Goal: Transaction & Acquisition: Purchase product/service

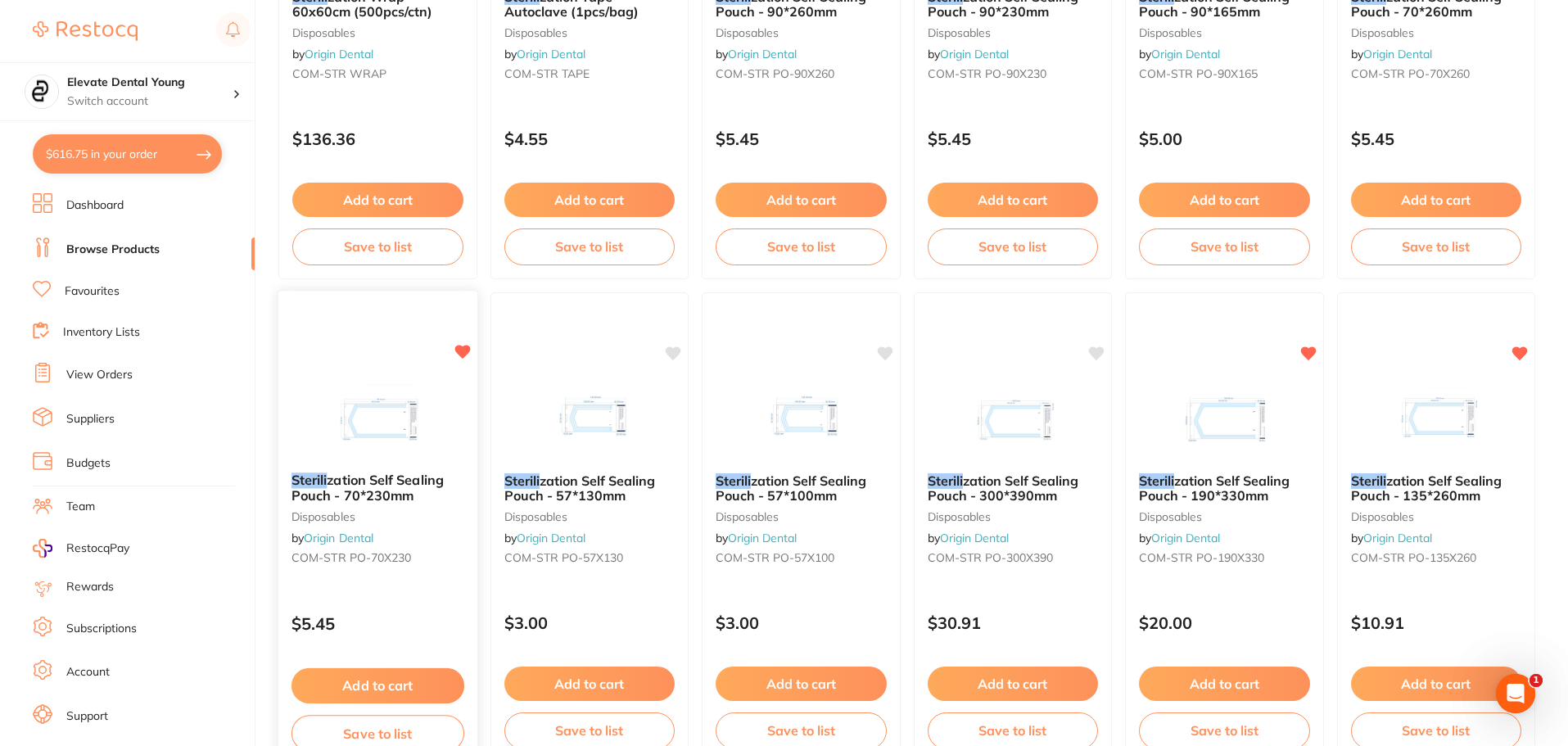
scroll to position [524, 0]
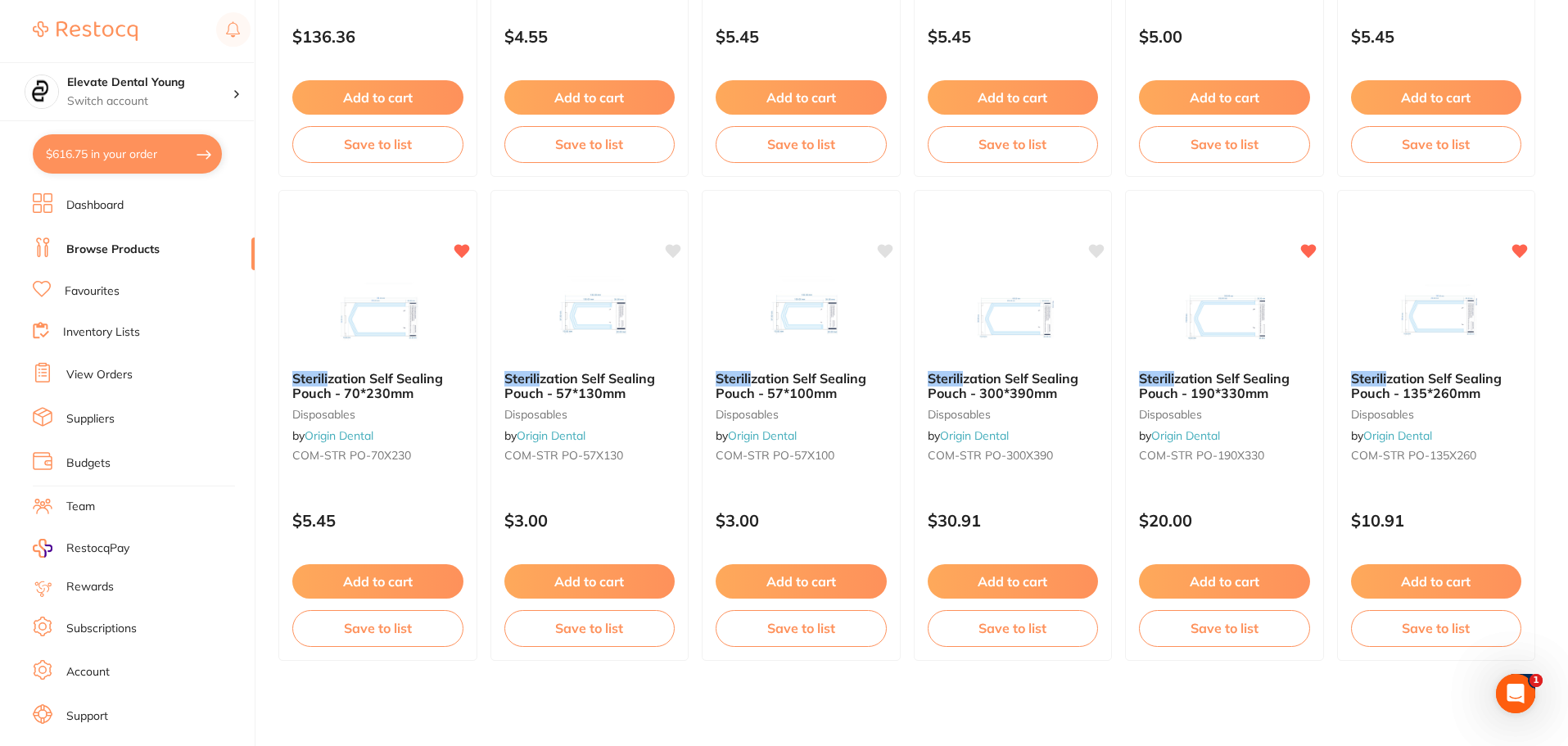
click at [392, 582] on button "Add to cart" at bounding box center [377, 581] width 171 height 34
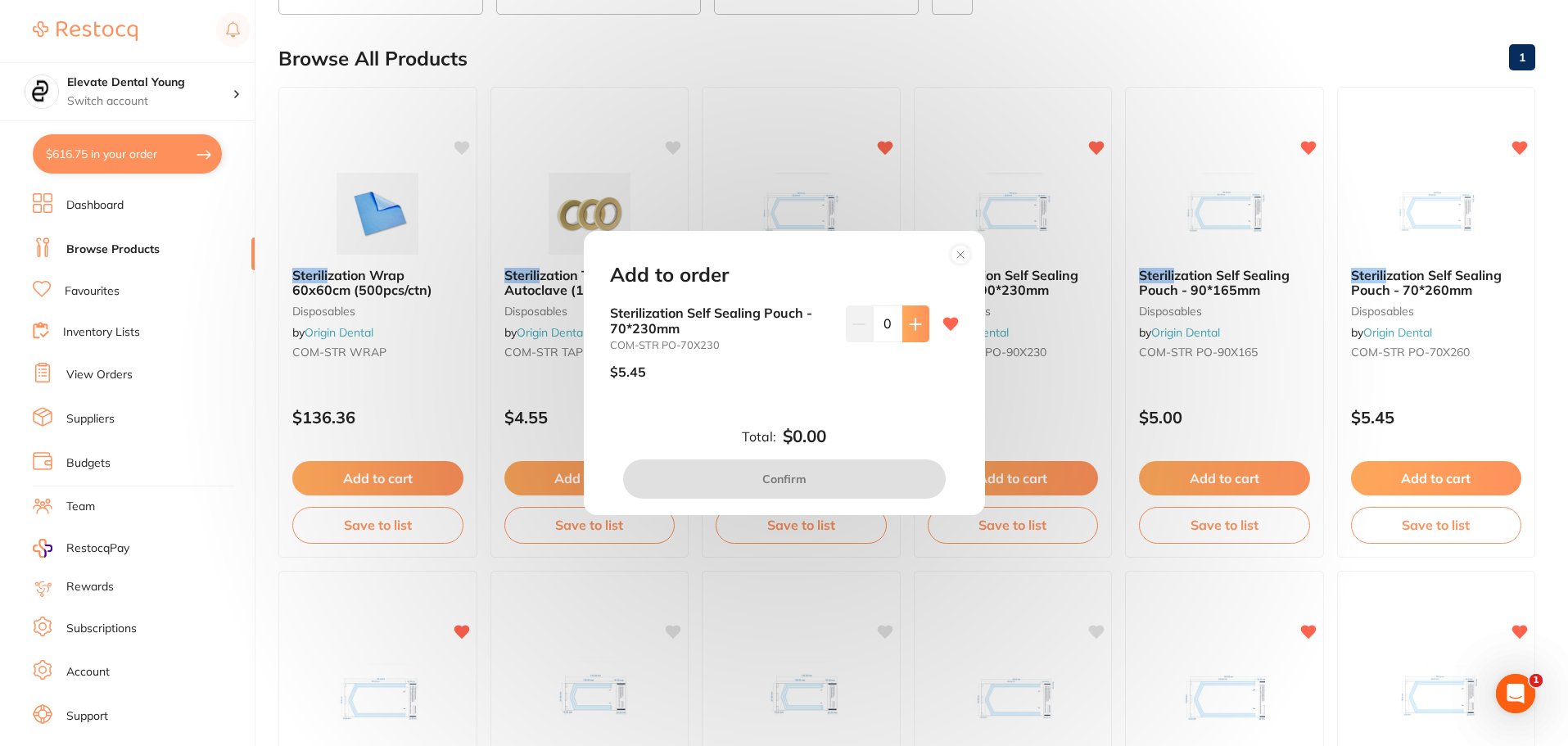
scroll to position [0, 0]
click at [876, 320] on input "0" at bounding box center [887, 323] width 29 height 36
type input "10"
click at [834, 382] on div "Sterilization Self Sealing Pouch - 70*230mm COM-STR PO-70X230 $5.45 10" at bounding box center [784, 349] width 349 height 87
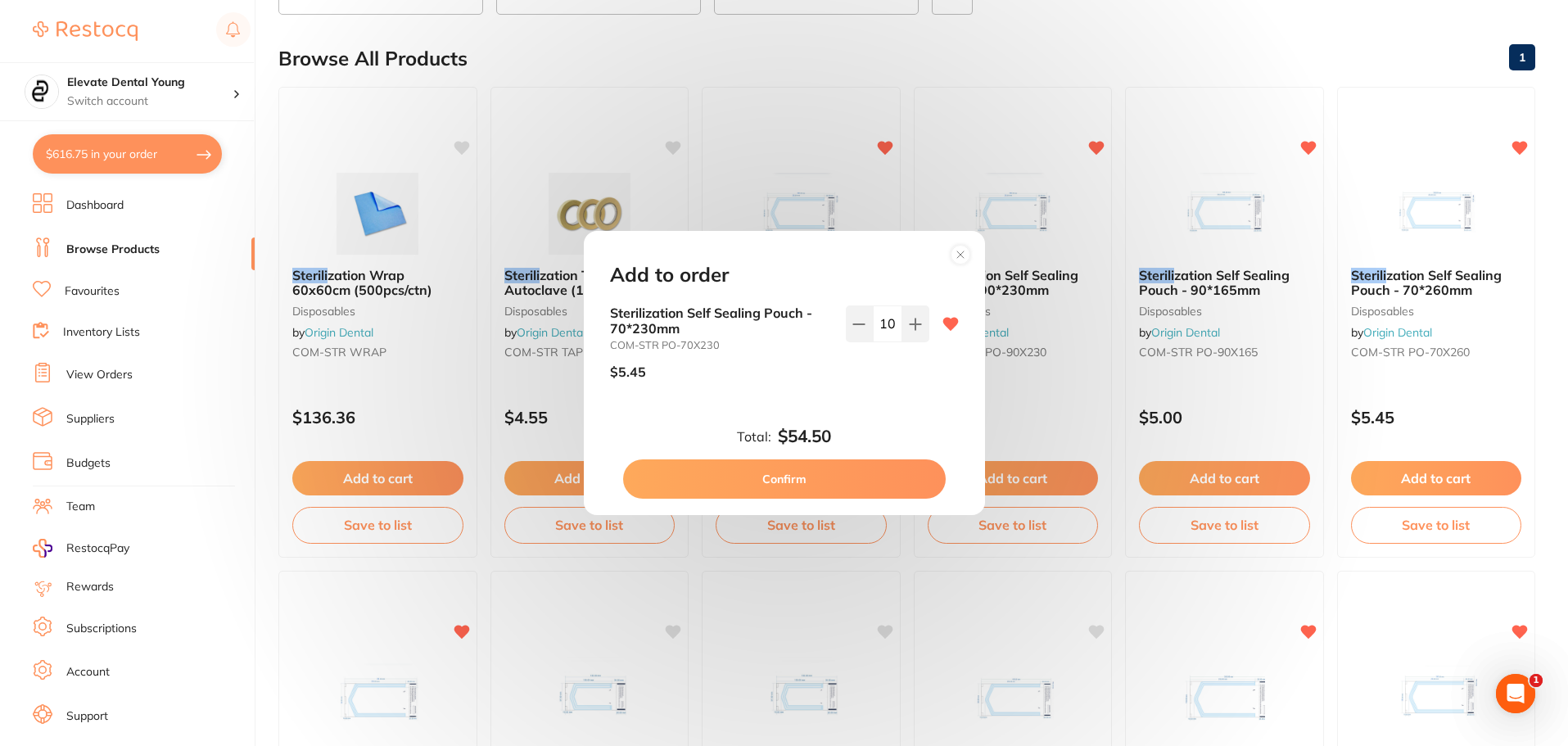
click at [836, 485] on button "Confirm" at bounding box center [784, 479] width 323 height 40
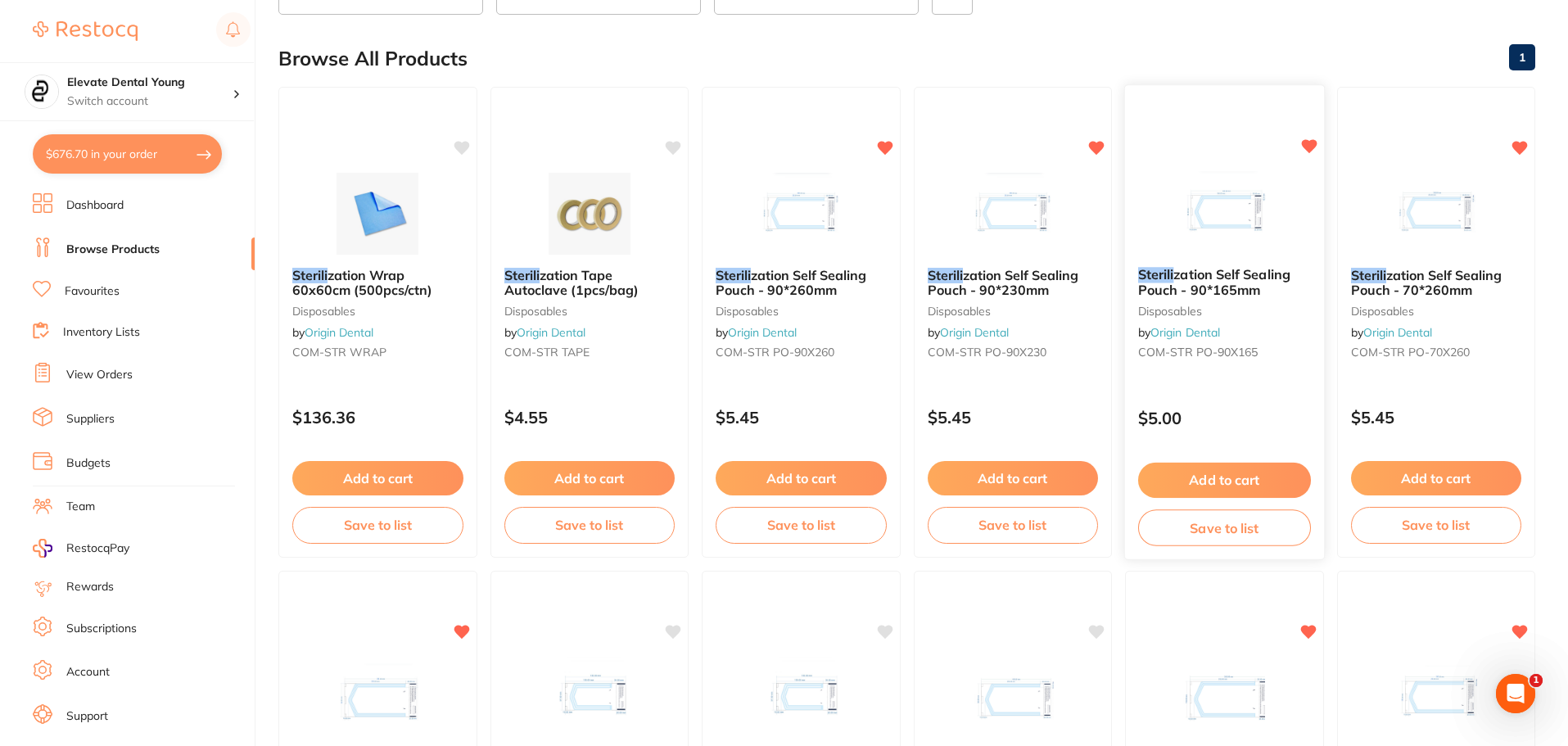
click at [1218, 480] on button "Add to cart" at bounding box center [1224, 479] width 173 height 35
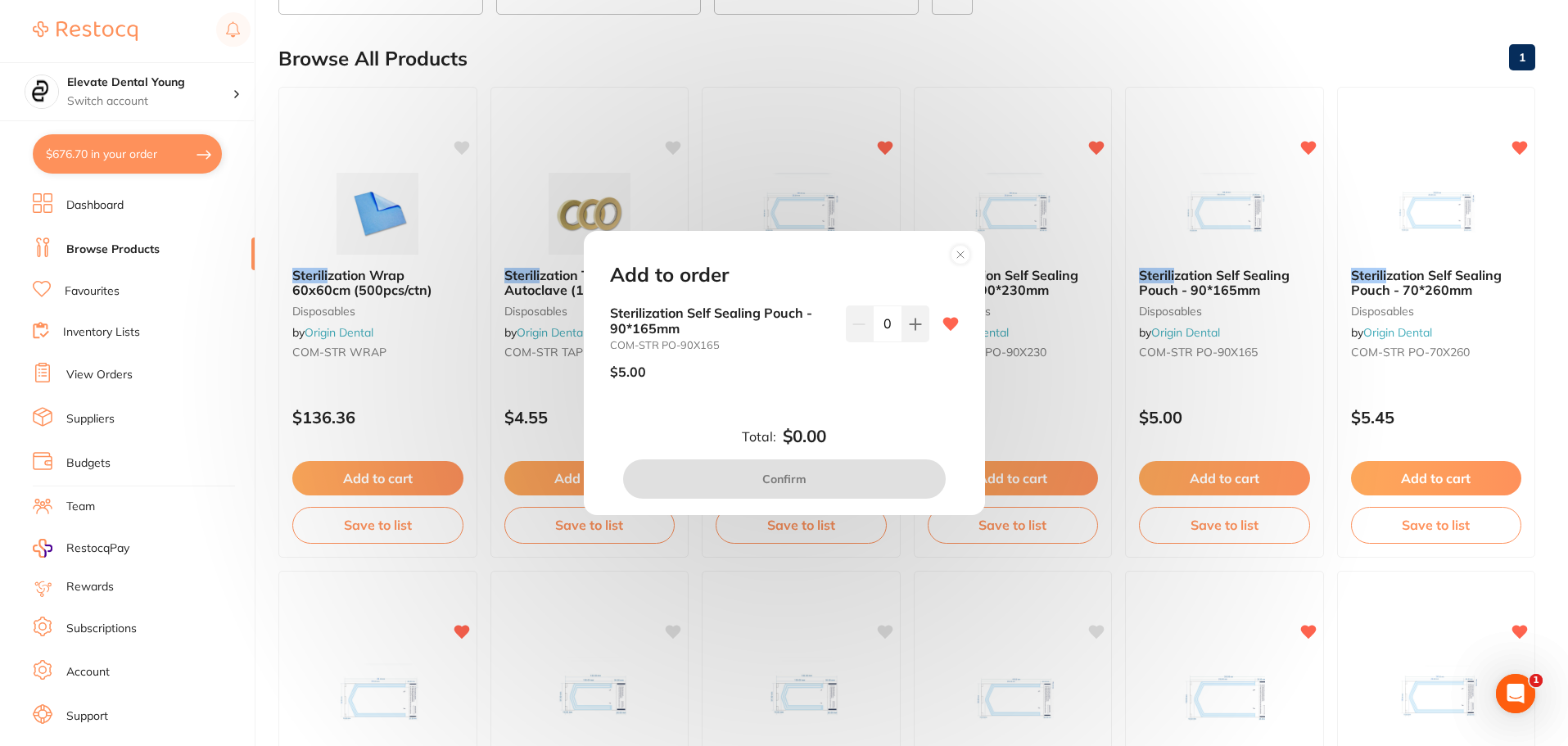
click at [881, 326] on input "0" at bounding box center [887, 323] width 29 height 36
type input "6"
click at [820, 416] on div "Sterilization Self Sealing Pouch - 90*165mm COM-STR PO-90X165 $5.00 6" at bounding box center [784, 362] width 388 height 113
click at [828, 476] on button "Confirm" at bounding box center [784, 479] width 323 height 40
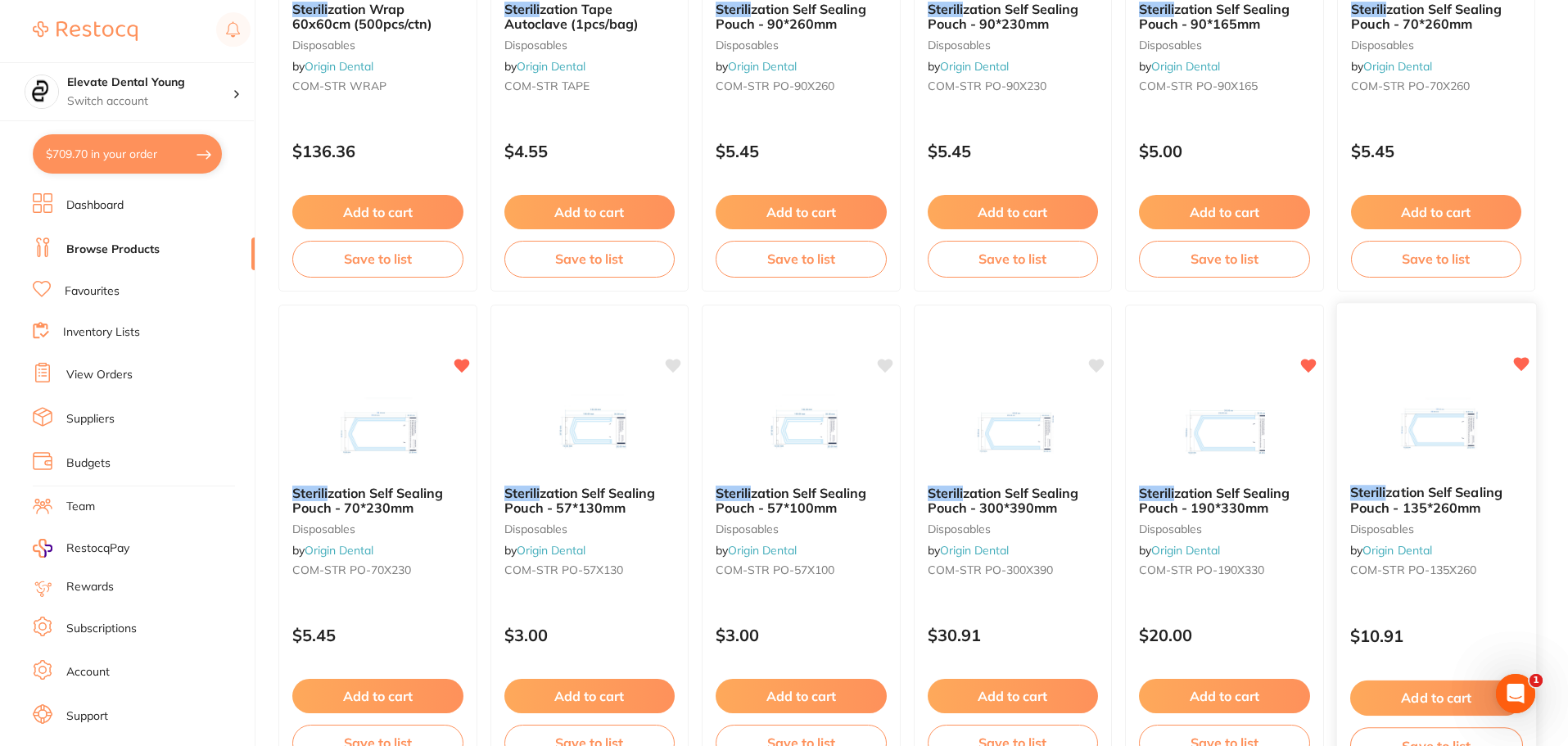
scroll to position [524, 0]
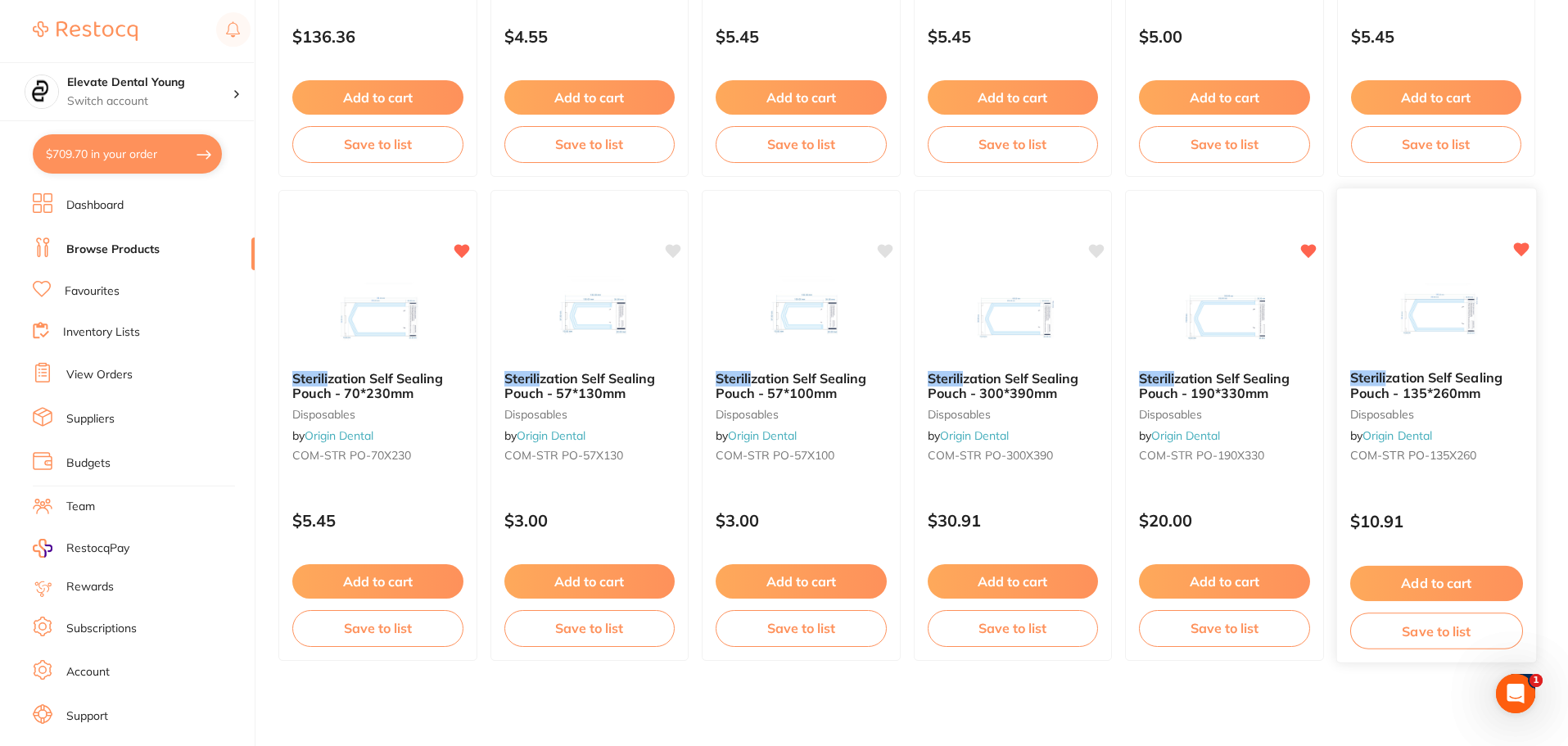
click at [1408, 583] on button "Add to cart" at bounding box center [1435, 583] width 173 height 35
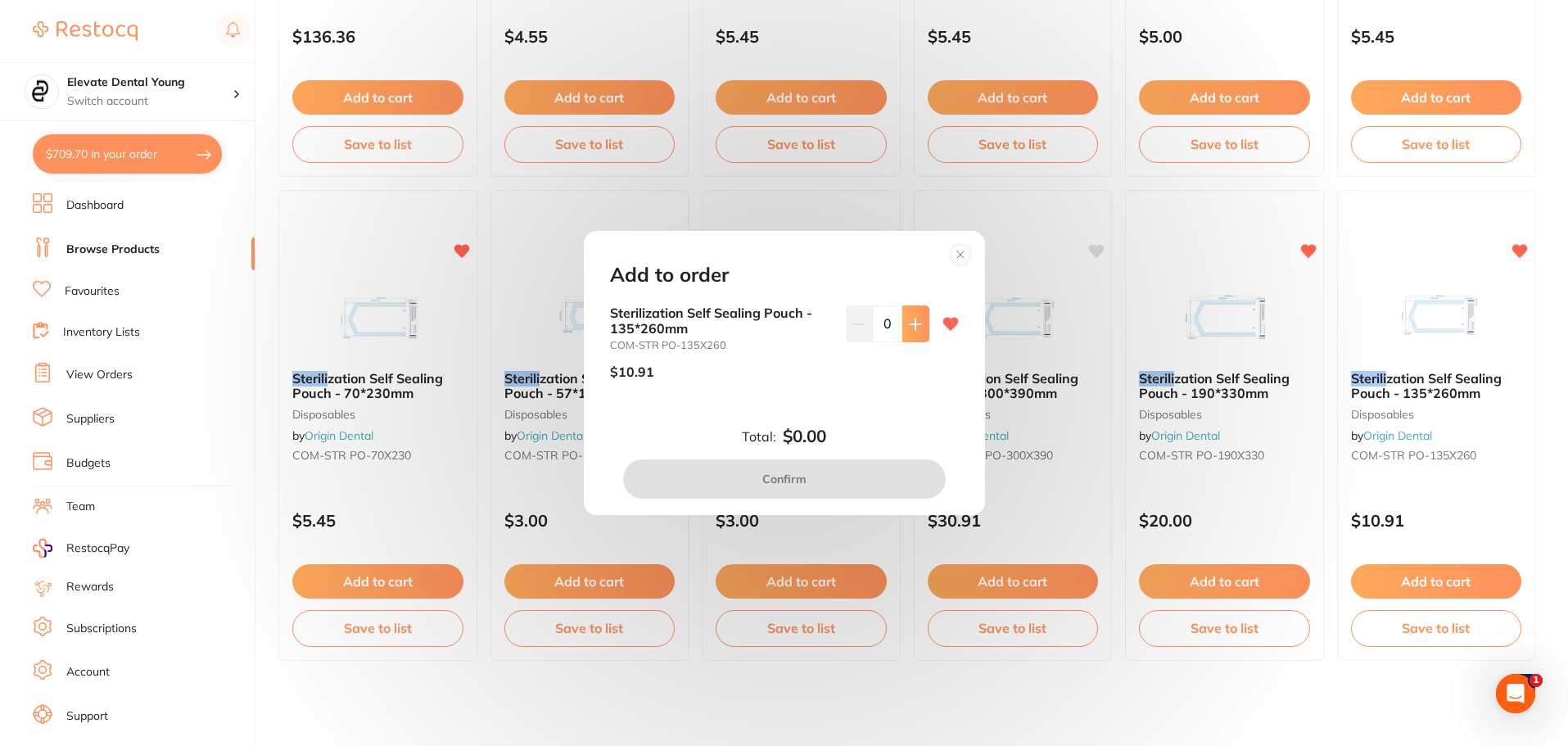
scroll to position [0, 0]
click at [909, 327] on icon at bounding box center [915, 324] width 13 height 13
click at [909, 327] on icon at bounding box center [915, 324] width 13 height 13
type input "2"
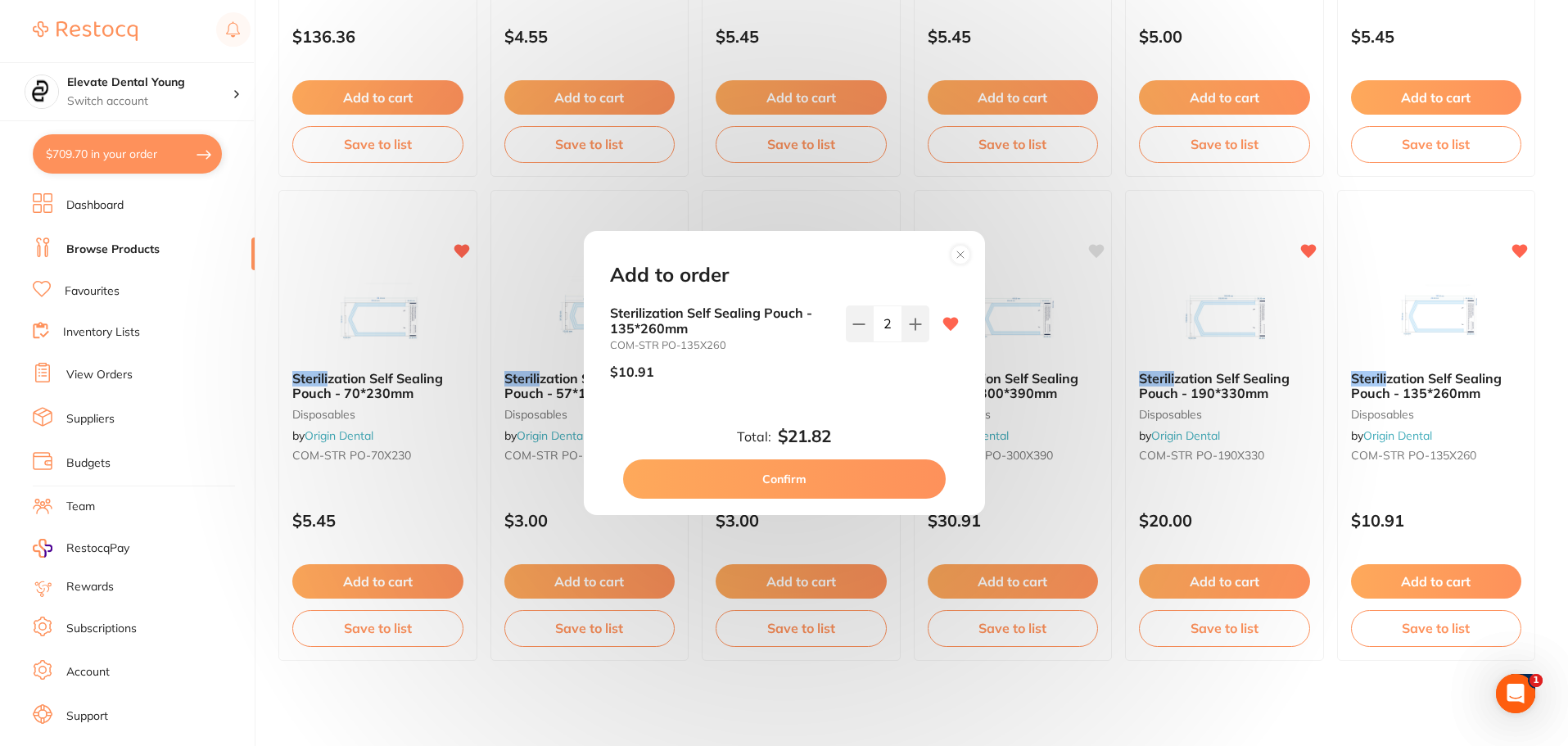
click at [883, 473] on button "Confirm" at bounding box center [784, 479] width 323 height 40
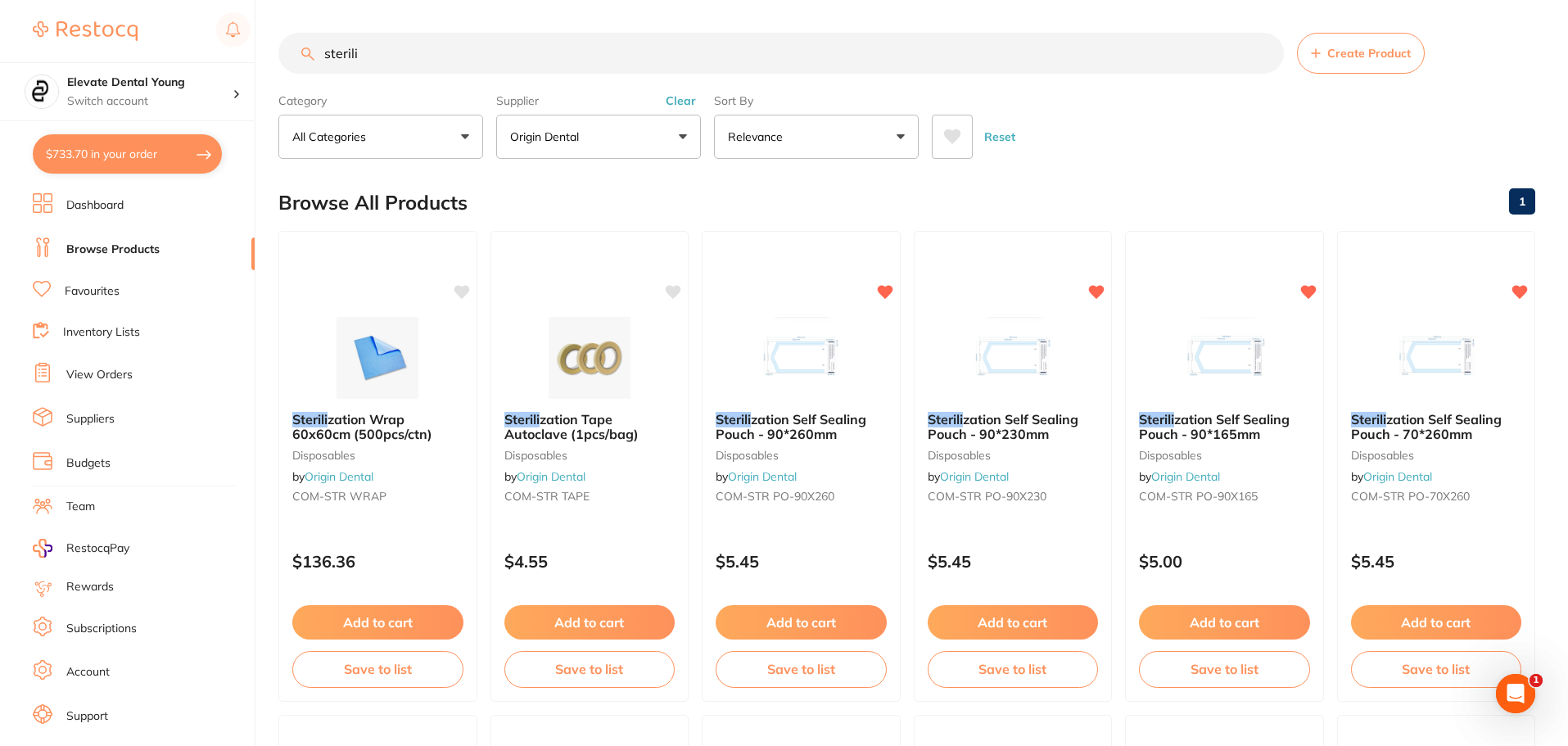
drag, startPoint x: 474, startPoint y: 50, endPoint x: 261, endPoint y: 51, distance: 213.0
click at [159, 0] on html "$733.70 Elevate Dental Young Switch account Elevate Dental Young Hilltops Denti…" at bounding box center [784, 373] width 1568 height 746
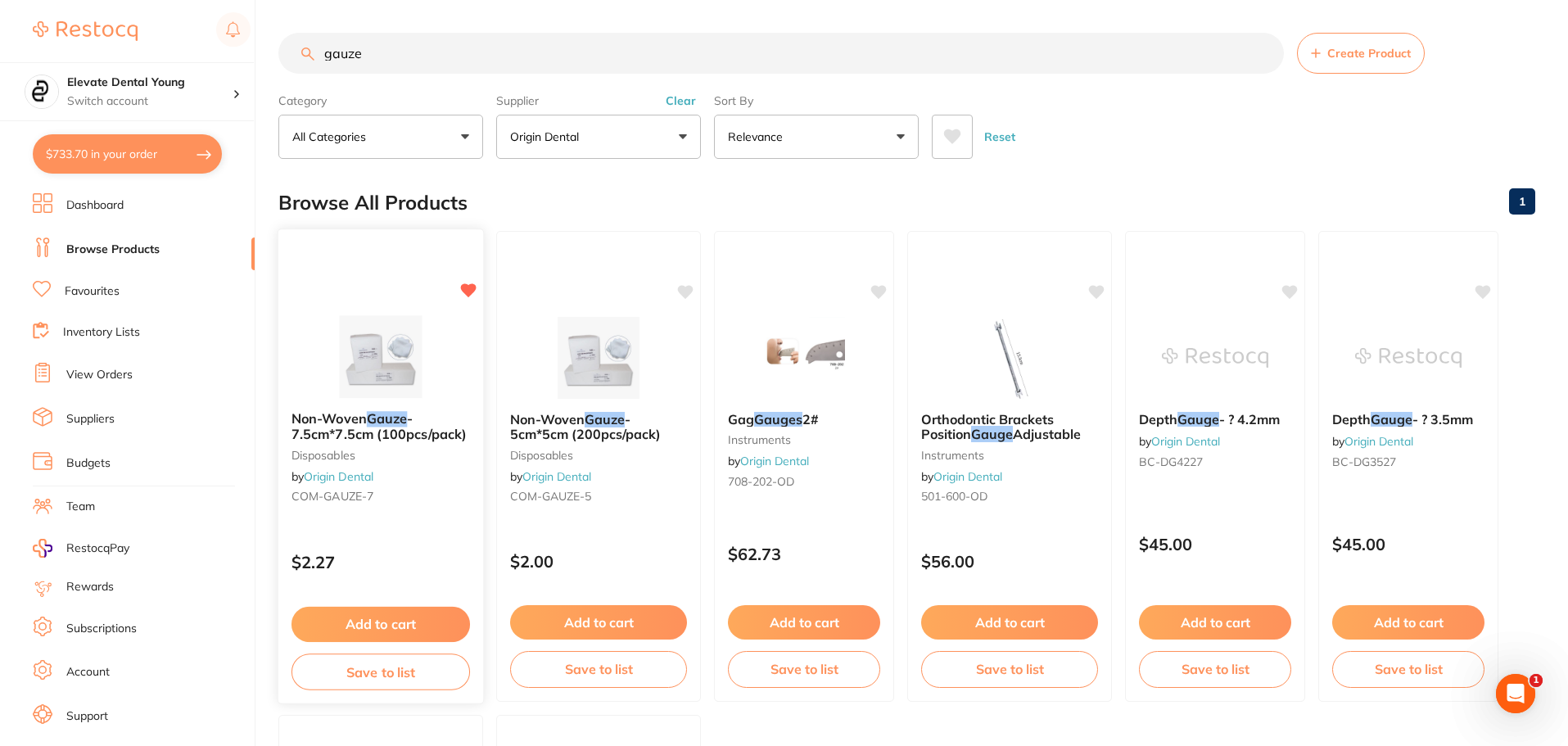
type input "gauze"
click at [368, 351] on img at bounding box center [380, 356] width 108 height 83
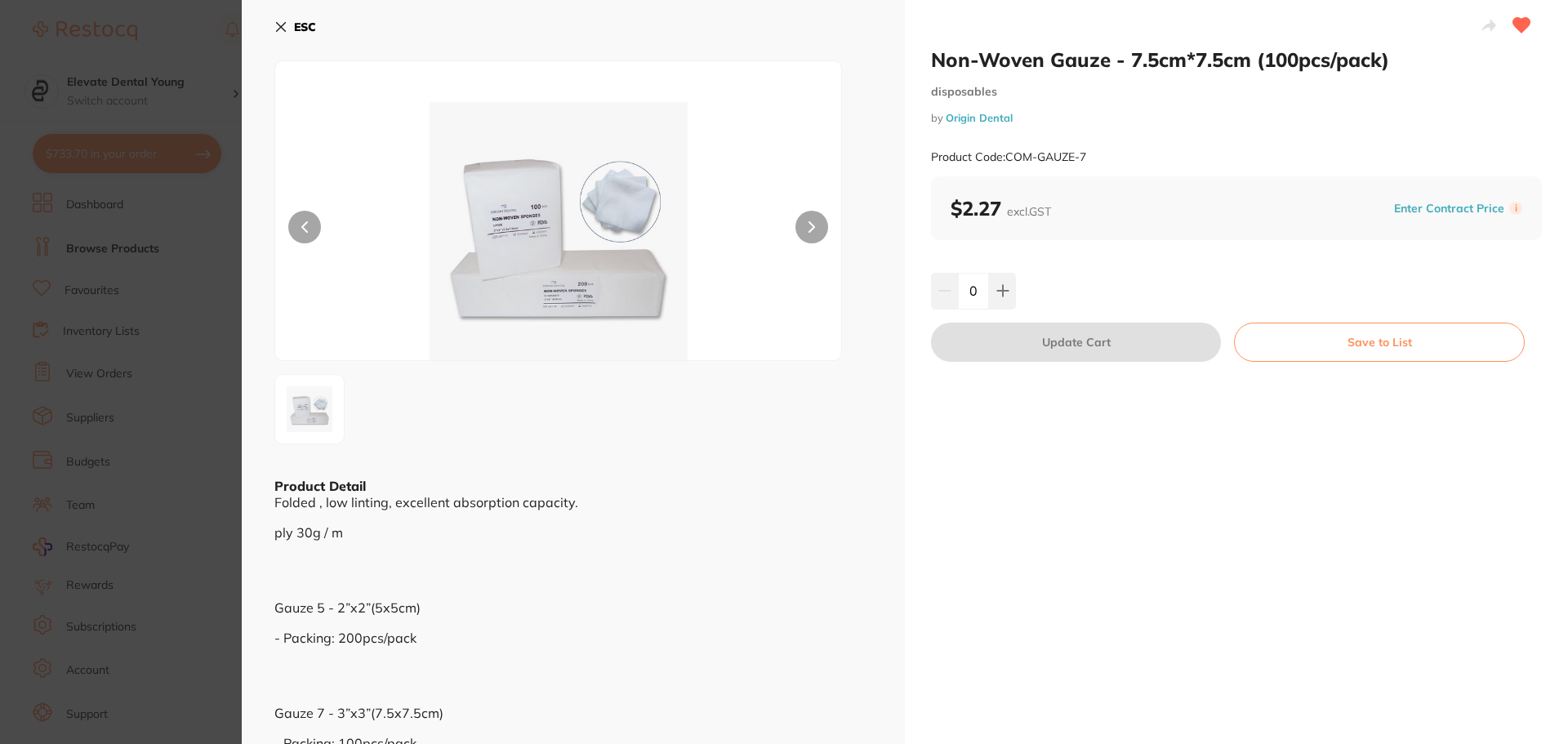
click at [966, 286] on input "0" at bounding box center [973, 291] width 31 height 36
type input "25"
drag, startPoint x: 1143, startPoint y: 276, endPoint x: 1121, endPoint y: 294, distance: 28.4
click at [1143, 275] on div "25" at bounding box center [1236, 291] width 611 height 36
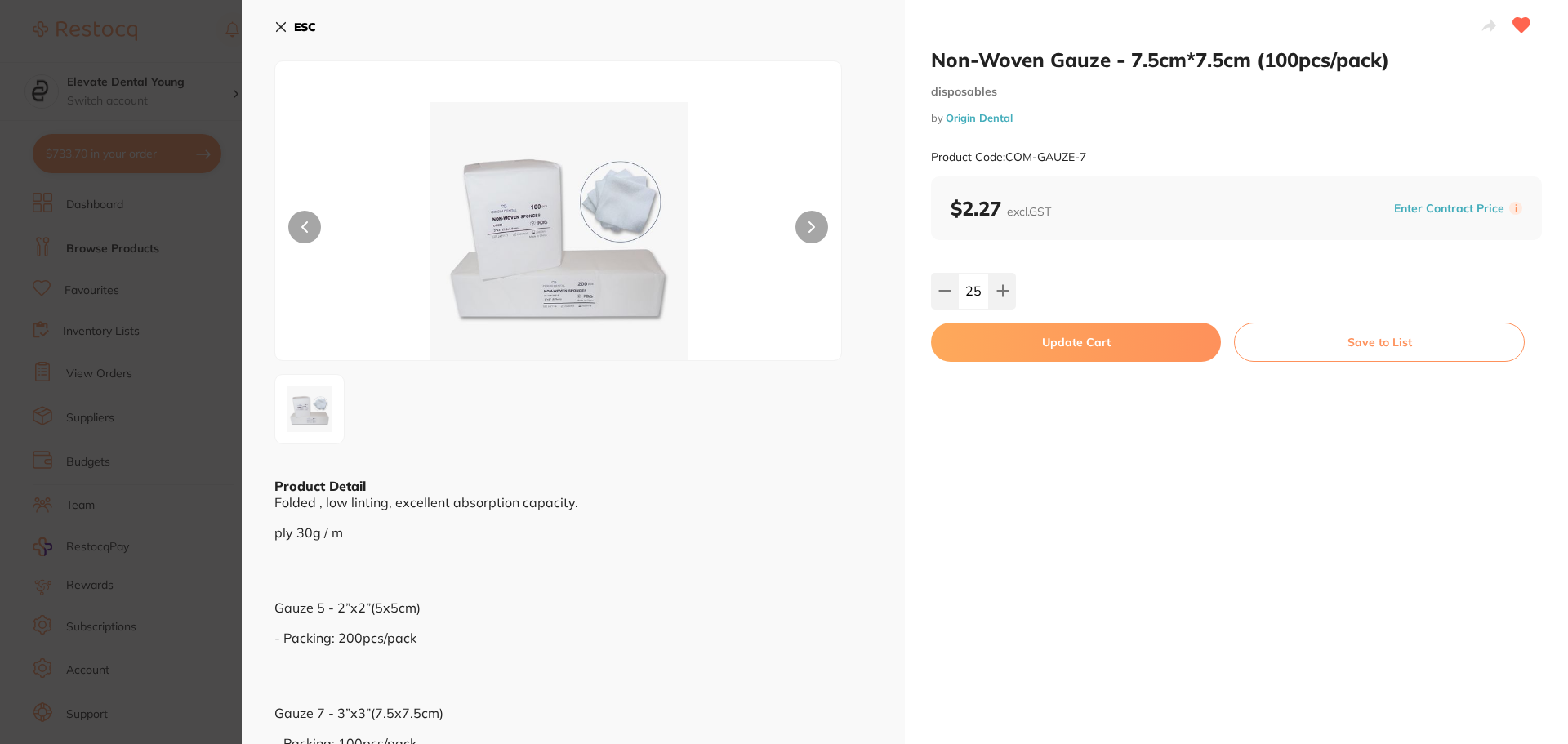
click at [1078, 338] on button "Update Cart" at bounding box center [1076, 342] width 290 height 40
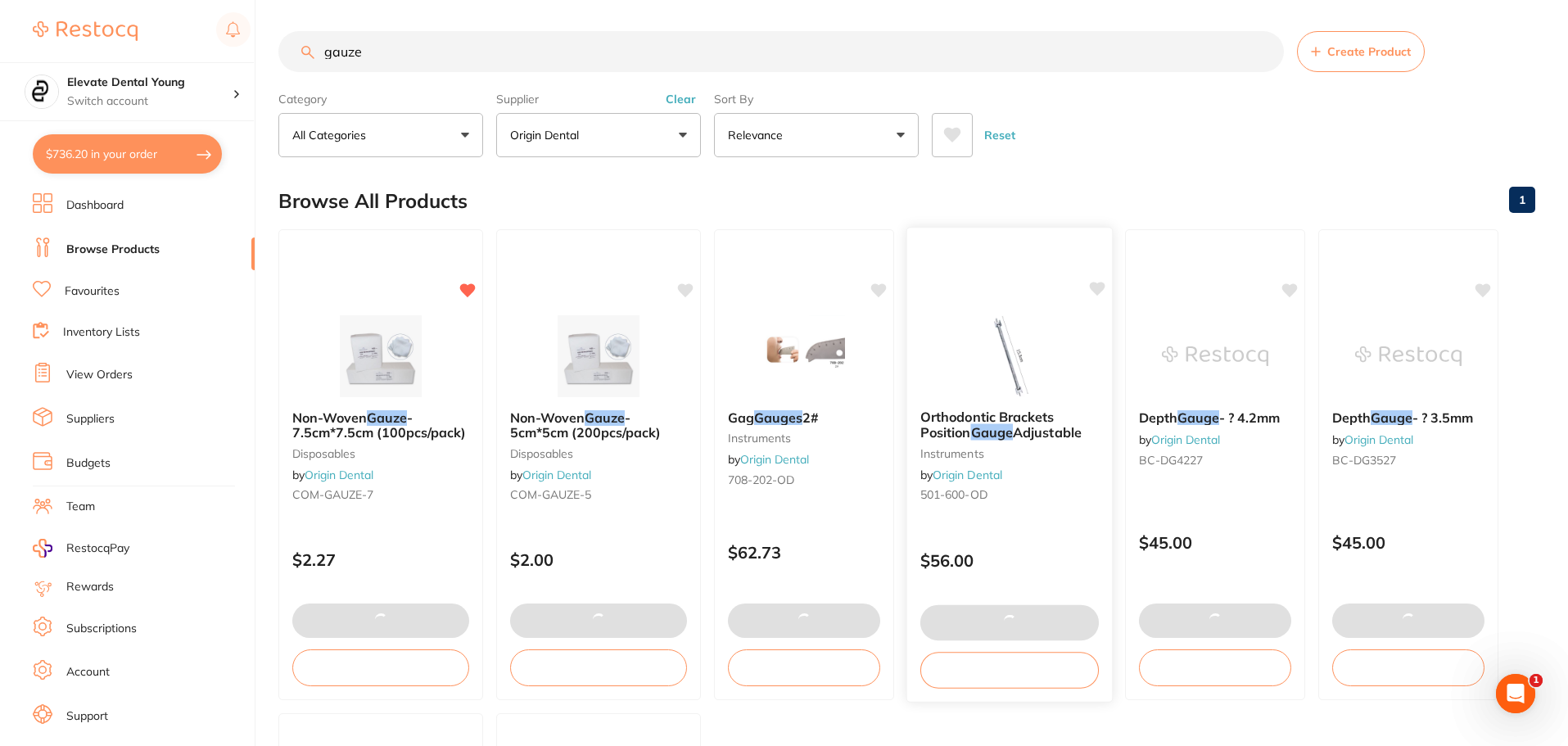
type input "25"
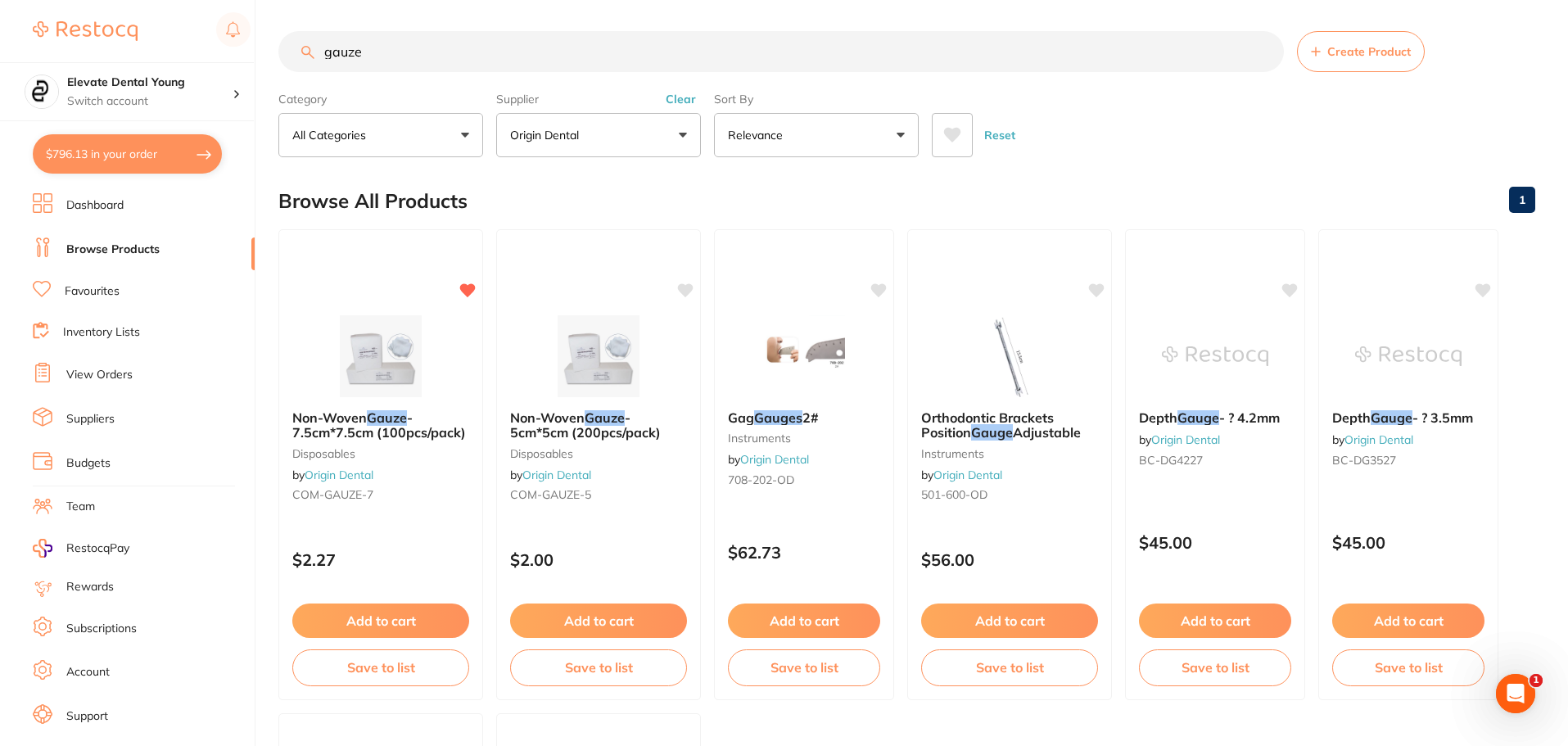
scroll to position [0, 0]
drag, startPoint x: 462, startPoint y: 41, endPoint x: 212, endPoint y: 53, distance: 250.3
click at [212, 53] on div "$796.13 Elevate Dental Young Switch account Elevate Dental Young Hilltops Denti…" at bounding box center [784, 371] width 1568 height 746
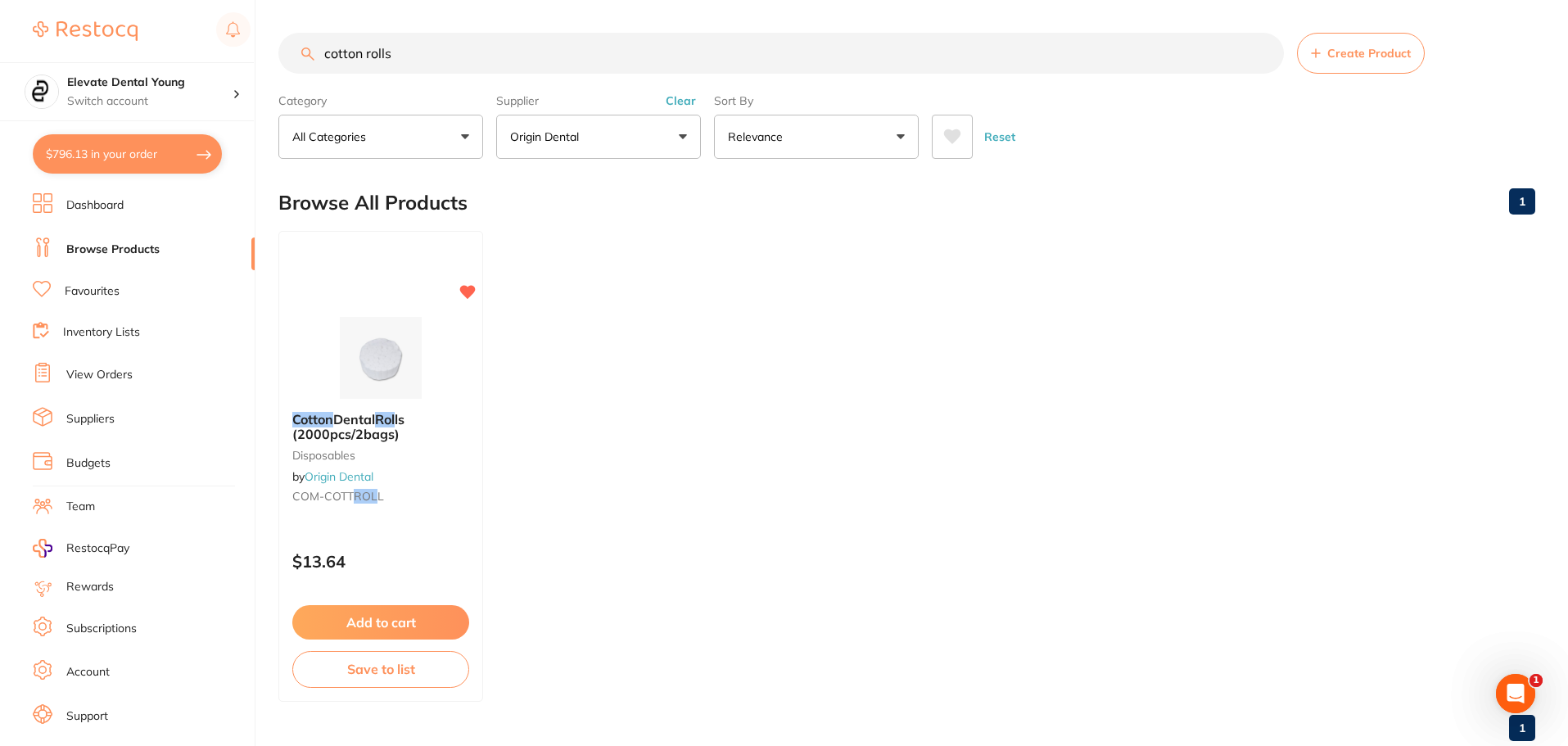
type input "cotton rolls"
click at [365, 622] on button "Add to cart" at bounding box center [380, 623] width 178 height 35
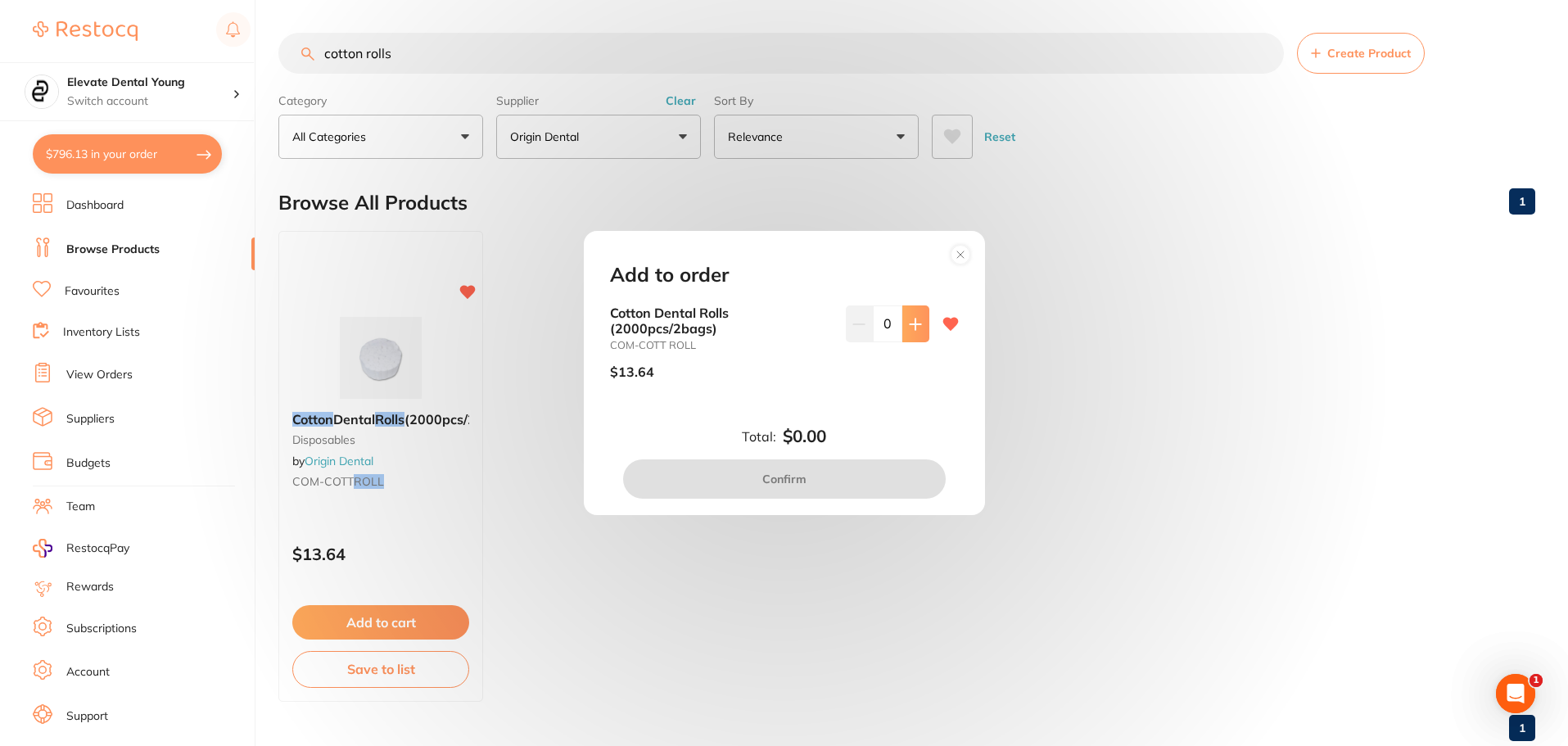
click at [923, 326] on button at bounding box center [915, 323] width 27 height 36
type input "1"
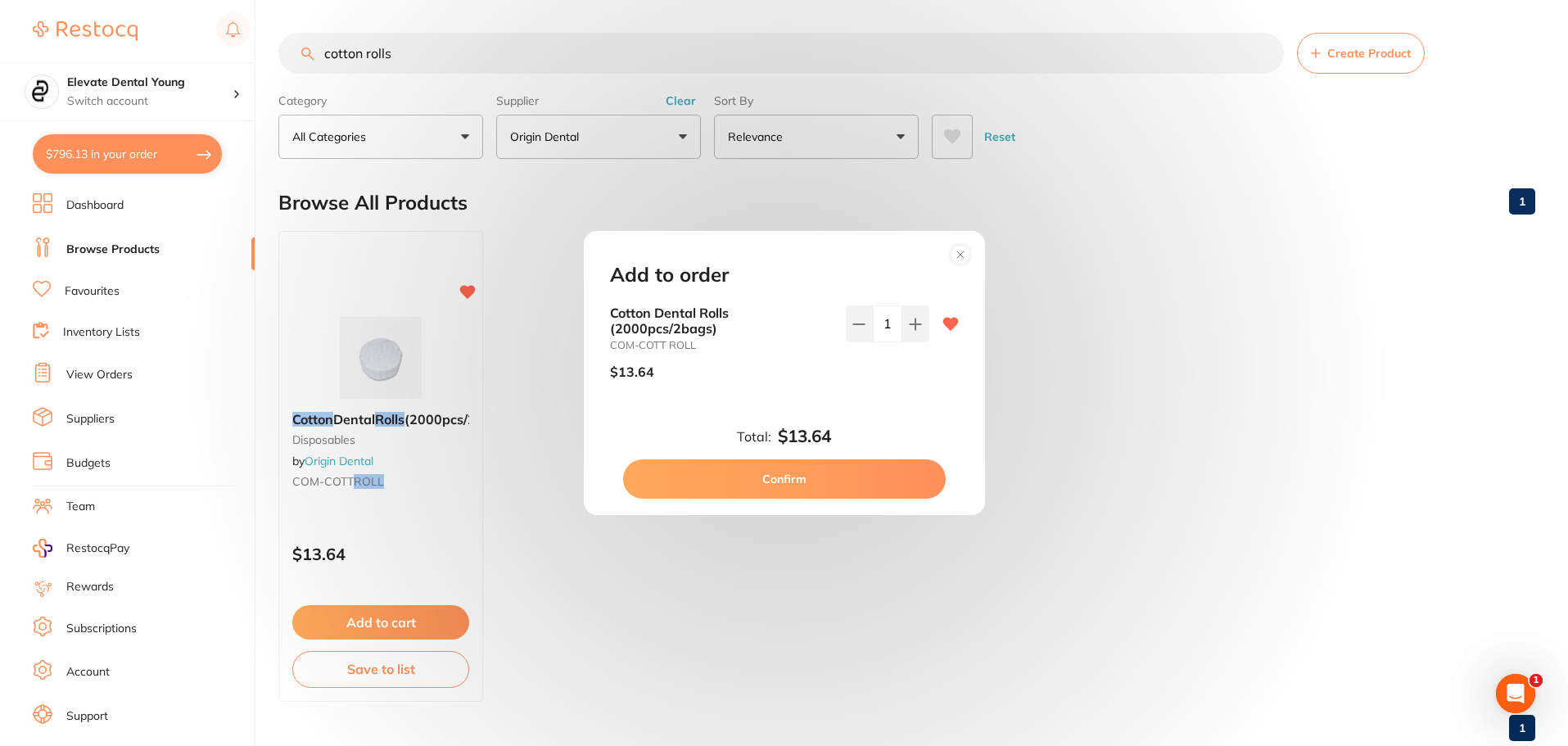
click at [843, 480] on button "Confirm" at bounding box center [784, 479] width 323 height 40
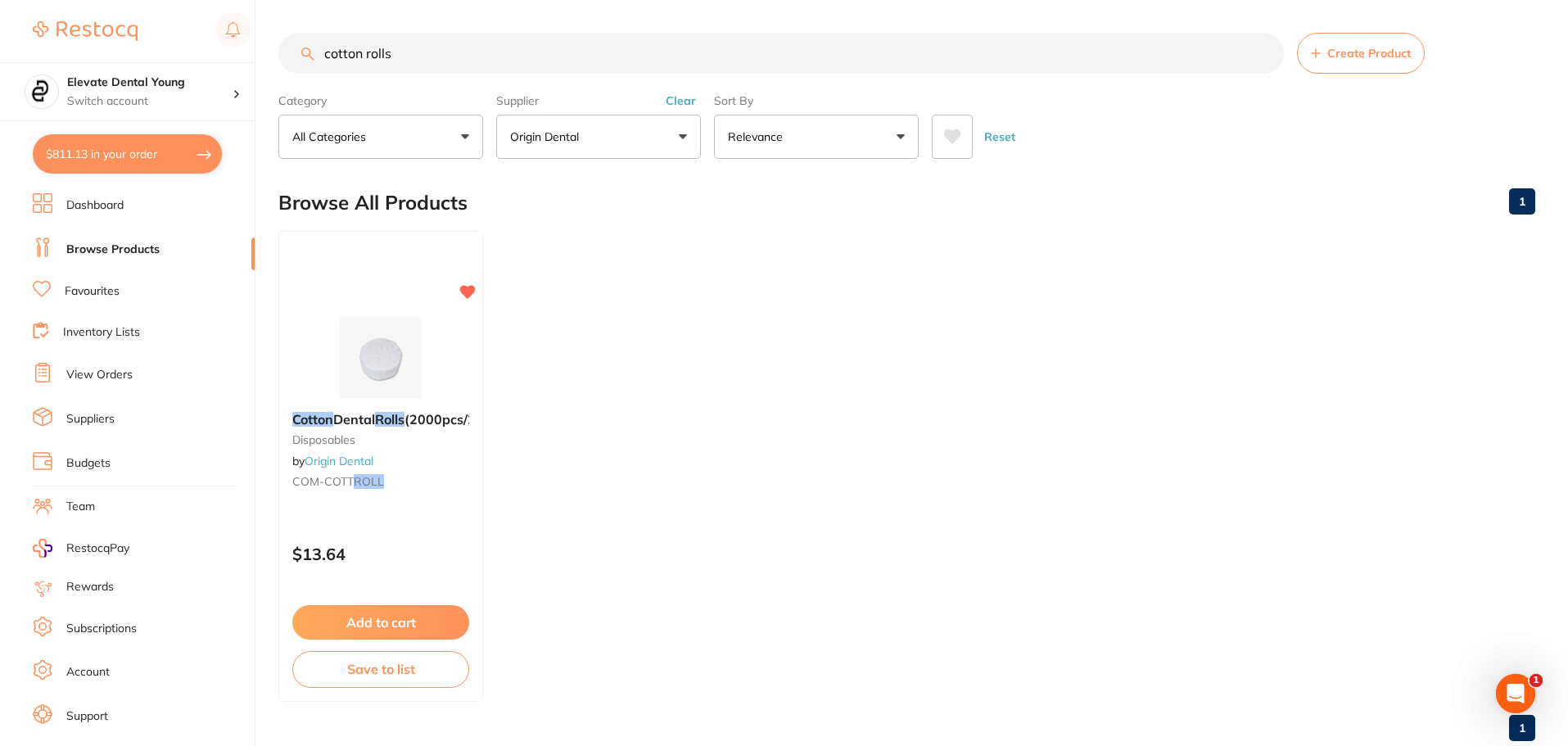
drag, startPoint x: 415, startPoint y: 60, endPoint x: 91, endPoint y: 39, distance: 324.7
click at [91, 39] on div "$811.13 Elevate Dental Young Switch account Elevate Dental Young Hilltops Denti…" at bounding box center [784, 373] width 1568 height 746
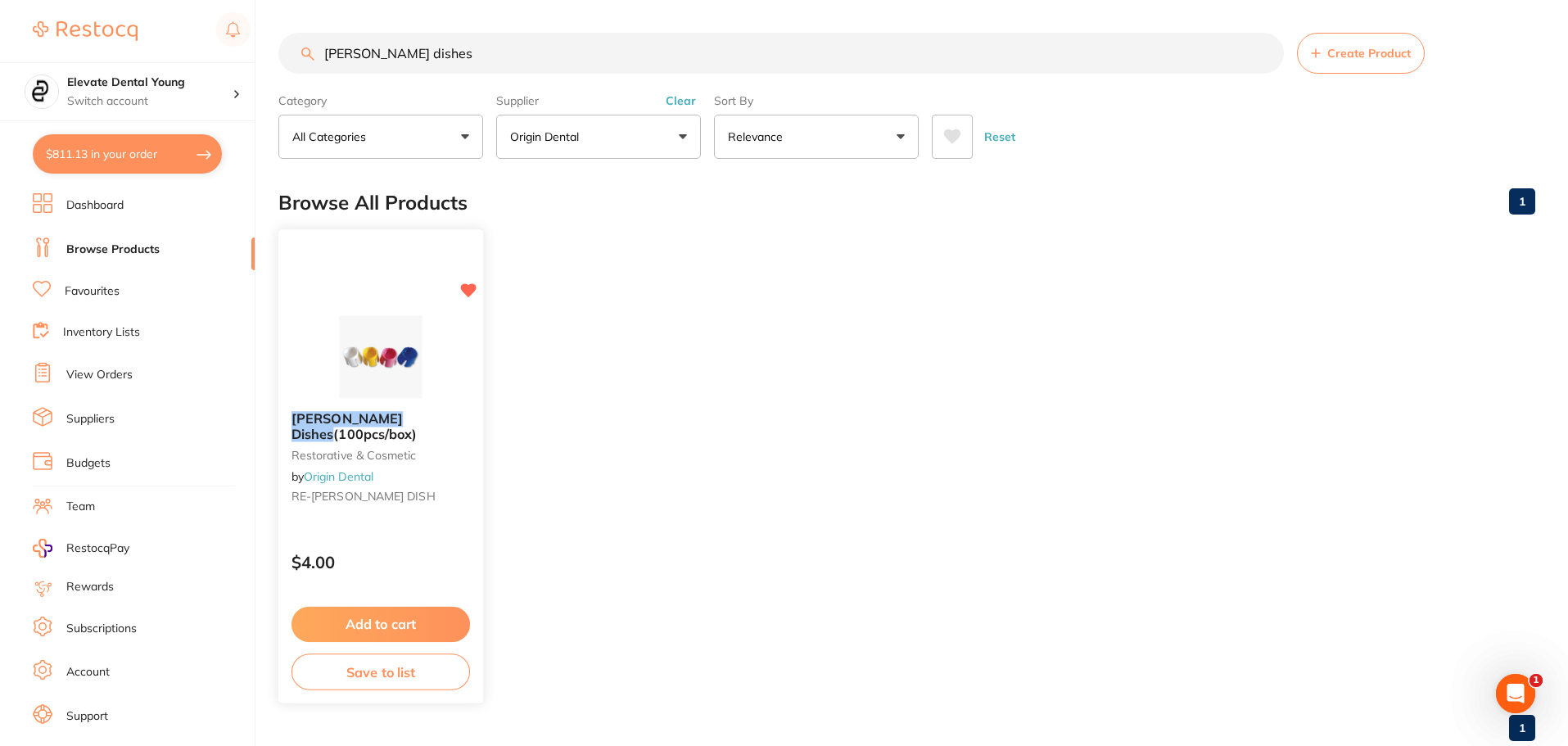
type input "dappen dishes"
click at [394, 619] on button "Add to cart" at bounding box center [380, 622] width 176 height 34
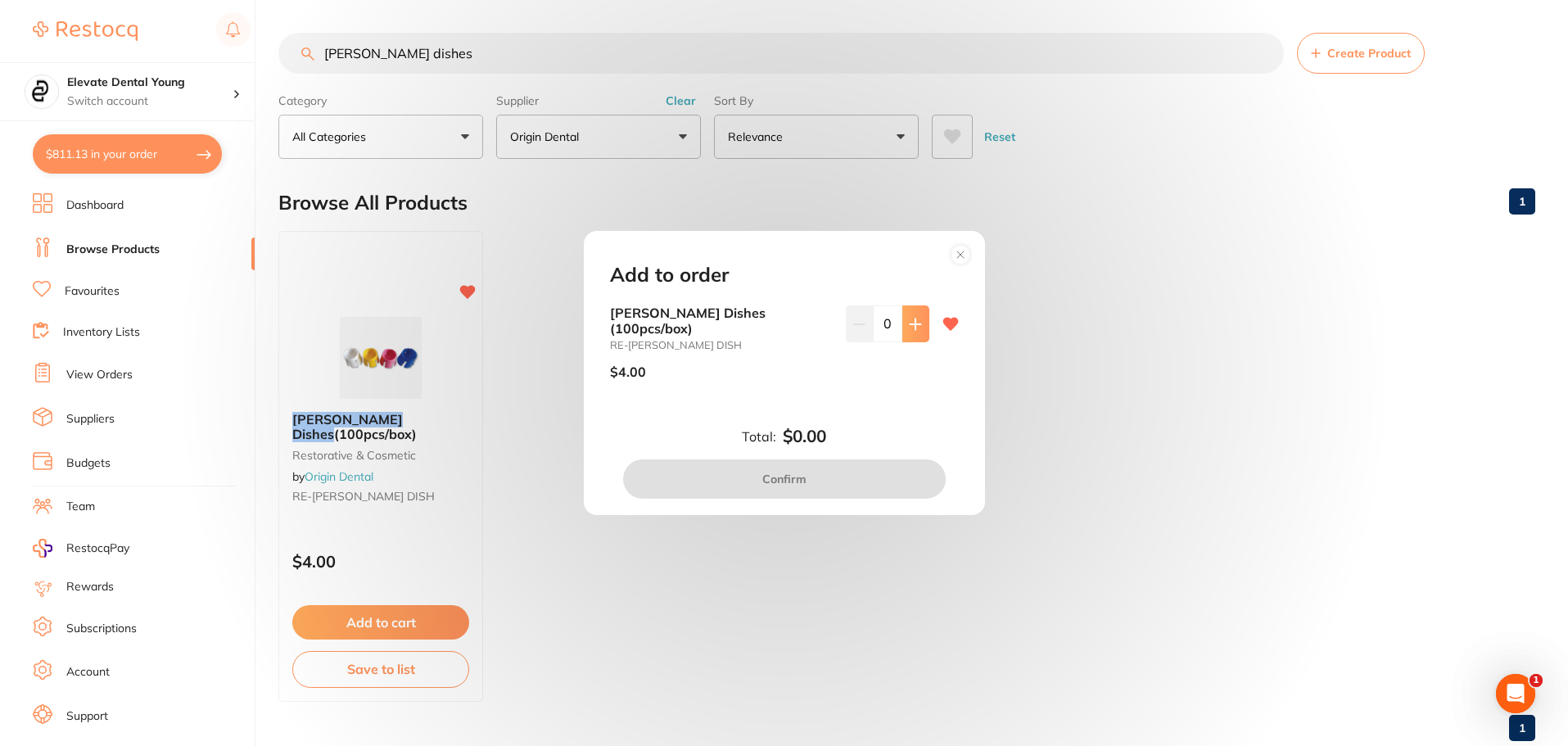
click at [919, 339] on button at bounding box center [915, 323] width 27 height 36
type input "2"
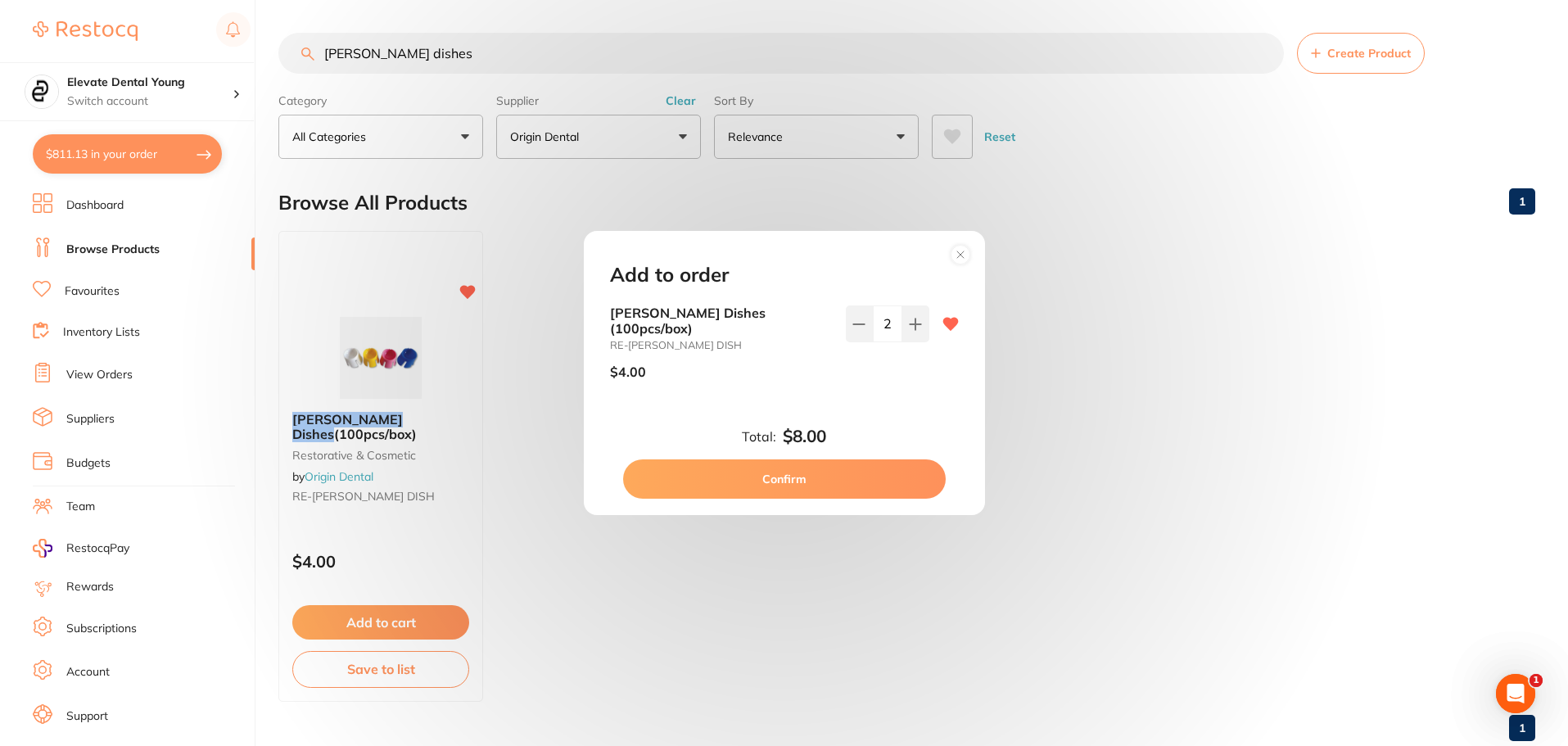
click at [863, 463] on button "Confirm" at bounding box center [784, 479] width 323 height 40
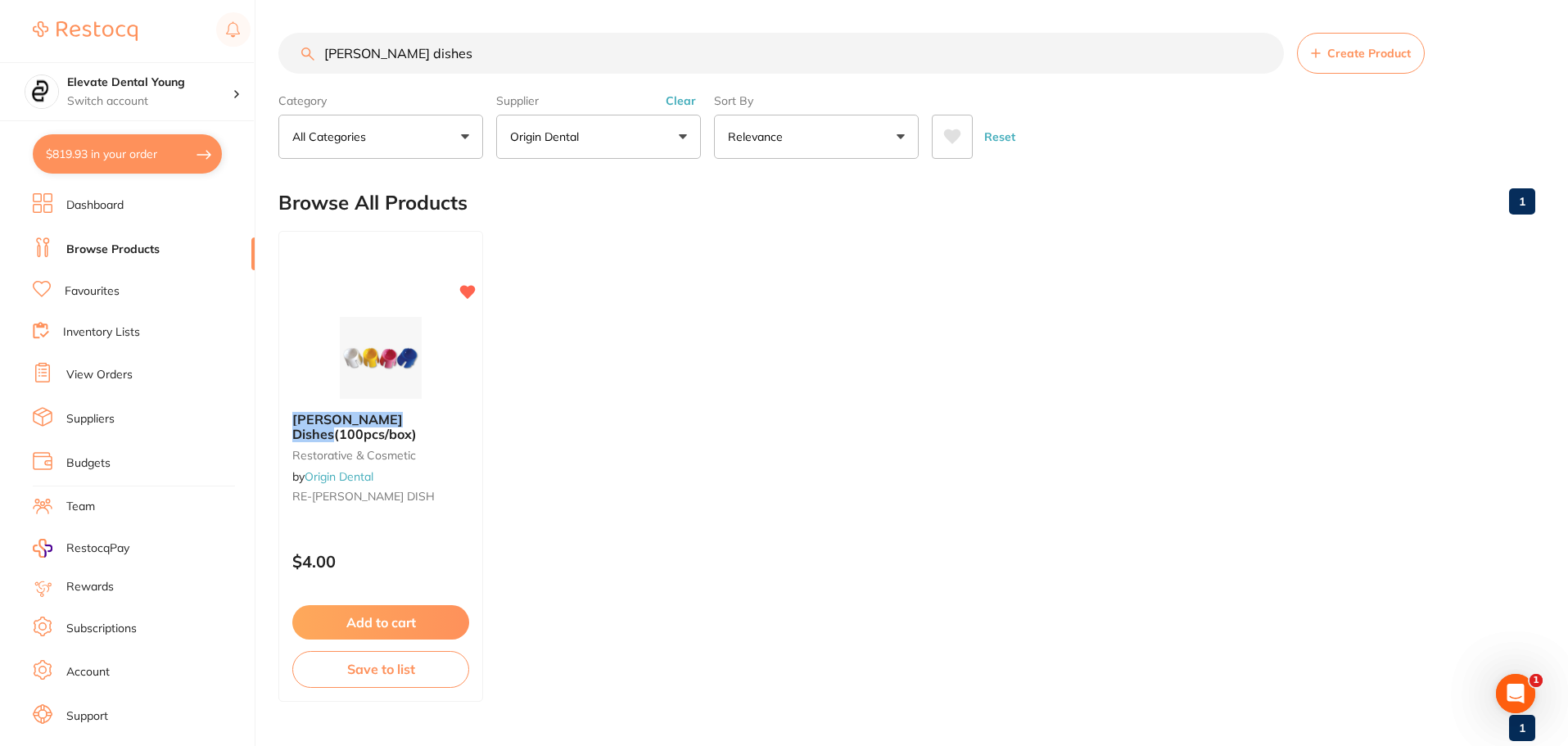
drag, startPoint x: 127, startPoint y: 54, endPoint x: 83, endPoint y: 53, distance: 44.0
click at [77, 53] on div "$819.93 Elevate Dental Young Switch account Elevate Dental Young Hilltops Denti…" at bounding box center [784, 373] width 1568 height 746
type input "needle"
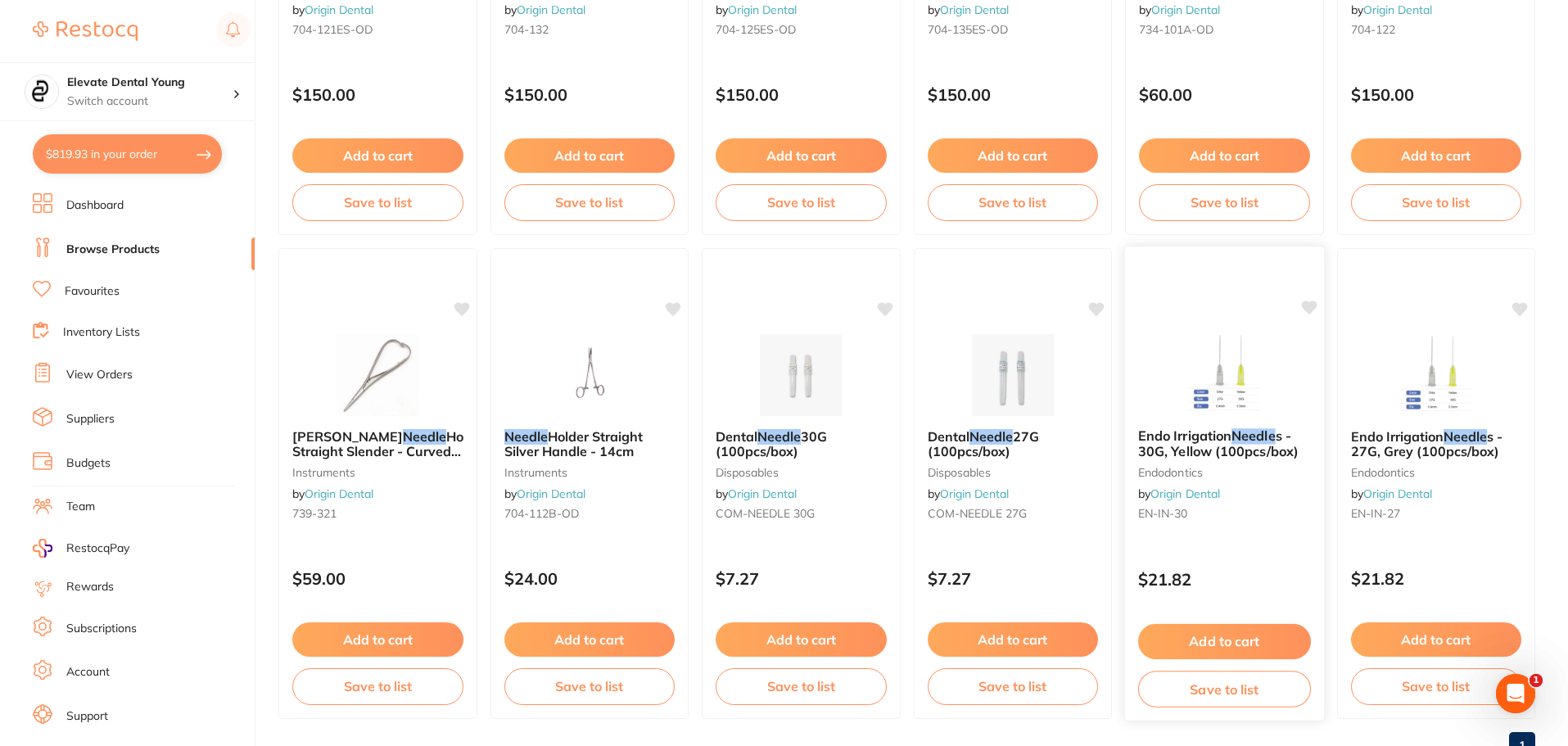
scroll to position [1008, 0]
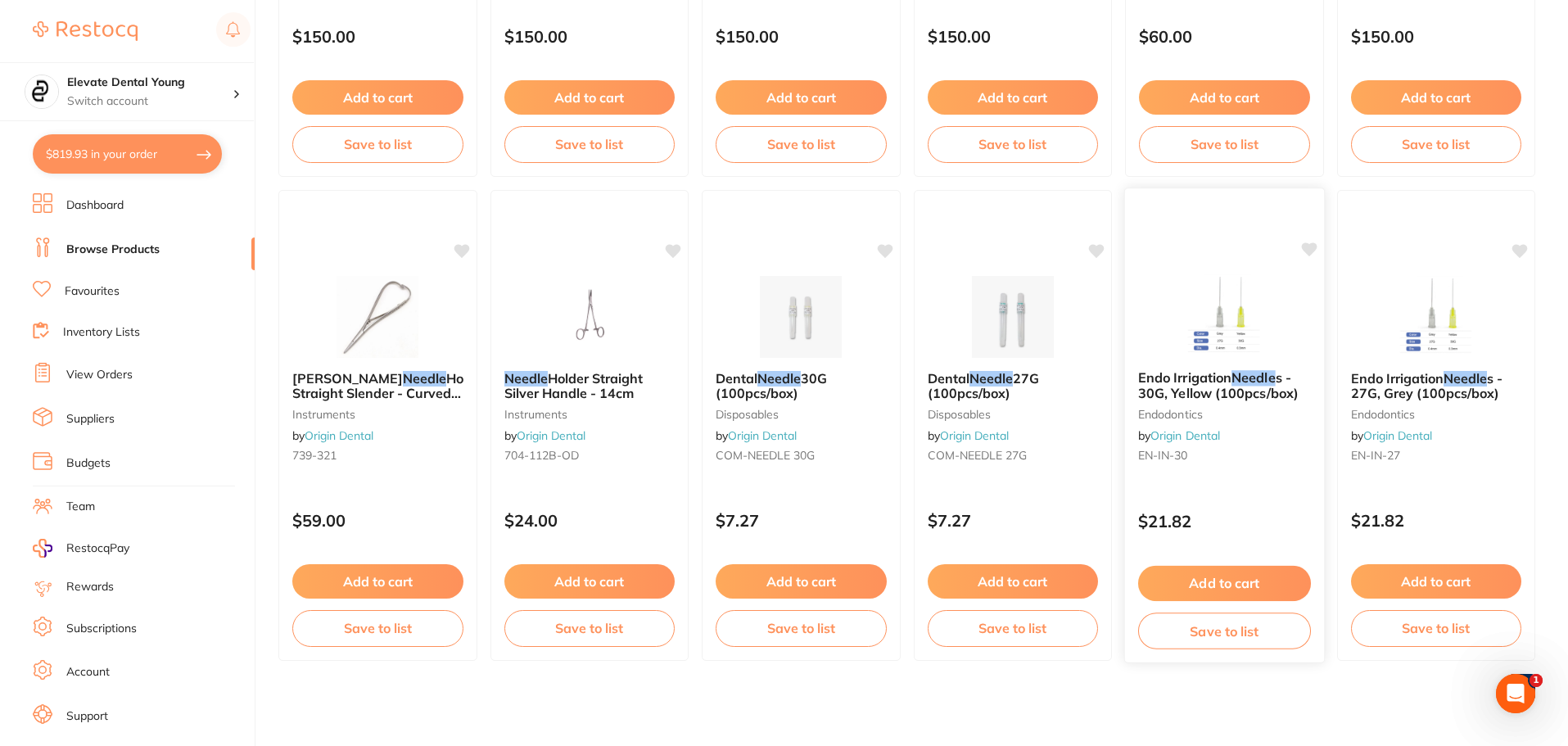
click at [1235, 329] on img at bounding box center [1225, 316] width 108 height 83
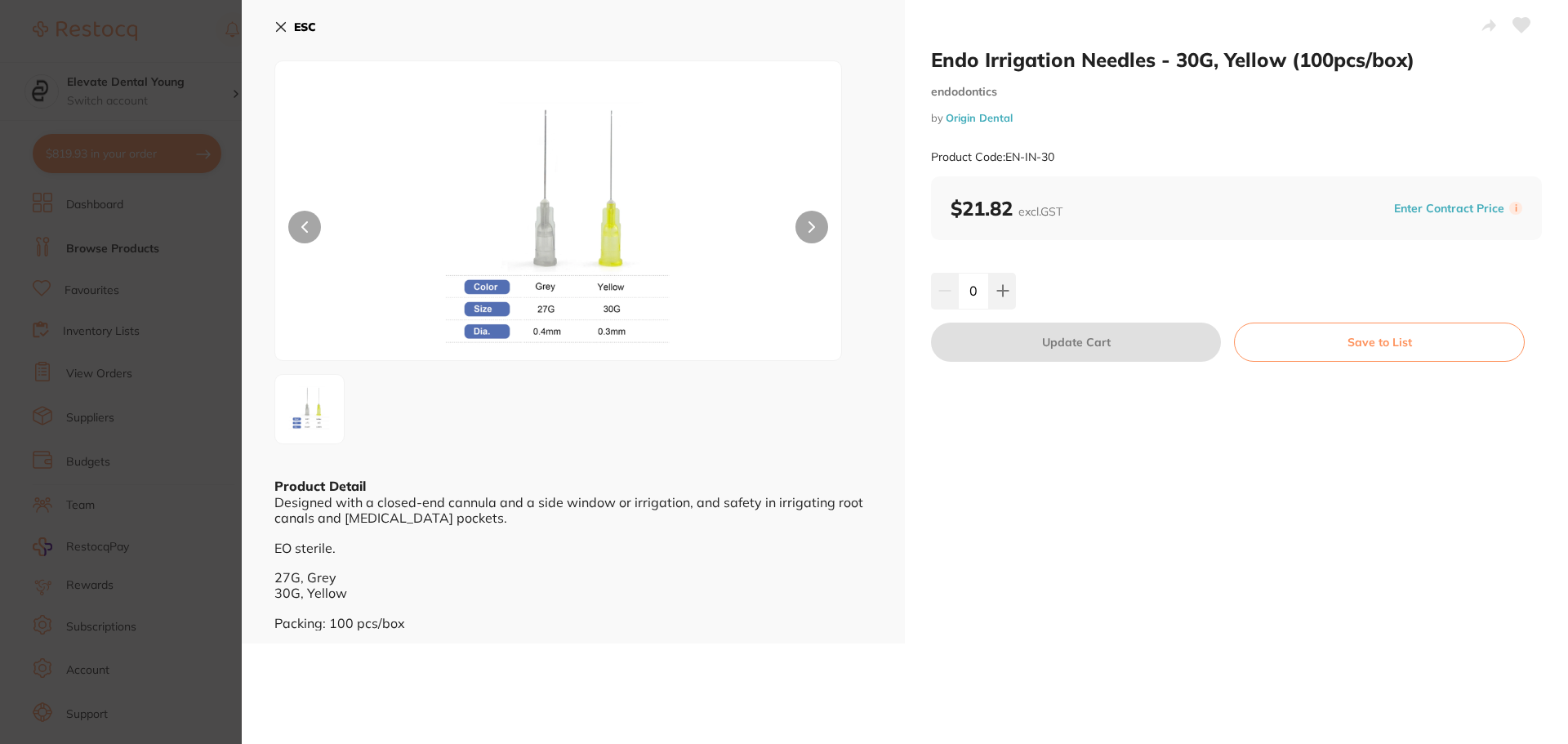
click at [278, 27] on icon at bounding box center [281, 27] width 13 height 13
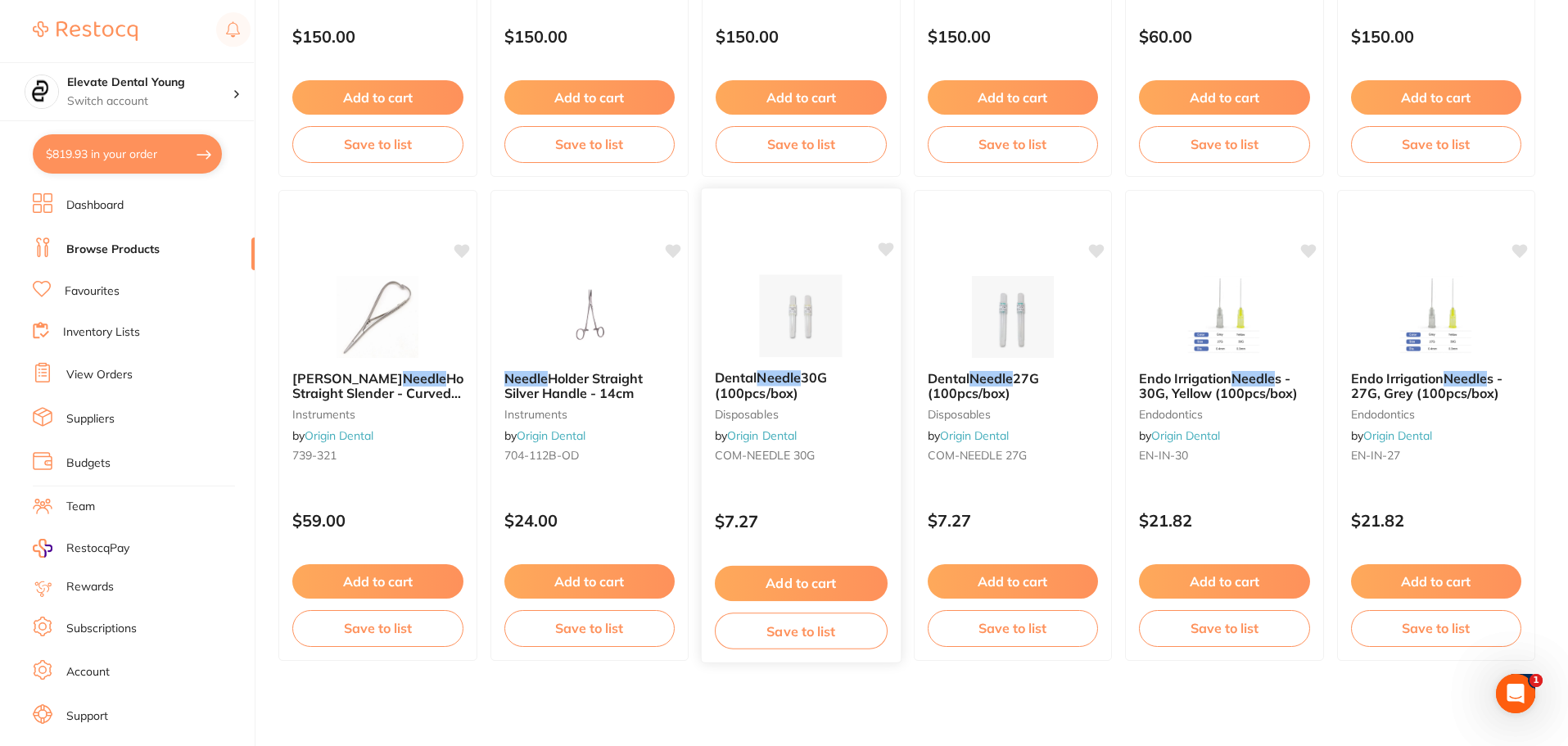
click at [814, 321] on img at bounding box center [801, 316] width 108 height 83
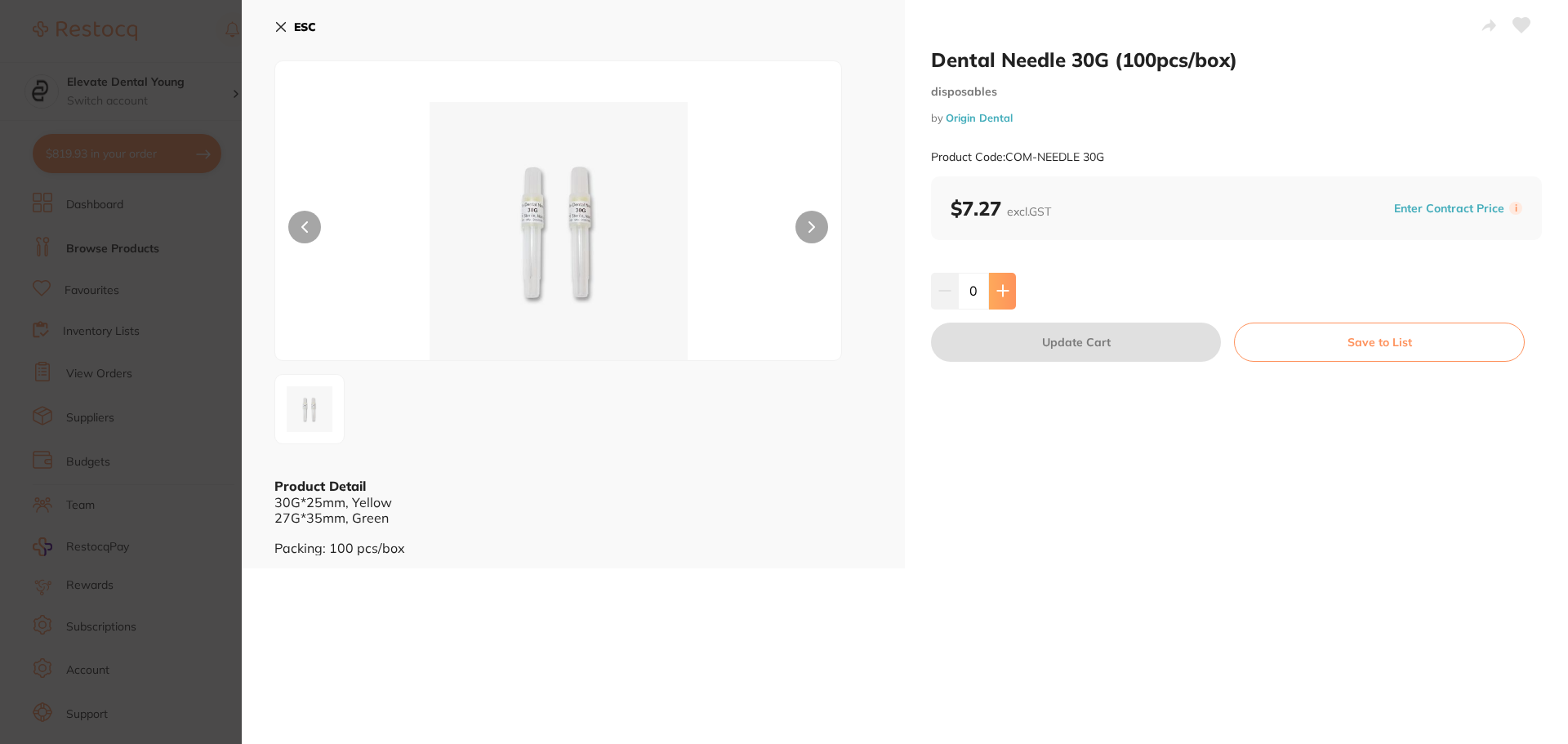
click at [991, 291] on button at bounding box center [1002, 291] width 27 height 36
type input "2"
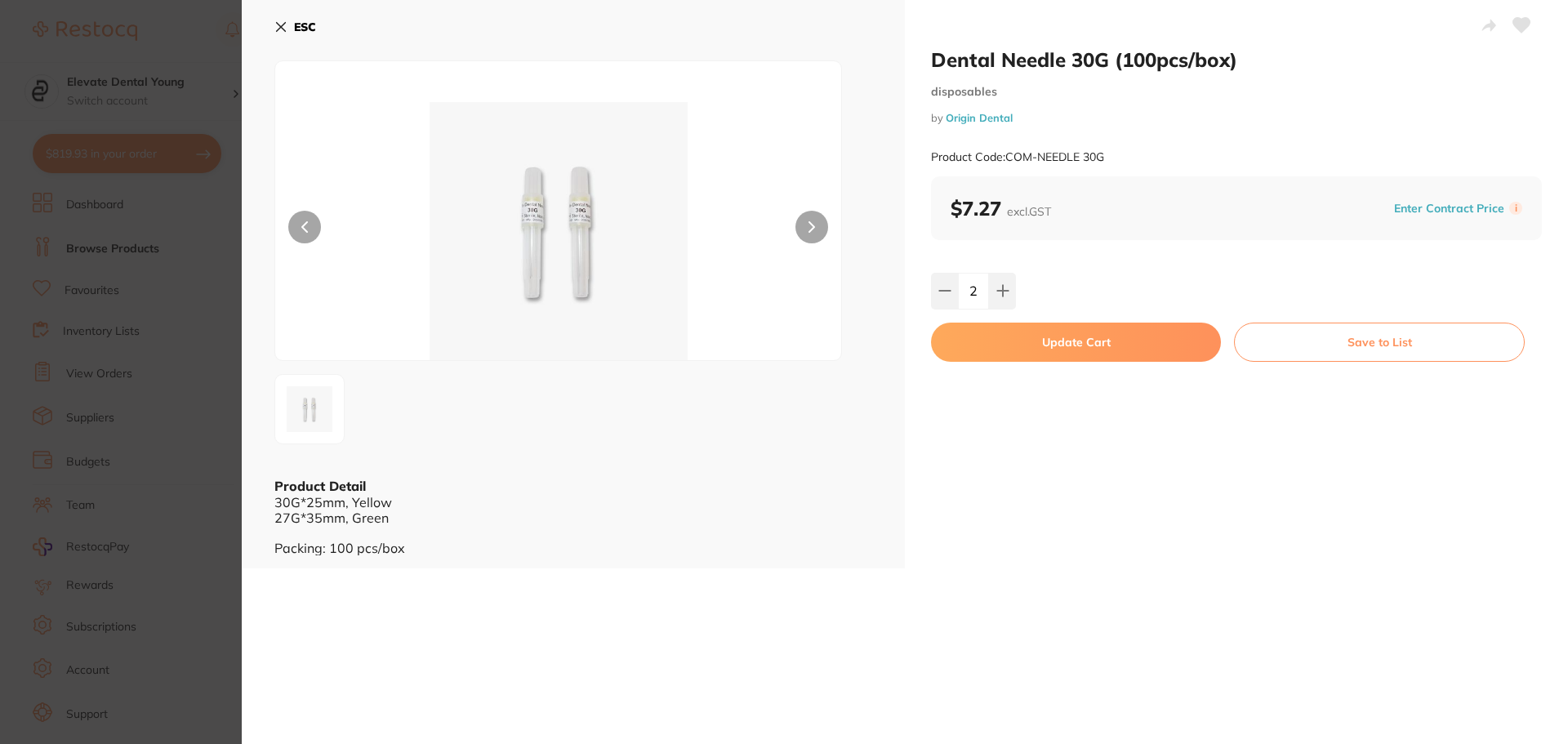
click at [990, 342] on button "Update Cart" at bounding box center [1076, 342] width 290 height 40
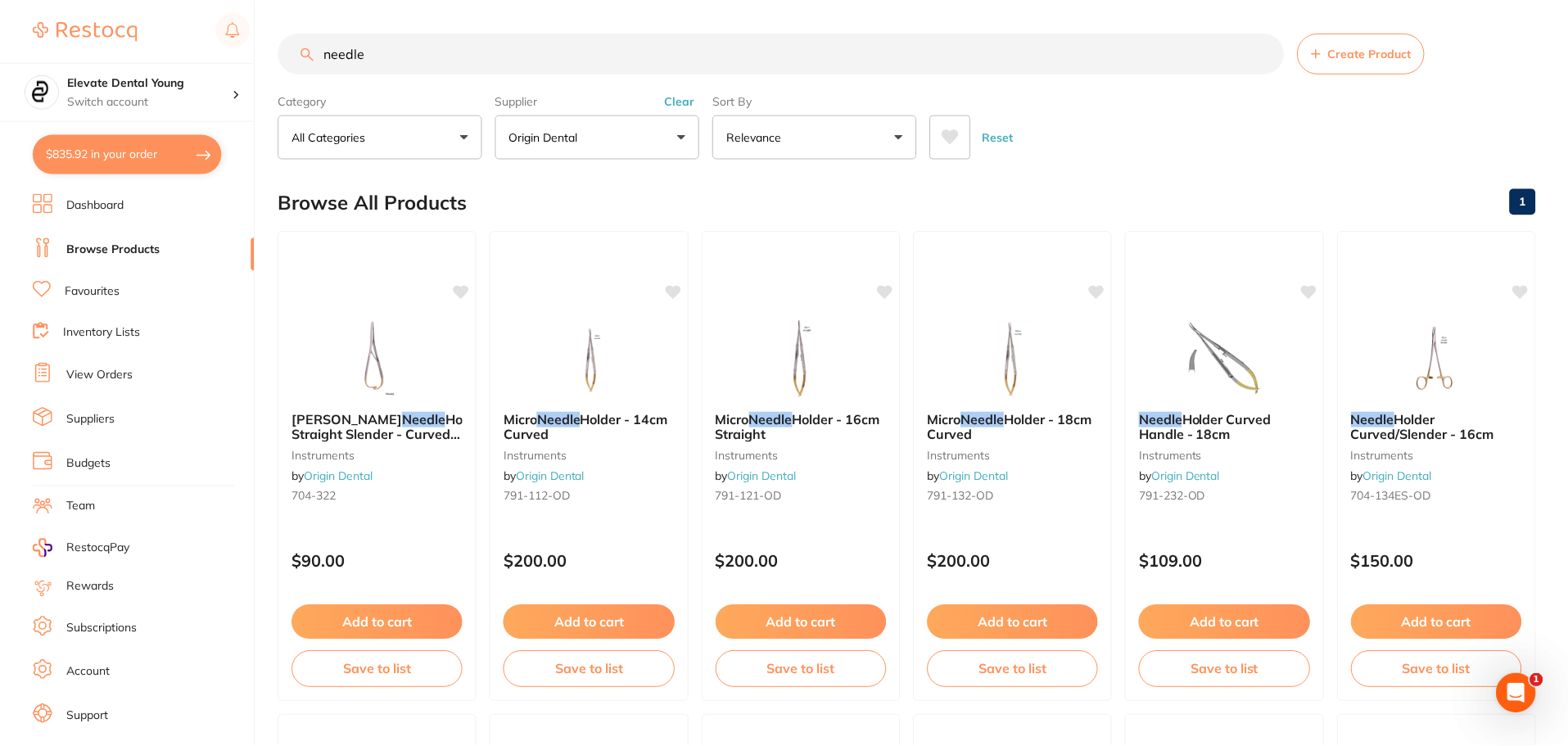
scroll to position [1008, 0]
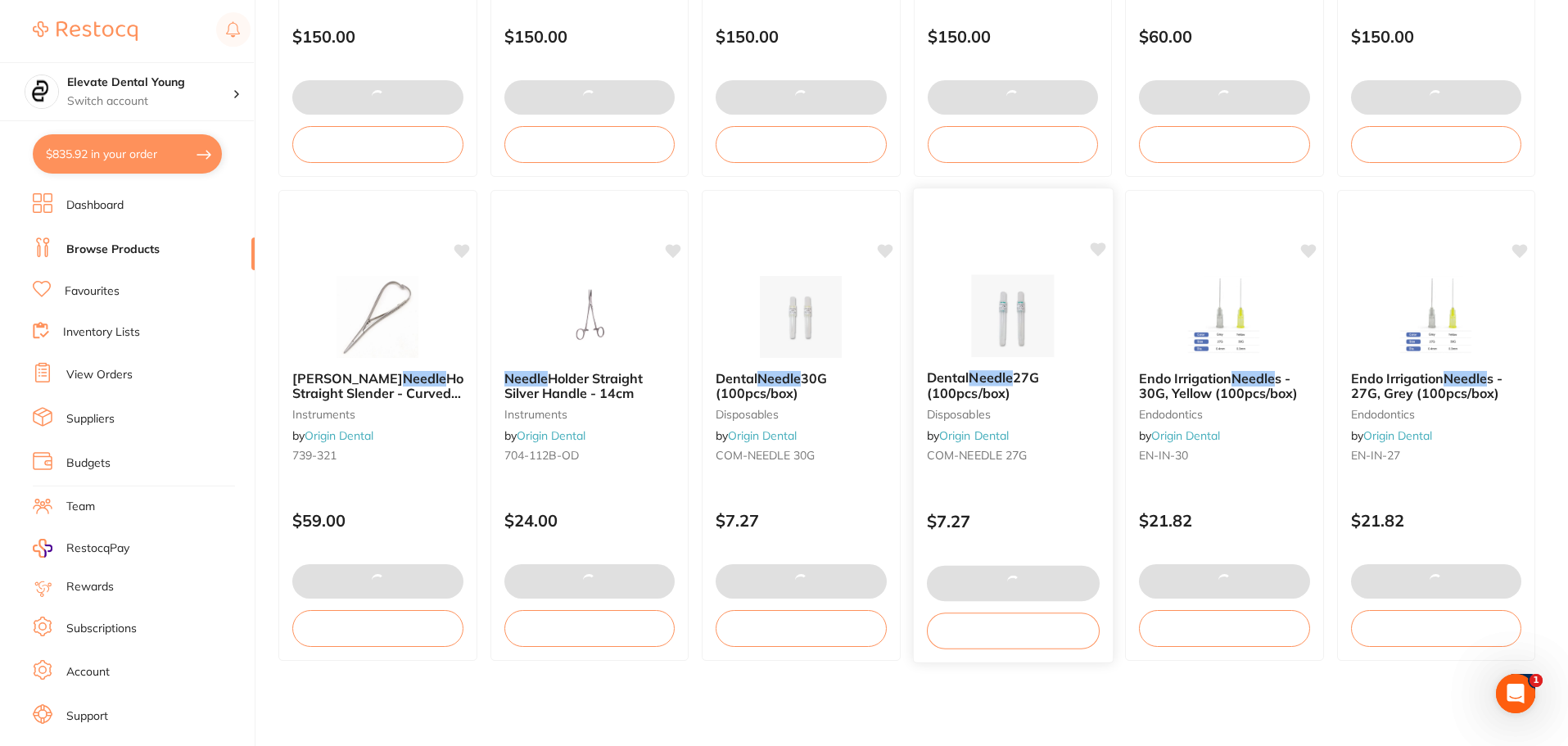
click at [999, 324] on img at bounding box center [1012, 316] width 108 height 83
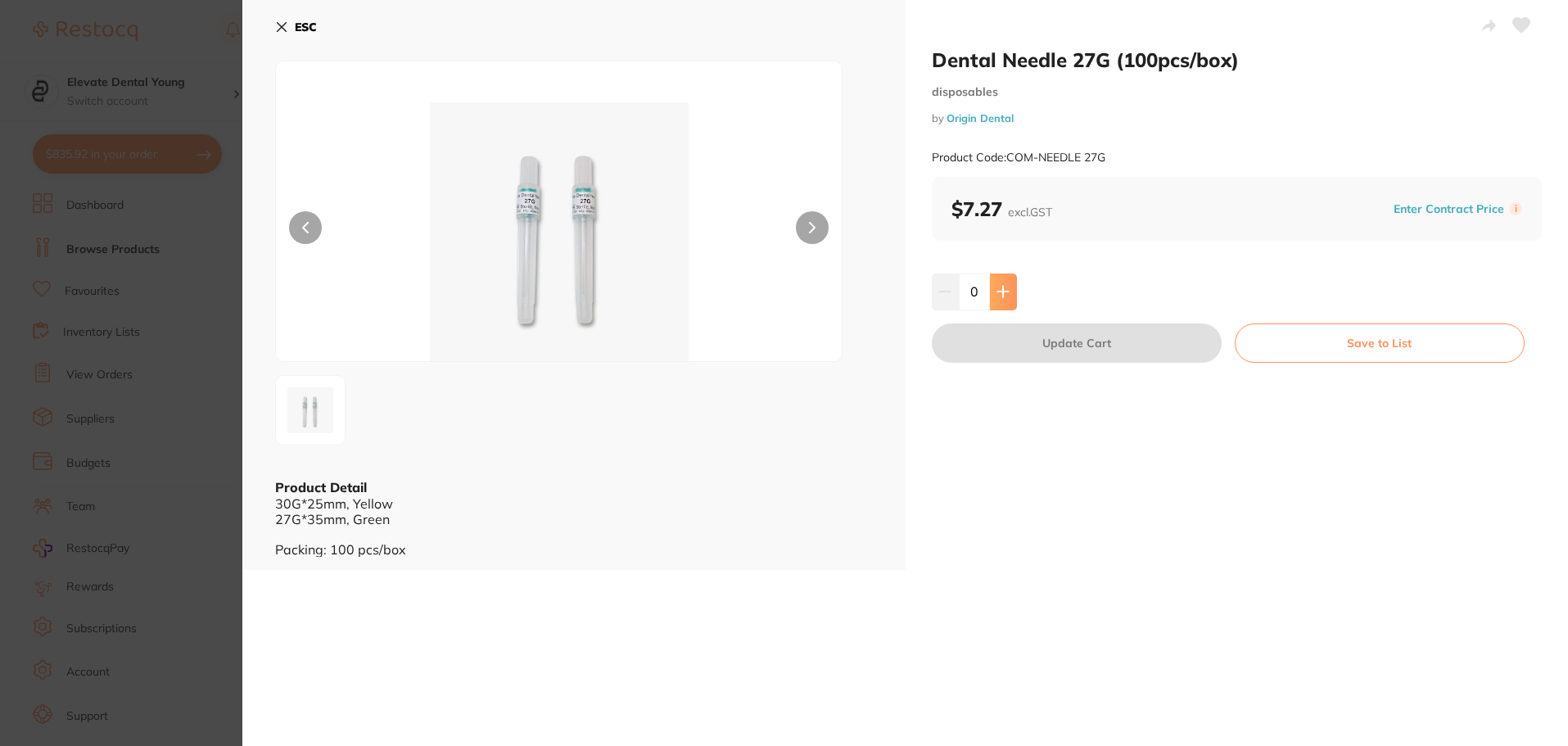
click at [1008, 296] on button at bounding box center [1003, 291] width 27 height 36
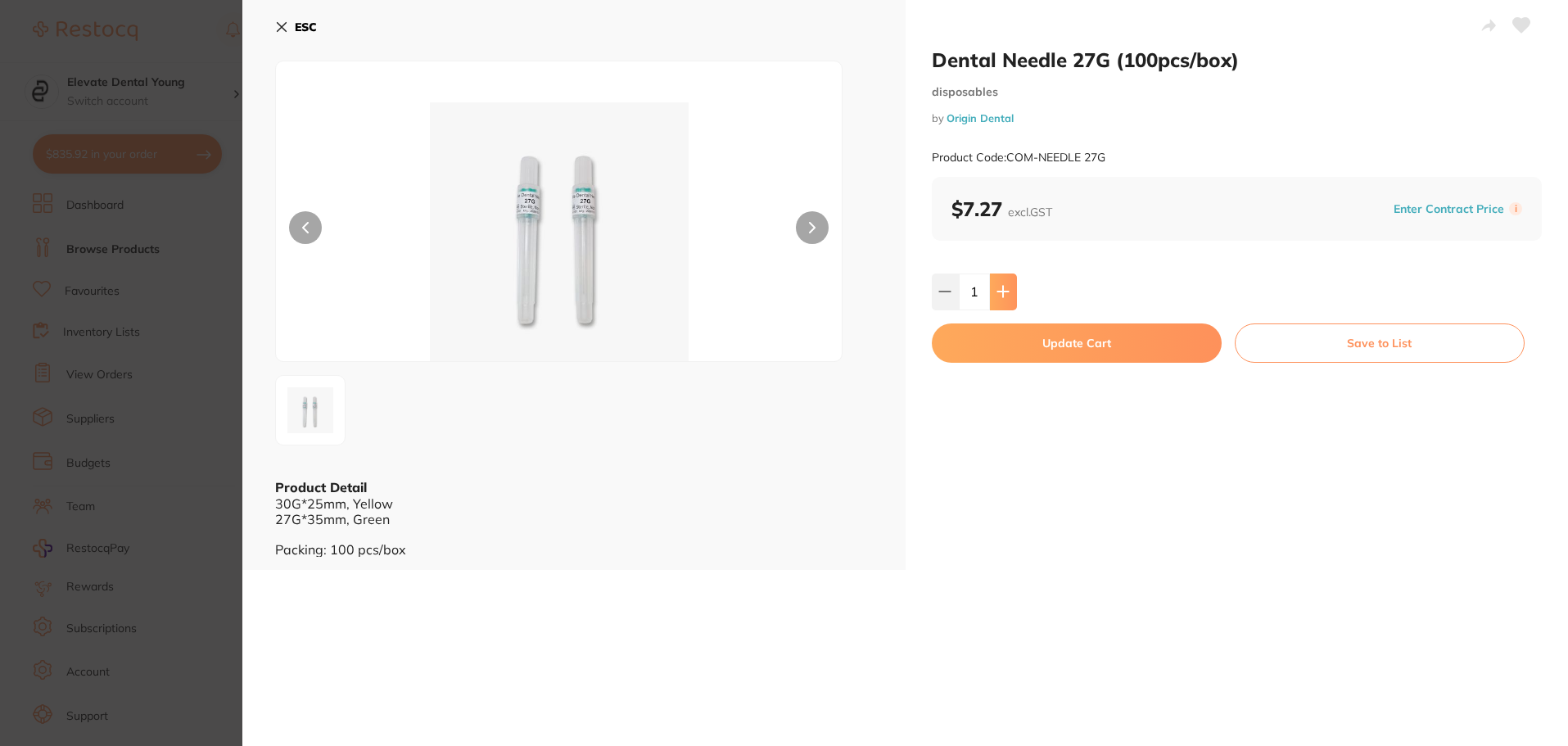
click at [1008, 296] on button at bounding box center [1003, 291] width 27 height 36
type input "2"
click at [1022, 351] on button "Update Cart" at bounding box center [1076, 343] width 290 height 40
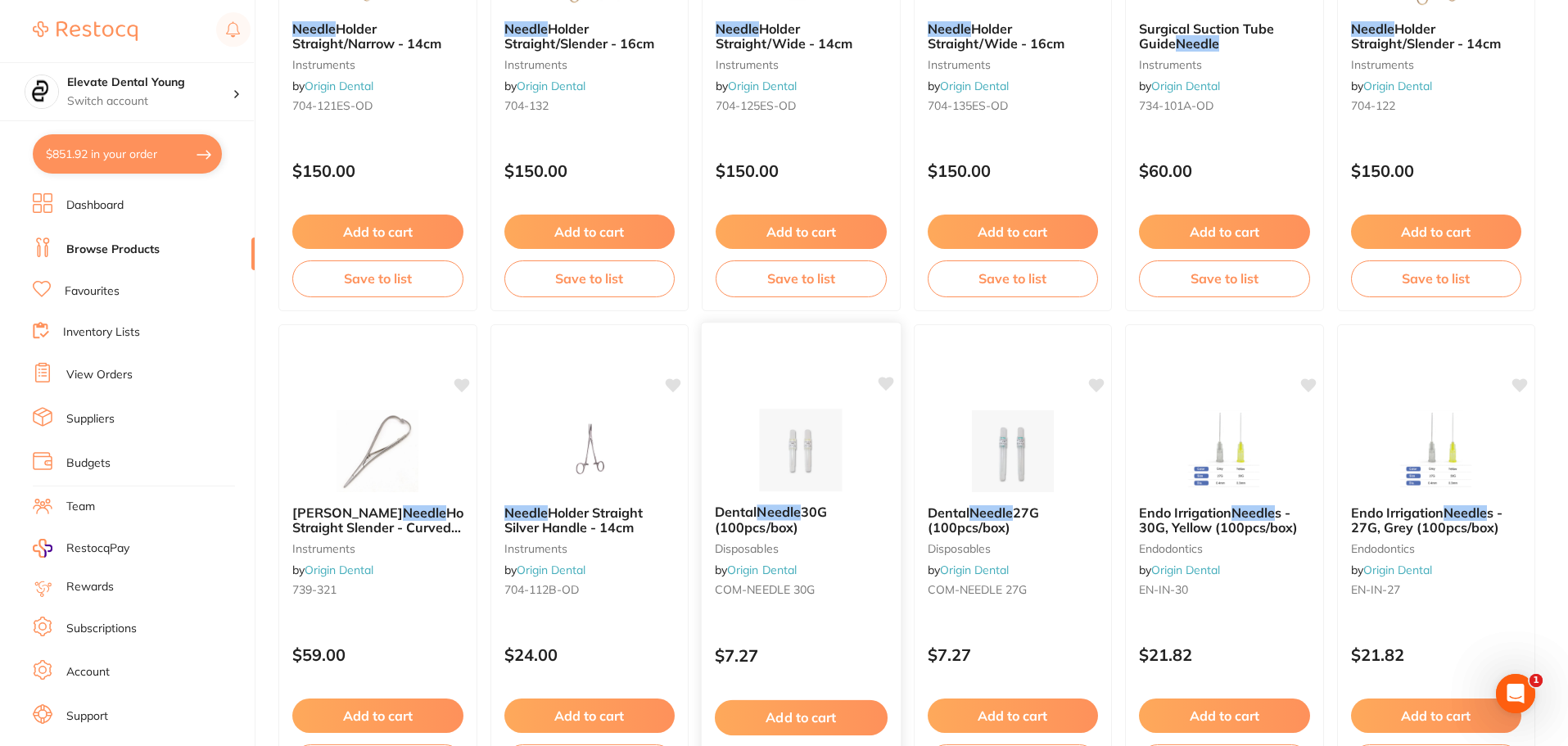
scroll to position [1008, 0]
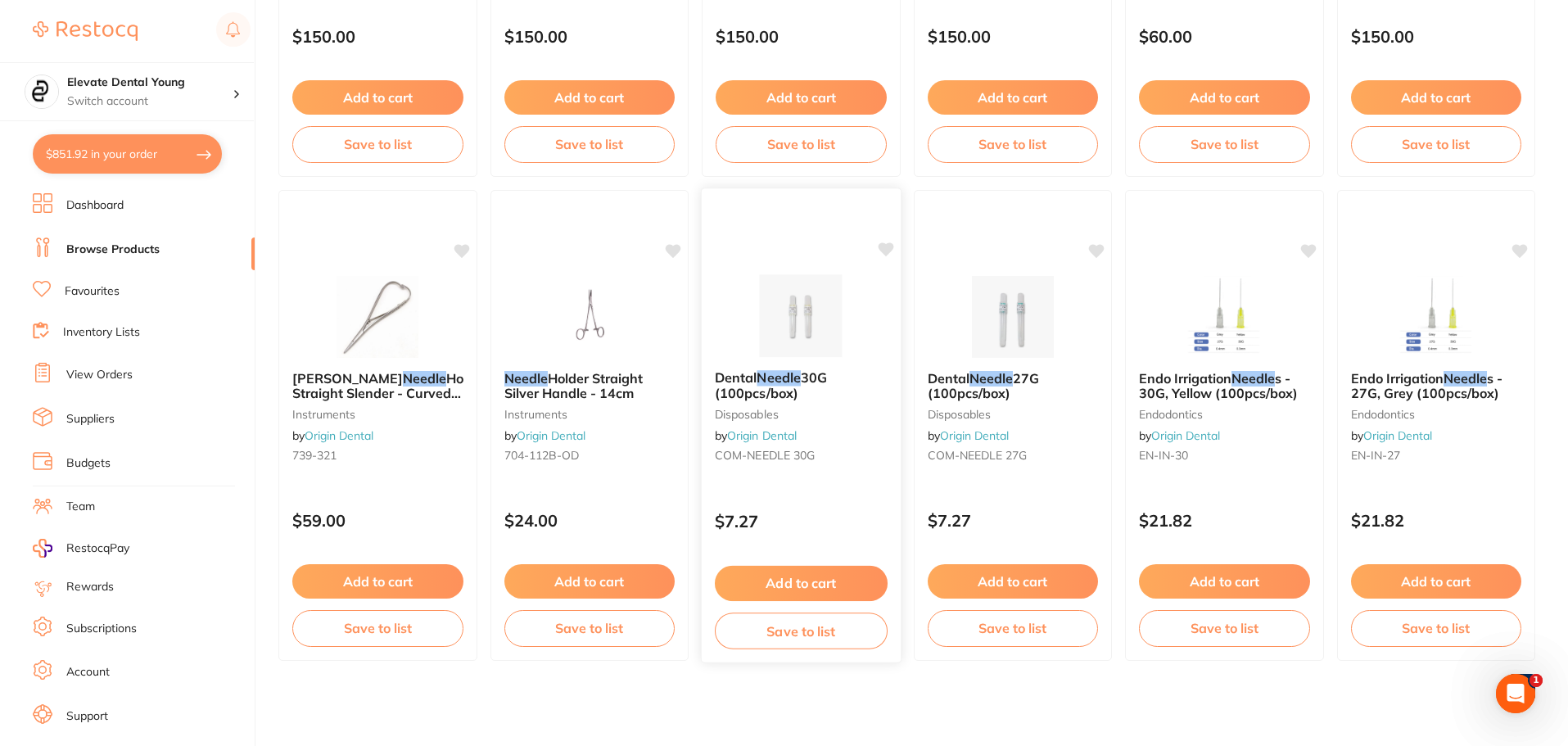
click at [888, 244] on icon at bounding box center [885, 249] width 15 height 14
click at [1098, 241] on icon at bounding box center [1096, 249] width 16 height 16
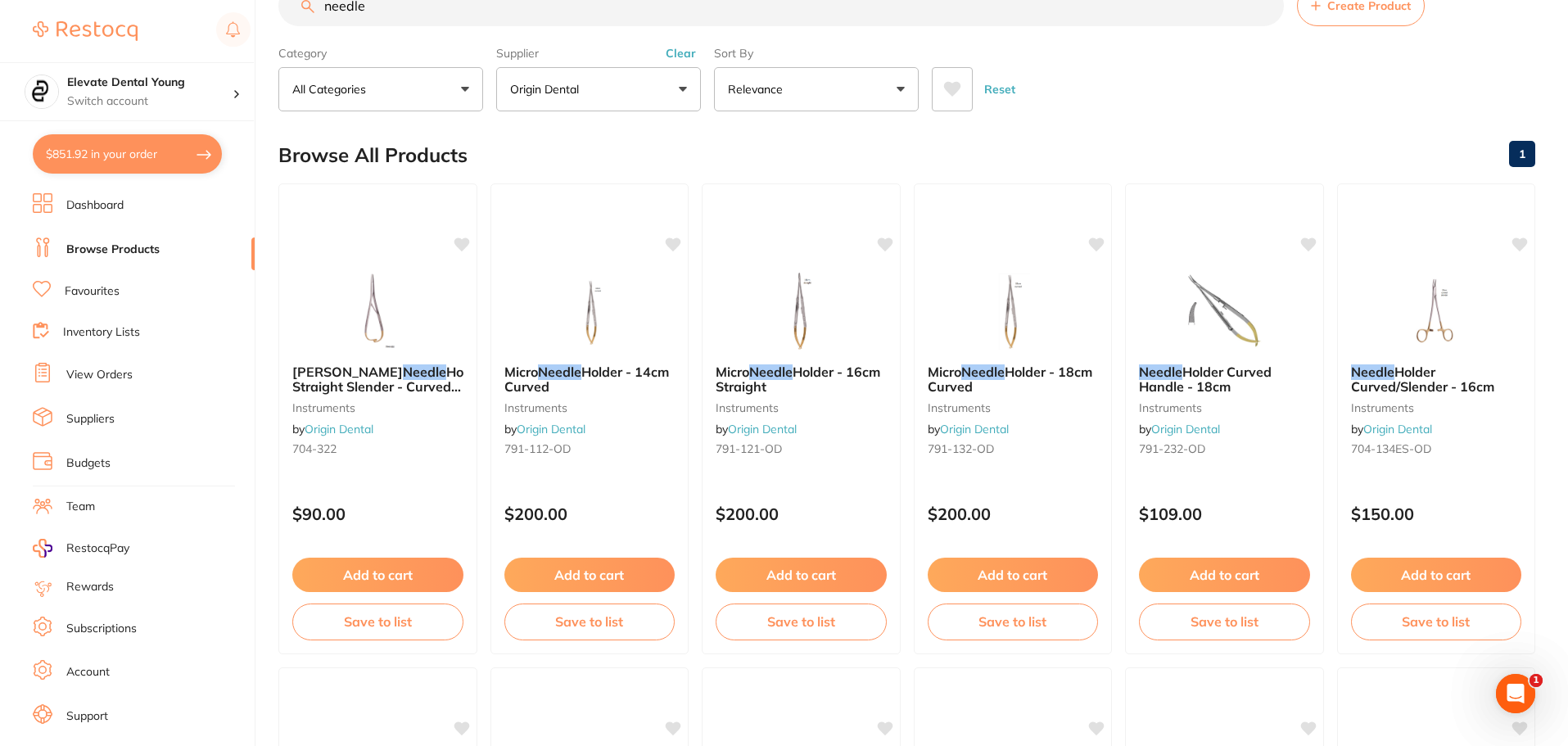
scroll to position [0, 0]
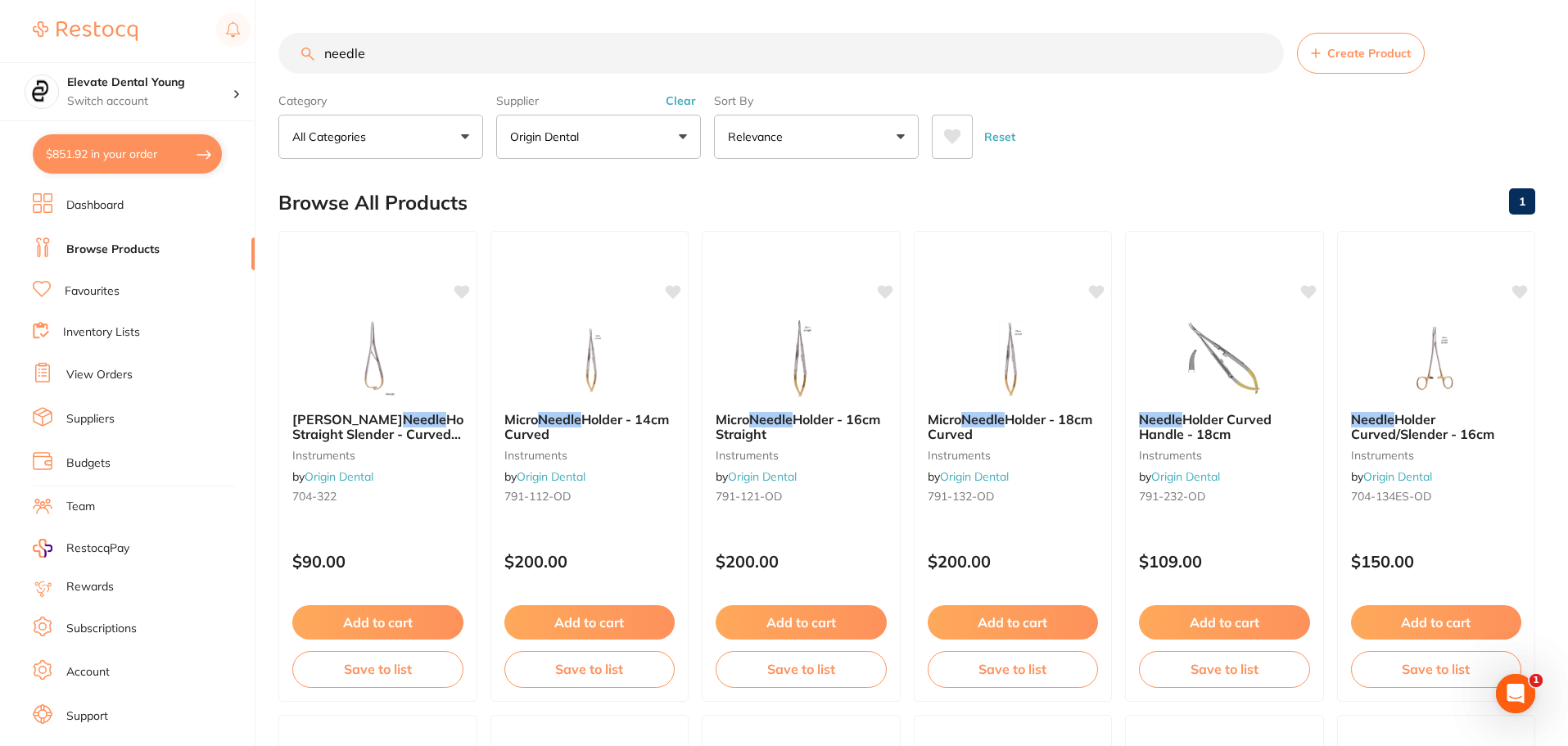
drag, startPoint x: 424, startPoint y: 64, endPoint x: 116, endPoint y: 20, distance: 311.1
click at [118, 20] on div "$851.92 Elevate Dental Young Switch account Elevate Dental Young Hilltops Denti…" at bounding box center [784, 373] width 1568 height 746
type input "srg"
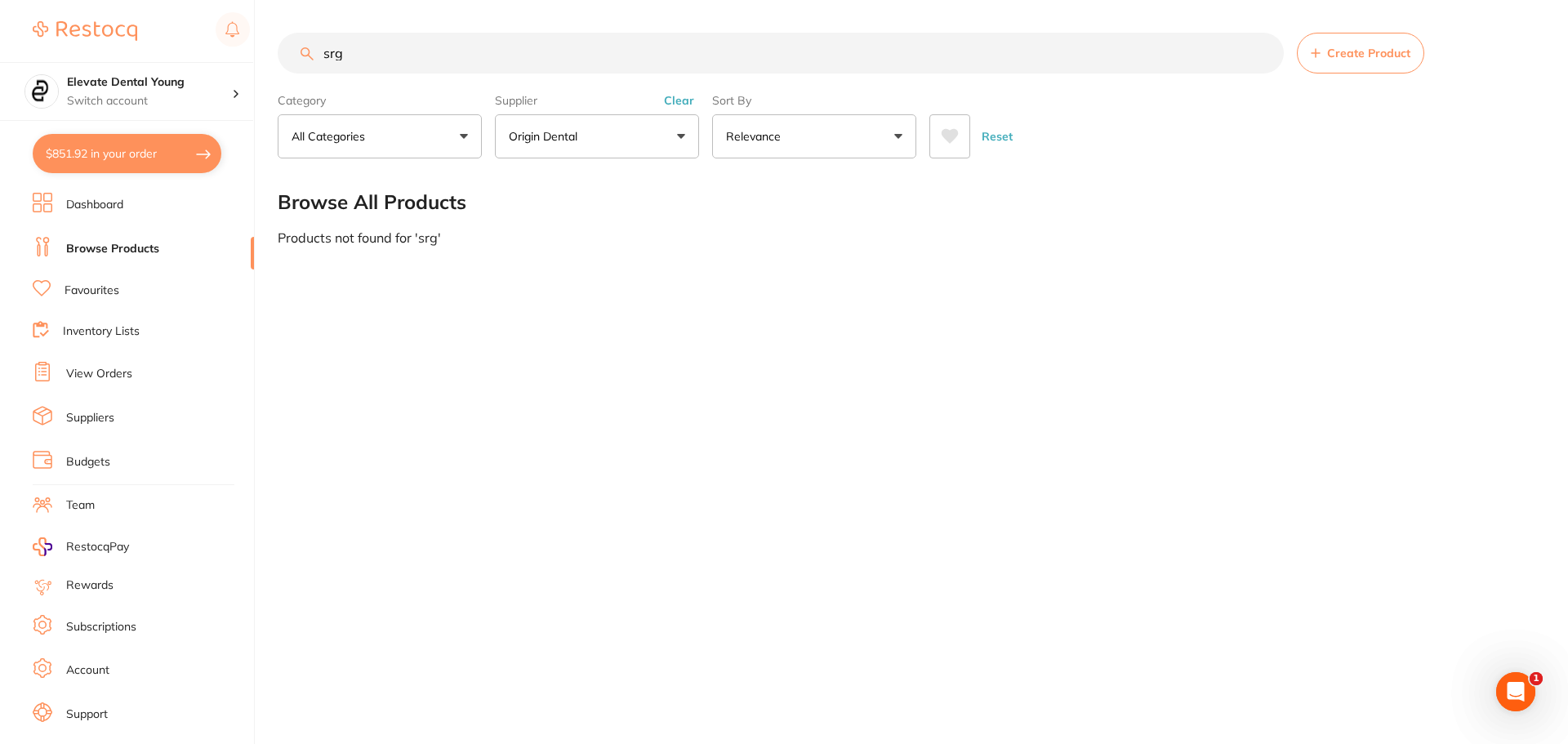
click at [372, 50] on input "srg" at bounding box center [780, 53] width 1006 height 40
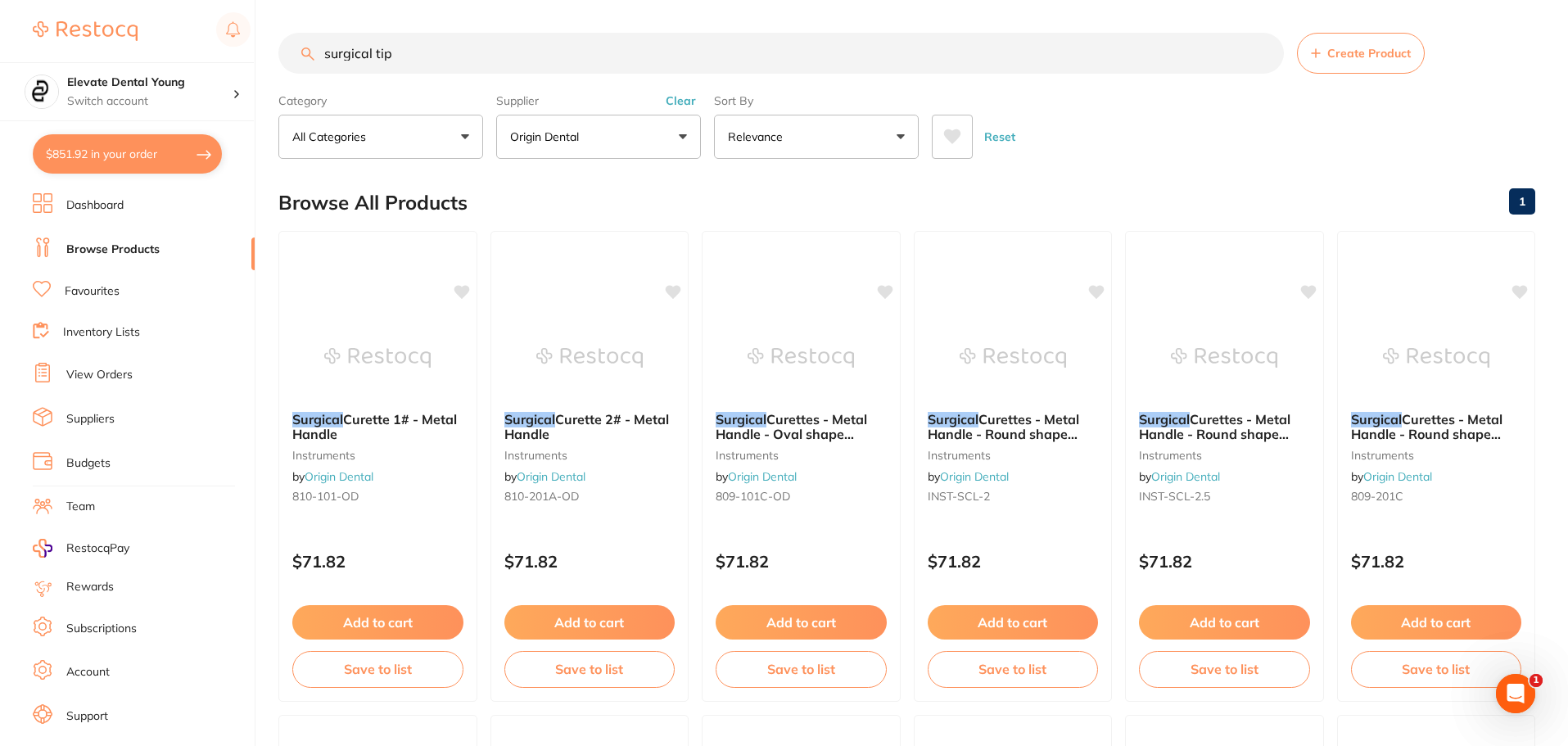
type input "surgical tips"
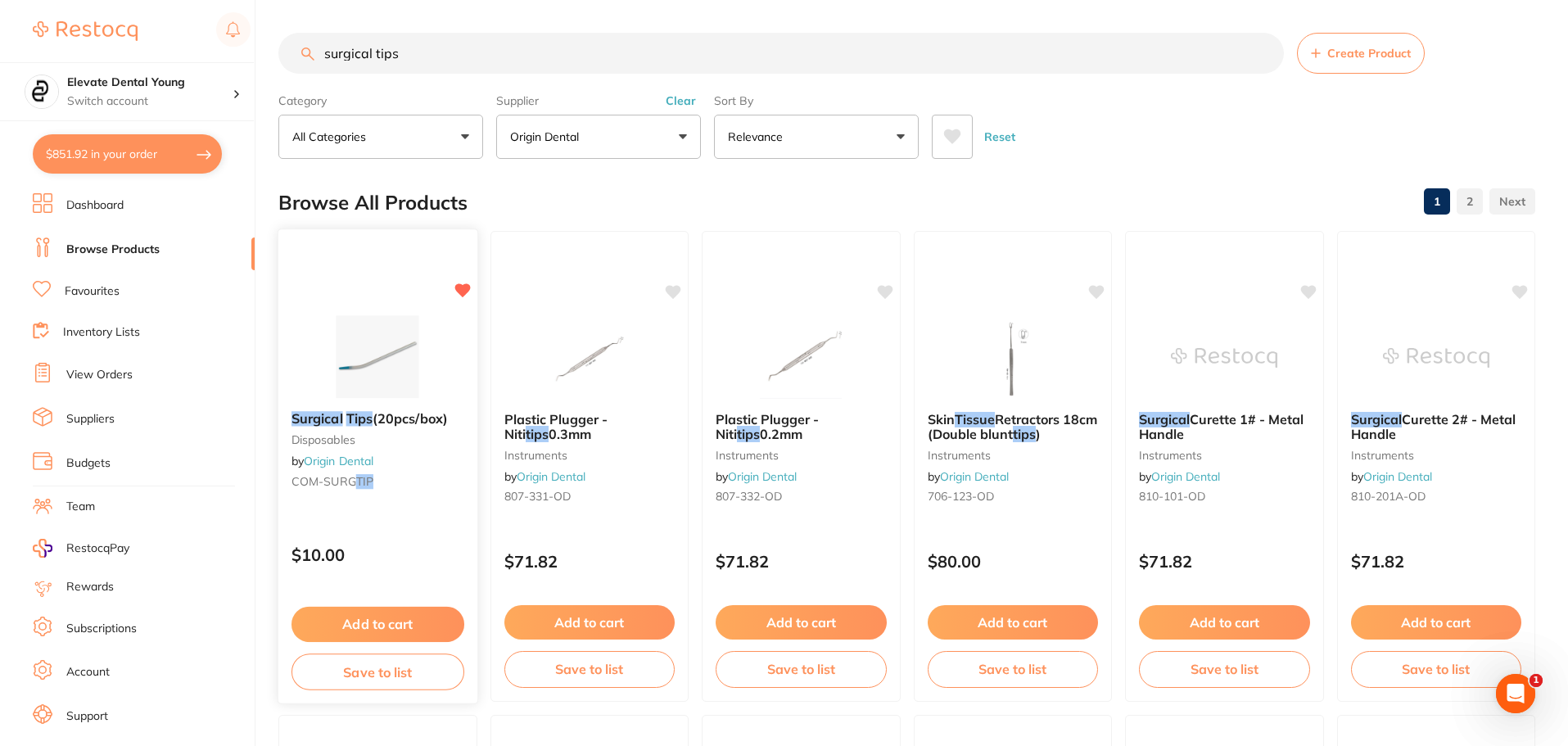
click at [375, 623] on button "Add to cart" at bounding box center [377, 623] width 173 height 35
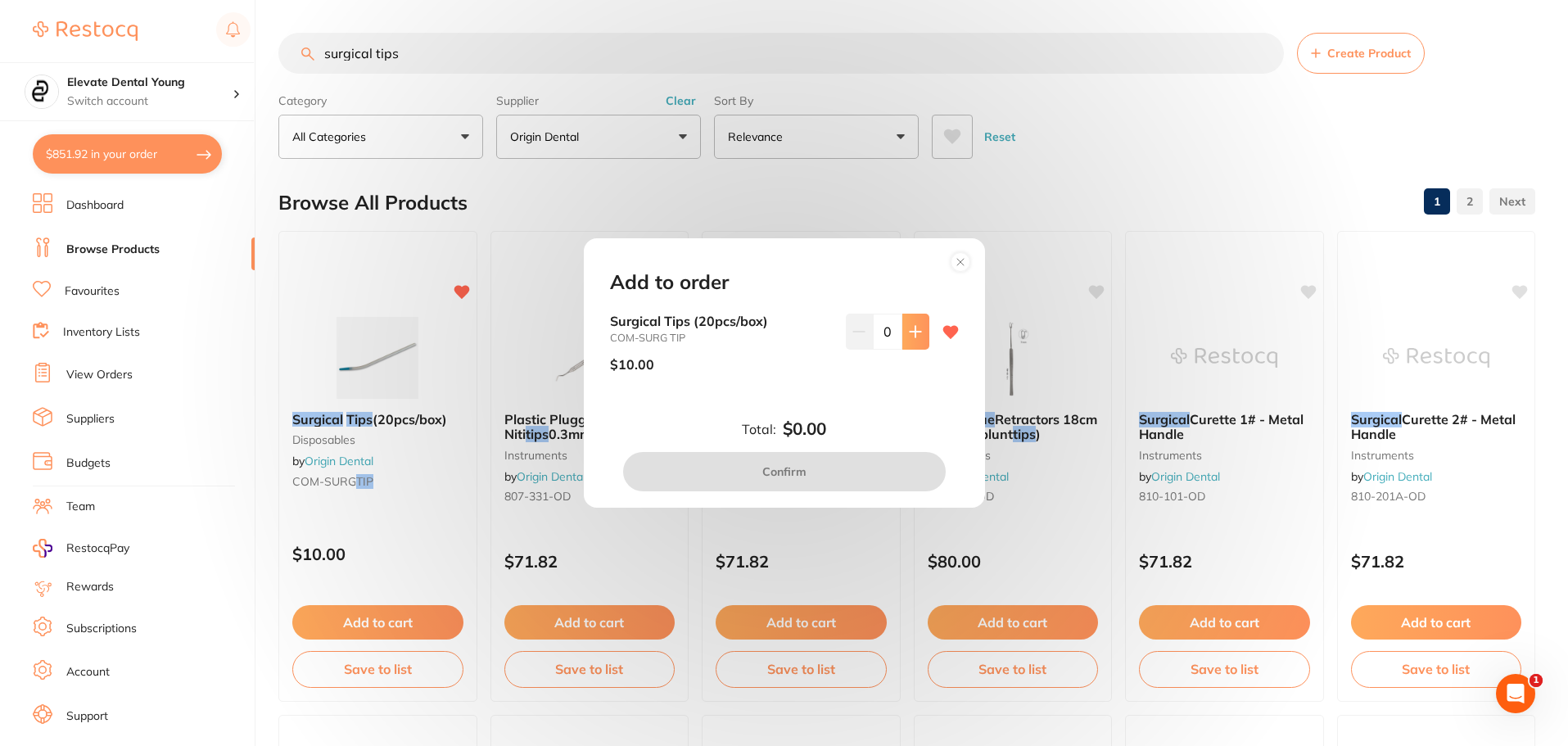
click at [919, 334] on button at bounding box center [915, 331] width 27 height 36
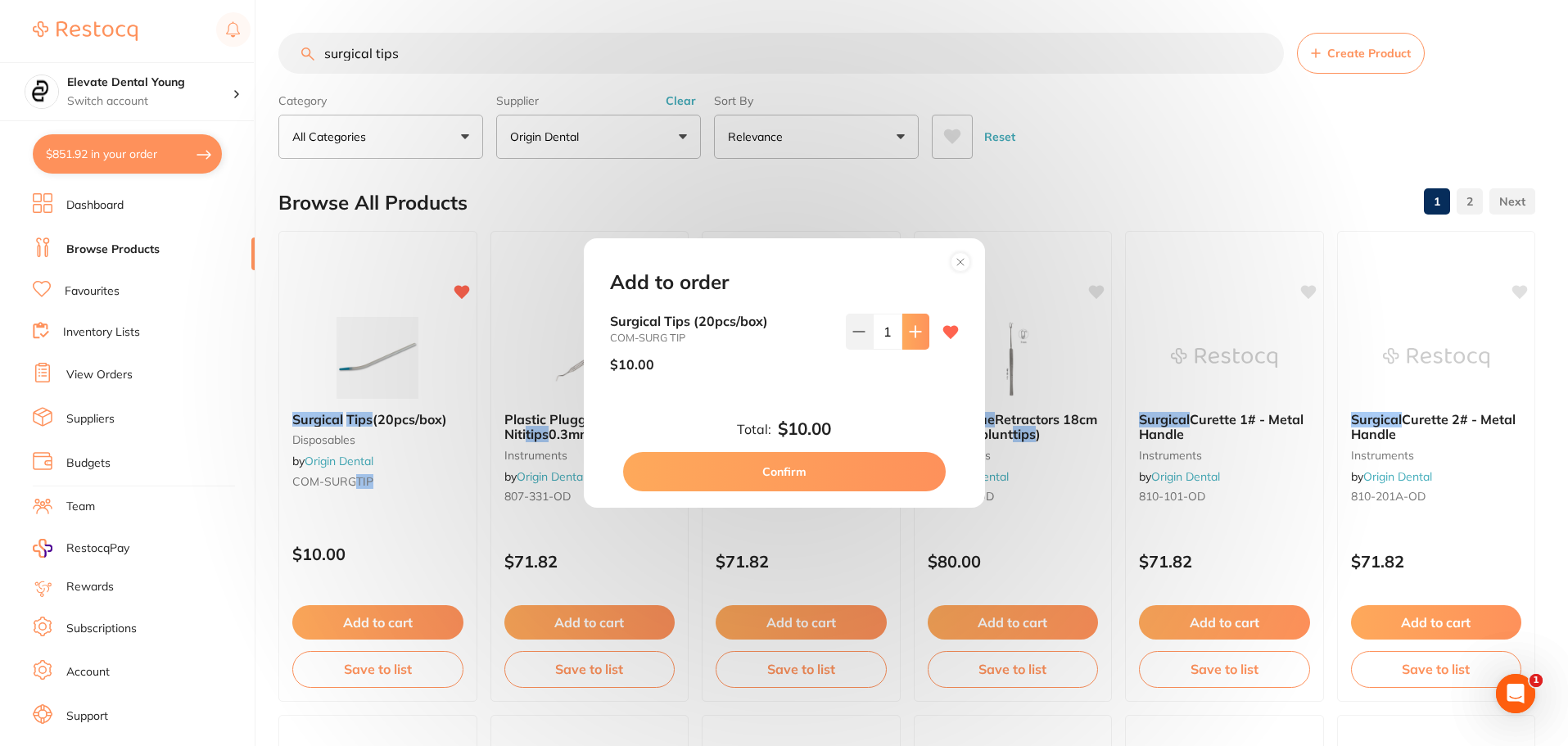
click at [919, 334] on button at bounding box center [915, 331] width 27 height 36
type input "4"
click at [840, 464] on button "Confirm" at bounding box center [784, 472] width 323 height 40
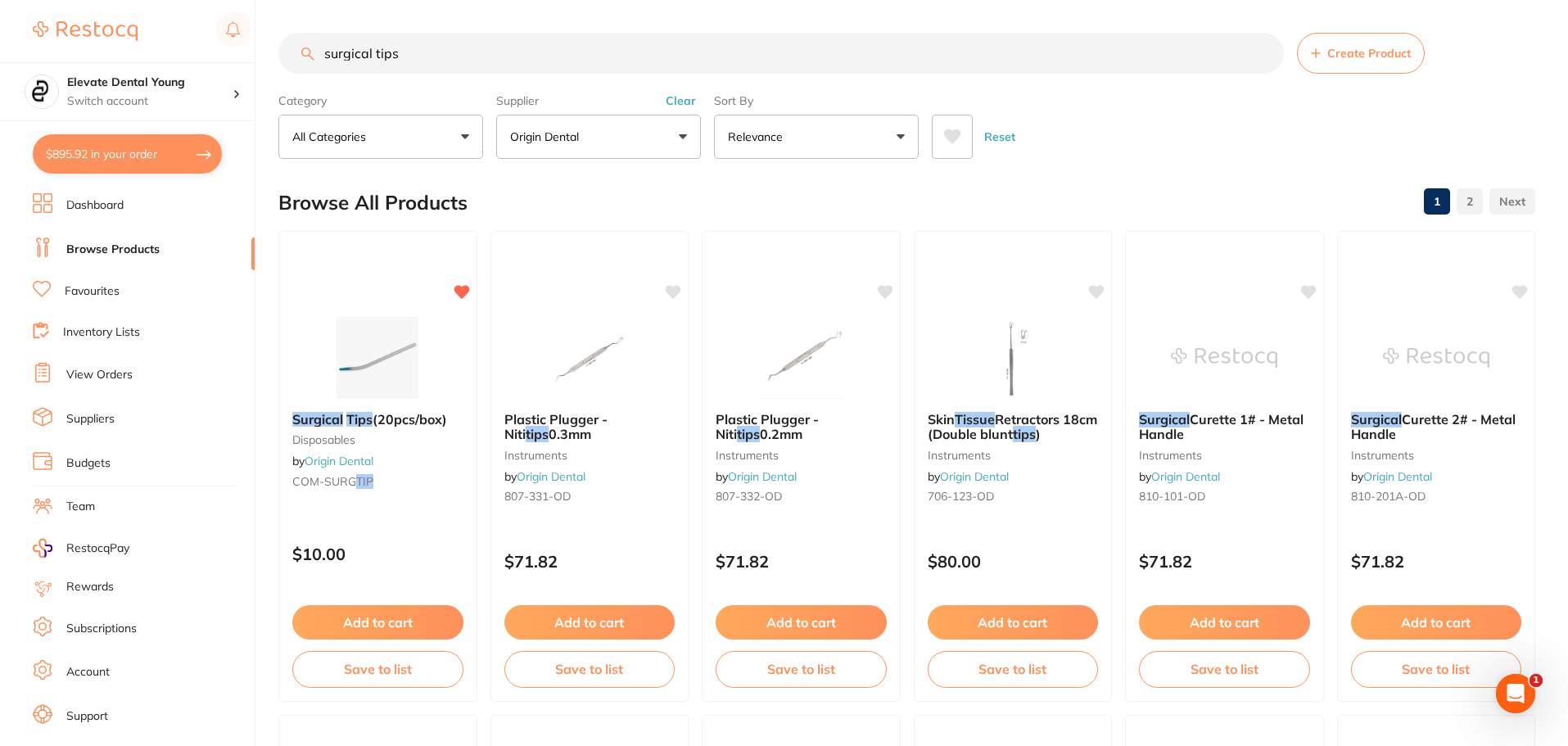
drag, startPoint x: 436, startPoint y: 38, endPoint x: 124, endPoint y: 41, distance: 312.0
click at [125, 41] on div "$895.92 Elevate Dental Young Switch account Elevate Dental Young Hilltops Denti…" at bounding box center [784, 373] width 1568 height 746
type input "flouride gel"
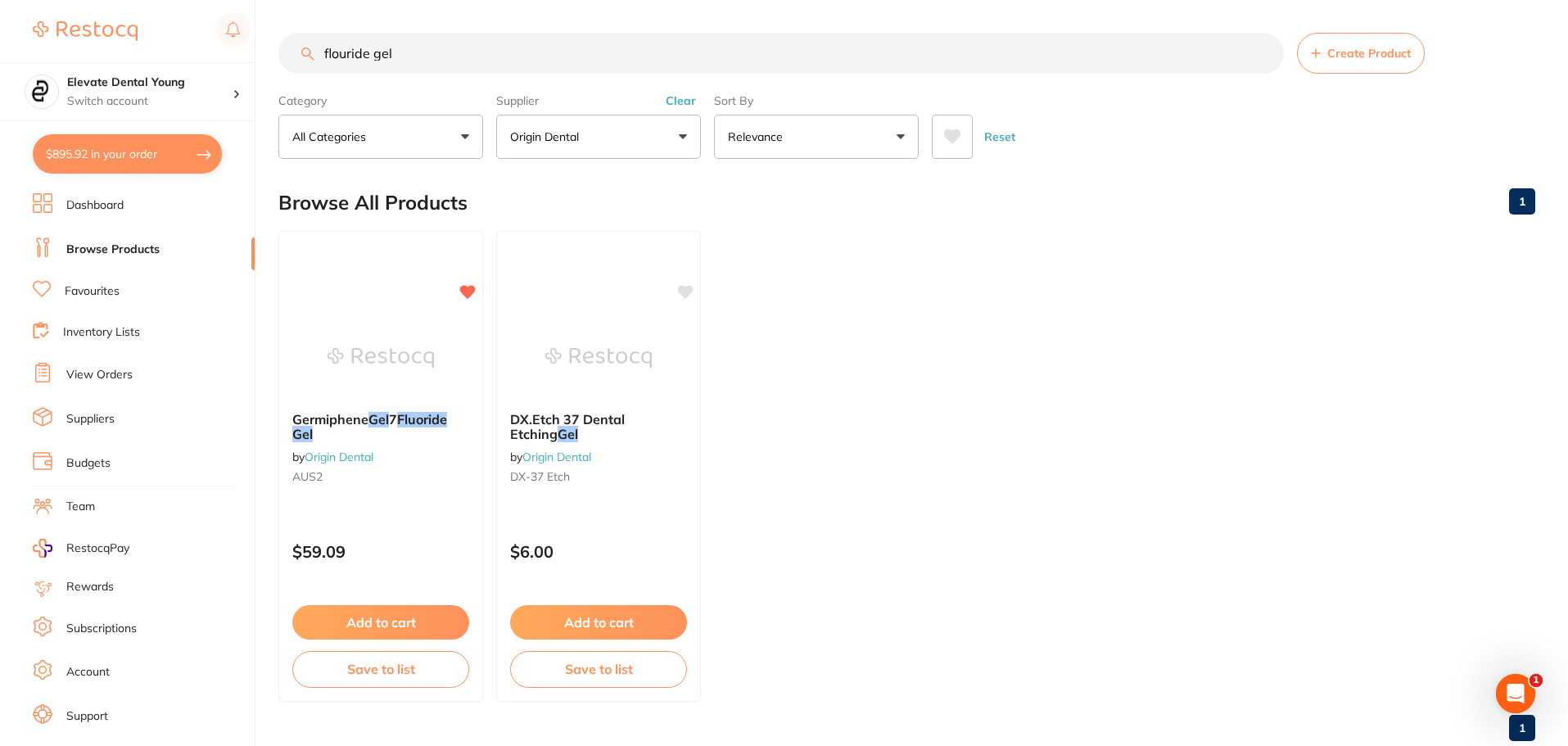
click at [366, 622] on button "Add to cart" at bounding box center [380, 622] width 176 height 34
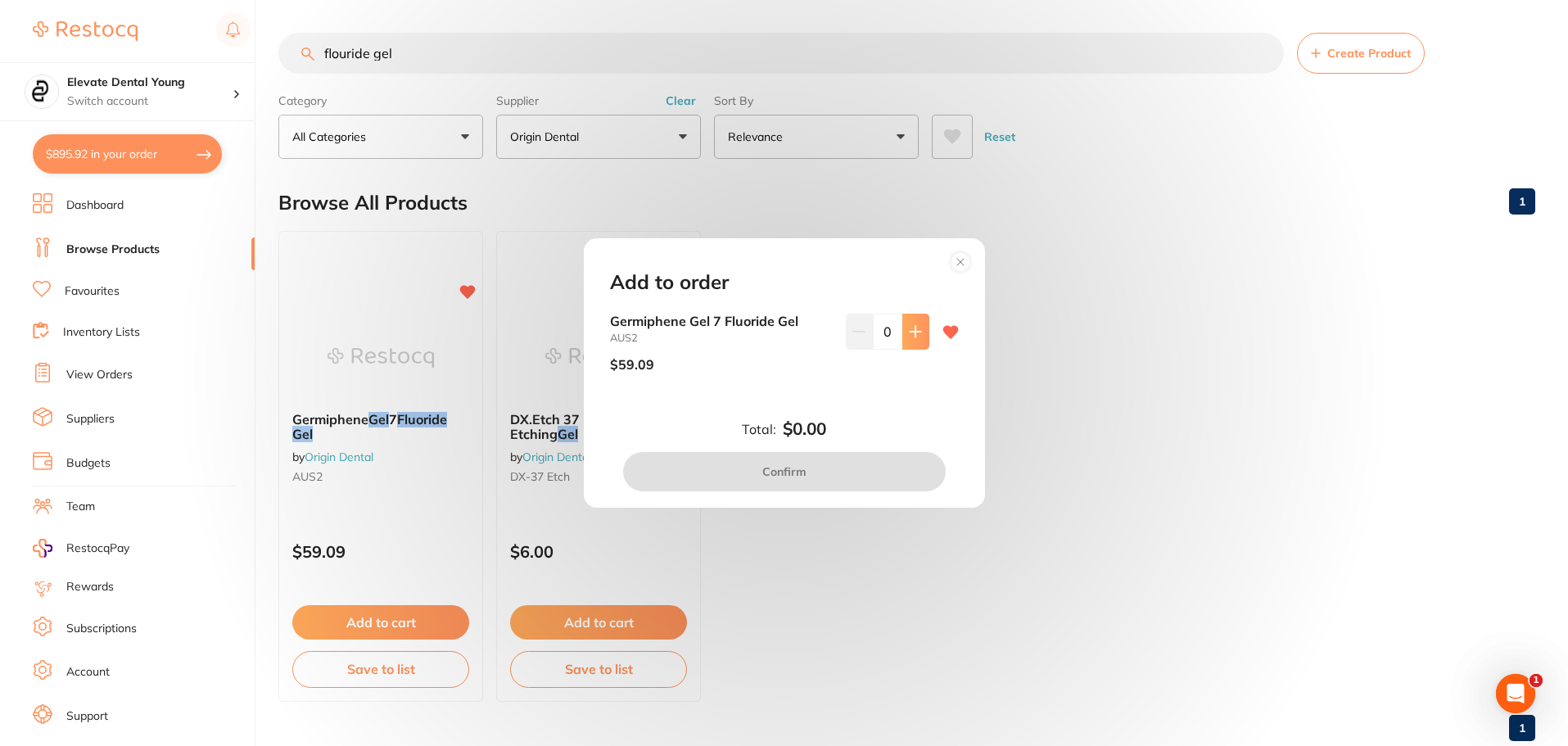
click at [918, 342] on button at bounding box center [915, 331] width 27 height 36
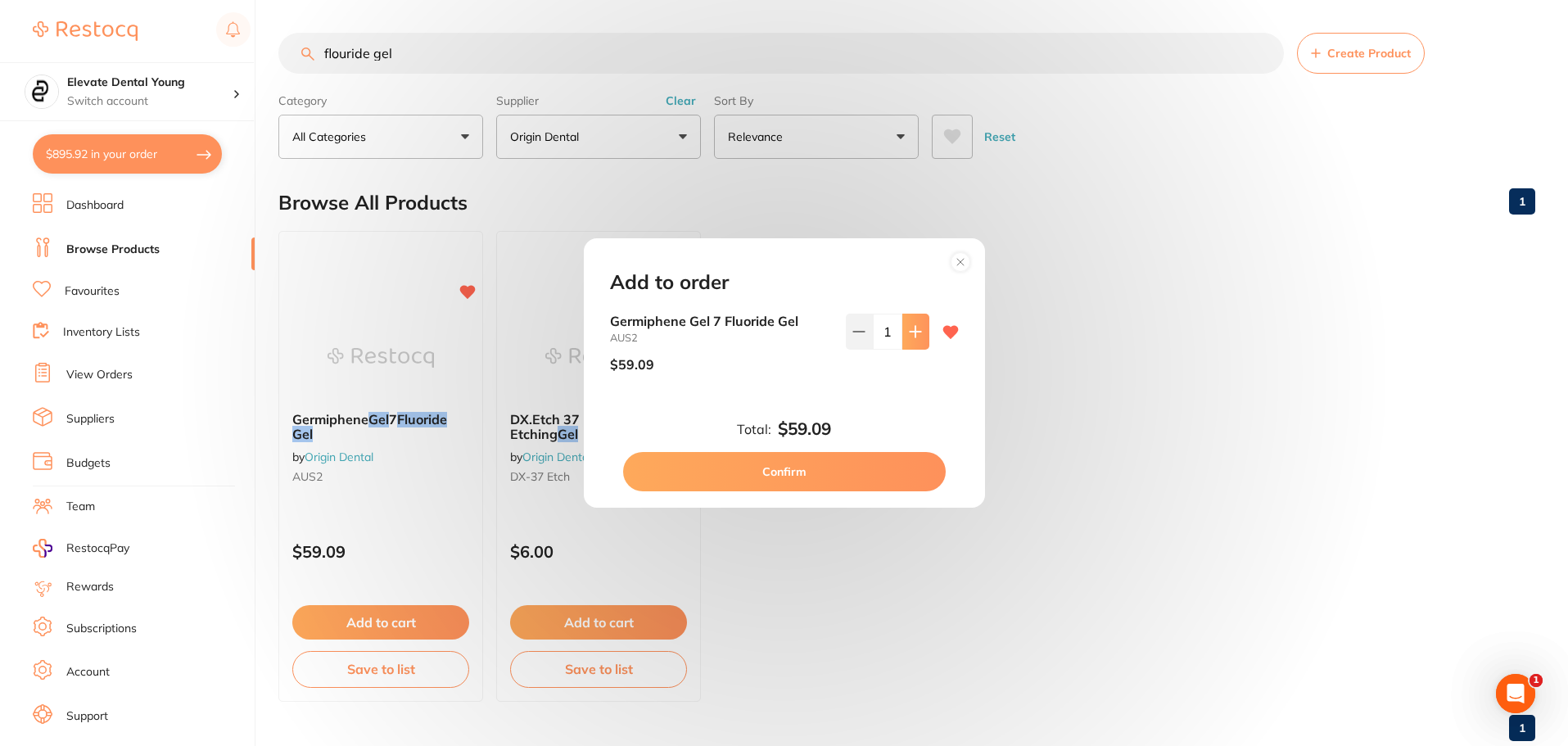
click at [918, 342] on button at bounding box center [915, 331] width 27 height 36
type input "2"
click at [859, 475] on button "Confirm" at bounding box center [784, 472] width 323 height 40
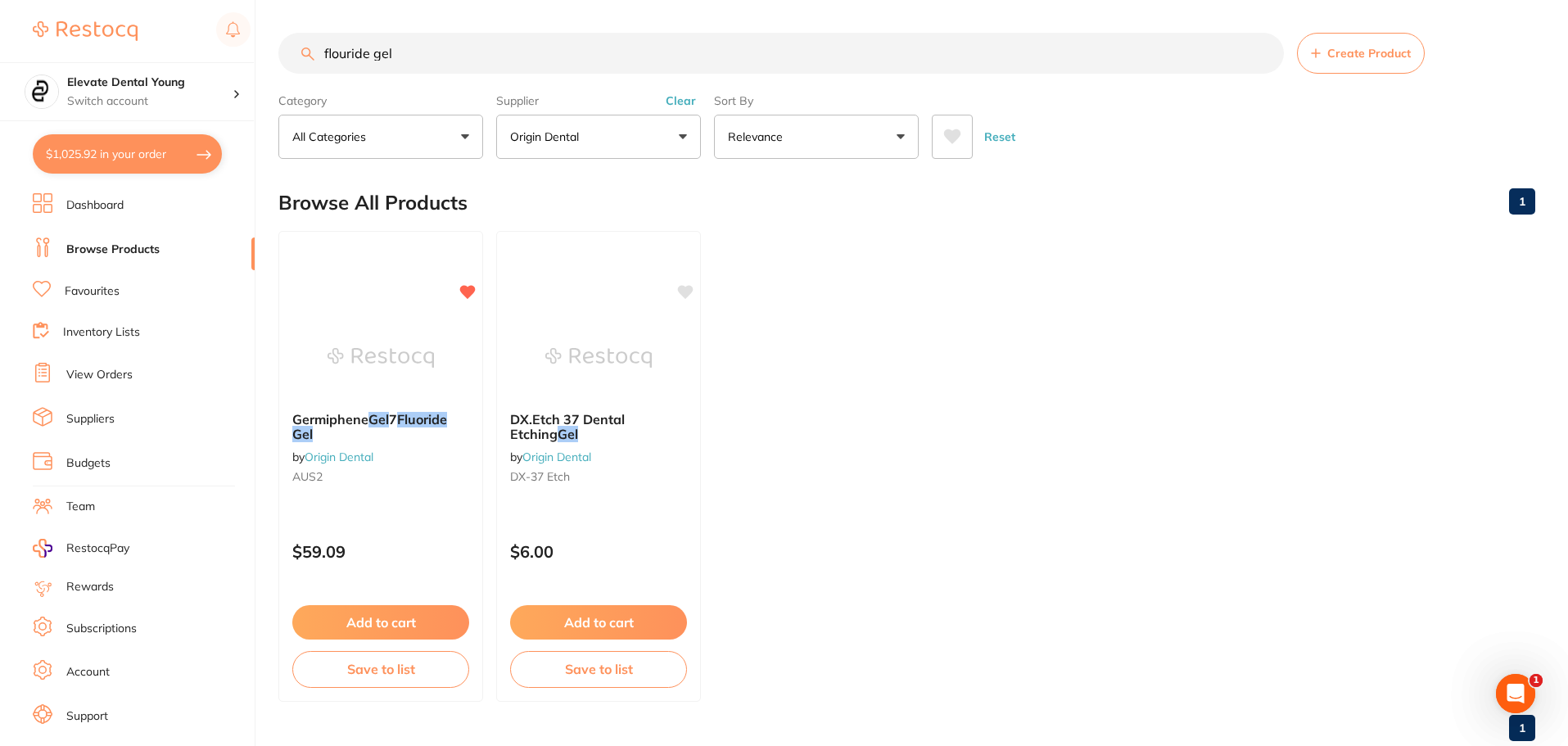
drag, startPoint x: 407, startPoint y: 58, endPoint x: 137, endPoint y: 41, distance: 270.5
click at [149, 40] on div "$1,025.92 Elevate Dental Young Switch account Elevate Dental Young Hilltops Den…" at bounding box center [784, 373] width 1568 height 746
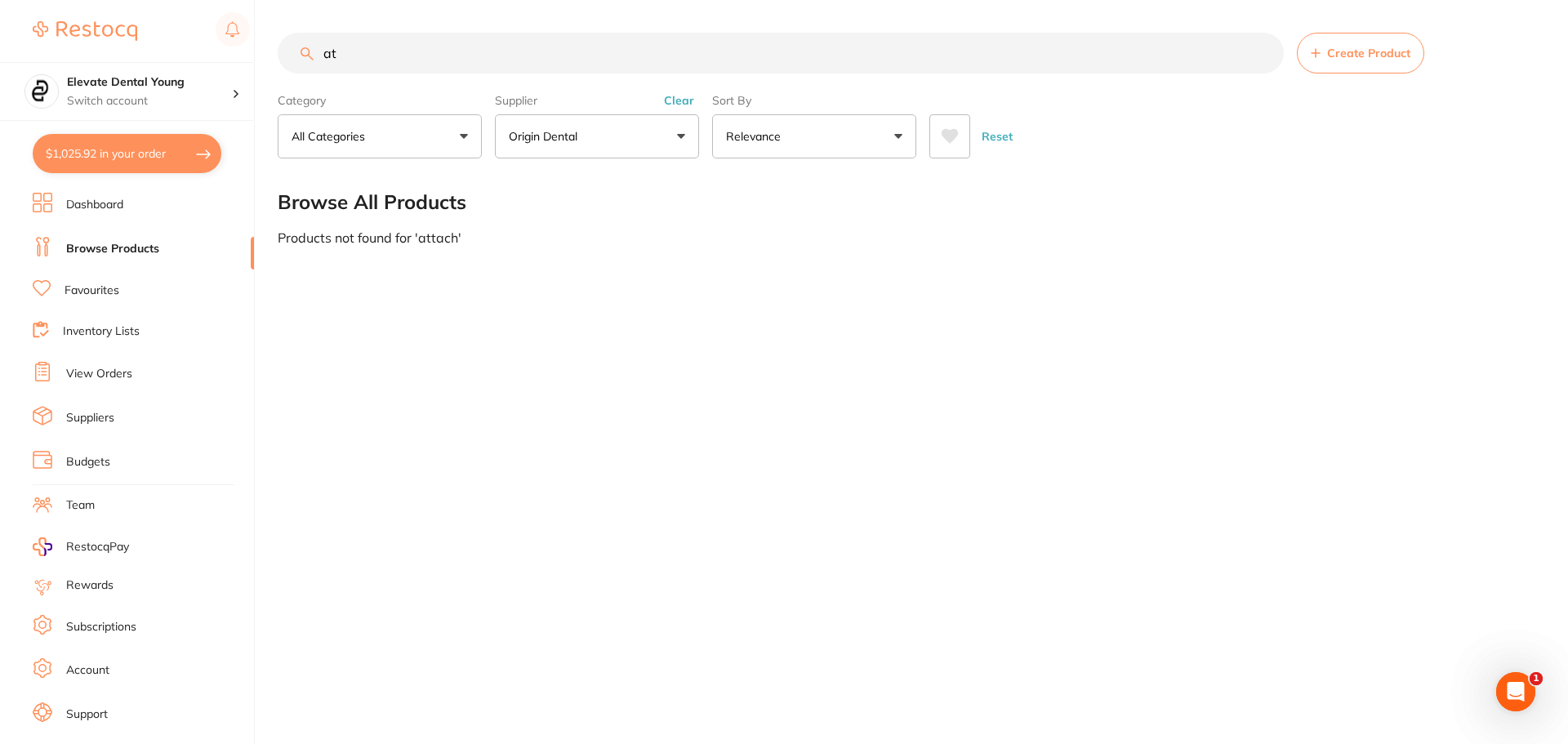
type input "a"
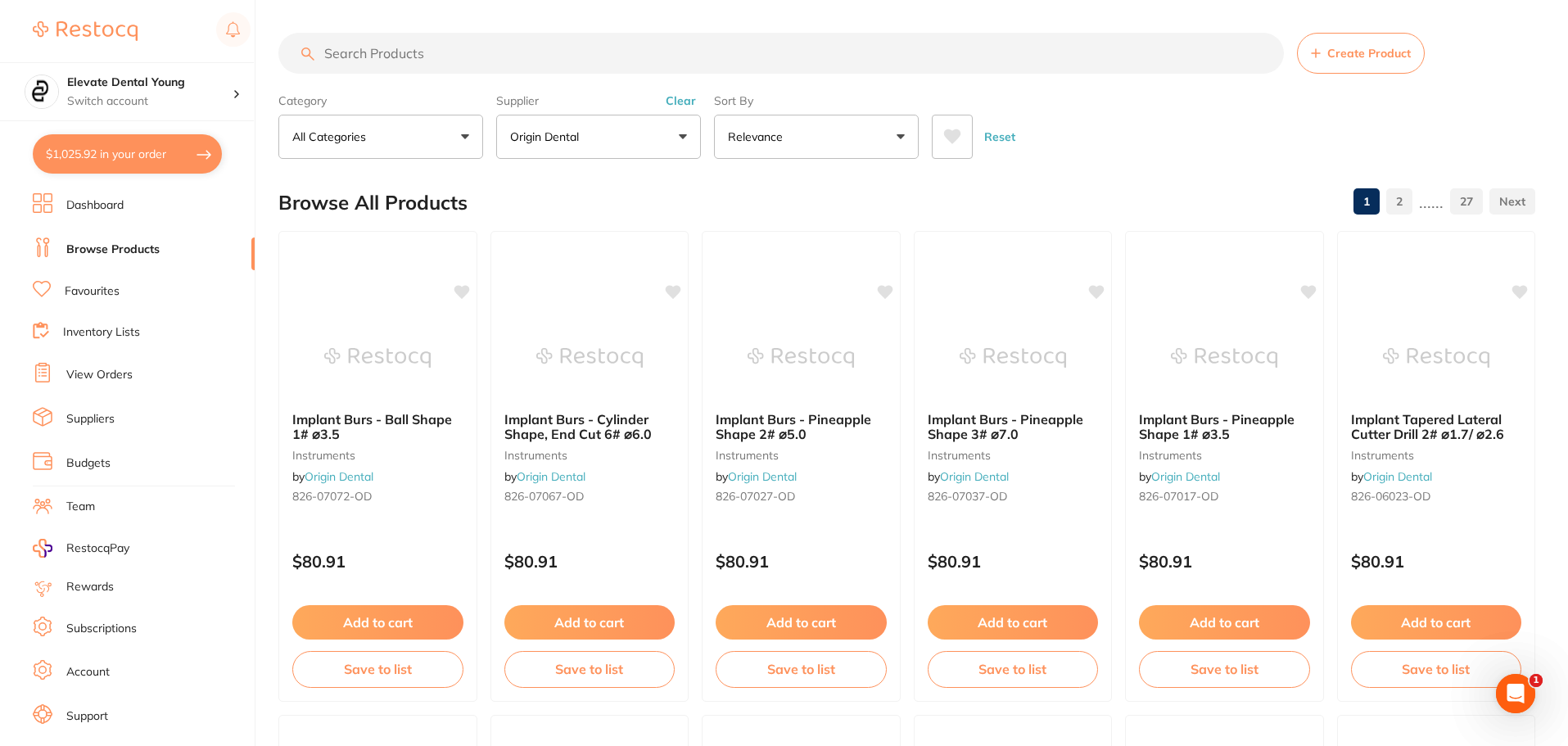
click at [455, 55] on input "search" at bounding box center [781, 53] width 1006 height 41
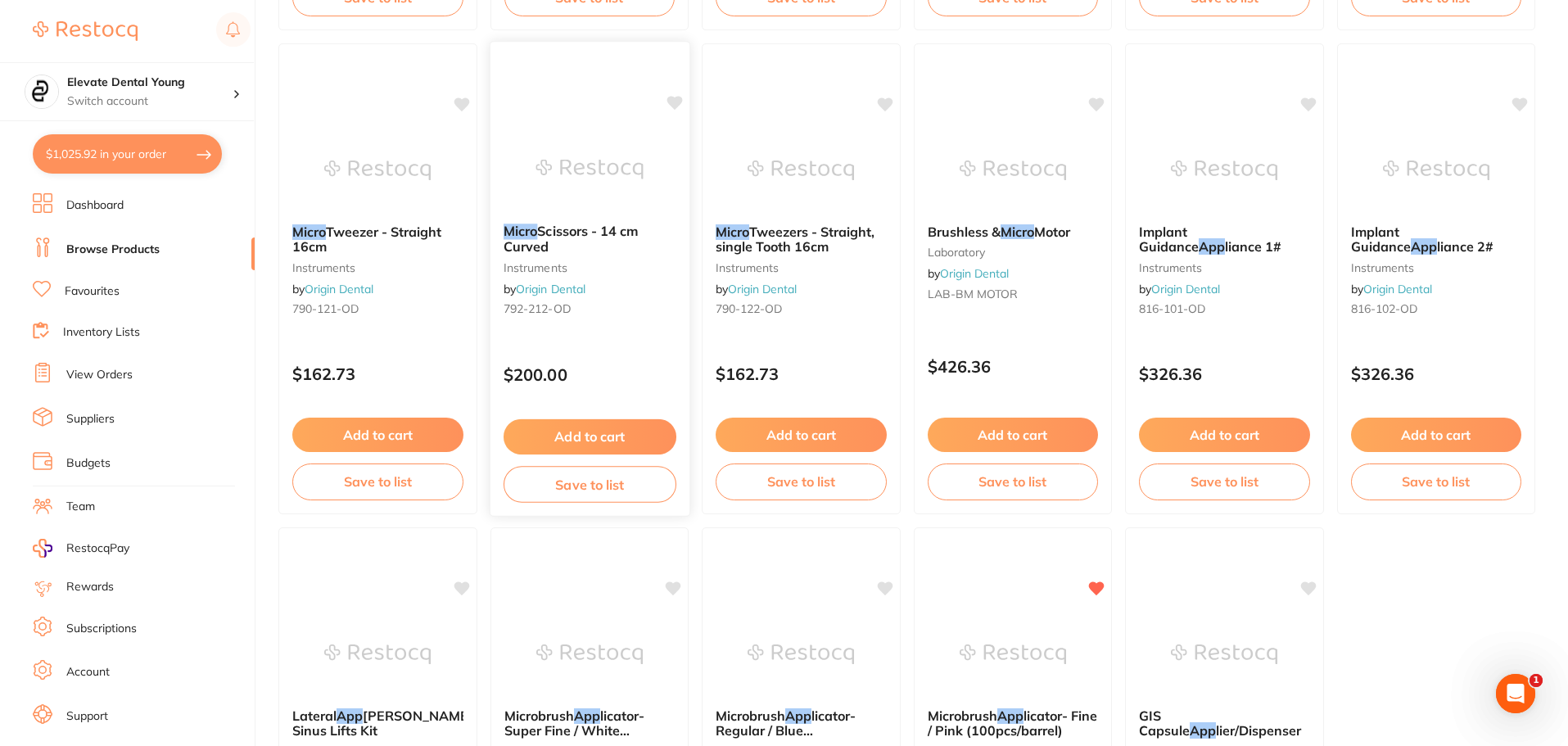
scroll to position [819, 0]
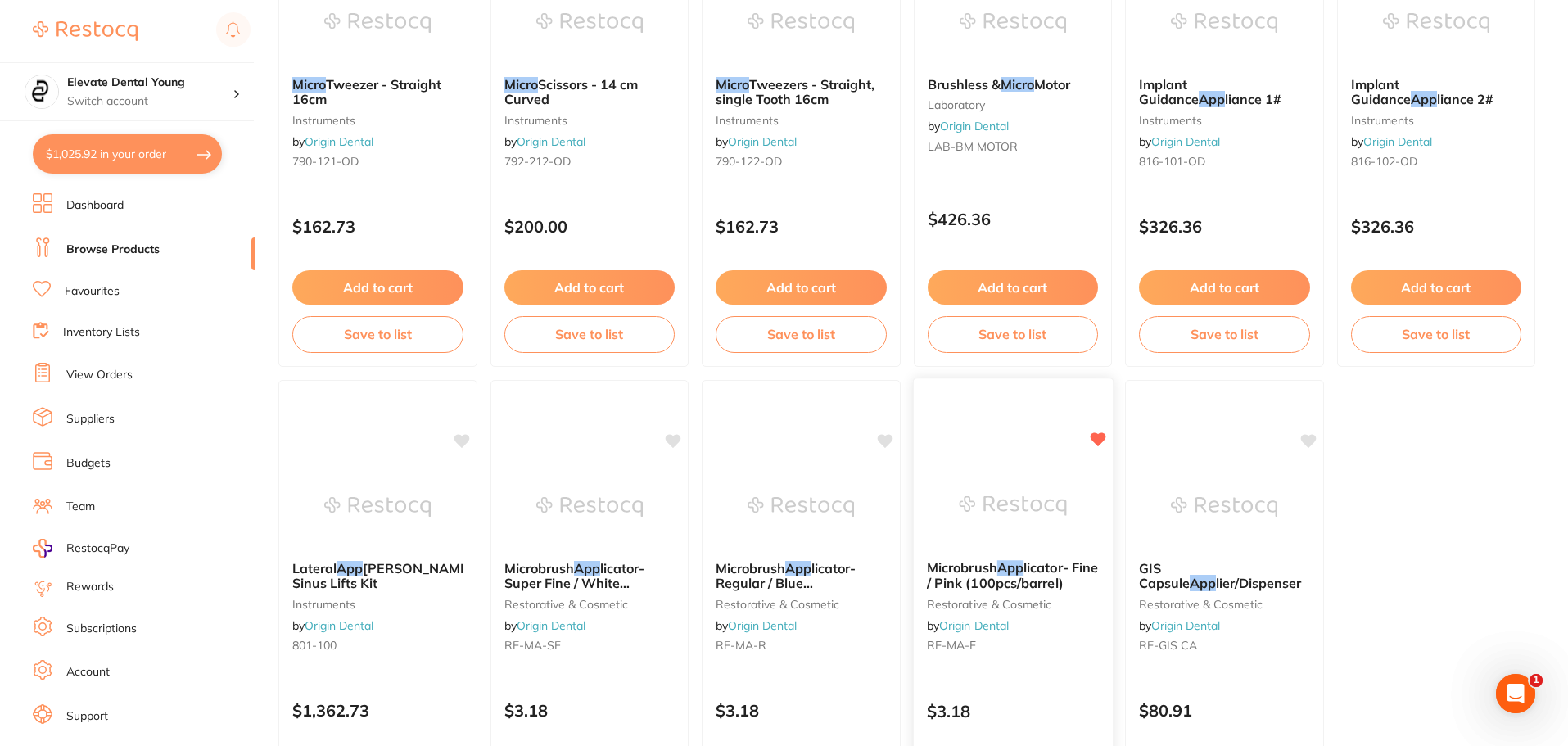
type input "micro app"
click at [1005, 517] on img at bounding box center [1012, 506] width 108 height 83
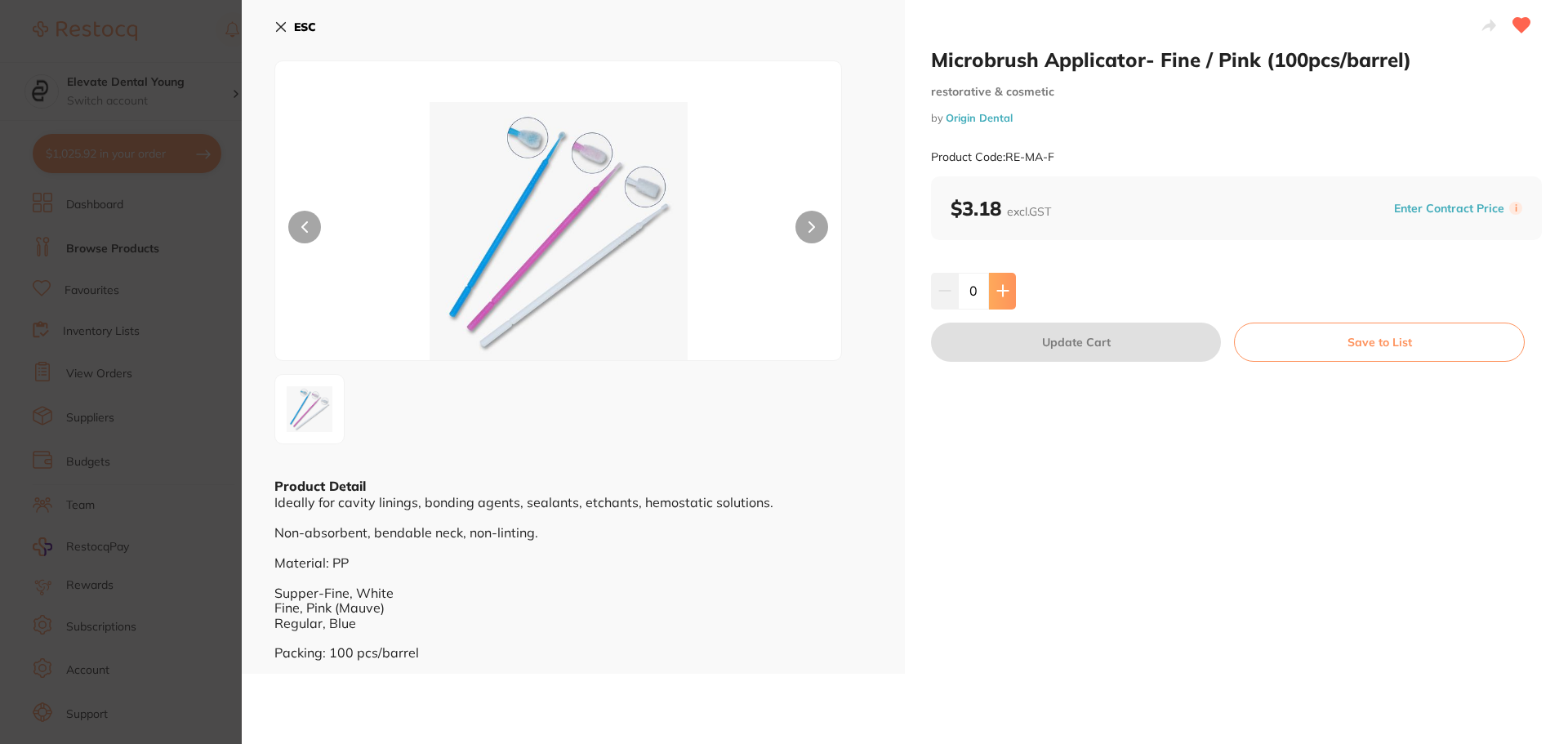
click at [1007, 290] on button at bounding box center [1002, 291] width 27 height 36
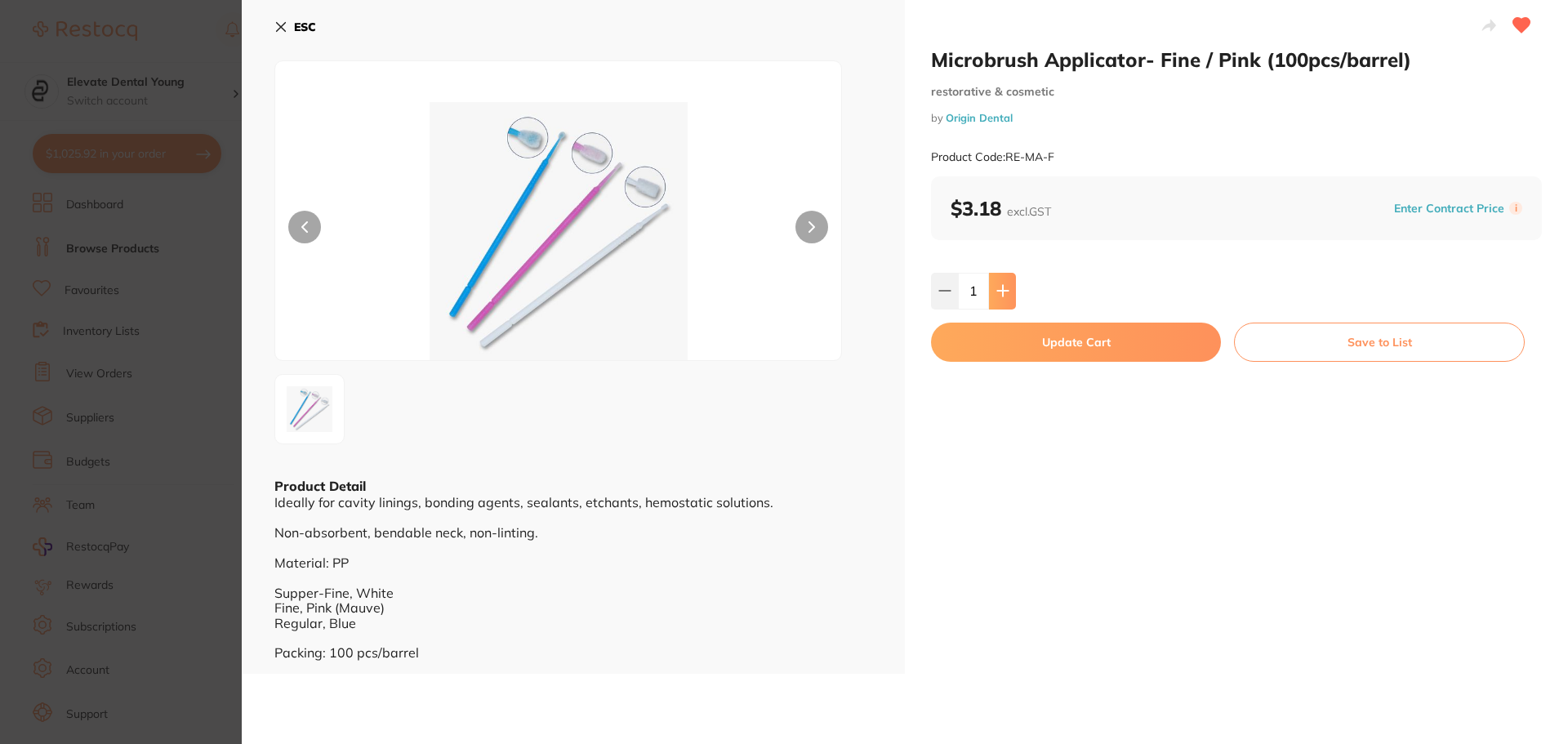
click at [1007, 290] on button at bounding box center [1002, 291] width 27 height 36
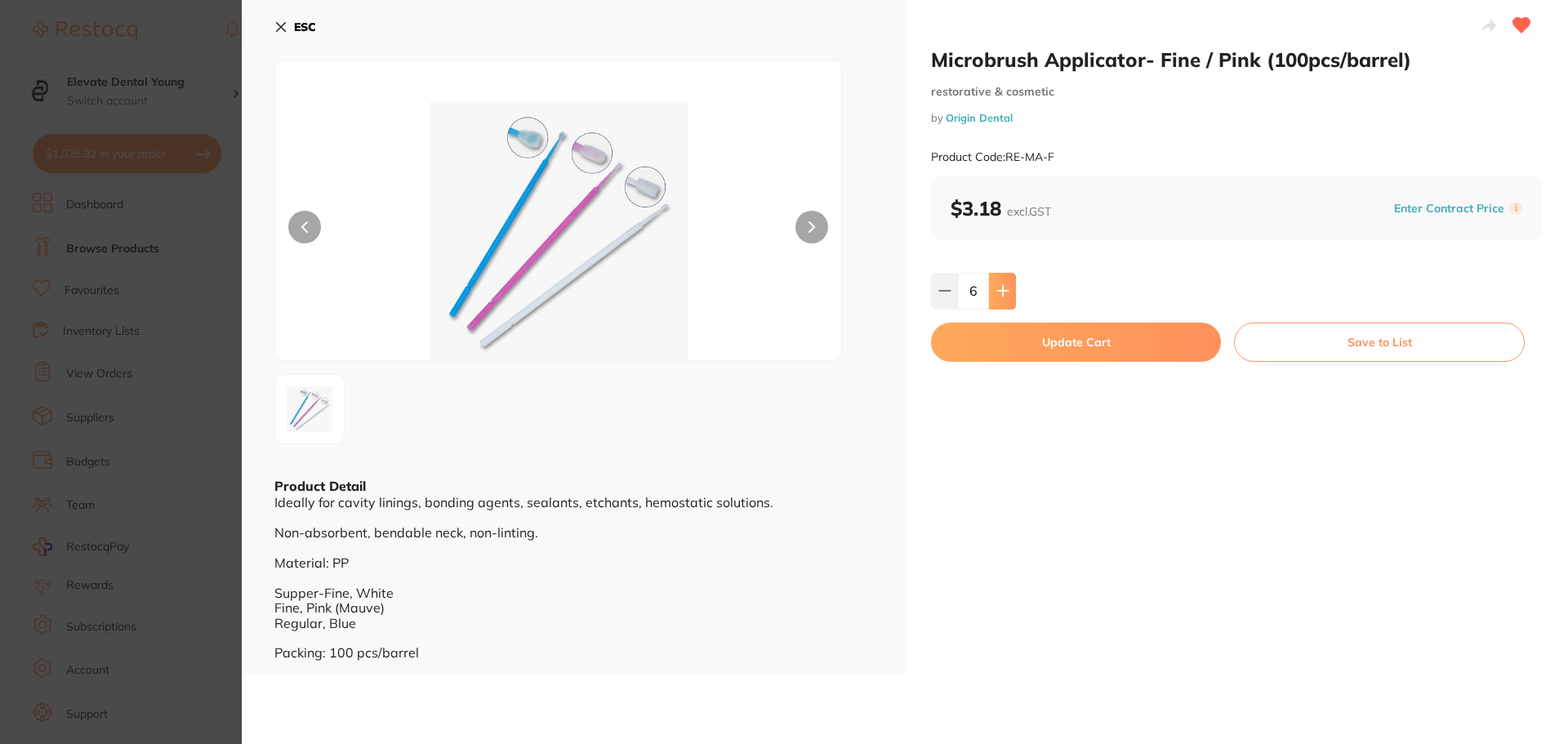
click at [1007, 290] on button at bounding box center [1002, 291] width 27 height 36
type input "8"
click at [1040, 336] on button "Update Cart" at bounding box center [1076, 342] width 290 height 40
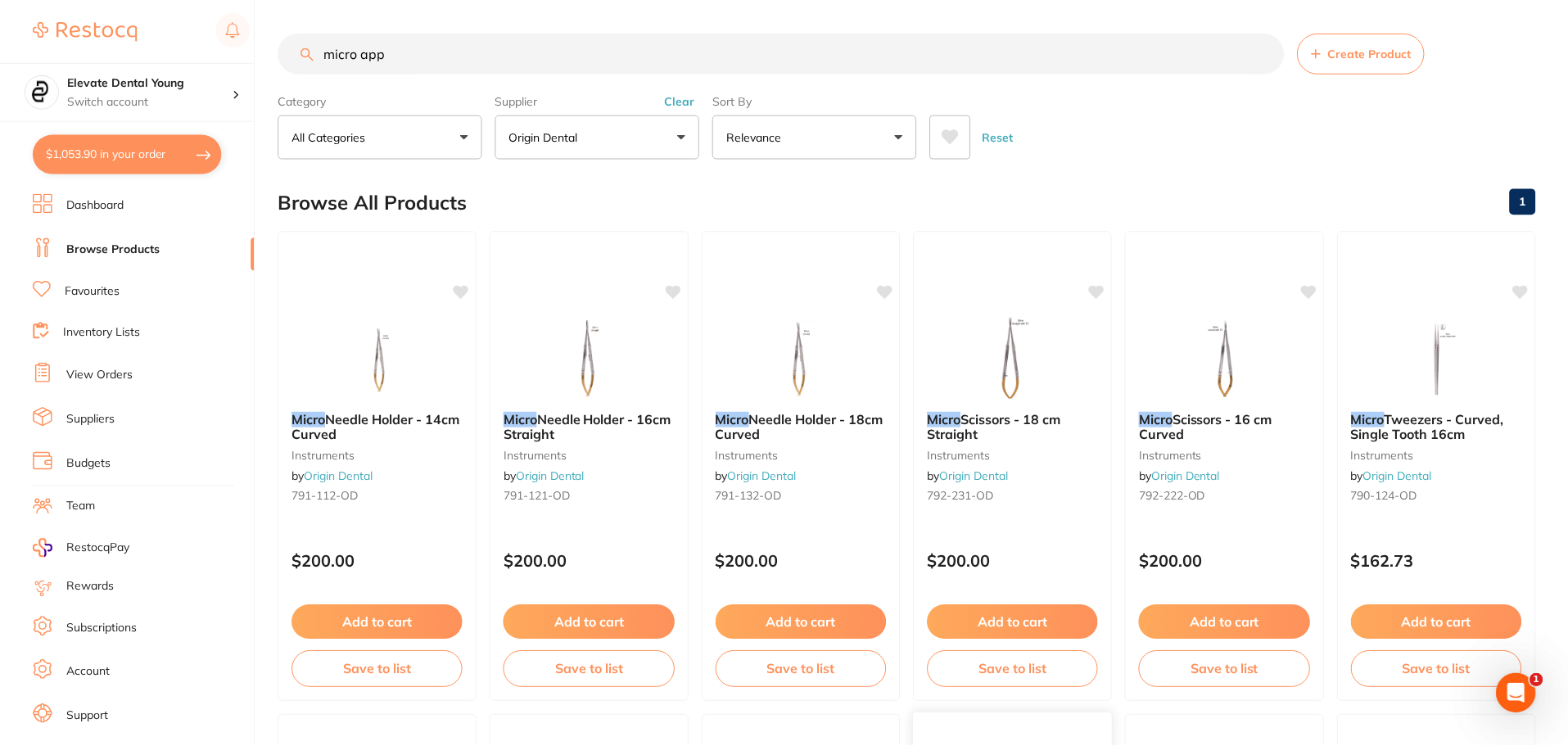
scroll to position [819, 0]
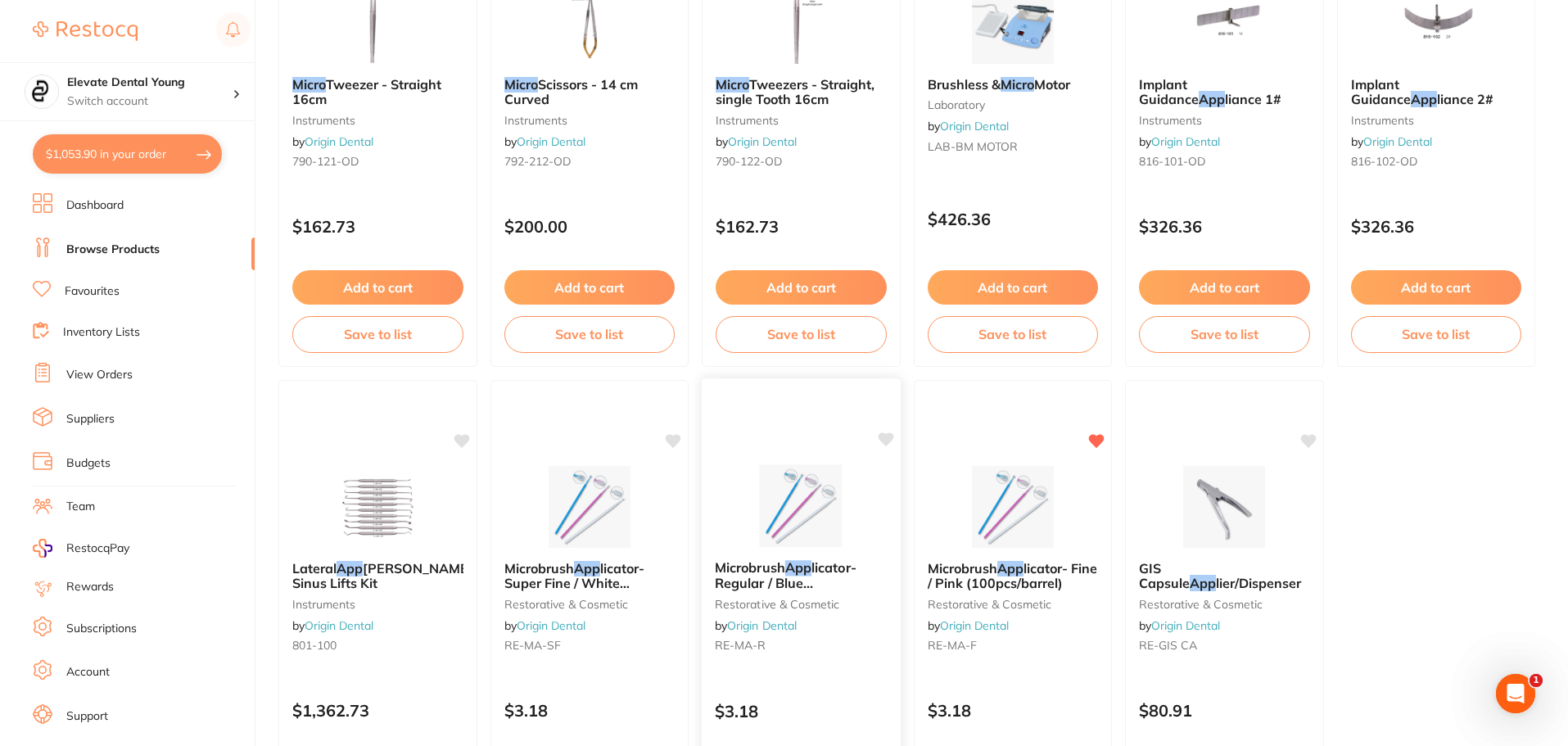
click at [761, 487] on img at bounding box center [801, 506] width 108 height 83
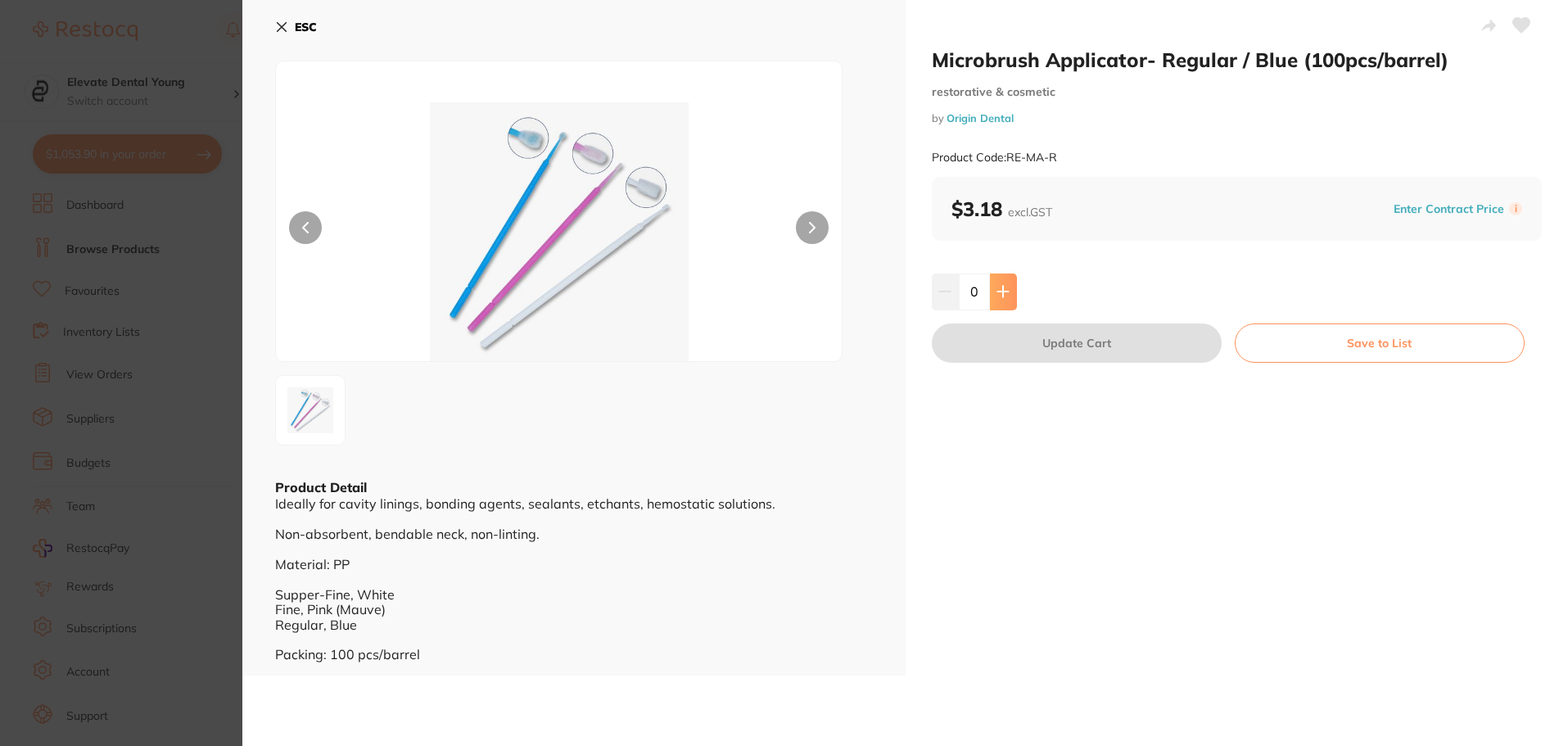
click at [999, 286] on icon at bounding box center [1003, 291] width 13 height 13
click at [999, 287] on icon at bounding box center [1002, 291] width 10 height 10
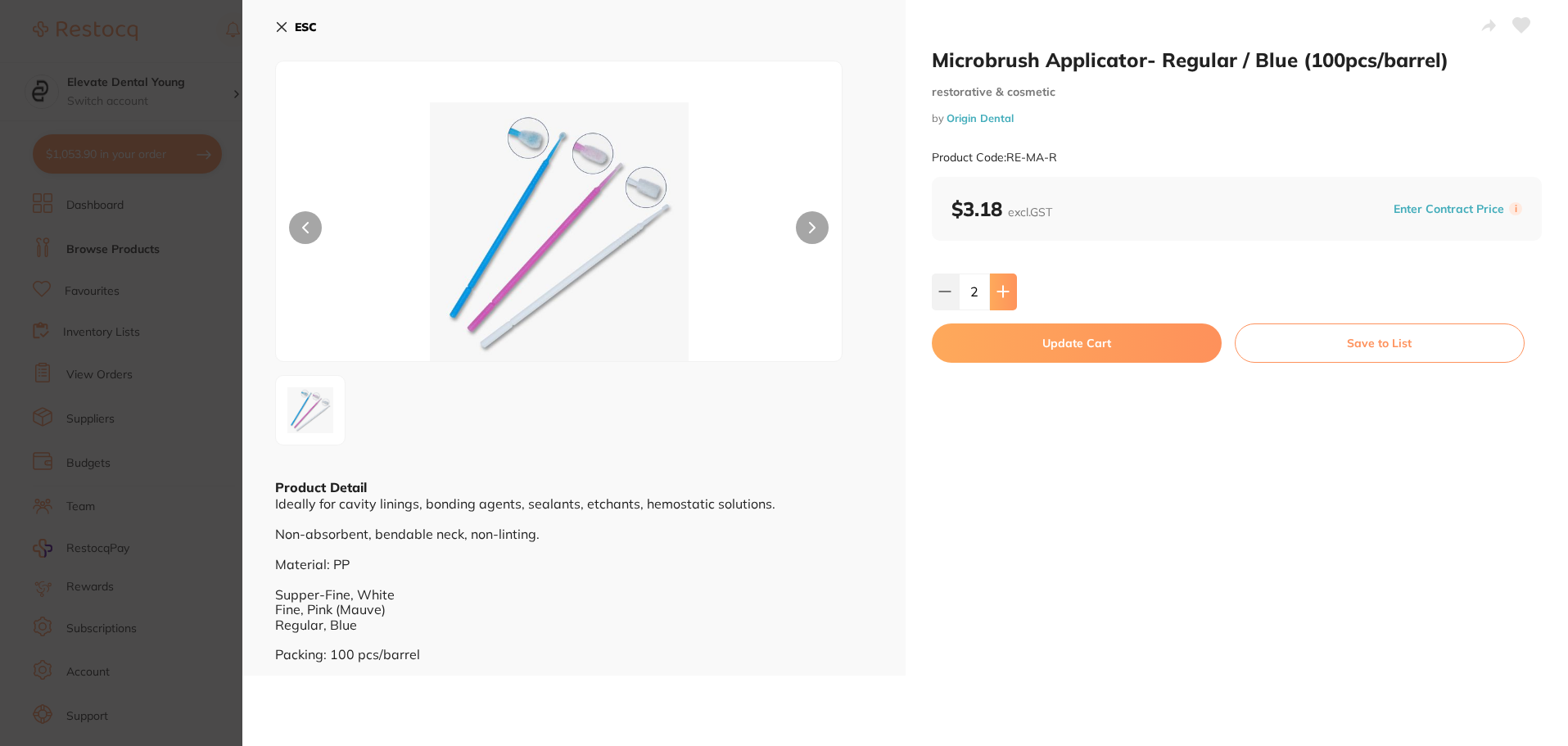
click at [999, 287] on icon at bounding box center [1002, 291] width 10 height 10
click at [999, 286] on icon at bounding box center [1003, 291] width 13 height 13
click at [999, 286] on icon at bounding box center [1006, 291] width 13 height 13
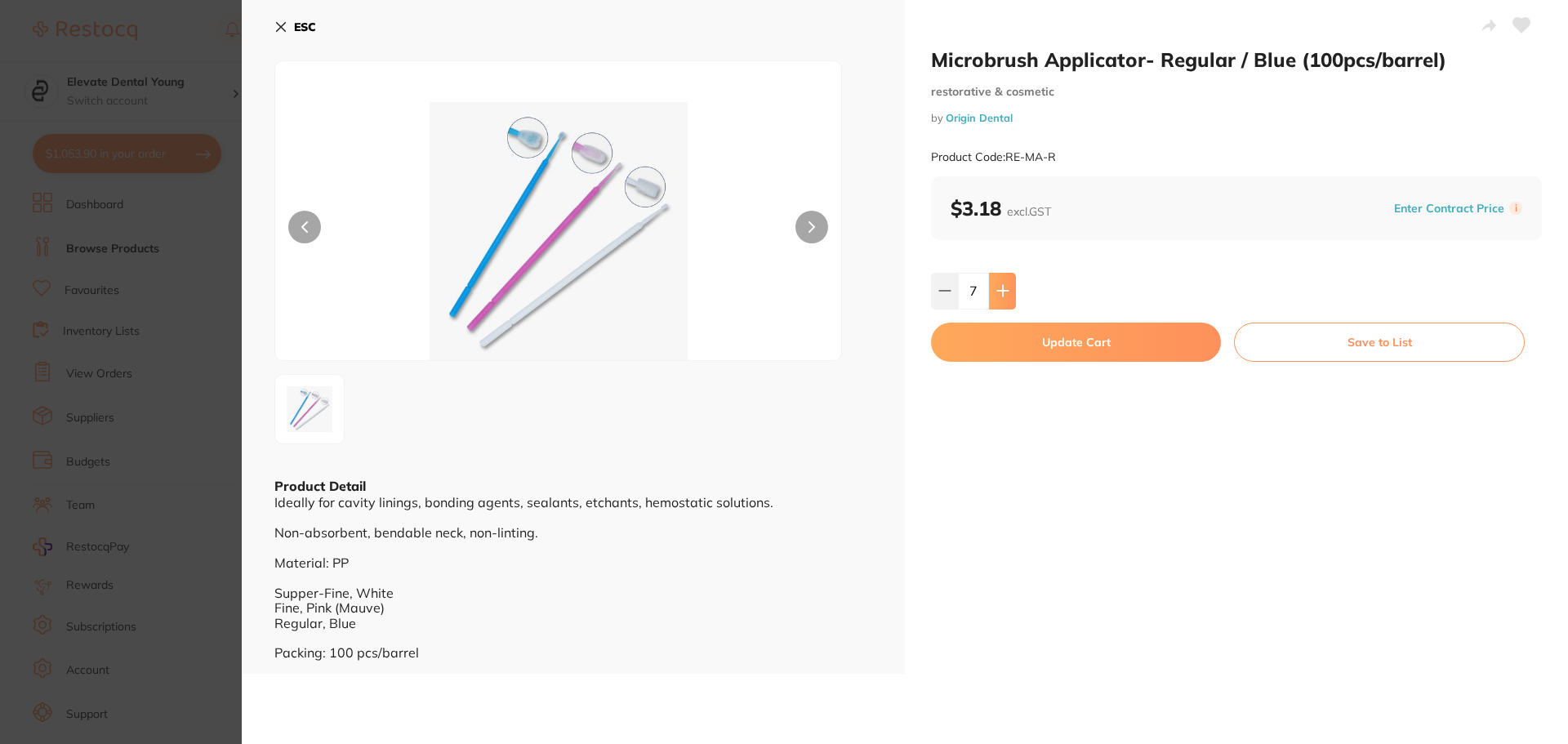
click at [997, 285] on icon at bounding box center [1003, 291] width 13 height 13
type input "8"
click at [1000, 338] on button "Update Cart" at bounding box center [1076, 342] width 290 height 40
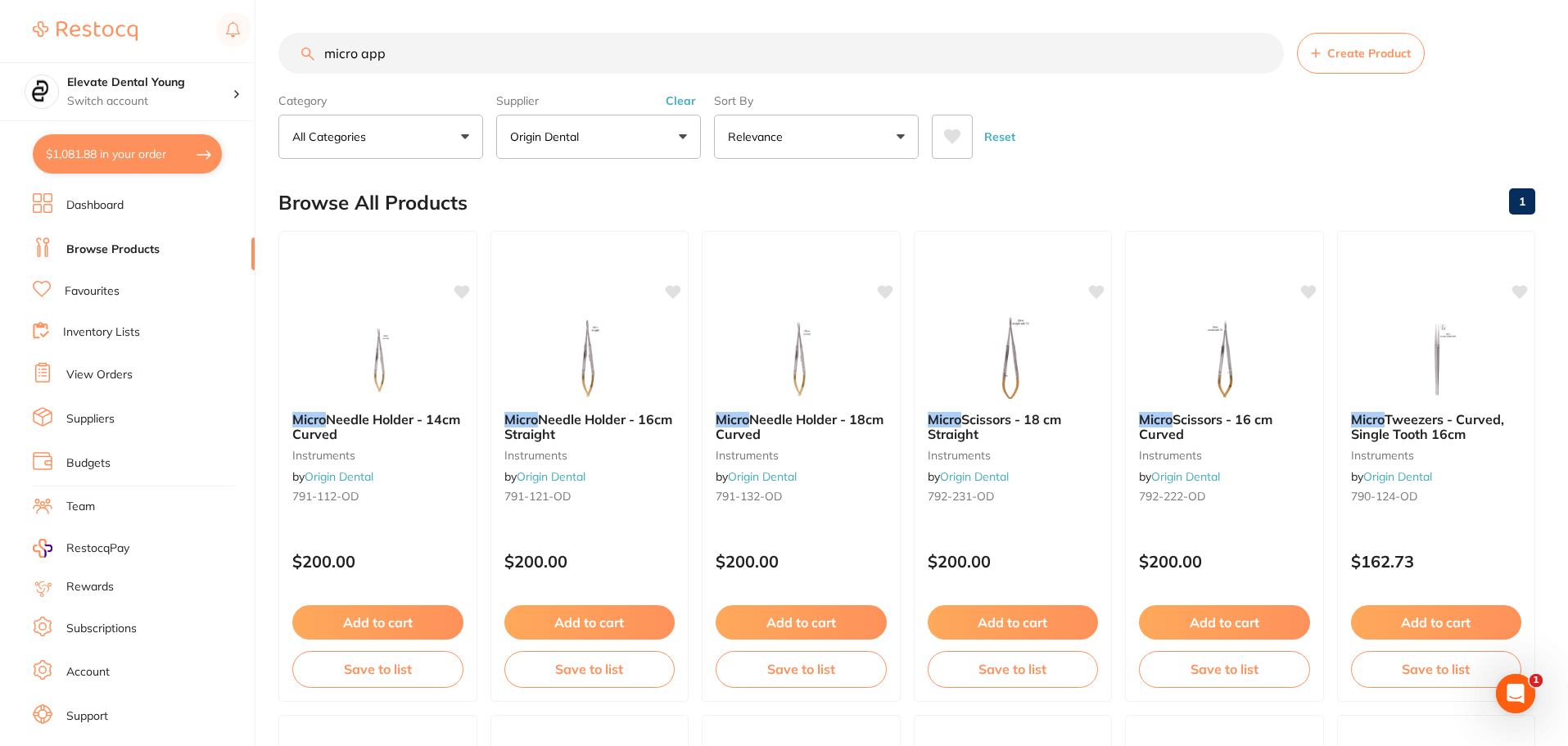
drag, startPoint x: 450, startPoint y: 74, endPoint x: 100, endPoint y: 31, distance: 352.6
click at [137, 38] on div "$1,081.88 Elevate Dental Young Switch account Elevate Dental Young Hilltops Den…" at bounding box center [784, 373] width 1568 height 746
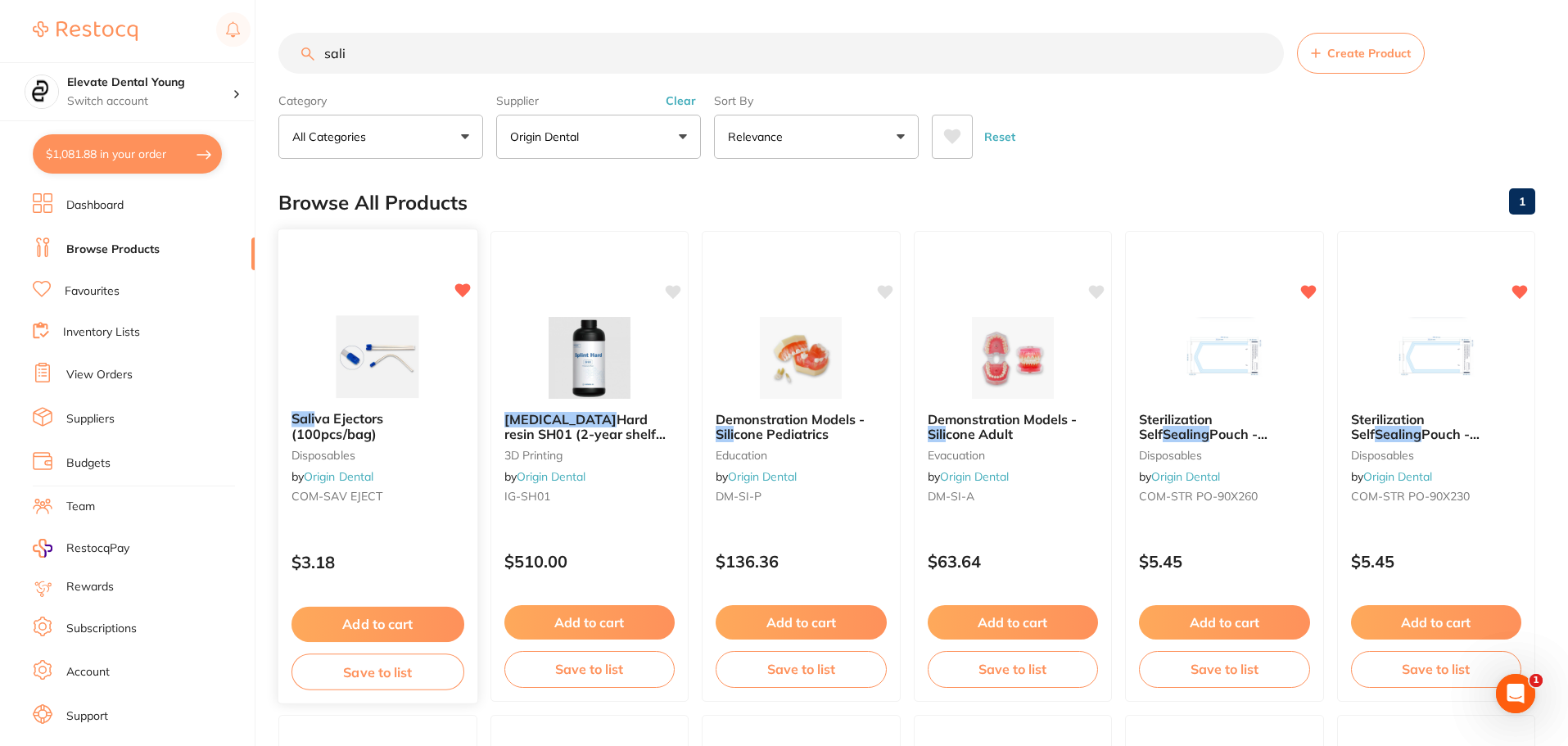
type input "sali"
click at [366, 616] on button "Add to cart" at bounding box center [377, 623] width 173 height 35
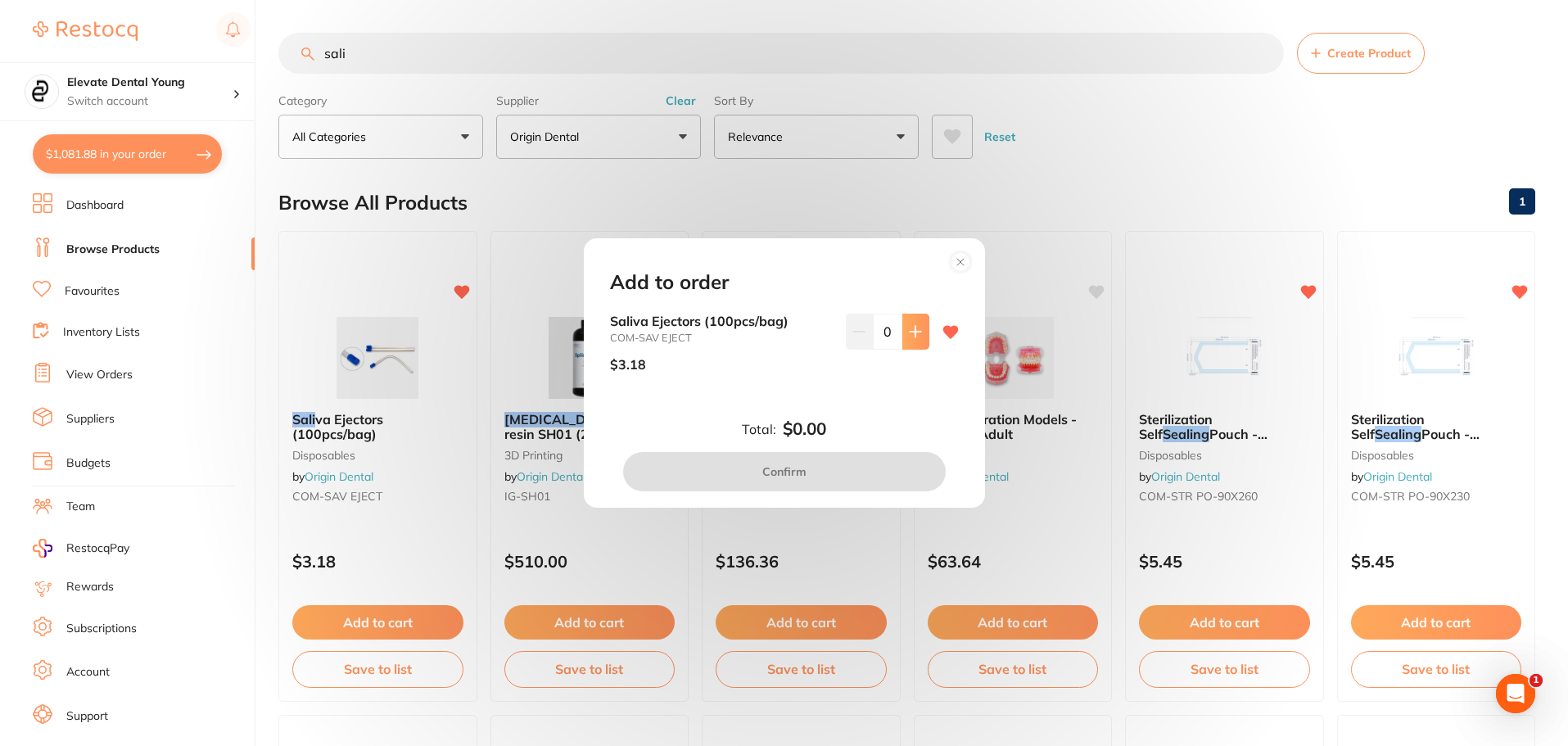
click at [902, 340] on button at bounding box center [915, 331] width 27 height 36
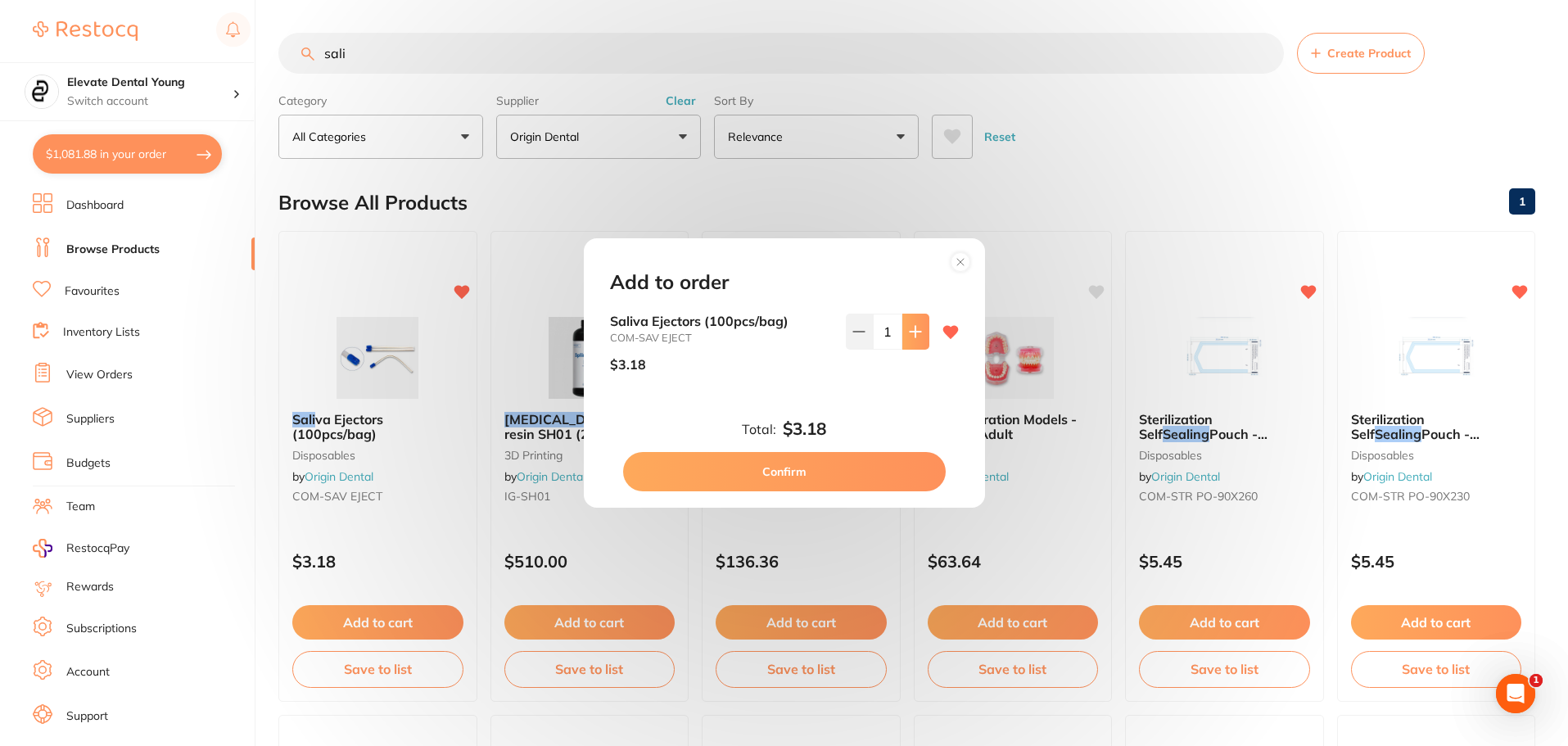
click at [902, 340] on button at bounding box center [915, 331] width 27 height 36
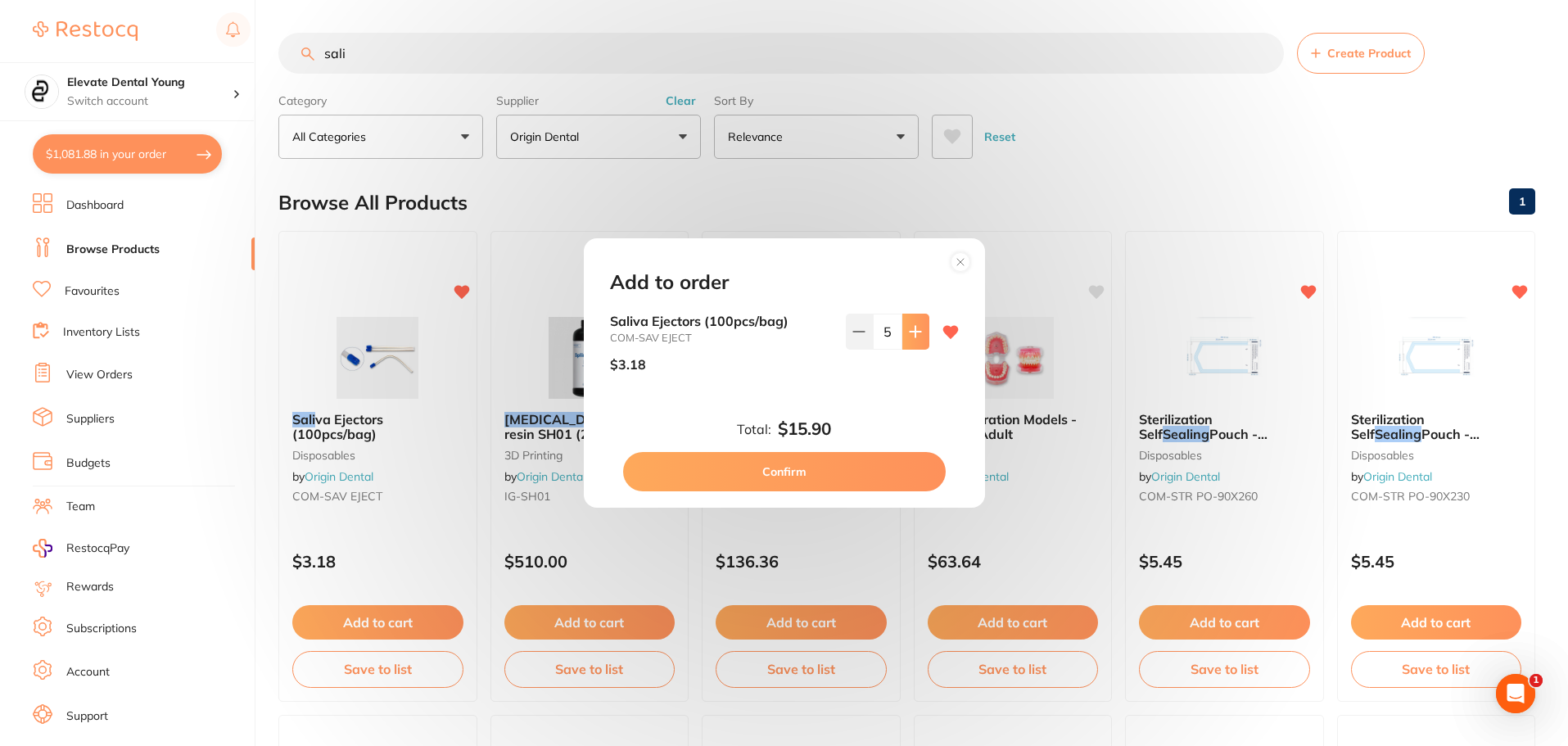
type input "6"
click at [818, 467] on button "Confirm" at bounding box center [784, 472] width 323 height 40
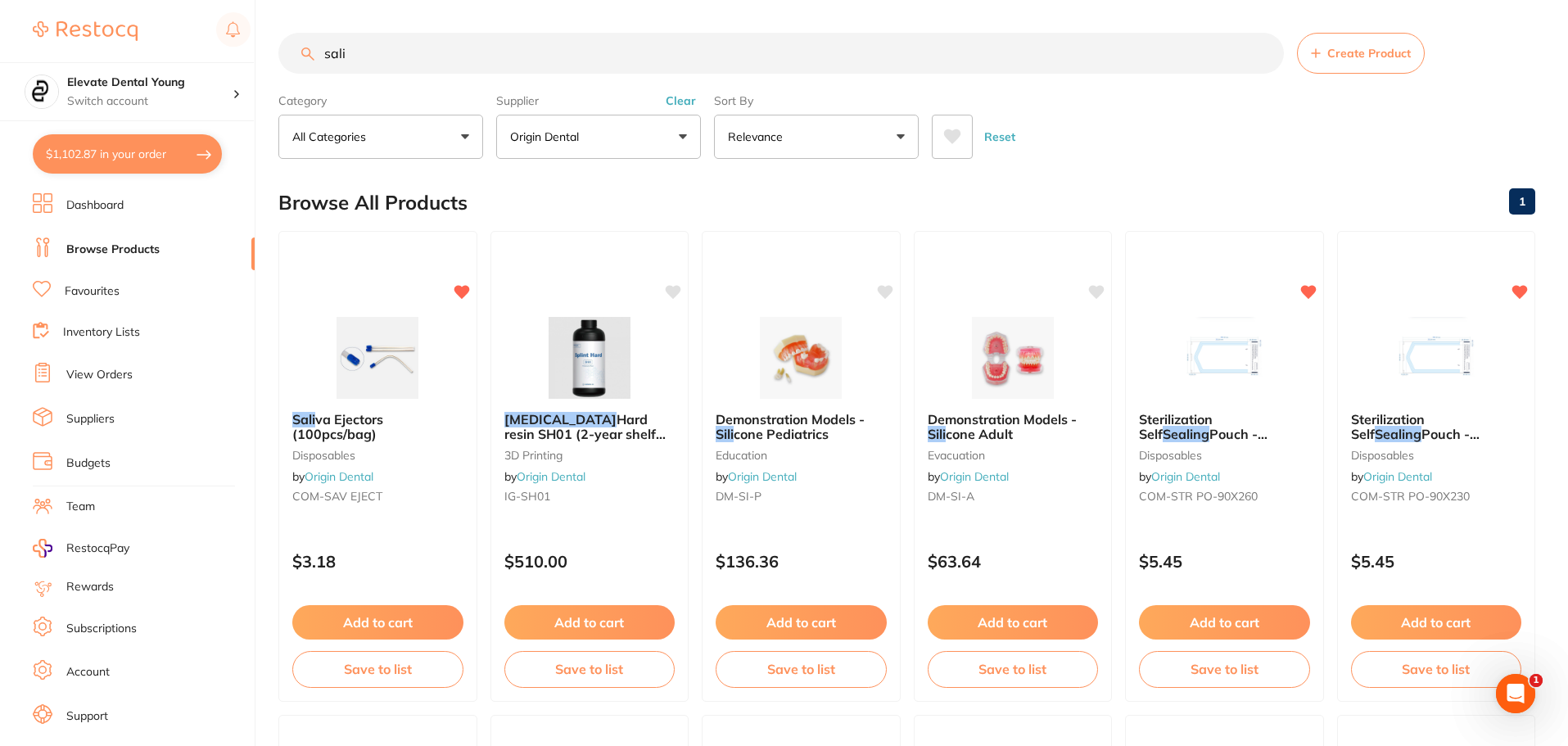
drag, startPoint x: 403, startPoint y: 53, endPoint x: 44, endPoint y: 8, distance: 361.8
click at [93, 11] on div "$1,102.87 Elevate Dental Young Switch account Elevate Dental Young Hilltops Den…" at bounding box center [784, 373] width 1568 height 746
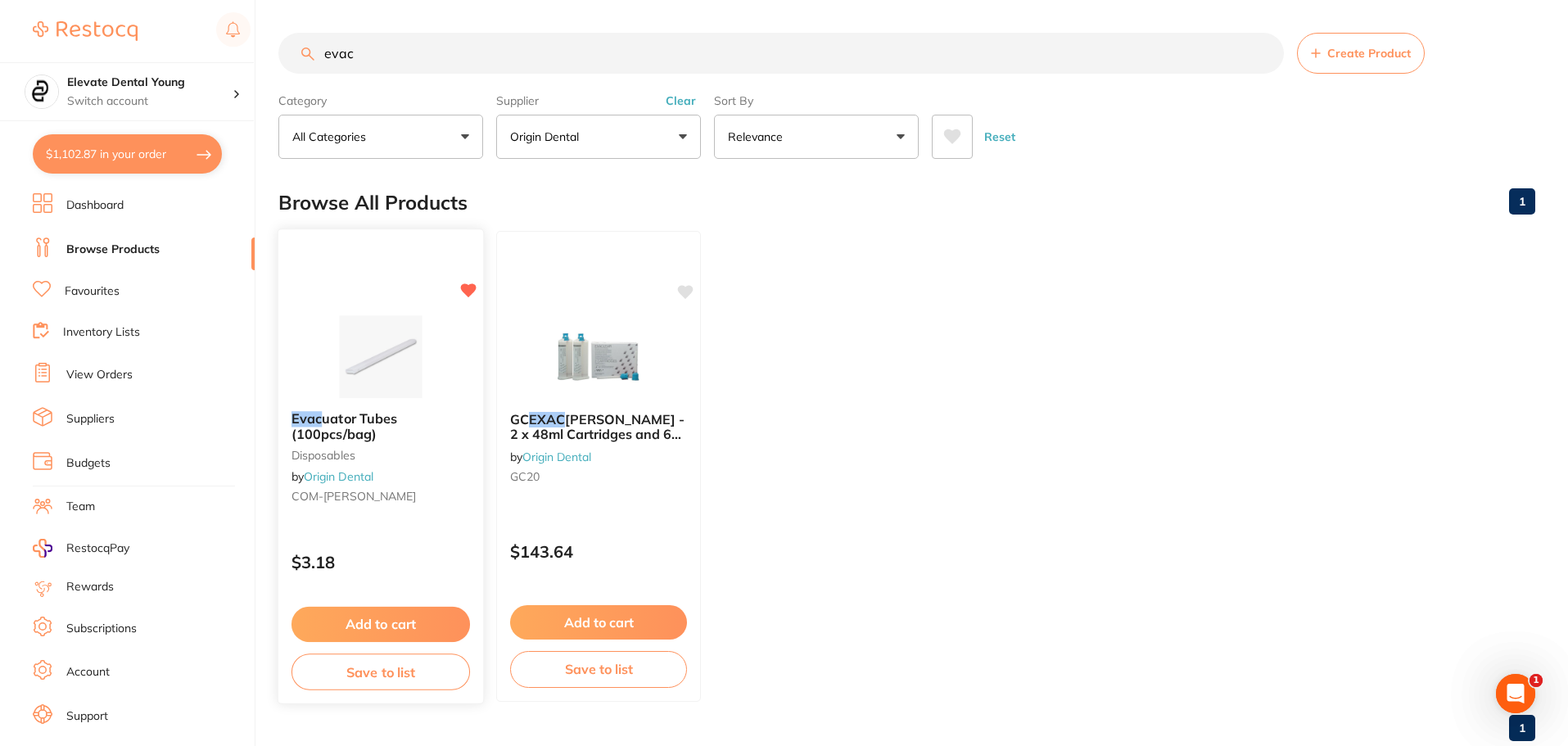
type input "evac"
click at [392, 620] on button "Add to cart" at bounding box center [380, 623] width 178 height 35
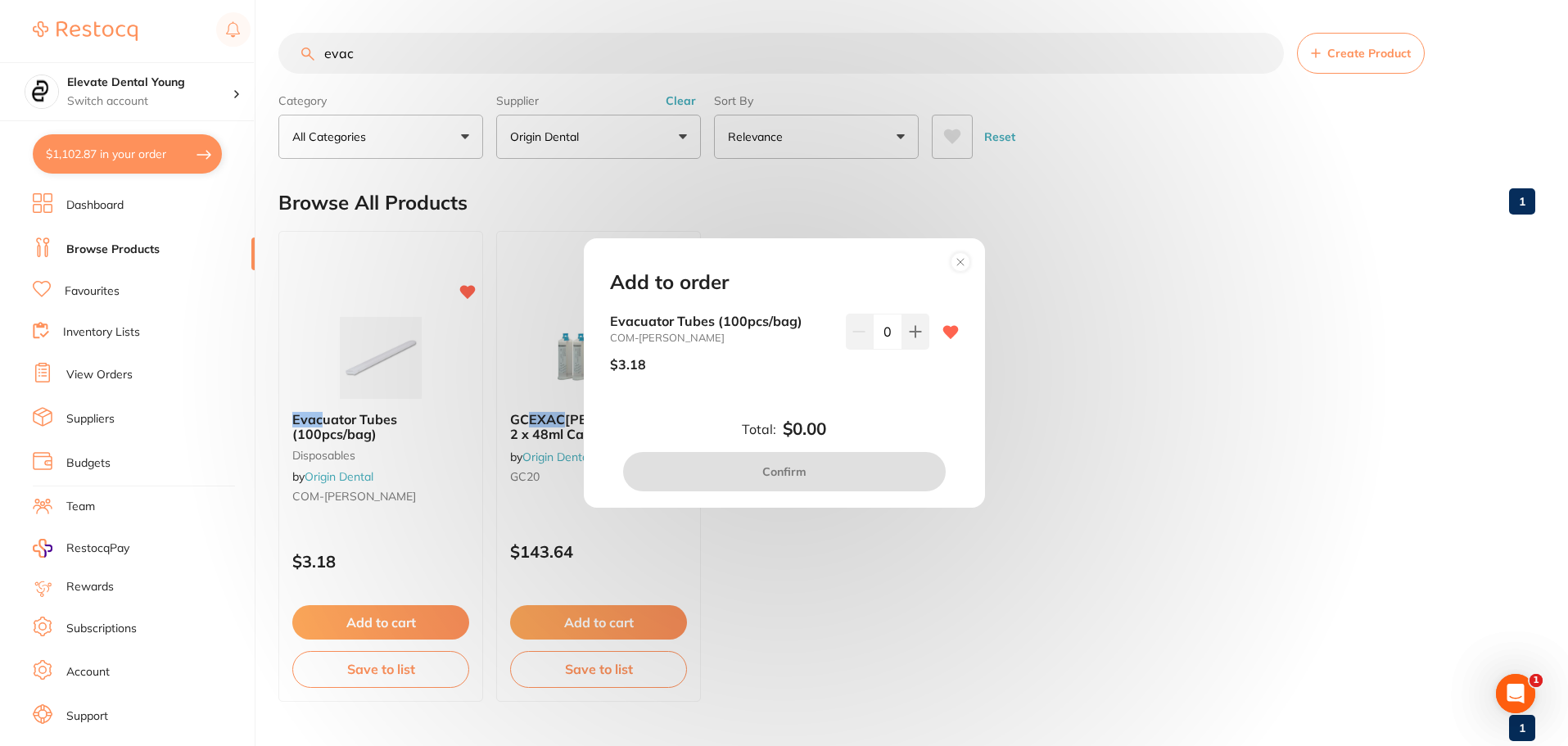
click at [883, 328] on input "0" at bounding box center [887, 331] width 29 height 36
type input "8"
click at [859, 420] on div "Total: $0.00 Confirm" at bounding box center [784, 455] width 388 height 72
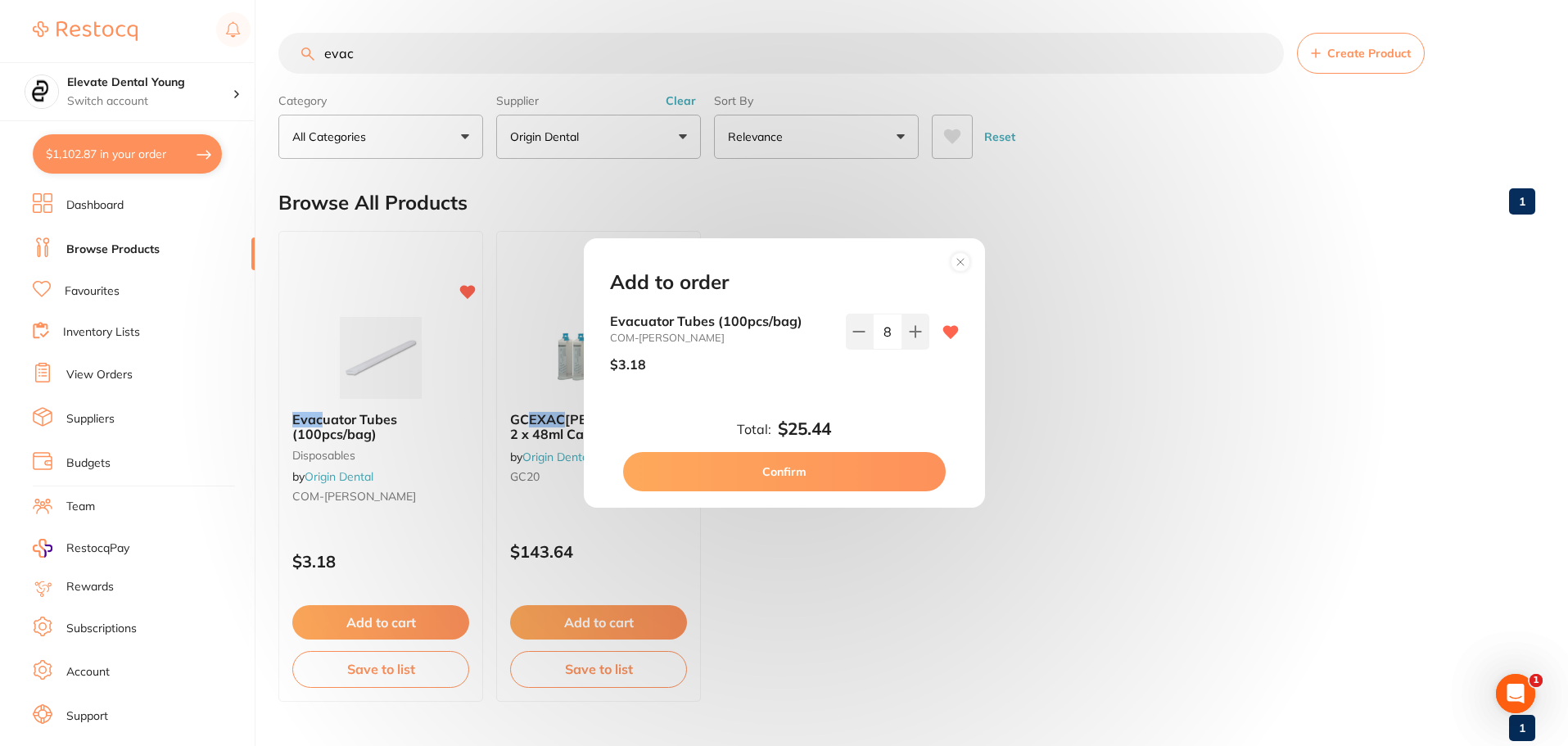
click at [814, 472] on button "Confirm" at bounding box center [784, 472] width 323 height 40
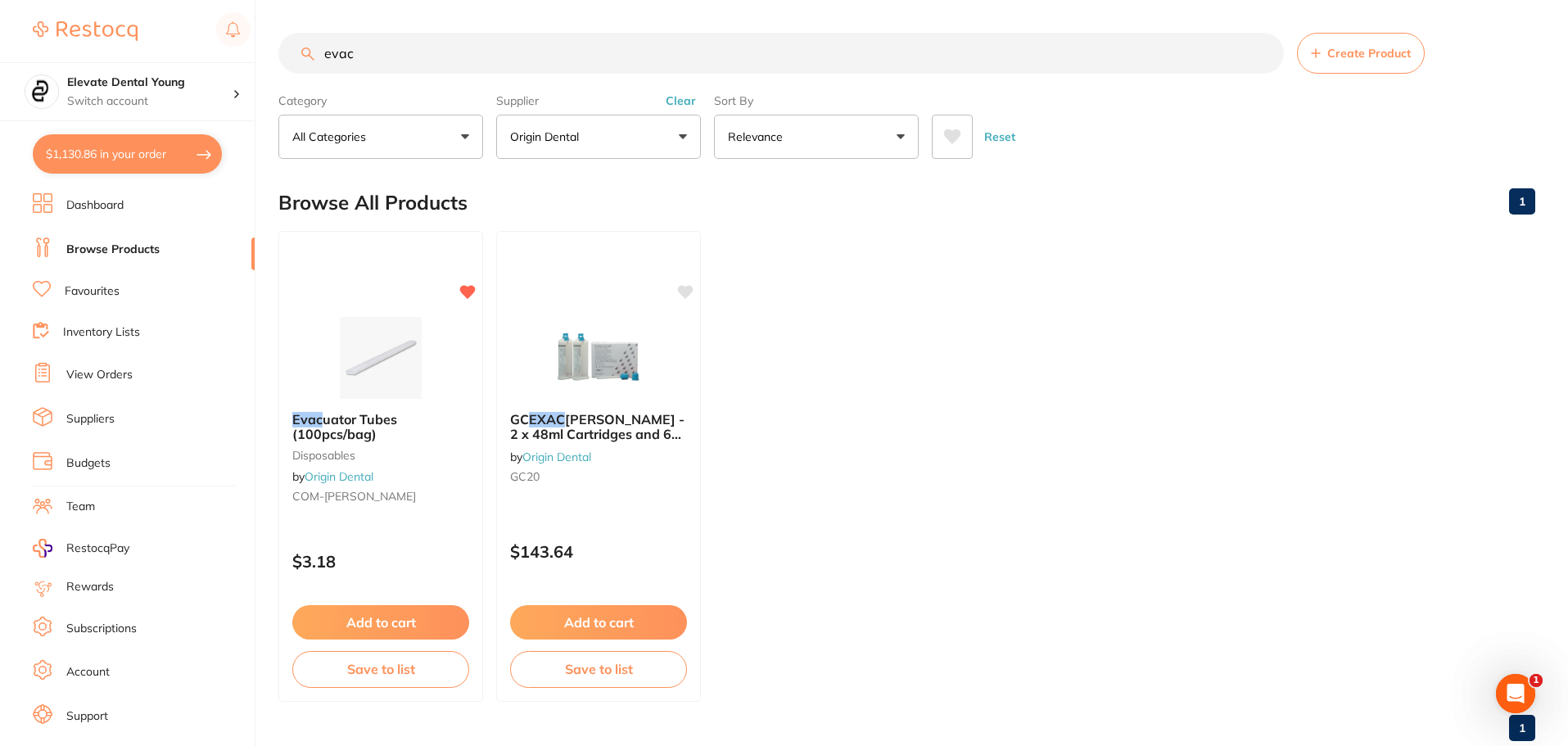
drag, startPoint x: 367, startPoint y: 53, endPoint x: 256, endPoint y: 41, distance: 111.6
click at [258, 40] on div "$1,130.86 Elevate Dental Young Switch account Elevate Dental Young Hilltops Den…" at bounding box center [784, 373] width 1568 height 746
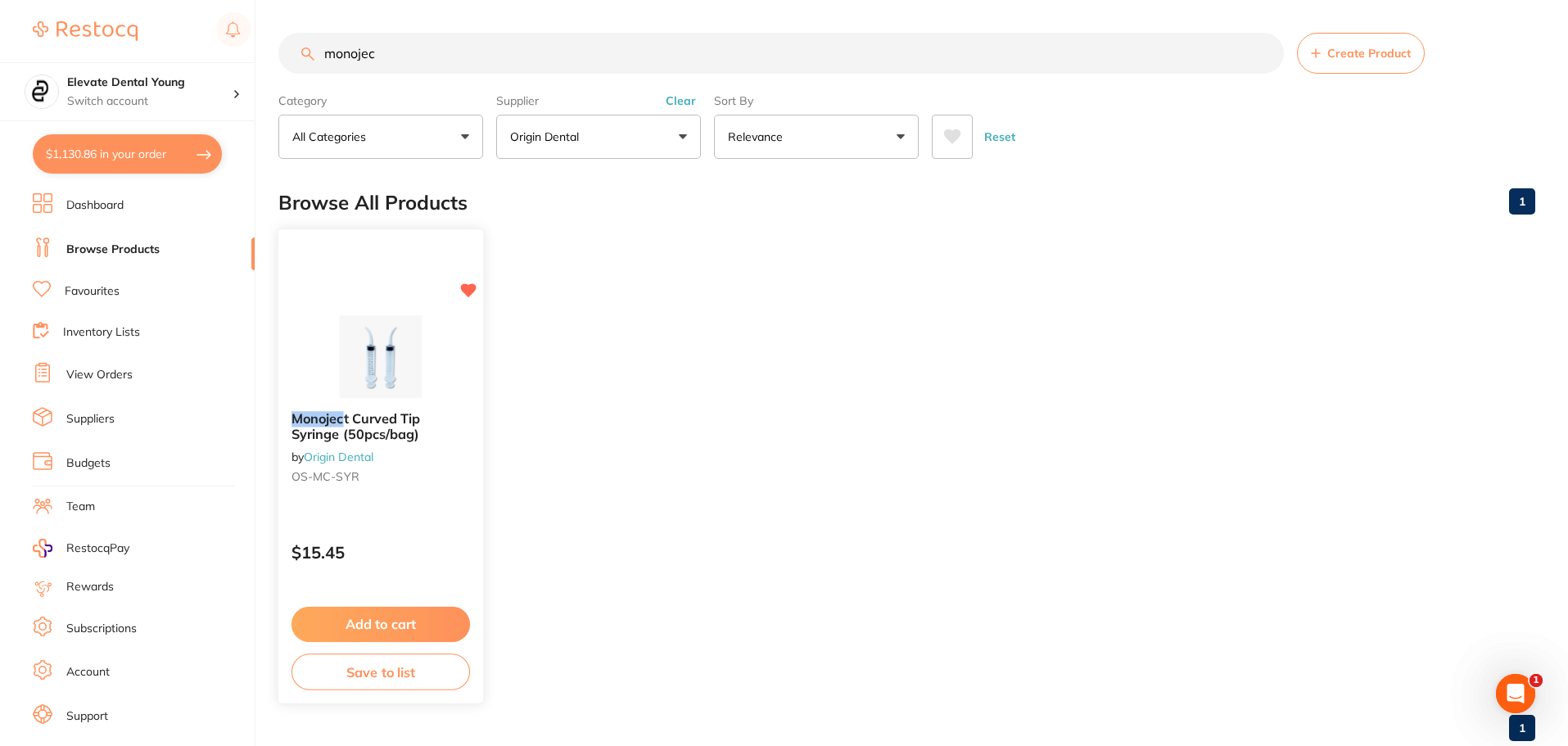
type input "monojec"
click at [384, 633] on button "Add to cart" at bounding box center [380, 623] width 178 height 35
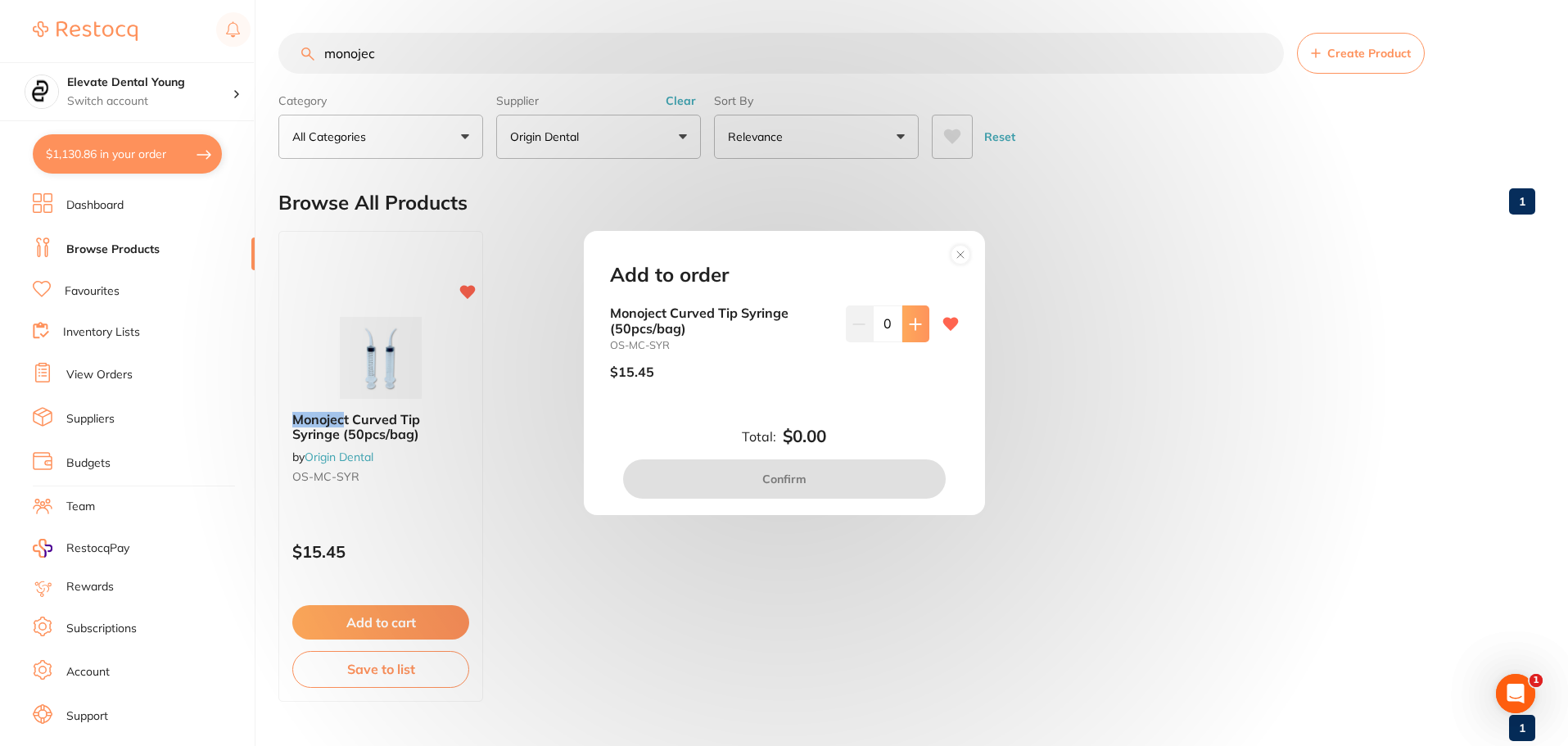
click at [909, 318] on icon at bounding box center [915, 324] width 13 height 13
type input "2"
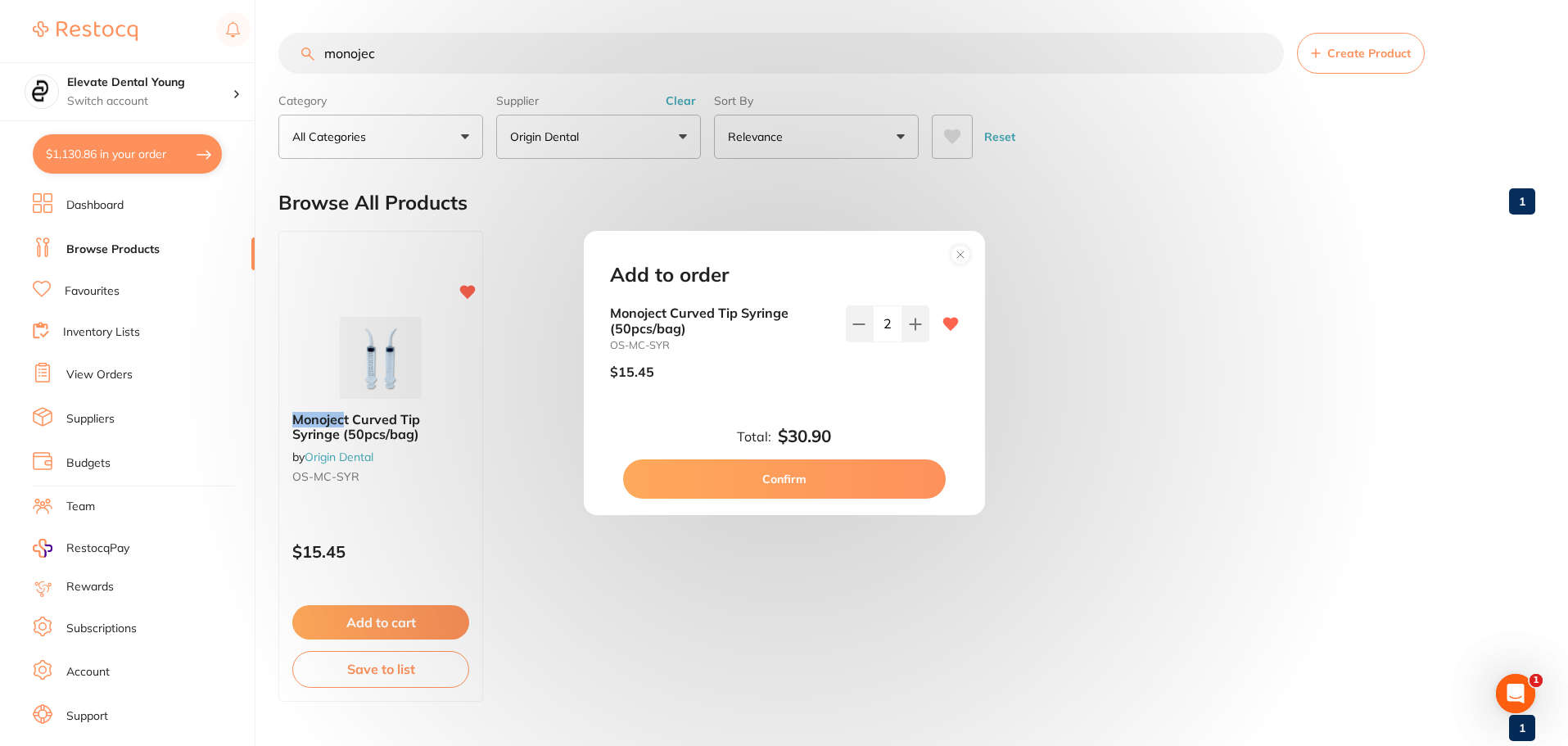
drag, startPoint x: 837, startPoint y: 510, endPoint x: 842, endPoint y: 534, distance: 24.5
click at [837, 519] on div "Add to order Monoject Curved Tip Syringe (50pcs/bag) OS-MC-SYR $15.45 2 Total: …" at bounding box center [784, 373] width 1568 height 746
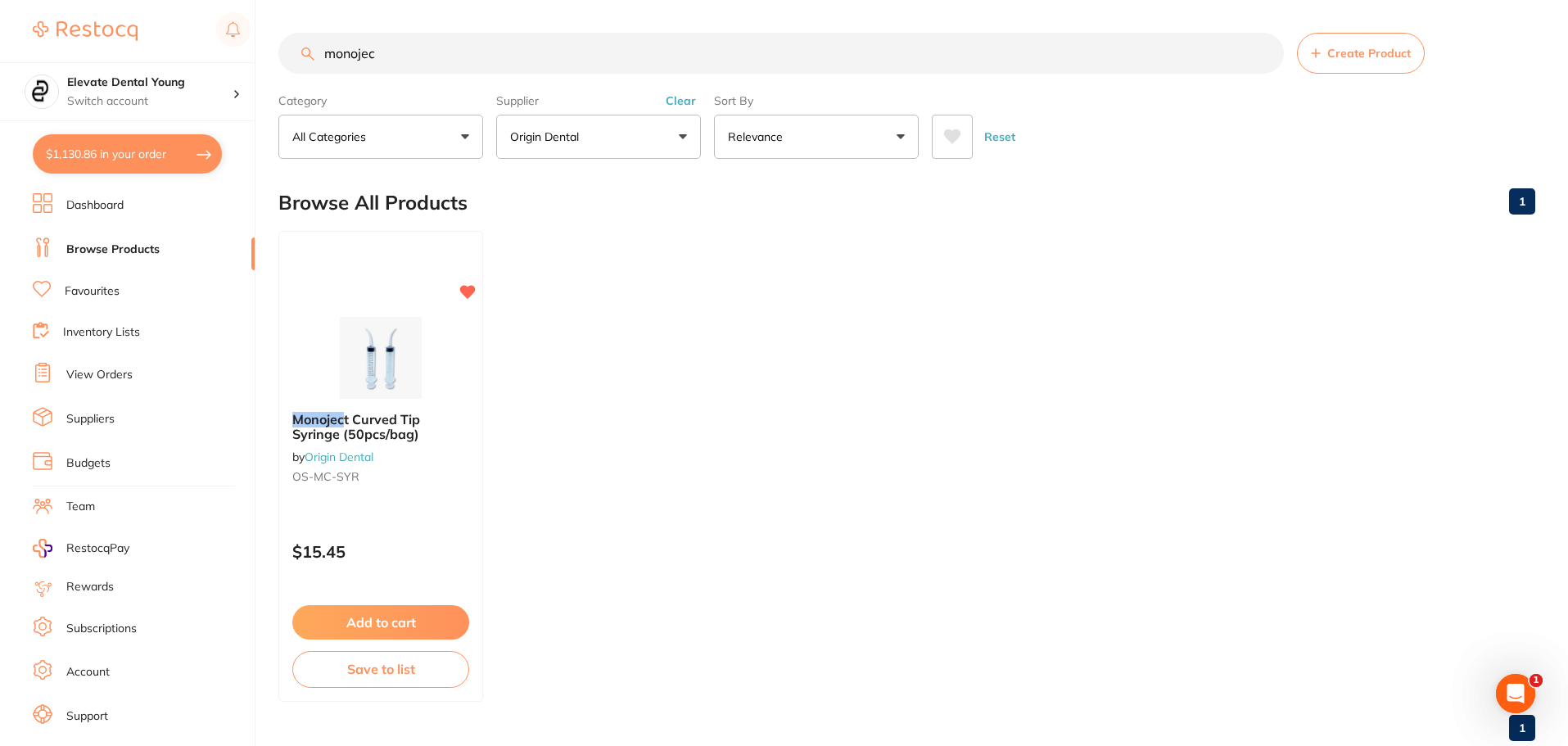
drag, startPoint x: 426, startPoint y: 45, endPoint x: 186, endPoint y: 19, distance: 241.4
click at [186, 19] on div "$1,130.86 Elevate Dental Young Switch account Elevate Dental Young Hilltops Den…" at bounding box center [784, 373] width 1568 height 746
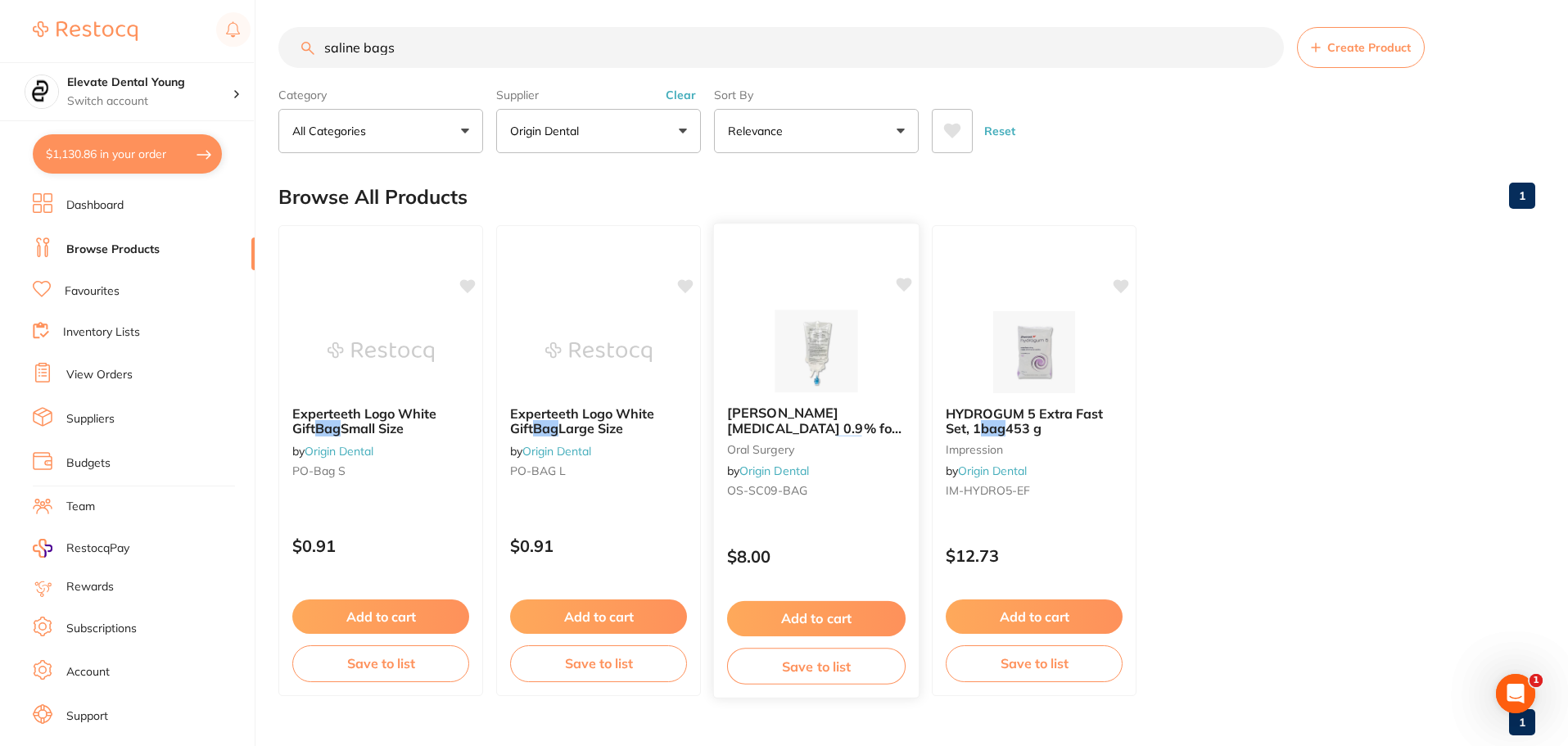
scroll to position [41, 0]
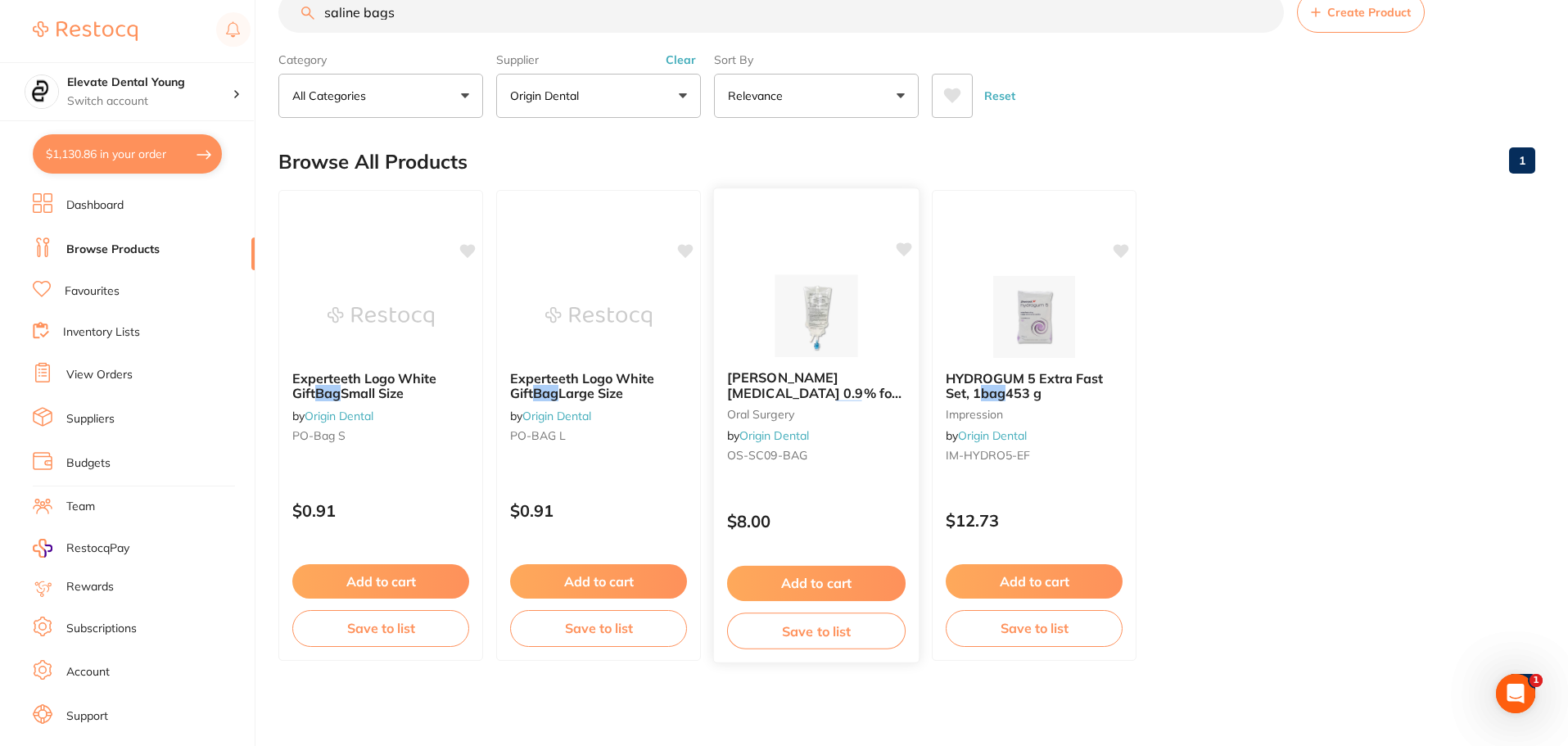
click at [823, 326] on img at bounding box center [816, 316] width 108 height 83
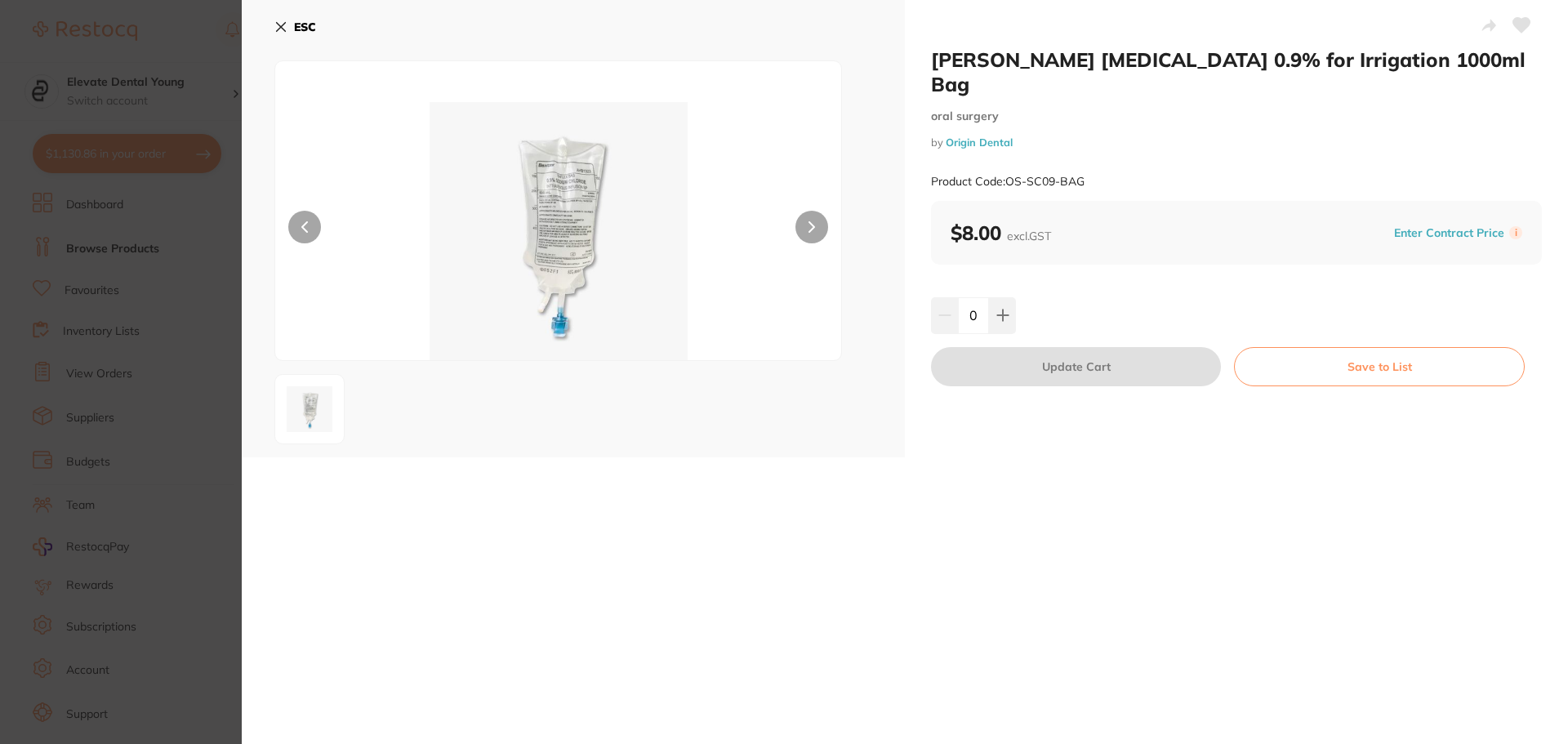
click at [280, 28] on icon at bounding box center [281, 27] width 9 height 9
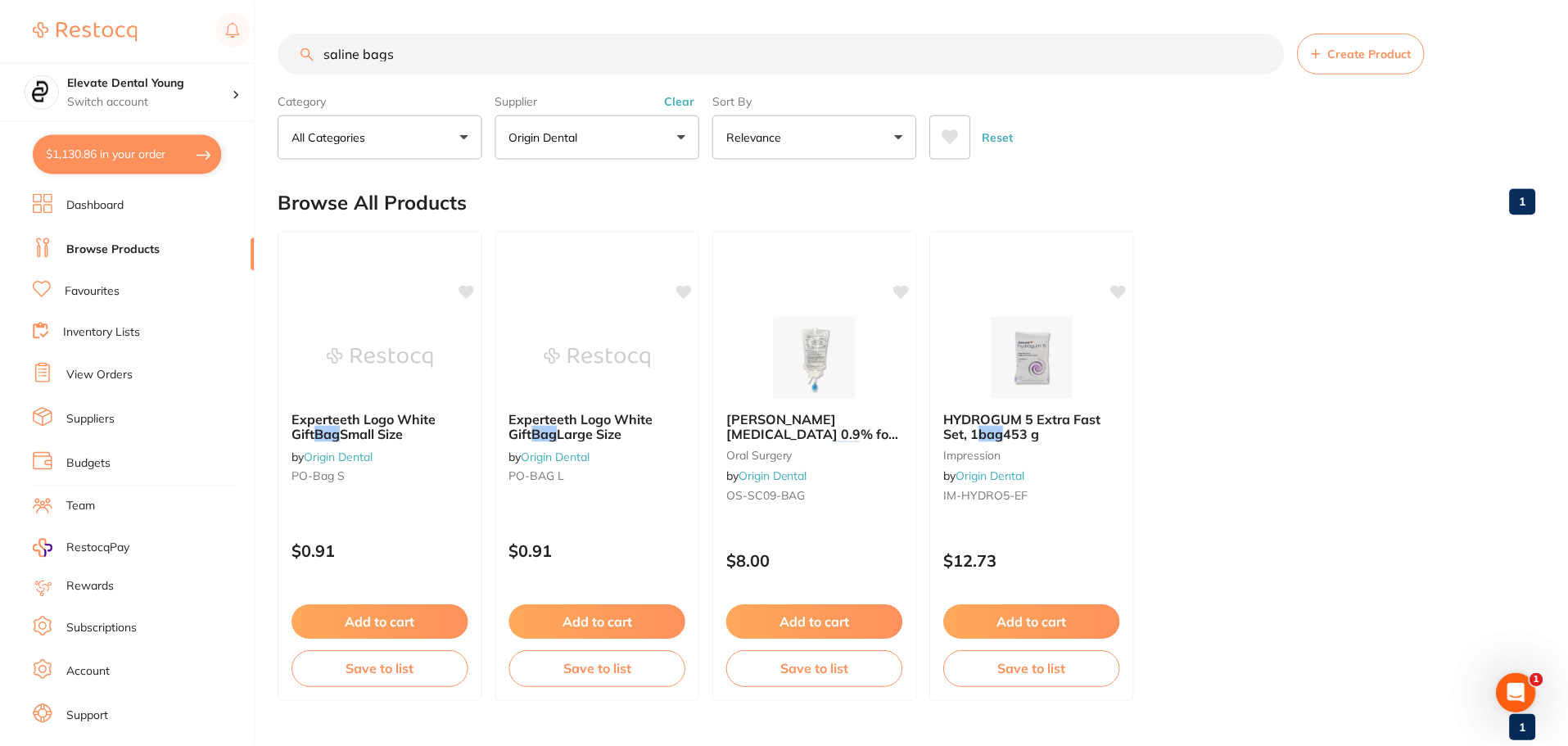
scroll to position [41, 0]
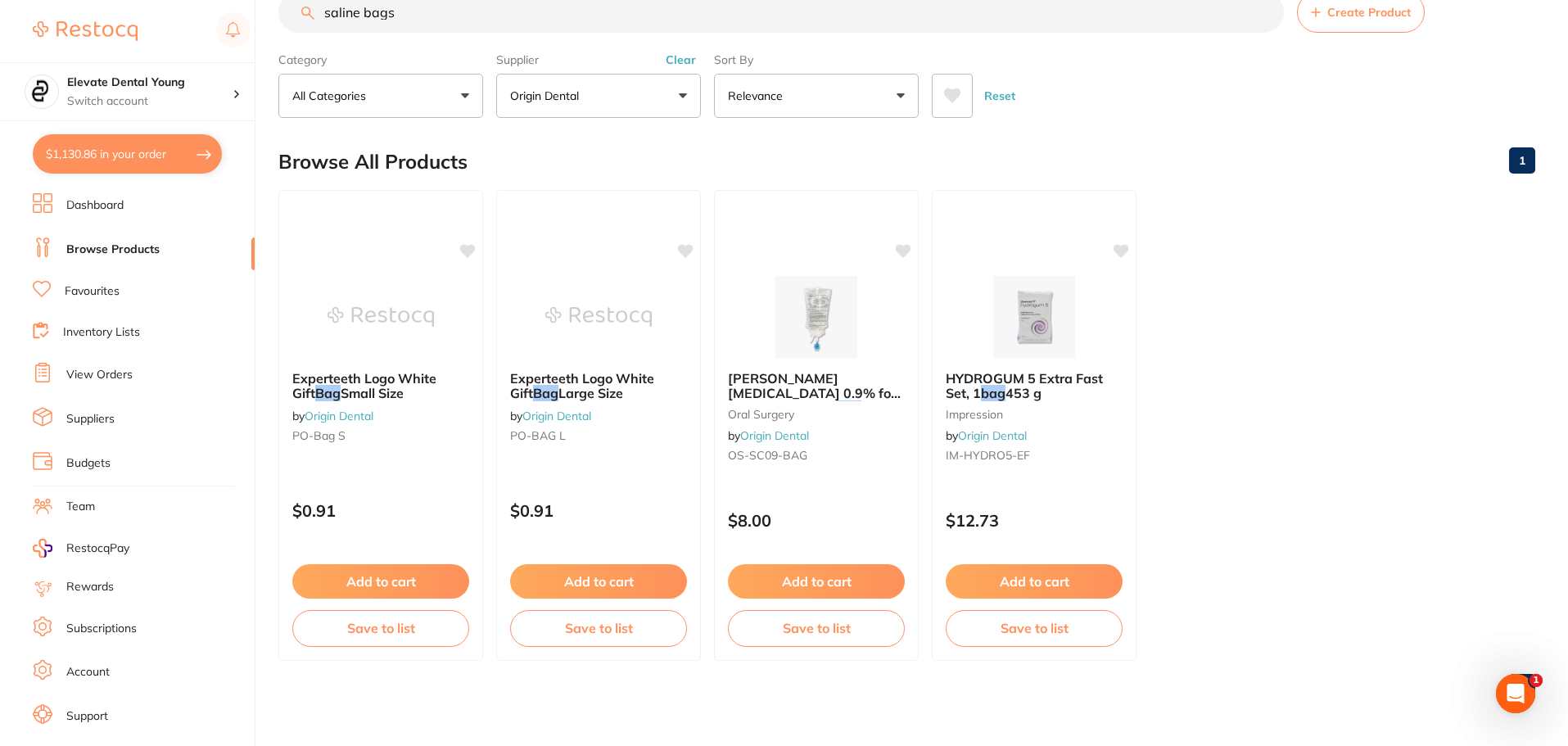
click at [432, 8] on input "saline bags" at bounding box center [781, 11] width 1006 height 41
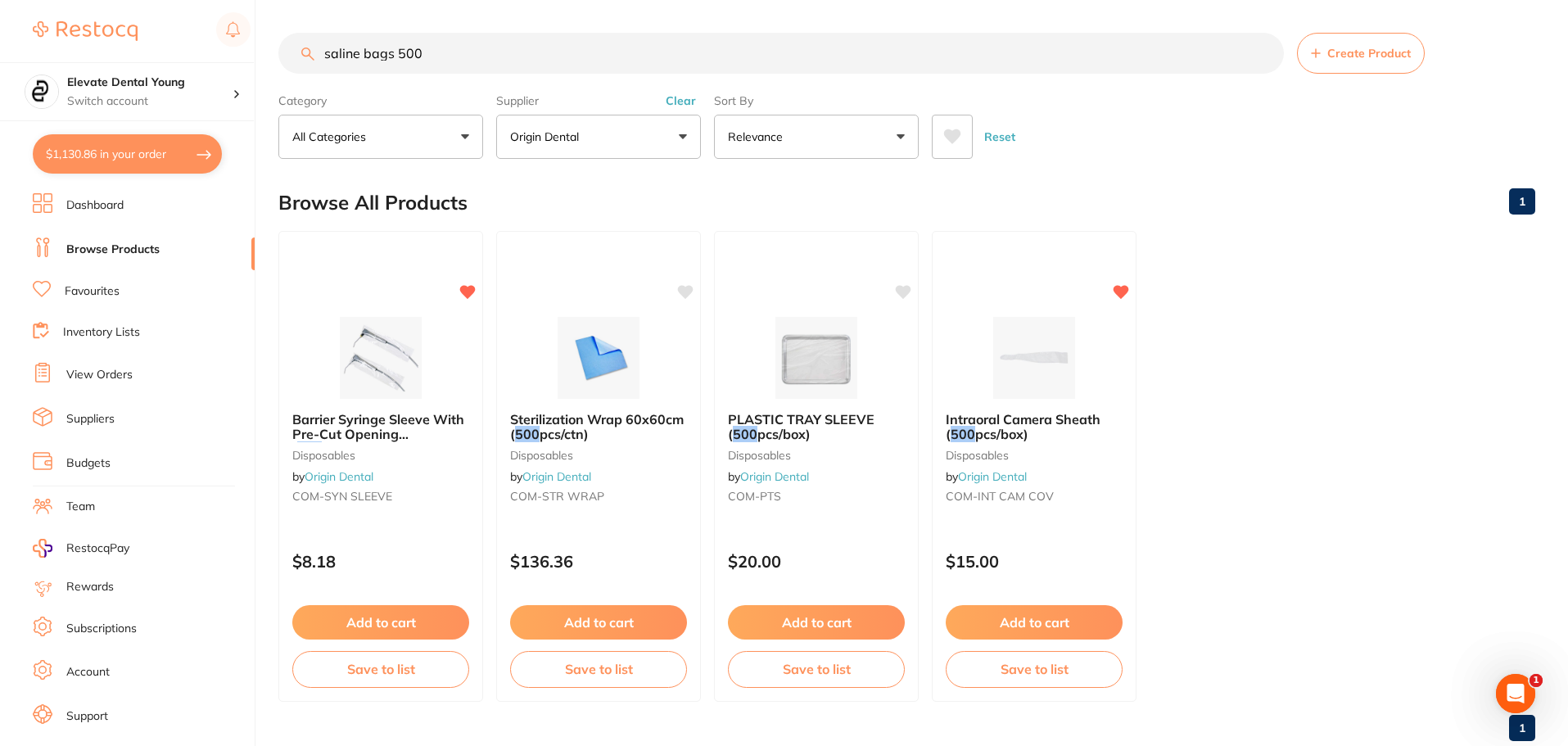
scroll to position [0, 0]
type input "saline bags 500"
click at [683, 102] on button "Clear" at bounding box center [680, 101] width 41 height 15
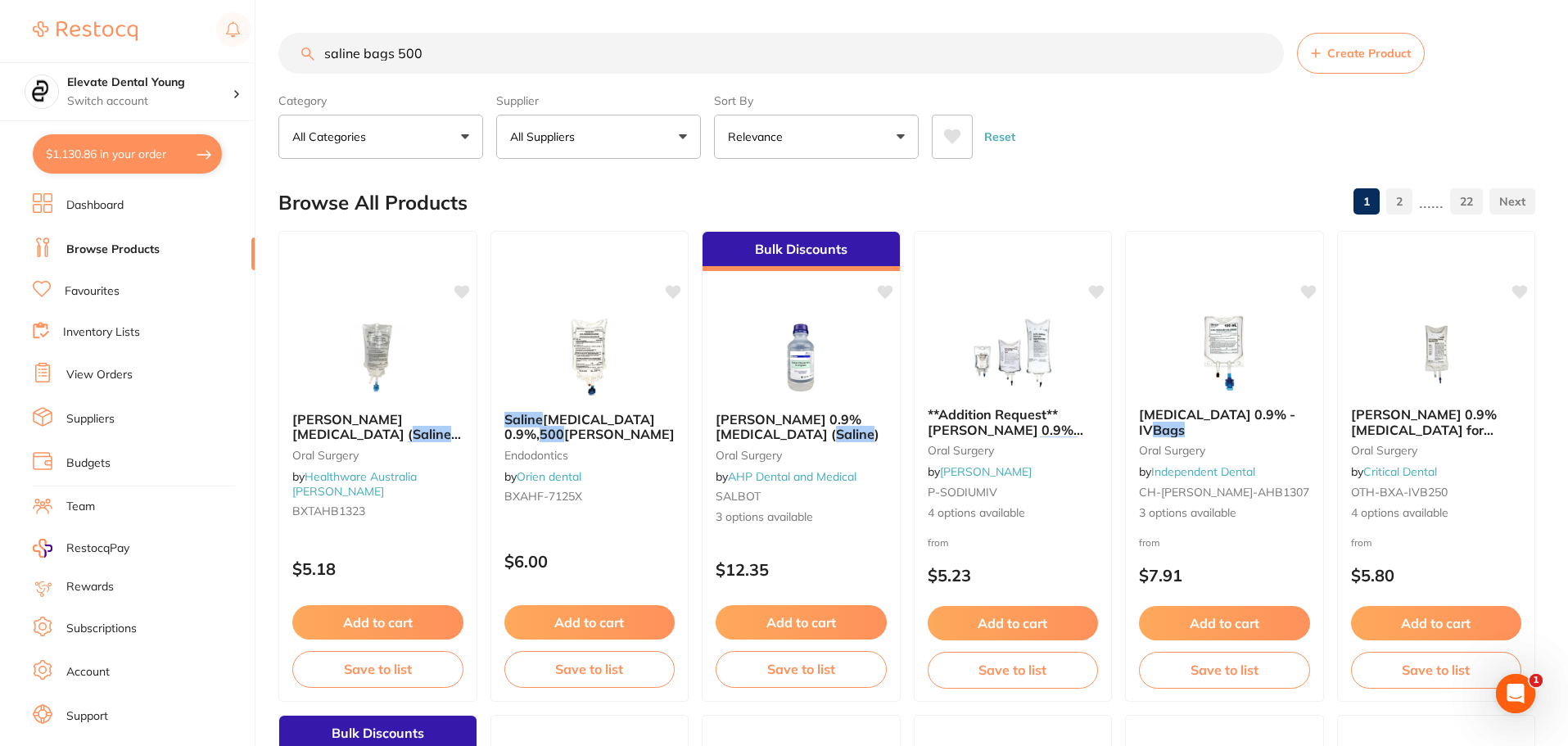
click at [1015, 361] on img at bounding box center [1012, 353] width 107 height 82
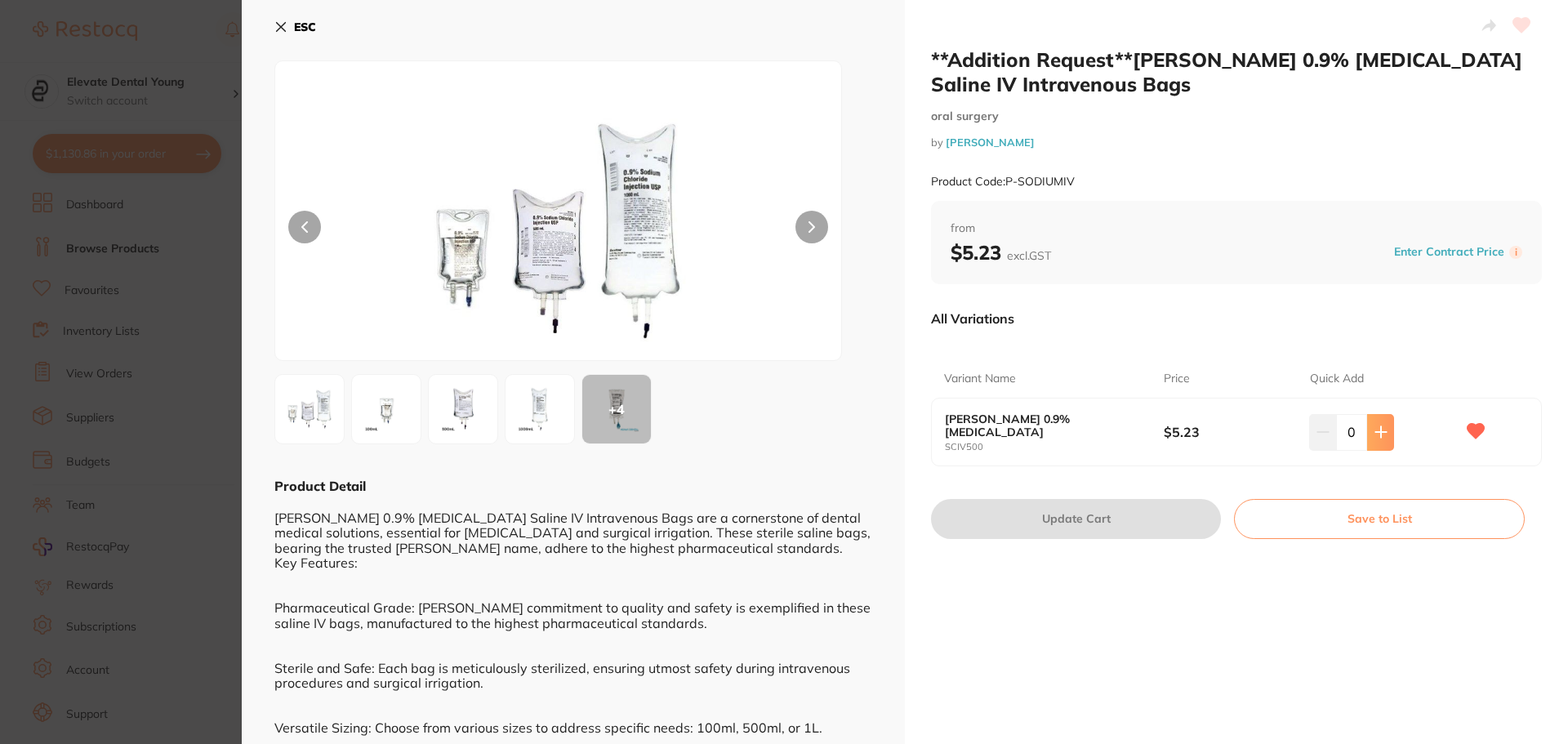
click at [1378, 433] on icon at bounding box center [1380, 432] width 10 height 10
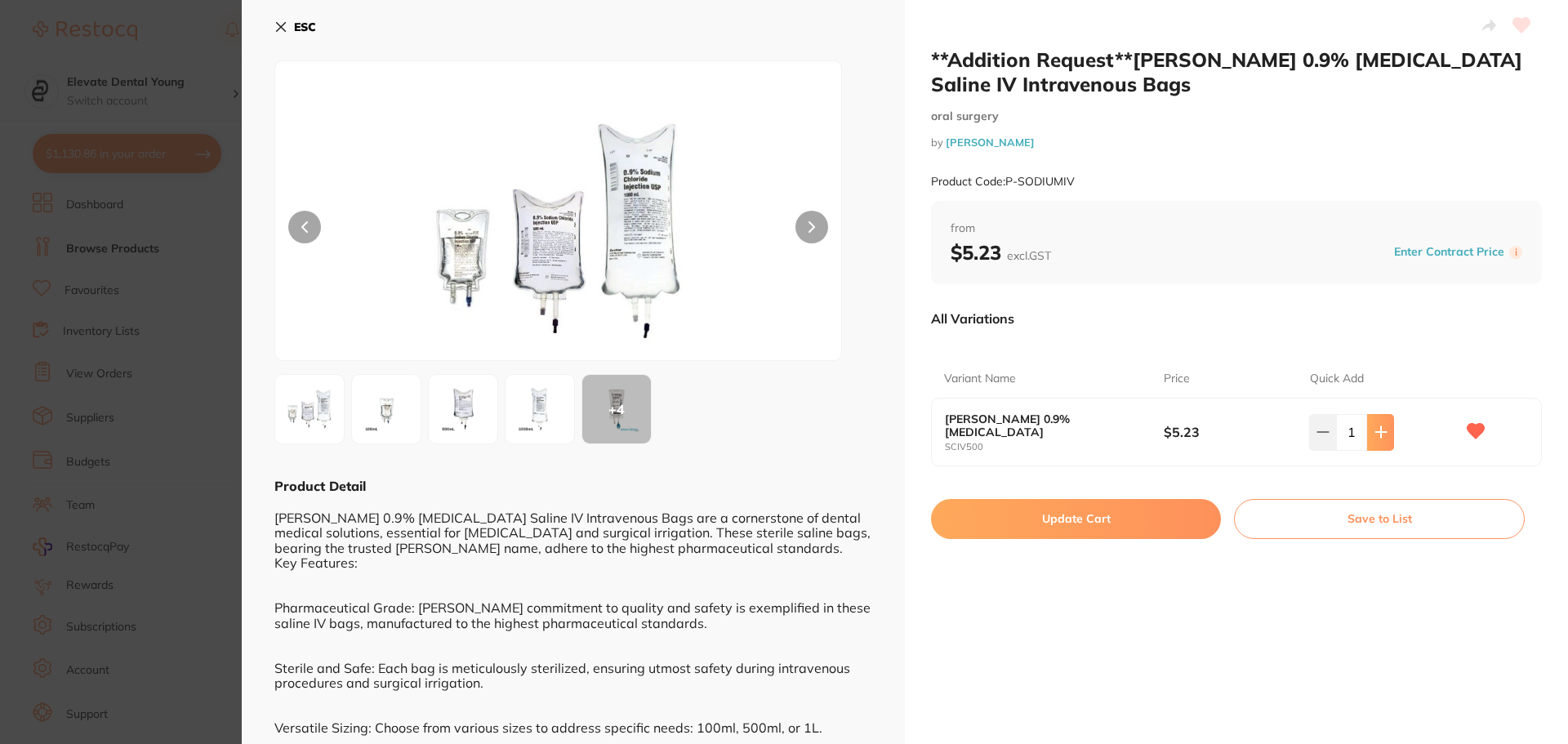
click at [1378, 433] on icon at bounding box center [1380, 432] width 10 height 10
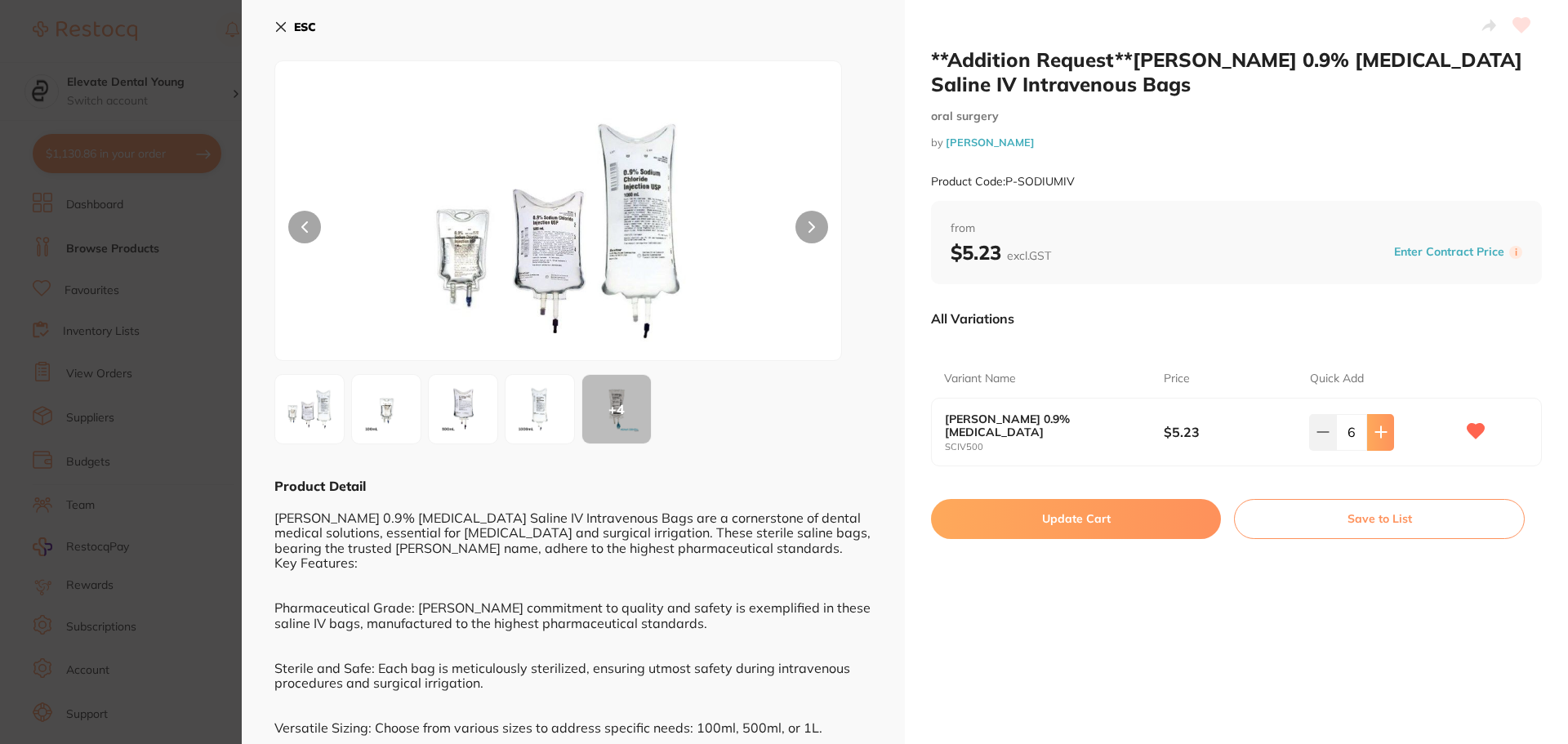
click at [1378, 433] on icon at bounding box center [1380, 432] width 10 height 10
type input "10"
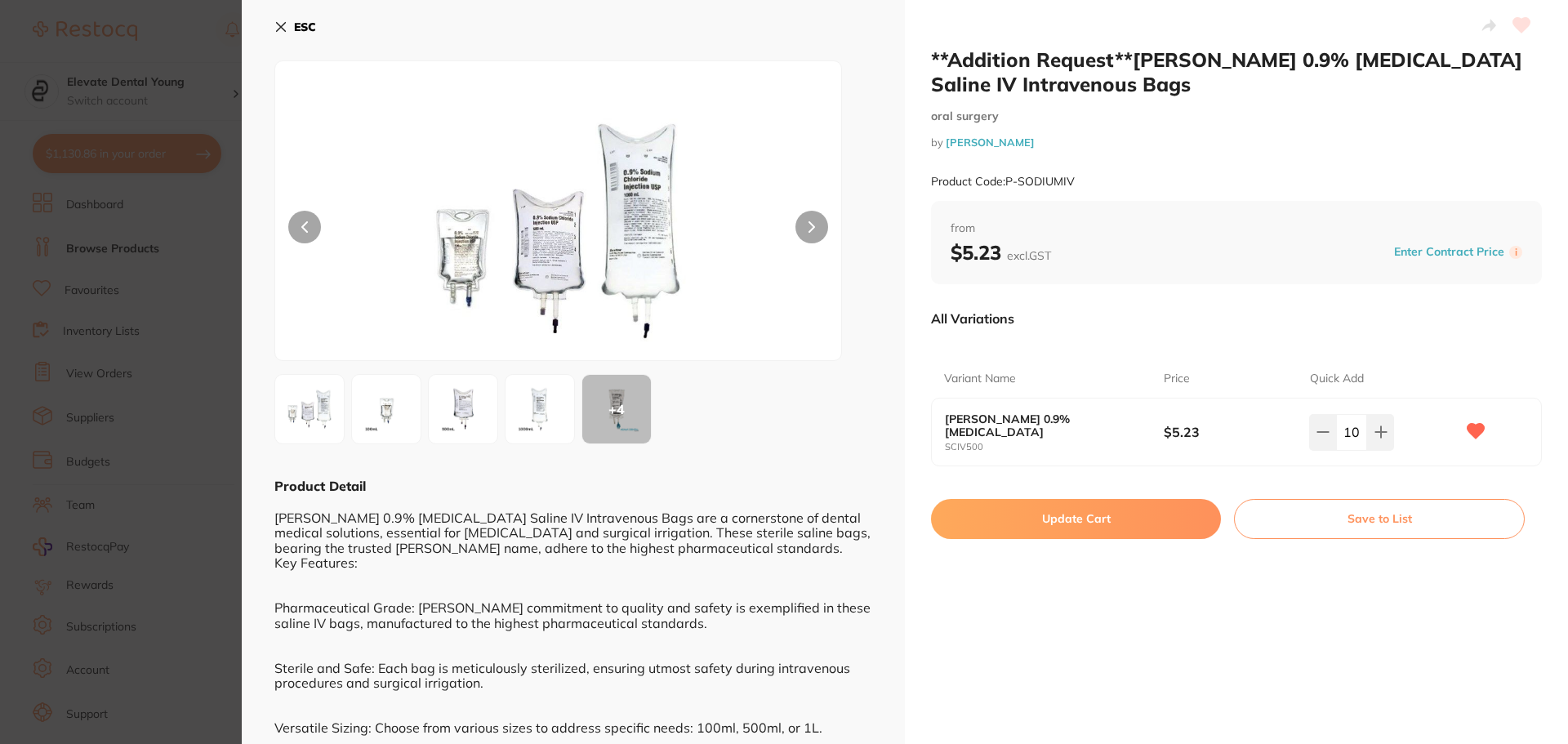
click at [1056, 520] on button "Update Cart" at bounding box center [1076, 518] width 290 height 40
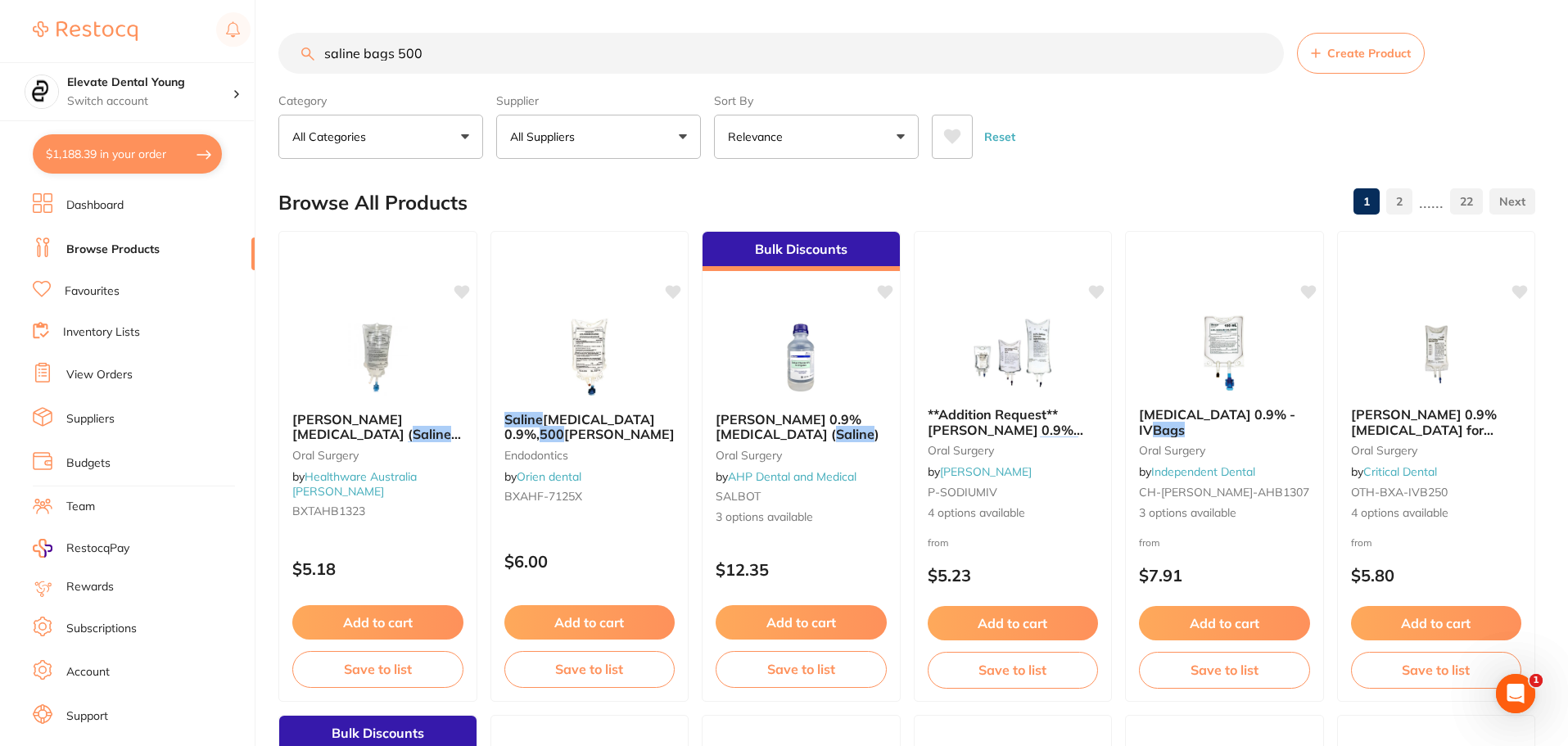
drag, startPoint x: 467, startPoint y: 65, endPoint x: 368, endPoint y: 53, distance: 99.7
click at [331, 46] on input "saline bags 500" at bounding box center [781, 53] width 1006 height 41
type input "s"
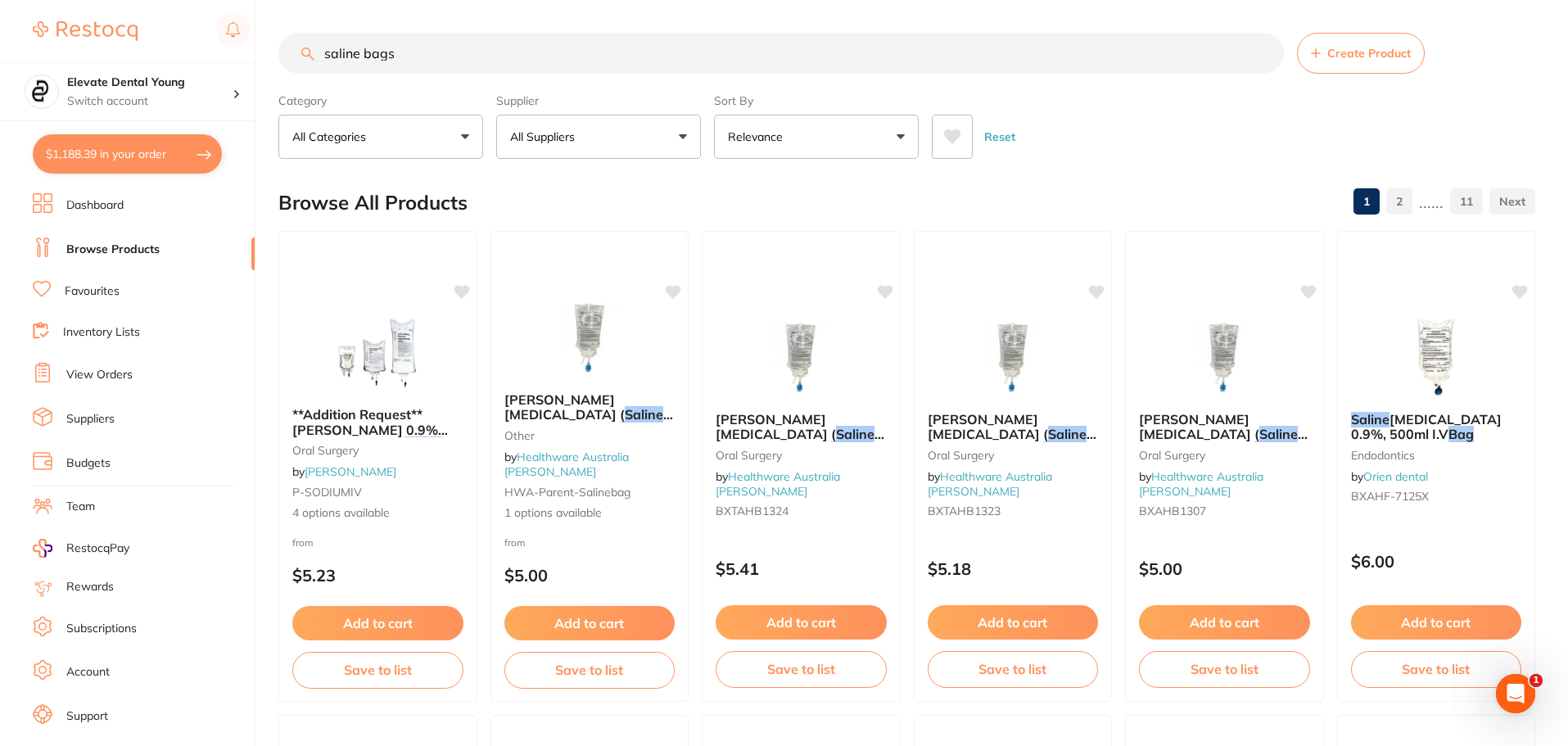
drag, startPoint x: 429, startPoint y: 56, endPoint x: 364, endPoint y: 57, distance: 65.0
click at [364, 57] on input "saline bags" at bounding box center [781, 53] width 1006 height 41
type input "s"
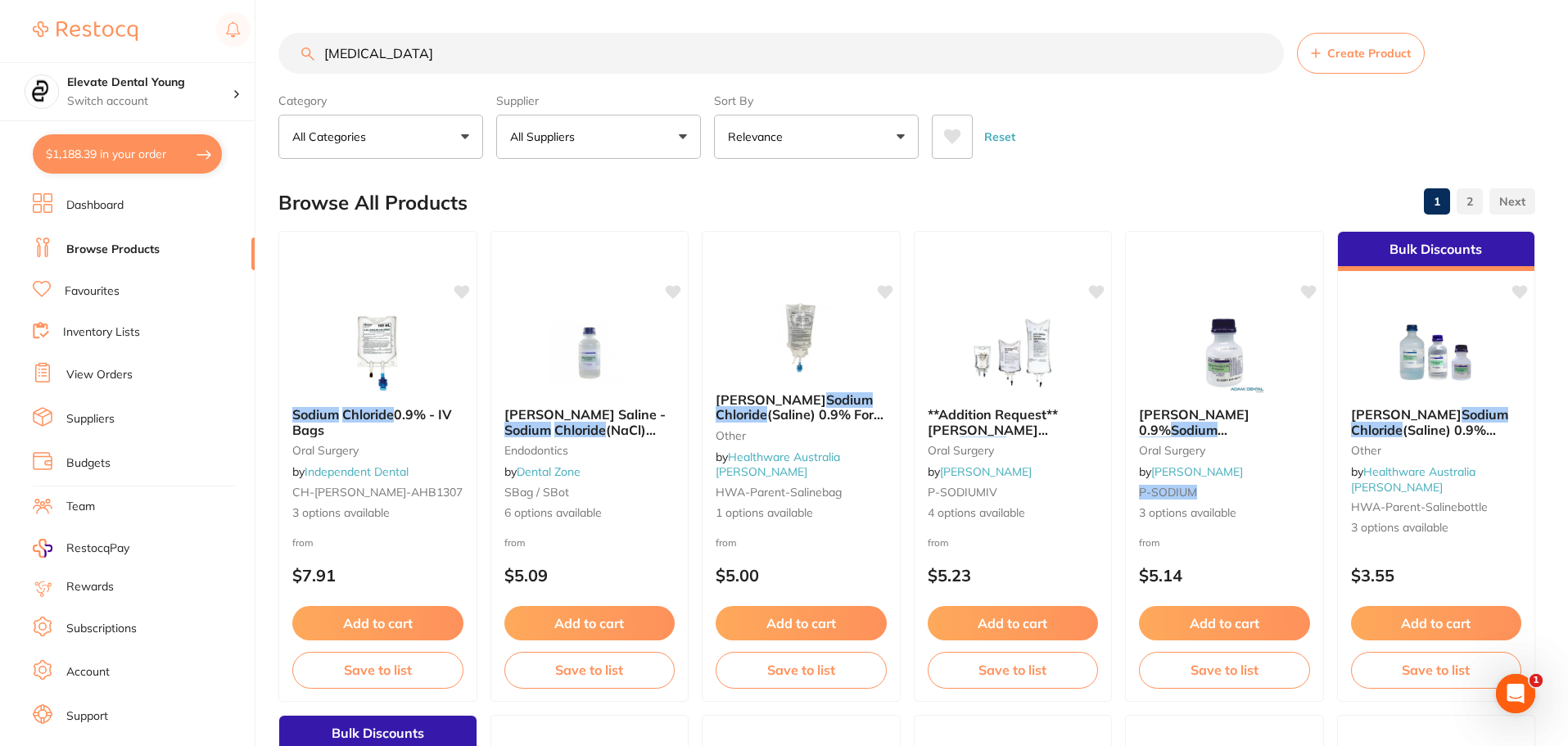
type input "sodium chloride"
click at [606, 134] on button "All Suppliers" at bounding box center [598, 136] width 205 height 44
type input "origin"
click at [592, 280] on p "Origin Dental" at bounding box center [595, 278] width 81 height 15
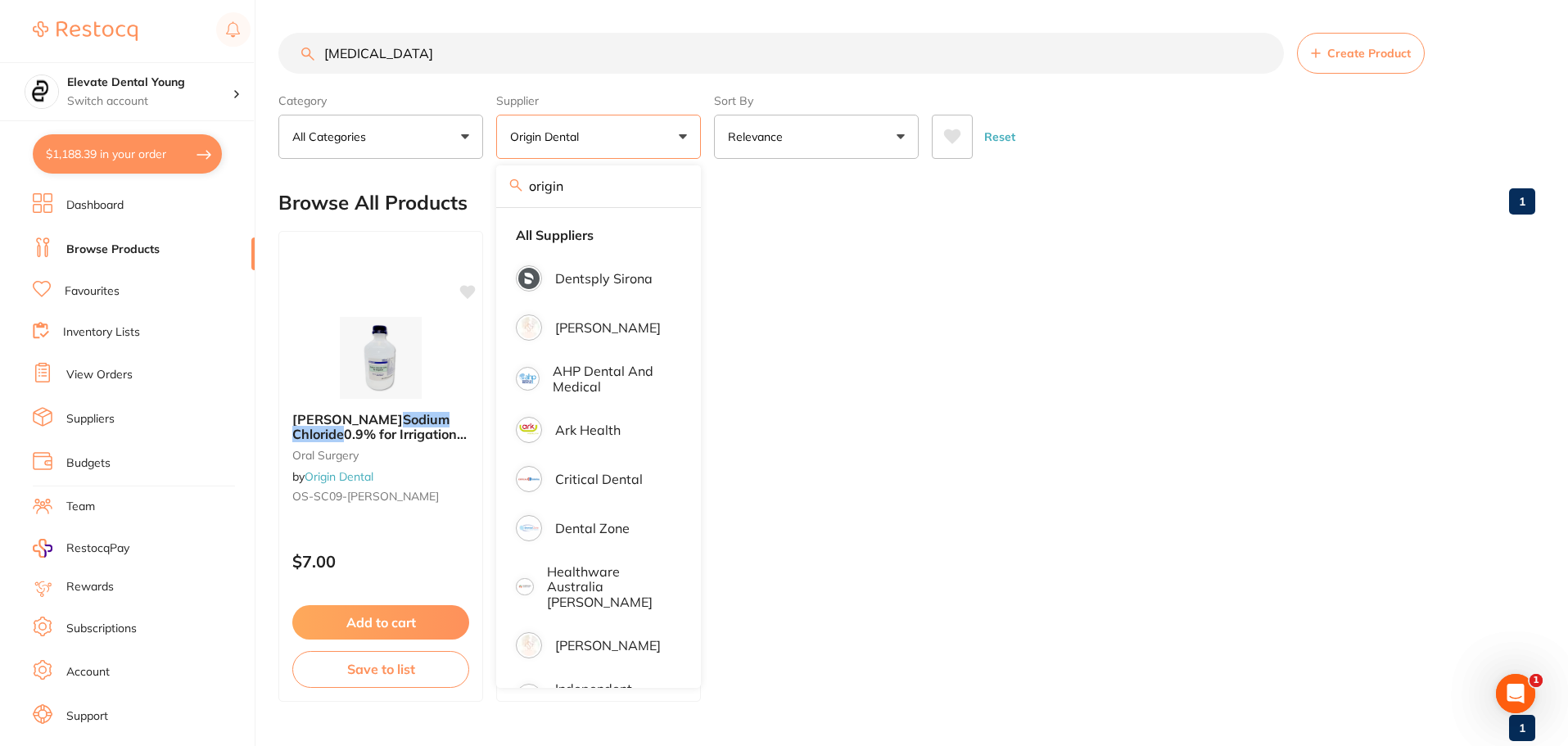
click at [1172, 148] on div "Reset" at bounding box center [1226, 130] width 591 height 58
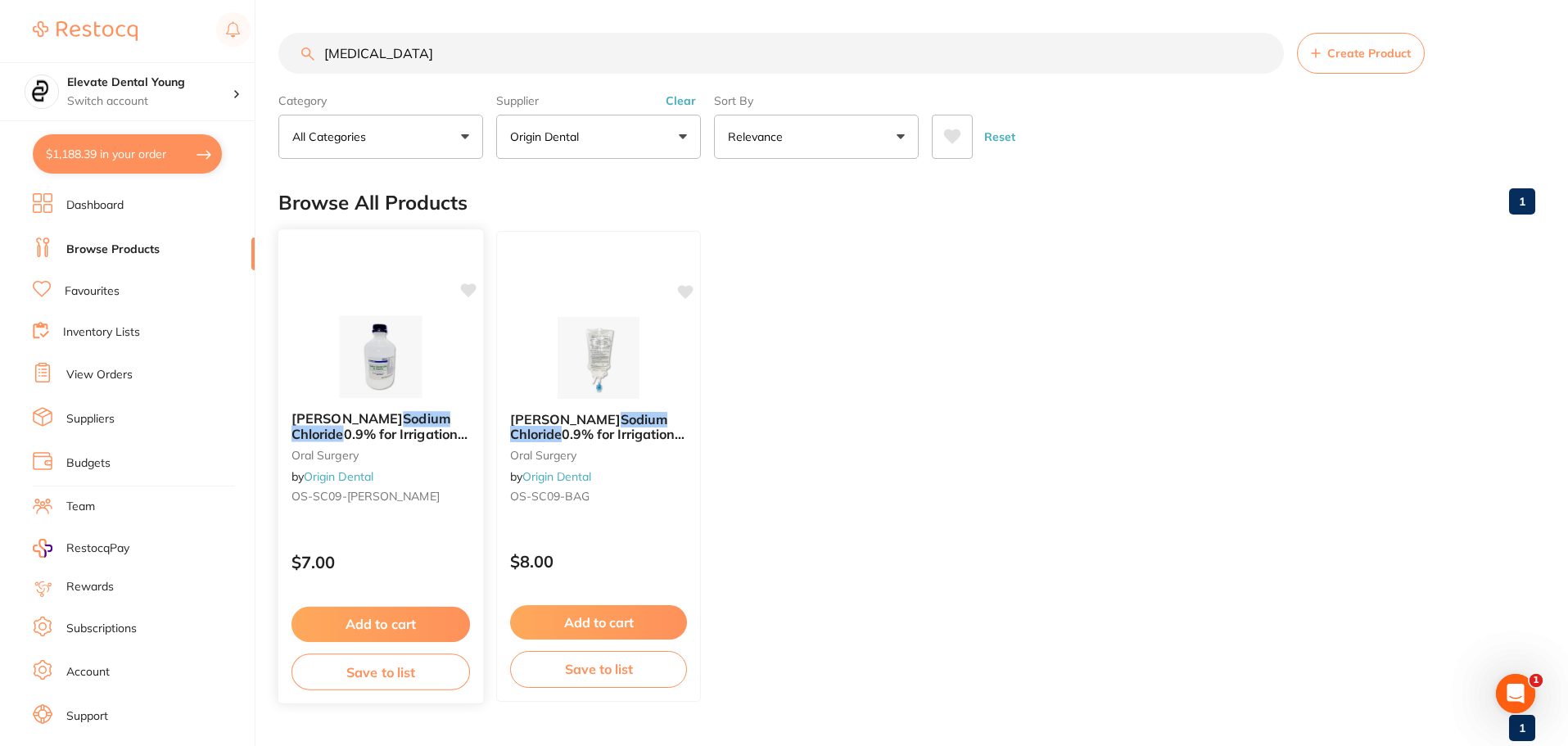
click at [377, 373] on img at bounding box center [380, 356] width 108 height 83
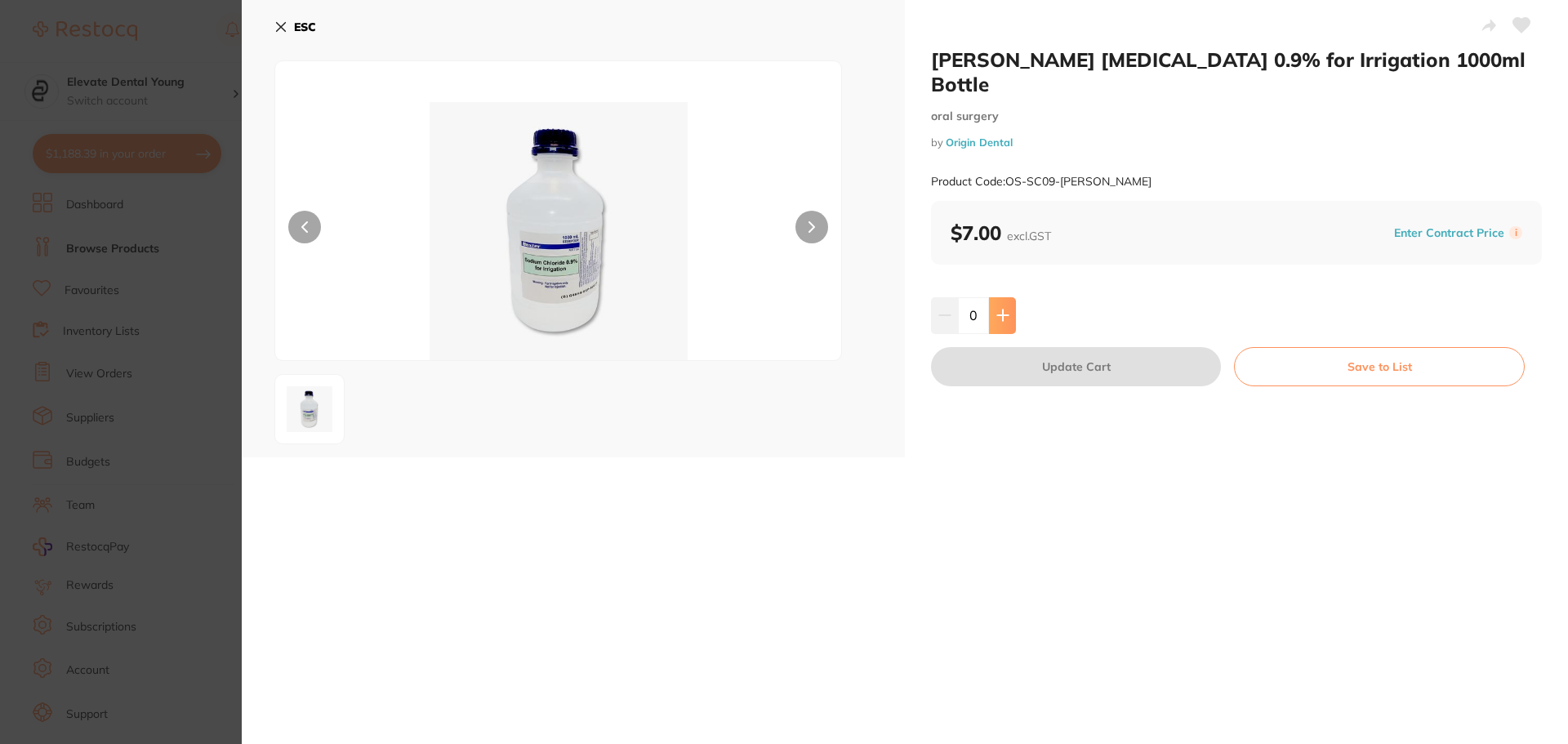
click at [997, 307] on button at bounding box center [1002, 315] width 27 height 36
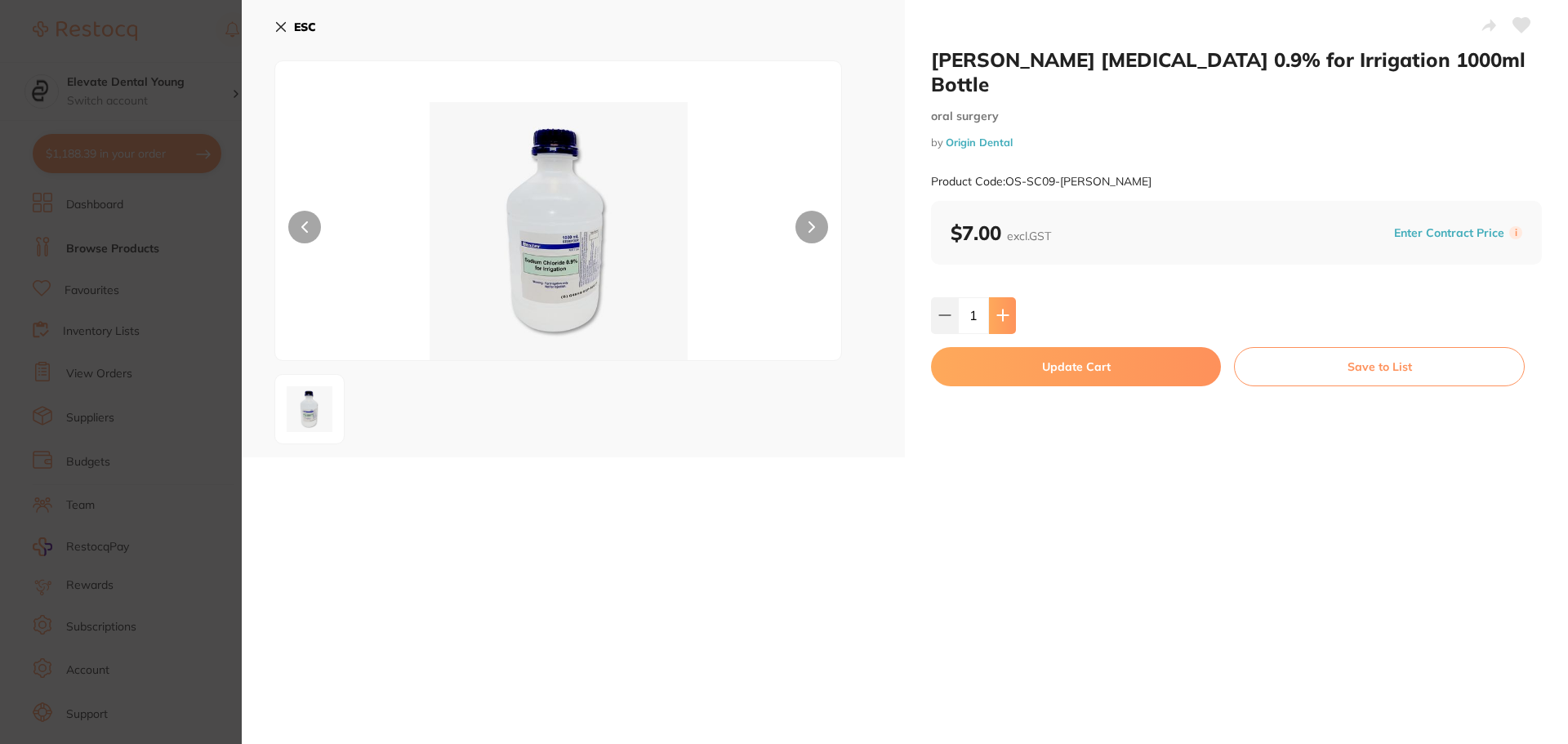
click at [1000, 299] on button at bounding box center [1002, 315] width 27 height 36
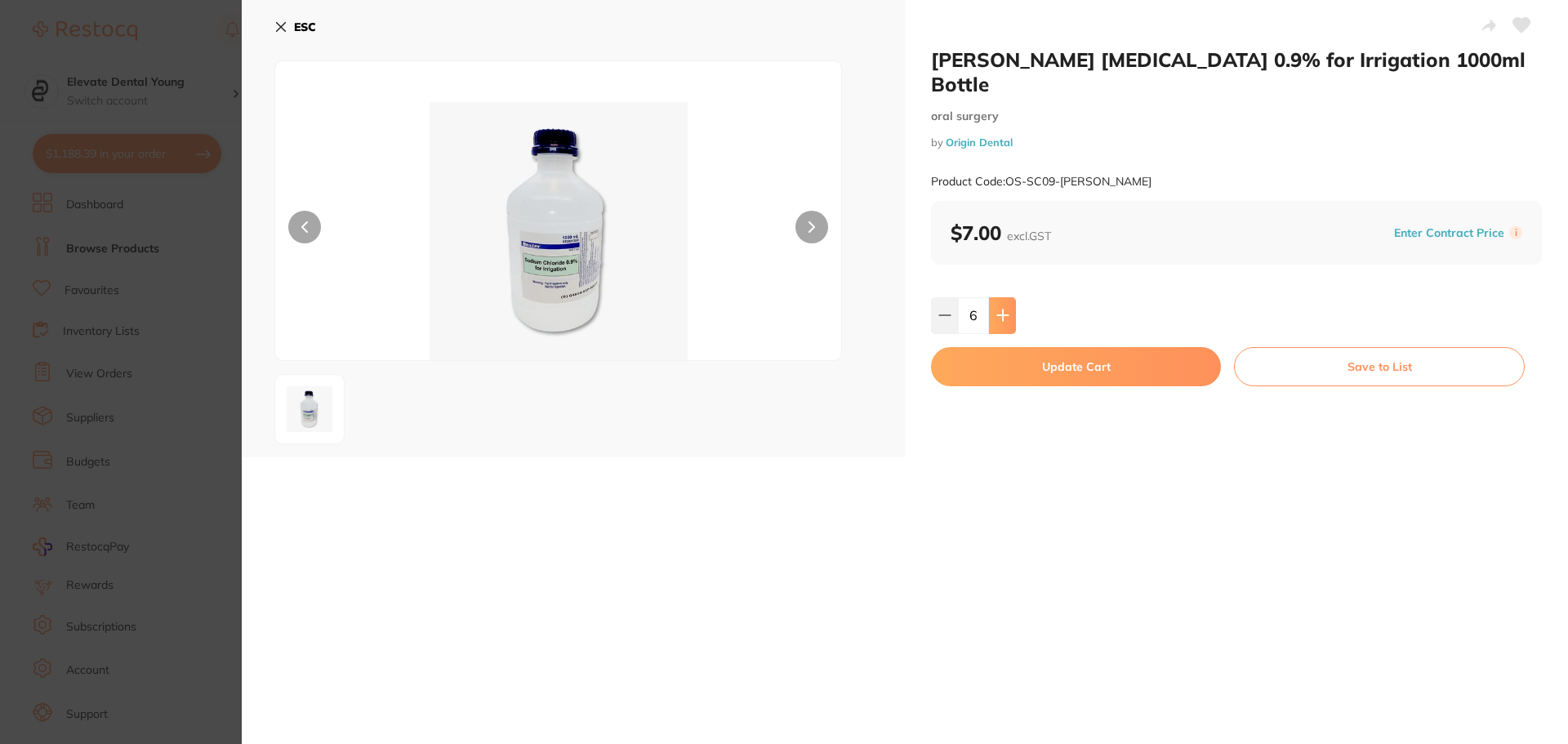
click at [1000, 299] on button at bounding box center [1002, 315] width 27 height 36
type input "10"
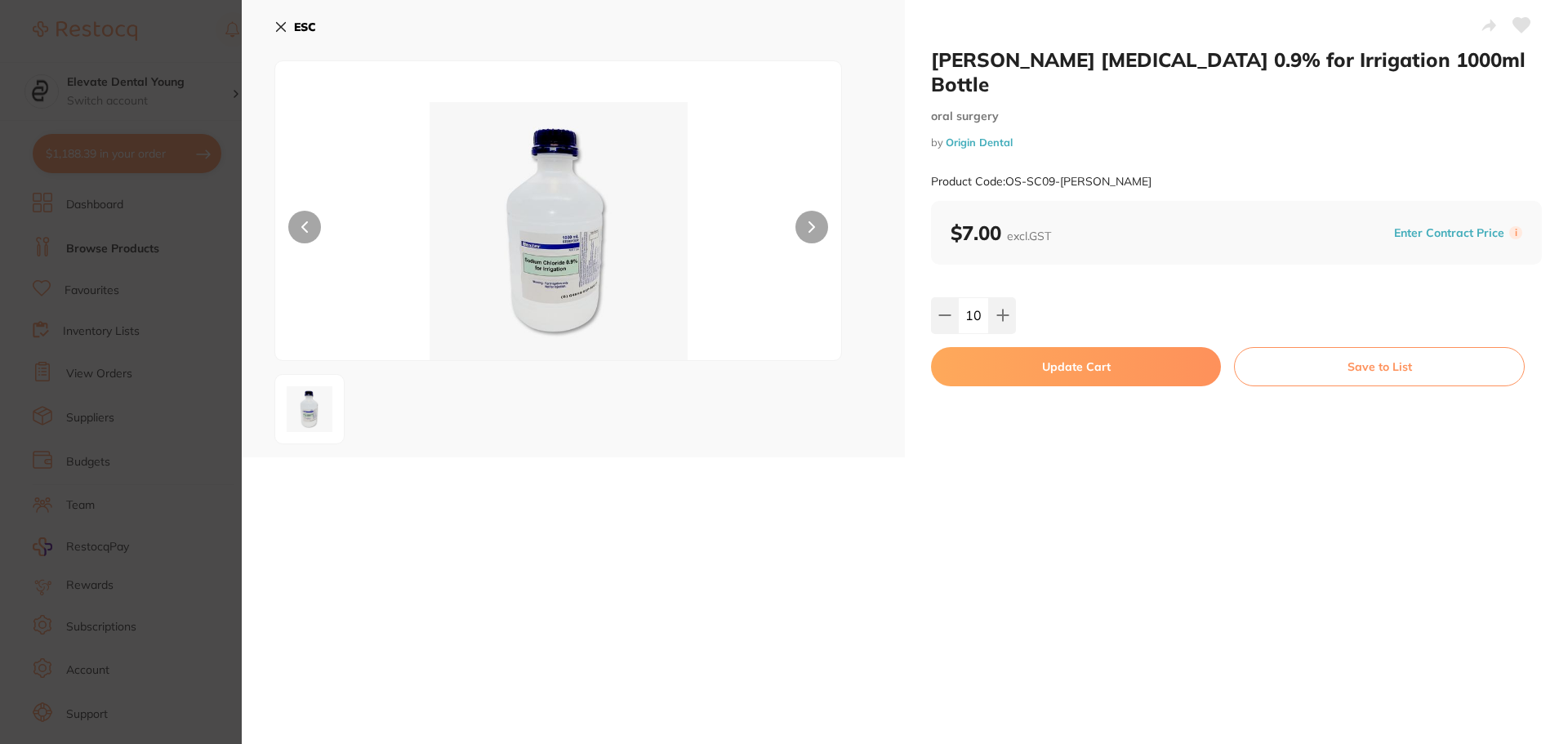
click at [1016, 347] on button "Update Cart" at bounding box center [1076, 367] width 290 height 40
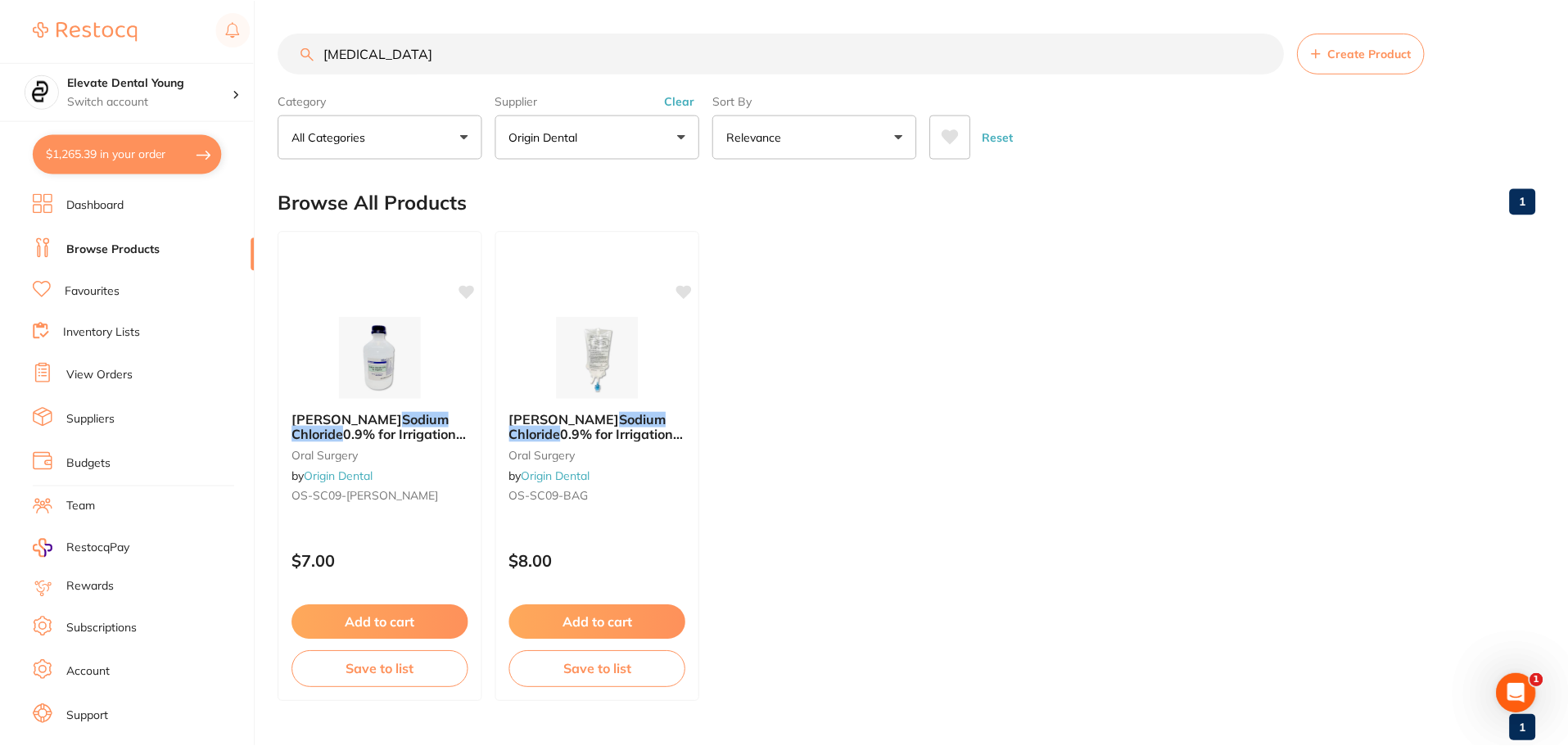
scroll to position [8, 0]
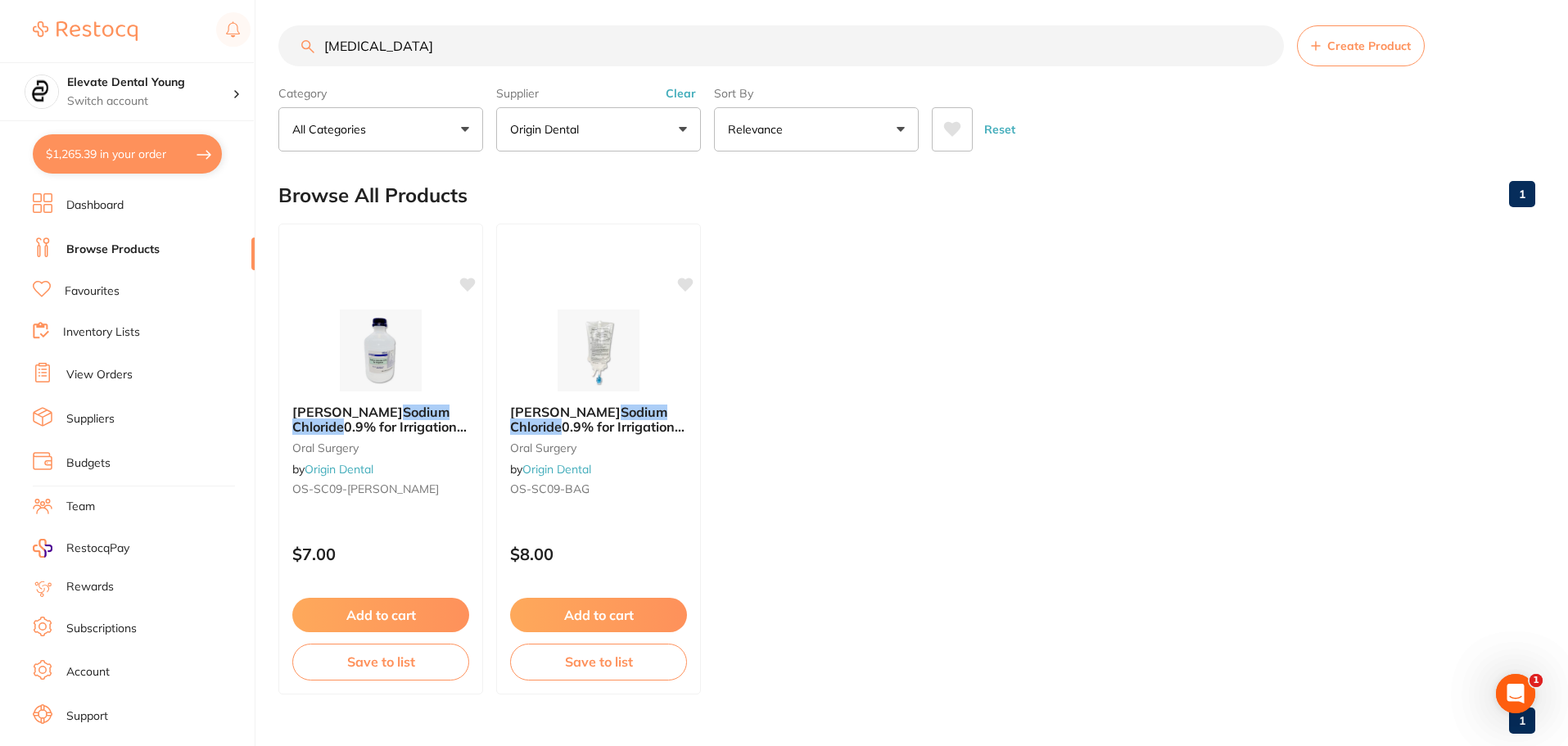
click at [693, 88] on button "Clear" at bounding box center [680, 93] width 41 height 15
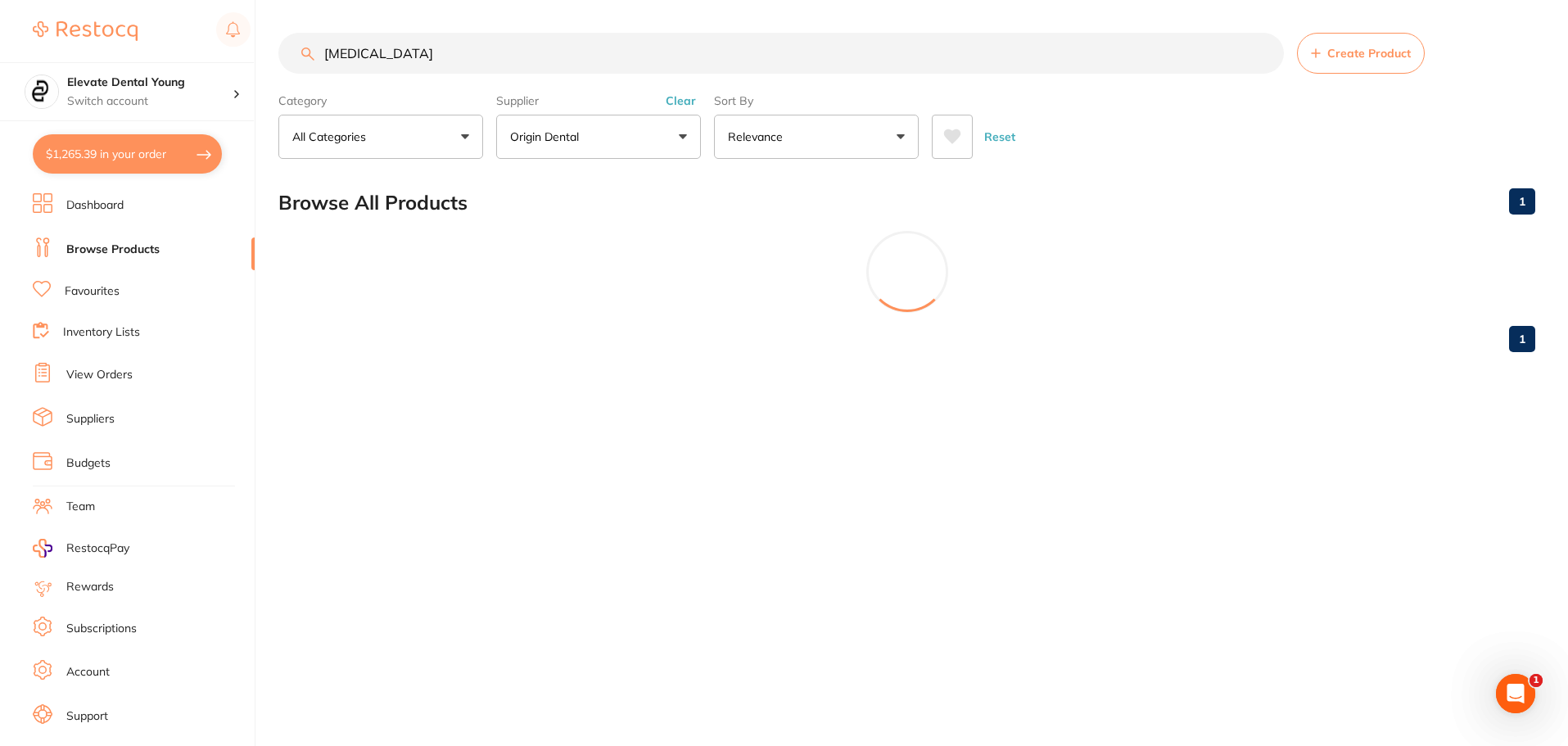
scroll to position [0, 0]
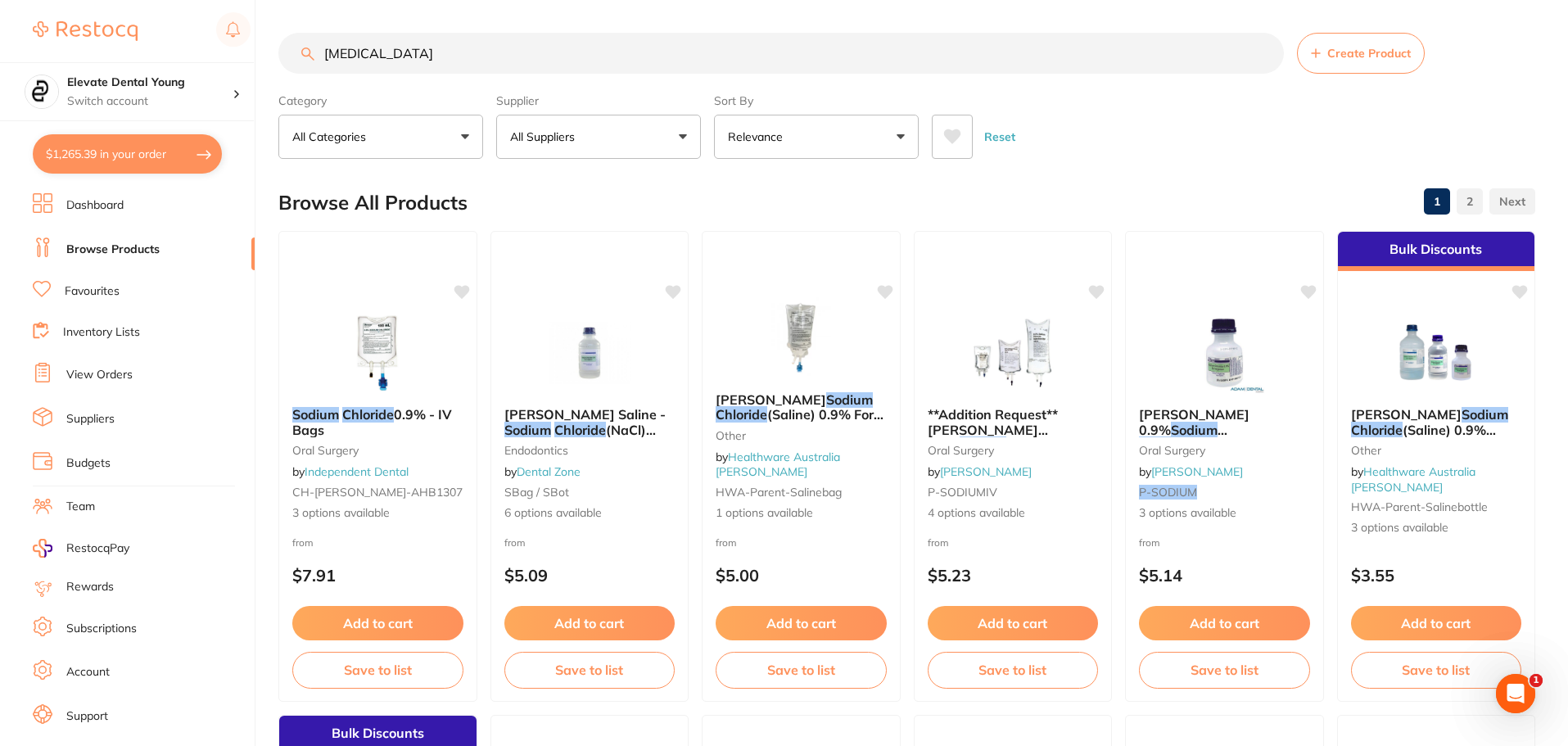
click at [610, 133] on button "All Suppliers" at bounding box center [598, 136] width 205 height 44
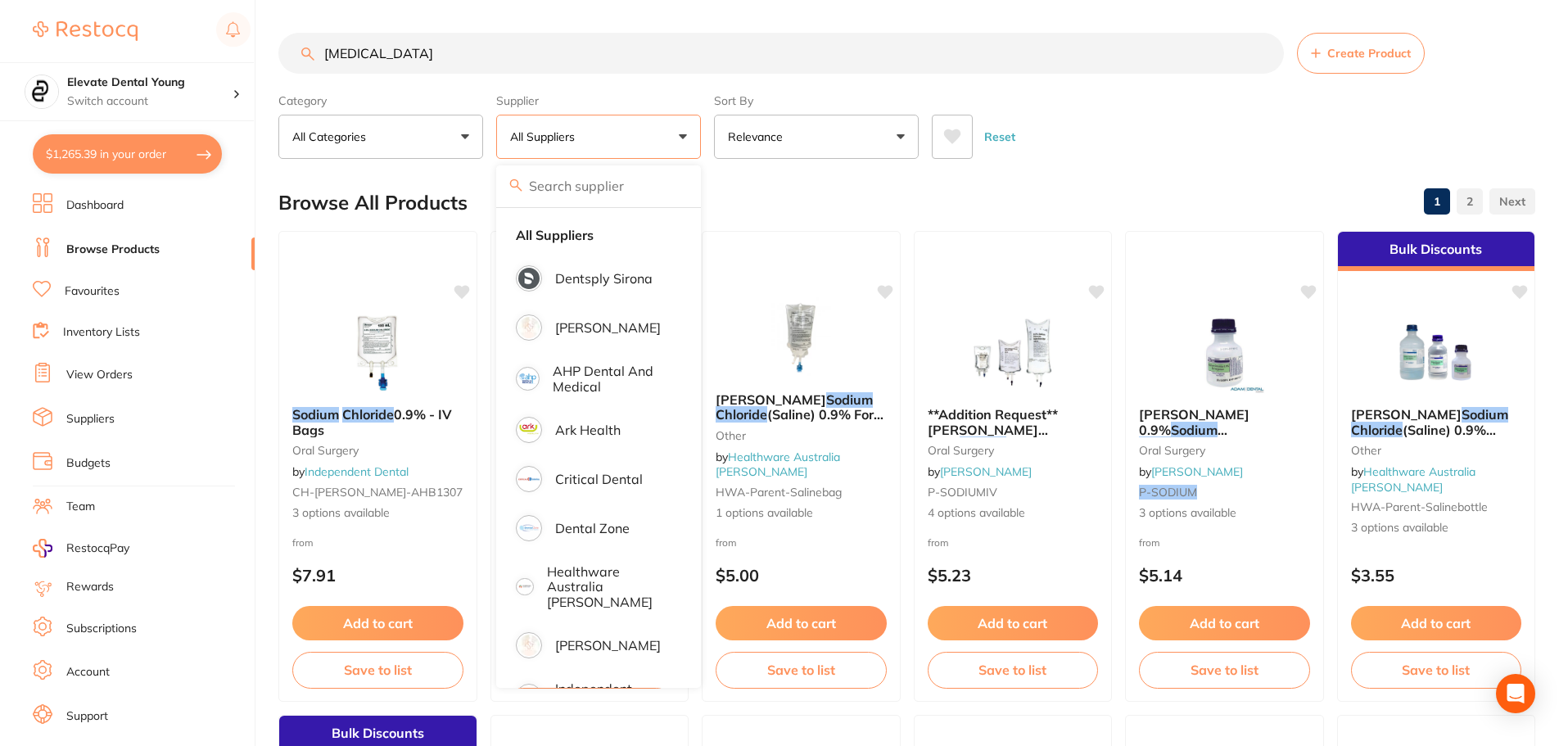
click at [454, 47] on input "sodium chloride" at bounding box center [781, 53] width 1006 height 41
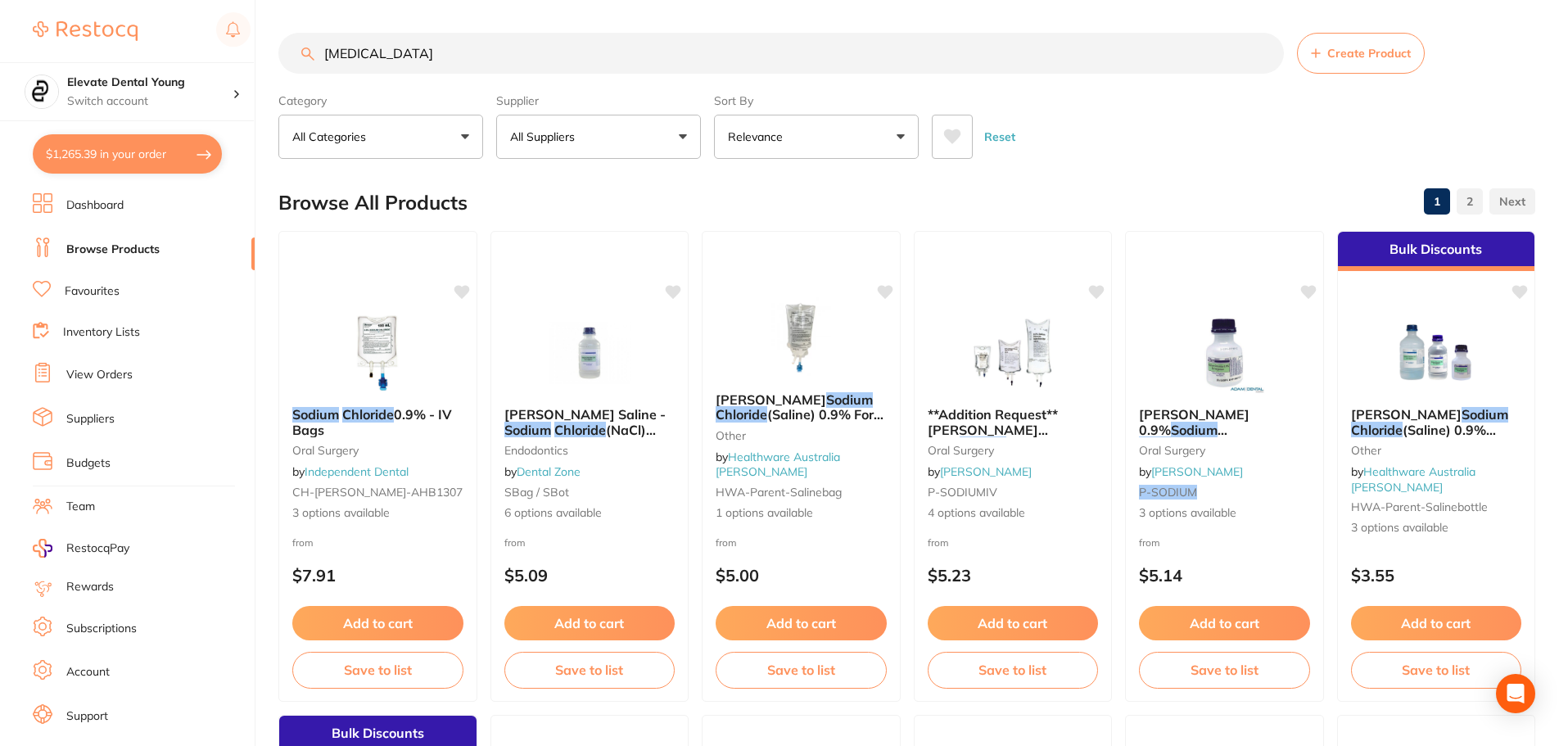
drag, startPoint x: 453, startPoint y: 46, endPoint x: 41, endPoint y: 16, distance: 413.1
click at [61, 17] on div "$1,265.39 Elevate Dental Young Switch account Elevate Dental Young Hilltops Den…" at bounding box center [784, 373] width 1568 height 746
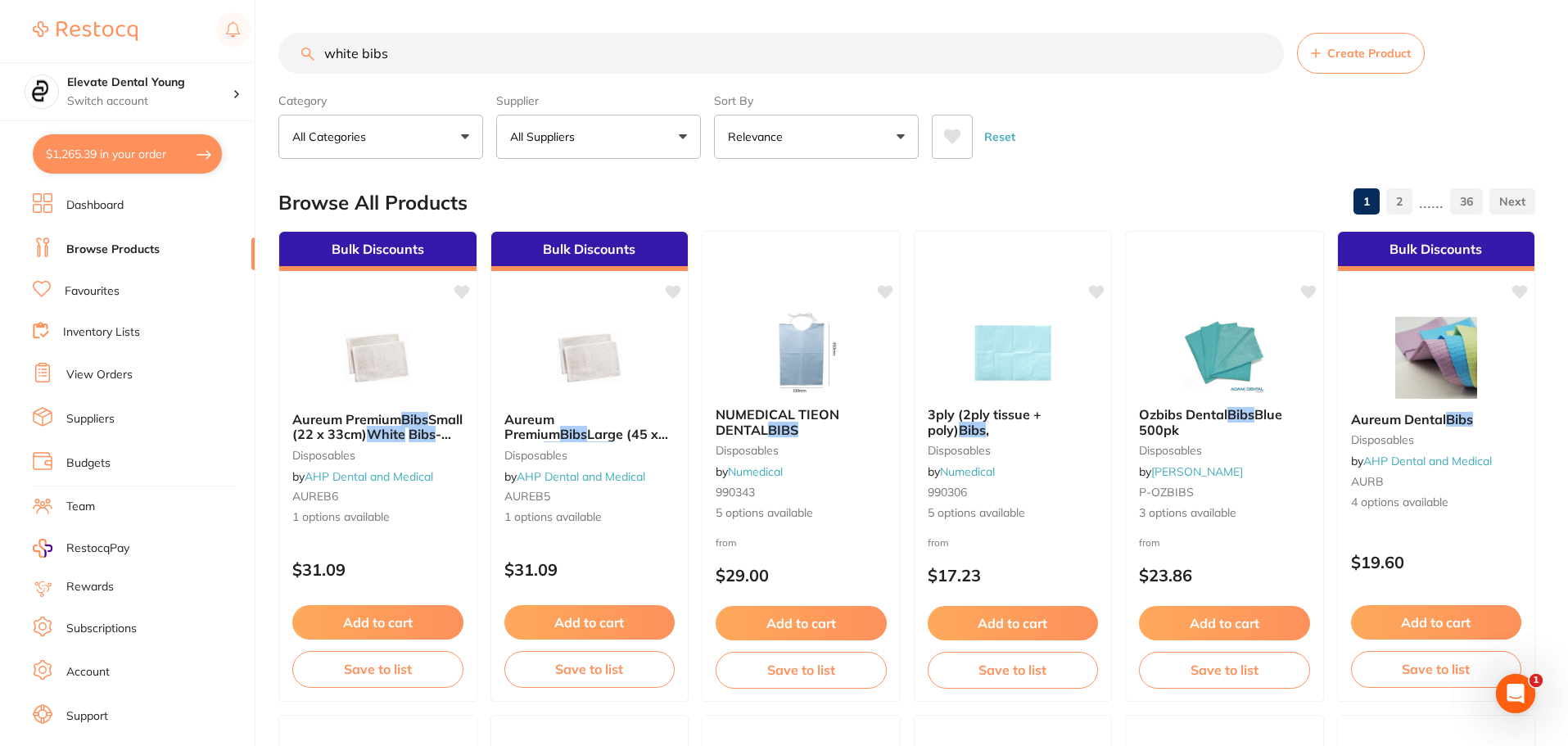
drag, startPoint x: 359, startPoint y: 53, endPoint x: 276, endPoint y: 46, distance: 83.3
click at [291, 49] on input "white bibs" at bounding box center [781, 53] width 1006 height 41
type input "bibs"
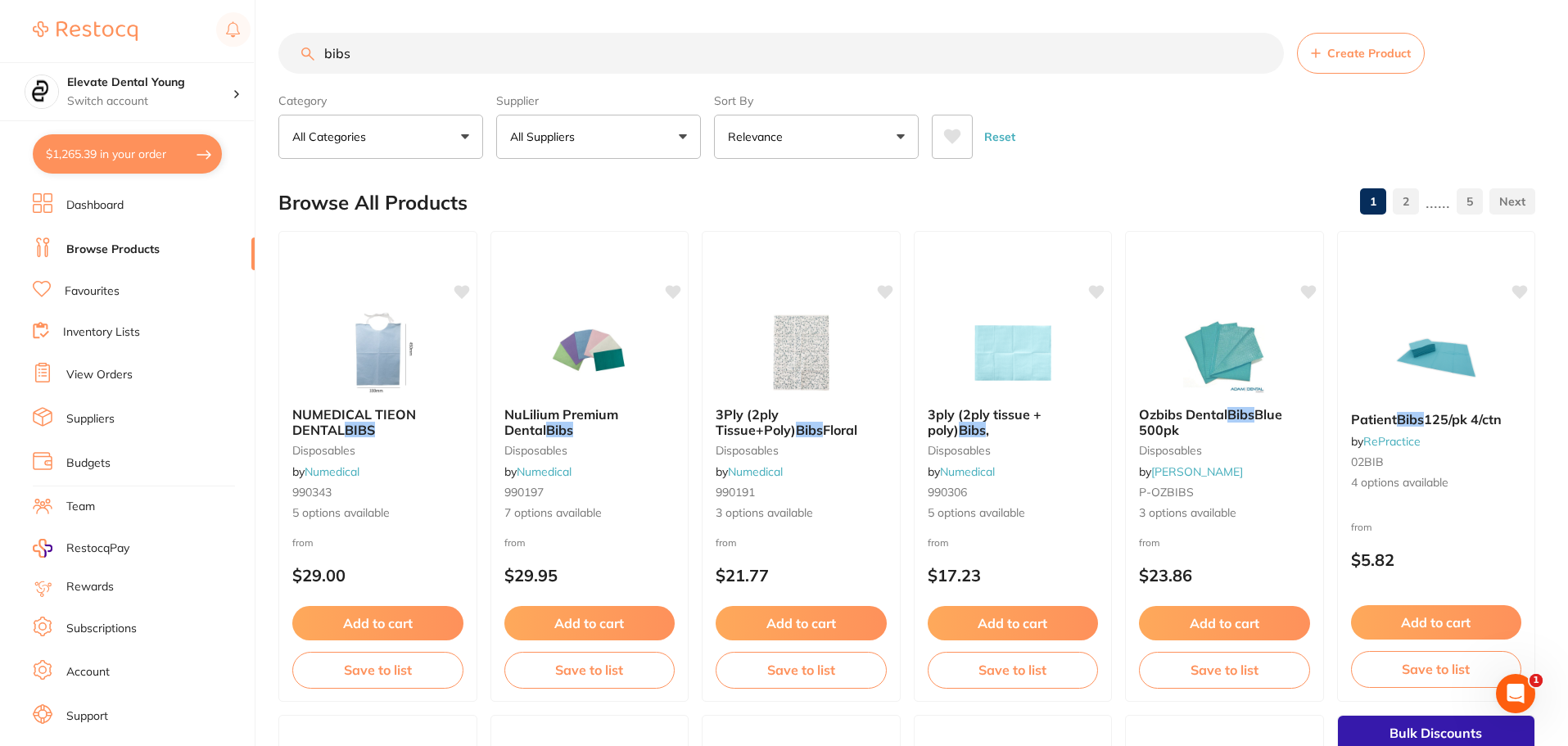
click at [606, 127] on button "All Suppliers" at bounding box center [598, 136] width 205 height 44
type input "hen"
click at [566, 275] on p "[PERSON_NAME]" at bounding box center [608, 278] width 106 height 15
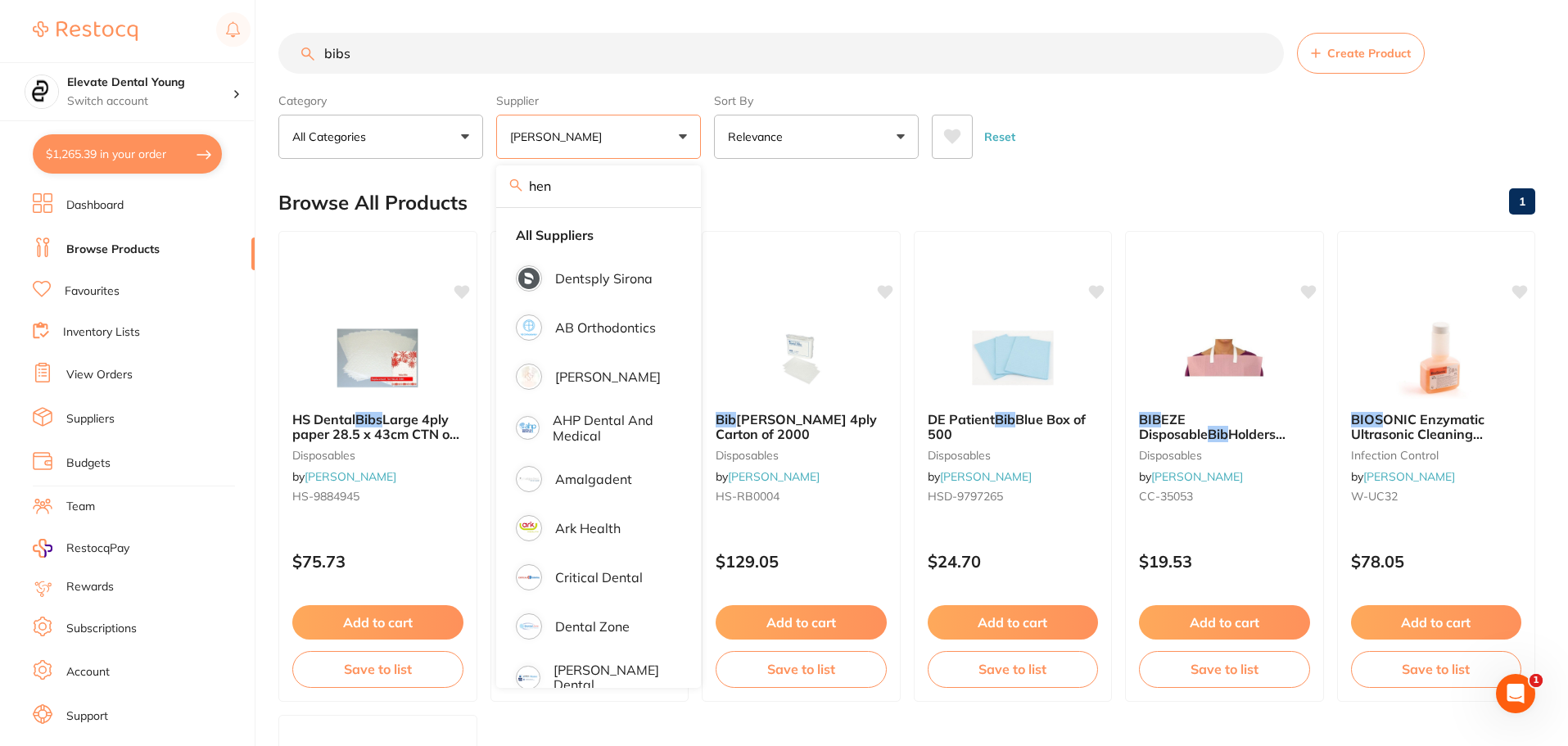
click at [1140, 146] on div "Reset" at bounding box center [1226, 130] width 591 height 58
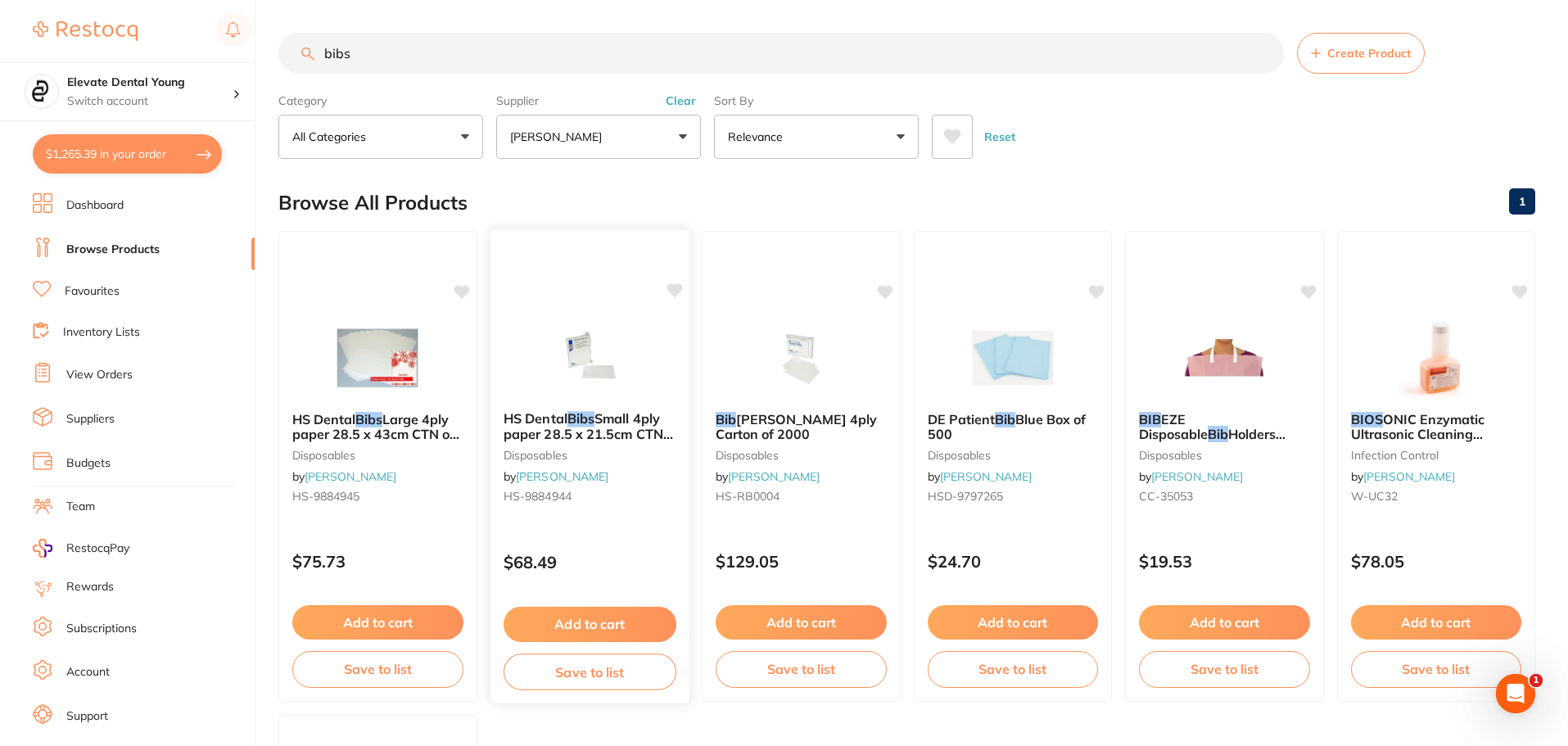
click at [675, 291] on icon at bounding box center [674, 290] width 15 height 14
click at [669, 290] on icon at bounding box center [674, 290] width 15 height 14
click at [599, 621] on button "Add to cart" at bounding box center [590, 622] width 171 height 34
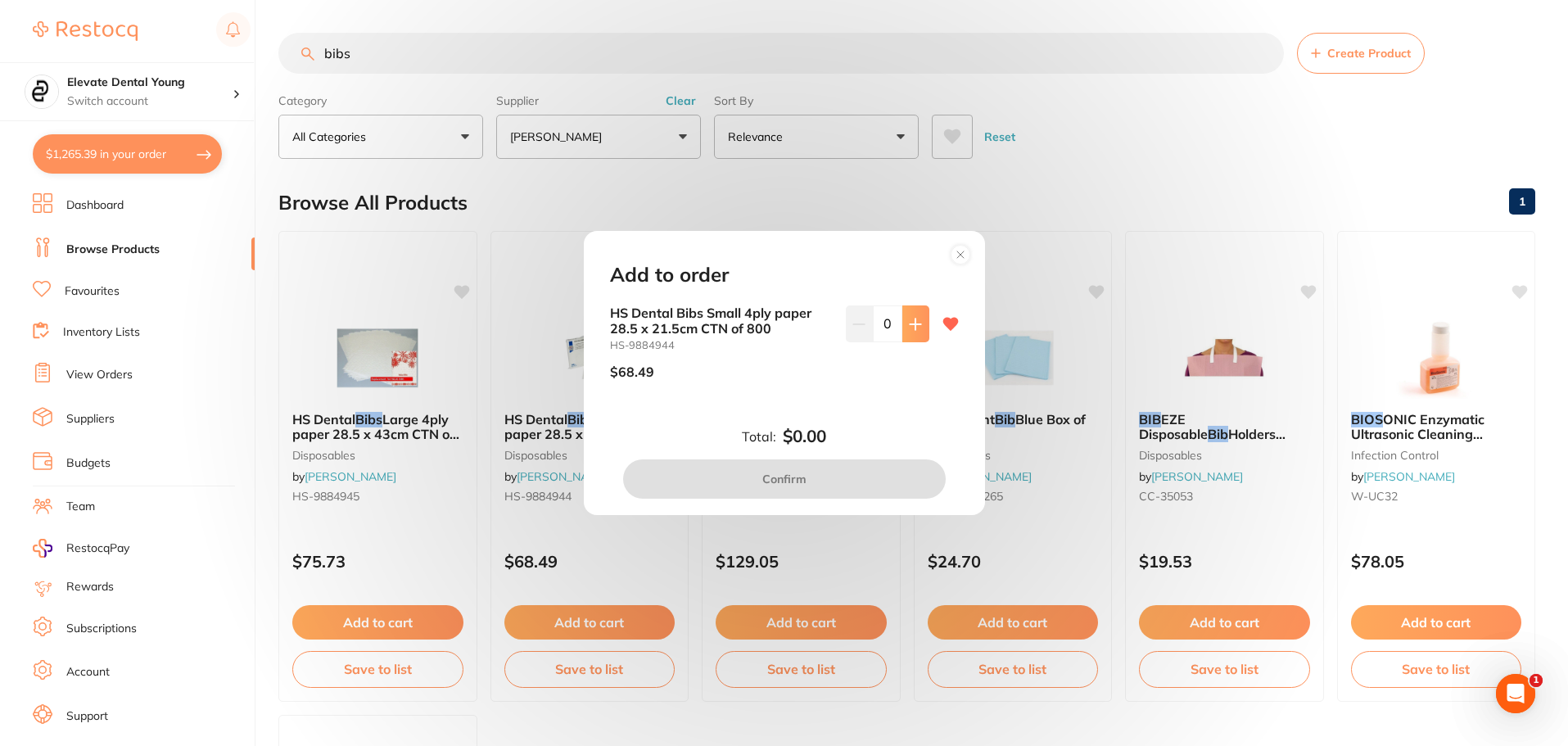
click at [915, 329] on icon at bounding box center [915, 324] width 13 height 13
click at [913, 329] on icon at bounding box center [915, 324] width 13 height 13
type input "2"
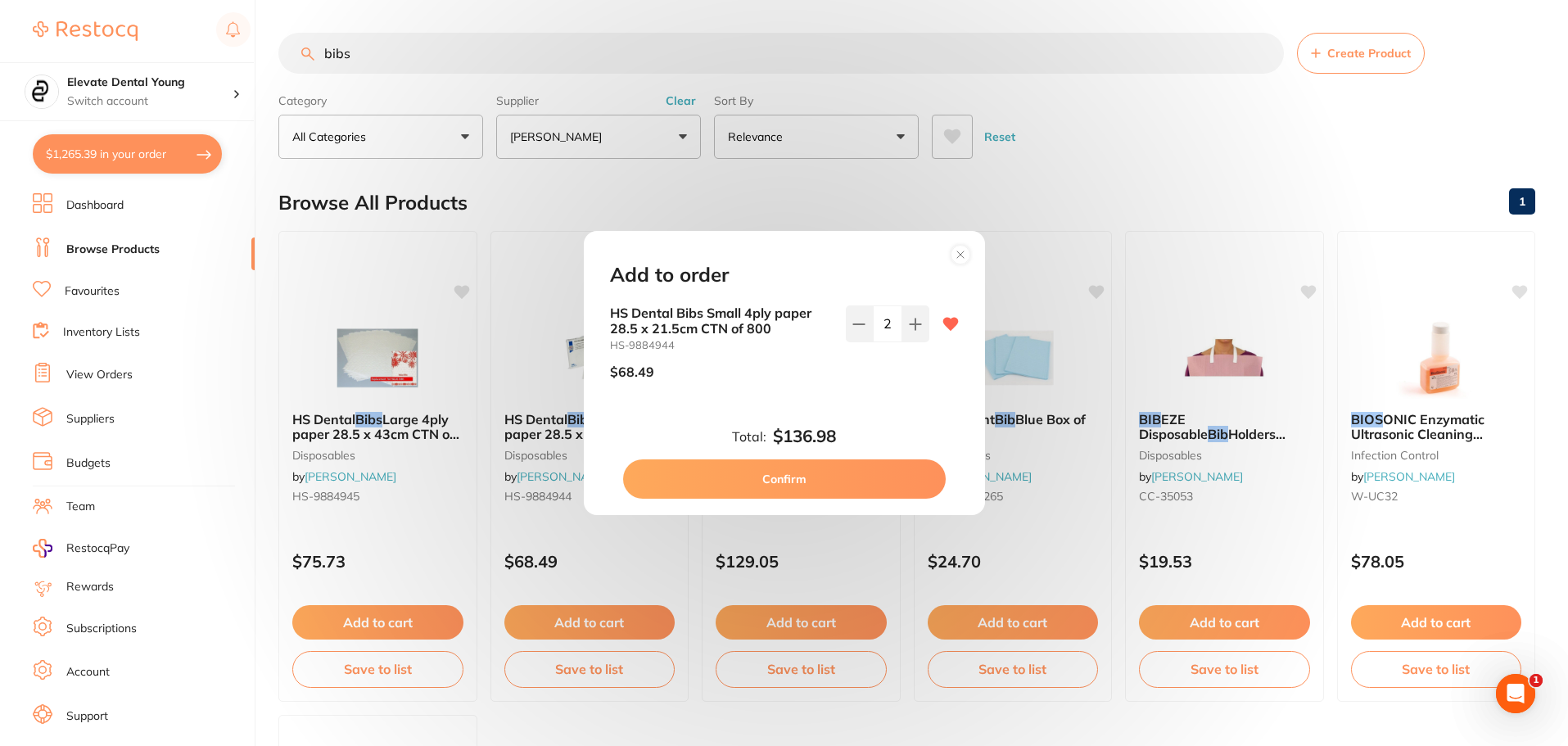
click at [808, 473] on button "Confirm" at bounding box center [784, 479] width 323 height 40
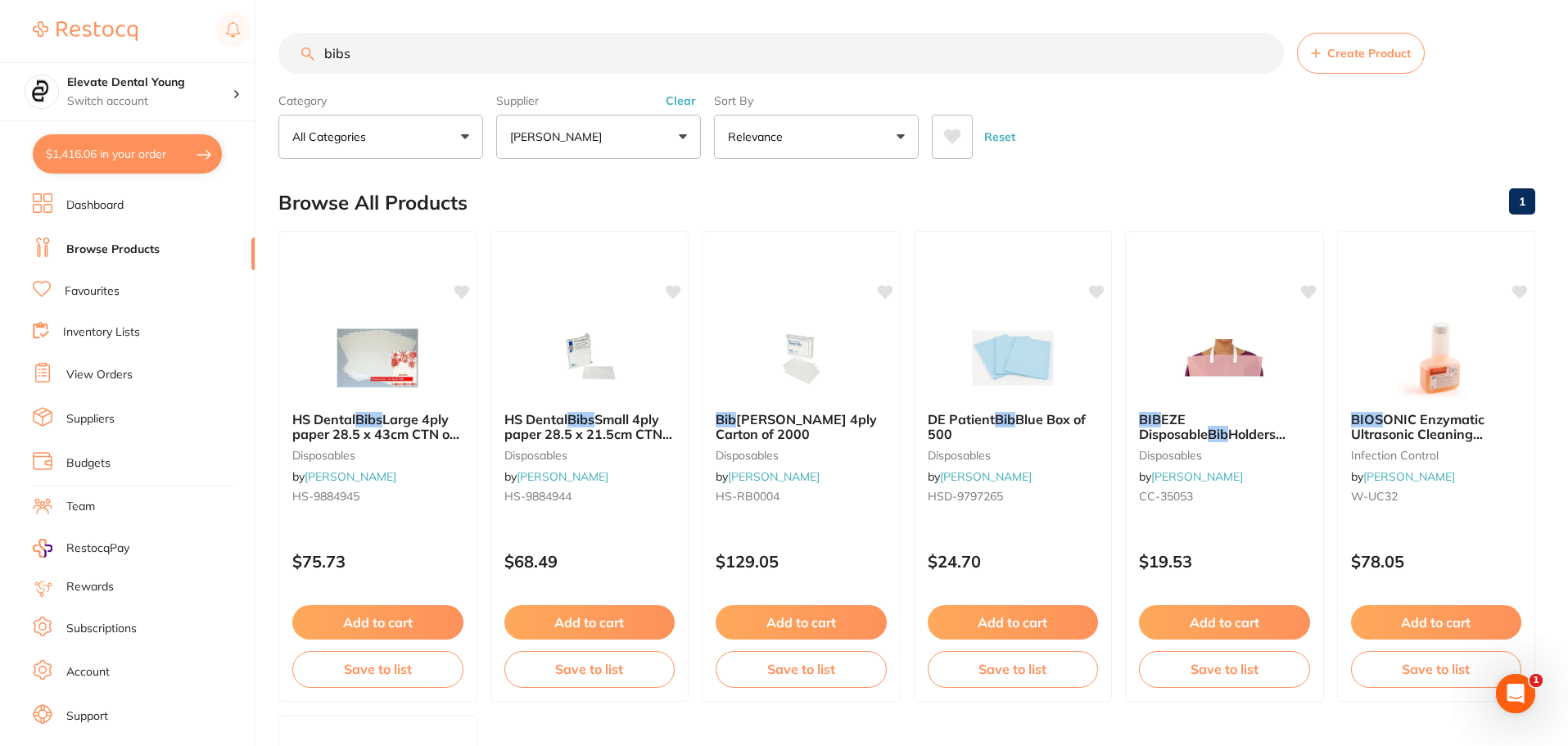
click at [677, 105] on button "Clear" at bounding box center [680, 101] width 41 height 15
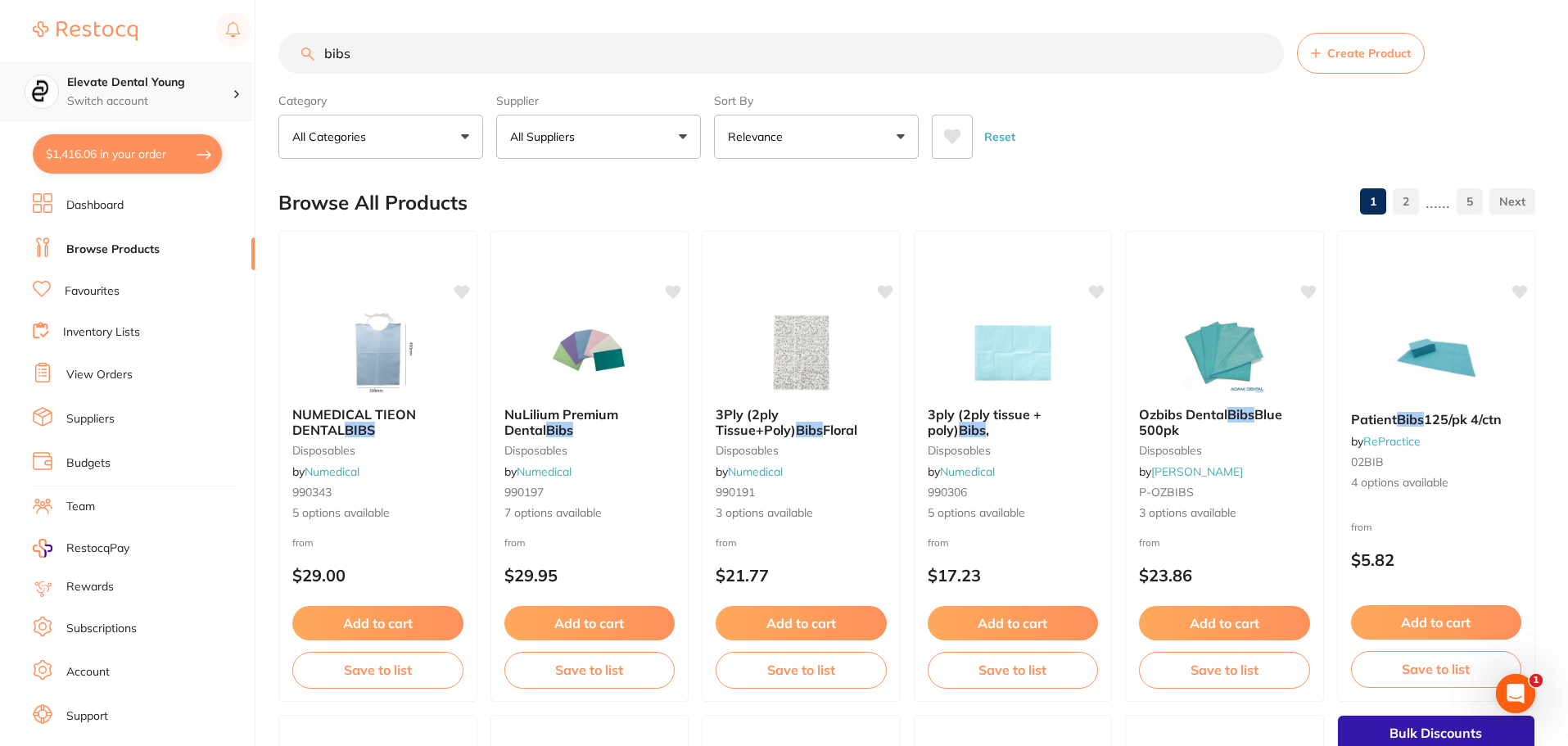
click at [9, 69] on div "$1,416.06 Elevate Dental Young Switch account Elevate Dental Young Hilltops Den…" at bounding box center [784, 373] width 1568 height 746
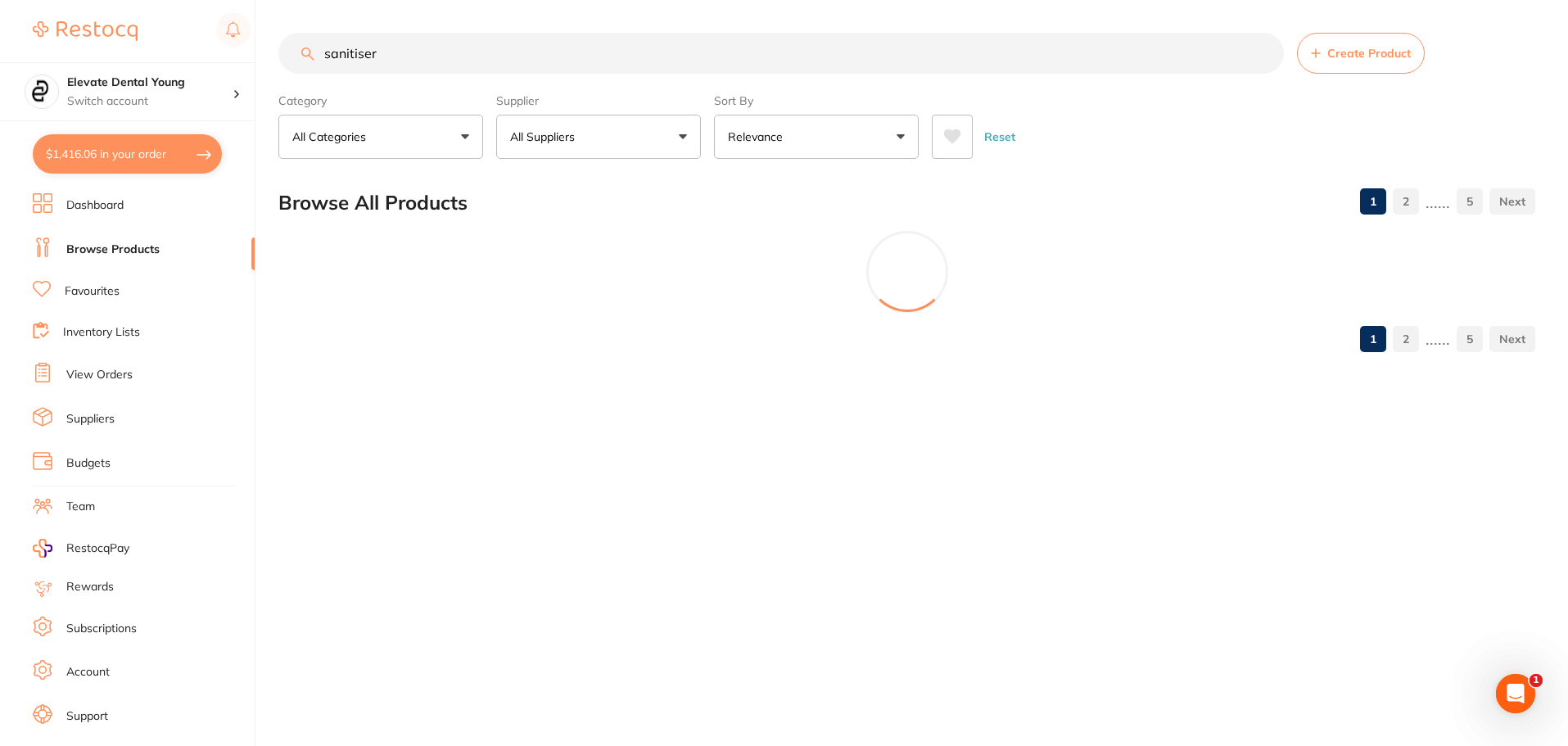
type input "sanitiser"
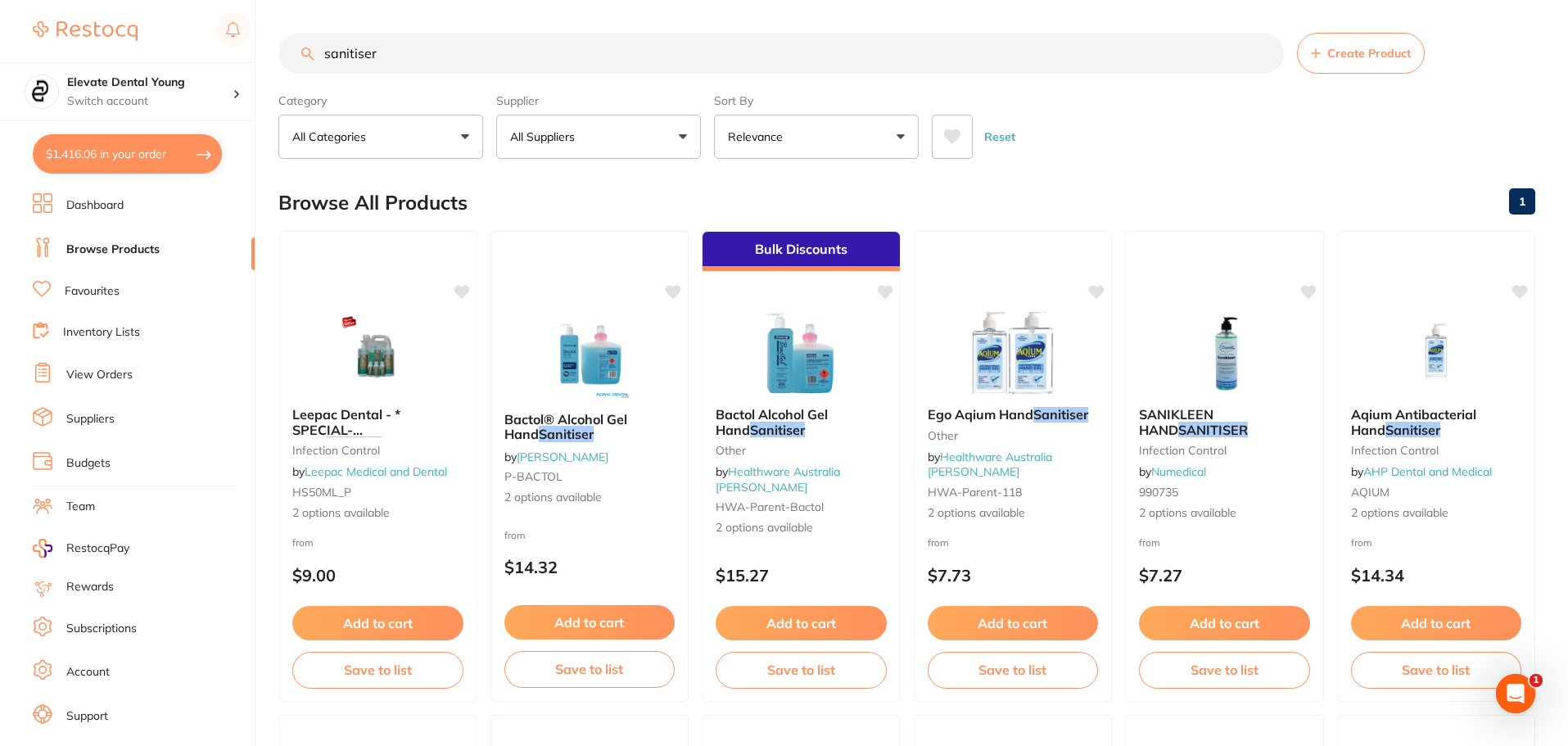
click at [624, 142] on button "All Suppliers" at bounding box center [598, 136] width 205 height 44
type input "o"
type input "adam"
click at [626, 283] on p "[PERSON_NAME]" at bounding box center [608, 278] width 106 height 15
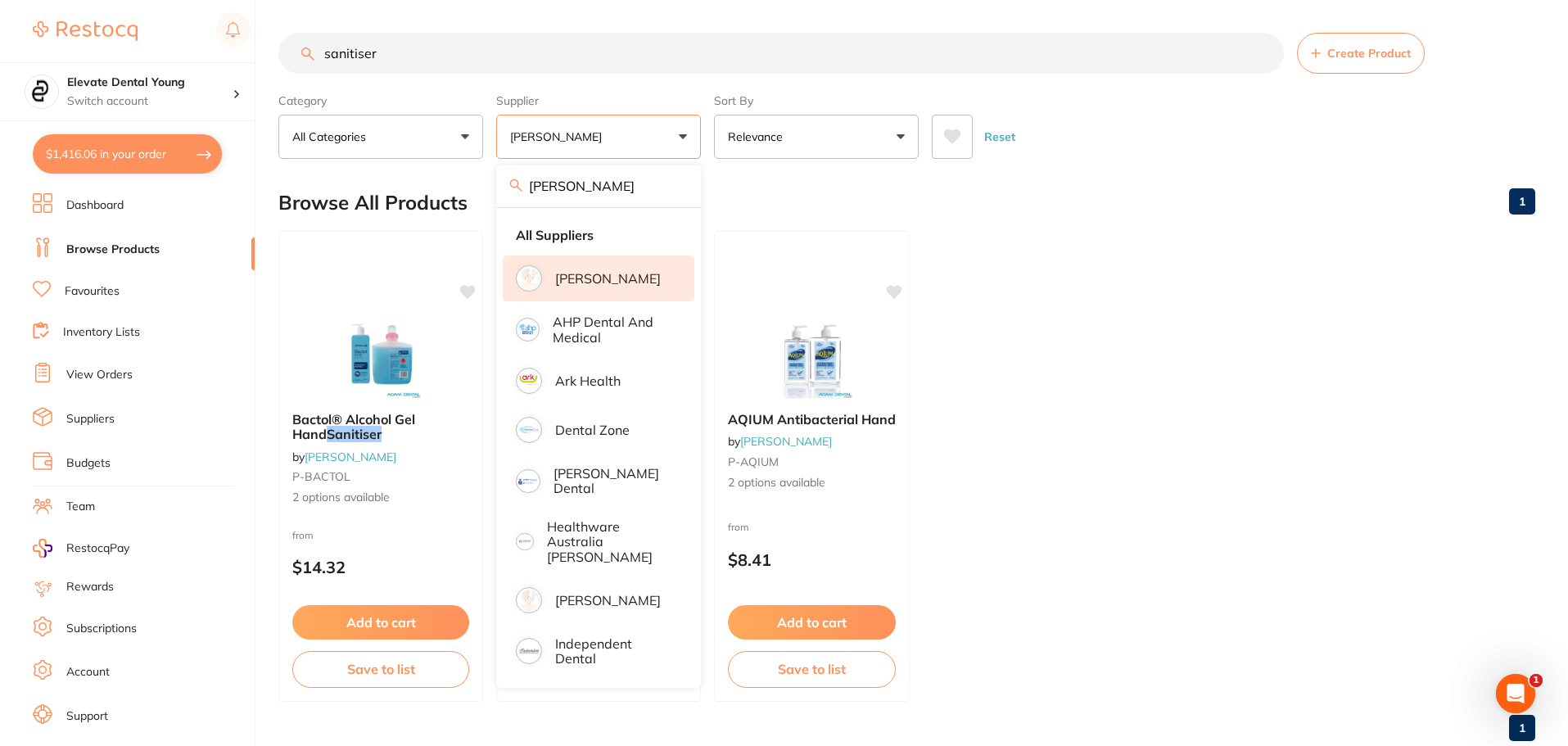
click at [1109, 222] on div "Browse All Products 1" at bounding box center [907, 203] width 1257 height 55
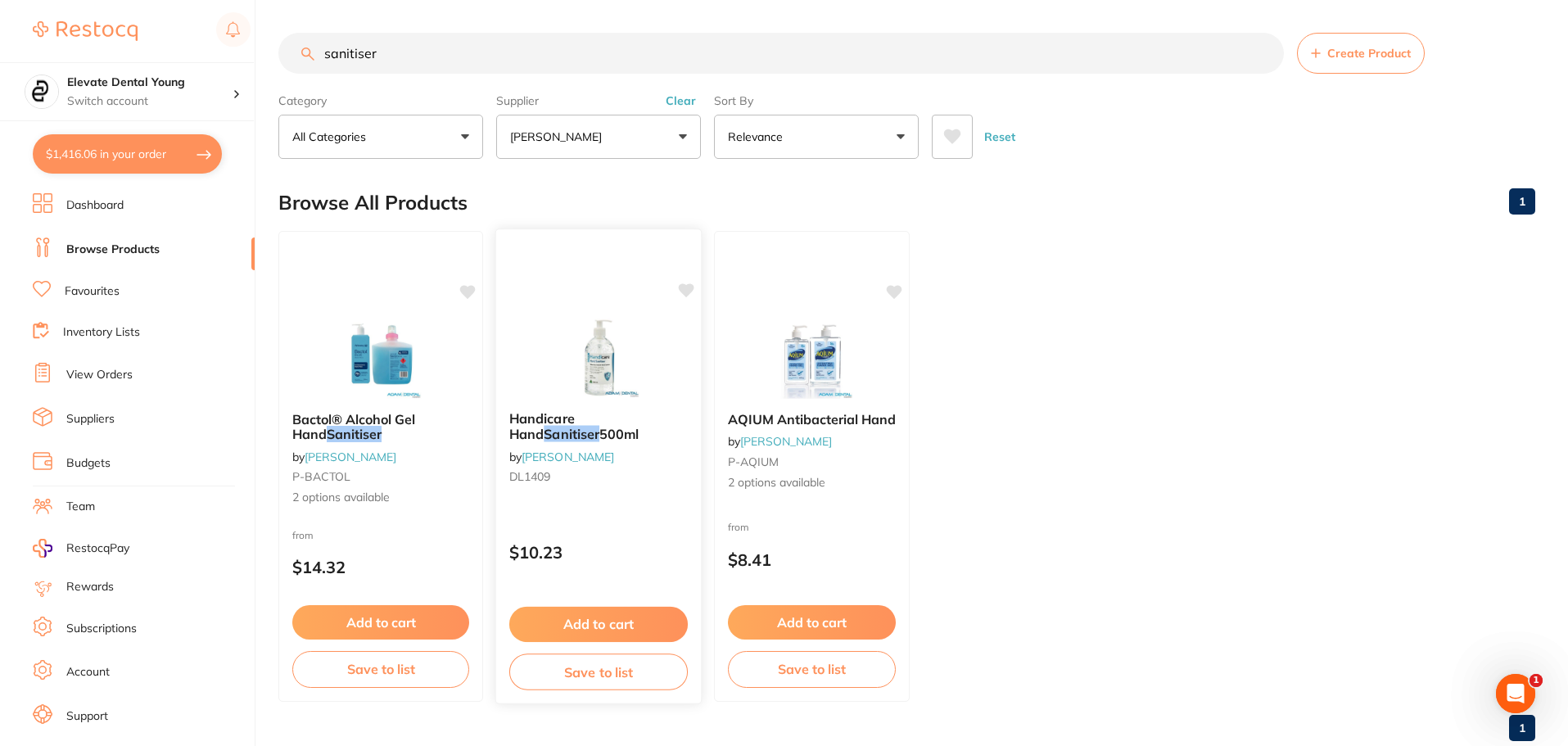
click at [684, 289] on icon at bounding box center [686, 290] width 15 height 14
click at [614, 626] on button "Add to cart" at bounding box center [598, 623] width 178 height 35
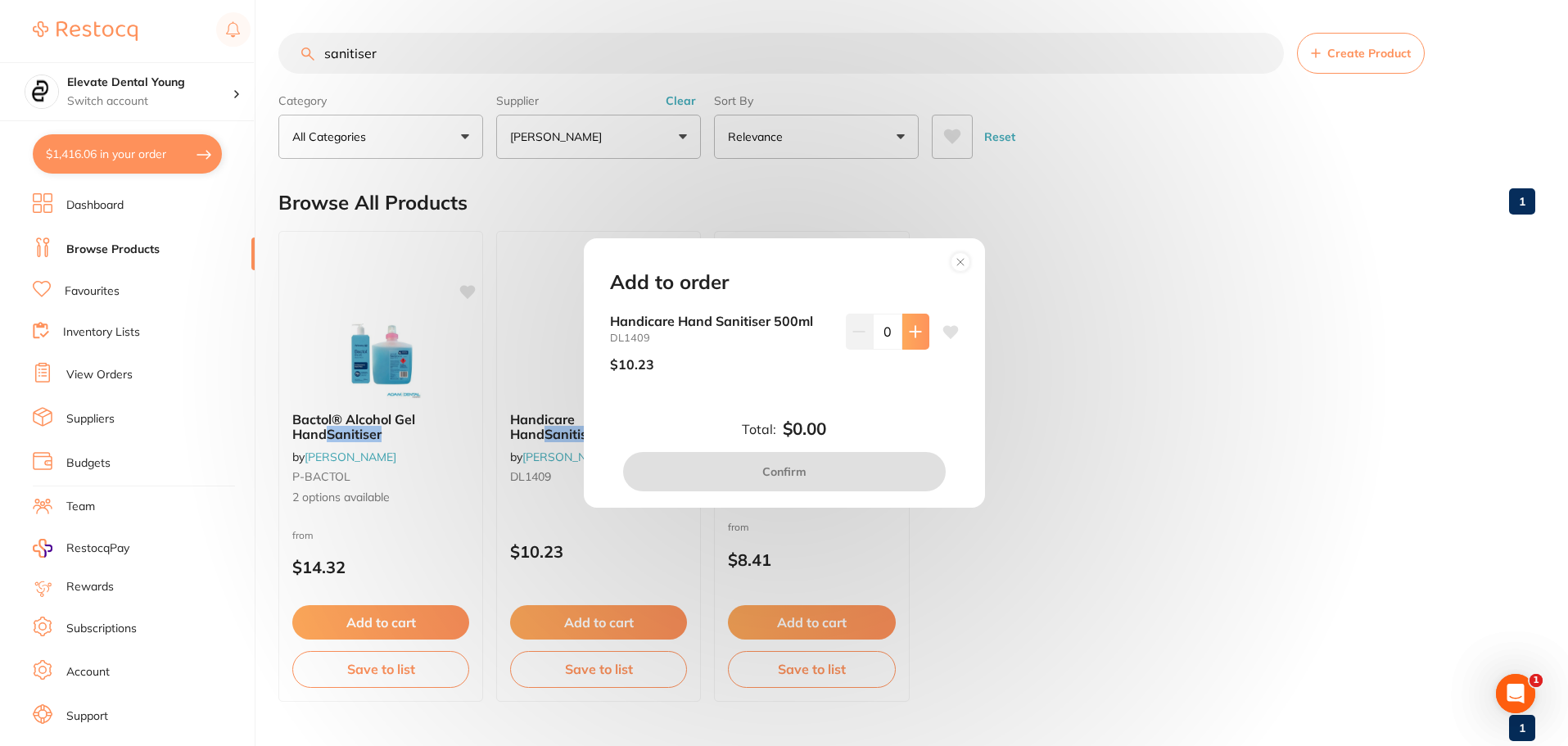
click at [915, 335] on icon at bounding box center [915, 331] width 13 height 13
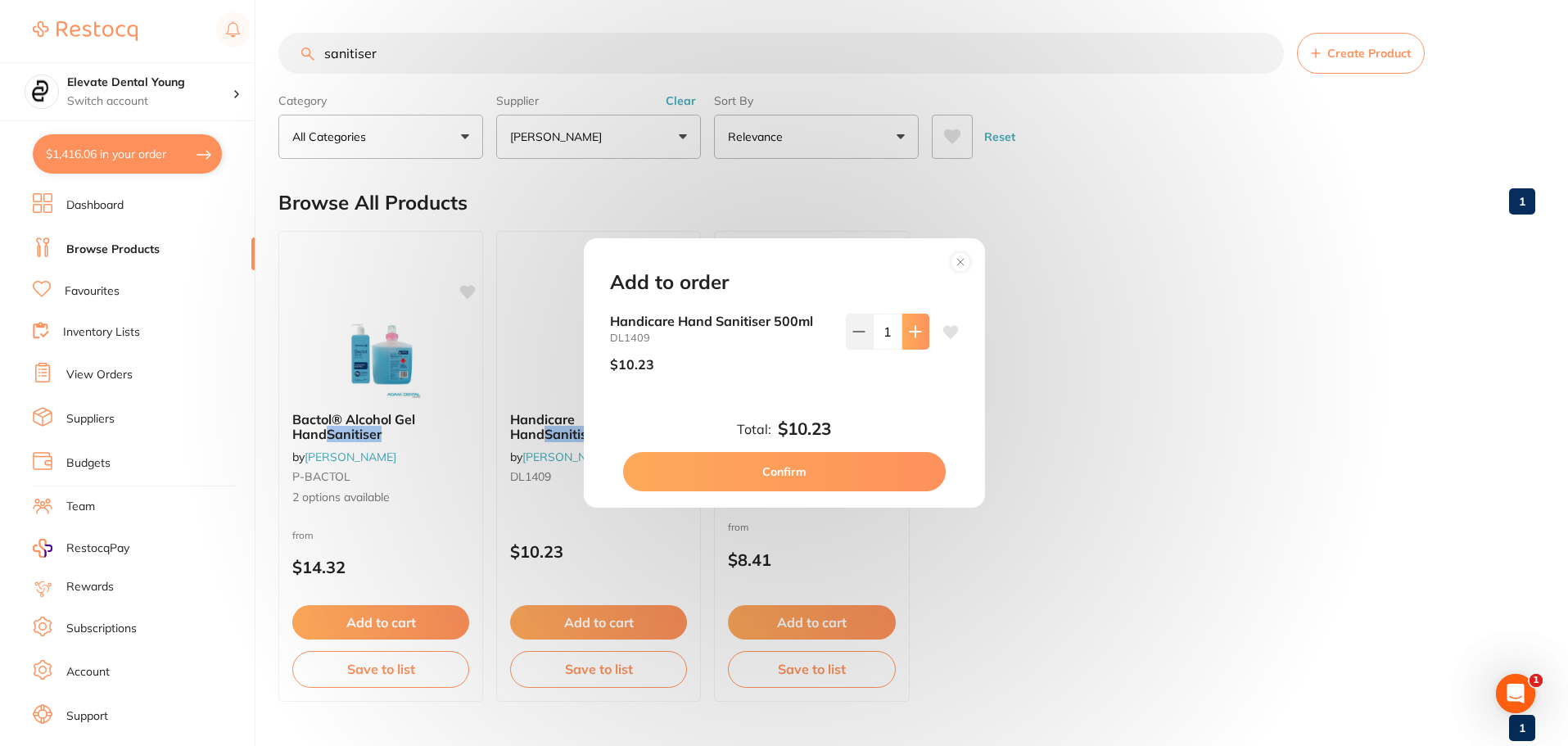
click at [915, 335] on icon at bounding box center [915, 331] width 13 height 13
click at [916, 331] on icon at bounding box center [914, 330] width 10 height 10
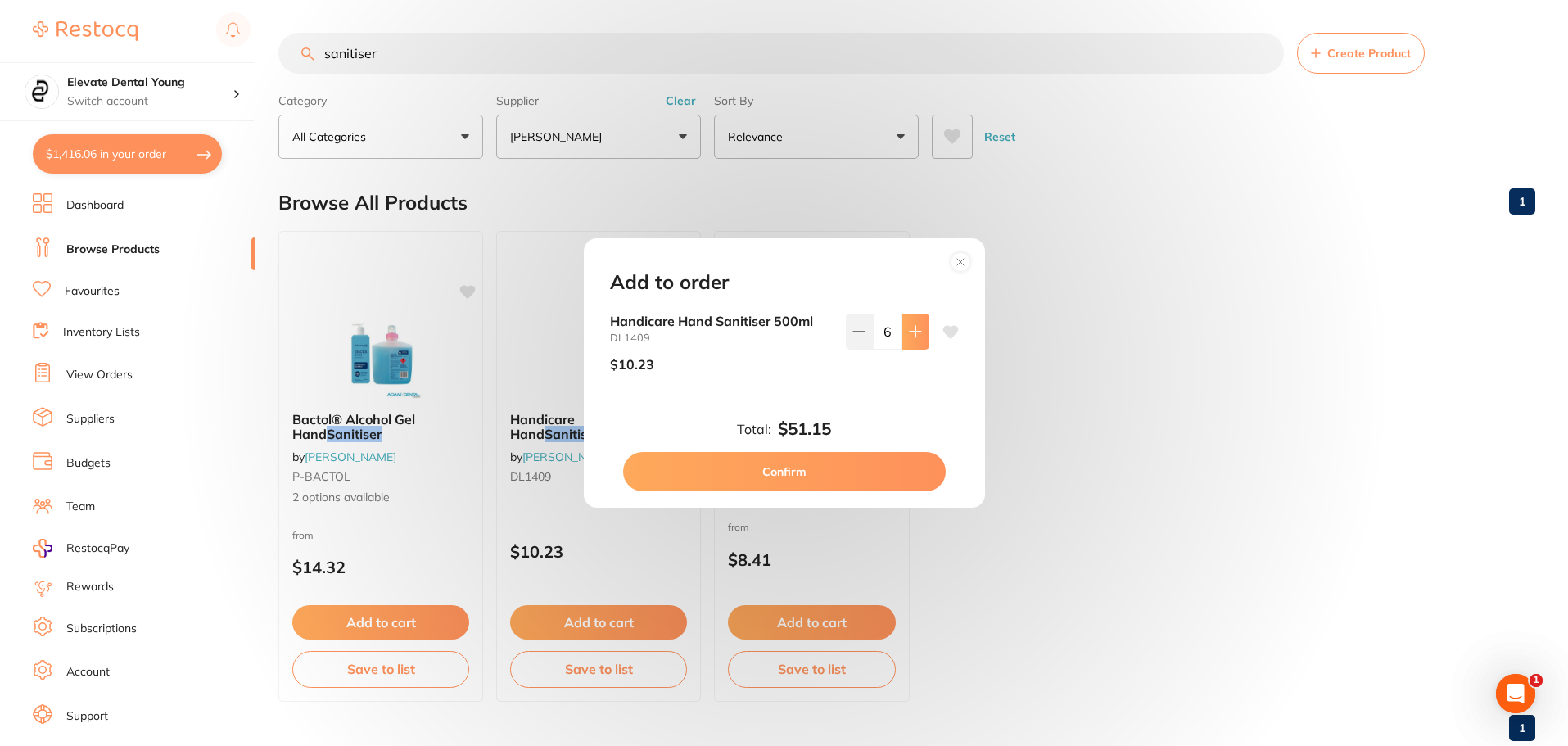
click at [916, 331] on icon at bounding box center [914, 330] width 10 height 10
type input "10"
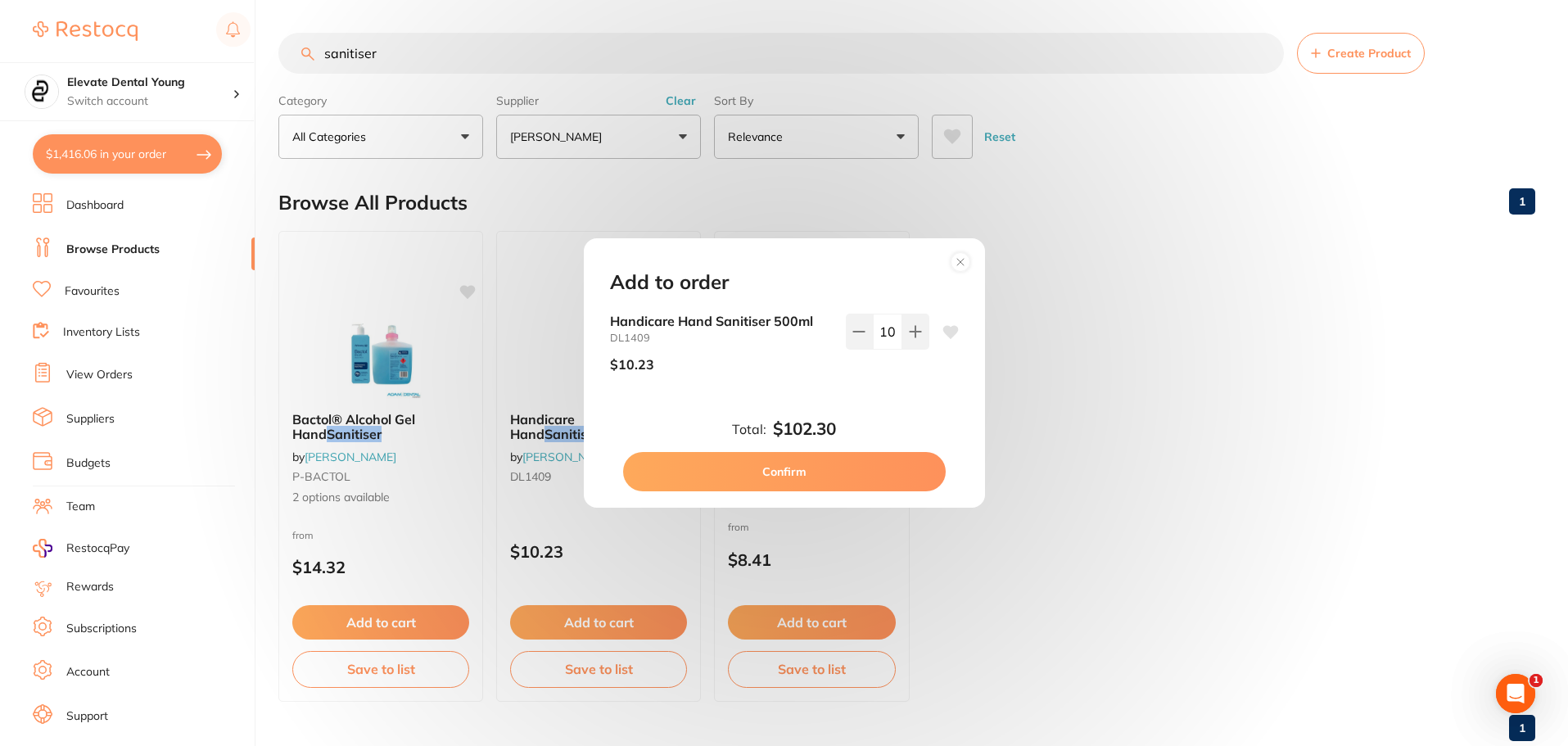
click at [866, 484] on button "Confirm" at bounding box center [784, 472] width 323 height 40
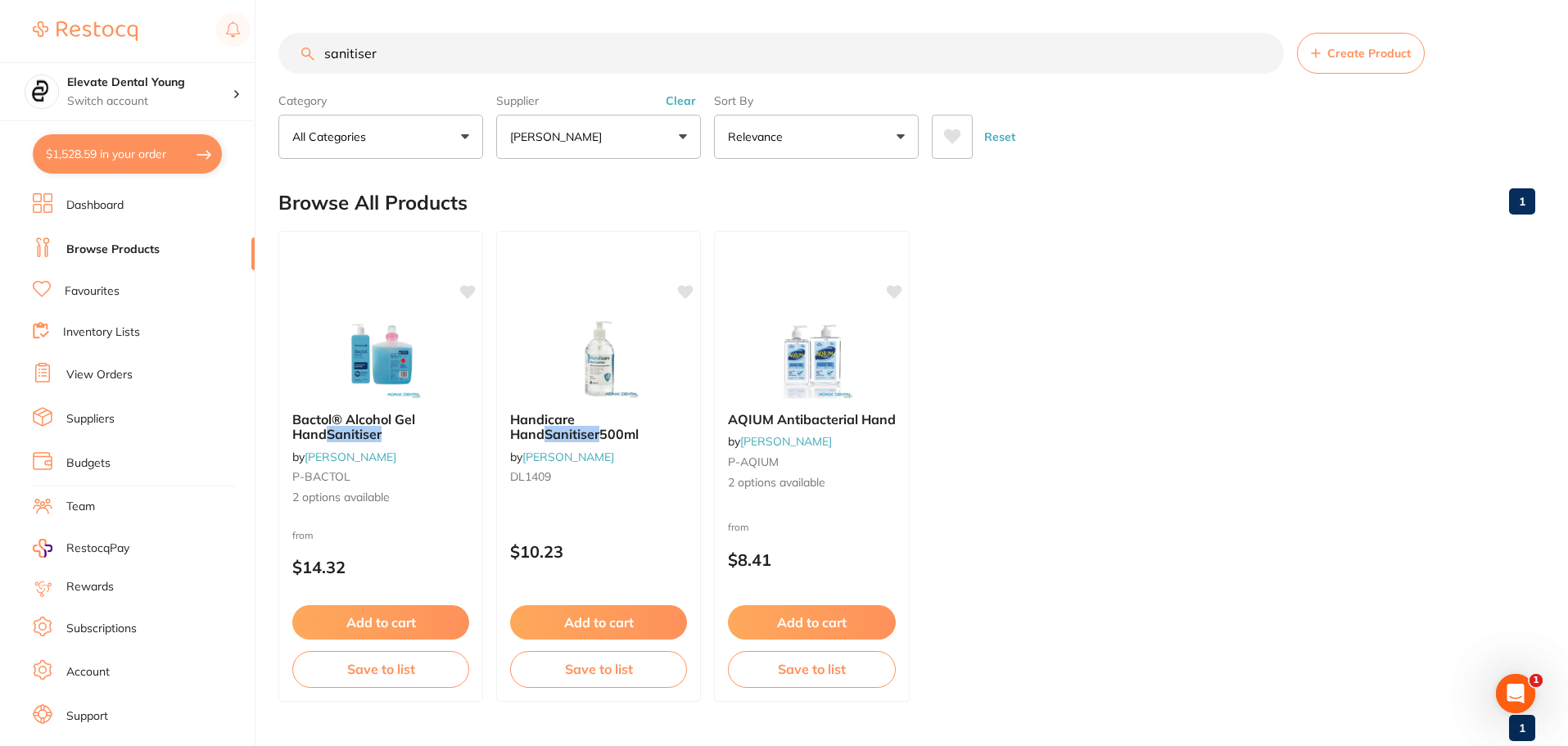
click at [676, 97] on button "Clear" at bounding box center [680, 101] width 41 height 15
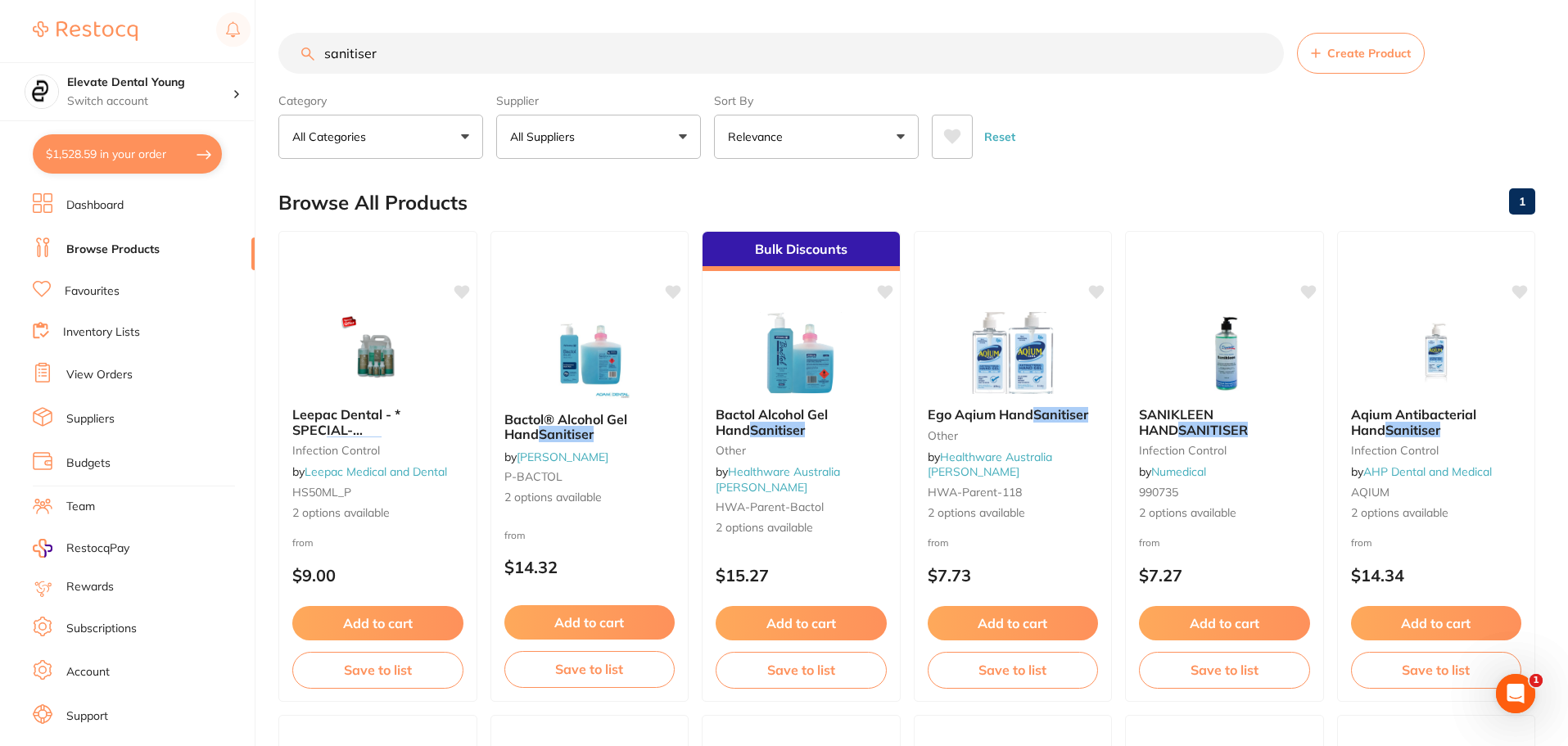
drag, startPoint x: 411, startPoint y: 46, endPoint x: -17, endPoint y: 18, distance: 428.9
click at [0, 18] on html "$1,528.59 Elevate Dental Young Switch account Elevate Dental Young Hilltops Den…" at bounding box center [784, 373] width 1568 height 746
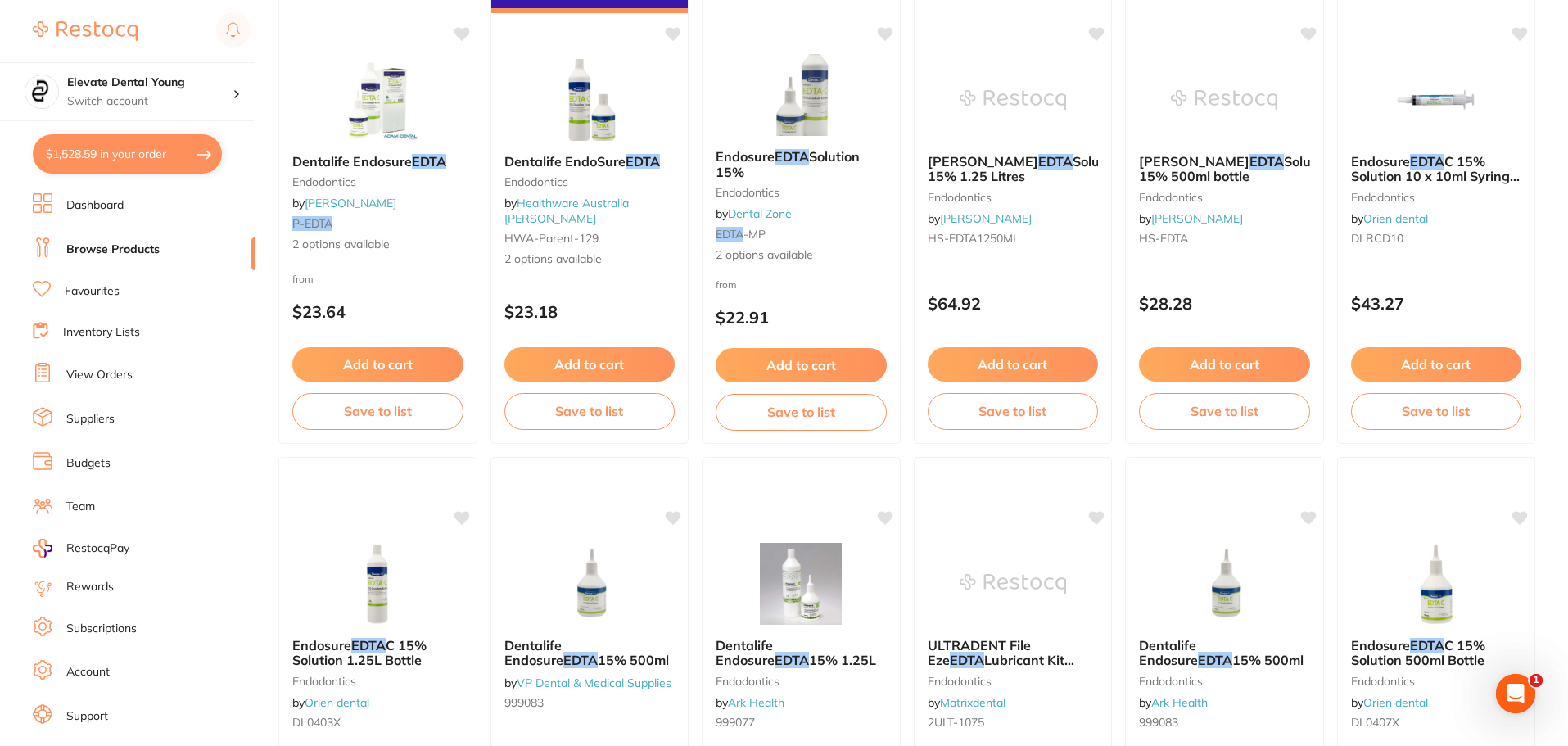
scroll to position [93, 0]
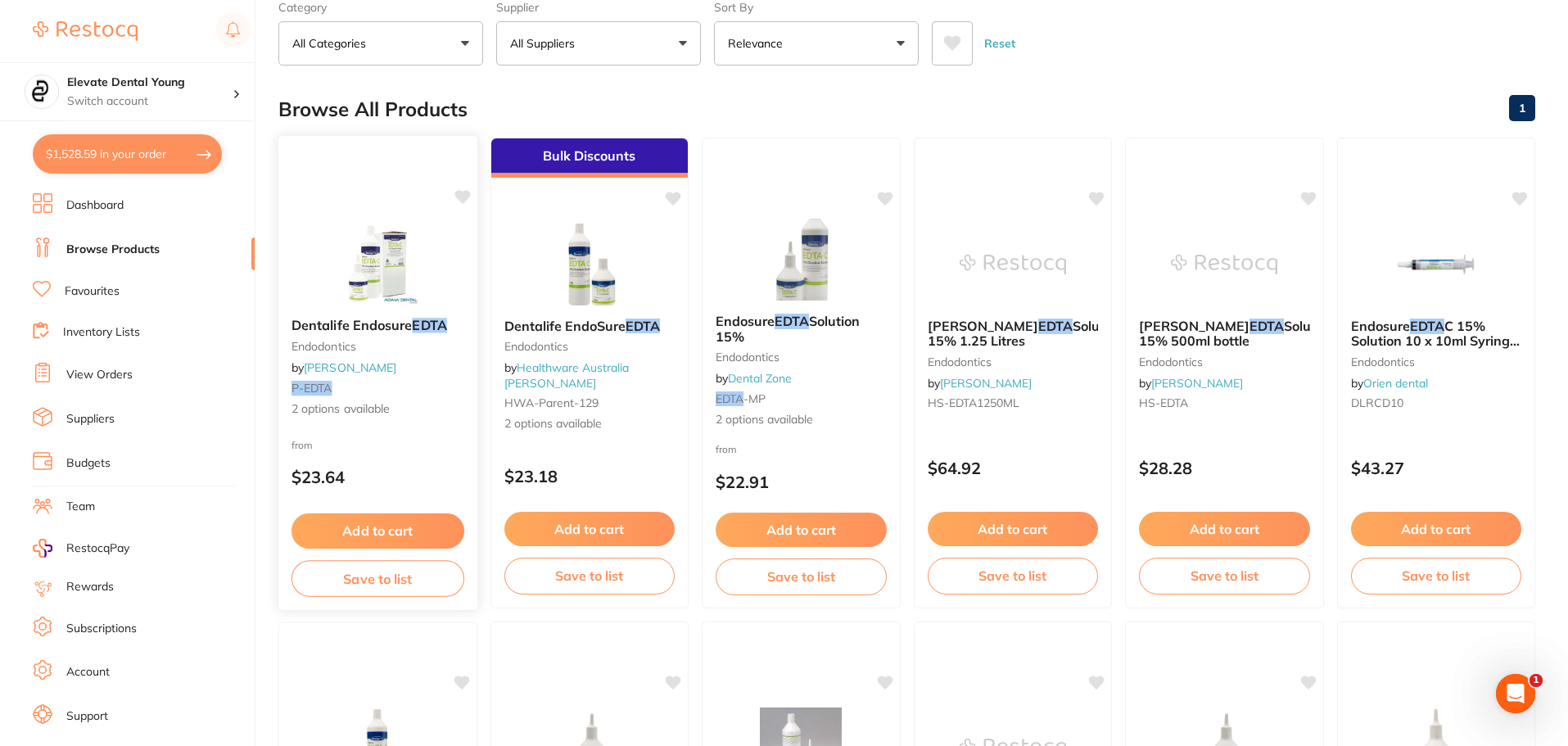
type input "edta"
click at [399, 259] on img at bounding box center [378, 263] width 108 height 83
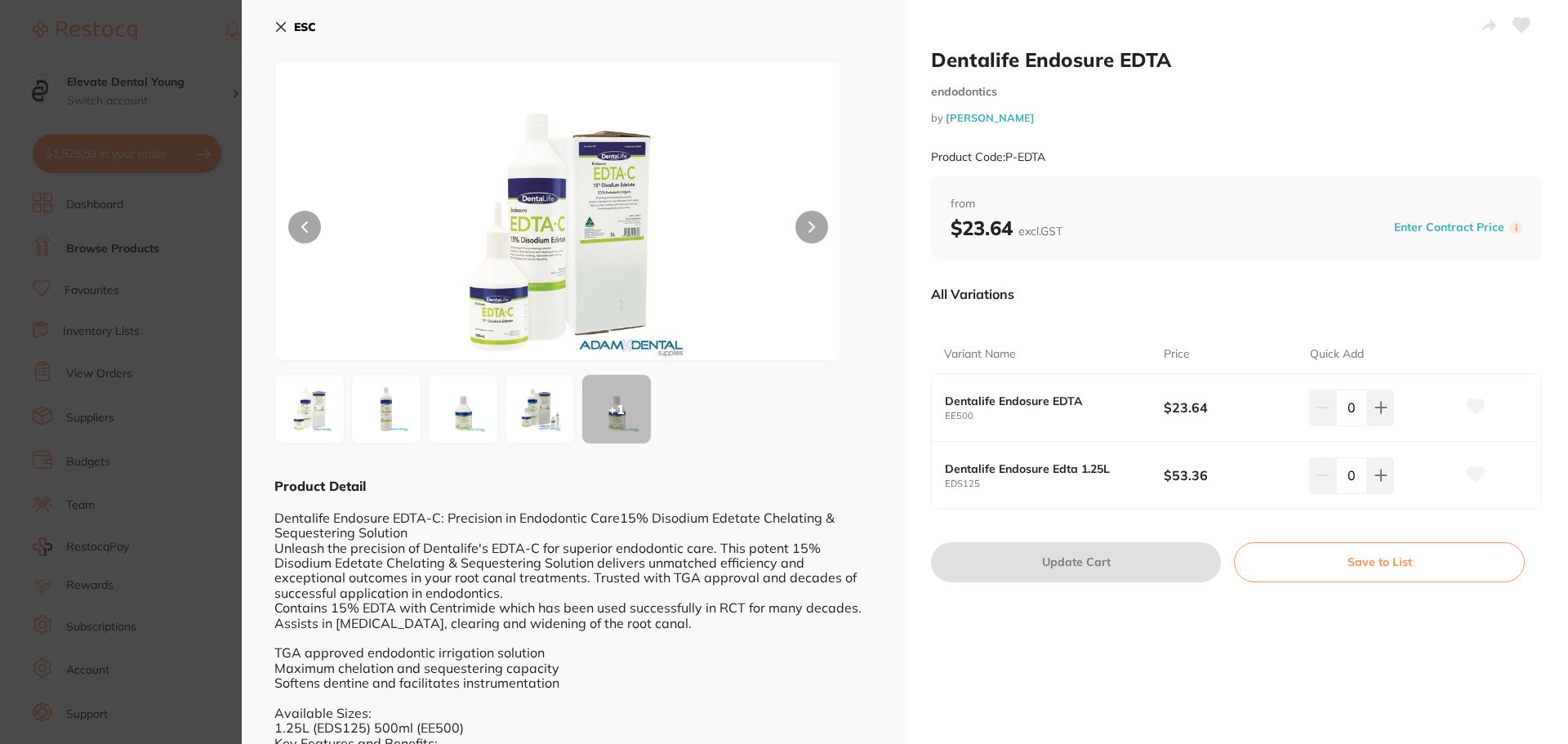
click at [280, 30] on icon at bounding box center [281, 27] width 13 height 13
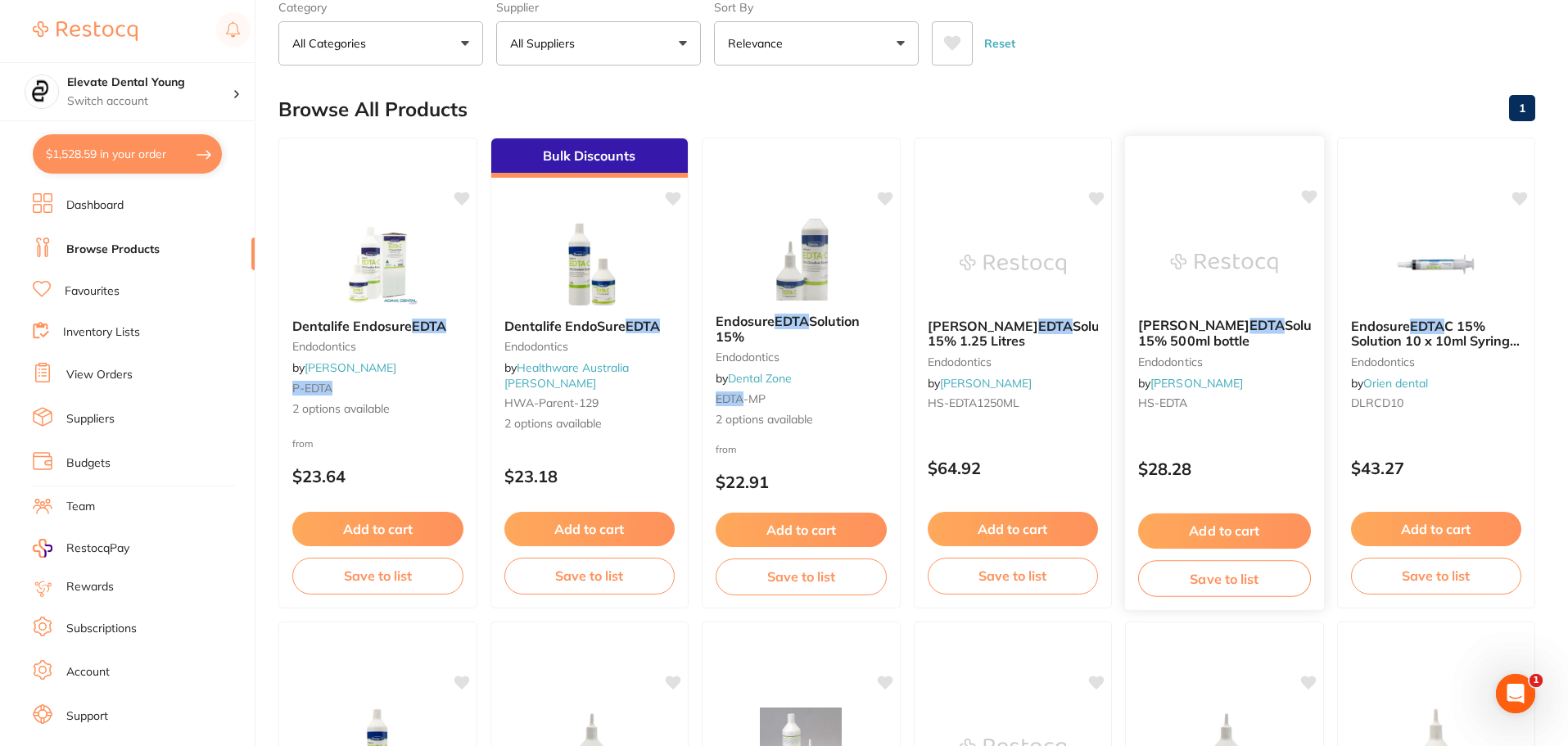
click at [1226, 518] on button "Add to cart" at bounding box center [1224, 530] width 173 height 35
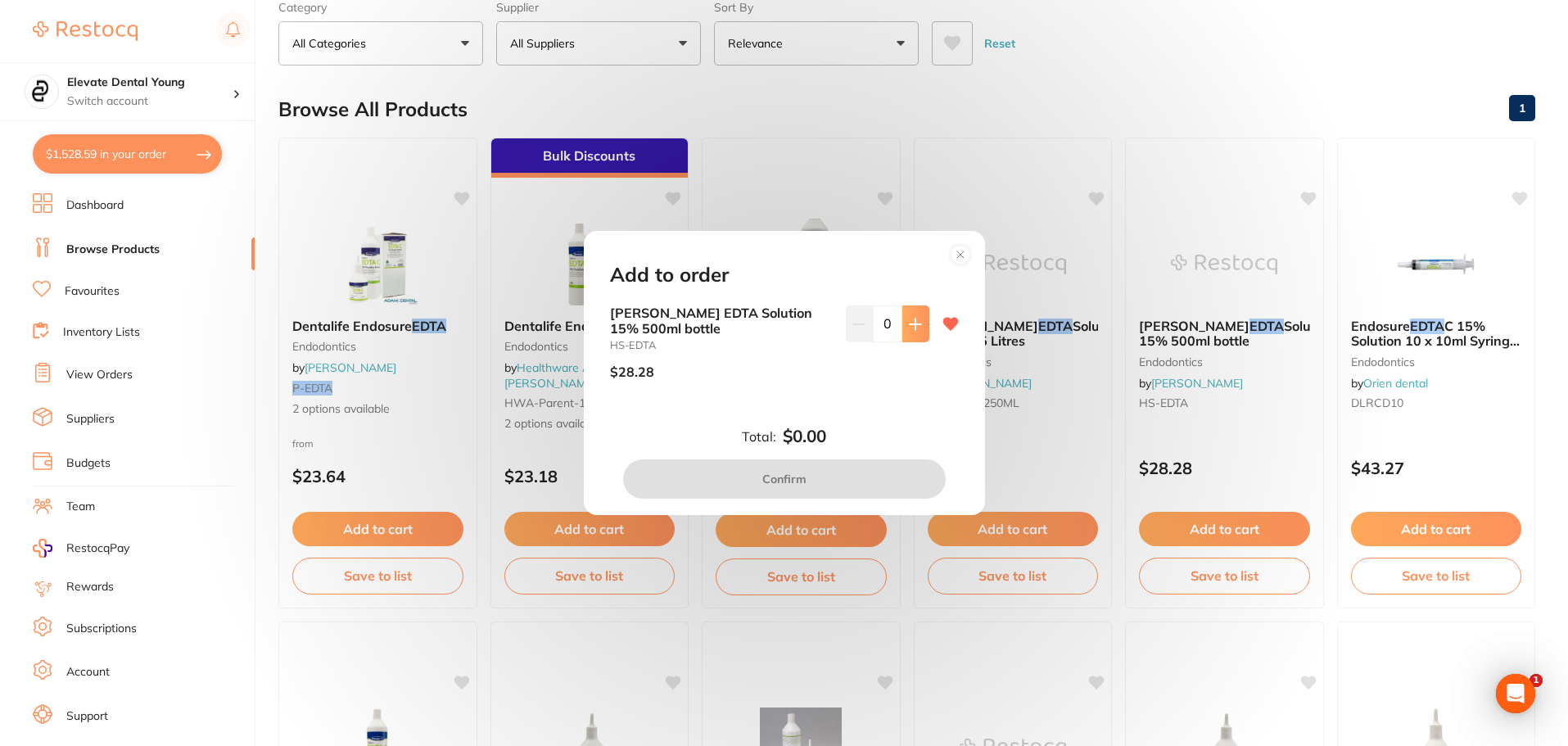
scroll to position [0, 0]
click at [919, 330] on button at bounding box center [915, 323] width 27 height 36
type input "1"
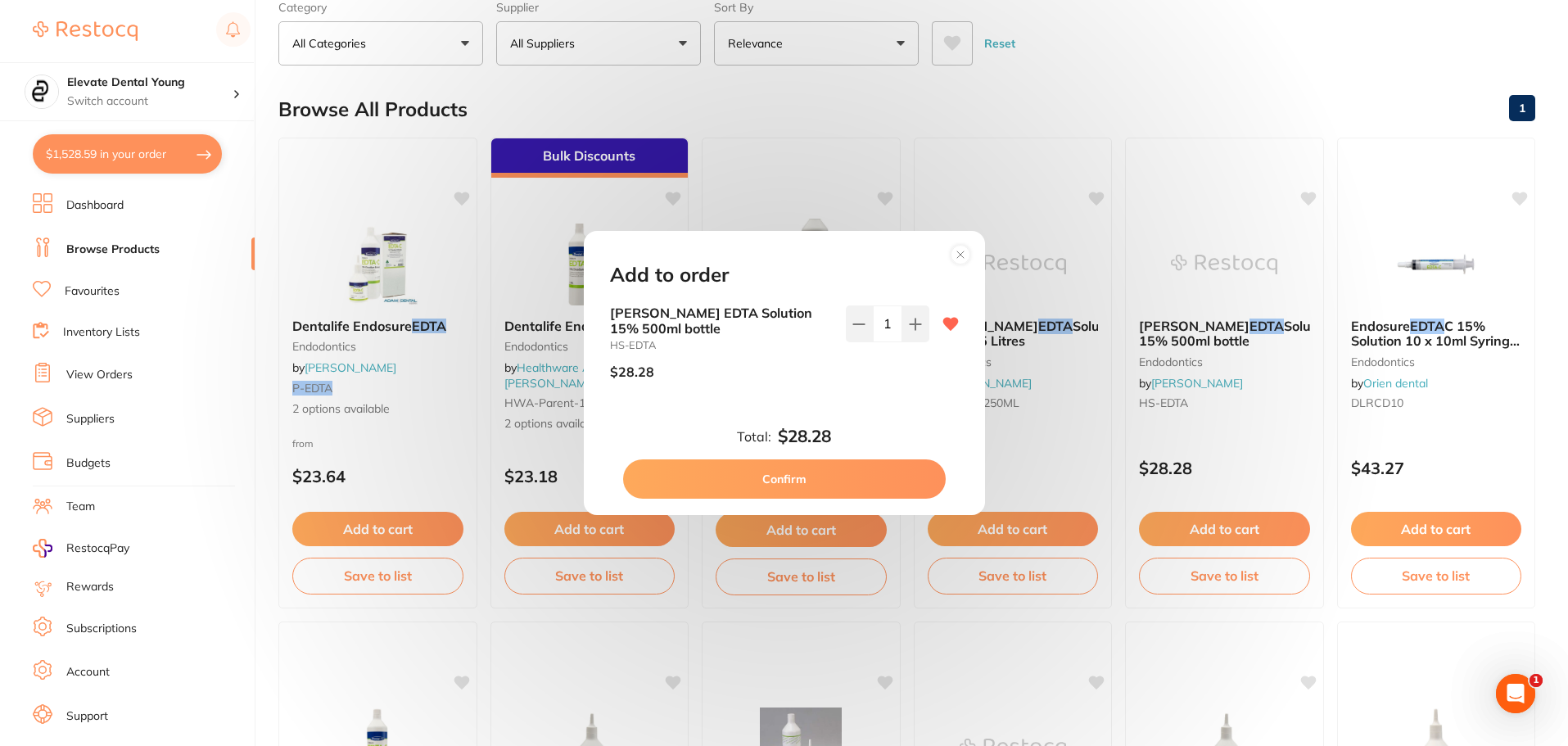
click at [876, 471] on button "Confirm" at bounding box center [784, 479] width 323 height 40
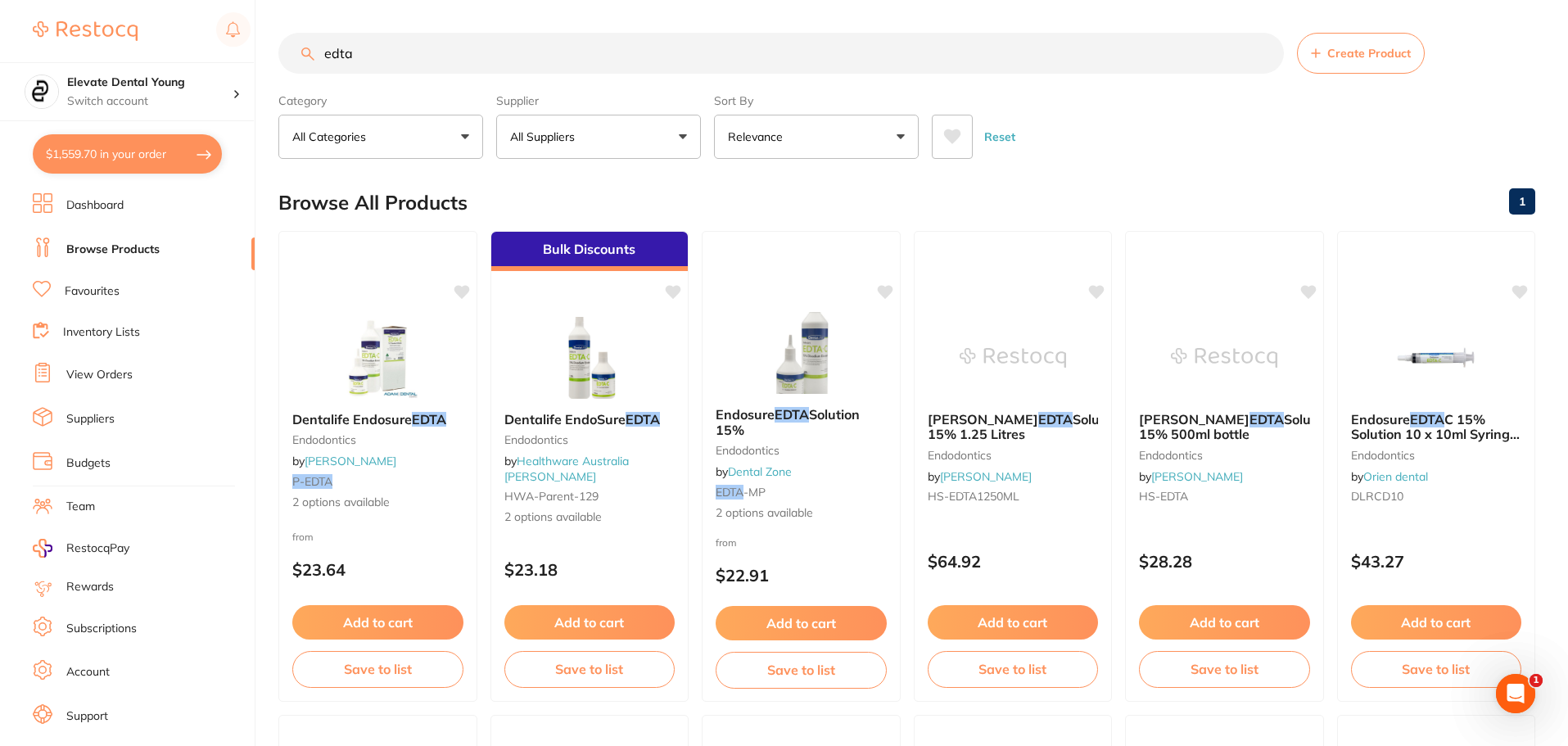
drag, startPoint x: 270, startPoint y: 51, endPoint x: 307, endPoint y: 53, distance: 37.1
click at [263, 51] on div "$1,559.70 Elevate Dental Young Switch account Elevate Dental Young Hilltops Den…" at bounding box center [784, 373] width 1568 height 746
type input "liquid dam"
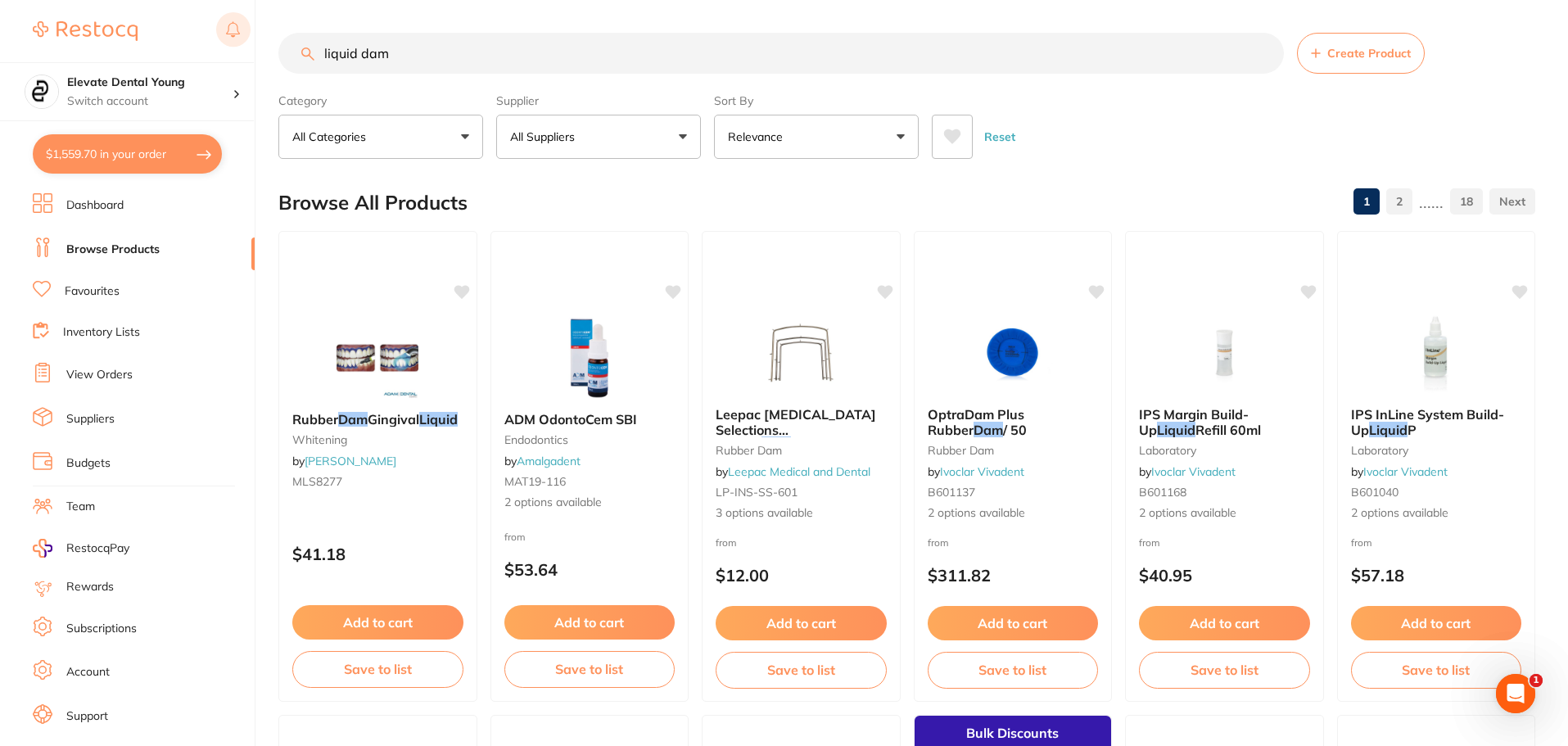
drag, startPoint x: 415, startPoint y: 45, endPoint x: 236, endPoint y: 43, distance: 179.0
click at [234, 45] on div "$1,559.70 Elevate Dental Young Switch account Elevate Dental Young Hilltops Den…" at bounding box center [784, 373] width 1568 height 746
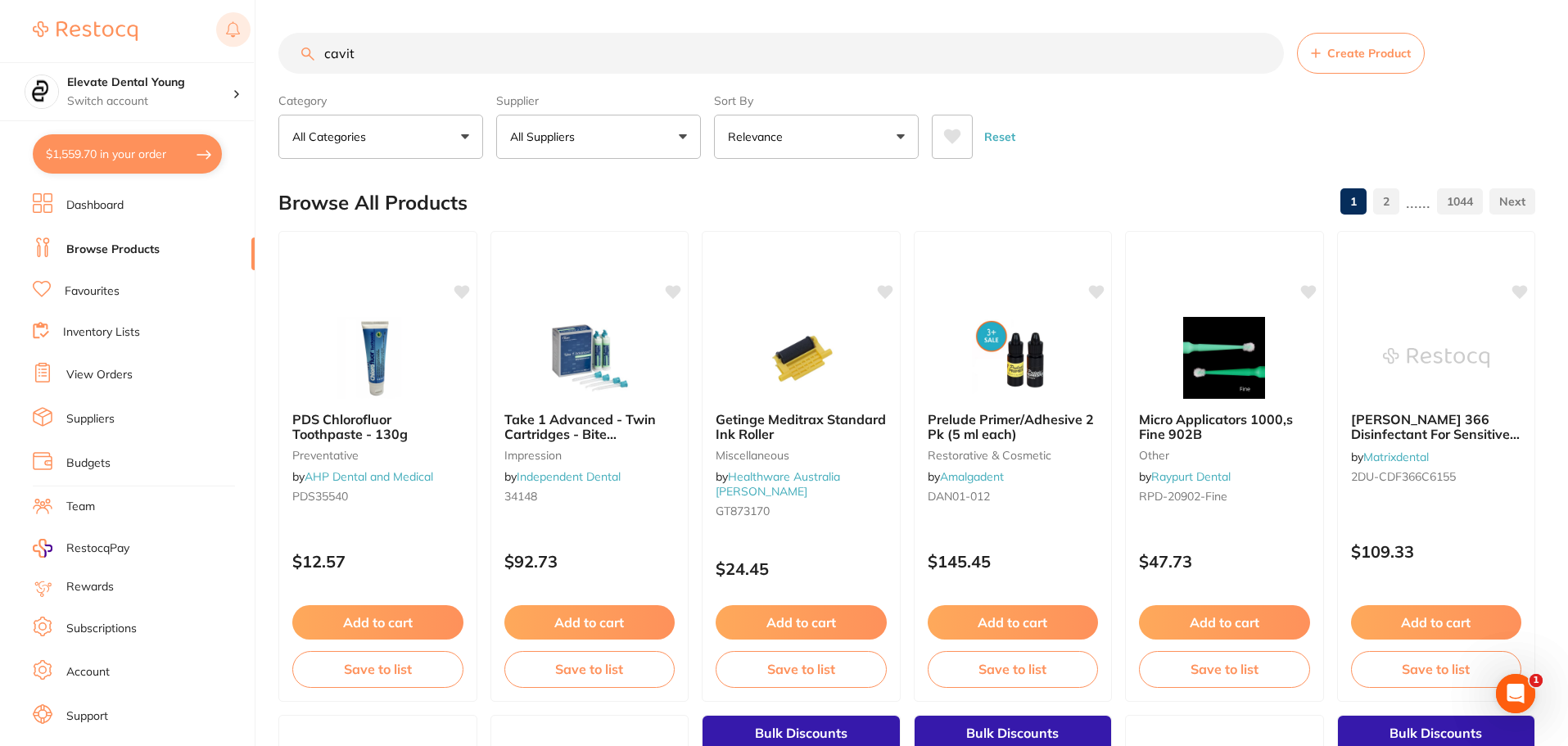
type input "cavit"
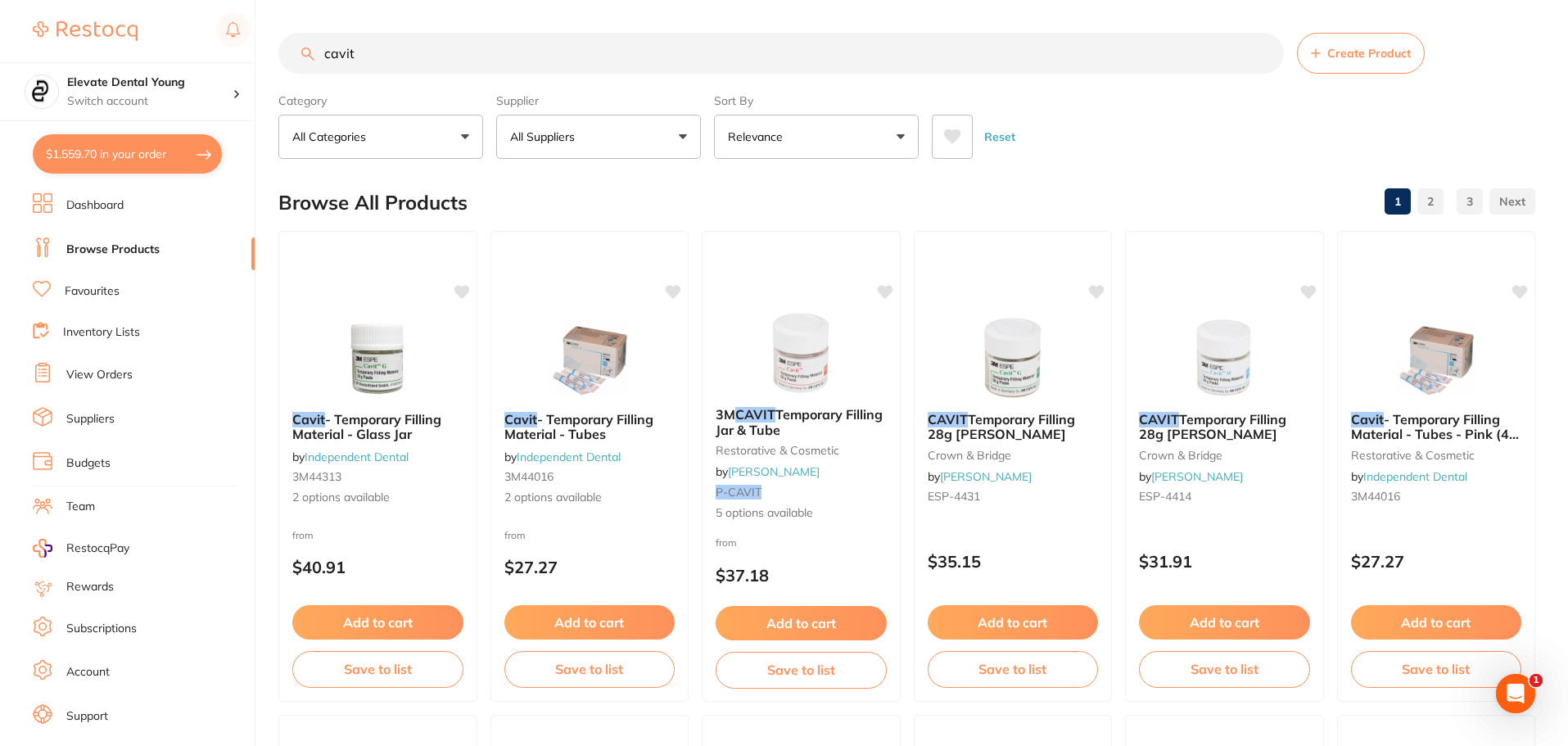
drag, startPoint x: 1243, startPoint y: 616, endPoint x: 1227, endPoint y: 594, distance: 27.2
click at [1243, 616] on button "Add to cart" at bounding box center [1224, 622] width 171 height 34
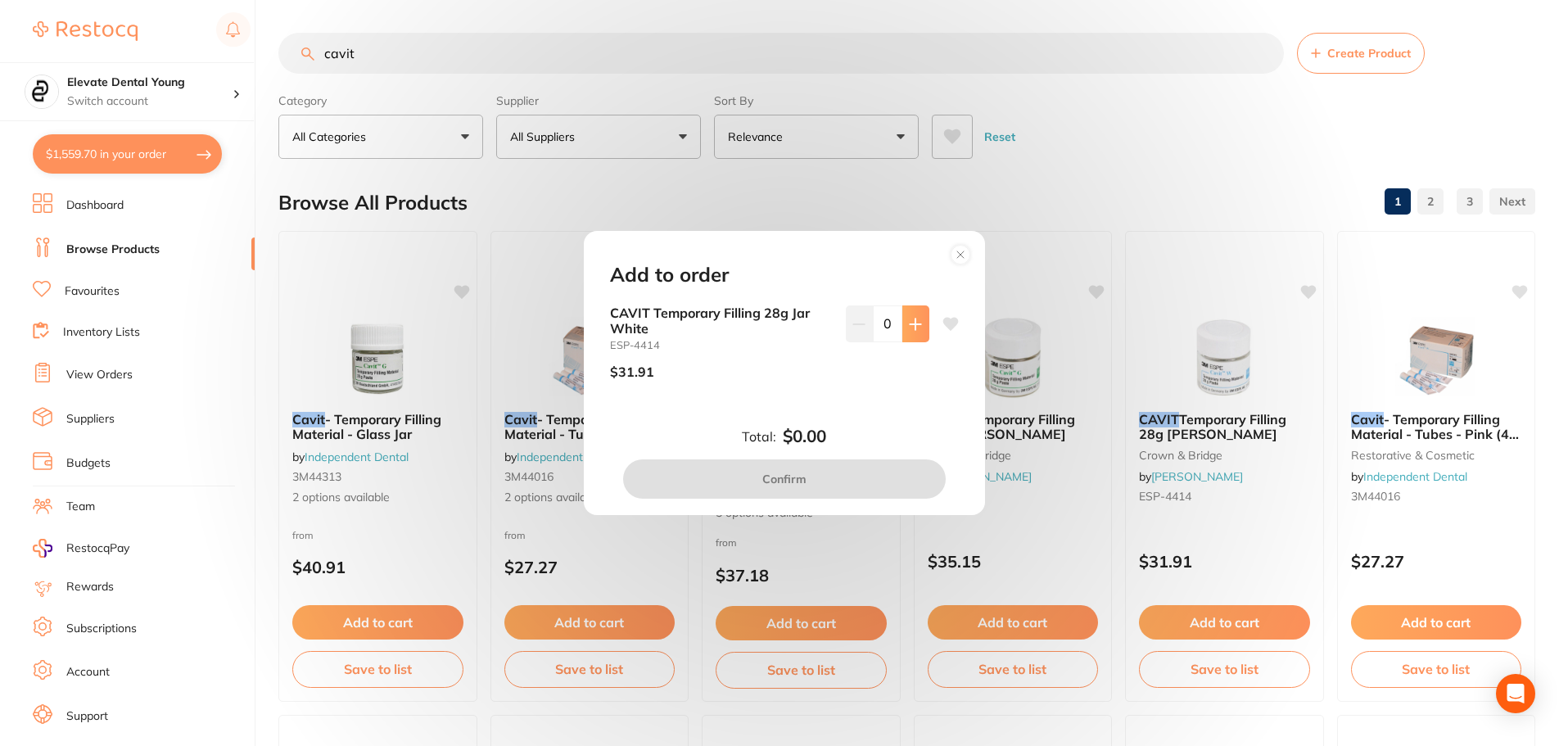
click at [910, 321] on icon at bounding box center [914, 323] width 10 height 10
type input "1"
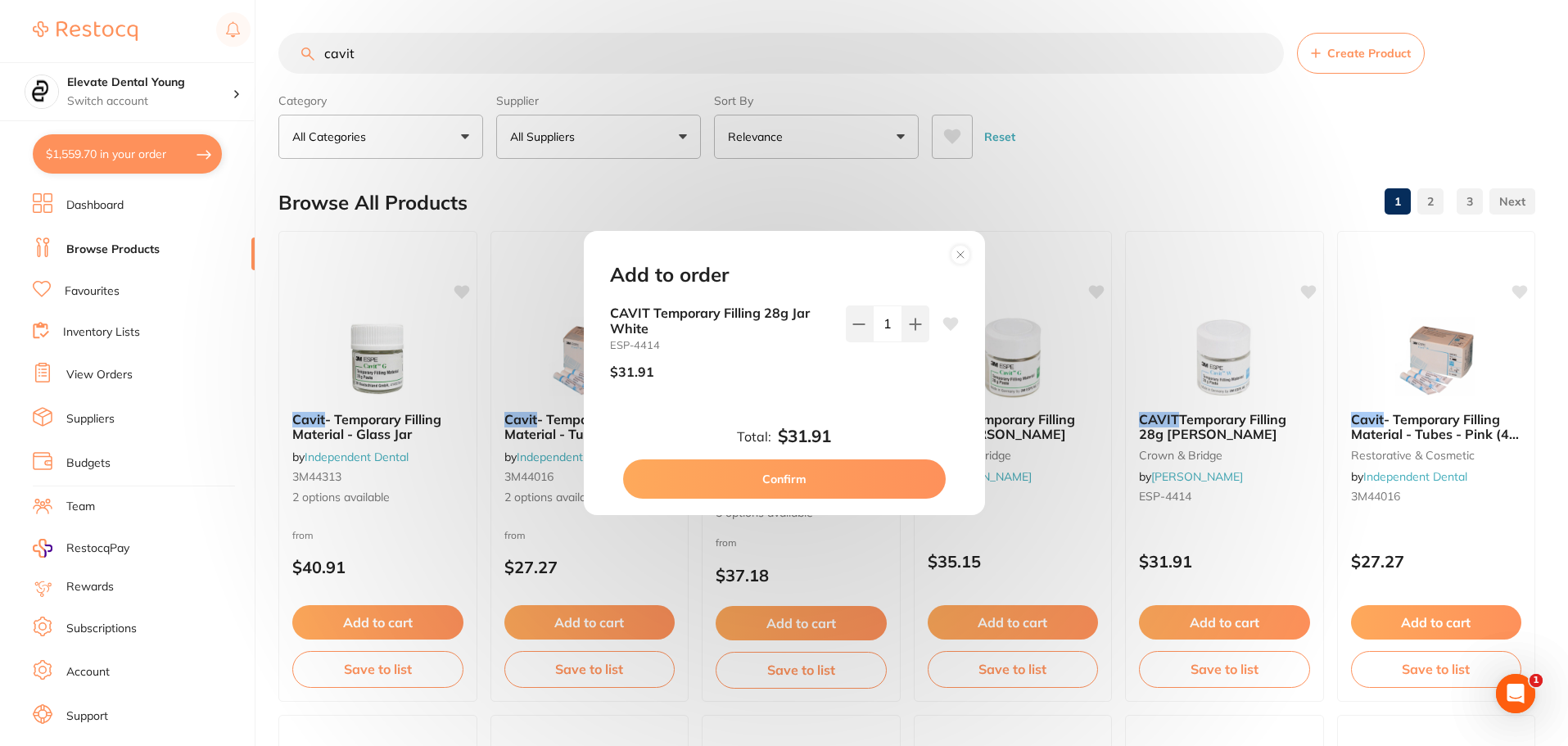
click at [870, 473] on button "Confirm" at bounding box center [784, 479] width 323 height 40
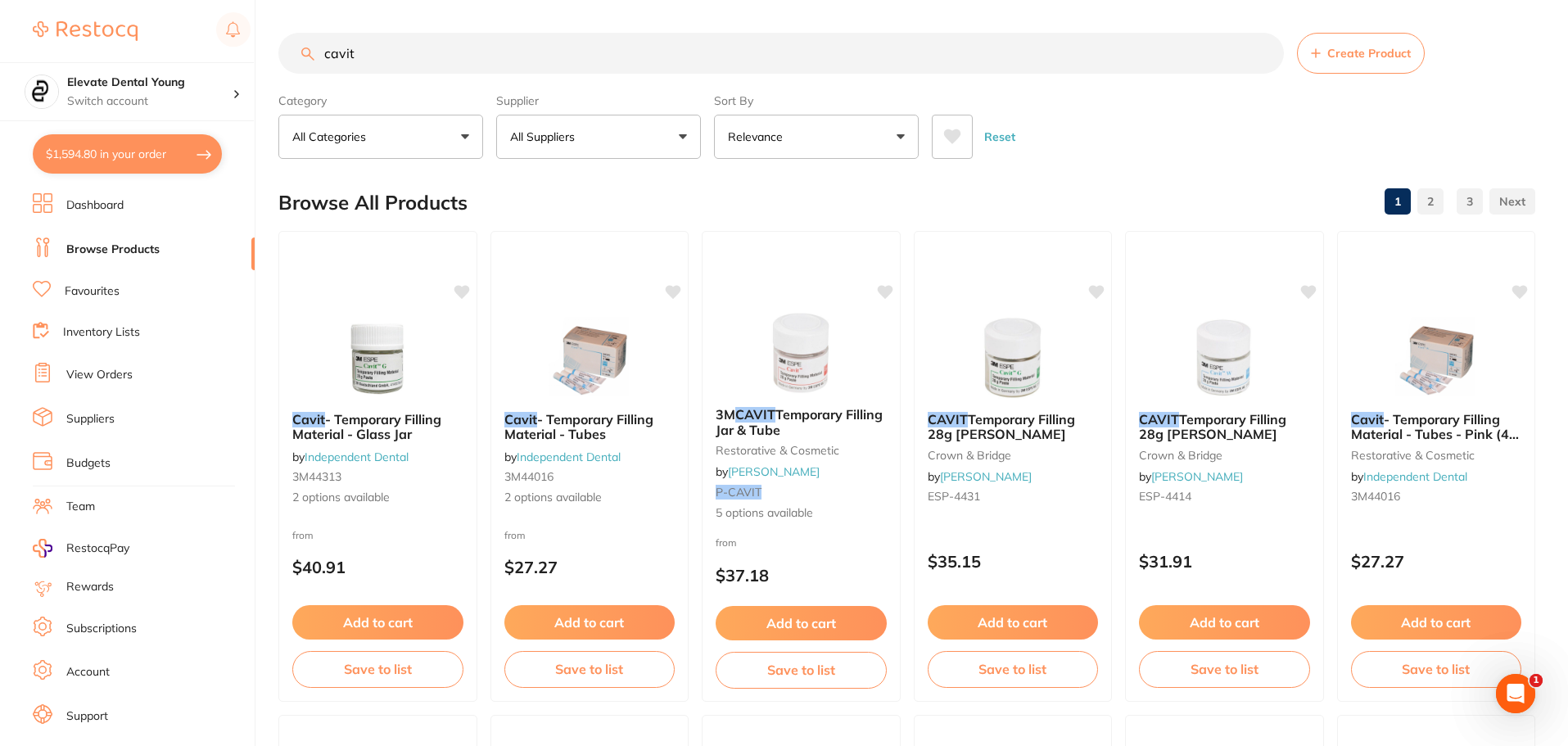
drag, startPoint x: 377, startPoint y: 58, endPoint x: 236, endPoint y: 53, distance: 141.1
click at [236, 53] on div "$1,594.80 Elevate Dental Young Switch account Elevate Dental Young Hilltops Den…" at bounding box center [784, 373] width 1568 height 746
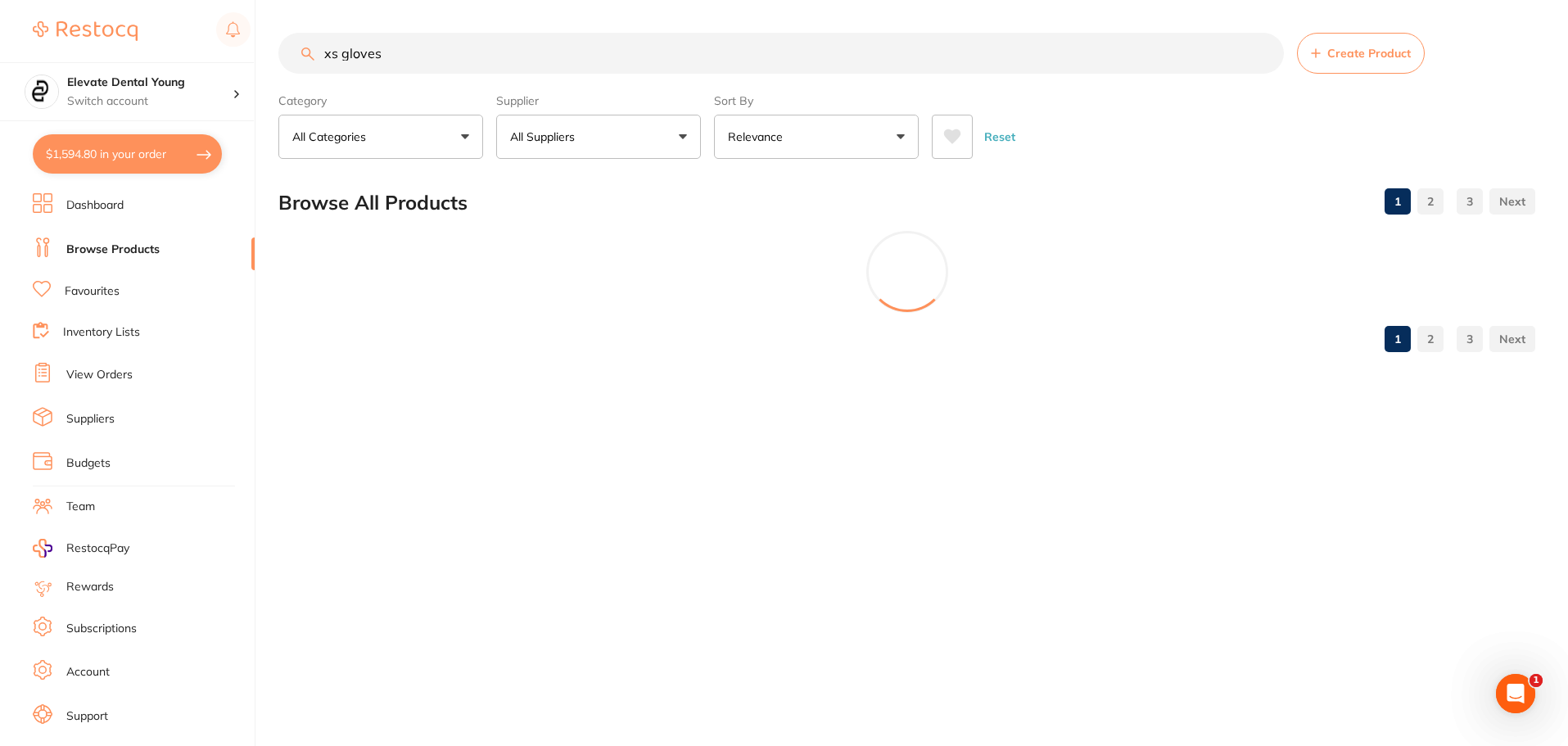
type input "xs gloves"
click at [609, 145] on button "All Suppliers" at bounding box center [598, 136] width 205 height 44
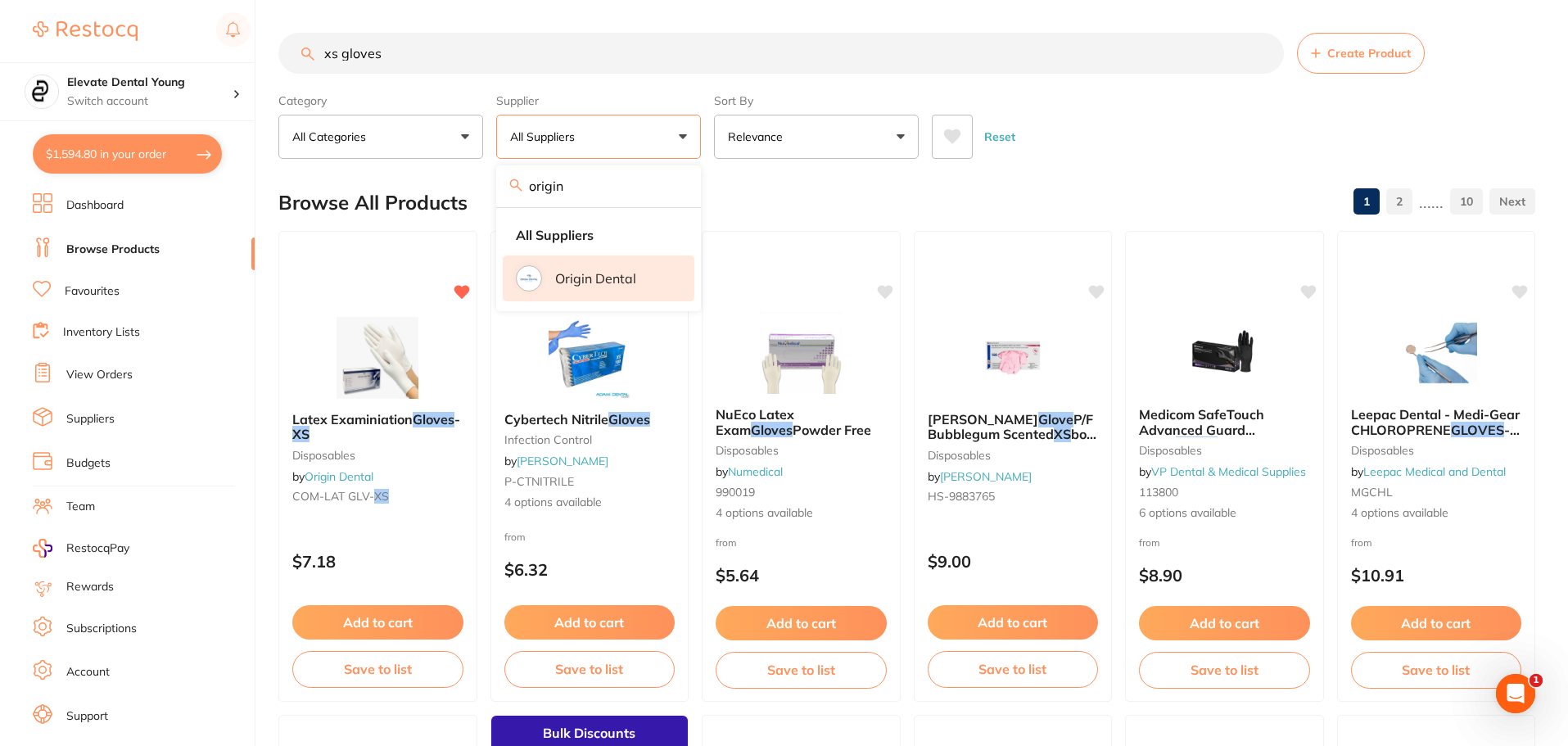
type input "origin"
click at [619, 285] on p "Origin Dental" at bounding box center [595, 278] width 81 height 15
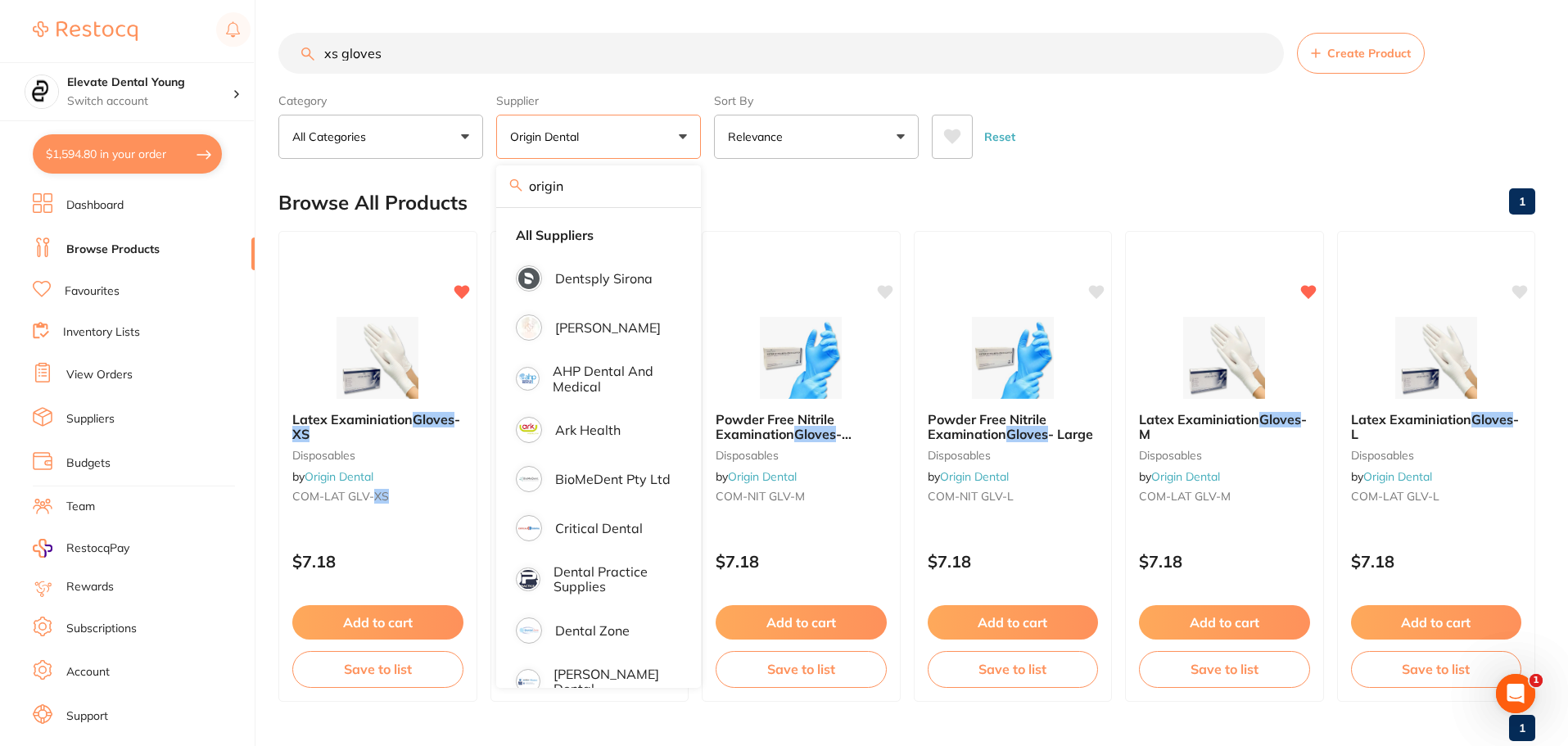
drag, startPoint x: 1166, startPoint y: 146, endPoint x: 1150, endPoint y: 218, distance: 73.8
click at [1159, 182] on main "xs gloves Create Product Category All Categories All Categories disposables ora…" at bounding box center [923, 393] width 1290 height 787
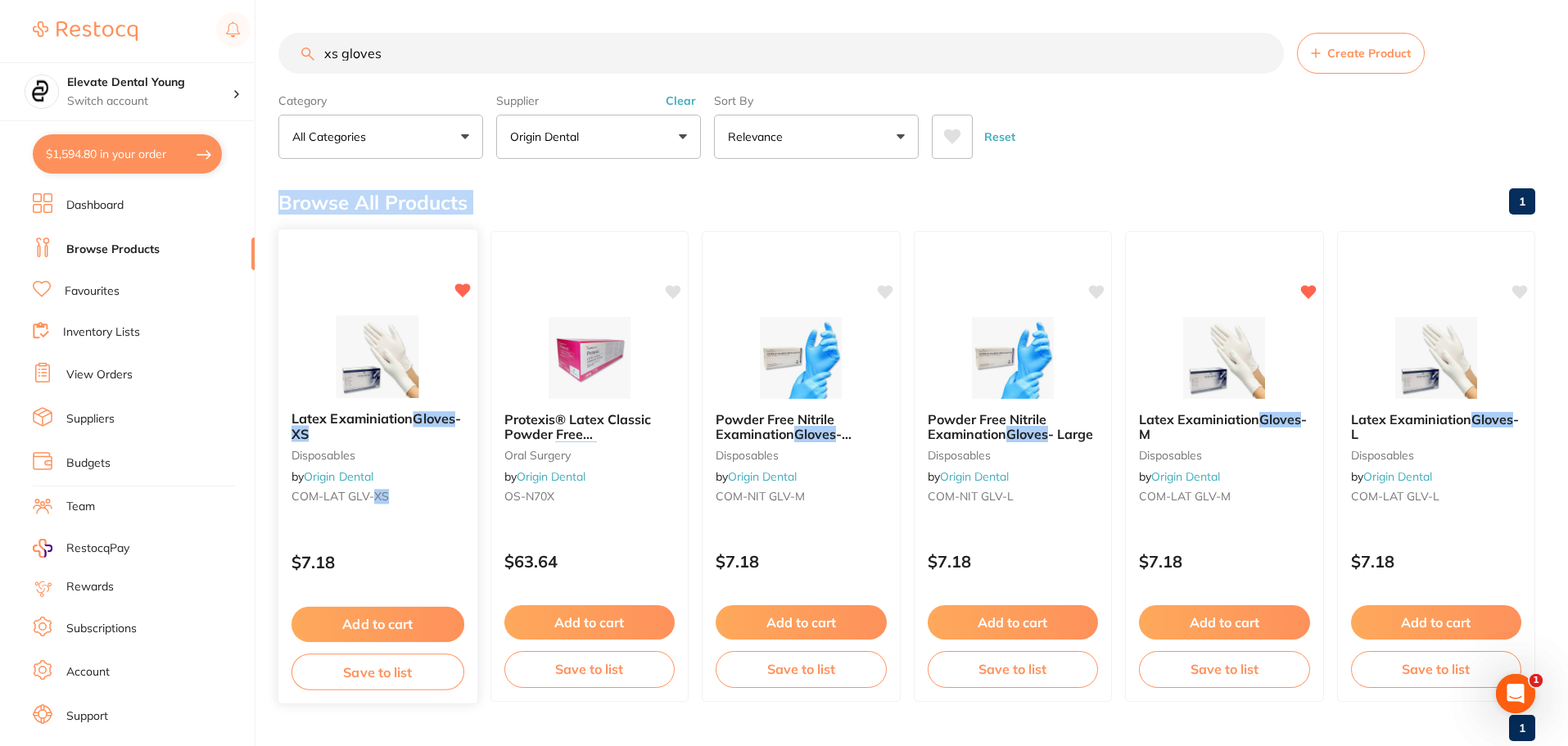
click at [398, 625] on button "Add to cart" at bounding box center [377, 623] width 173 height 35
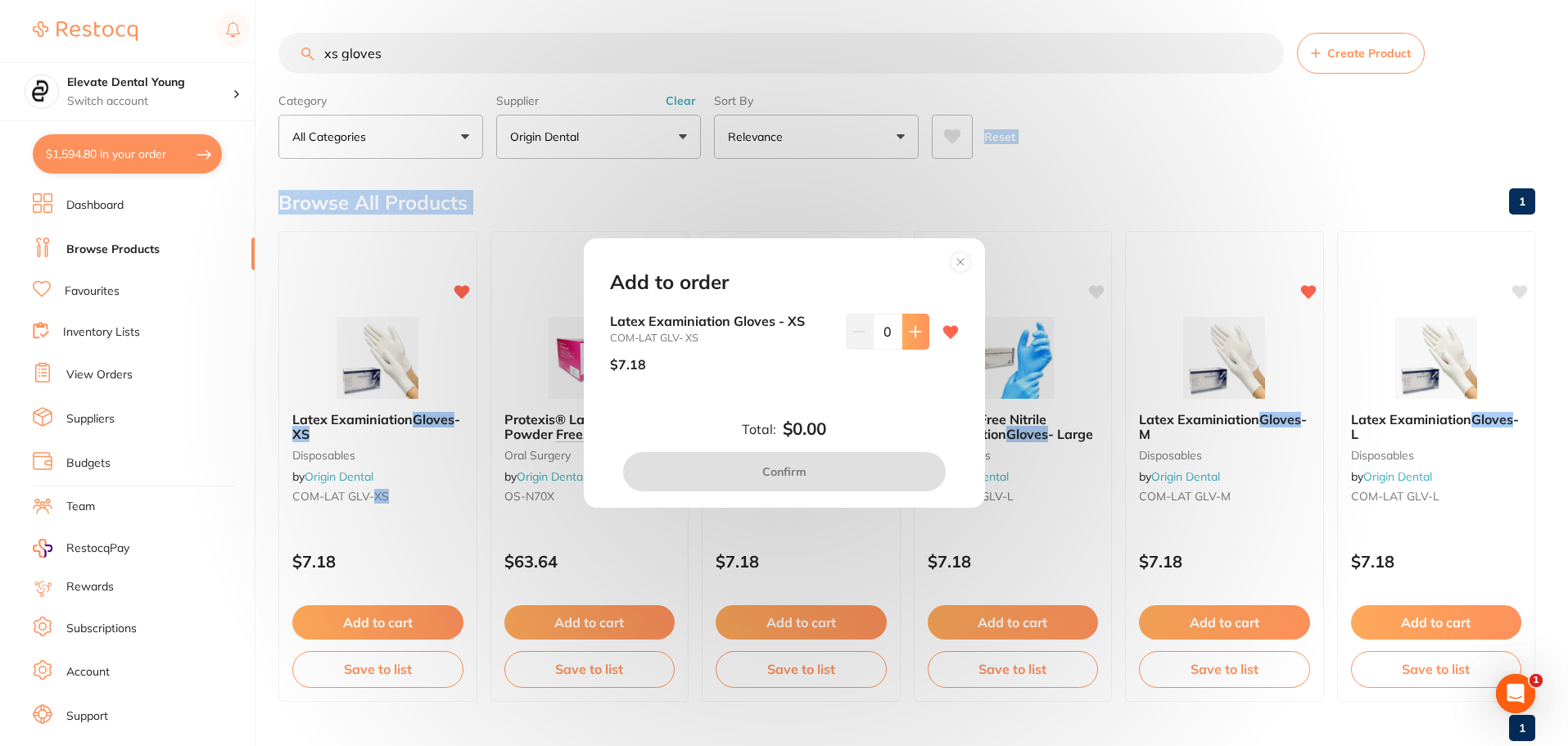
click at [903, 337] on button at bounding box center [915, 331] width 27 height 36
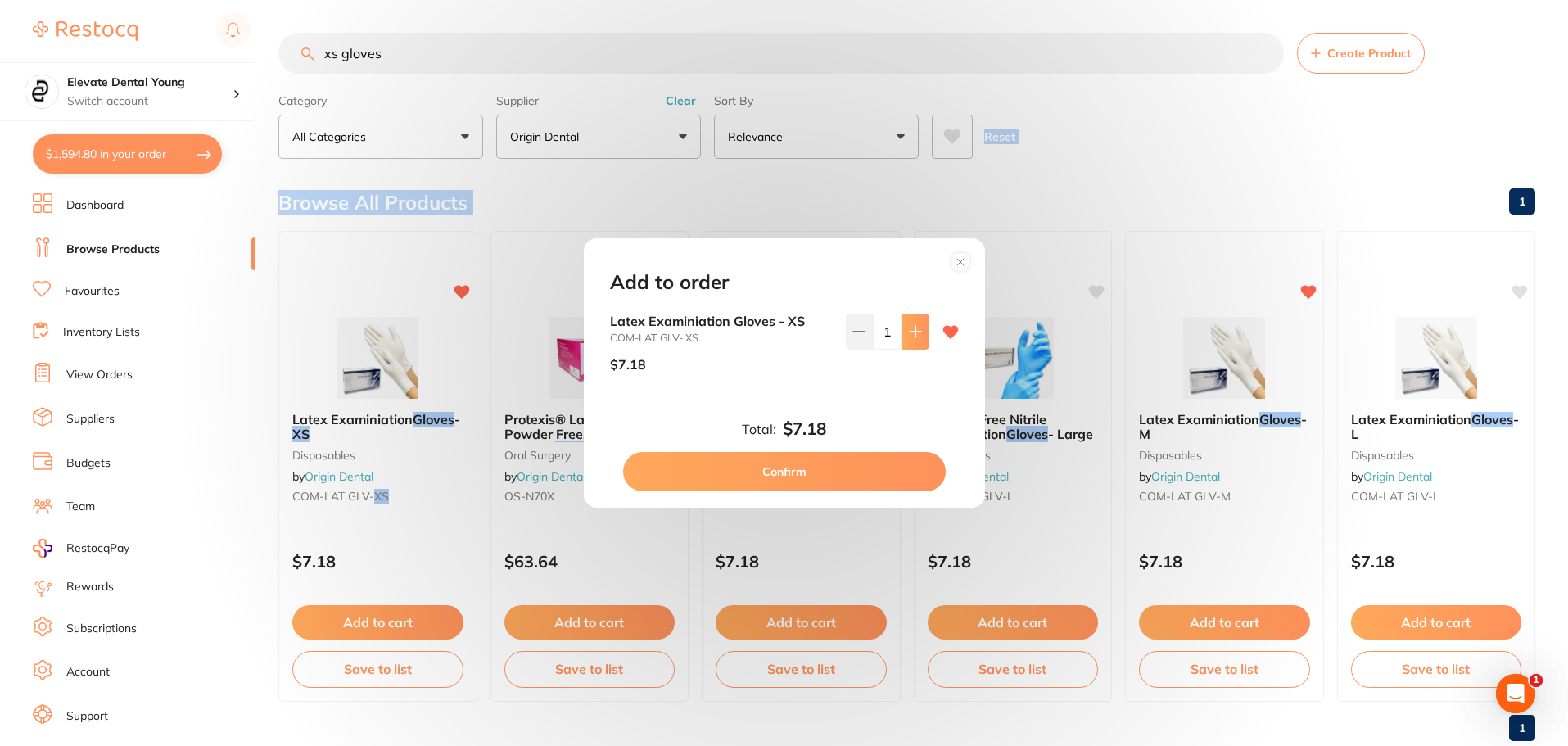
click at [903, 337] on button at bounding box center [915, 331] width 27 height 36
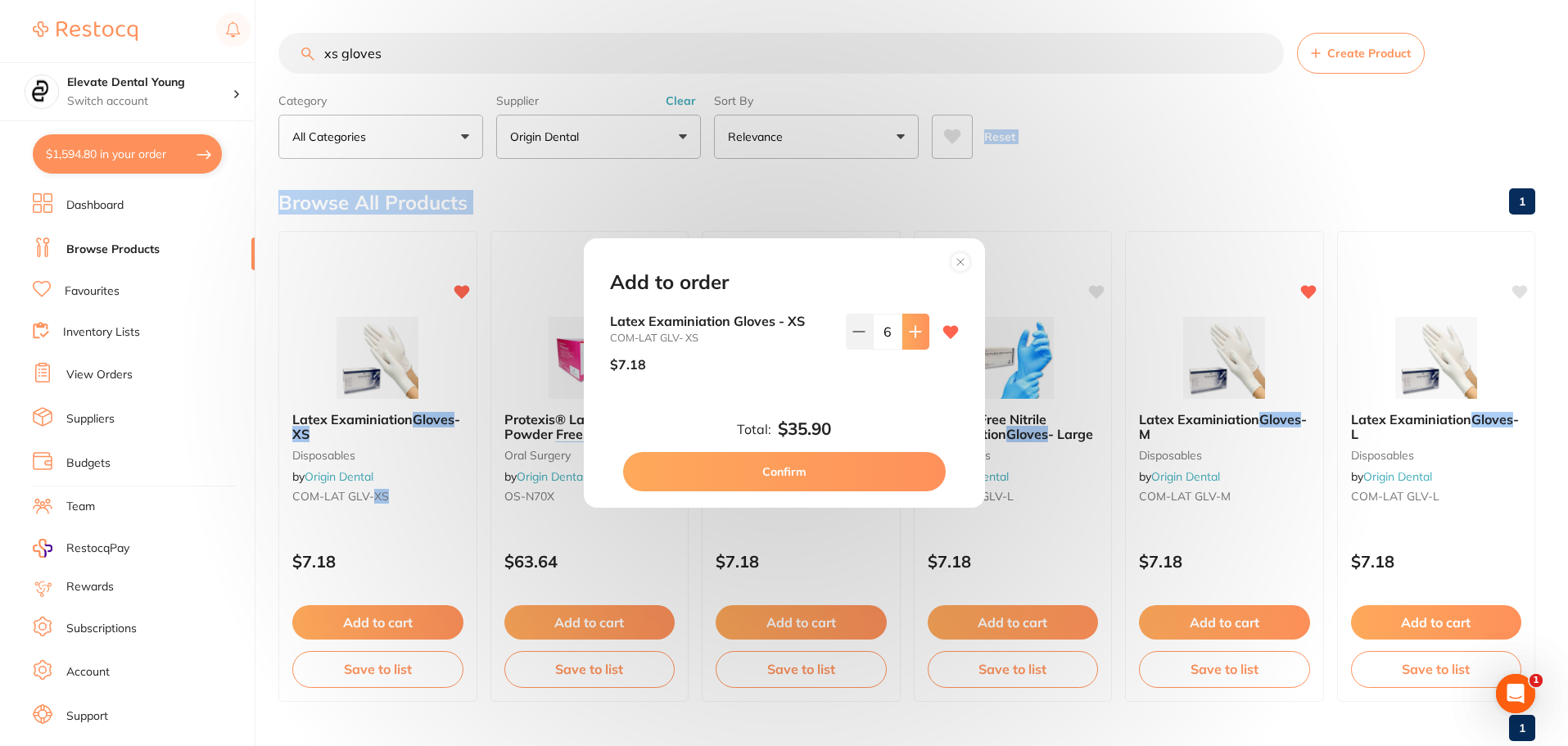
click at [903, 337] on button at bounding box center [915, 331] width 27 height 36
click at [902, 335] on button at bounding box center [915, 331] width 27 height 36
type input "10"
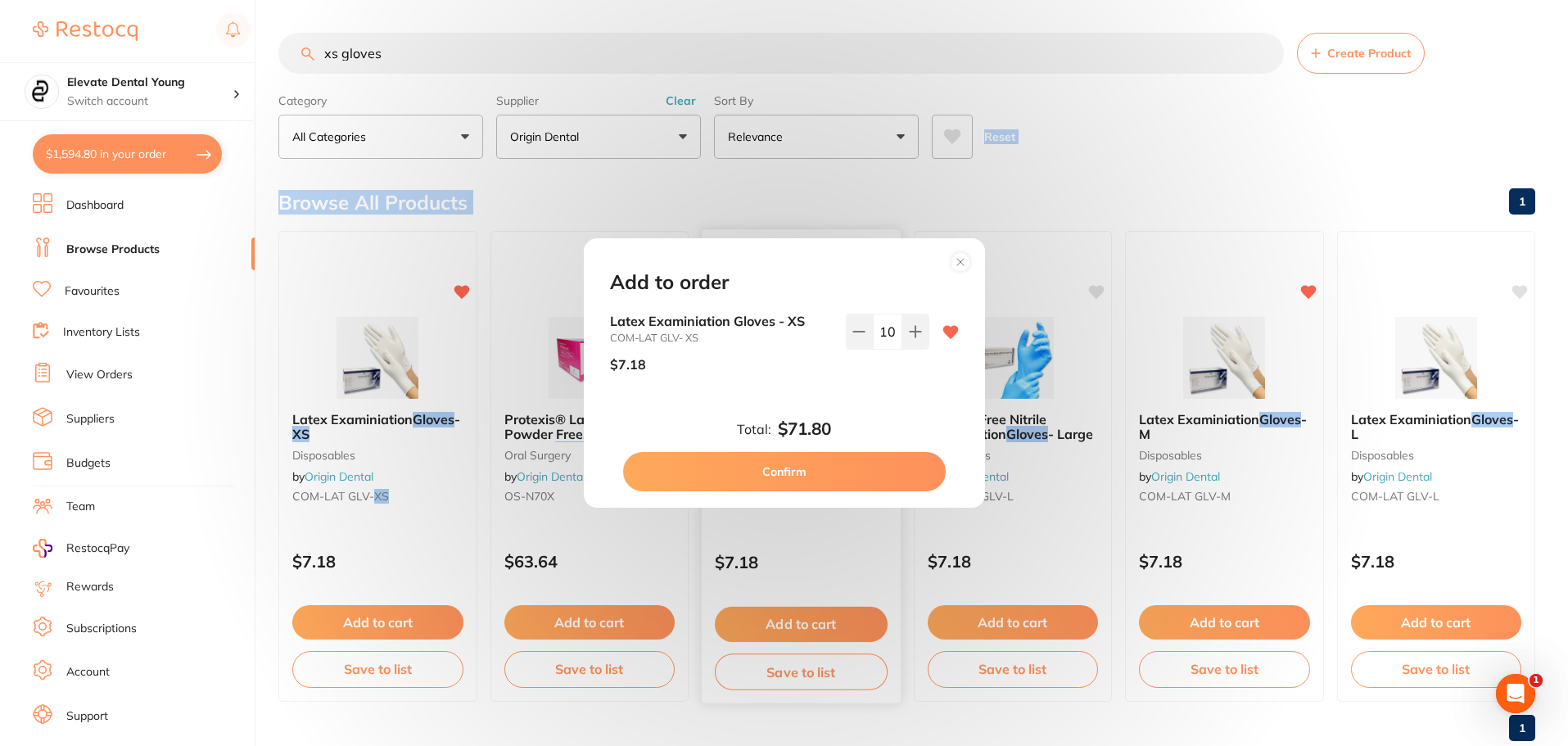
click at [809, 462] on button "Confirm" at bounding box center [784, 472] width 323 height 40
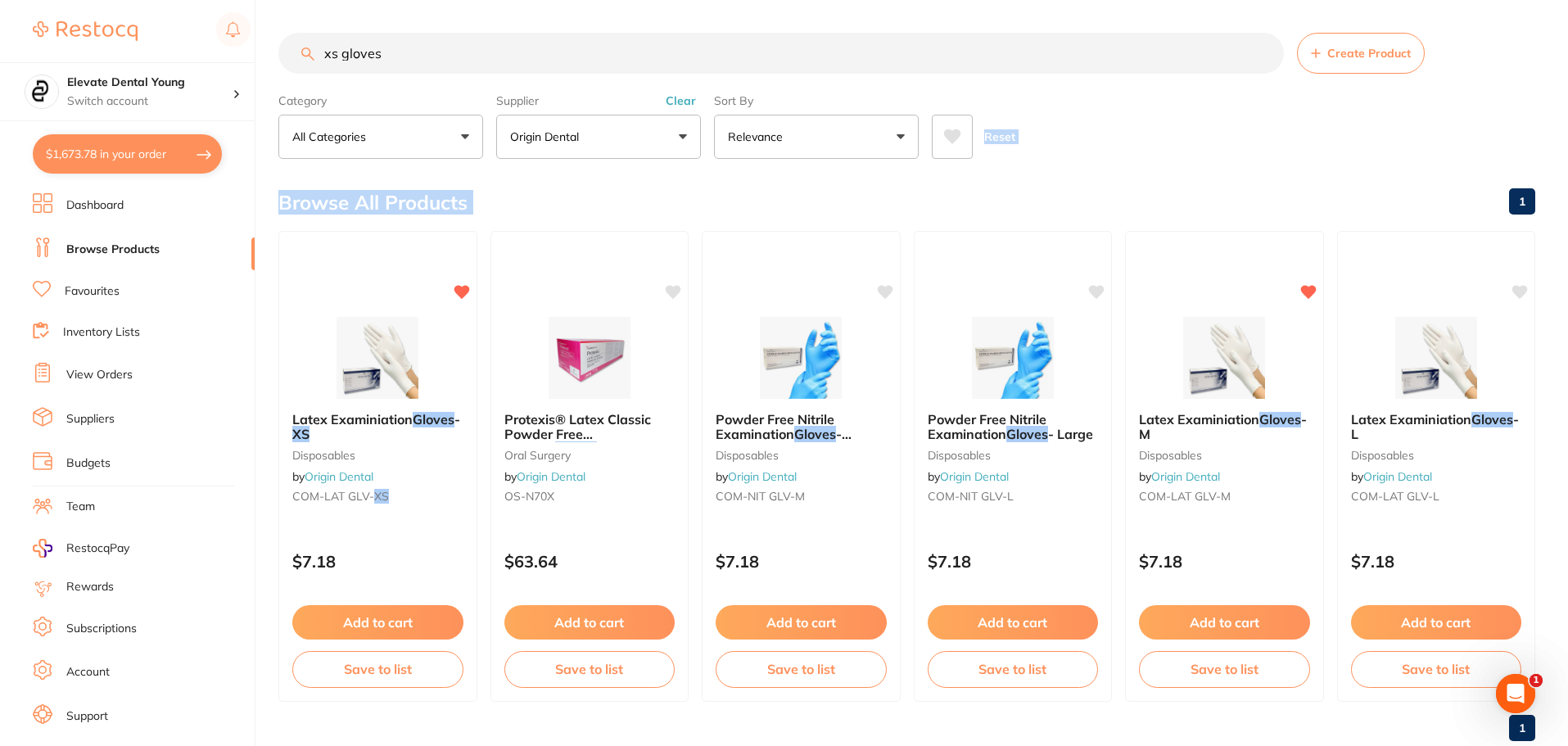
click at [0, 745] on html "$1,673.78 Elevate Dental Young Switch account Elevate Dental Young Hilltops Den…" at bounding box center [784, 373] width 1568 height 746
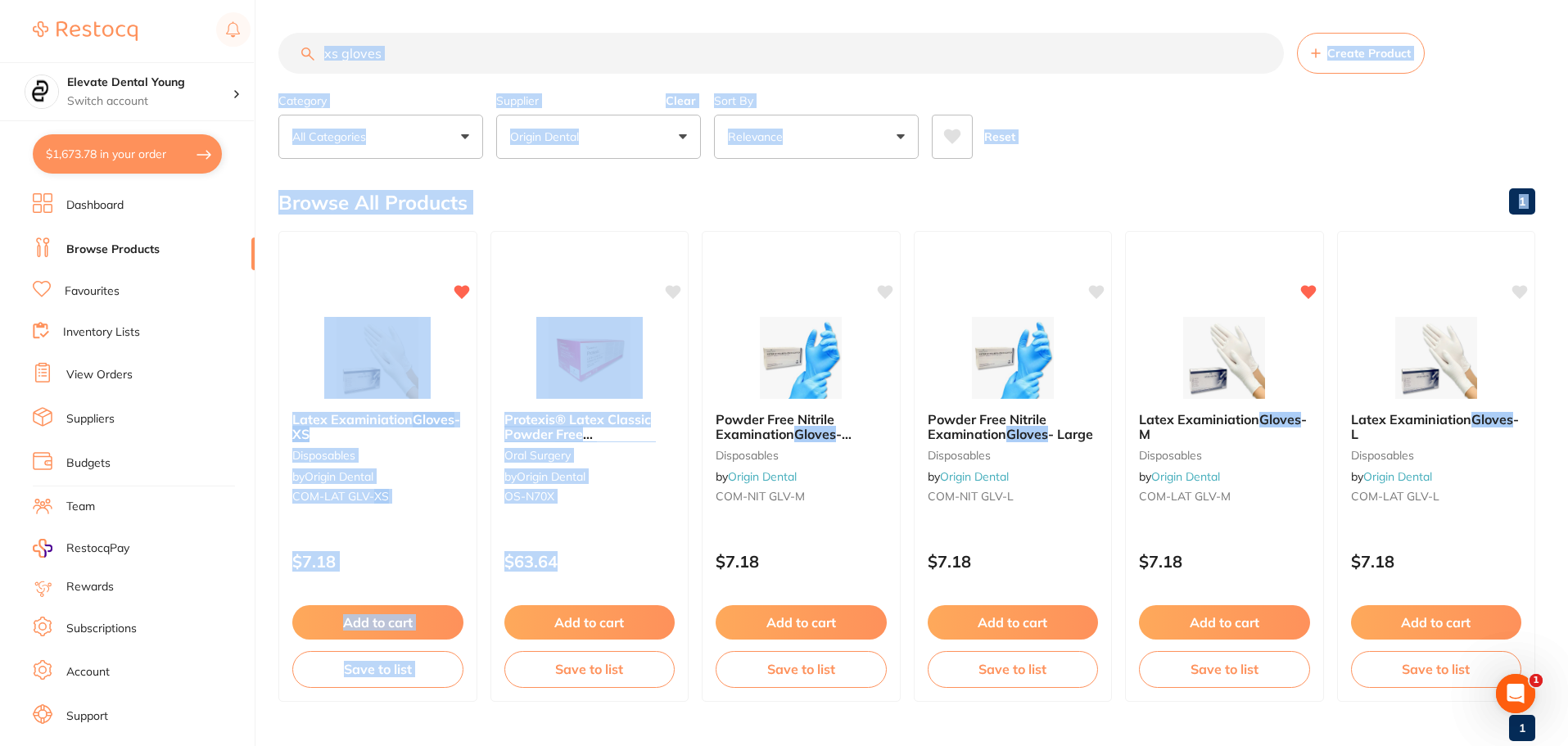
click at [1012, 189] on div "Browse All Products 1" at bounding box center [907, 203] width 1257 height 55
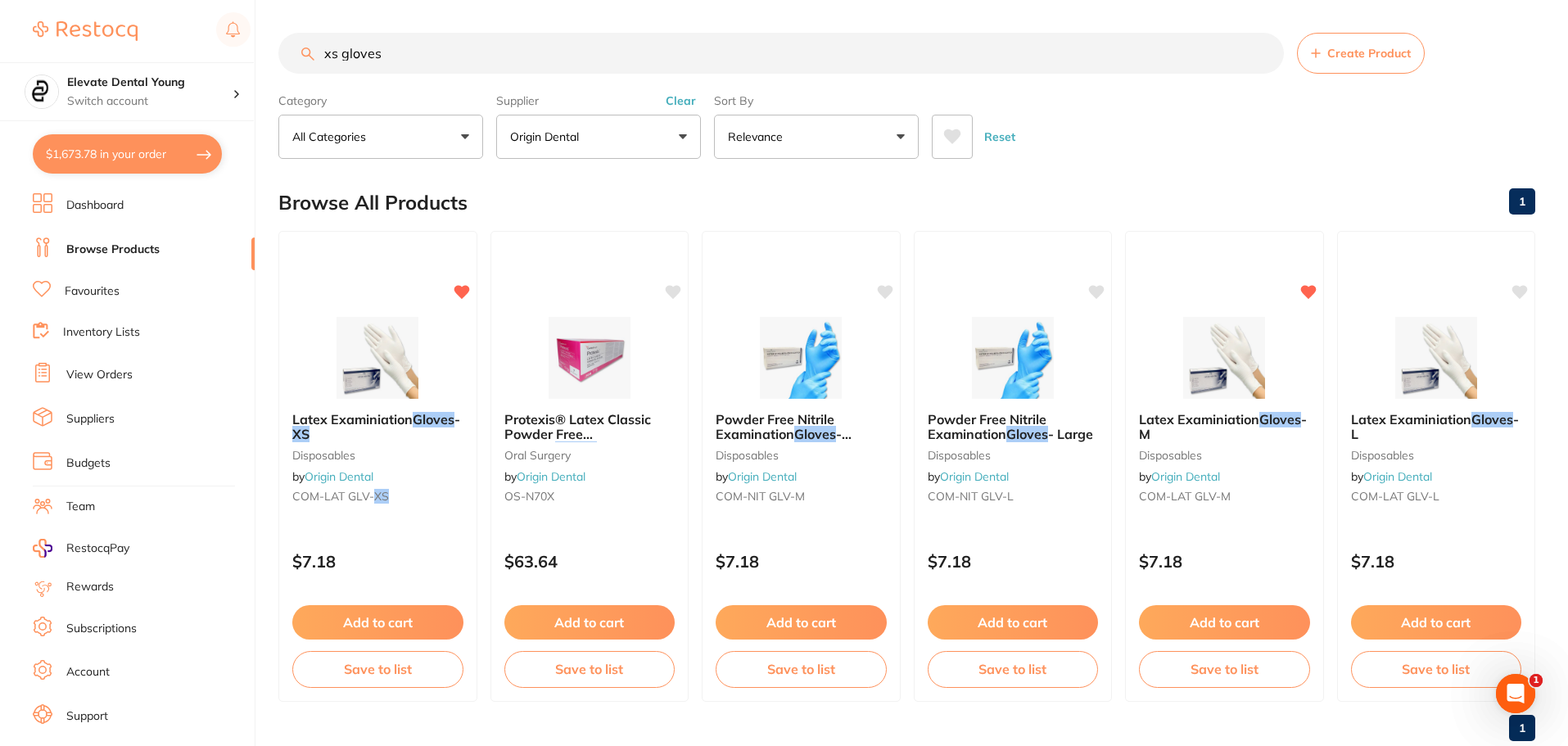
drag, startPoint x: 408, startPoint y: 62, endPoint x: 304, endPoint y: 55, distance: 104.2
click at [309, 56] on div "xs gloves Create Product" at bounding box center [907, 53] width 1257 height 41
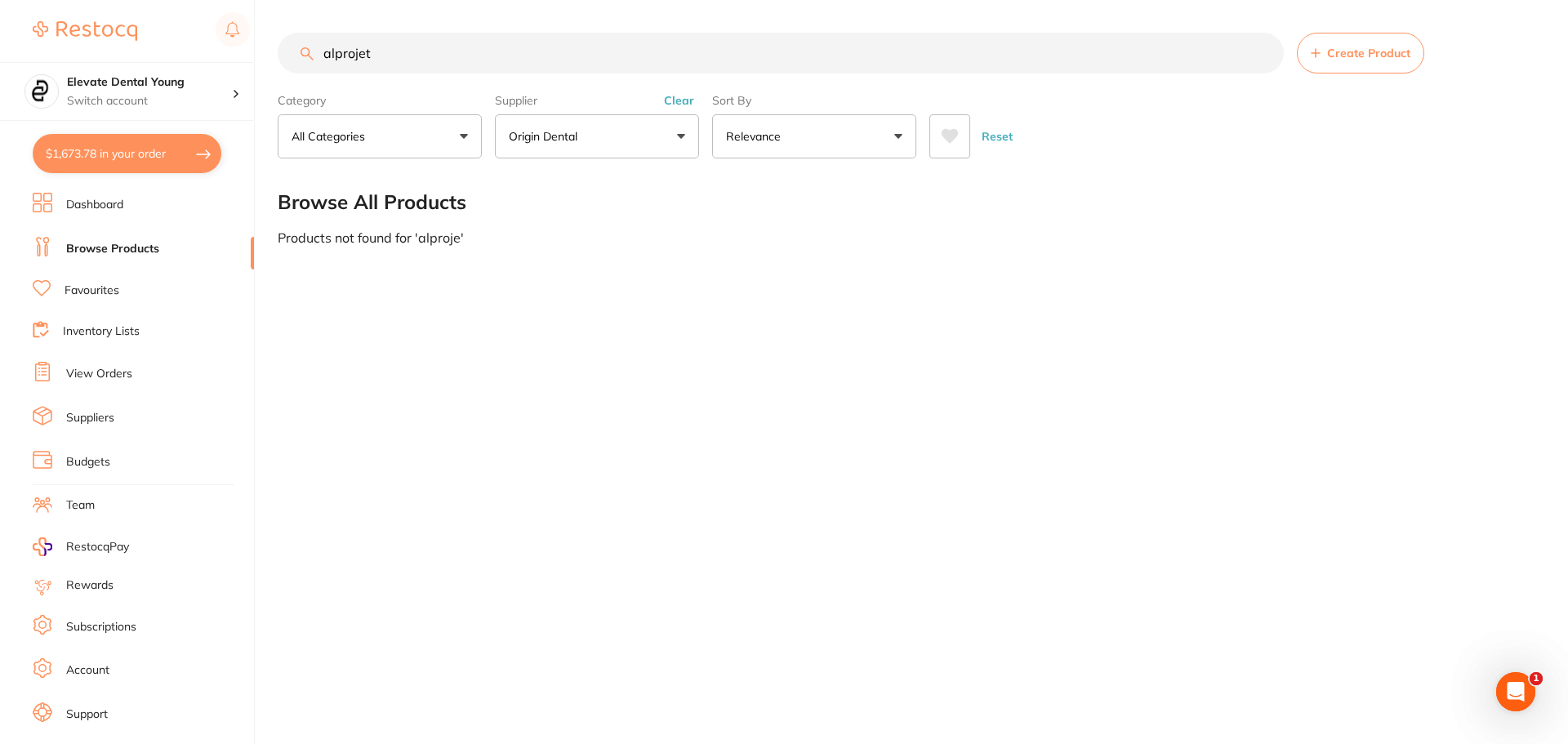
type input "alprojet"
click at [680, 101] on button "Clear" at bounding box center [679, 101] width 40 height 15
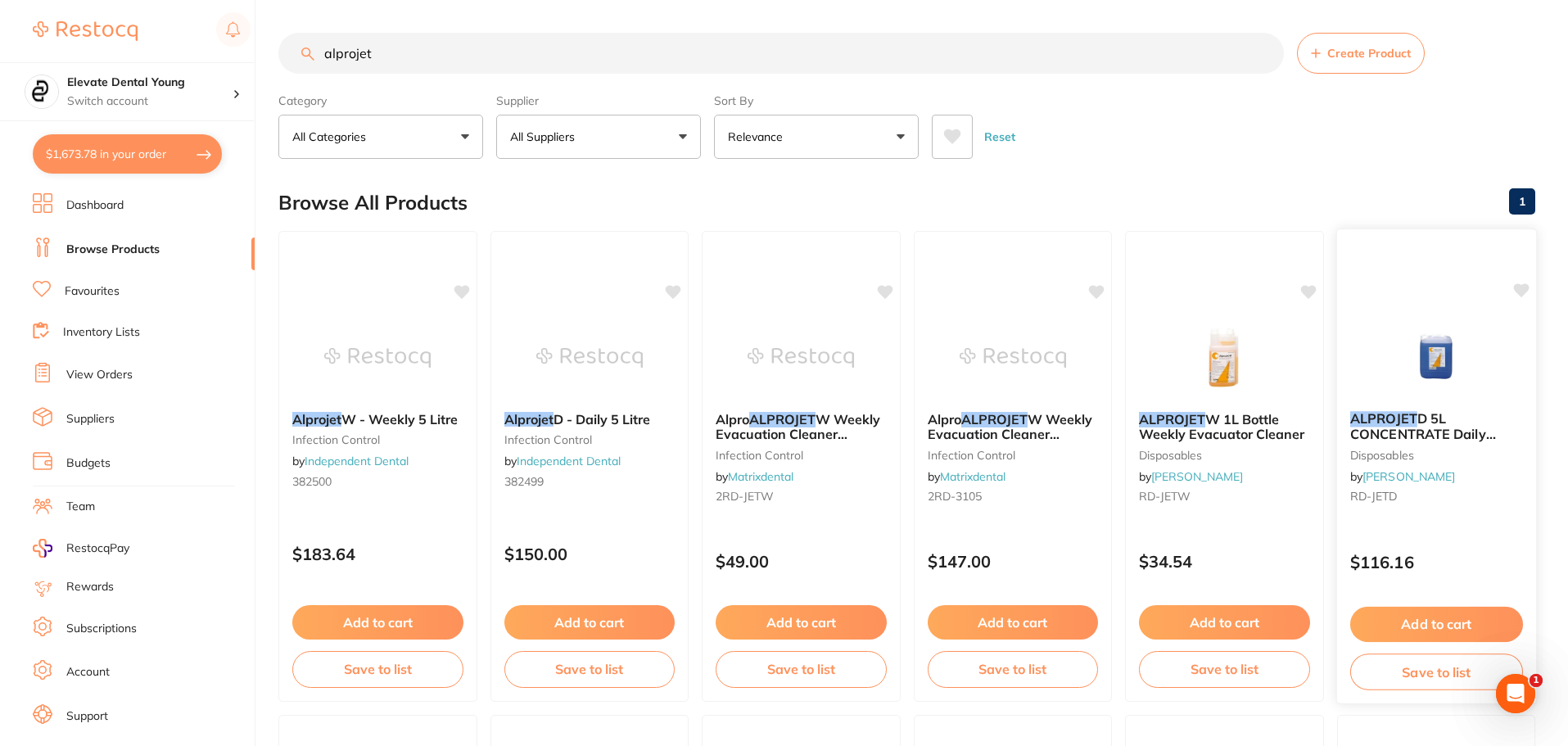
click at [1425, 622] on button "Add to cart" at bounding box center [1435, 623] width 173 height 35
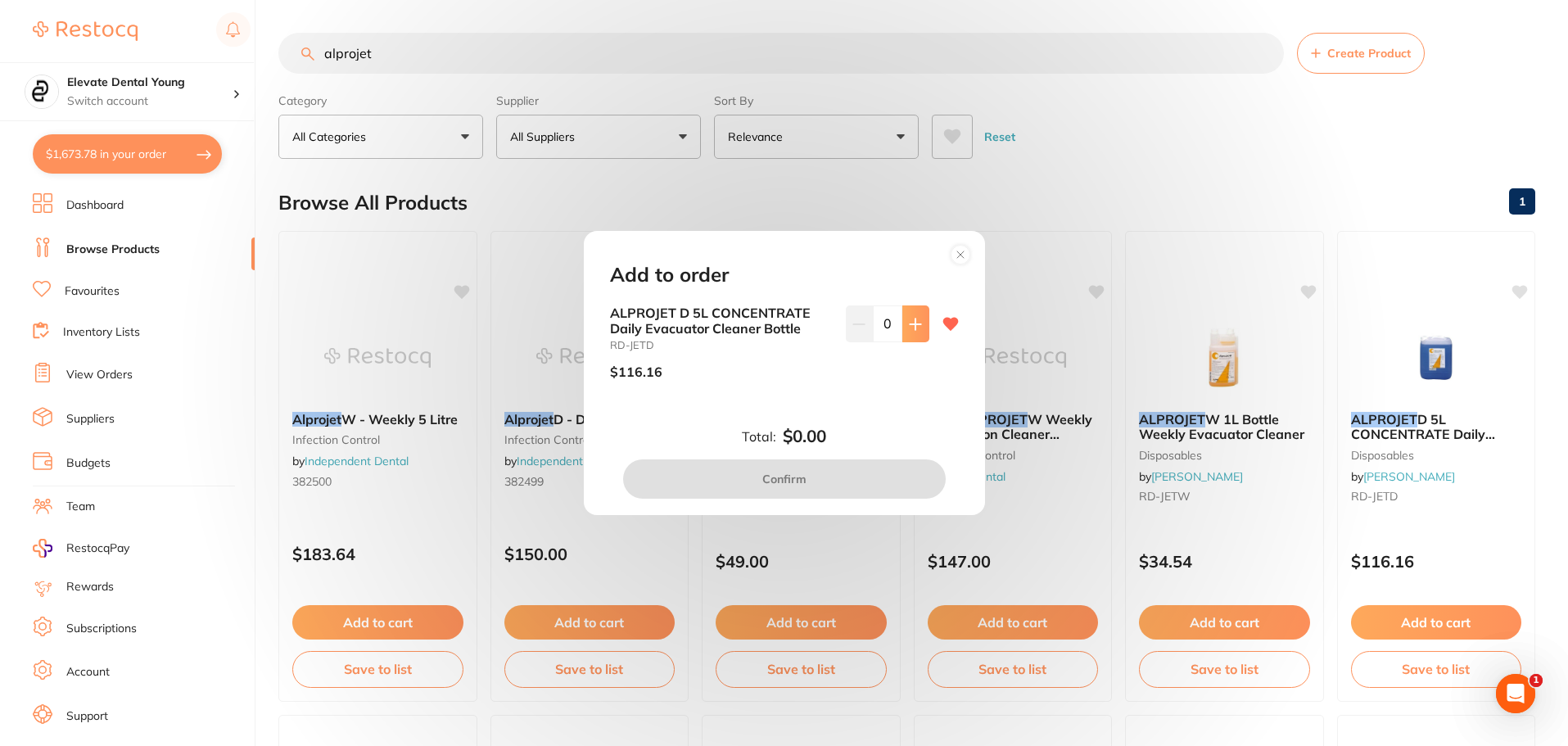
click at [915, 329] on icon at bounding box center [915, 324] width 13 height 13
type input "1"
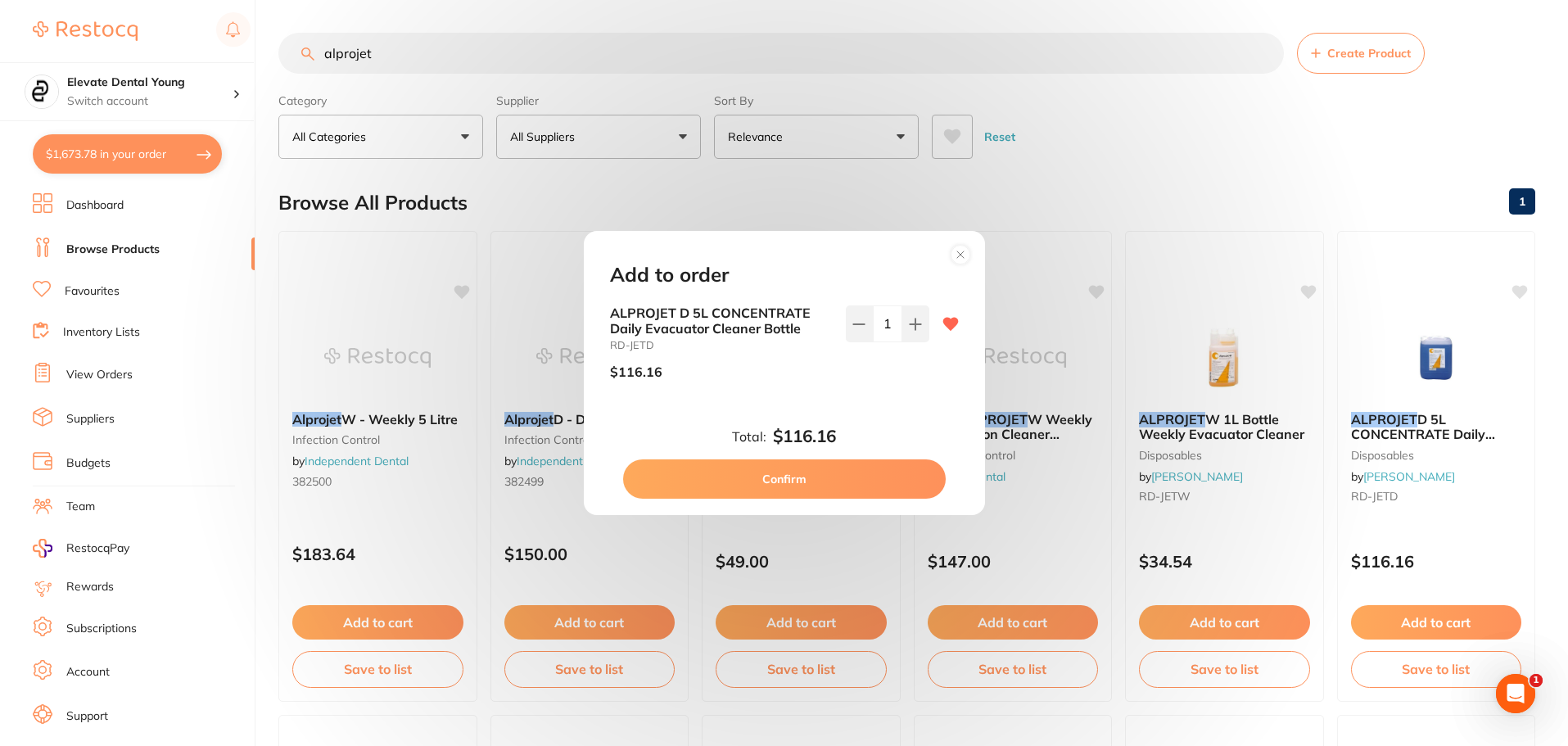
click at [865, 481] on button "Confirm" at bounding box center [784, 479] width 323 height 40
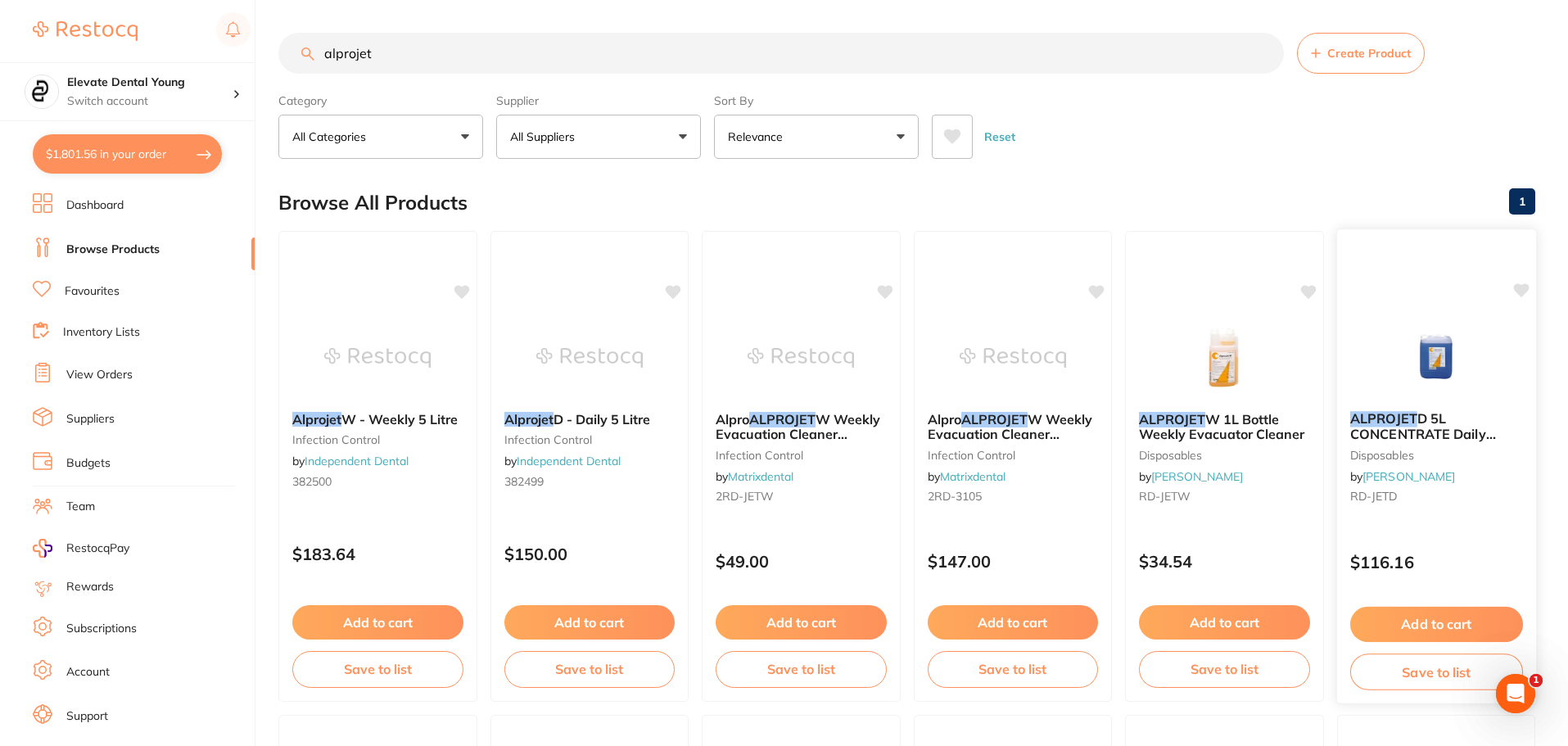
click at [1520, 288] on icon at bounding box center [1521, 290] width 15 height 14
drag, startPoint x: 355, startPoint y: 66, endPoint x: 300, endPoint y: 77, distance: 56.1
click at [303, 77] on section "alprojet Create Product Category All Categories All Categories disposables Evac…" at bounding box center [907, 96] width 1257 height 126
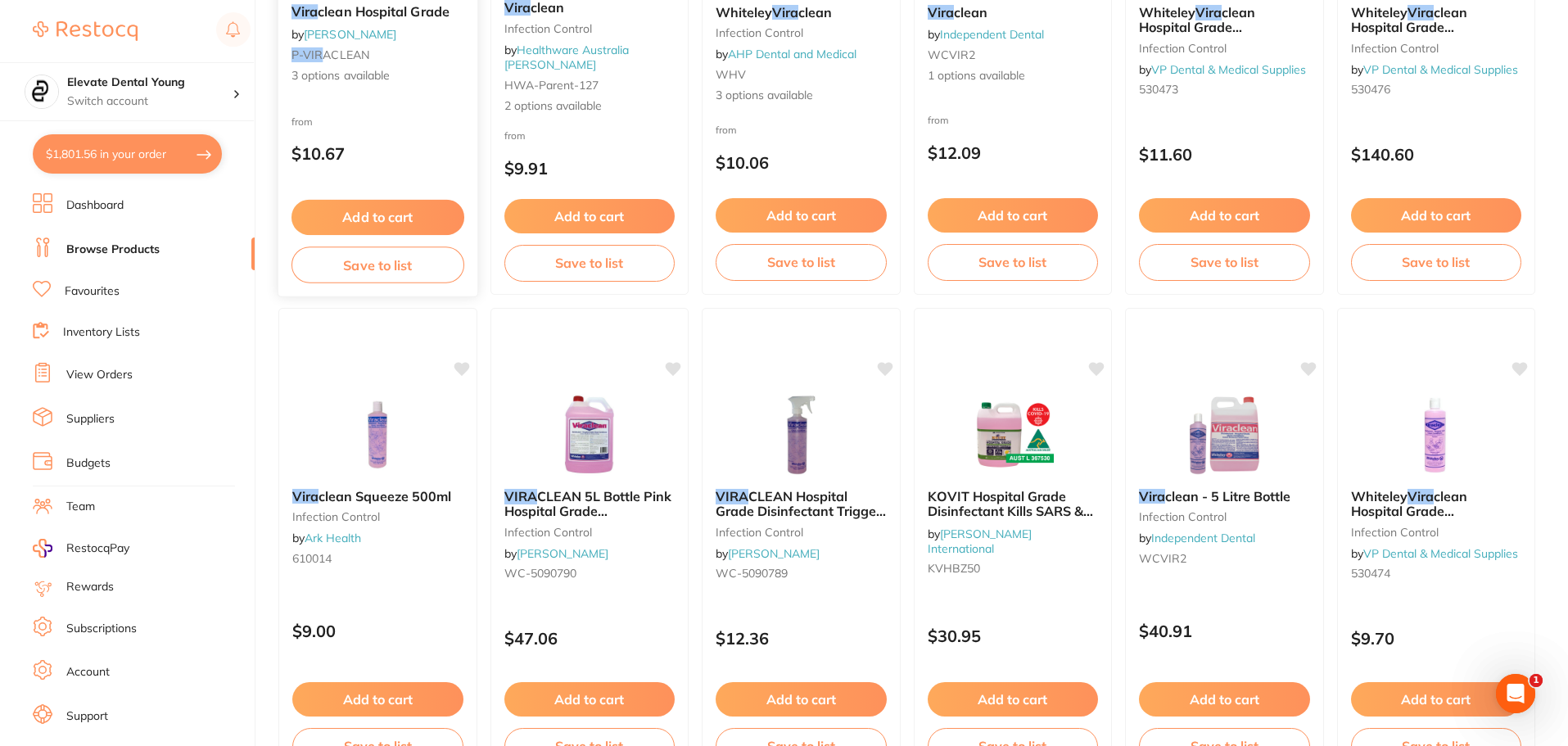
scroll to position [409, 0]
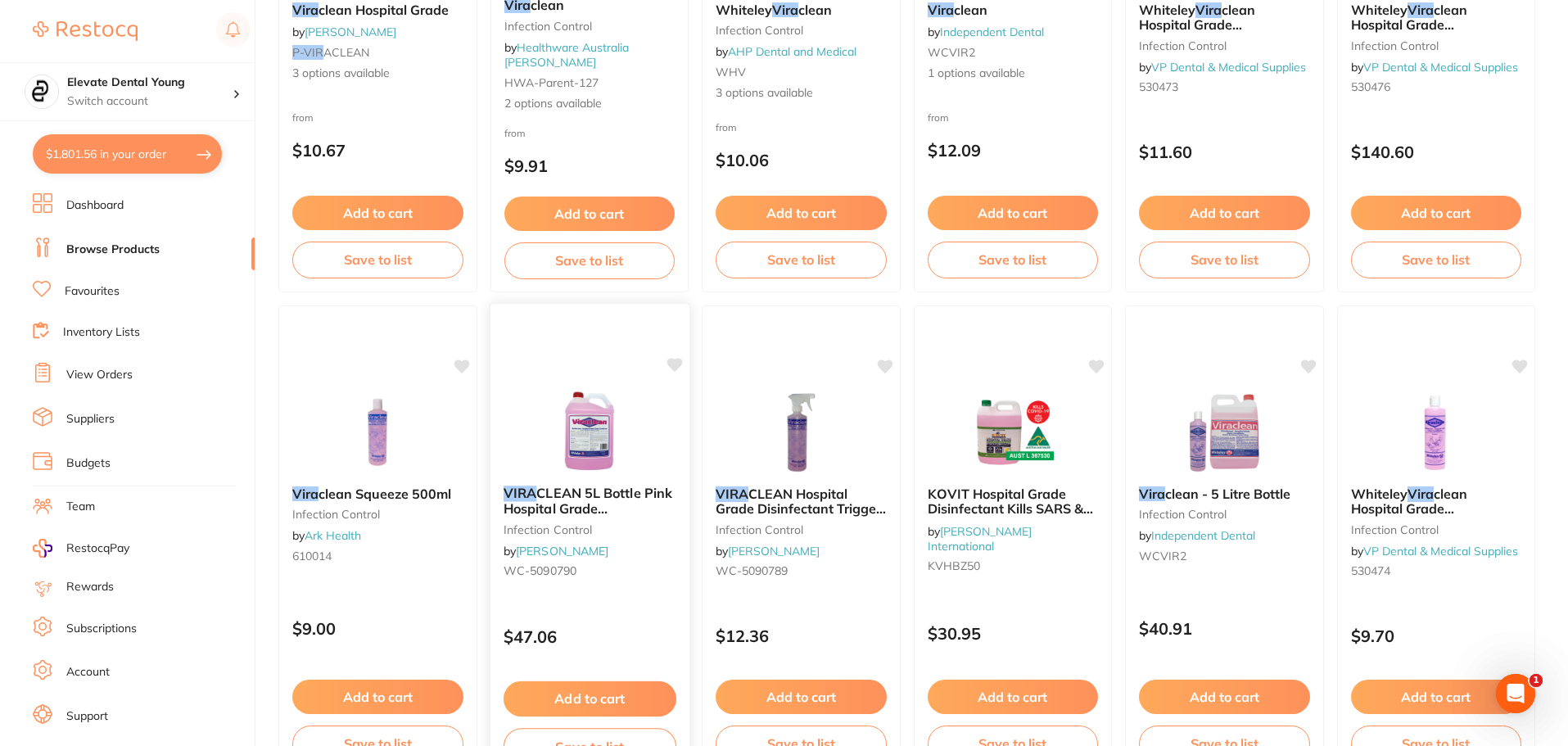
type input "vira"
click at [598, 692] on button "Add to cart" at bounding box center [589, 698] width 173 height 35
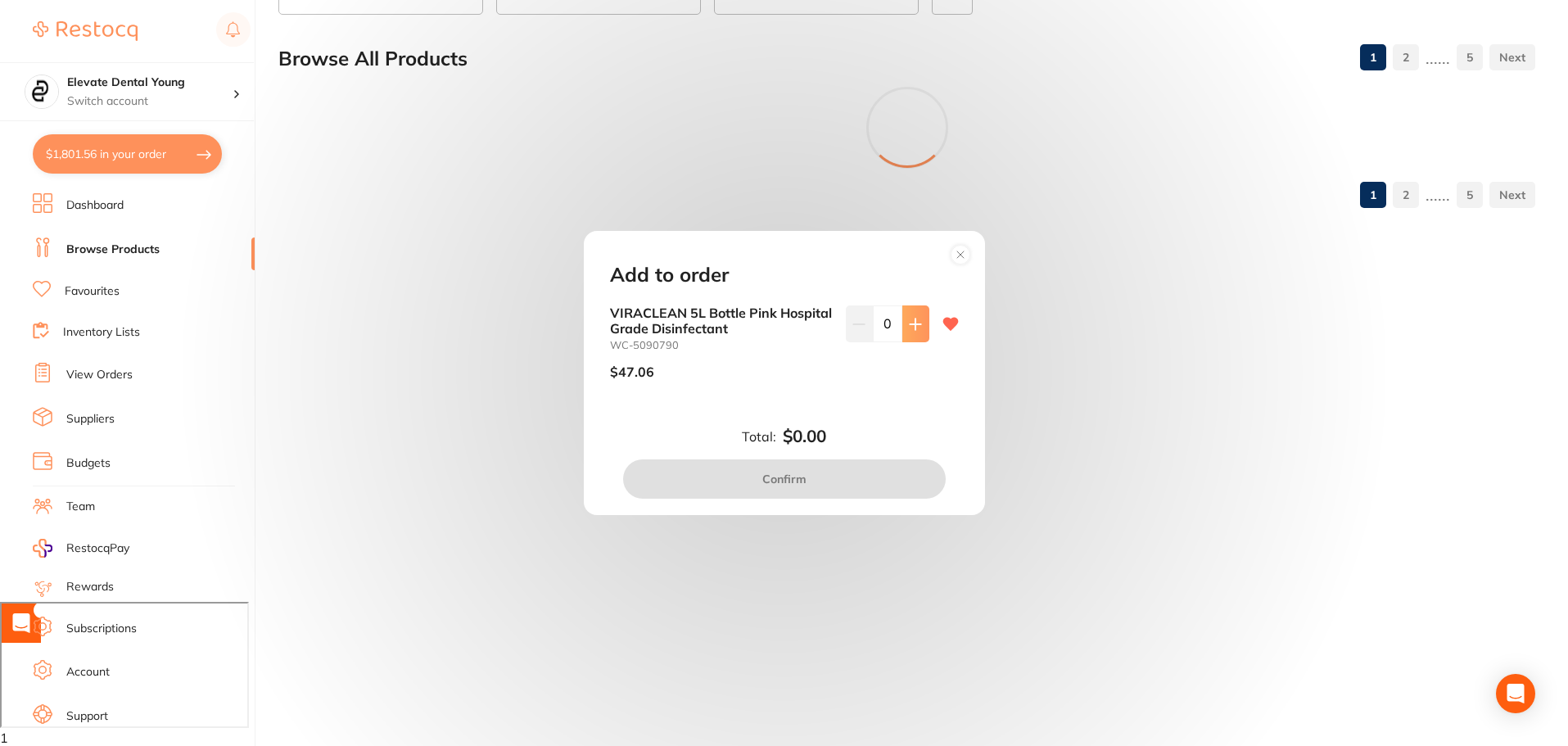
scroll to position [144, 0]
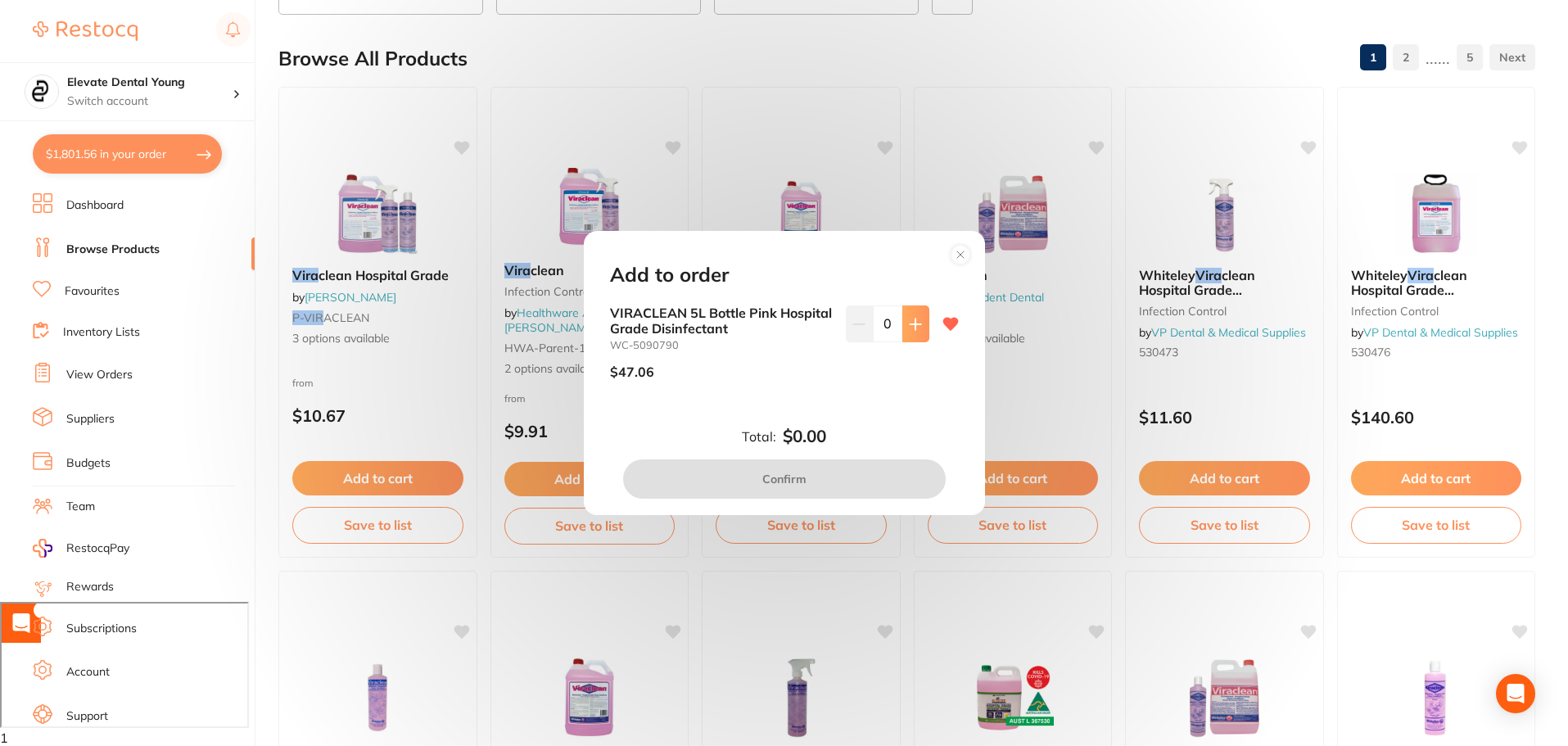
click at [917, 324] on icon at bounding box center [914, 323] width 10 height 10
type input "1"
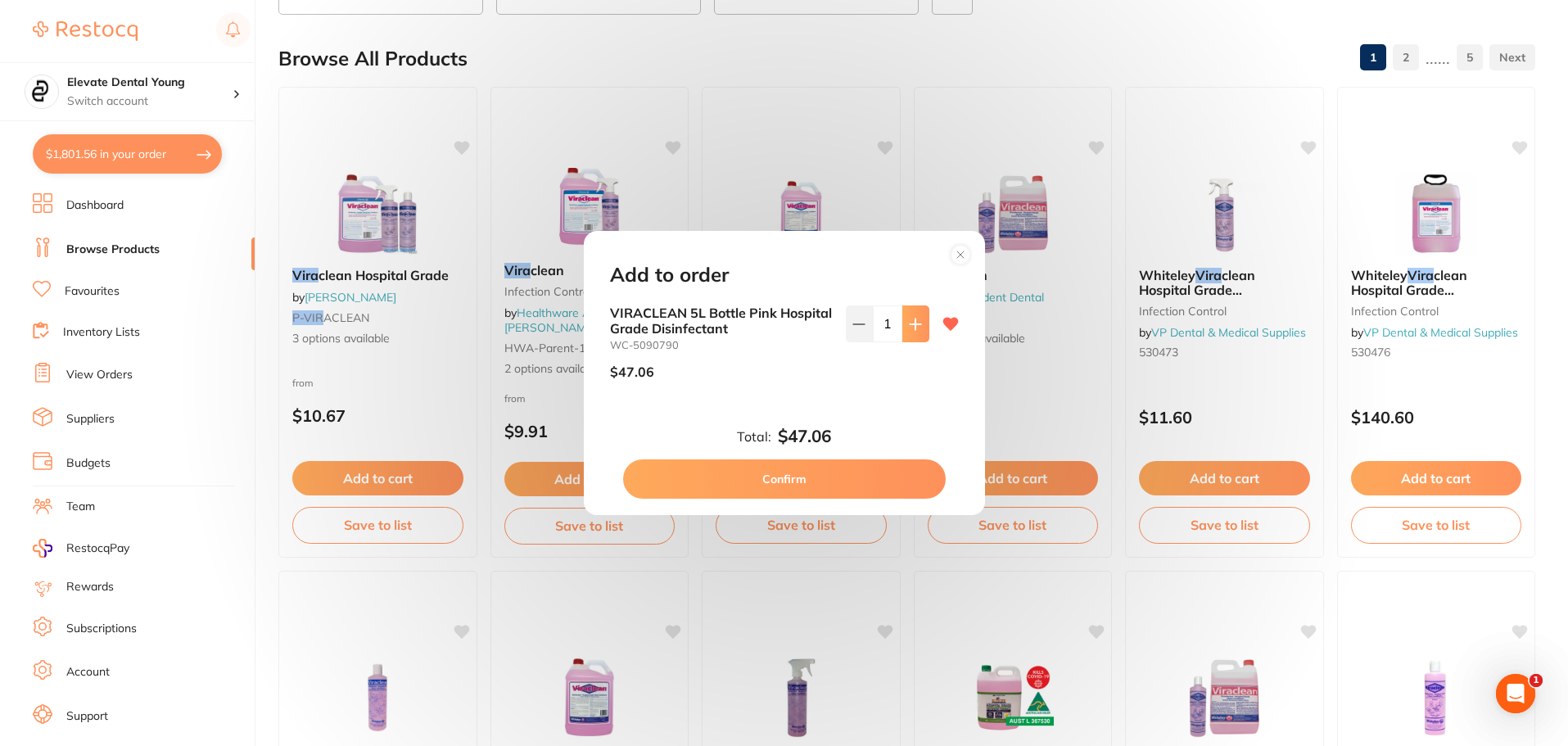
scroll to position [0, 0]
click at [792, 484] on button "Confirm" at bounding box center [784, 479] width 323 height 40
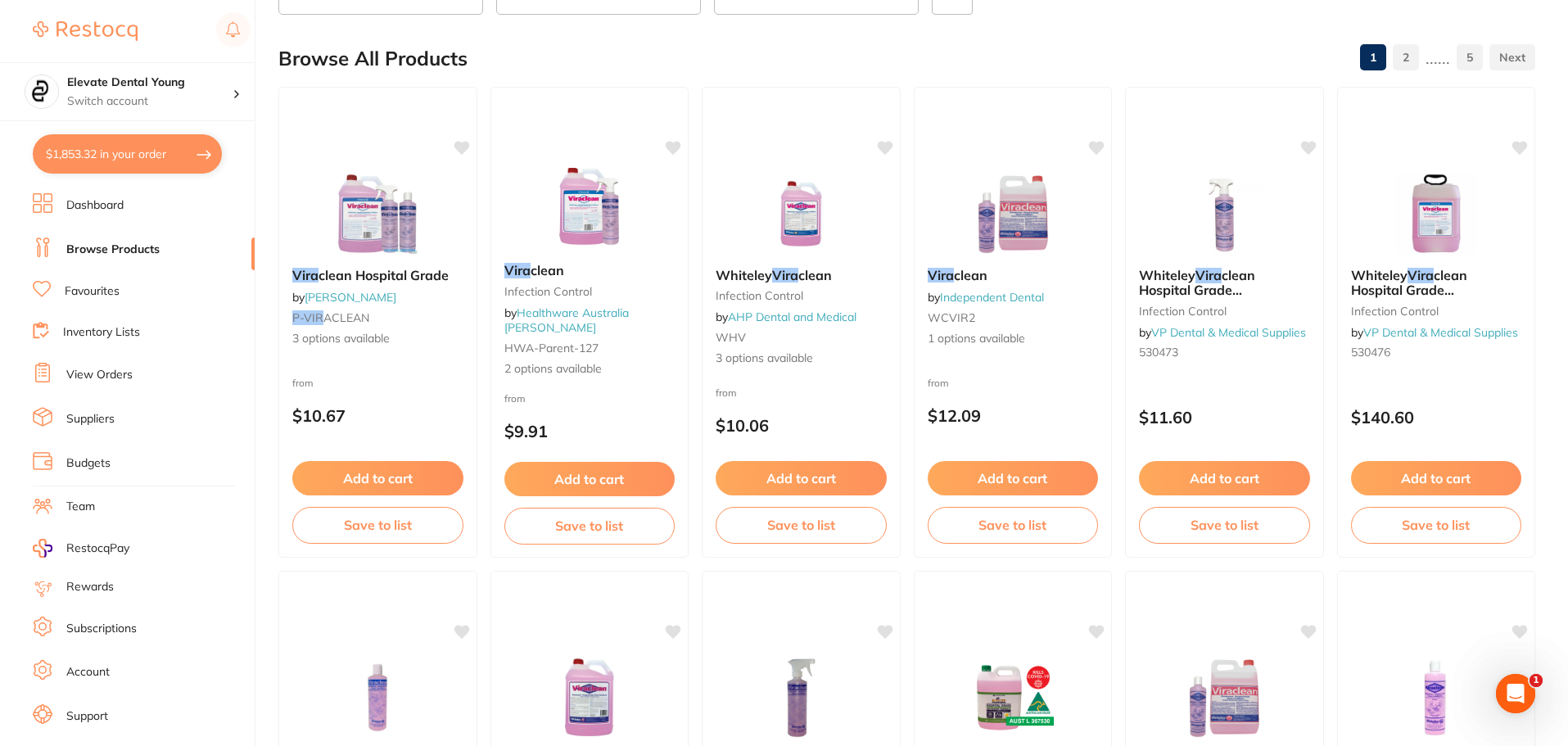
drag, startPoint x: 138, startPoint y: 145, endPoint x: 317, endPoint y: 183, distance: 183.0
click at [138, 145] on button "$1,853.32 in your order" at bounding box center [127, 154] width 189 height 40
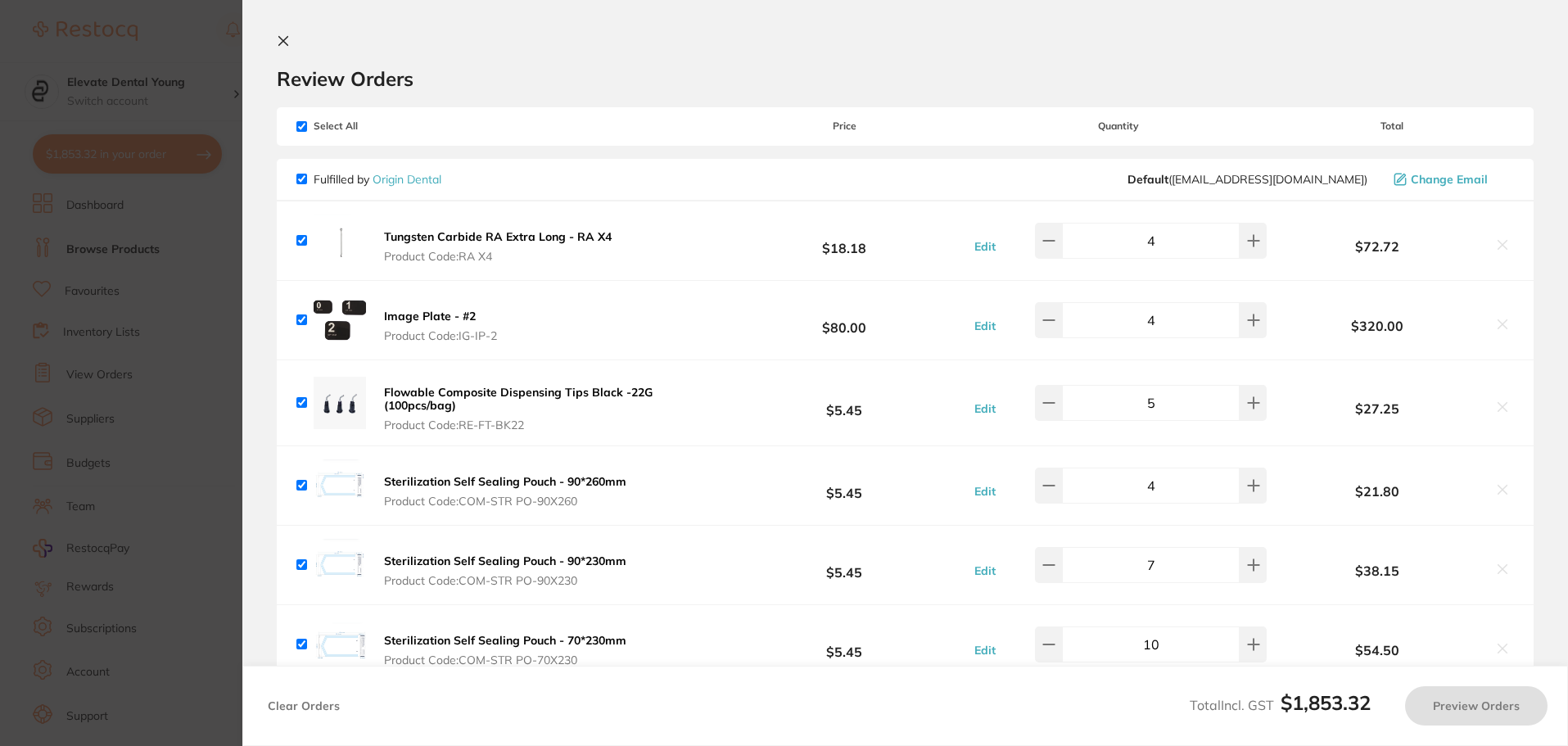
checkbox input "true"
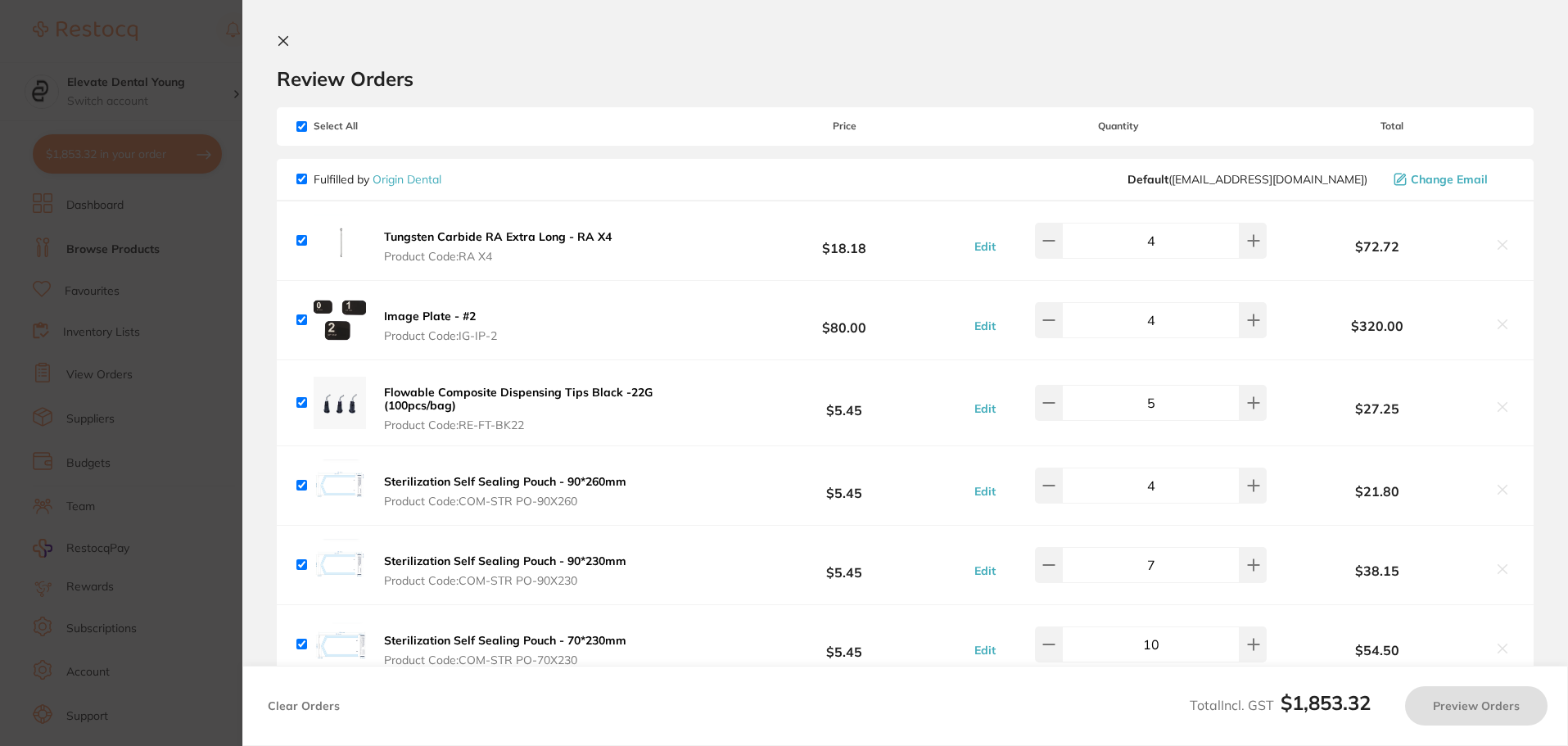
checkbox input "true"
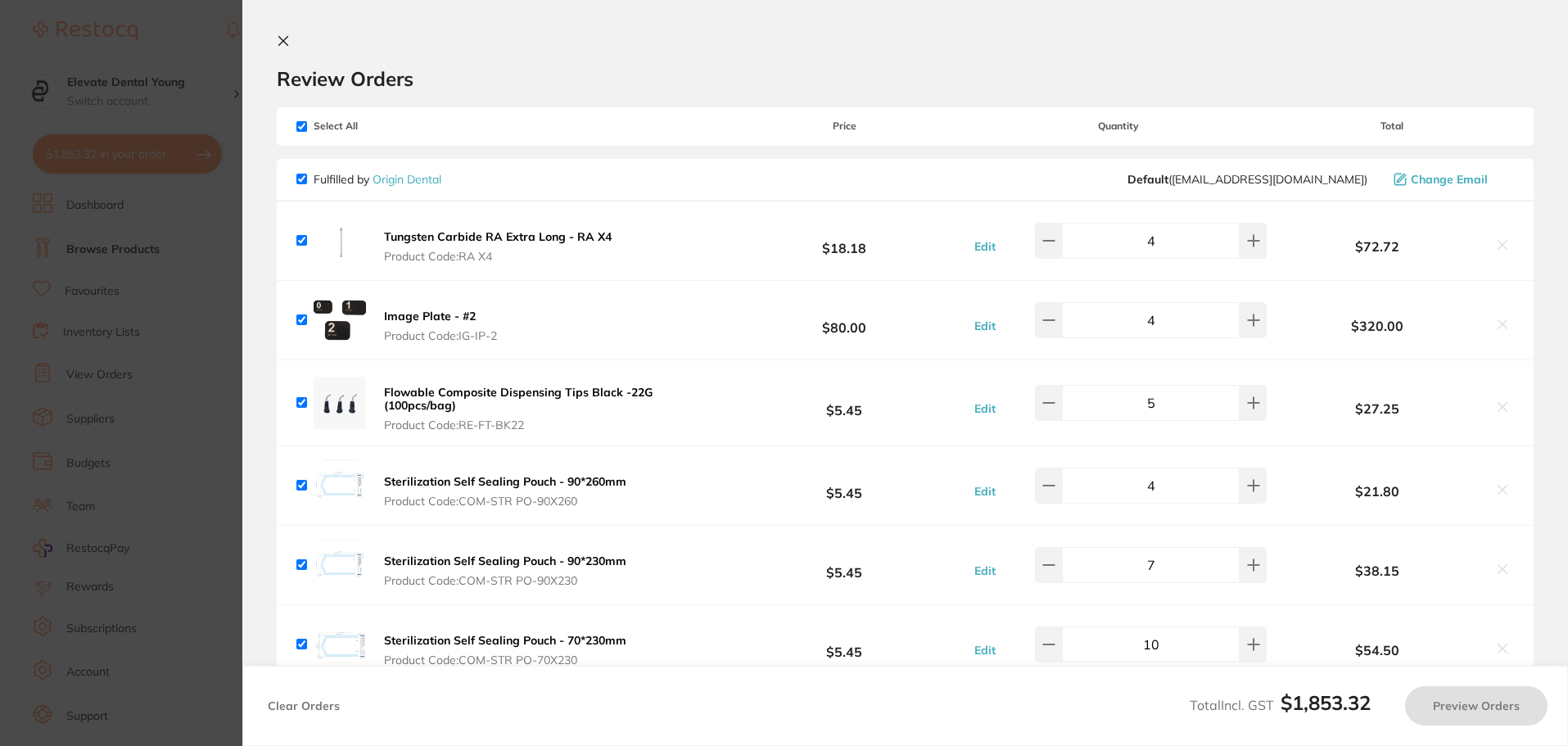
checkbox input "true"
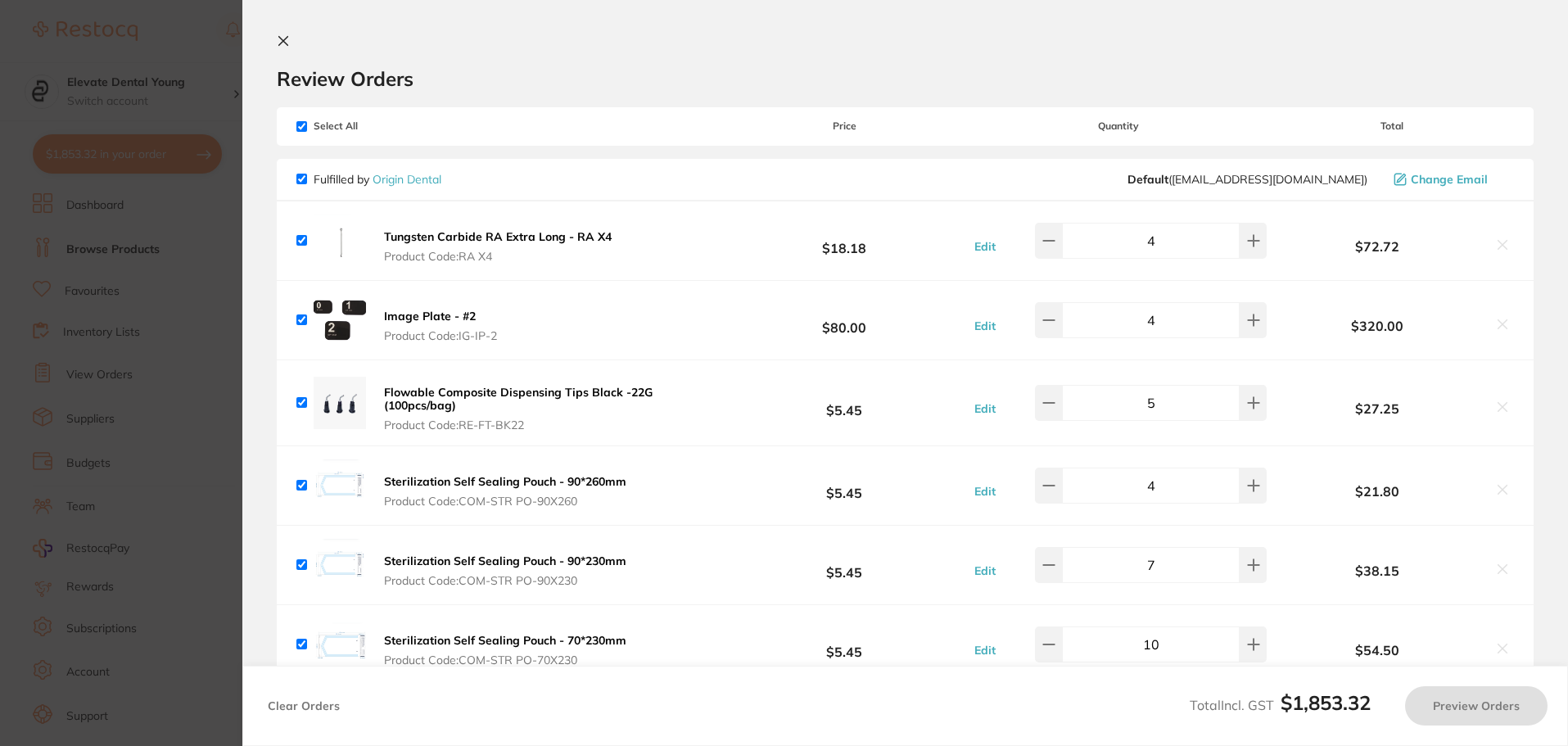
checkbox input "true"
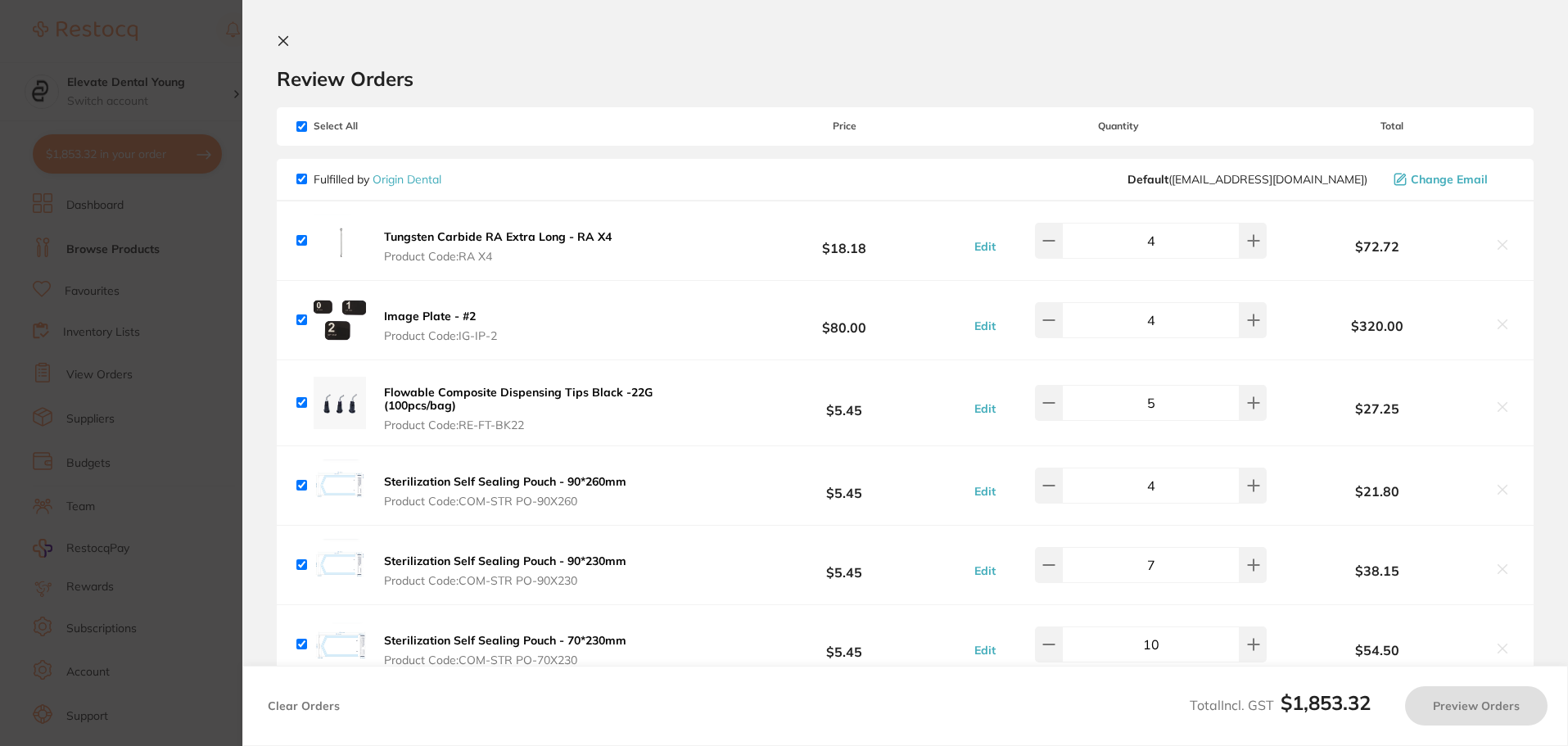
checkbox input "true"
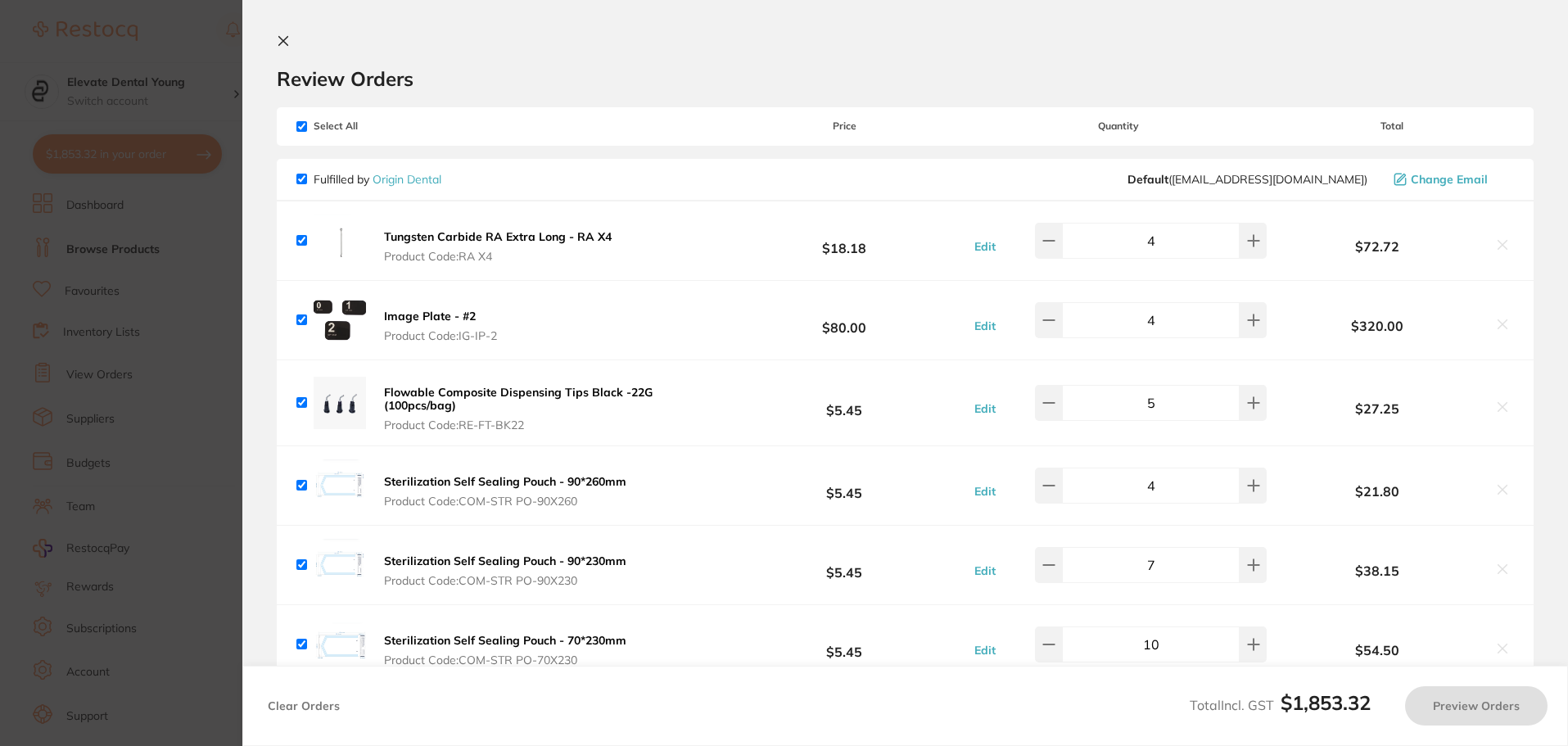
checkbox input "true"
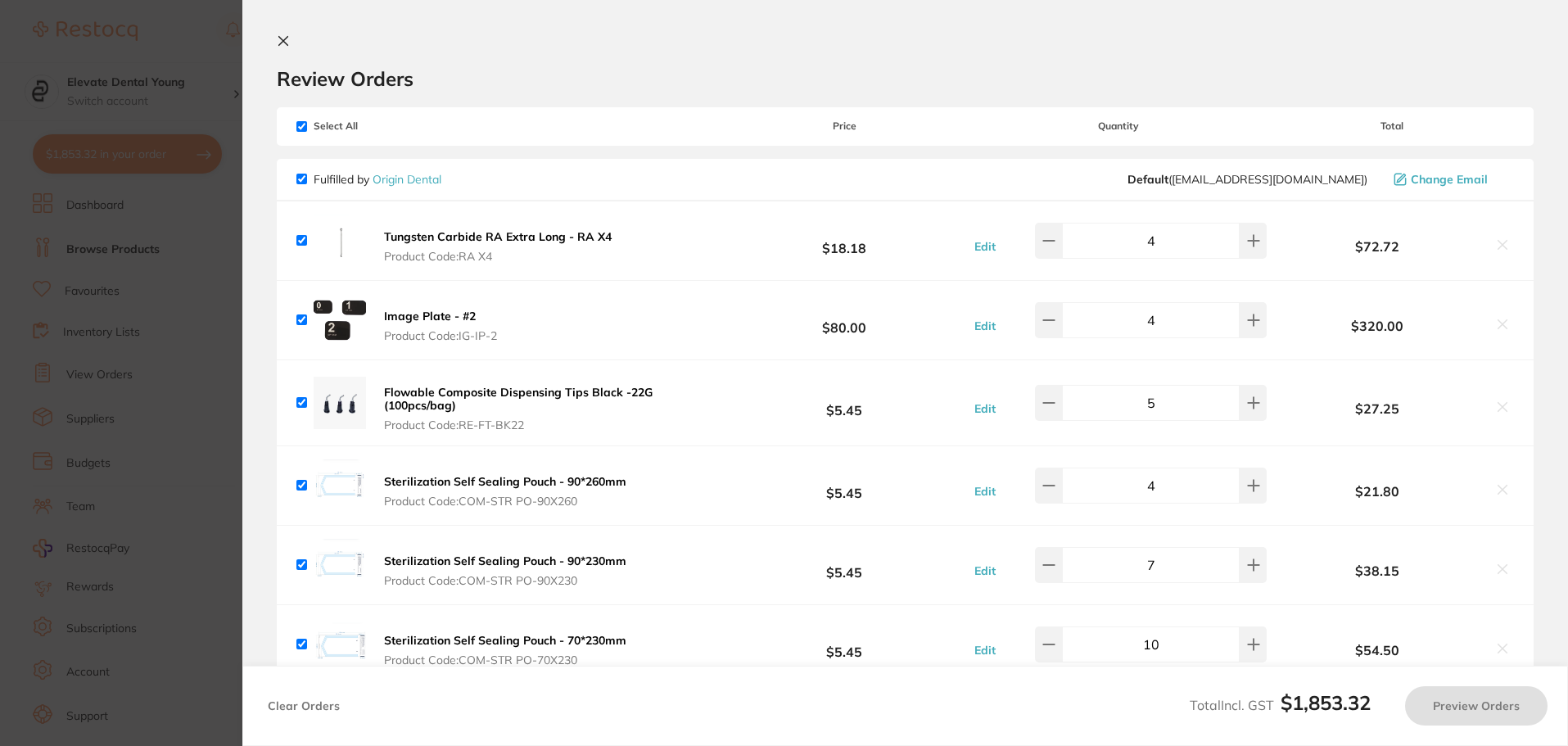
checkbox input "true"
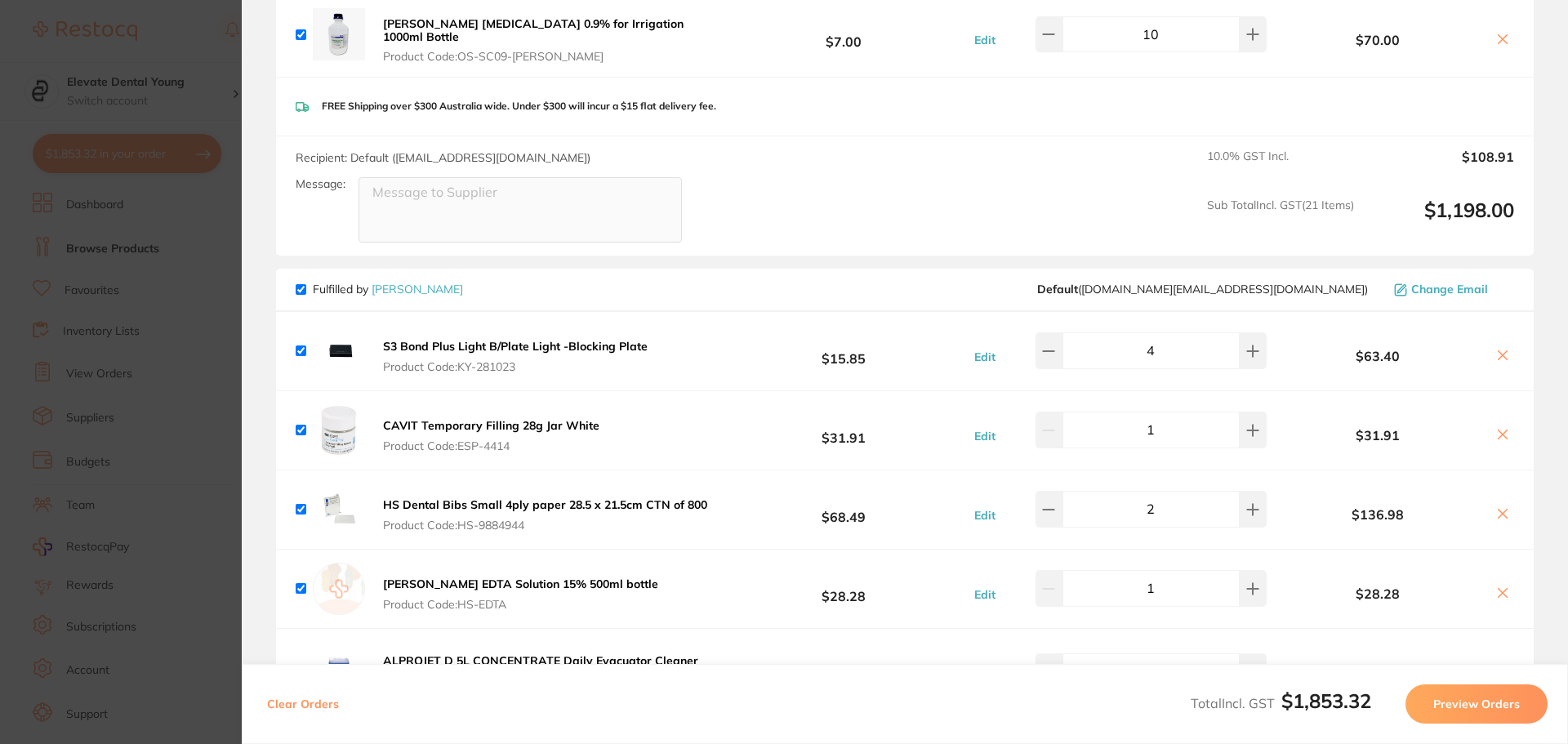
scroll to position [1632, 0]
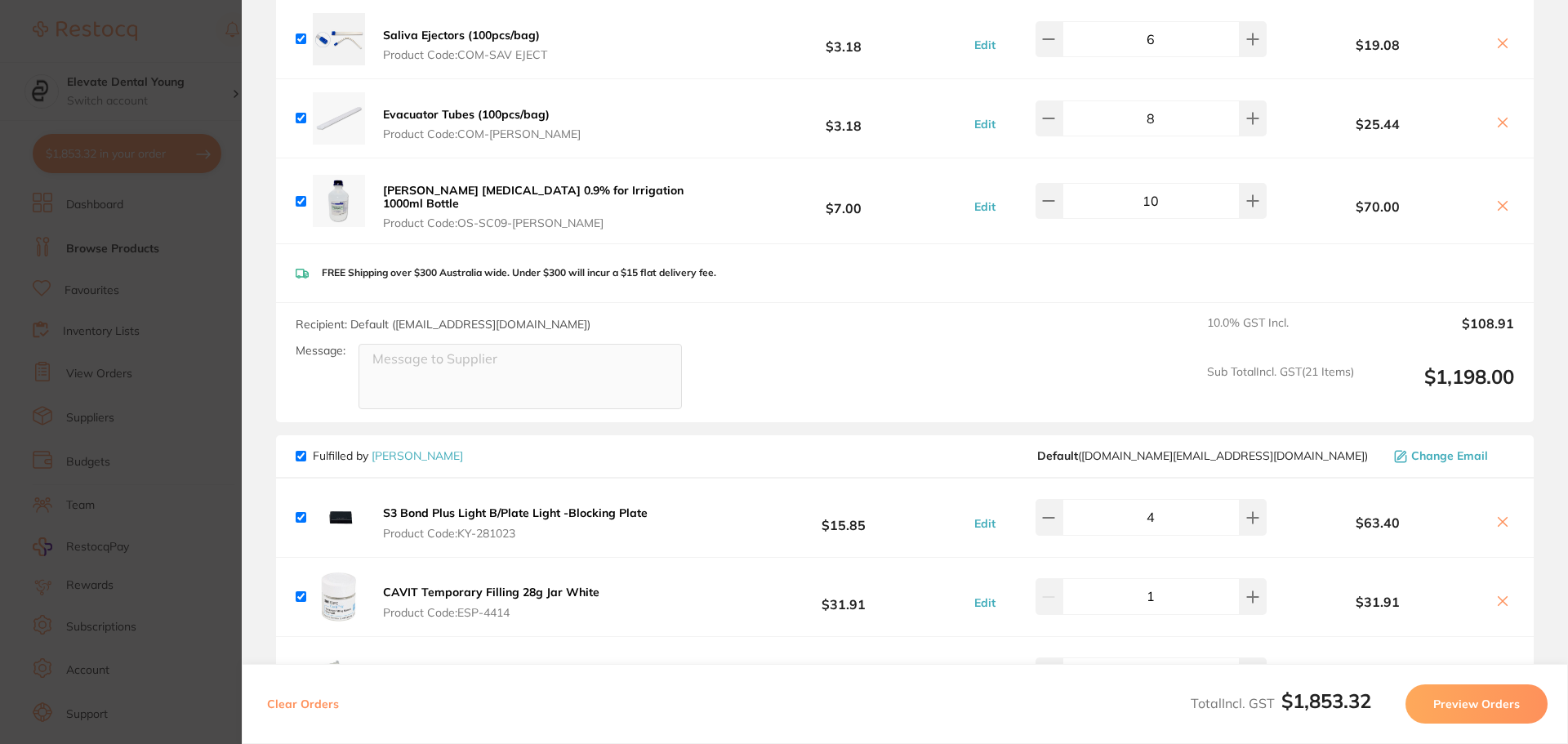
click at [196, 55] on section "Update RRP Set your pre negotiated price for this item. Item Agreed RRP (excl. …" at bounding box center [784, 372] width 1568 height 744
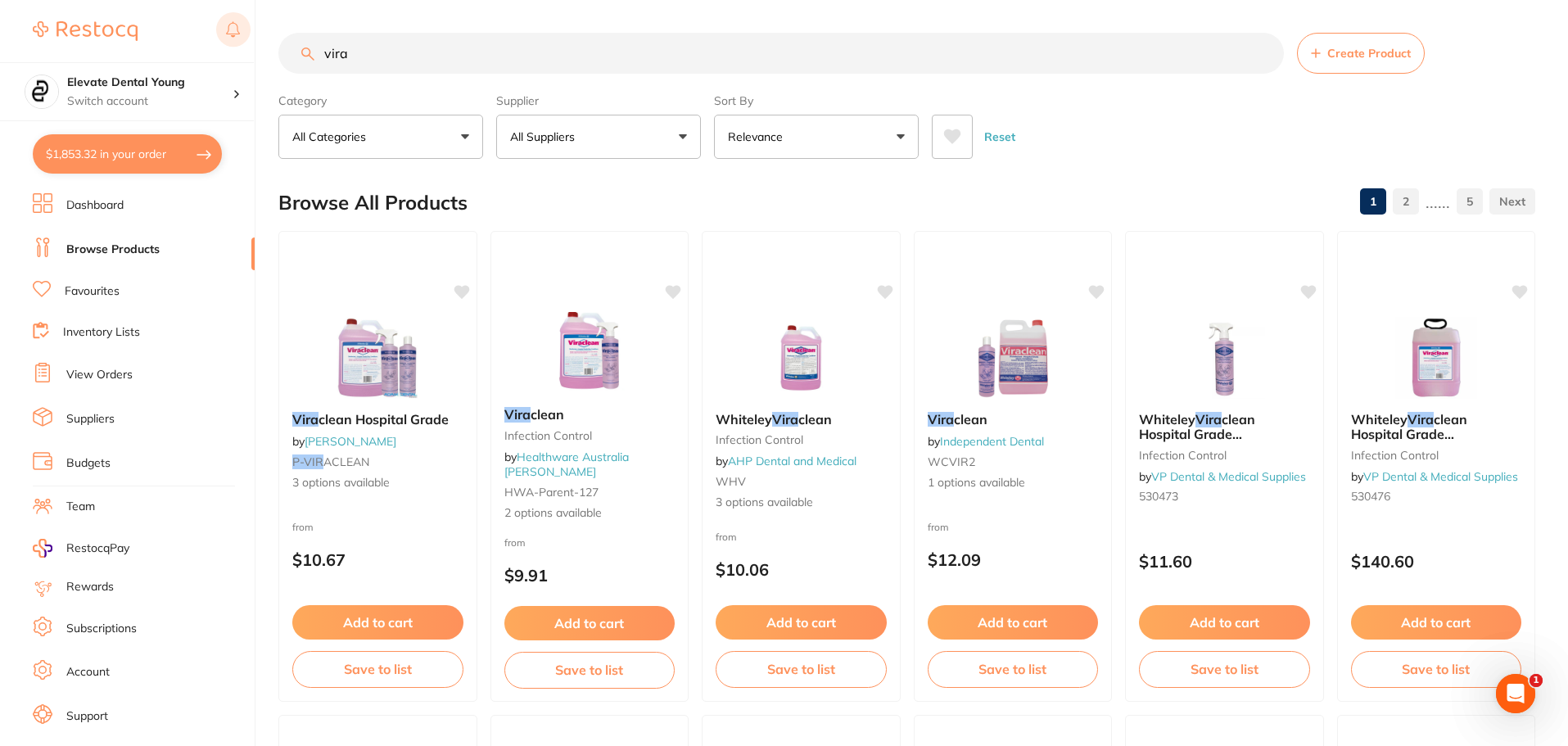
scroll to position [1, 0]
drag, startPoint x: 281, startPoint y: 67, endPoint x: 221, endPoint y: 41, distance: 65.4
click at [223, 69] on div "$1,853.32 Elevate Dental Young Switch account Elevate Dental Young Hilltops Den…" at bounding box center [784, 373] width 1568 height 746
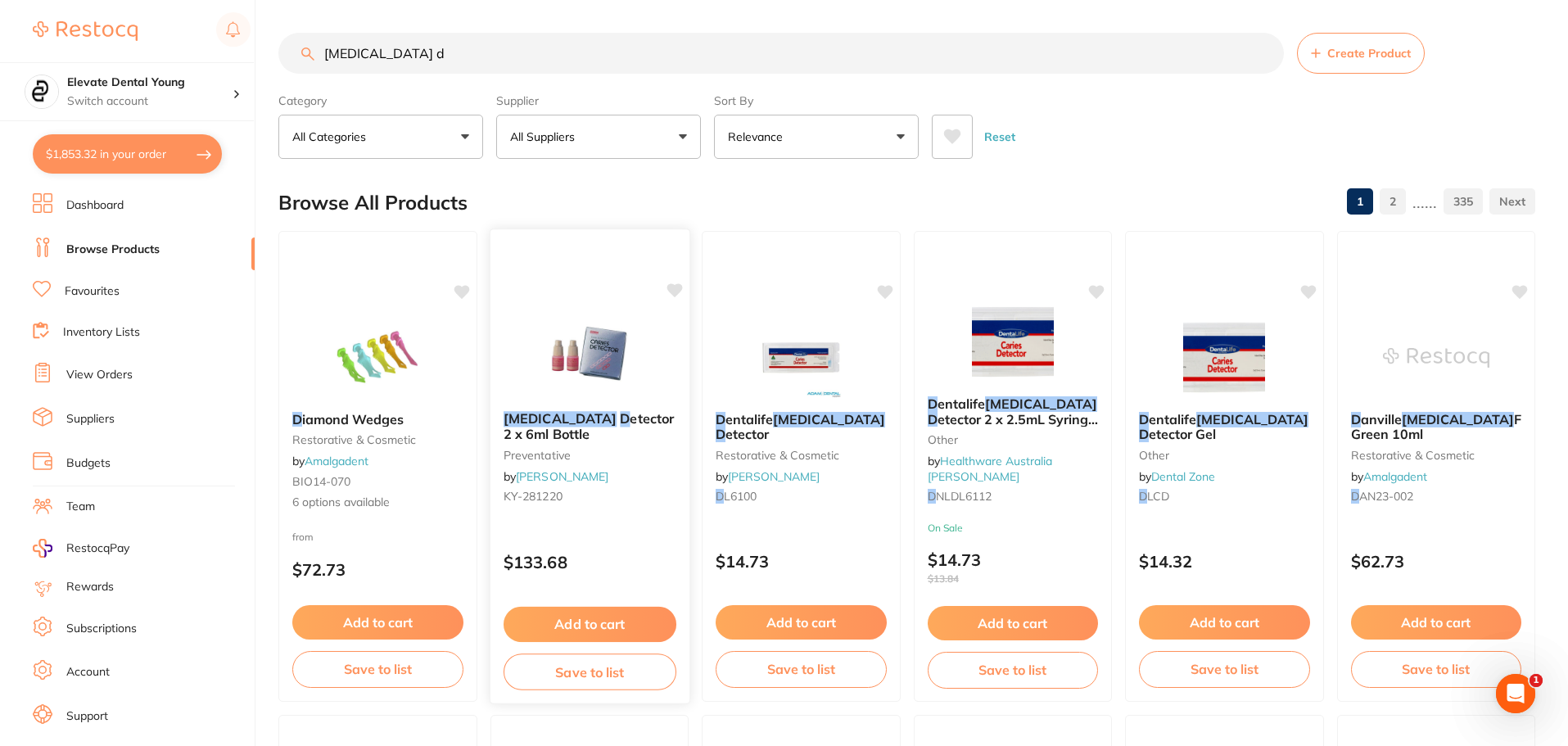
scroll to position [0, 0]
type input "caries d"
click at [774, 615] on button "Add to cart" at bounding box center [801, 623] width 173 height 35
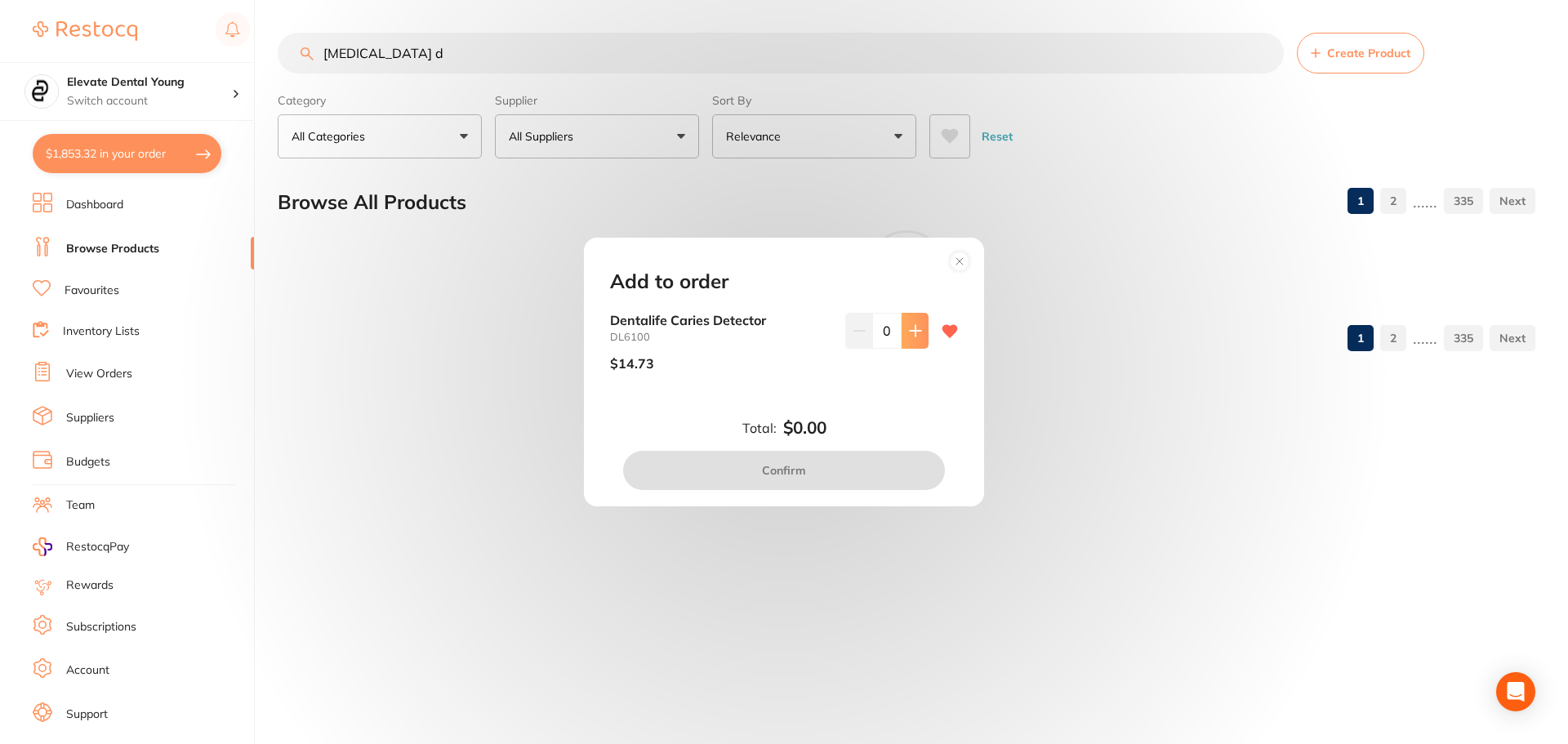
click at [922, 338] on button at bounding box center [915, 330] width 27 height 36
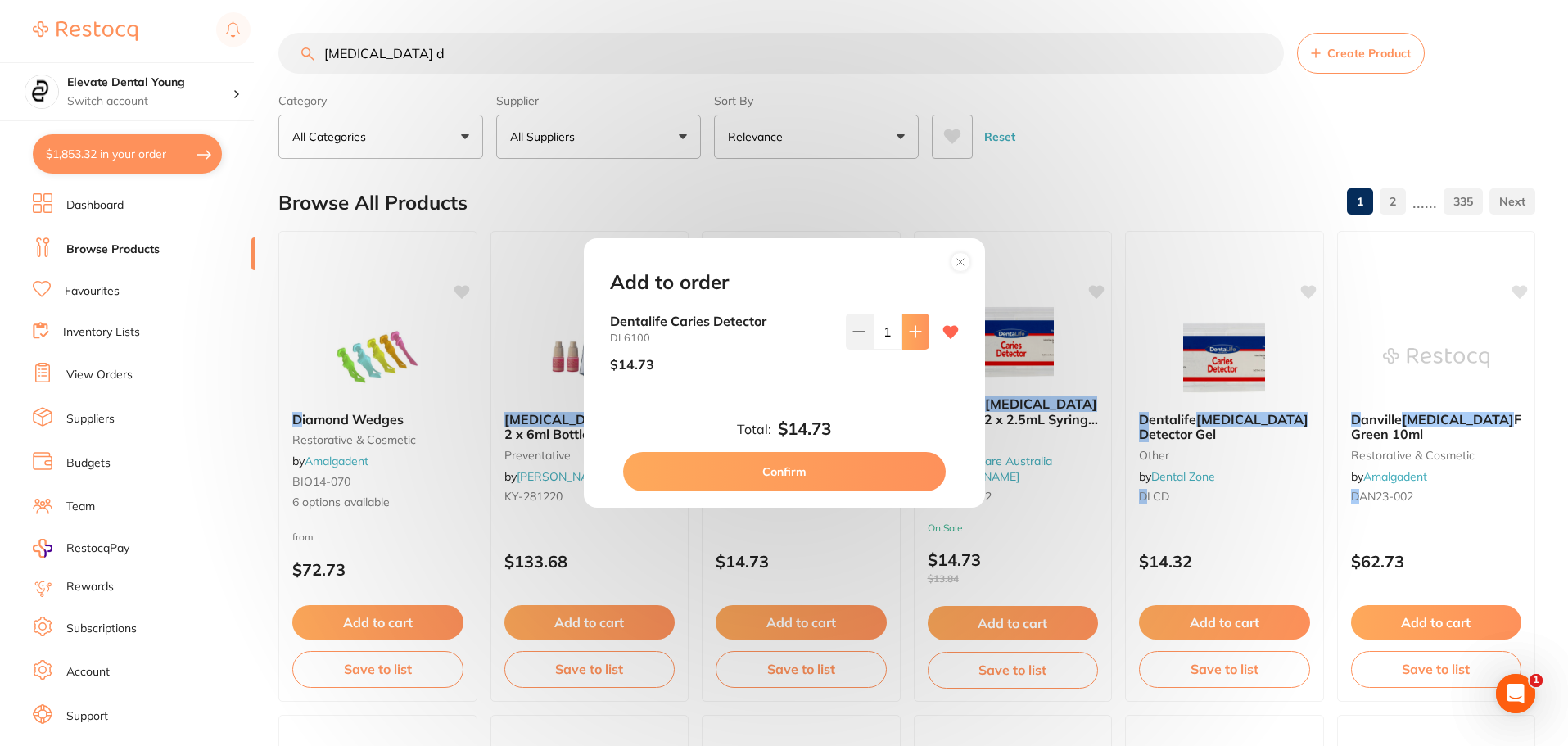
click at [923, 339] on button at bounding box center [915, 331] width 27 height 36
type input "2"
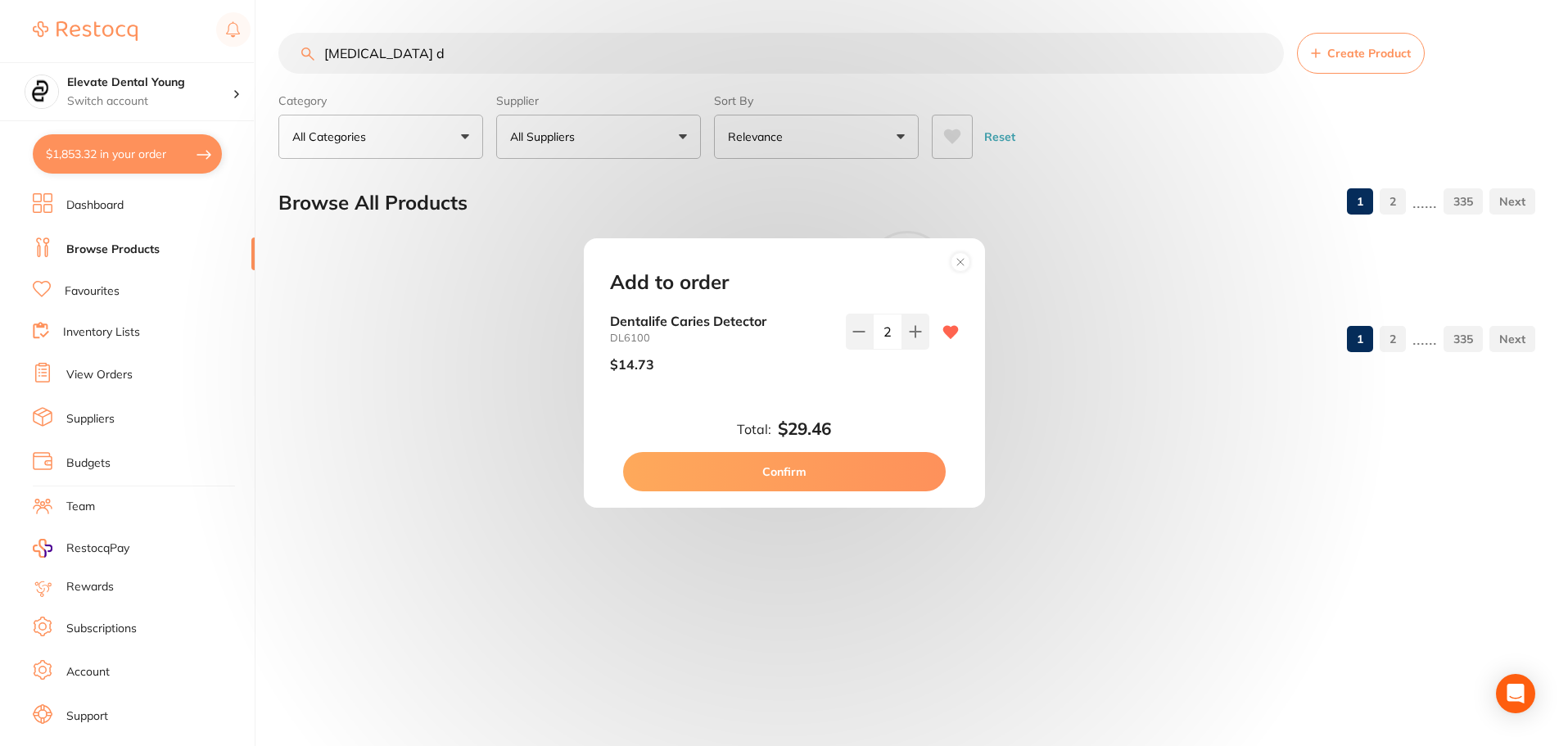
click at [862, 472] on button "Confirm" at bounding box center [784, 472] width 323 height 40
checkbox input "false"
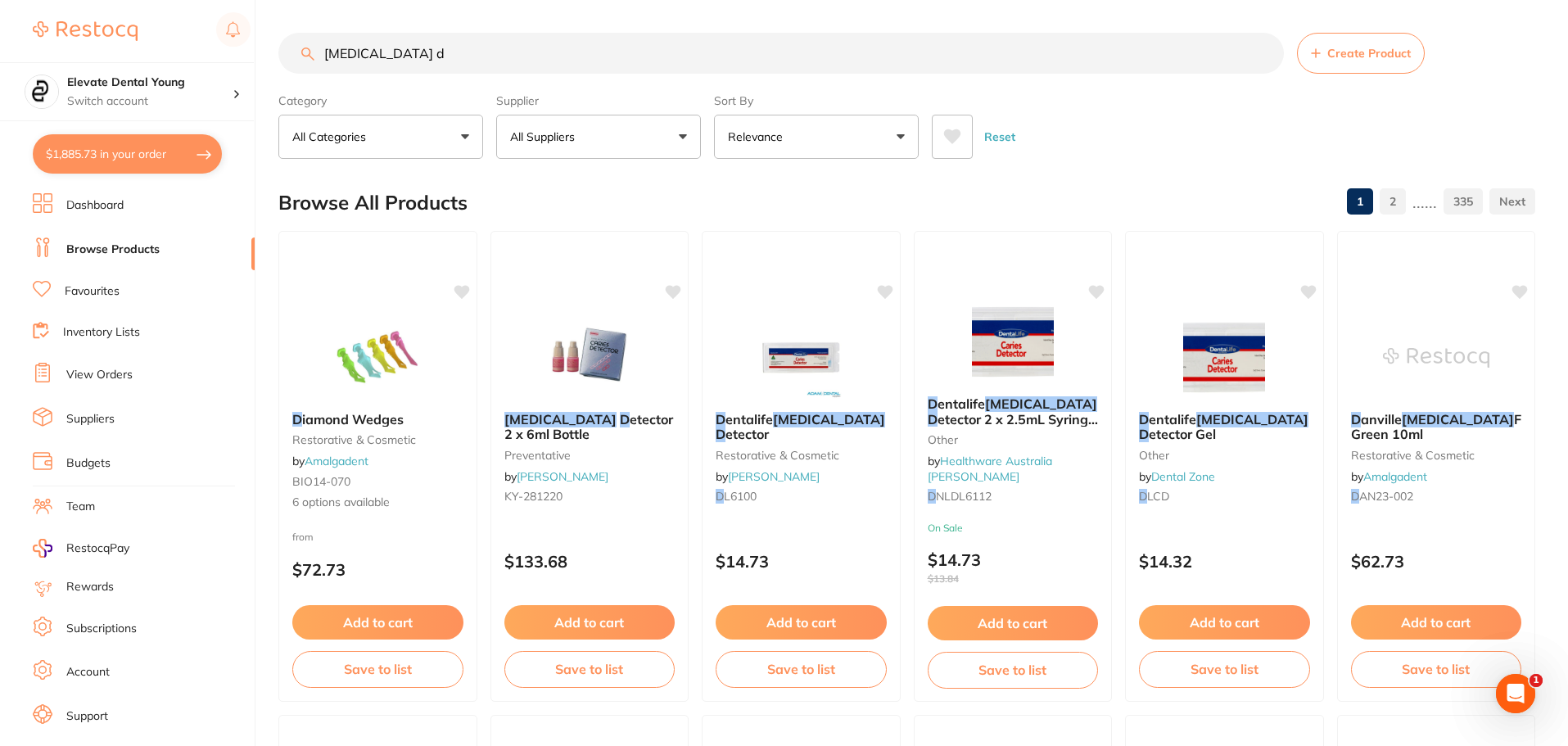
drag, startPoint x: 382, startPoint y: 64, endPoint x: 198, endPoint y: 16, distance: 190.2
click at [197, 19] on div "$1,885.73 Elevate Dental Young Switch account Elevate Dental Young Hilltops Den…" at bounding box center [784, 373] width 1568 height 746
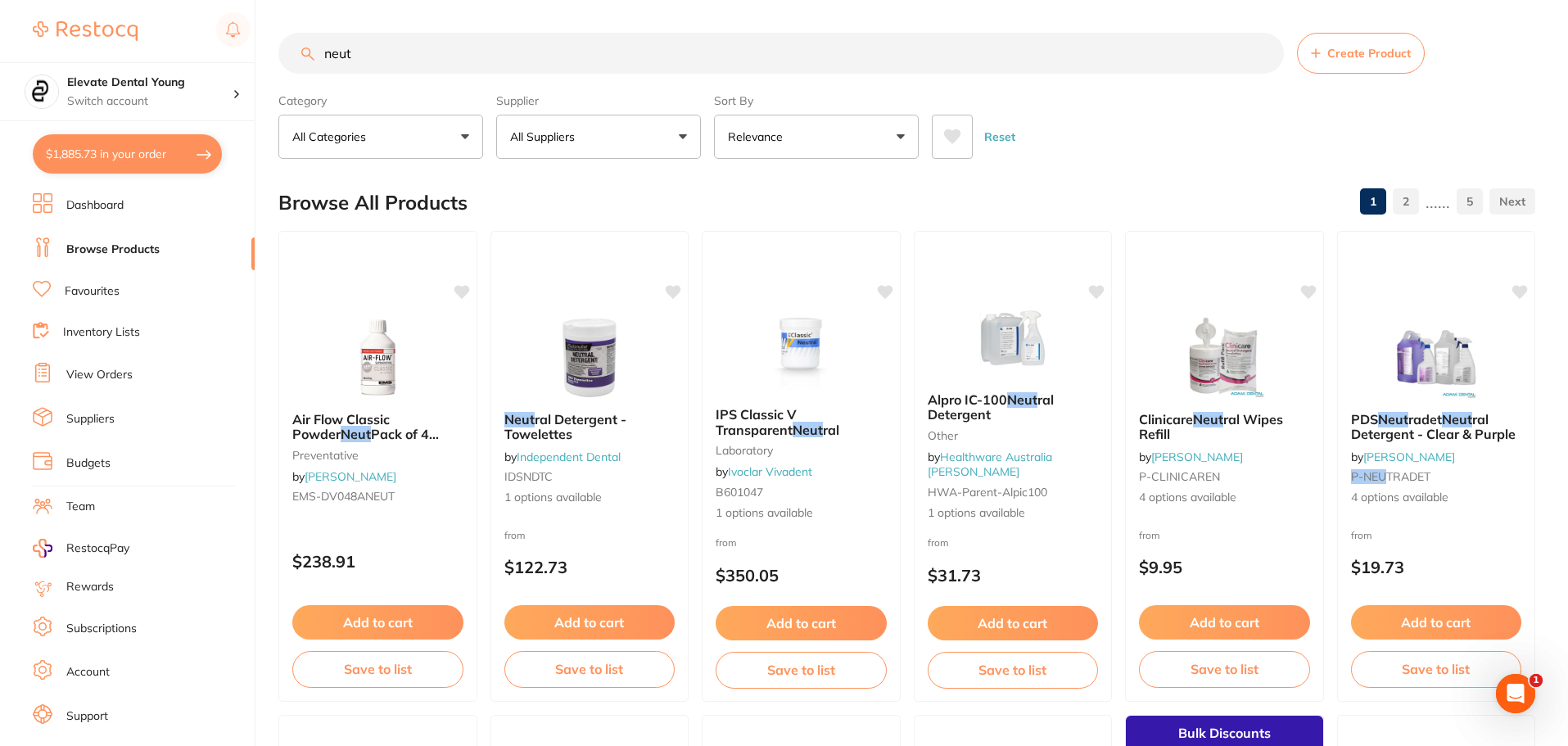
type input "neut"
click at [659, 141] on button "All Suppliers" at bounding box center [598, 136] width 205 height 44
type input "origin"
click at [616, 281] on p "Origin Dental" at bounding box center [595, 278] width 81 height 15
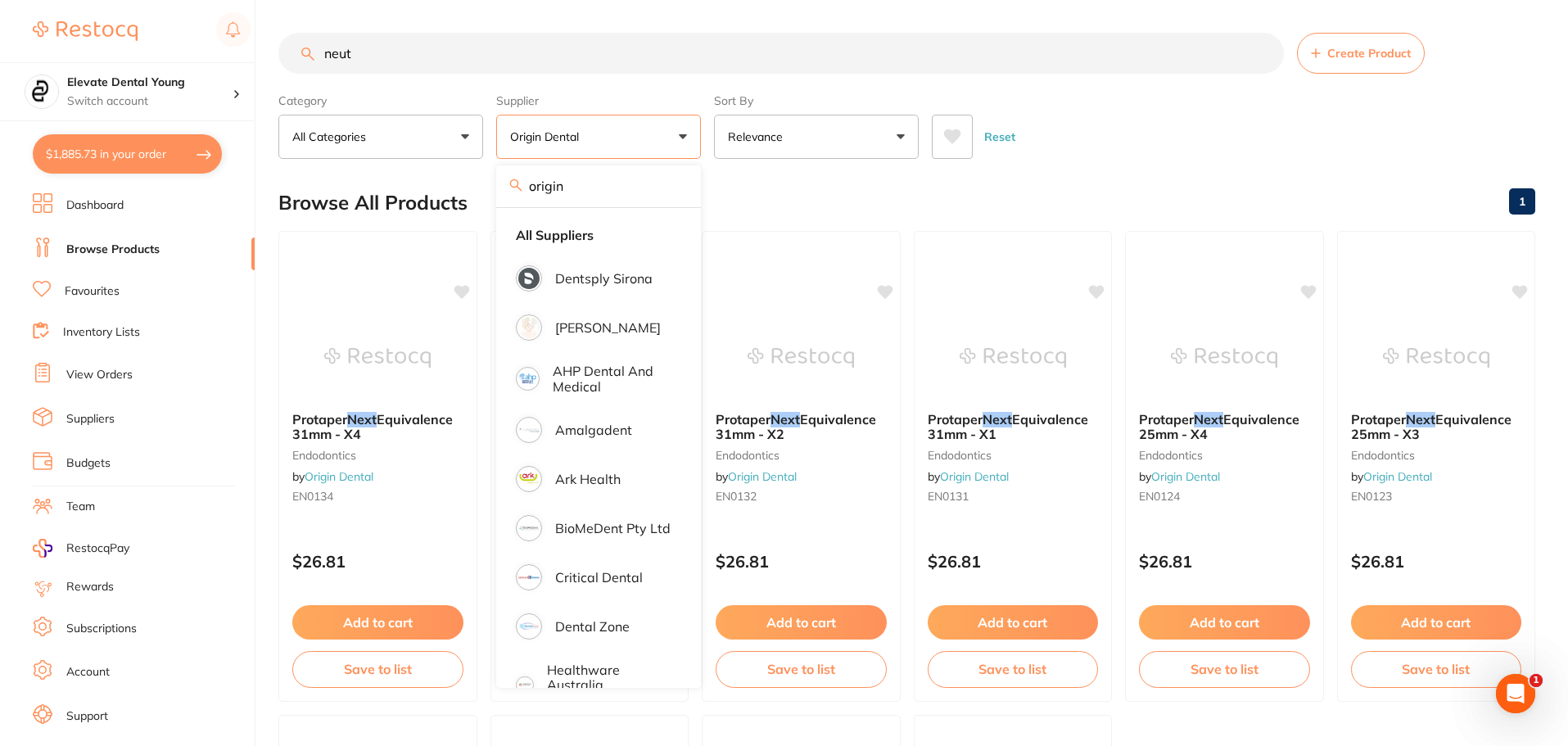
click at [1145, 143] on div "Reset" at bounding box center [1226, 130] width 591 height 58
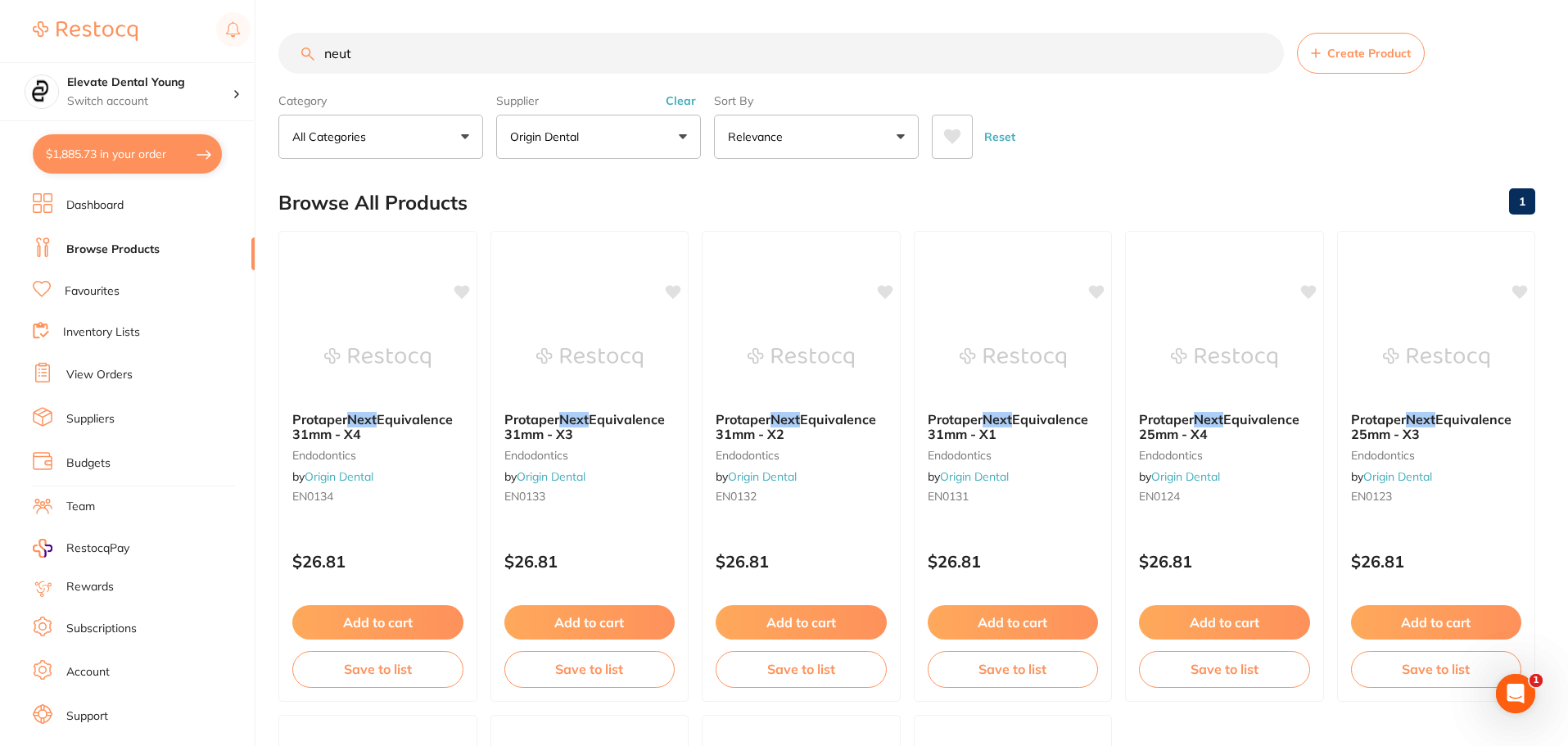
click at [385, 58] on input "neut" at bounding box center [781, 53] width 1006 height 41
drag, startPoint x: 416, startPoint y: 73, endPoint x: 134, endPoint y: 66, distance: 282.1
click at [140, 69] on div "$1,885.73 Elevate Dental Young Switch account Elevate Dental Young Hilltops Den…" at bounding box center [784, 373] width 1568 height 746
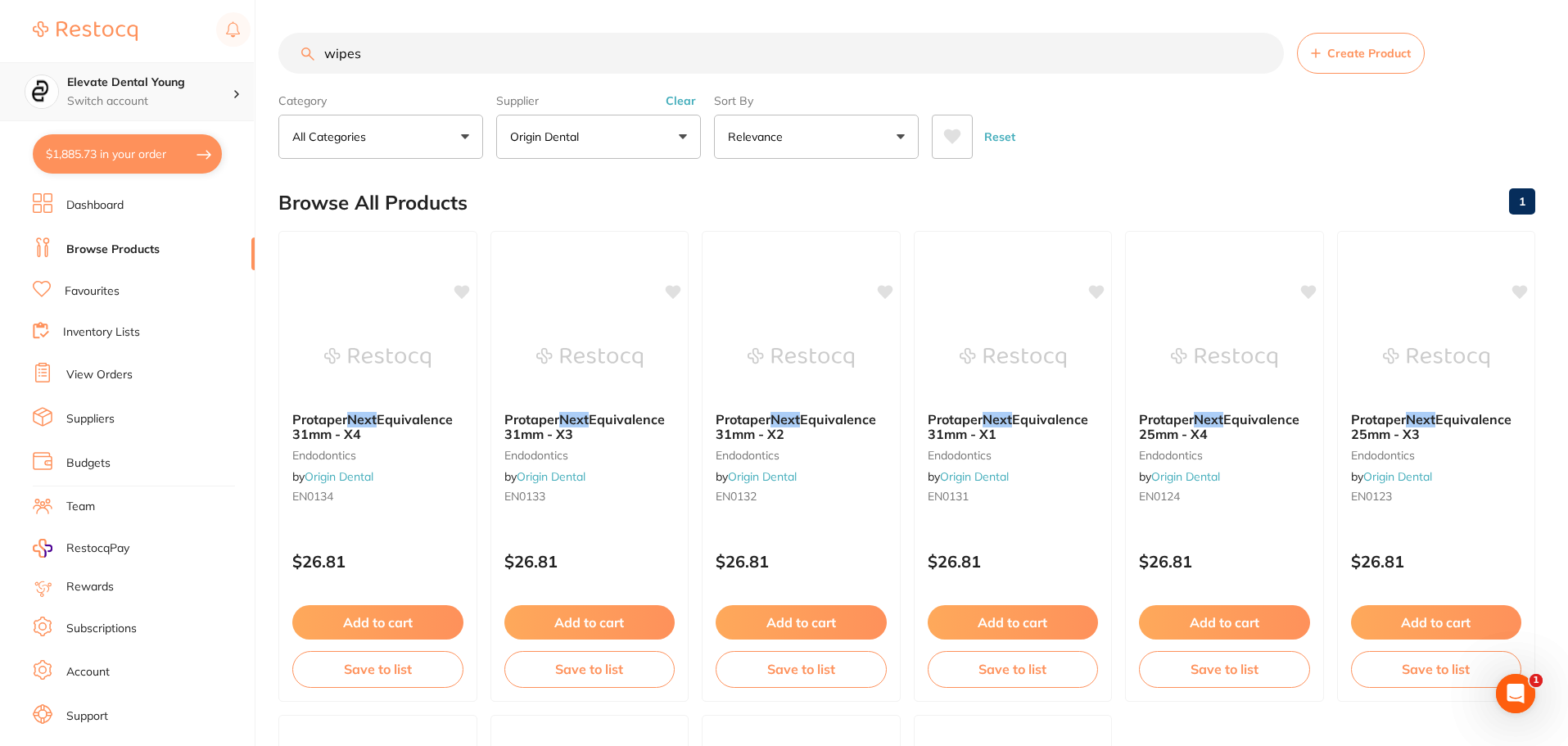
type input "wipes"
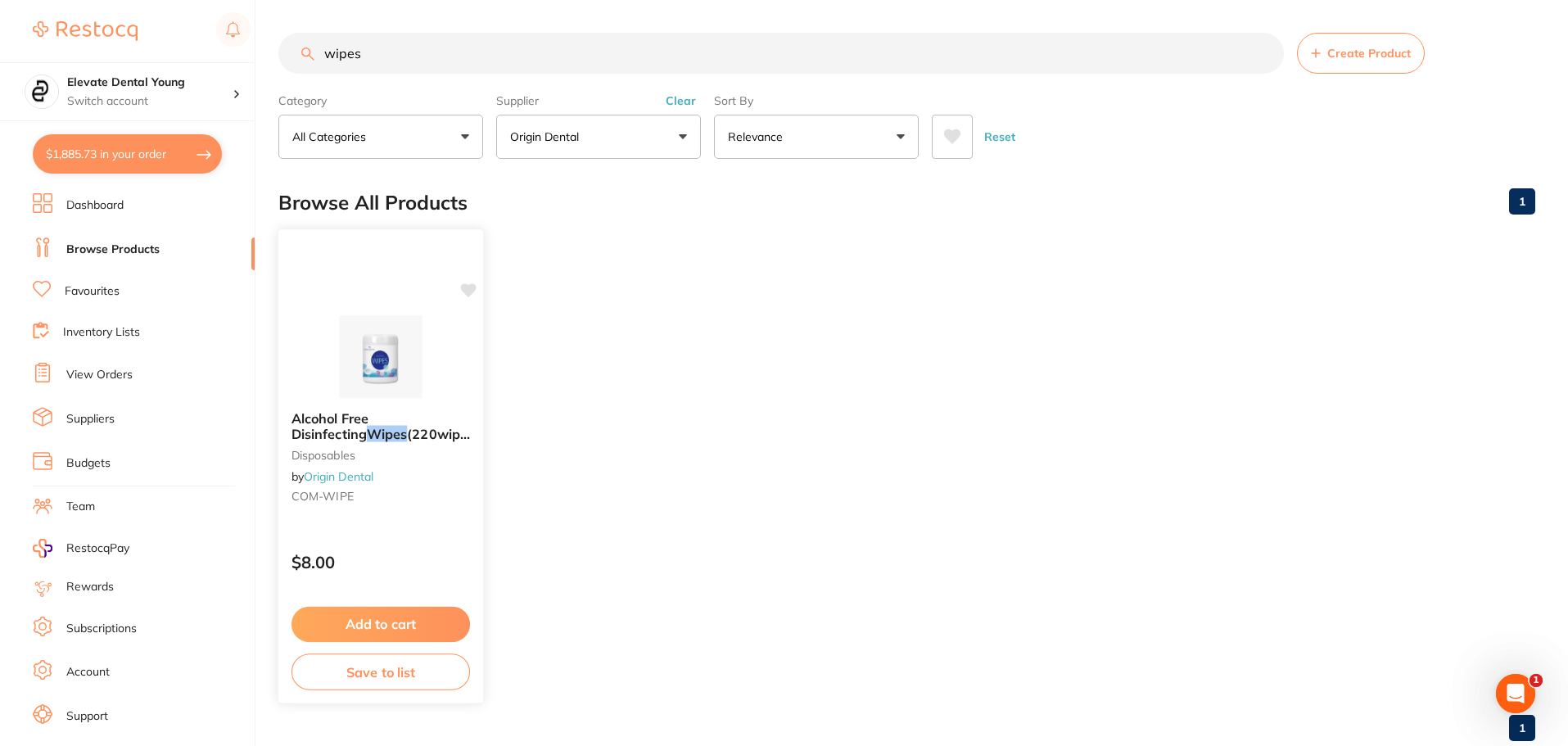
click at [465, 290] on icon at bounding box center [469, 290] width 15 height 14
click at [380, 620] on button "Add to cart" at bounding box center [380, 623] width 178 height 35
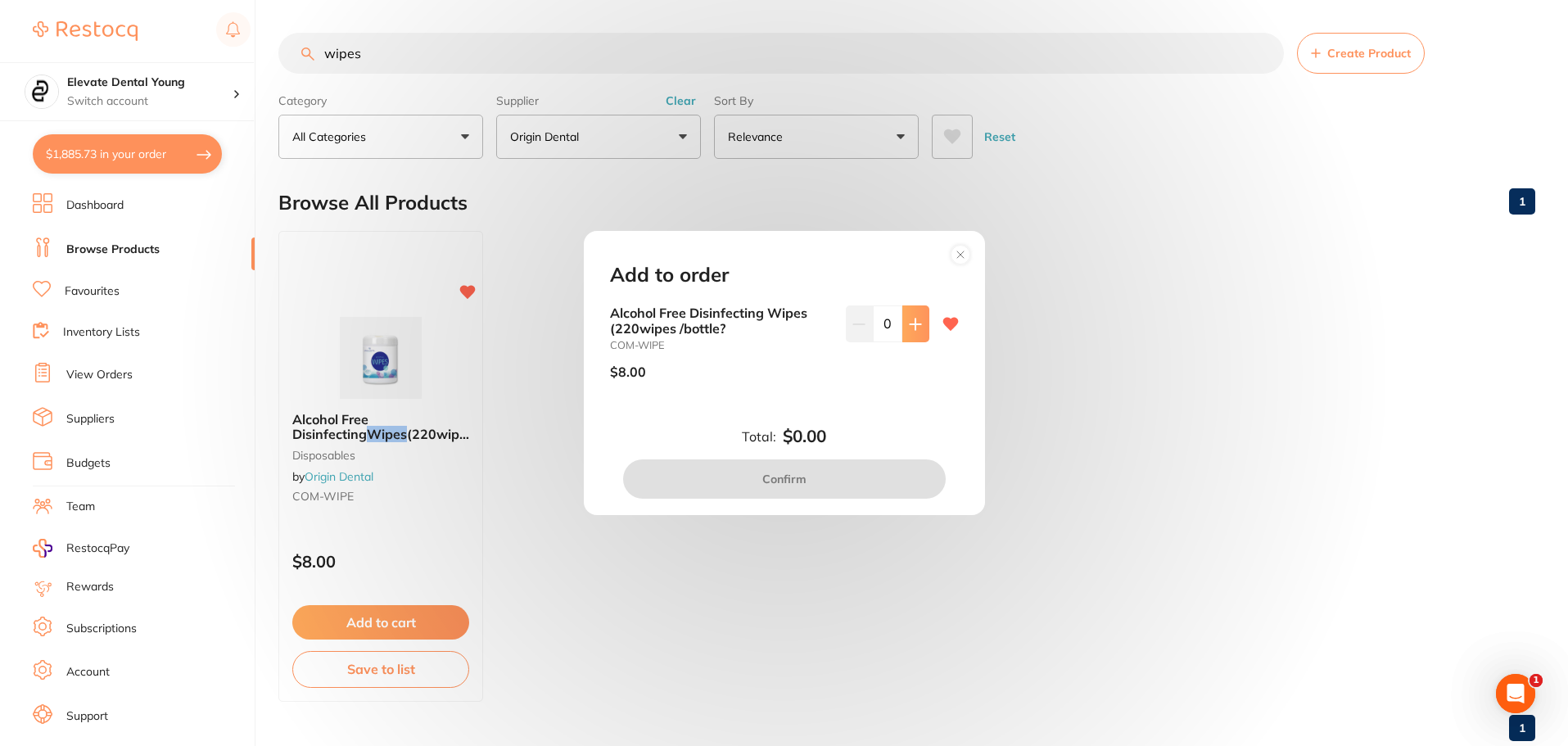
click at [909, 324] on icon at bounding box center [915, 324] width 13 height 13
type input "2"
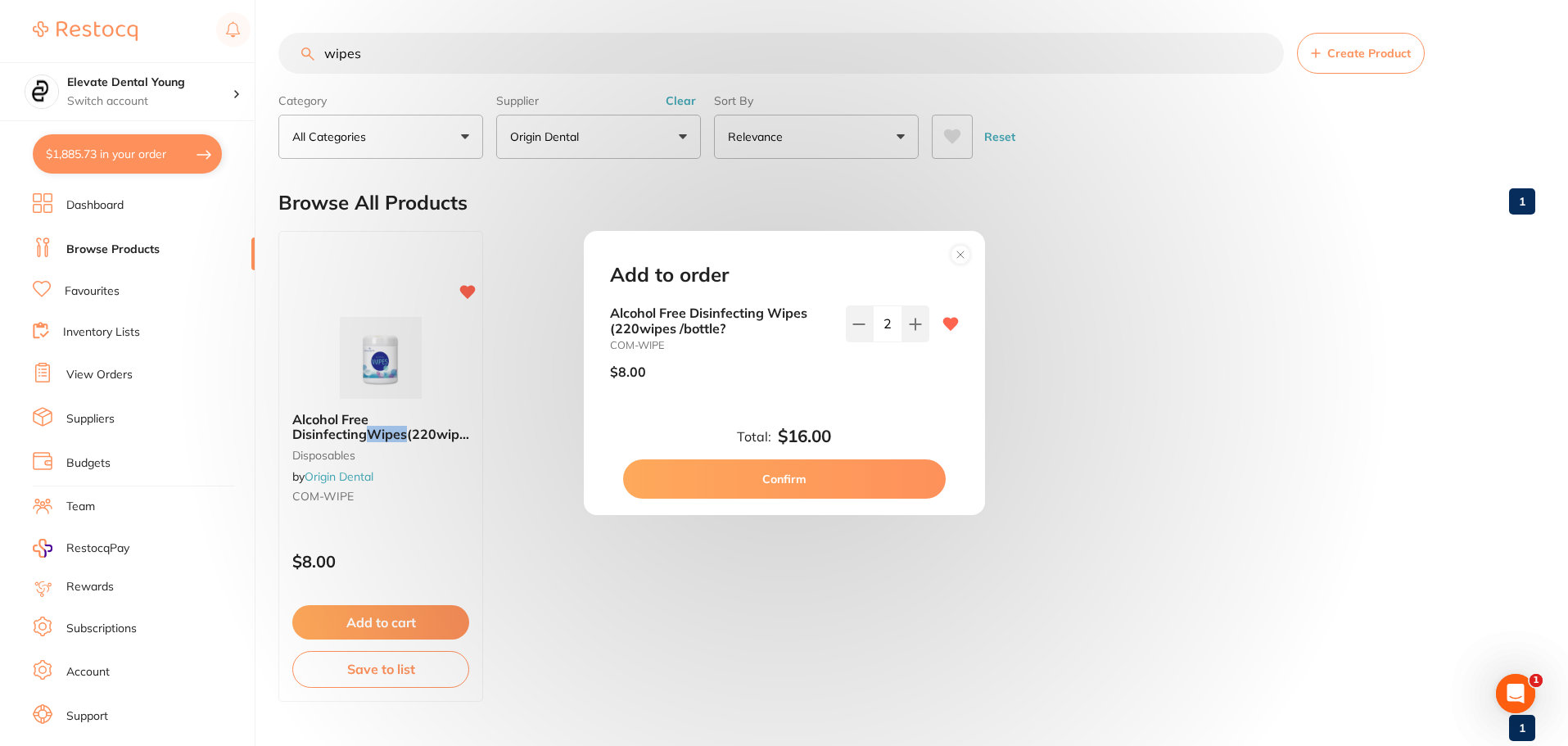
click at [732, 469] on button "Confirm" at bounding box center [784, 479] width 323 height 40
checkbox input "false"
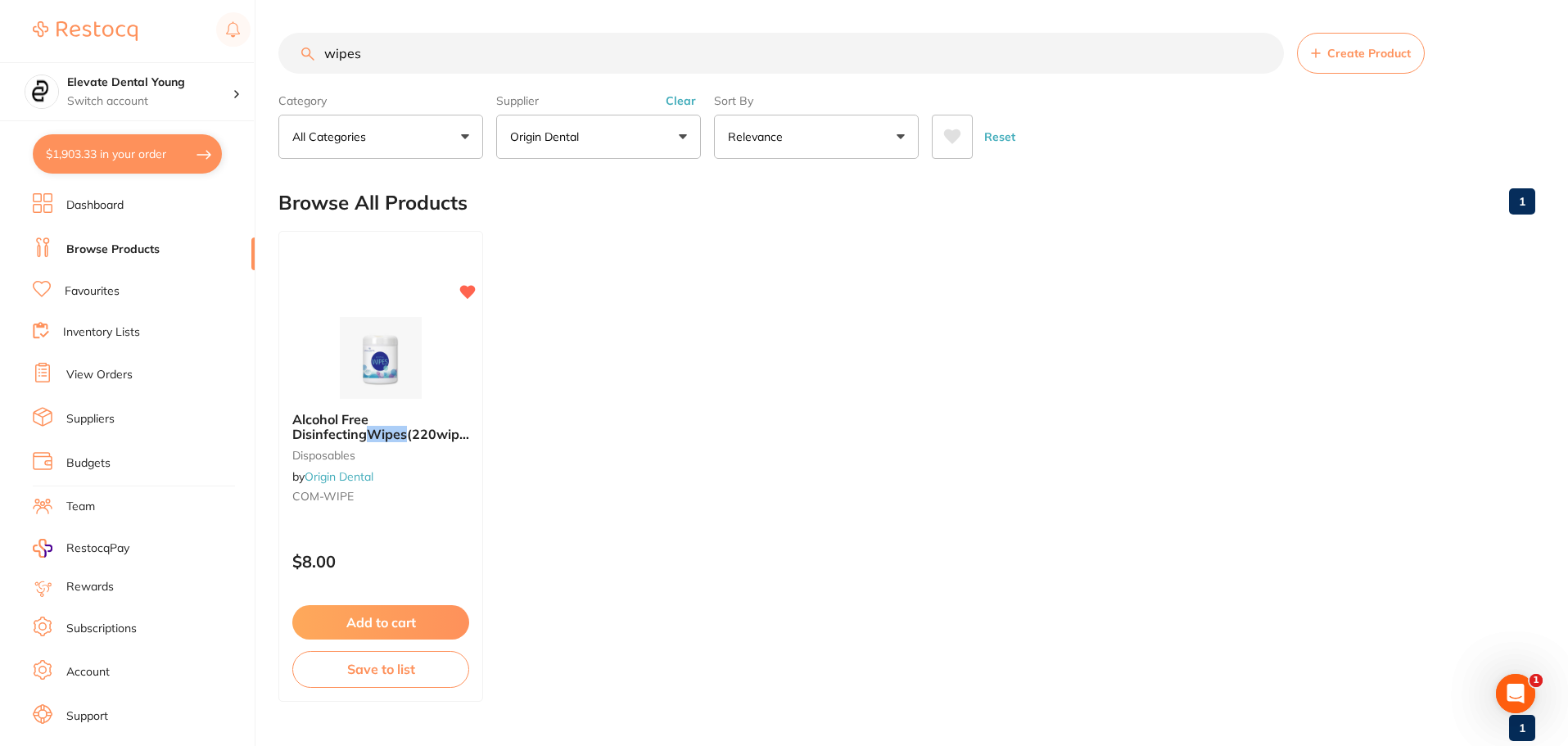
drag, startPoint x: 457, startPoint y: 61, endPoint x: 111, endPoint y: 15, distance: 349.0
click at [140, 20] on div "$1,903.33 Elevate Dental Young Switch account Elevate Dental Young Hilltops Den…" at bounding box center [784, 373] width 1568 height 746
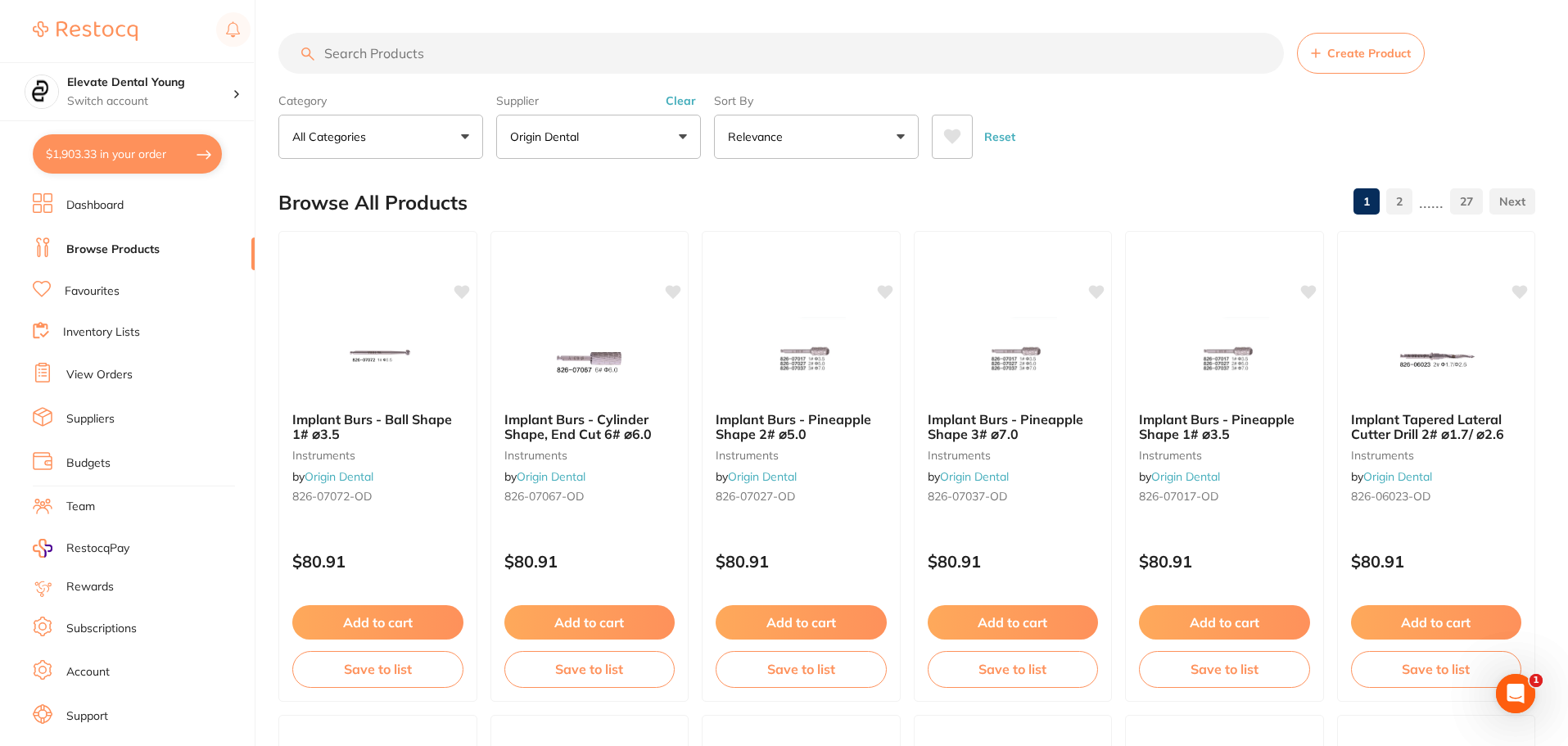
click at [687, 101] on button "Clear" at bounding box center [680, 101] width 41 height 15
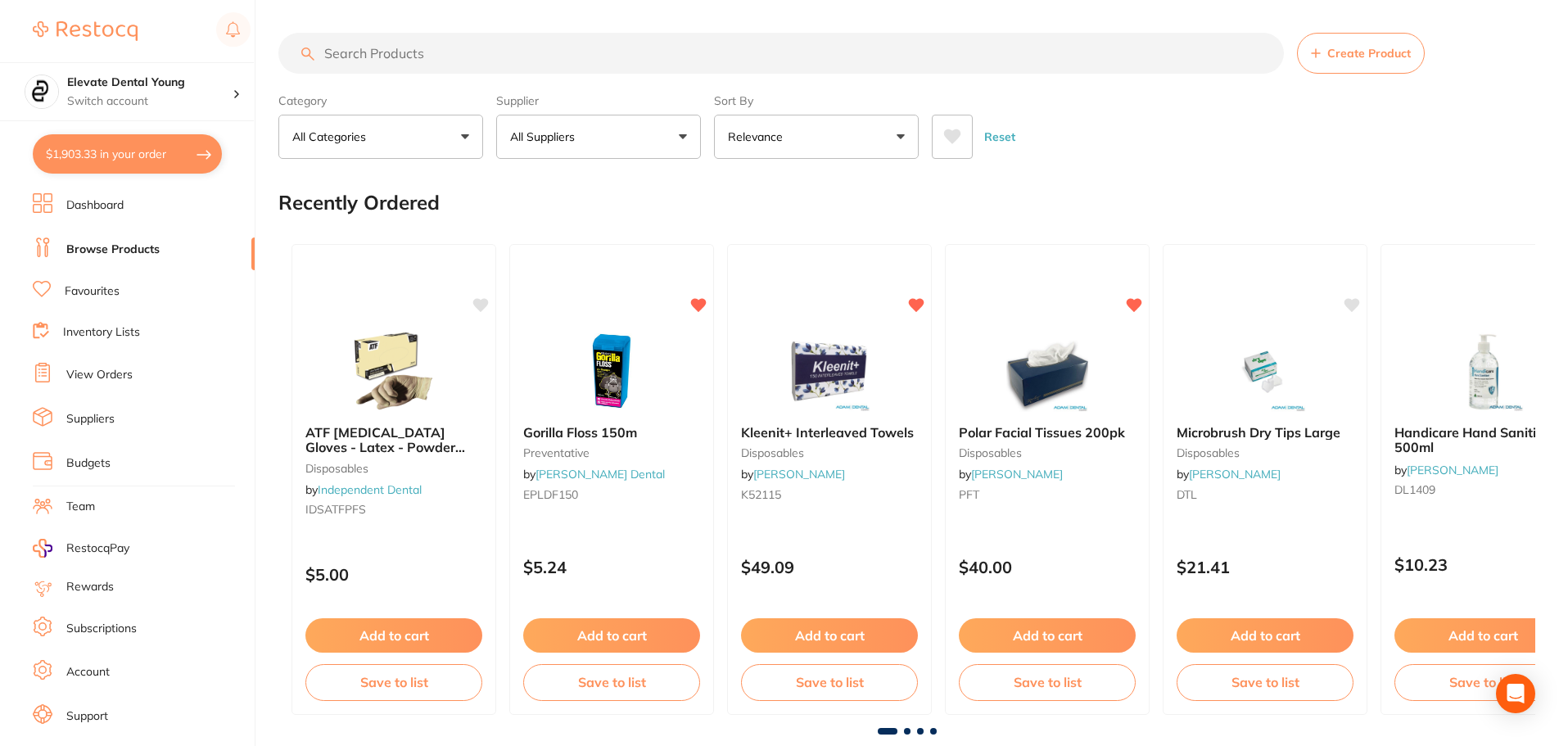
click at [395, 56] on input "search" at bounding box center [781, 53] width 1006 height 41
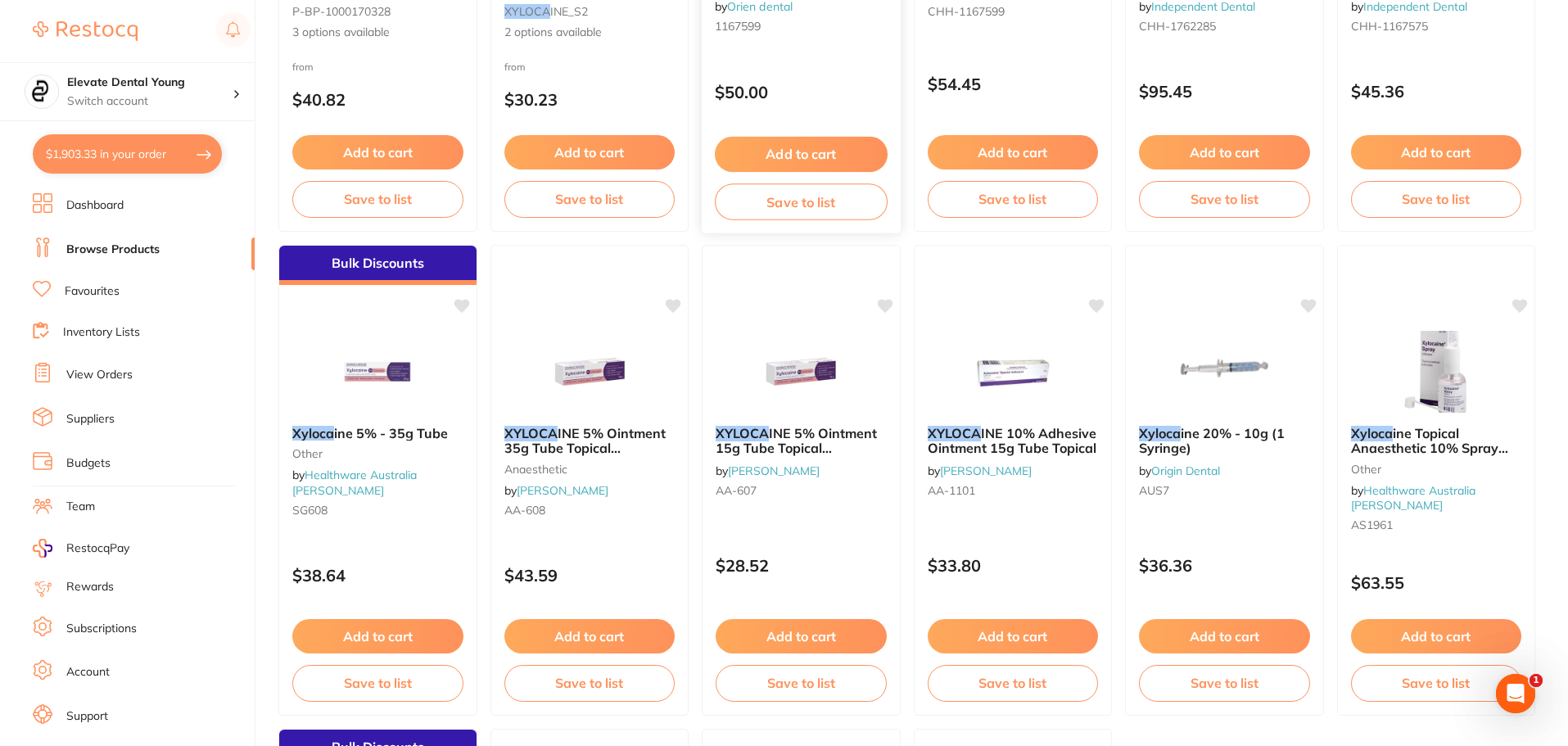
scroll to position [572, 0]
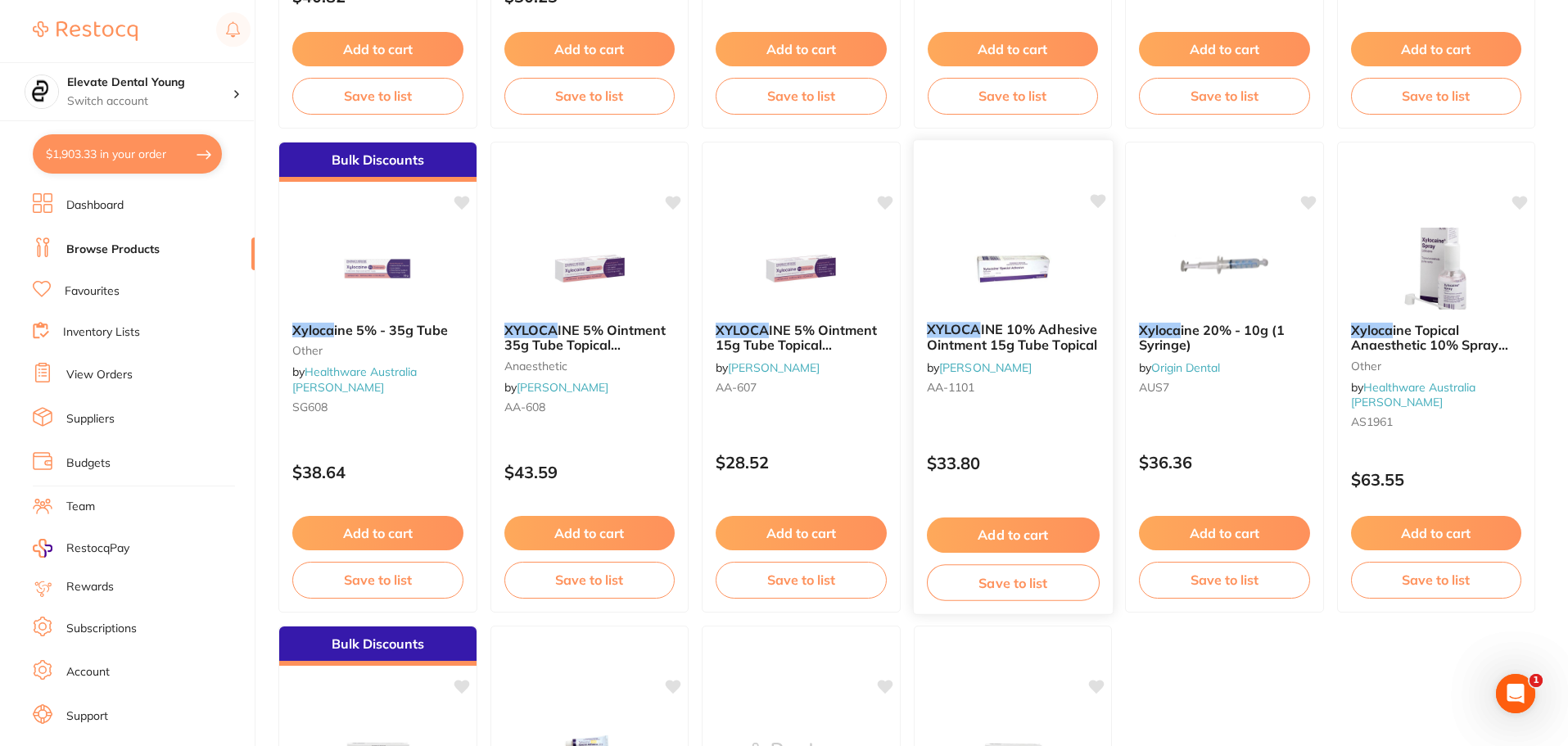
type input "xyloca"
click at [1009, 524] on button "Add to cart" at bounding box center [1011, 534] width 173 height 35
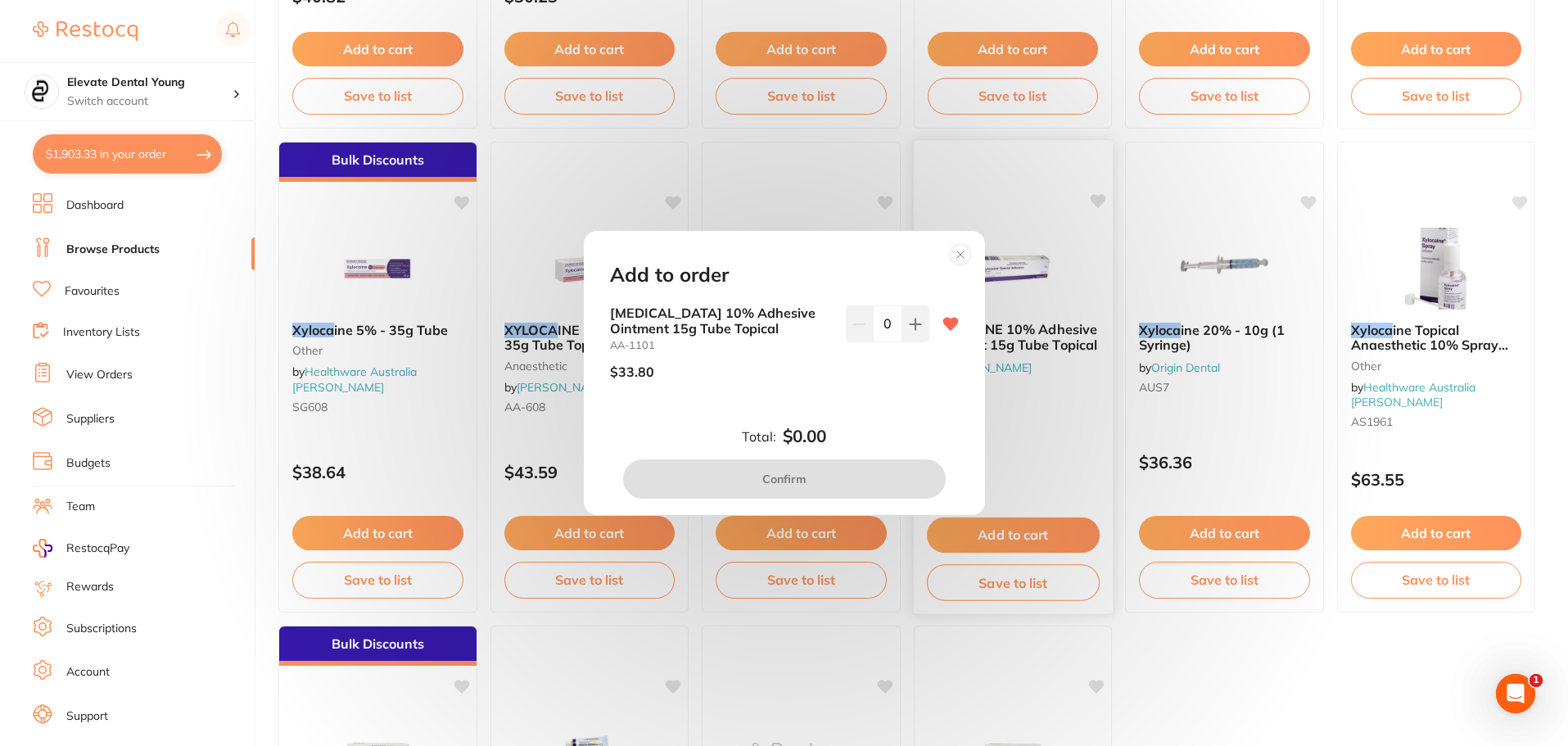
scroll to position [0, 0]
click at [913, 335] on button at bounding box center [915, 323] width 27 height 36
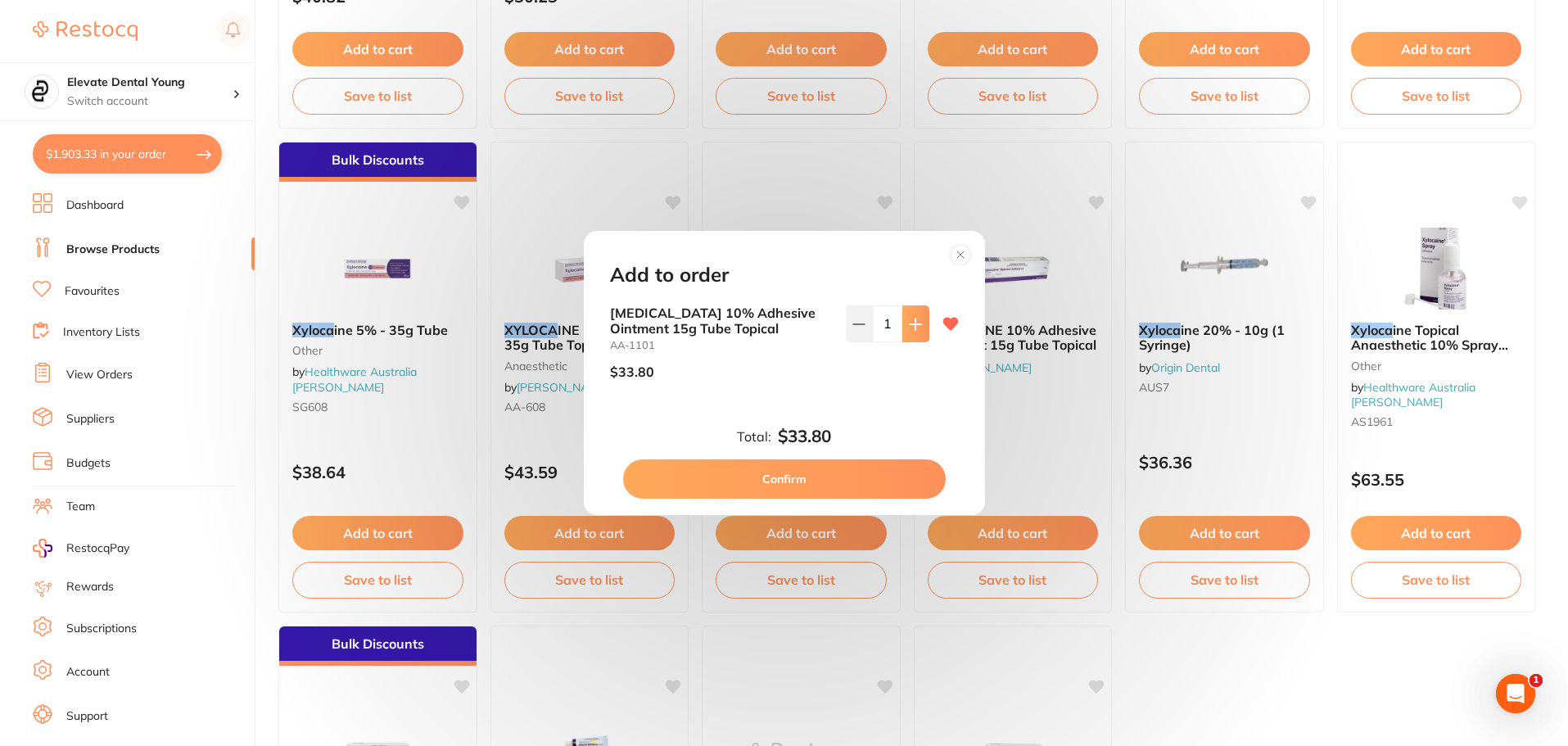
click at [913, 335] on button at bounding box center [915, 323] width 27 height 36
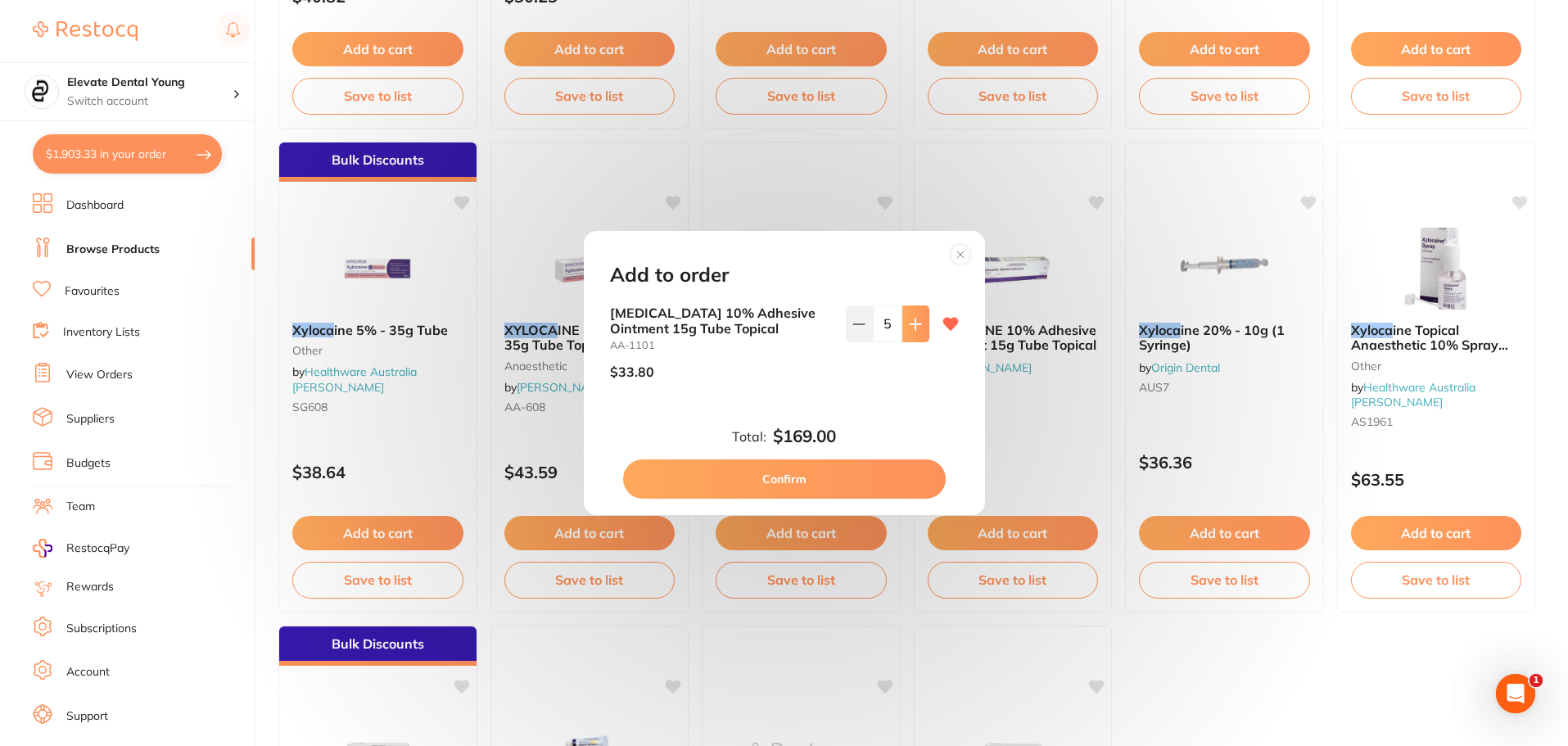
type input "6"
click at [797, 473] on button "Confirm" at bounding box center [784, 479] width 323 height 40
checkbox input "false"
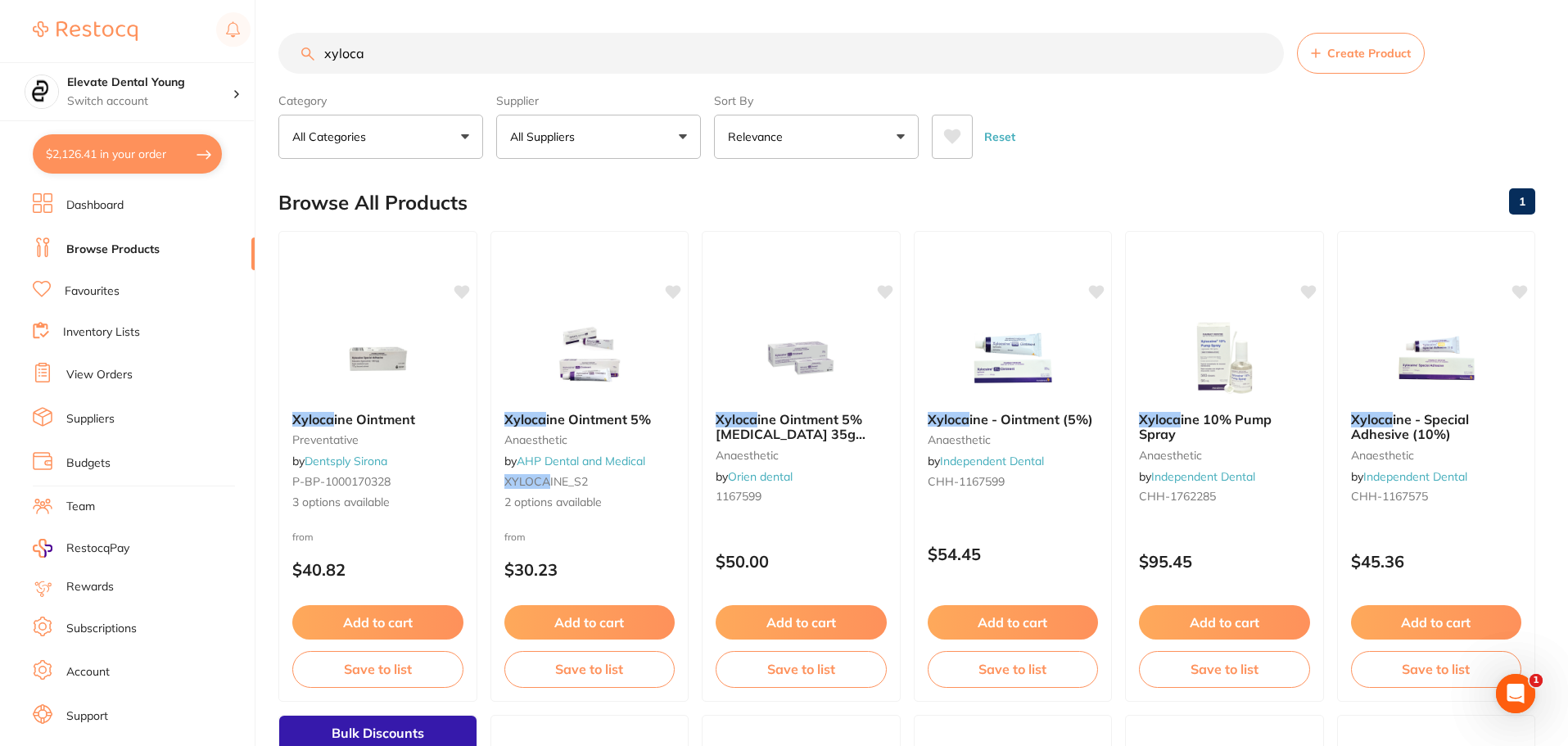
drag, startPoint x: 395, startPoint y: 65, endPoint x: 133, endPoint y: 9, distance: 267.9
click at [133, 9] on div "$2,126.41 Elevate Dental Young Switch account Elevate Dental Young Hilltops Den…" at bounding box center [784, 373] width 1568 height 746
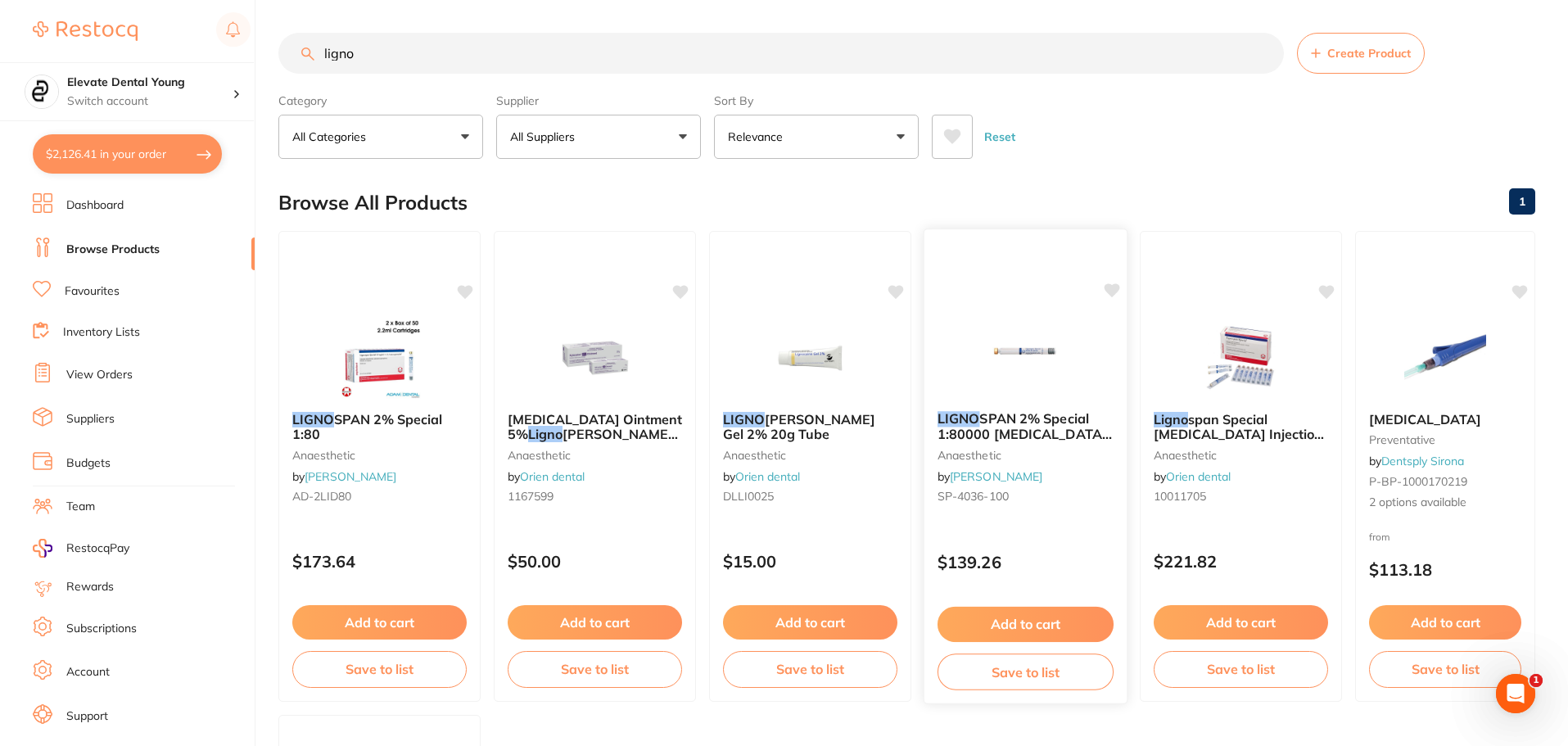
type input "ligno"
click at [1041, 627] on button "Add to cart" at bounding box center [1026, 623] width 176 height 35
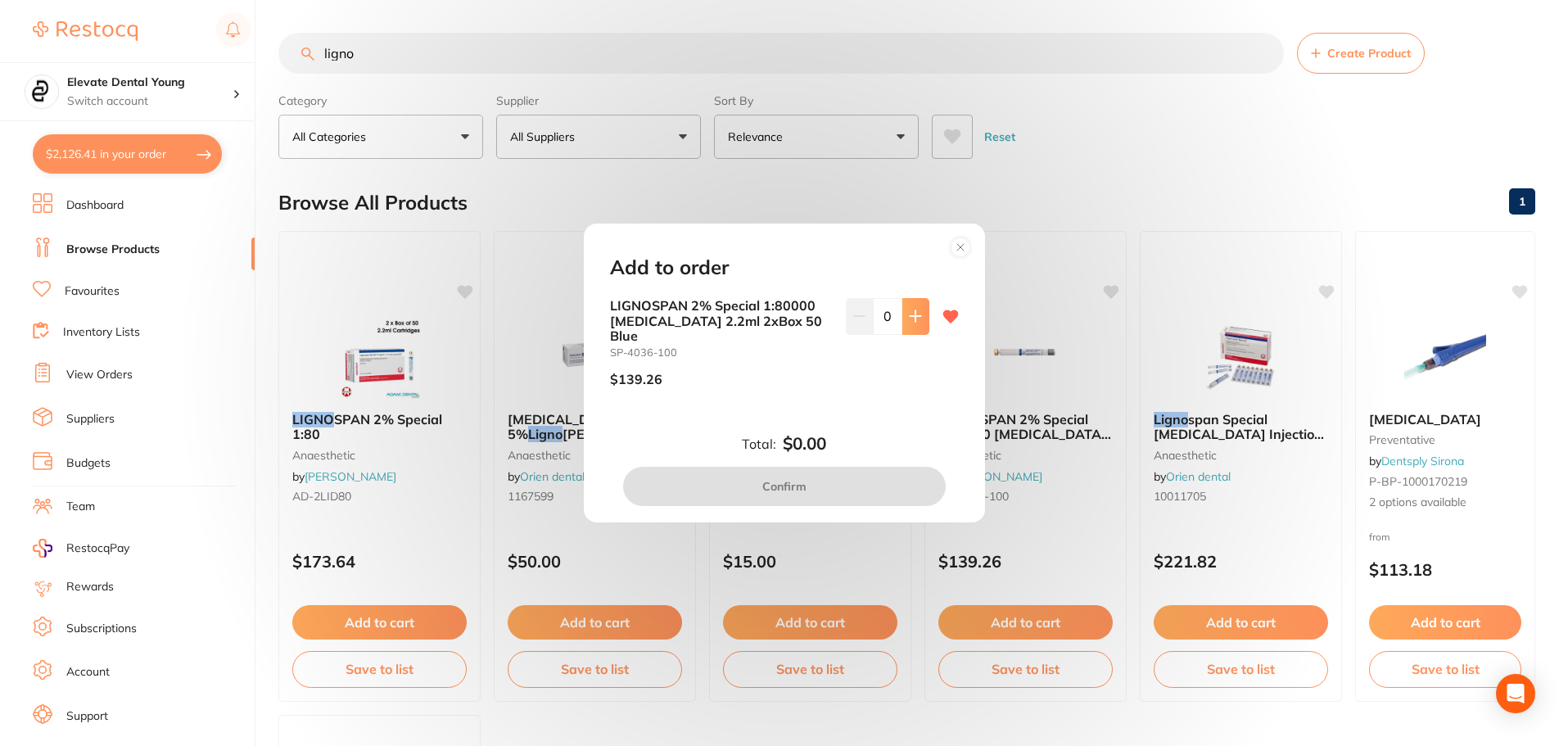
click at [913, 334] on button at bounding box center [915, 316] width 27 height 36
type input "1"
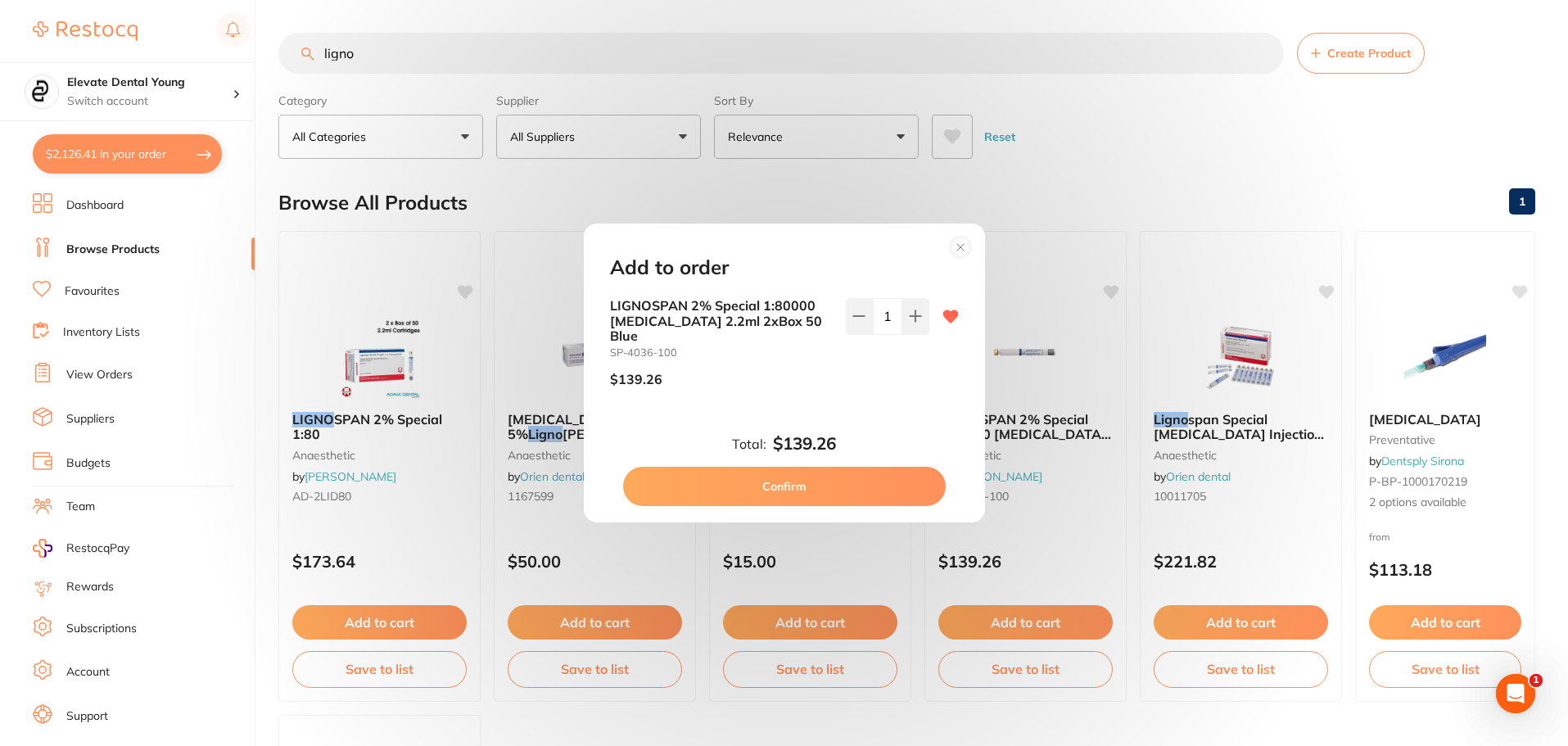
click at [819, 485] on button "Confirm" at bounding box center [784, 487] width 323 height 40
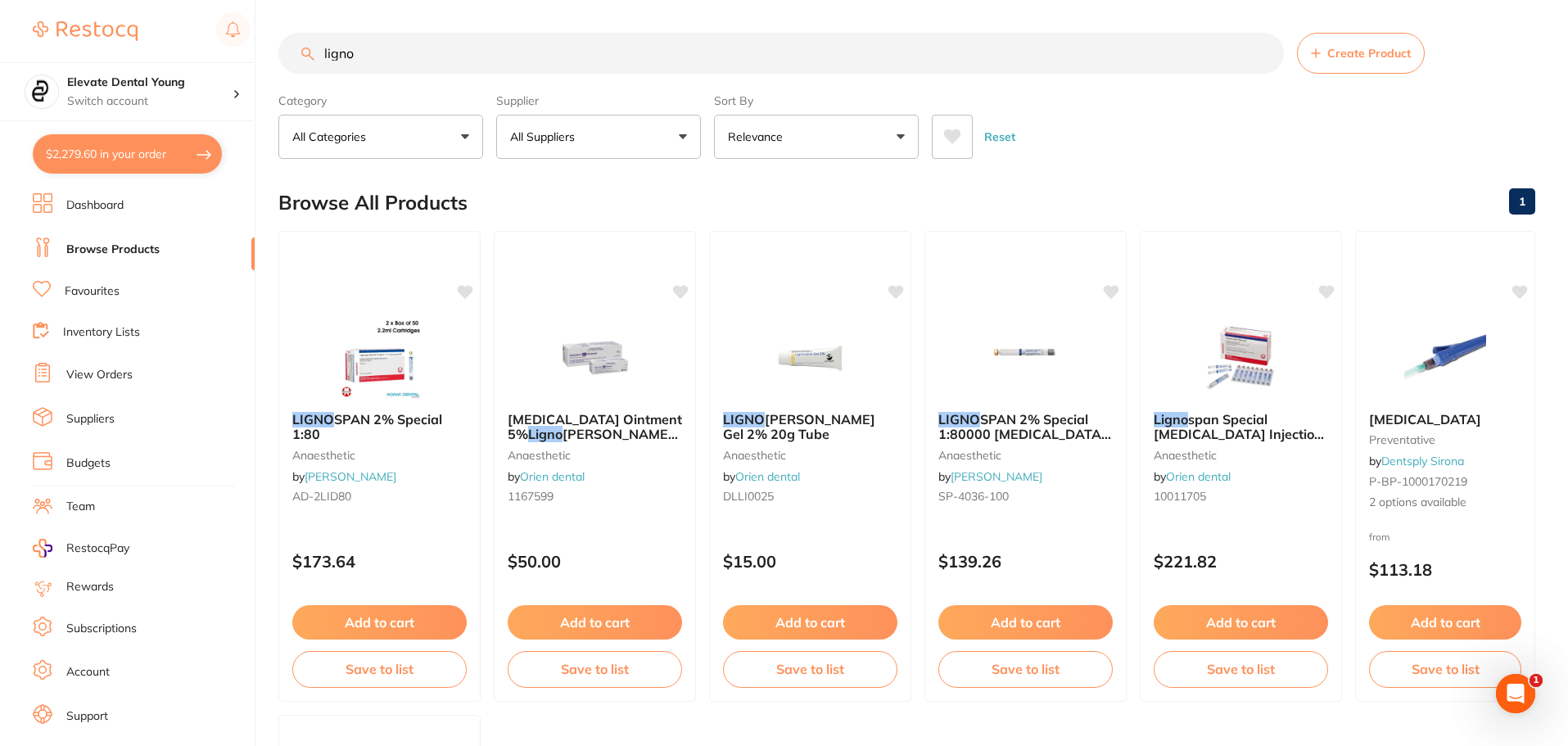
drag, startPoint x: 449, startPoint y: 53, endPoint x: 41, endPoint y: 34, distance: 408.4
click at [42, 34] on div "$2,279.60 Elevate Dental Young Switch account Elevate Dental Young Hilltops Den…" at bounding box center [784, 373] width 1568 height 746
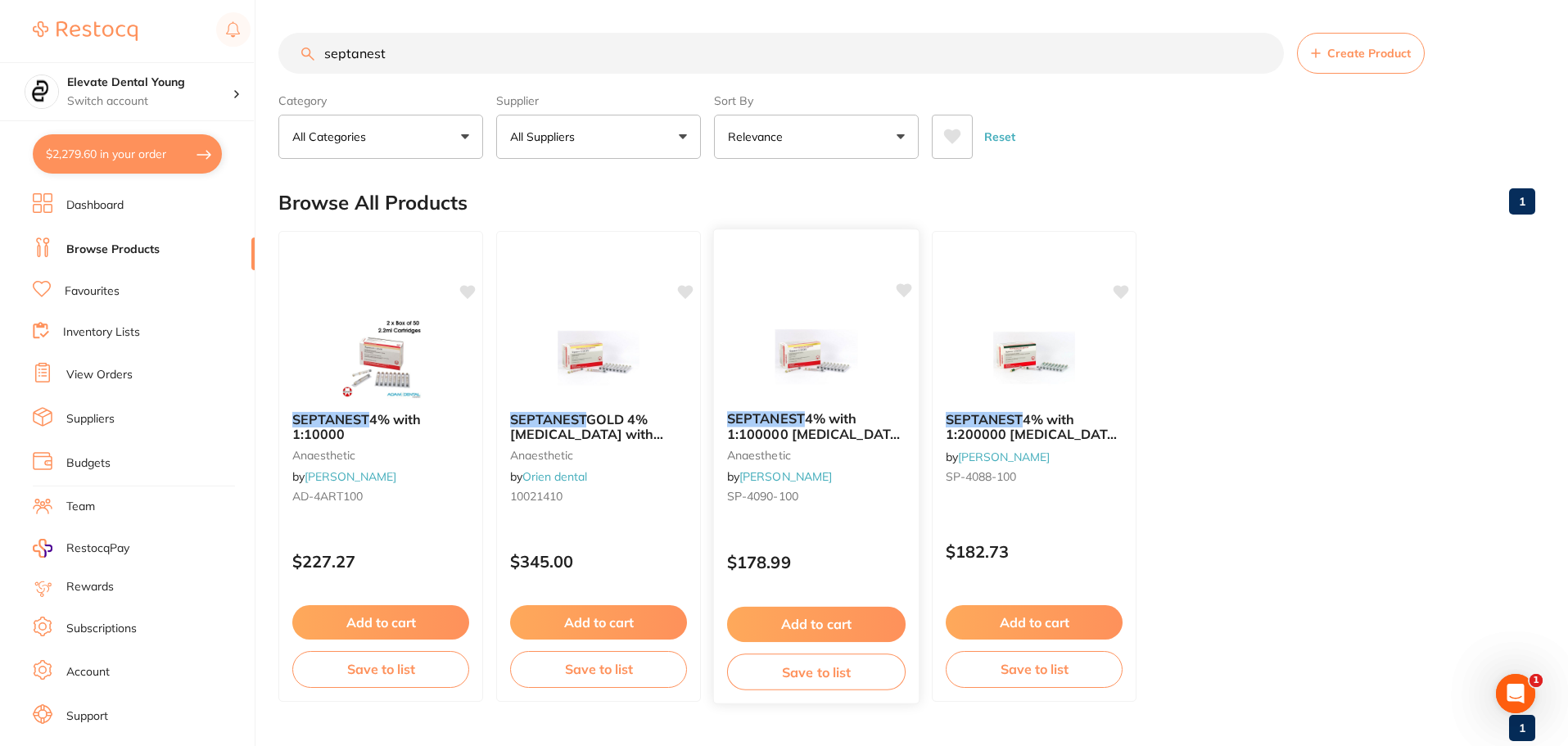
type input "septanest"
click at [899, 297] on icon at bounding box center [903, 290] width 16 height 16
click at [830, 625] on button "Add to cart" at bounding box center [816, 623] width 178 height 35
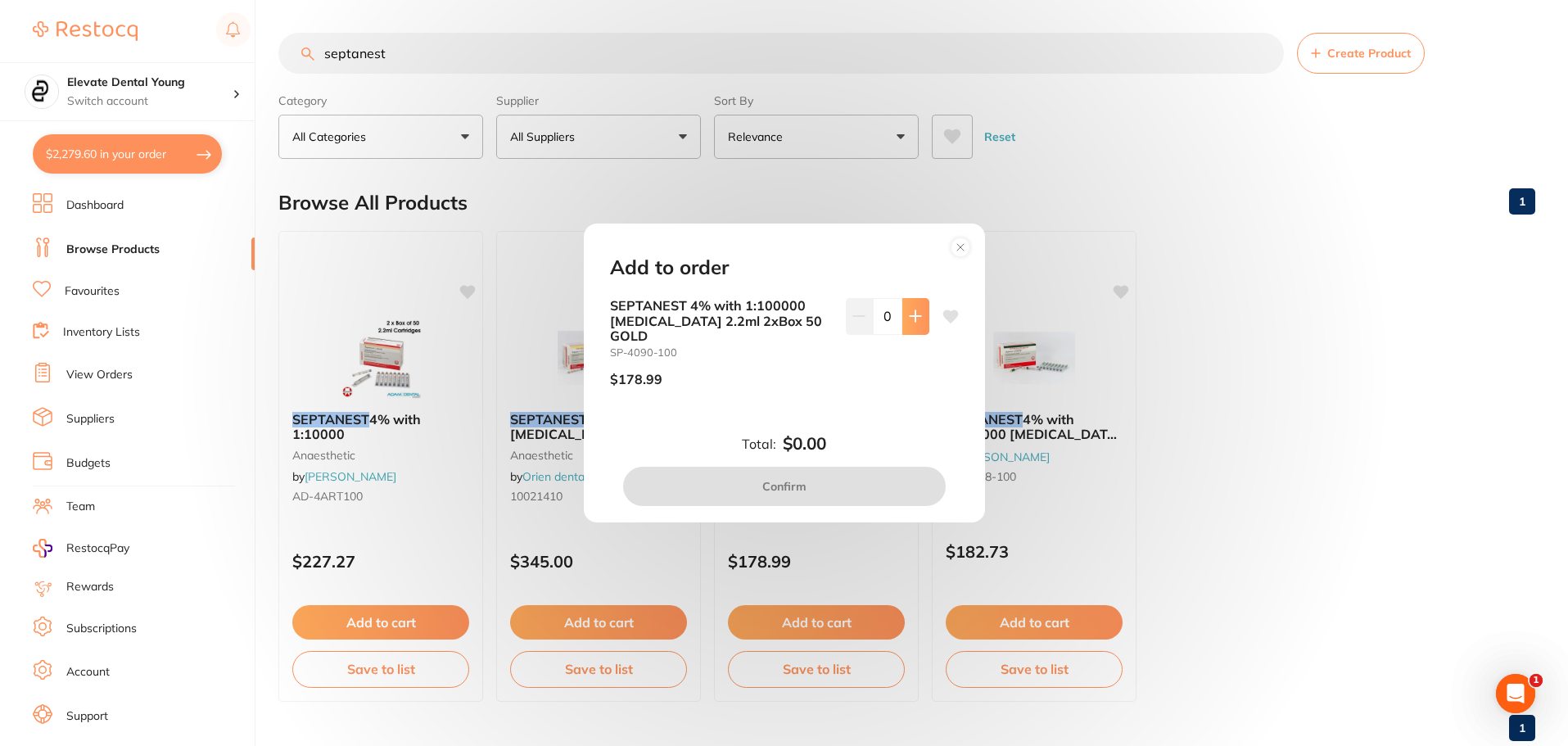
click at [909, 323] on icon at bounding box center [915, 316] width 13 height 13
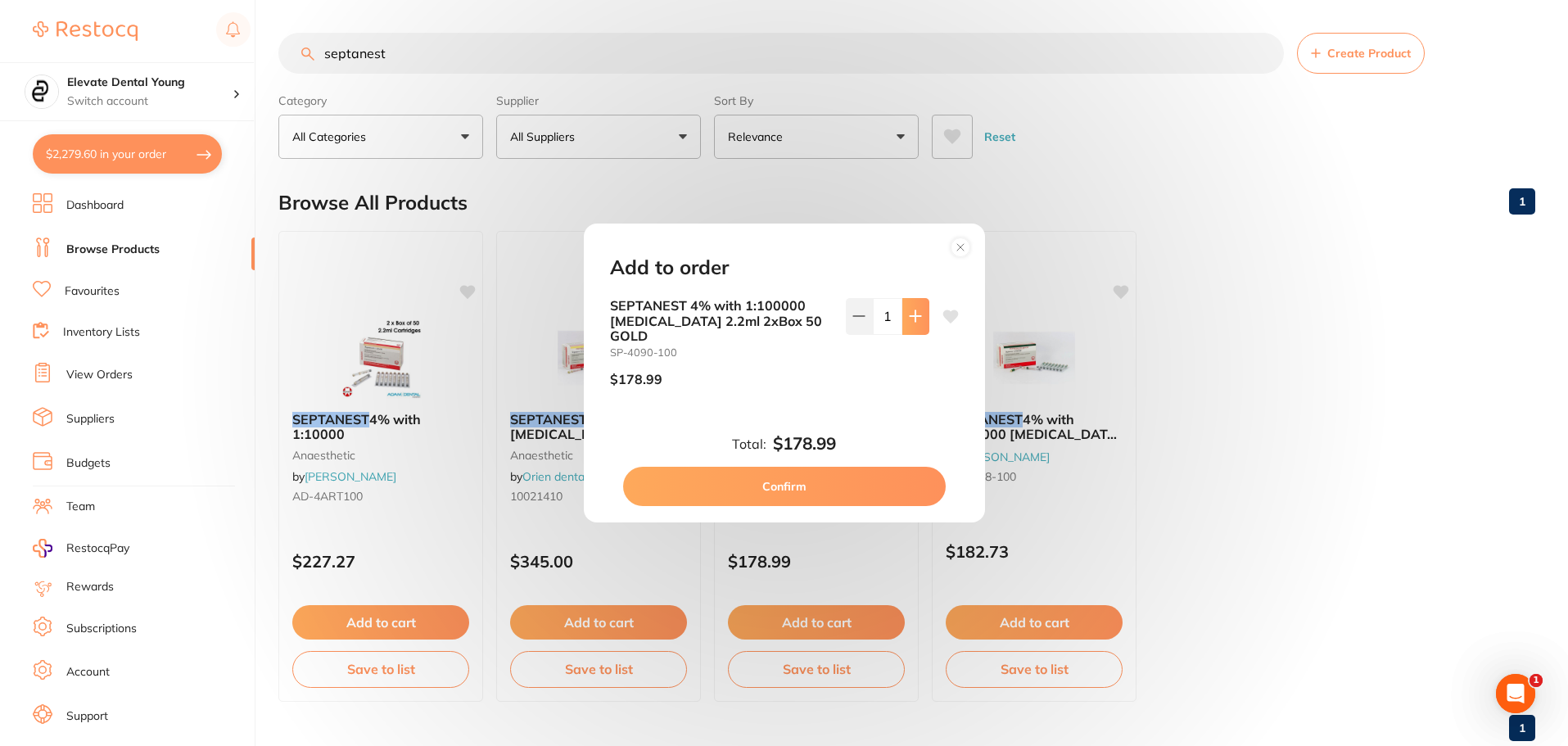
click at [909, 323] on icon at bounding box center [915, 316] width 13 height 13
type input "2"
click at [783, 479] on button "Confirm" at bounding box center [784, 487] width 323 height 40
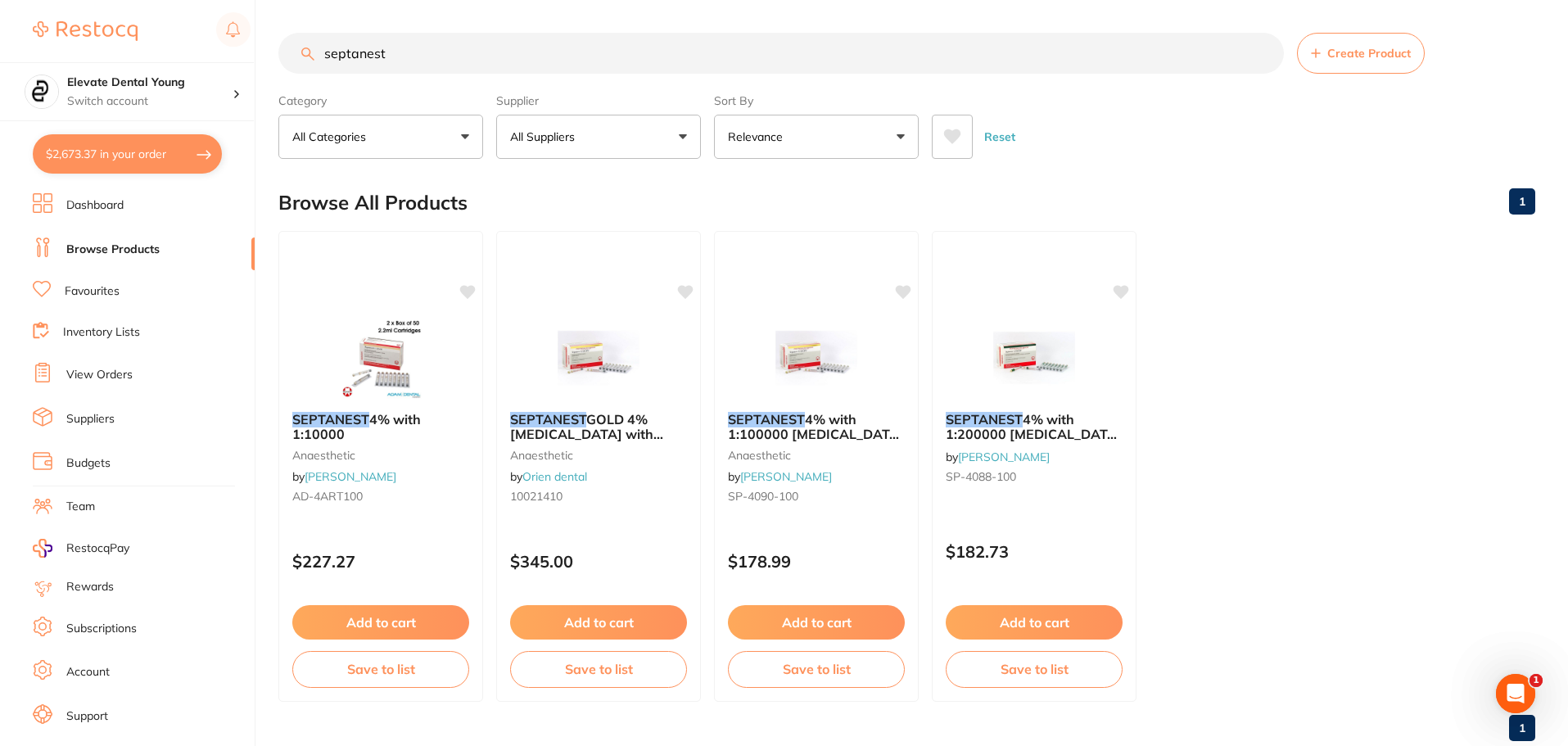
drag, startPoint x: 432, startPoint y: 58, endPoint x: 232, endPoint y: 52, distance: 200.1
click at [239, 49] on div "$2,673.37 Elevate Dental Young Switch account Elevate Dental Young Hilltops Den…" at bounding box center [784, 373] width 1568 height 746
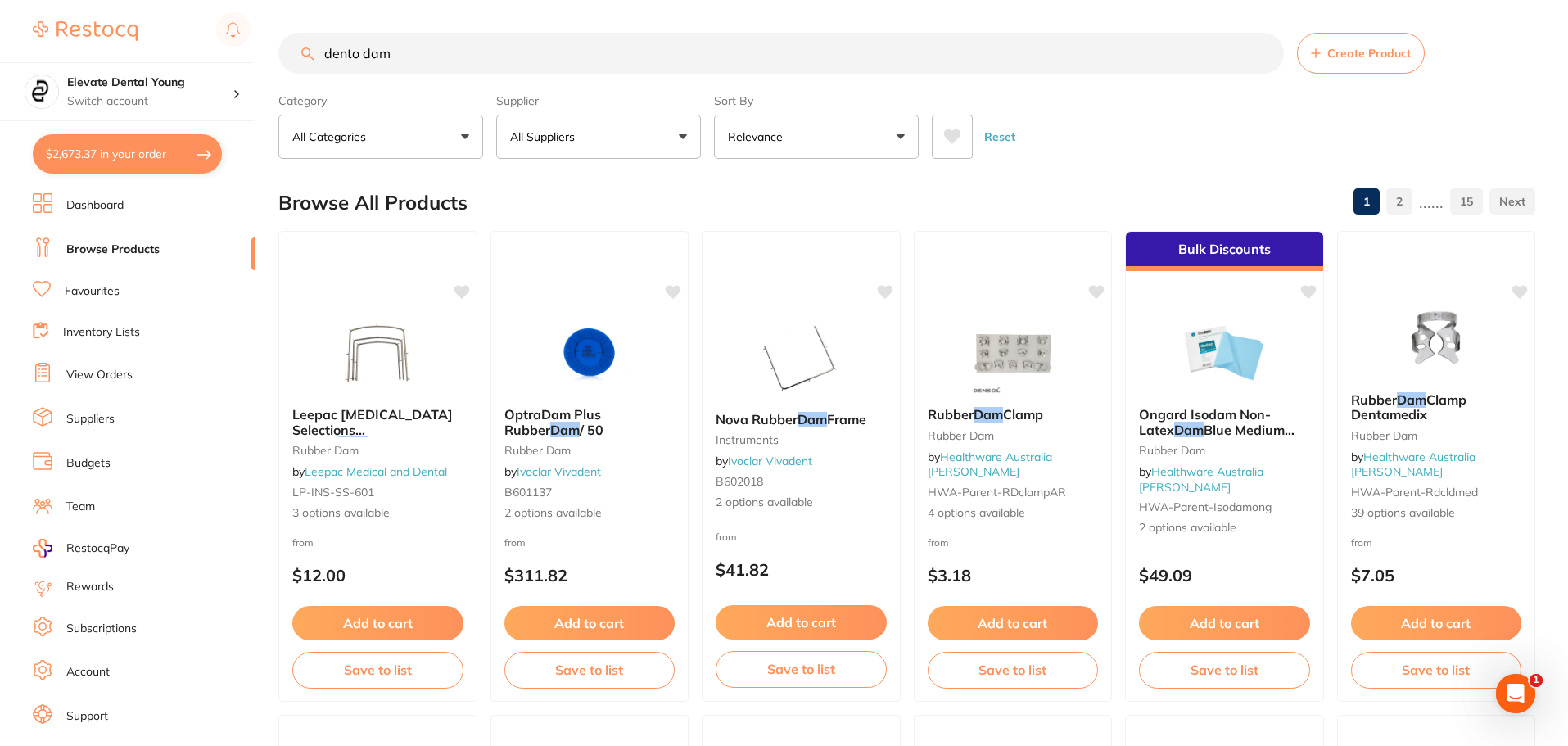
click at [350, 51] on input "dento dam" at bounding box center [781, 53] width 1006 height 41
click at [356, 55] on input "dentlo dam" at bounding box center [781, 53] width 1006 height 41
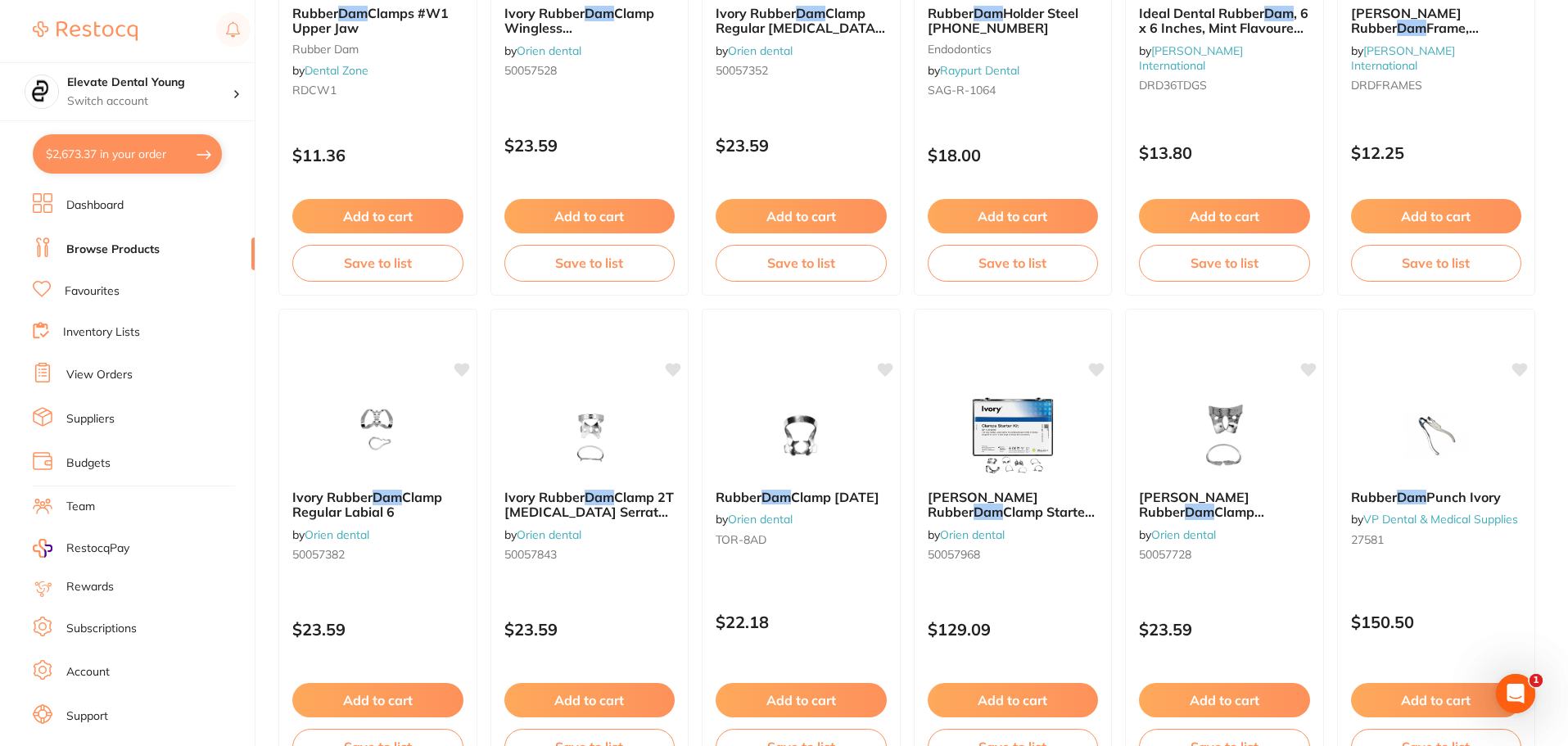
scroll to position [3910, 0]
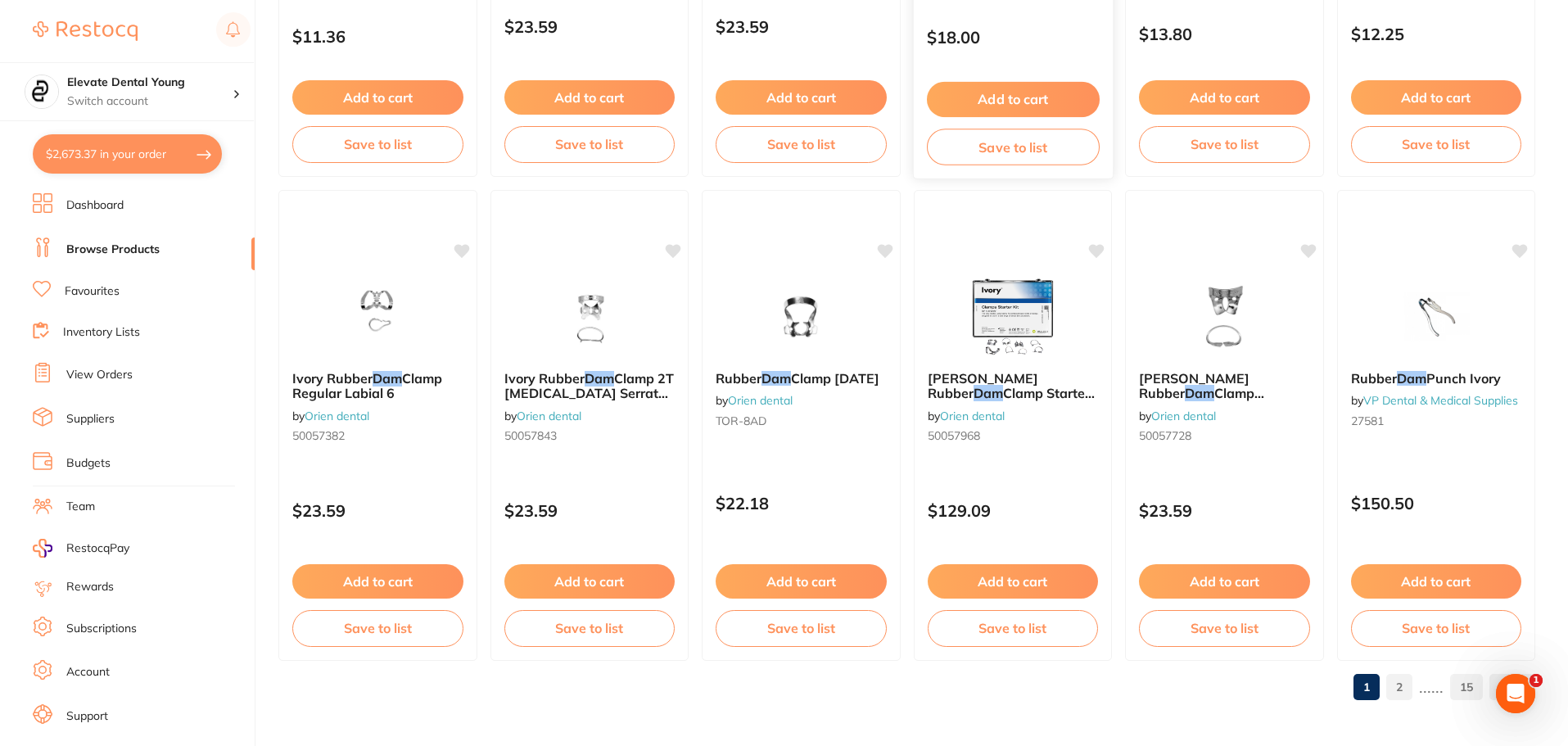
type input "dentto dam"
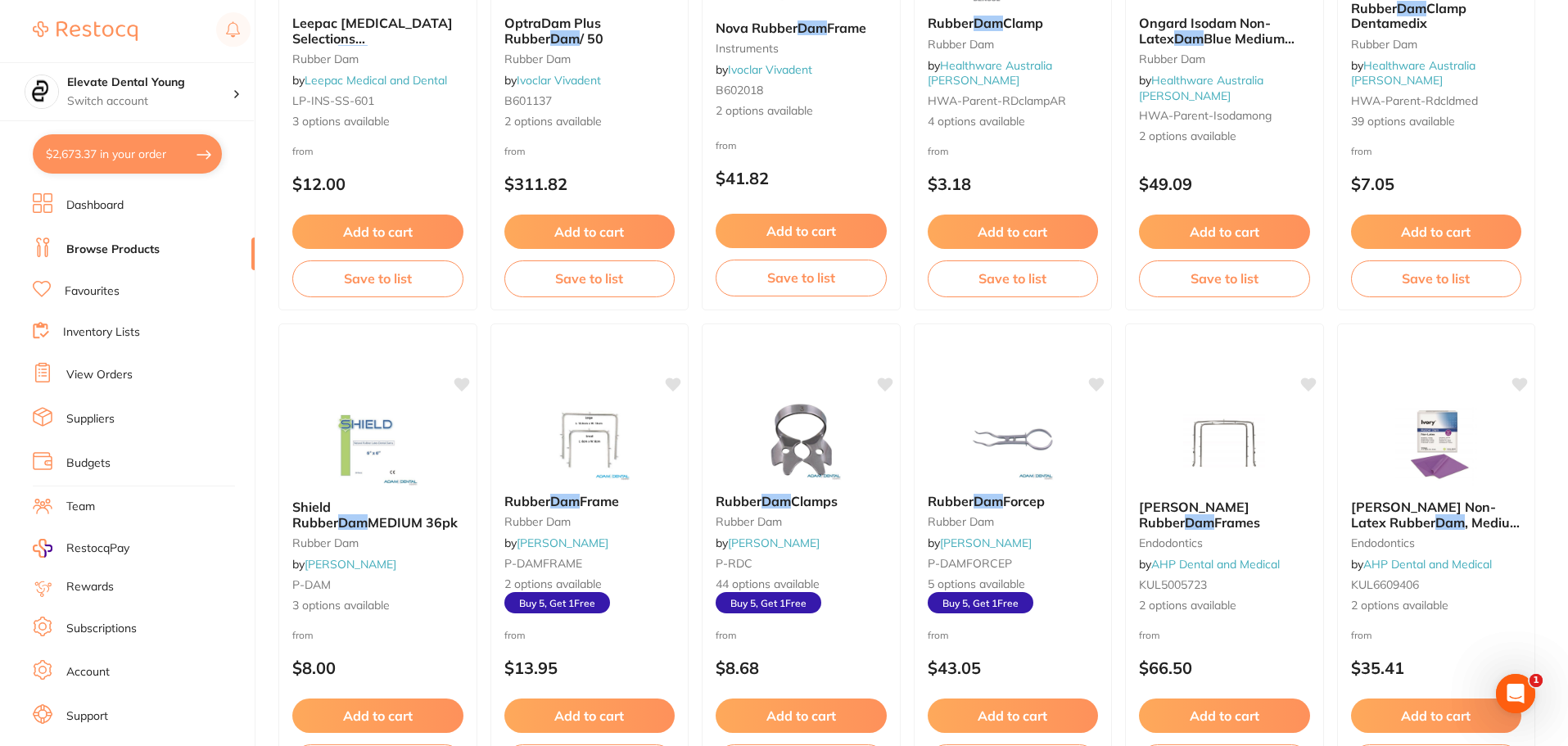
scroll to position [0, 0]
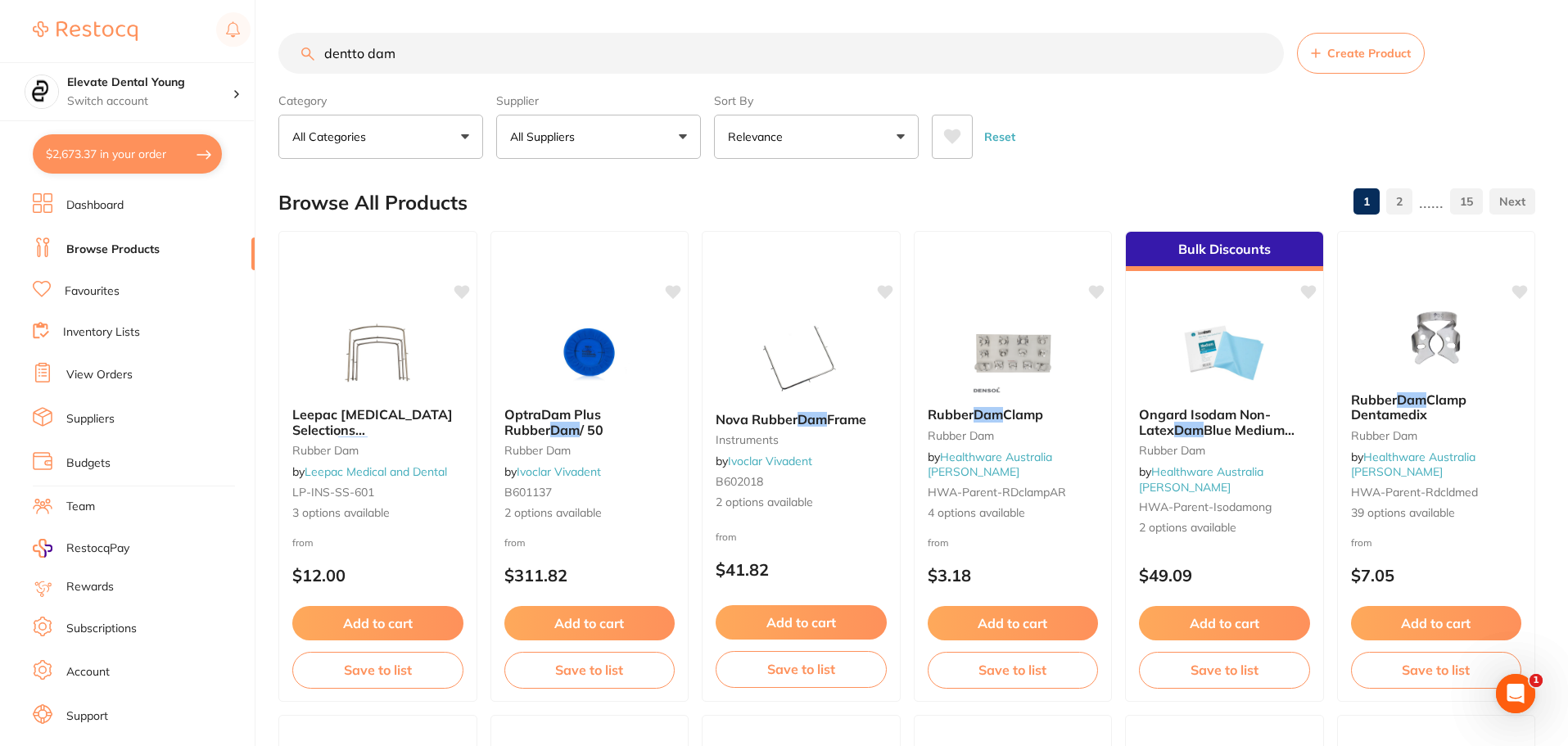
drag, startPoint x: 411, startPoint y: 58, endPoint x: 84, endPoint y: 21, distance: 329.1
click at [84, 22] on div "$2,673.37 Elevate Dental Young Switch account Elevate Dental Young Hilltops Den…" at bounding box center [784, 373] width 1568 height 746
type input "gingival liquid"
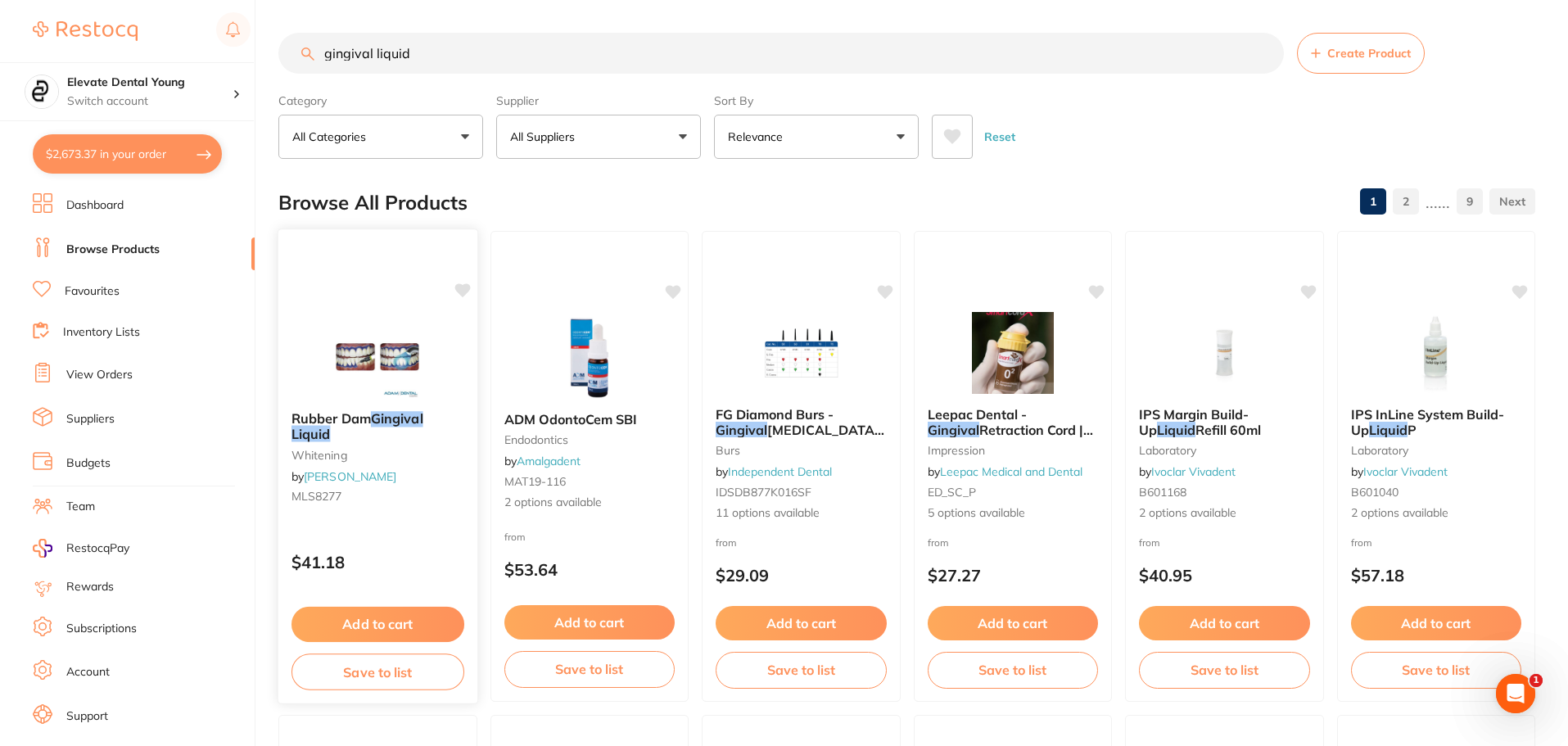
click at [385, 615] on button "Add to cart" at bounding box center [377, 623] width 173 height 35
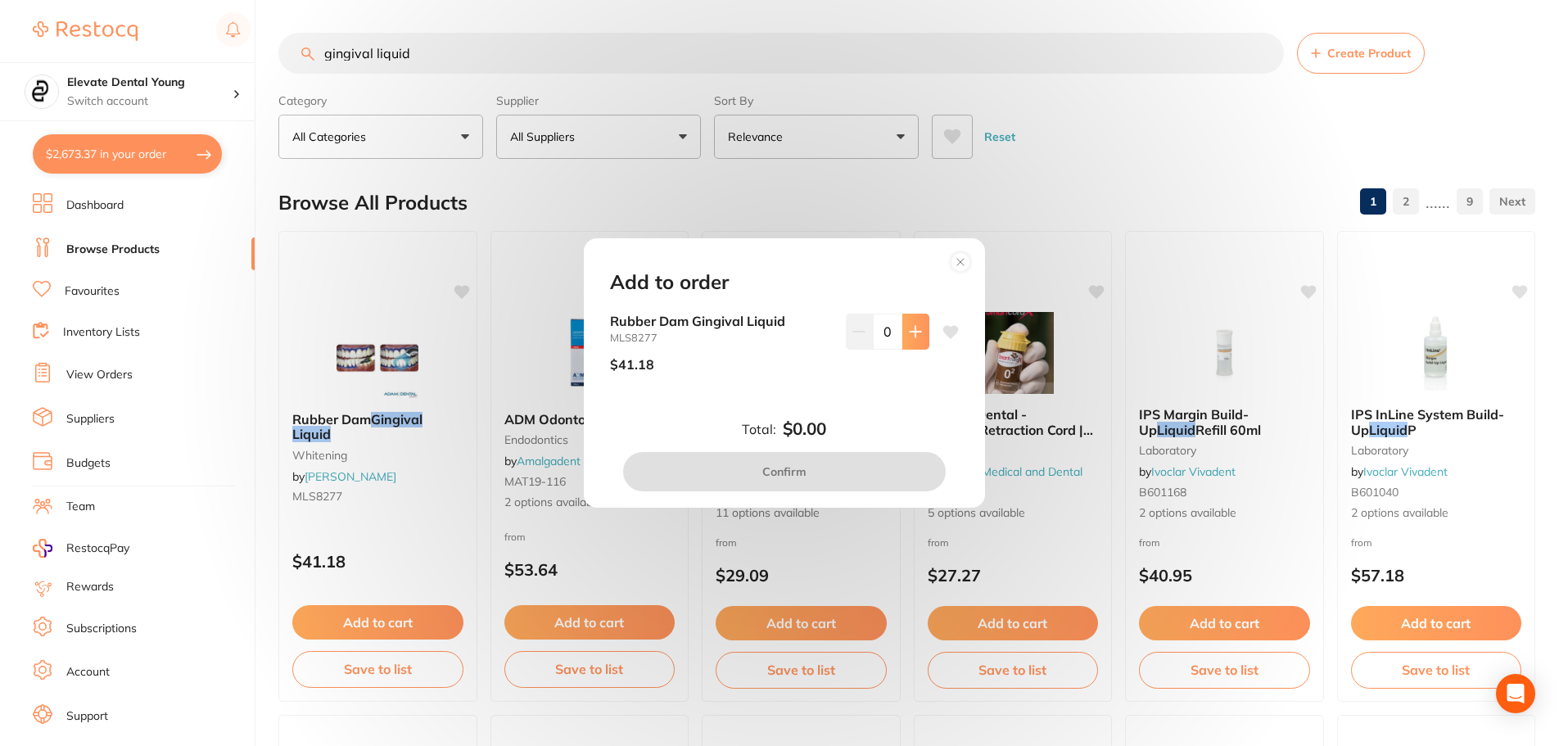
click at [909, 333] on icon at bounding box center [915, 331] width 13 height 13
type input "1"
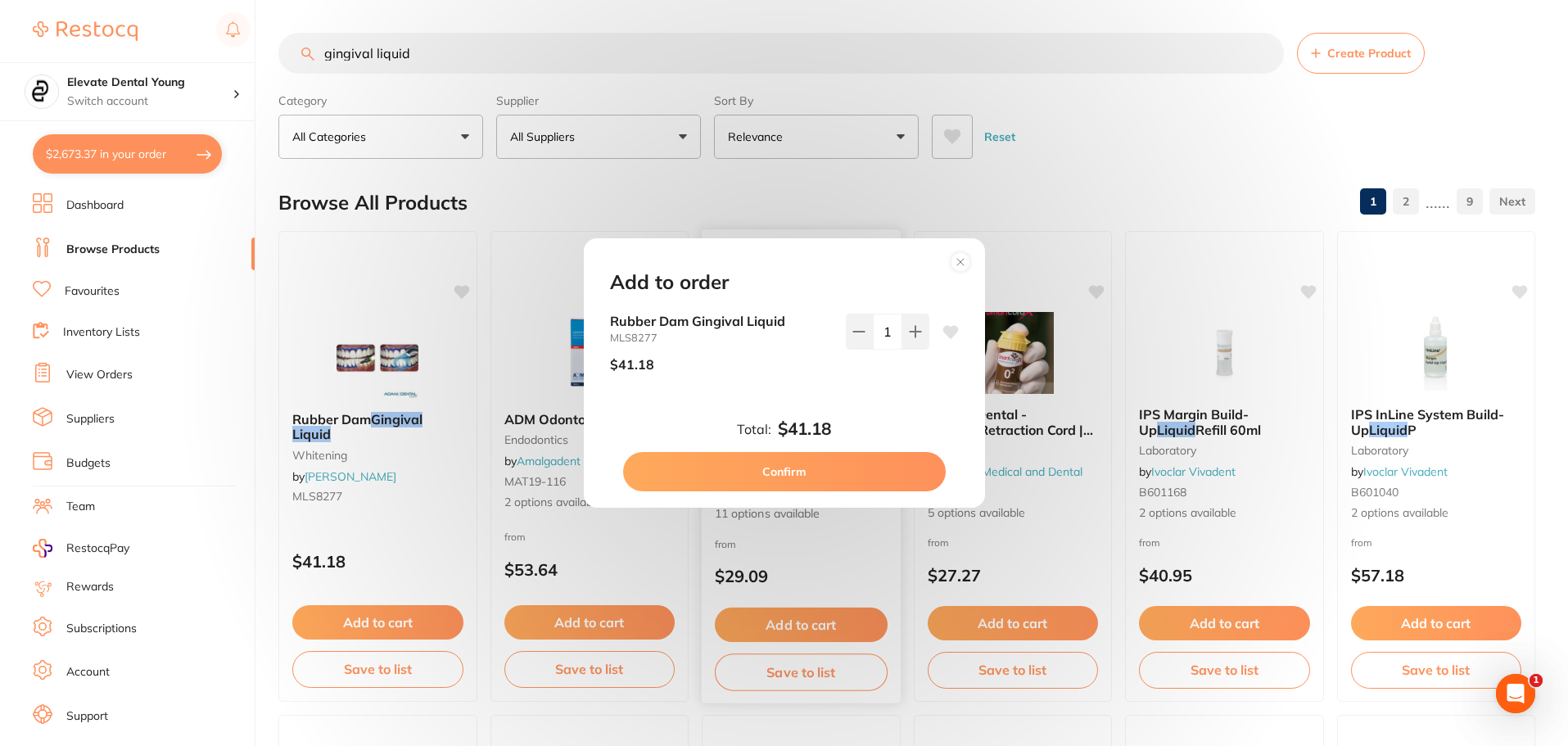
click at [776, 475] on button "Confirm" at bounding box center [784, 472] width 323 height 40
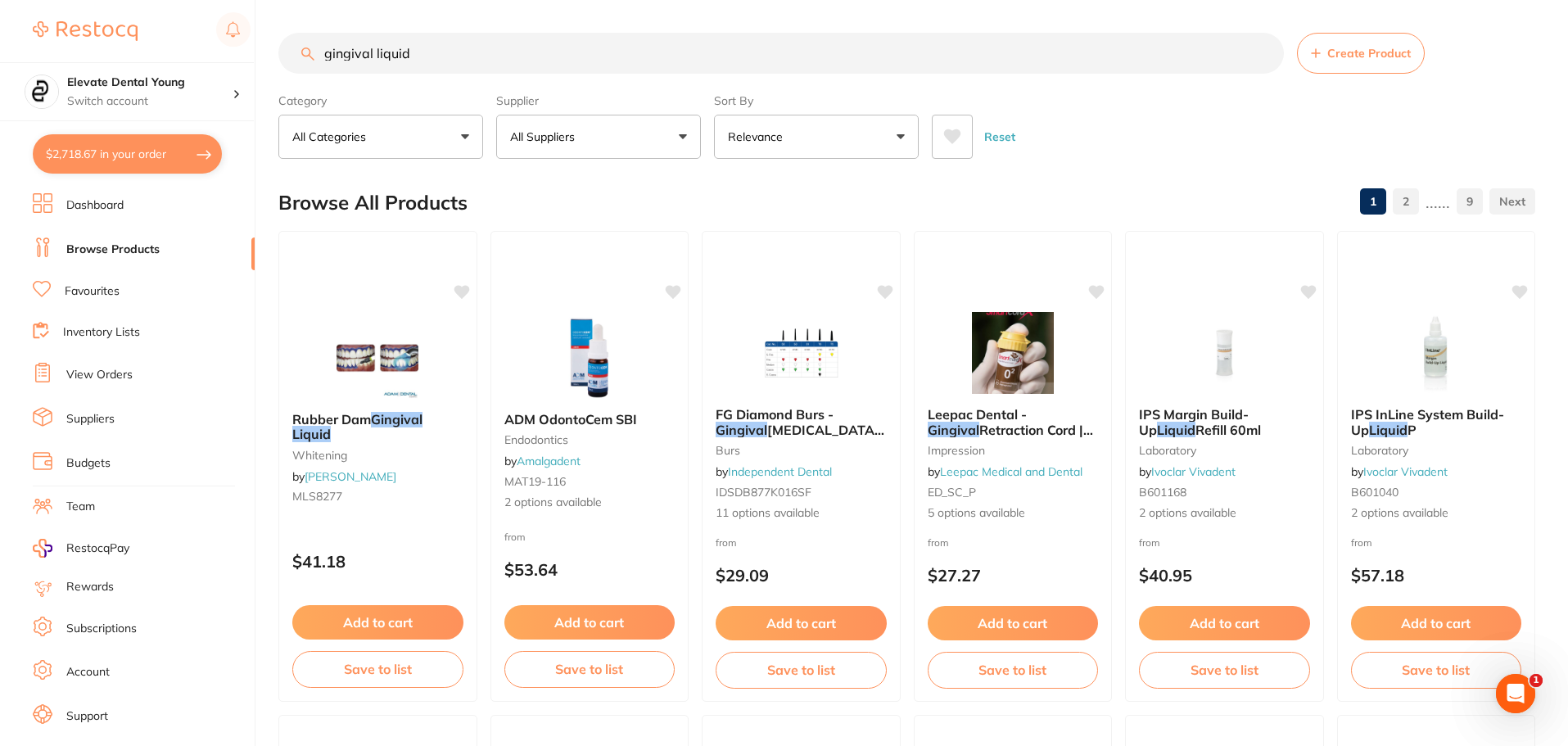
click at [451, 294] on div "Rubber Dam Gingival Liquid whitening by Adam Dental MLS8277 $41.18 Add to cart …" at bounding box center [377, 466] width 199 height 471
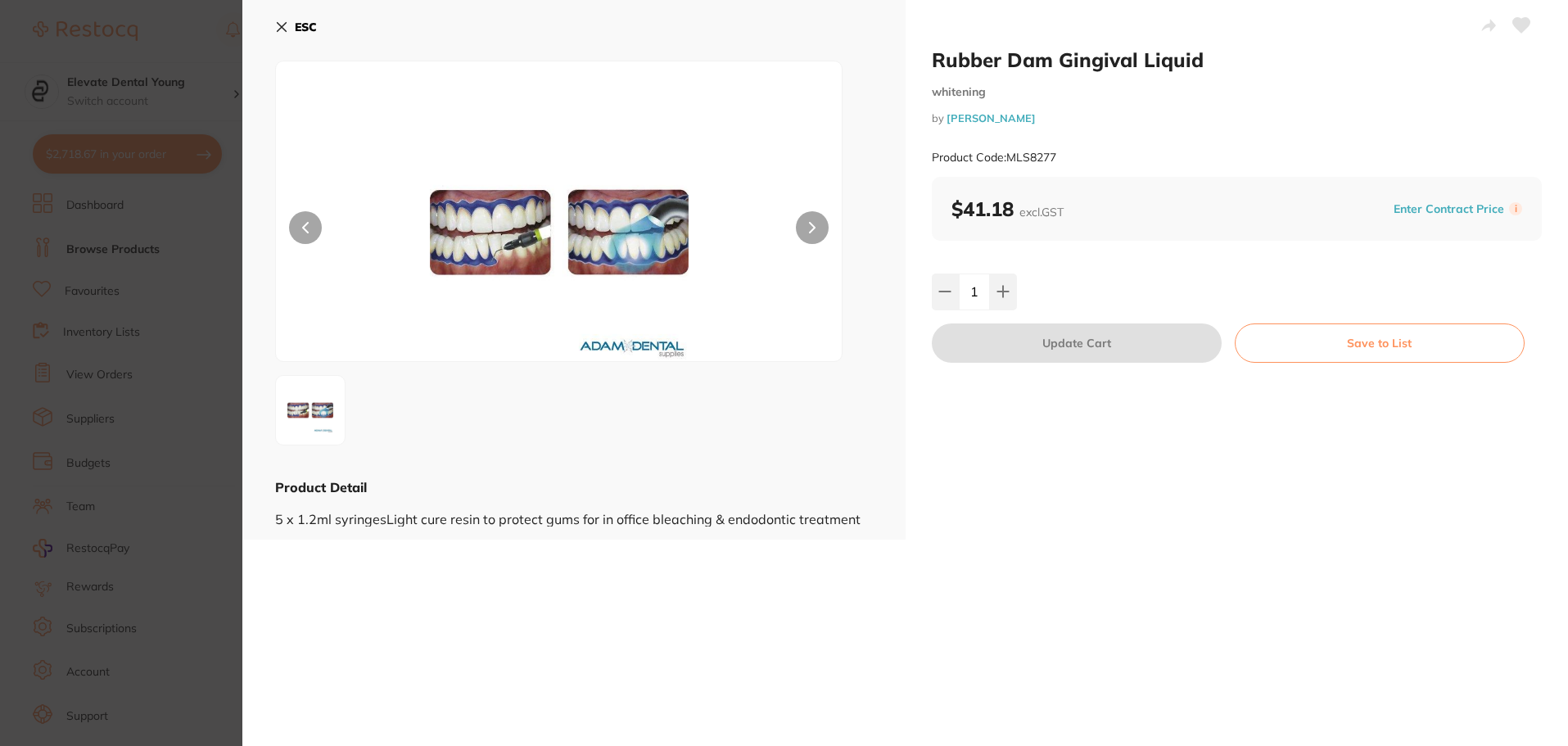
click at [276, 33] on icon at bounding box center [282, 27] width 13 height 13
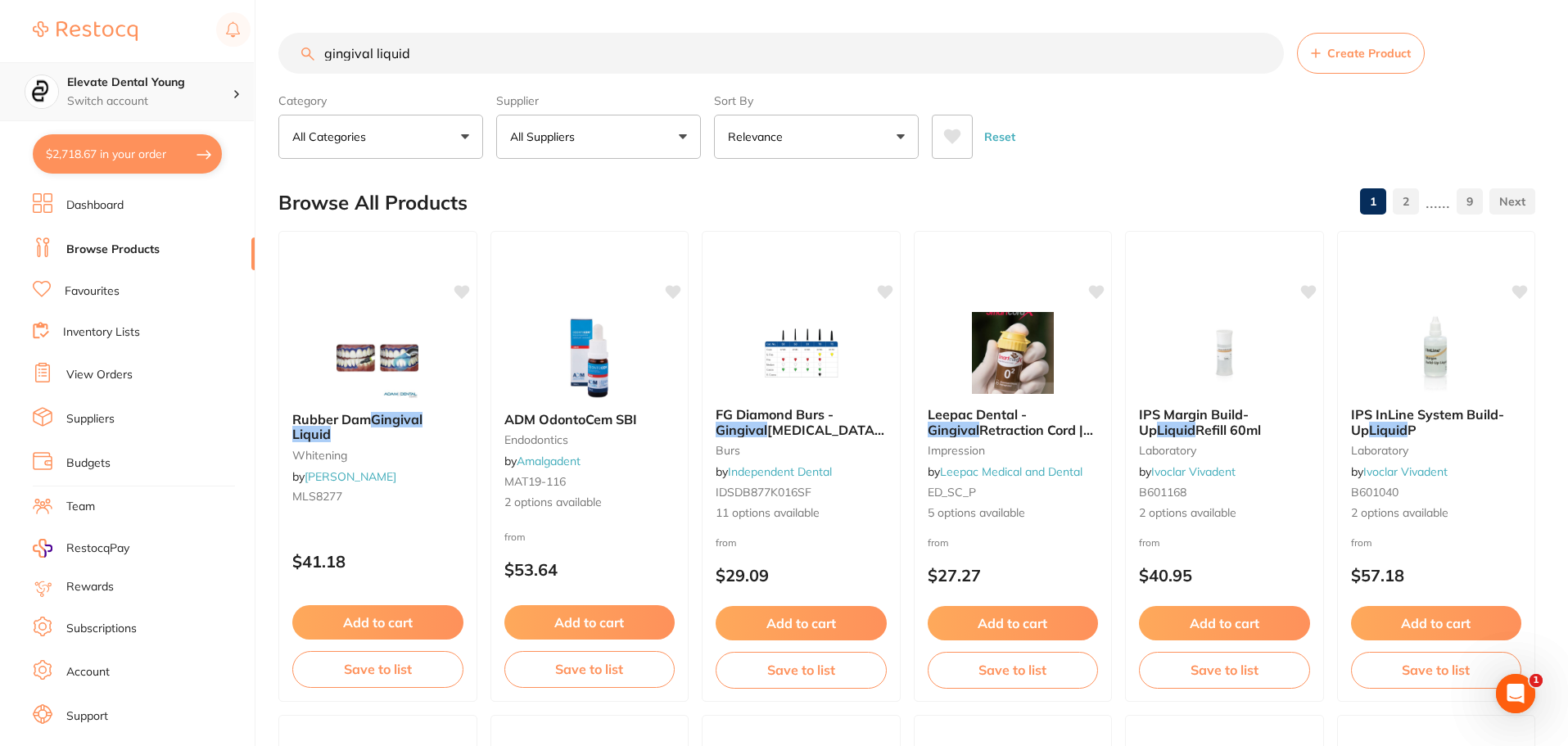
drag, startPoint x: 425, startPoint y: 49, endPoint x: 68, endPoint y: 66, distance: 357.4
click at [68, 66] on div "$2,718.67 Elevate Dental Young Switch account Elevate Dental Young Hilltops Den…" at bounding box center [784, 373] width 1568 height 746
type input "etch"
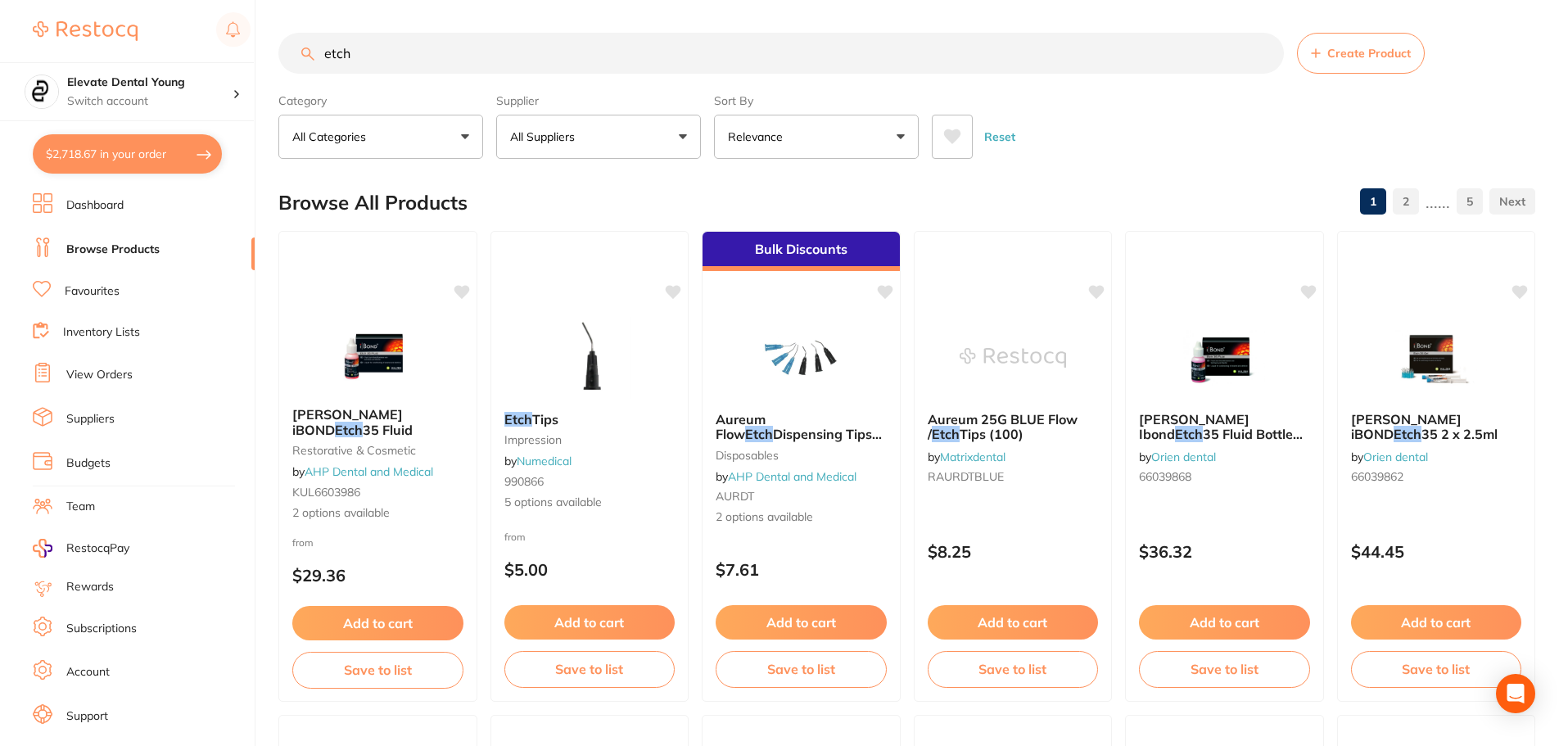
click at [572, 141] on p "All Suppliers" at bounding box center [545, 136] width 71 height 16
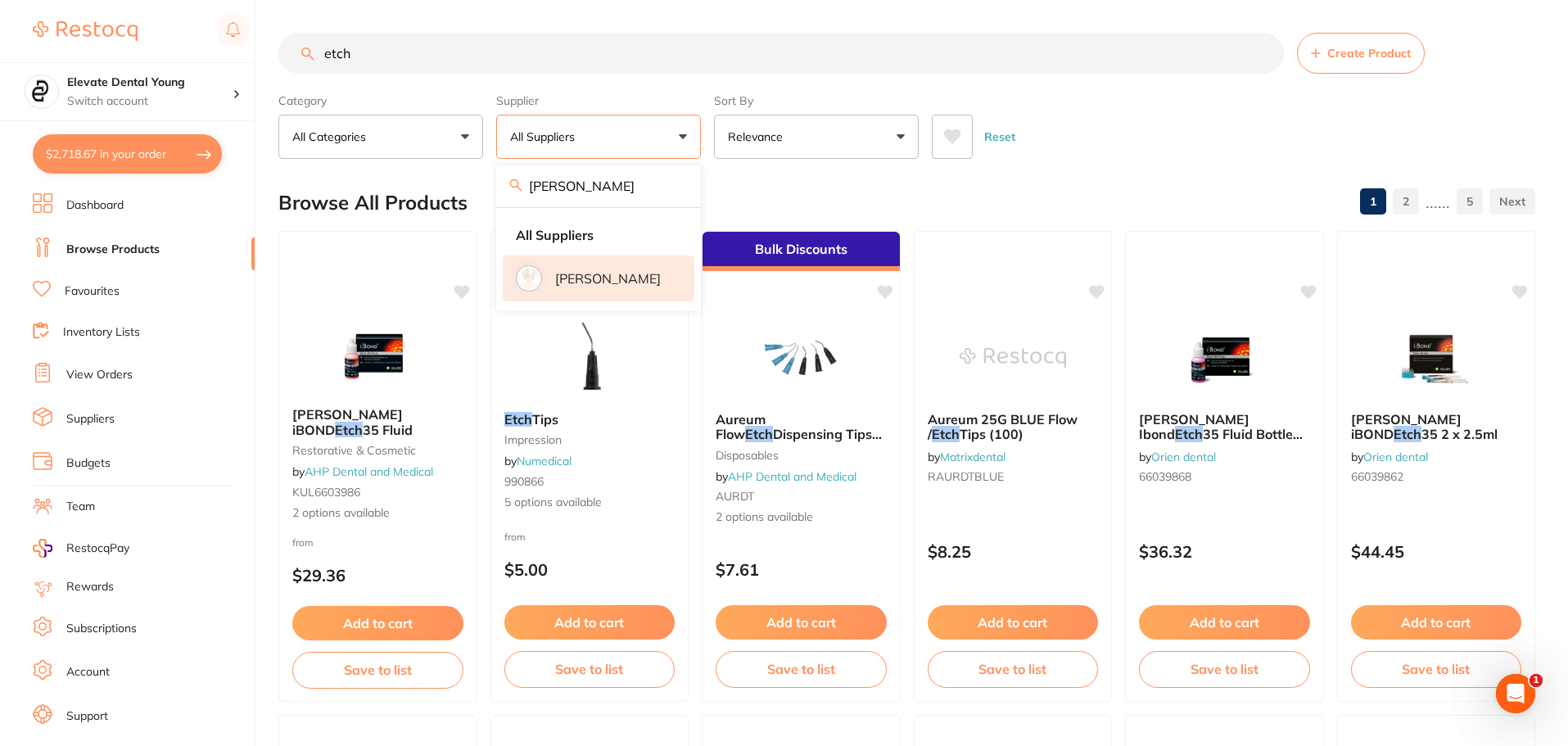
type input "adam"
click at [604, 282] on p "[PERSON_NAME]" at bounding box center [608, 278] width 106 height 15
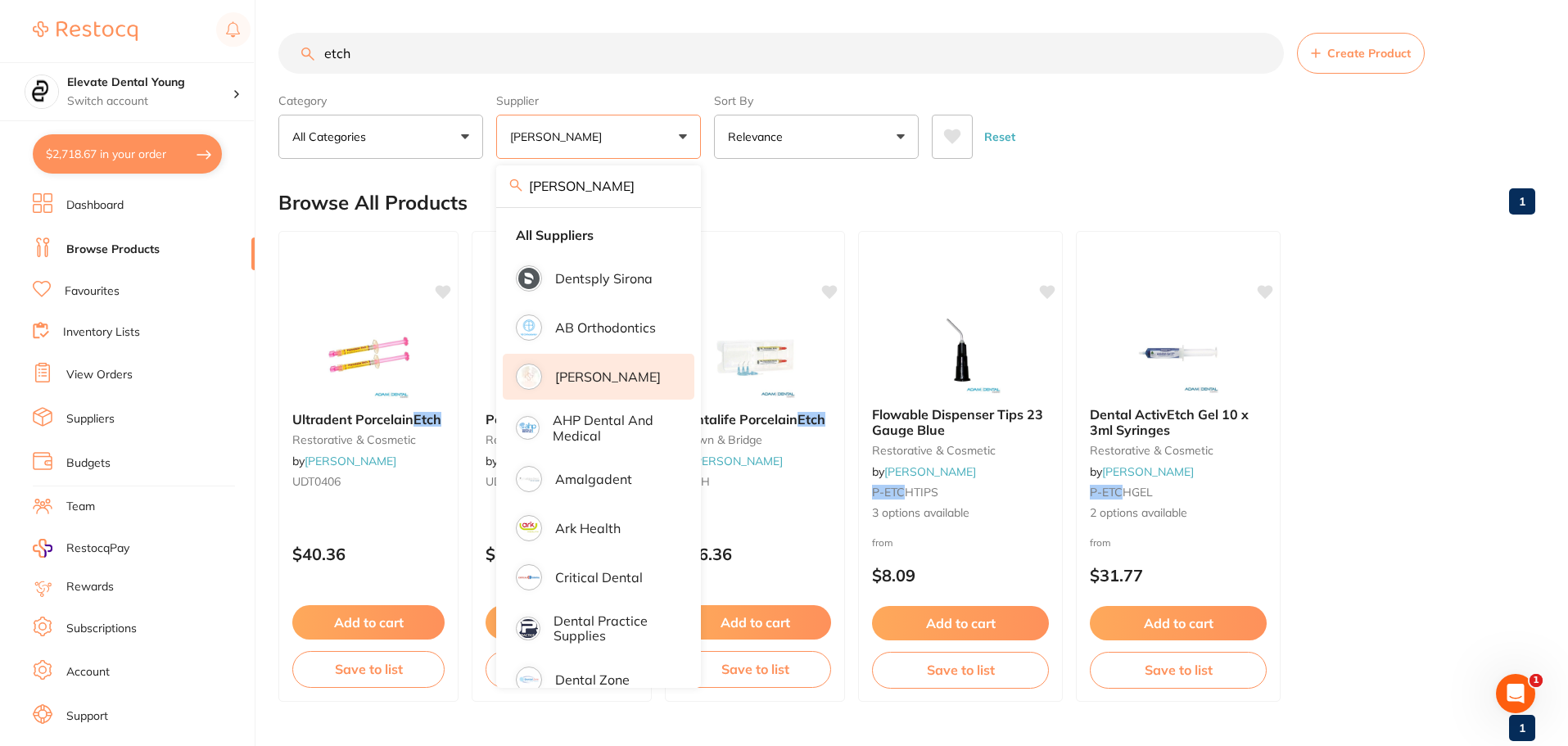
click at [1119, 128] on div "Reset" at bounding box center [1226, 130] width 591 height 58
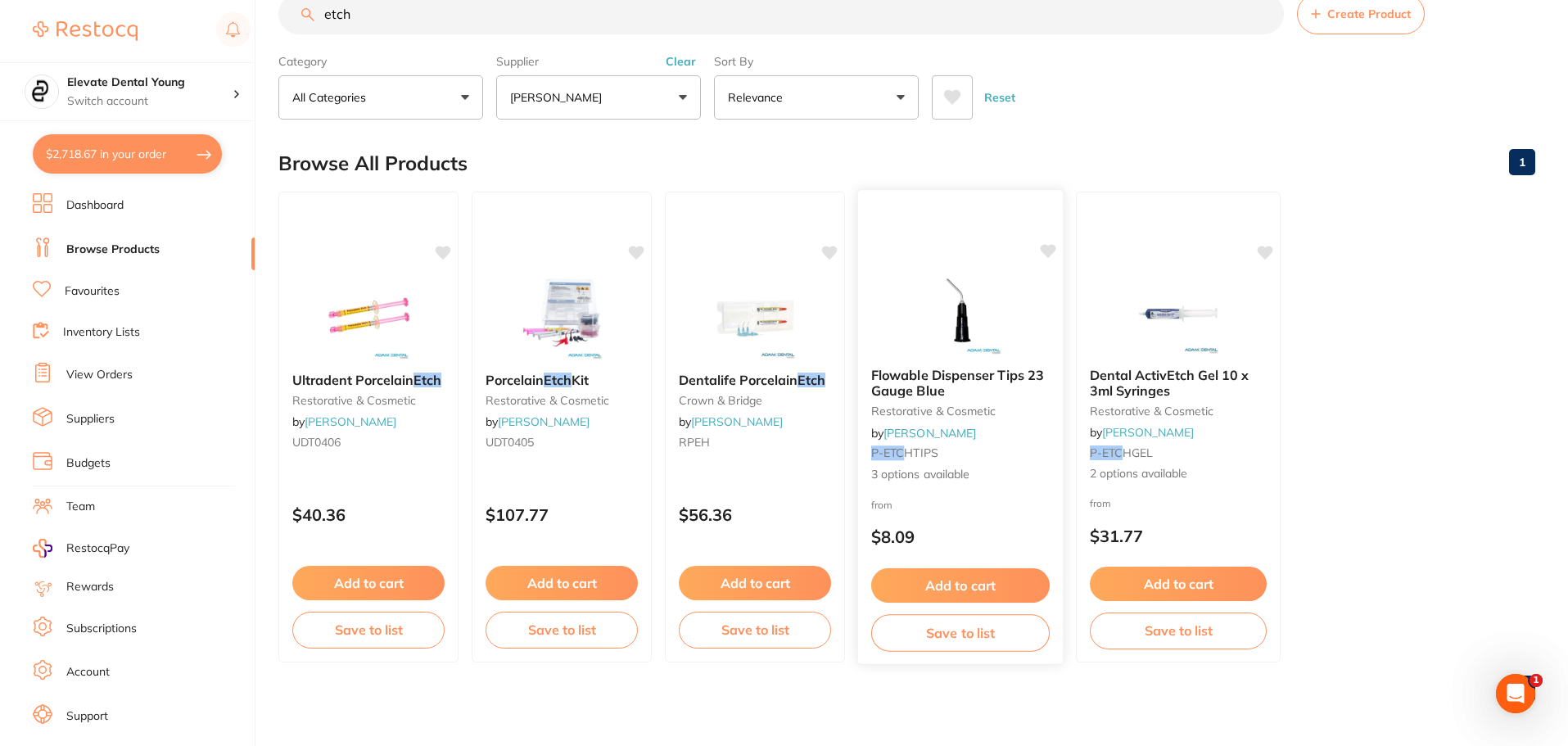
scroll to position [41, 0]
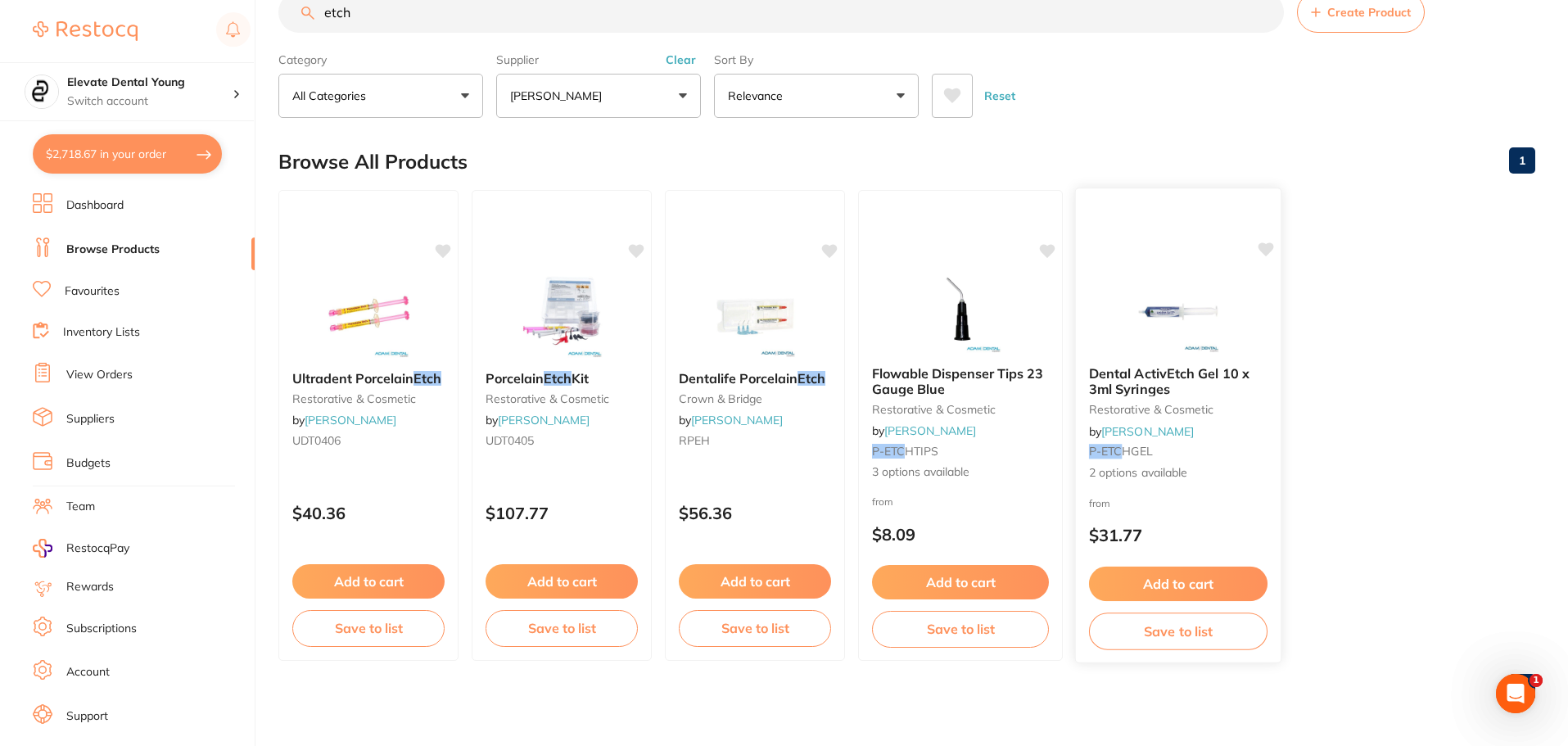
click at [1140, 305] on img at bounding box center [1177, 311] width 108 height 83
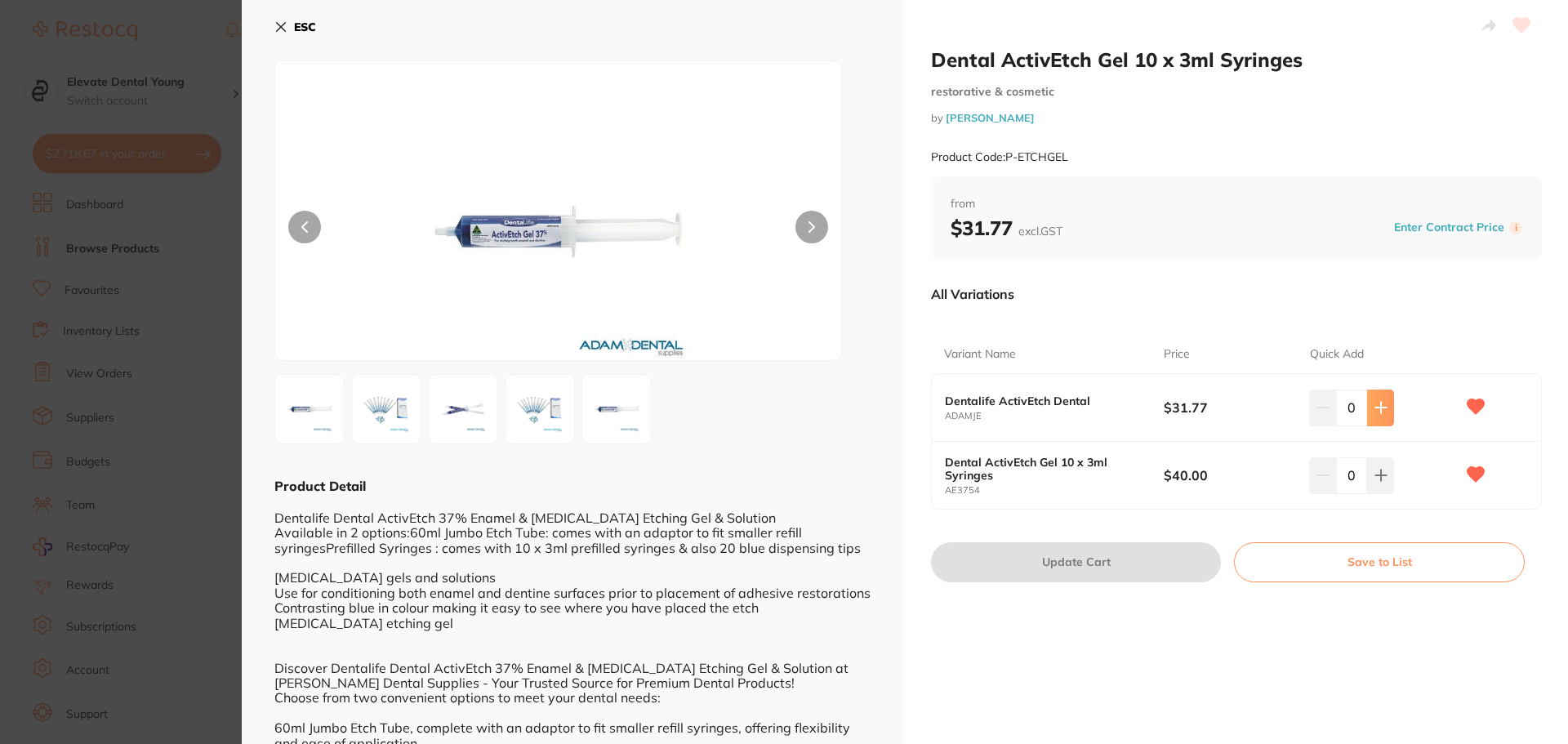
click at [1375, 408] on icon at bounding box center [1380, 407] width 10 height 10
type input "1"
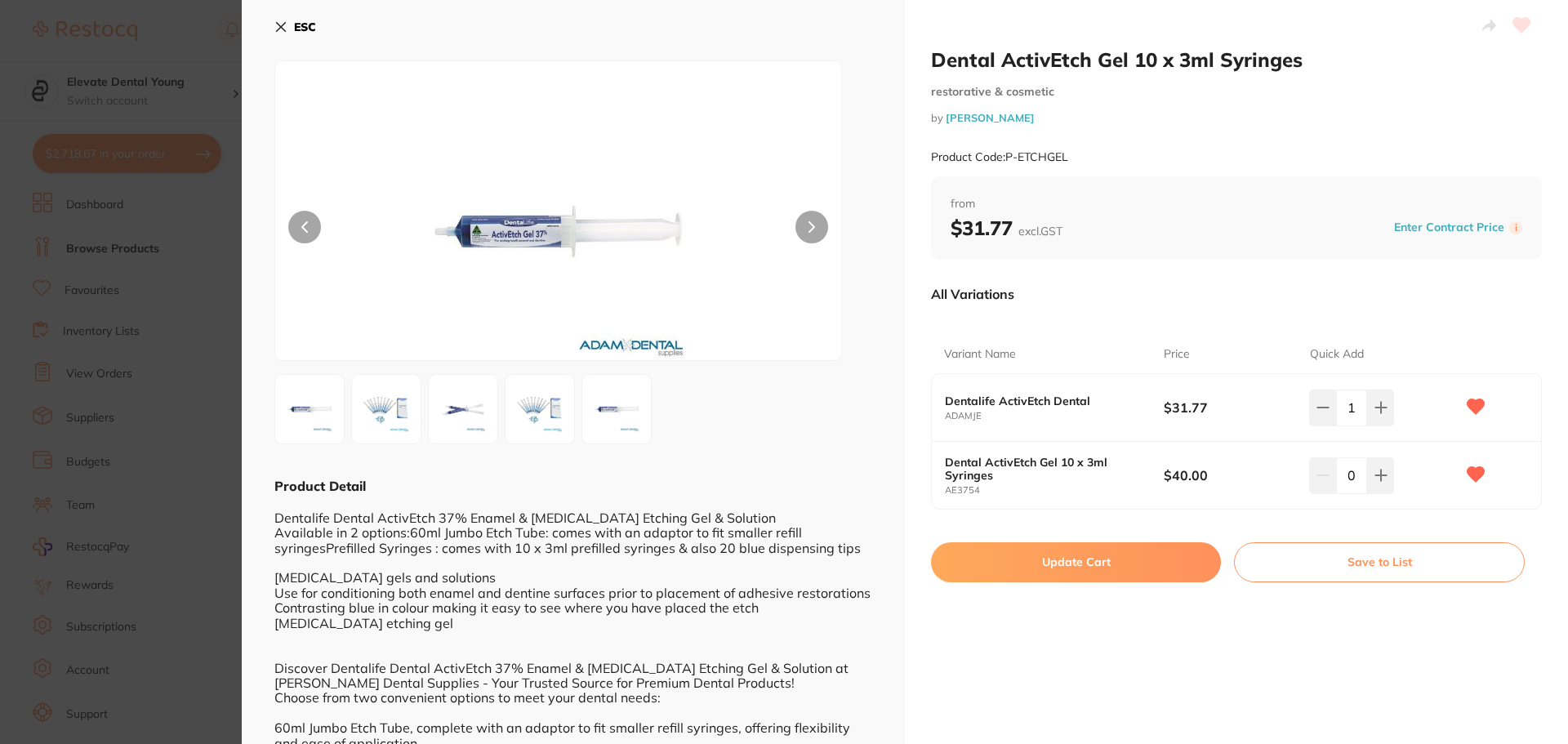
click at [1121, 559] on button "Update Cart" at bounding box center [1076, 562] width 290 height 40
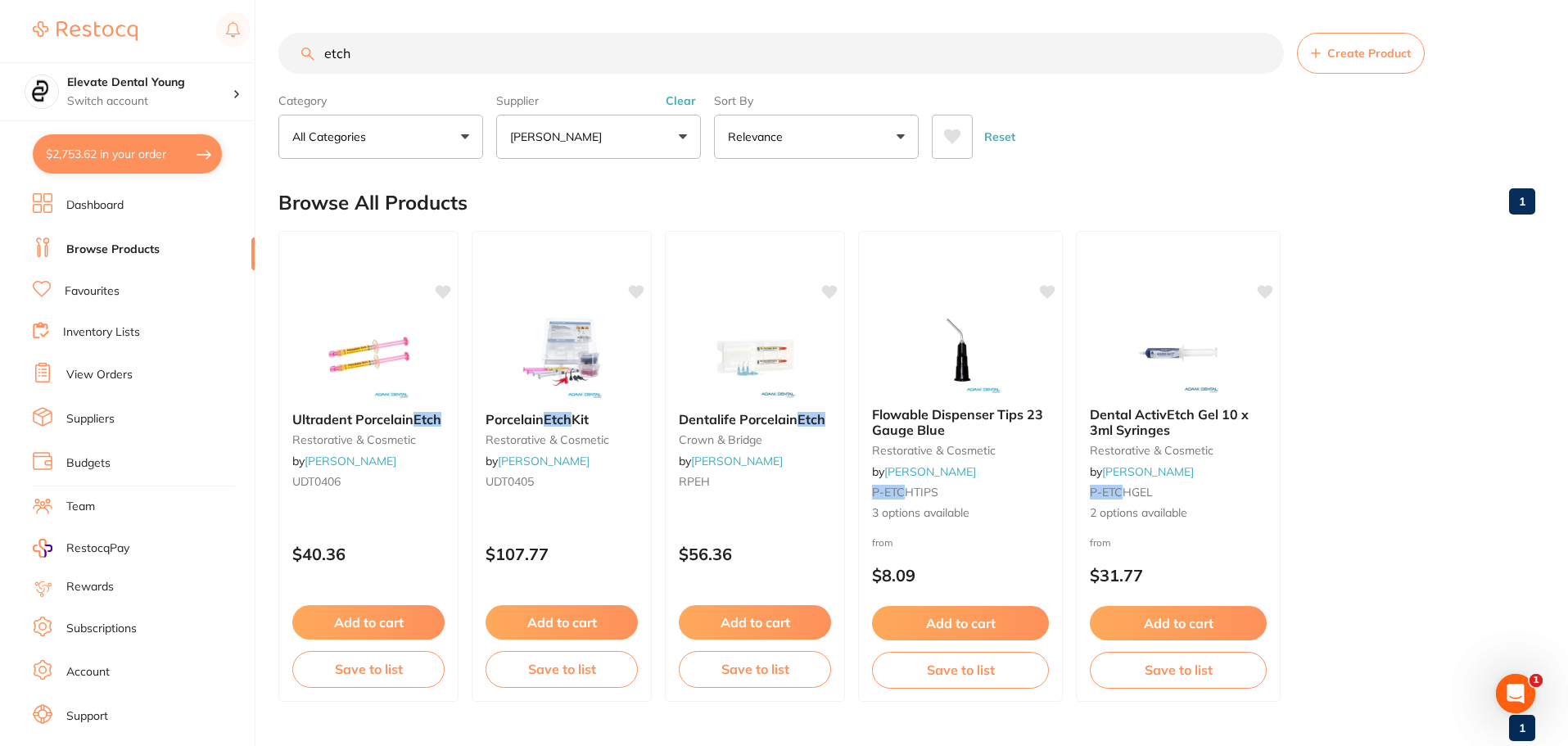
click at [668, 93] on button "Clear" at bounding box center [680, 101] width 41 height 15
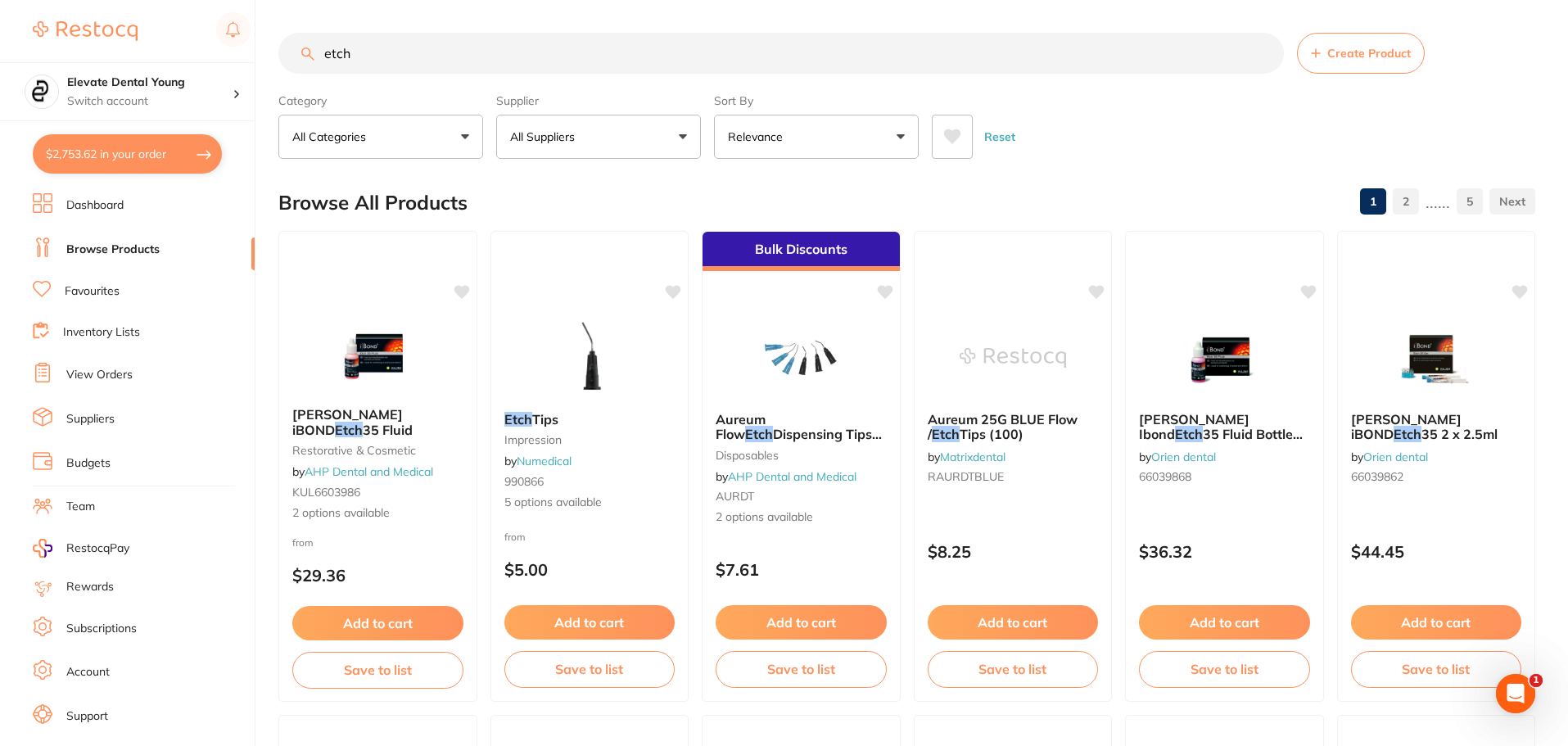
click at [196, 28] on div "$2,753.62 Elevate Dental Young Switch account Elevate Dental Young Hilltops Den…" at bounding box center [784, 373] width 1568 height 746
type input "bulk ez"
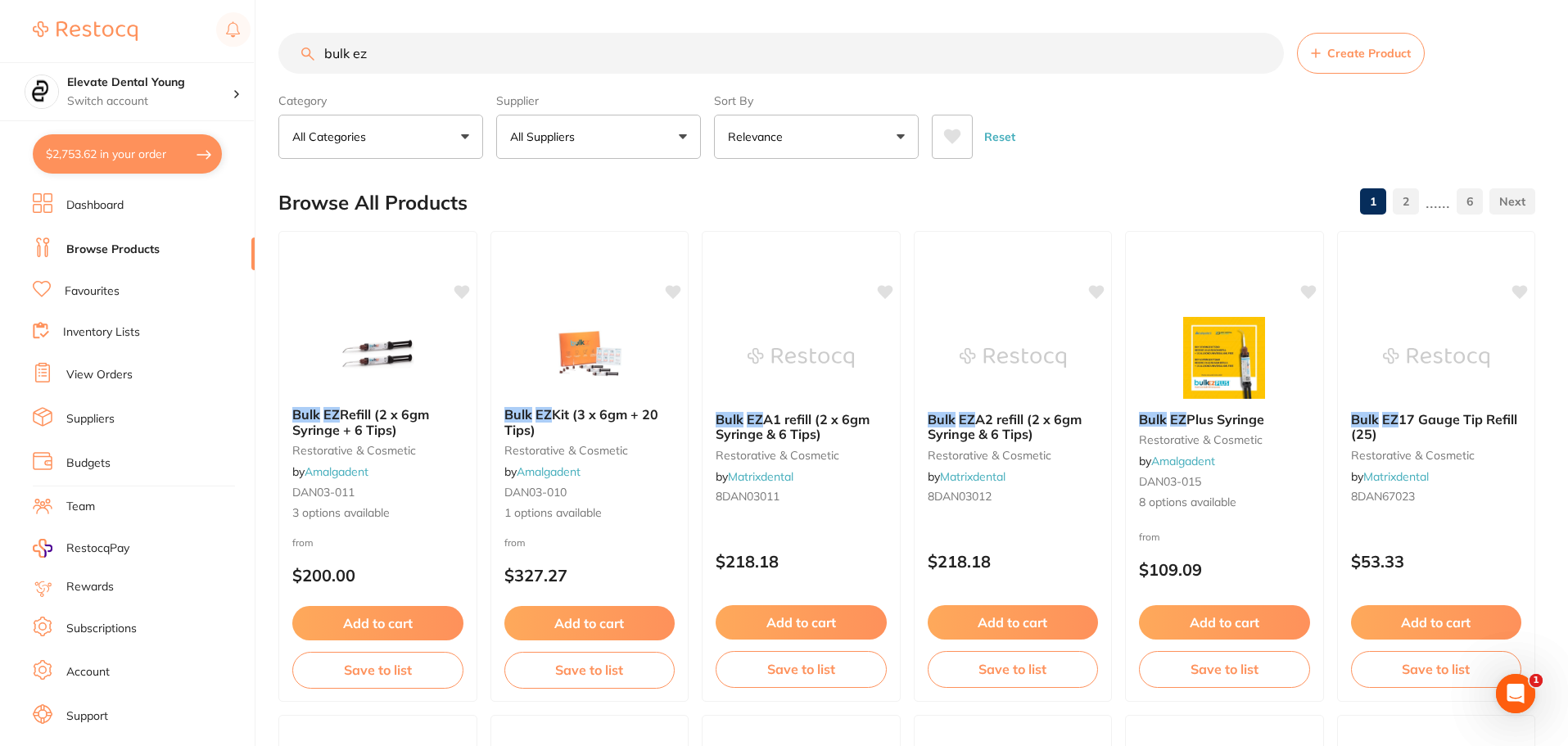
click at [1001, 618] on button "Add to cart" at bounding box center [1012, 622] width 171 height 34
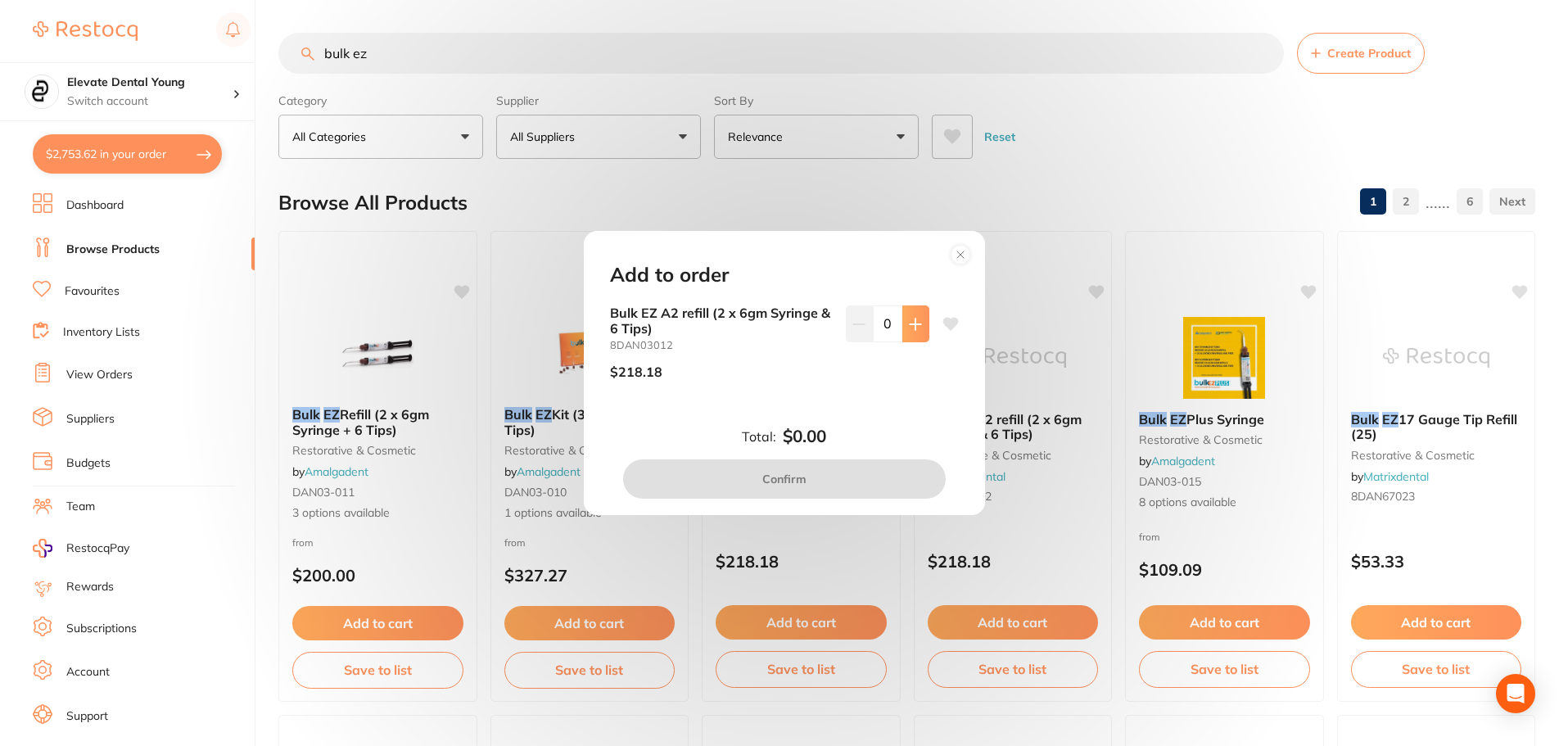
click at [903, 327] on button at bounding box center [915, 323] width 27 height 36
type input "1"
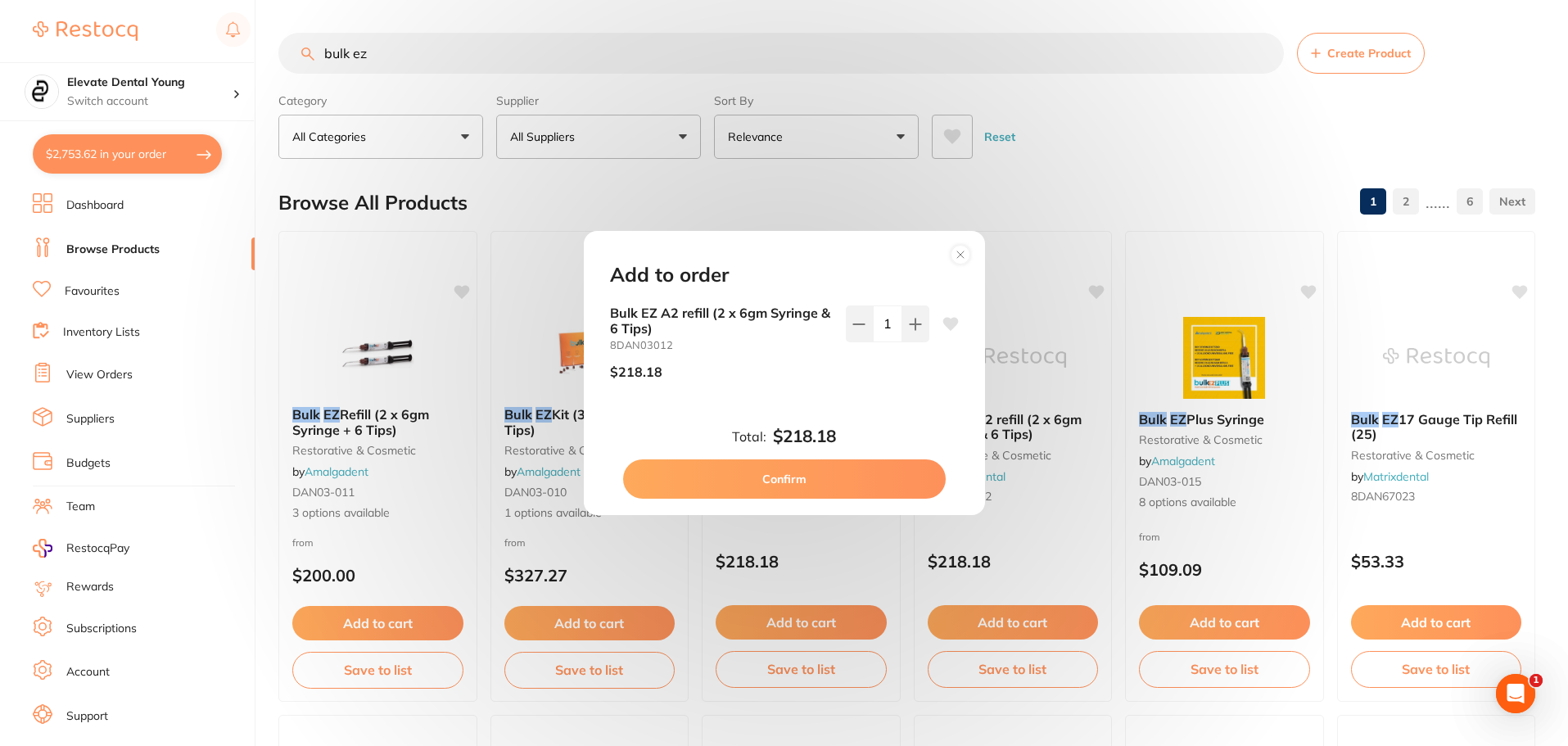
click at [869, 473] on button "Confirm" at bounding box center [784, 479] width 323 height 40
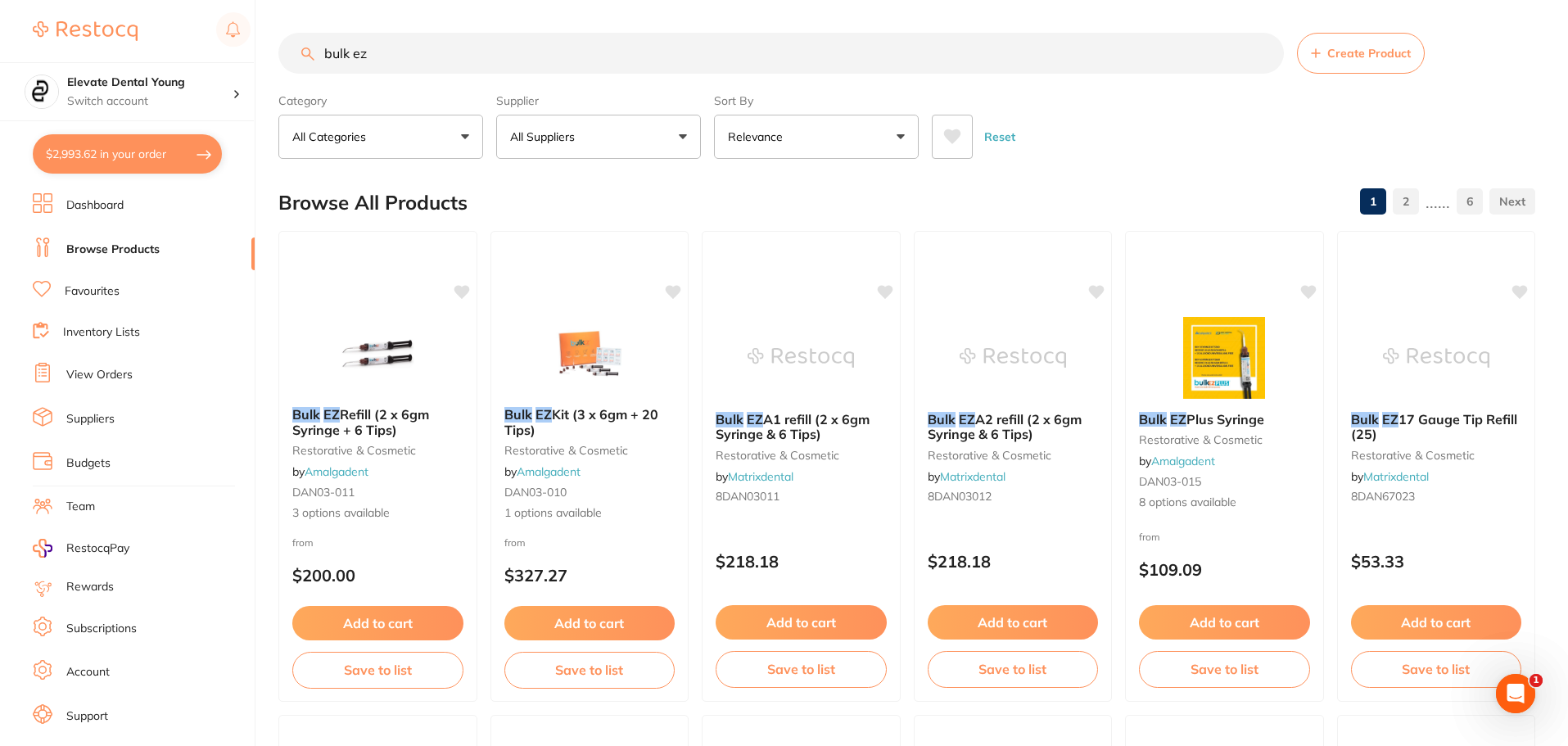
drag, startPoint x: 425, startPoint y: 64, endPoint x: 154, endPoint y: 15, distance: 275.4
click at [194, 32] on div "$2,993.62 Elevate Dental Young Switch account Elevate Dental Young Hilltops Den…" at bounding box center [784, 373] width 1568 height 746
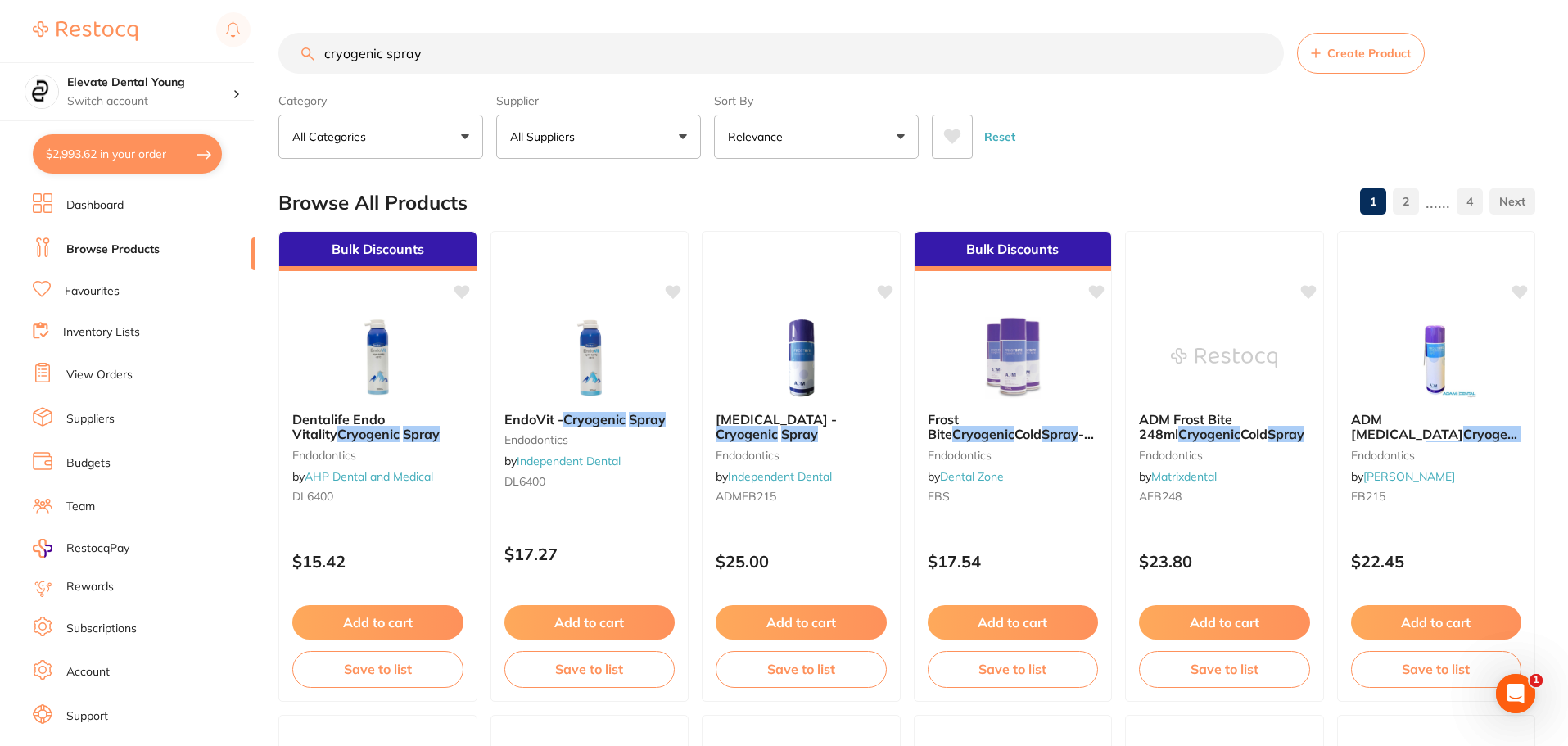
type input "cryogenic spray"
click at [1426, 627] on button "Add to cart" at bounding box center [1436, 622] width 171 height 34
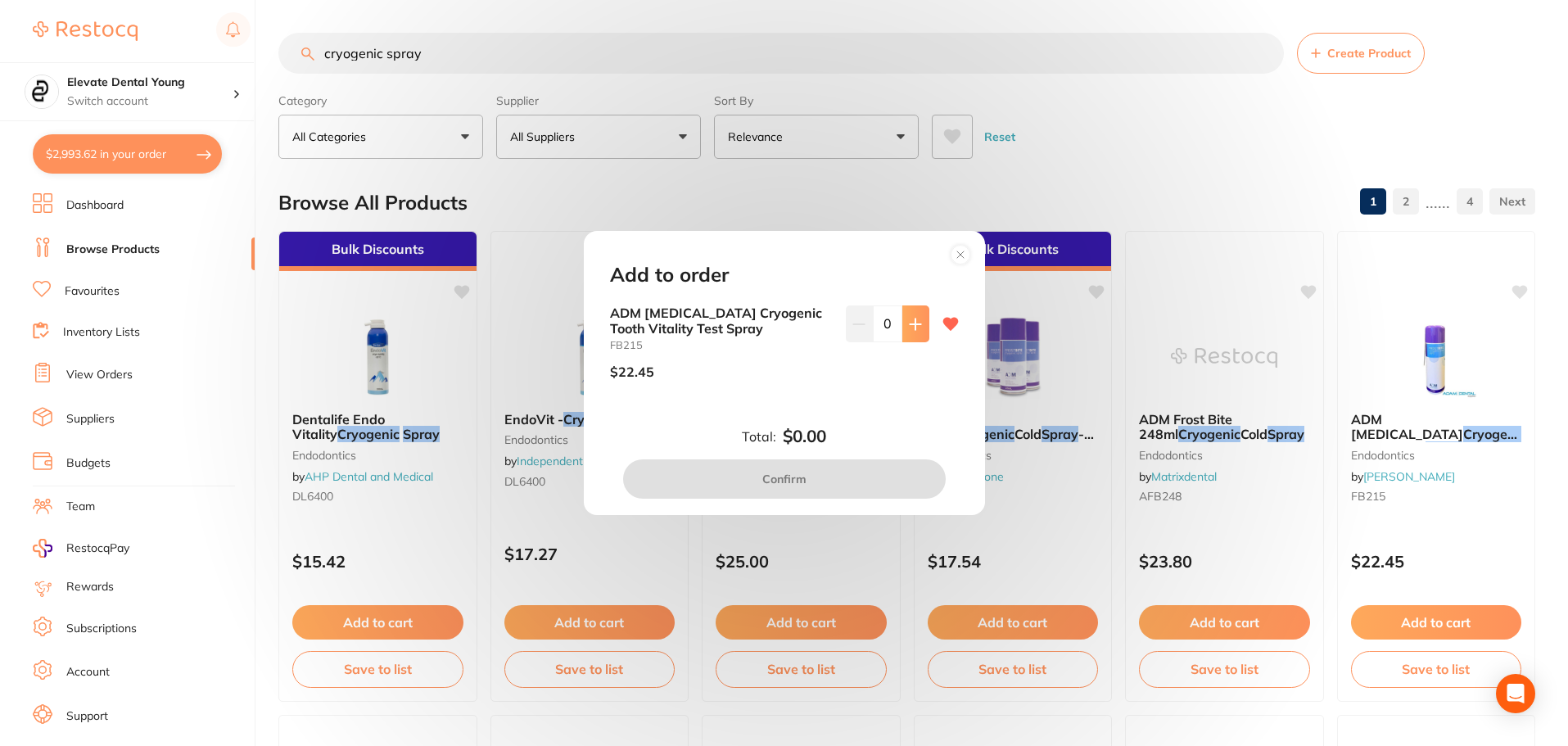
click at [915, 331] on button at bounding box center [915, 323] width 27 height 36
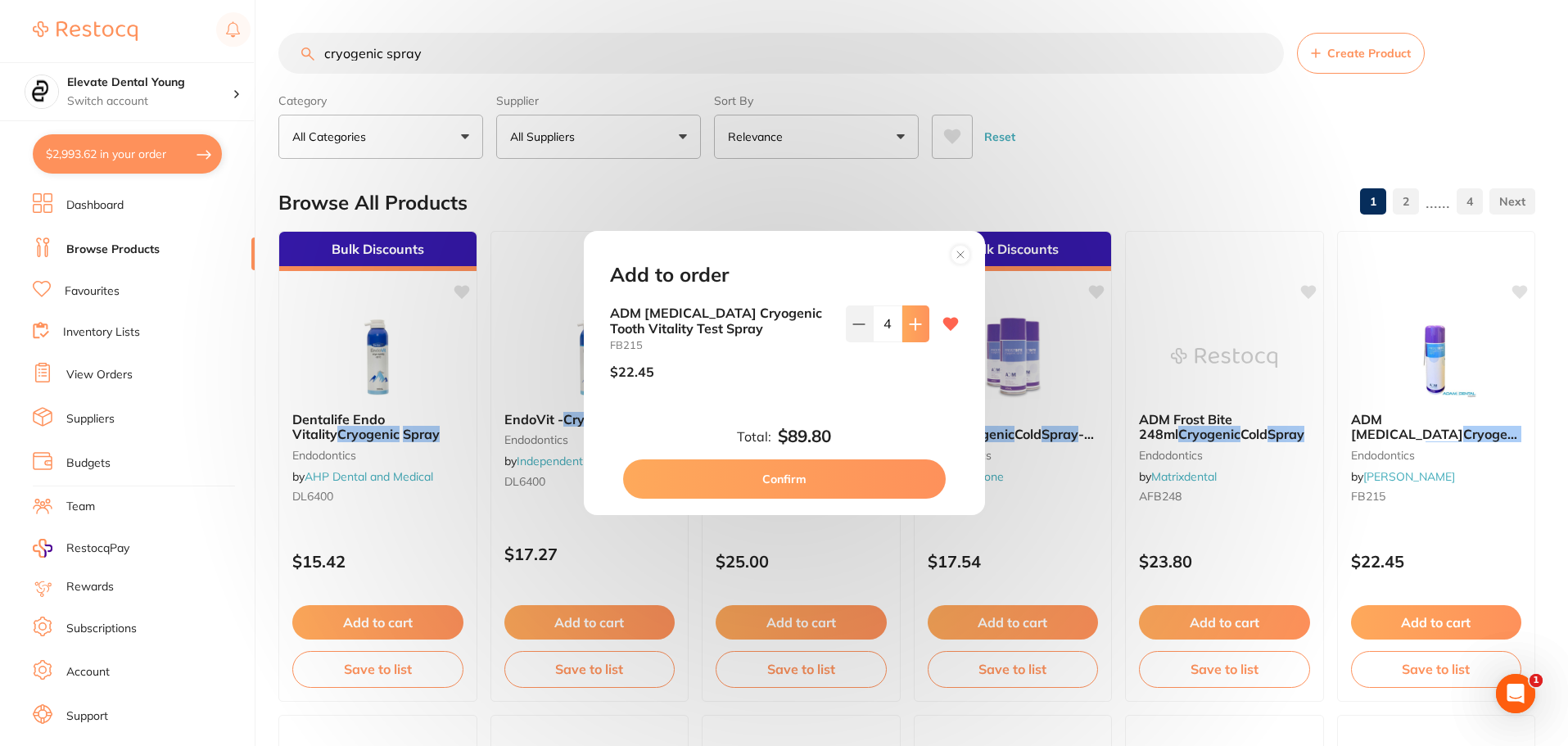
click at [915, 331] on button at bounding box center [915, 323] width 27 height 36
type input "5"
drag, startPoint x: 825, startPoint y: 489, endPoint x: 826, endPoint y: 375, distance: 114.0
click at [825, 431] on div "Total: $112.25 Confirm" at bounding box center [784, 462] width 388 height 72
click at [808, 480] on button "Confirm" at bounding box center [784, 479] width 323 height 40
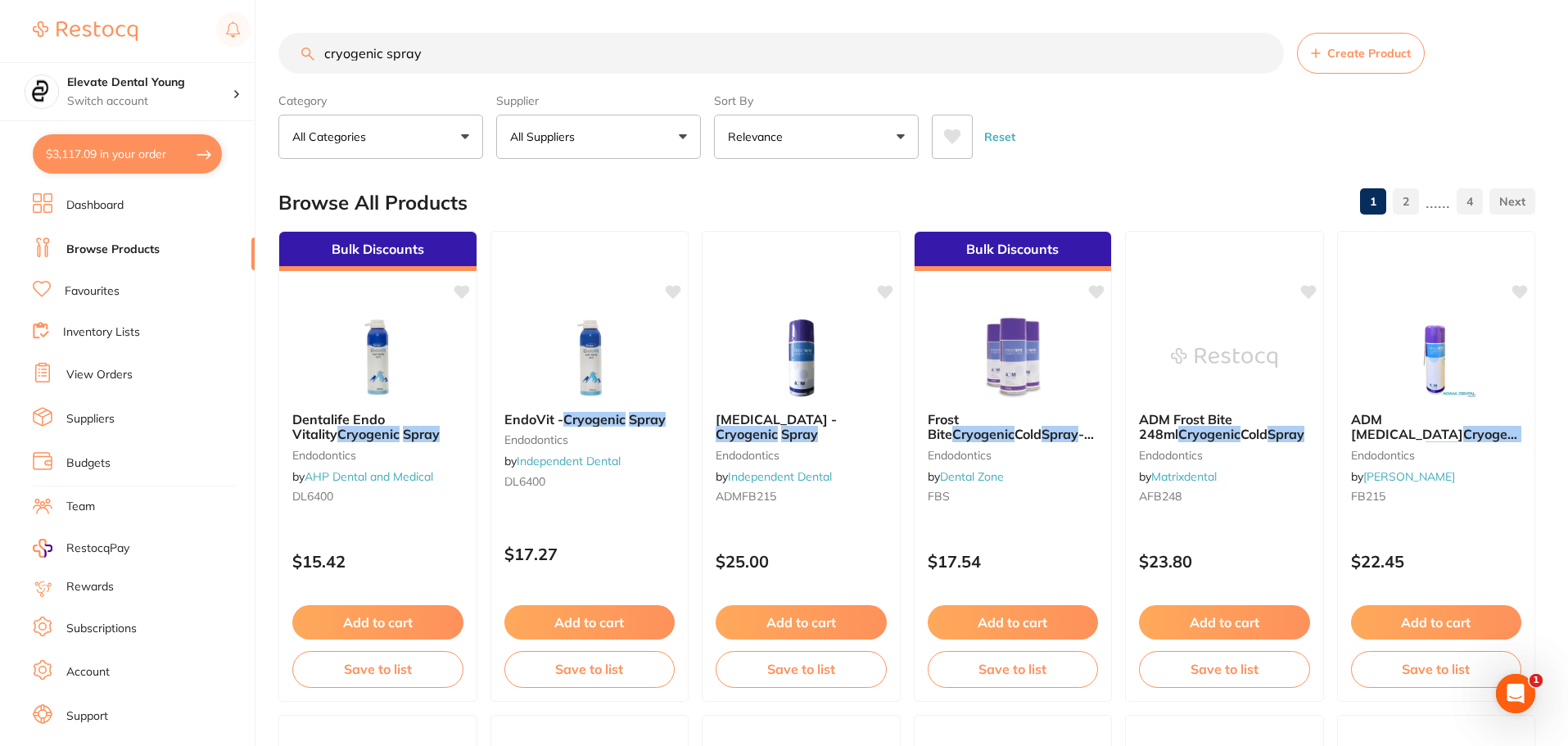
drag, startPoint x: 462, startPoint y: 70, endPoint x: 40, endPoint y: 45, distance: 422.7
click at [38, 45] on div "$3,117.09 Elevate Dental Young Switch account Elevate Dental Young Hilltops Den…" at bounding box center [784, 373] width 1568 height 746
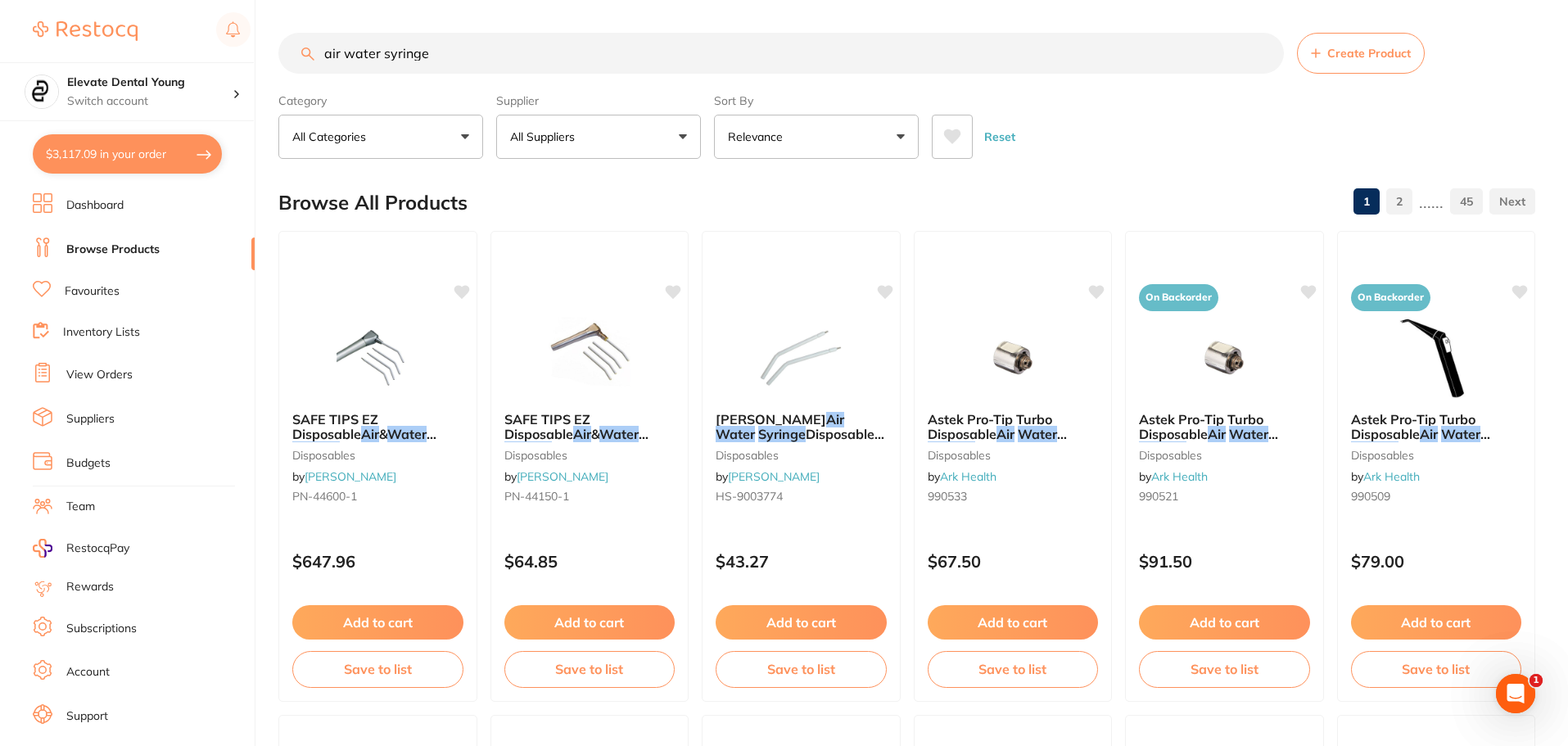
type input "air water syringe"
click at [637, 133] on button "All Suppliers" at bounding box center [598, 136] width 205 height 44
type input "origin"
click at [636, 275] on li "Origin Dental" at bounding box center [598, 278] width 192 height 46
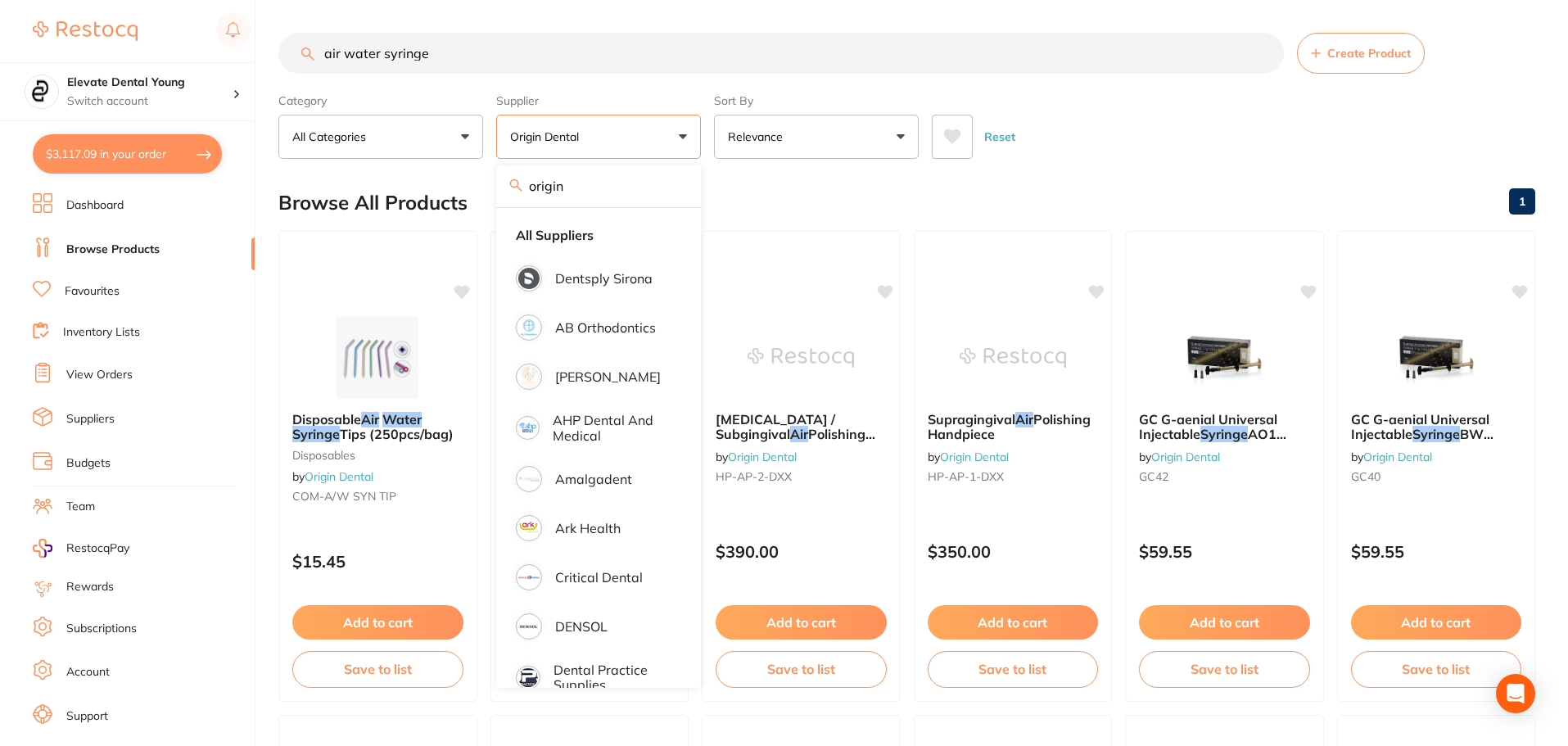
click at [1208, 144] on div "Reset" at bounding box center [1226, 130] width 591 height 58
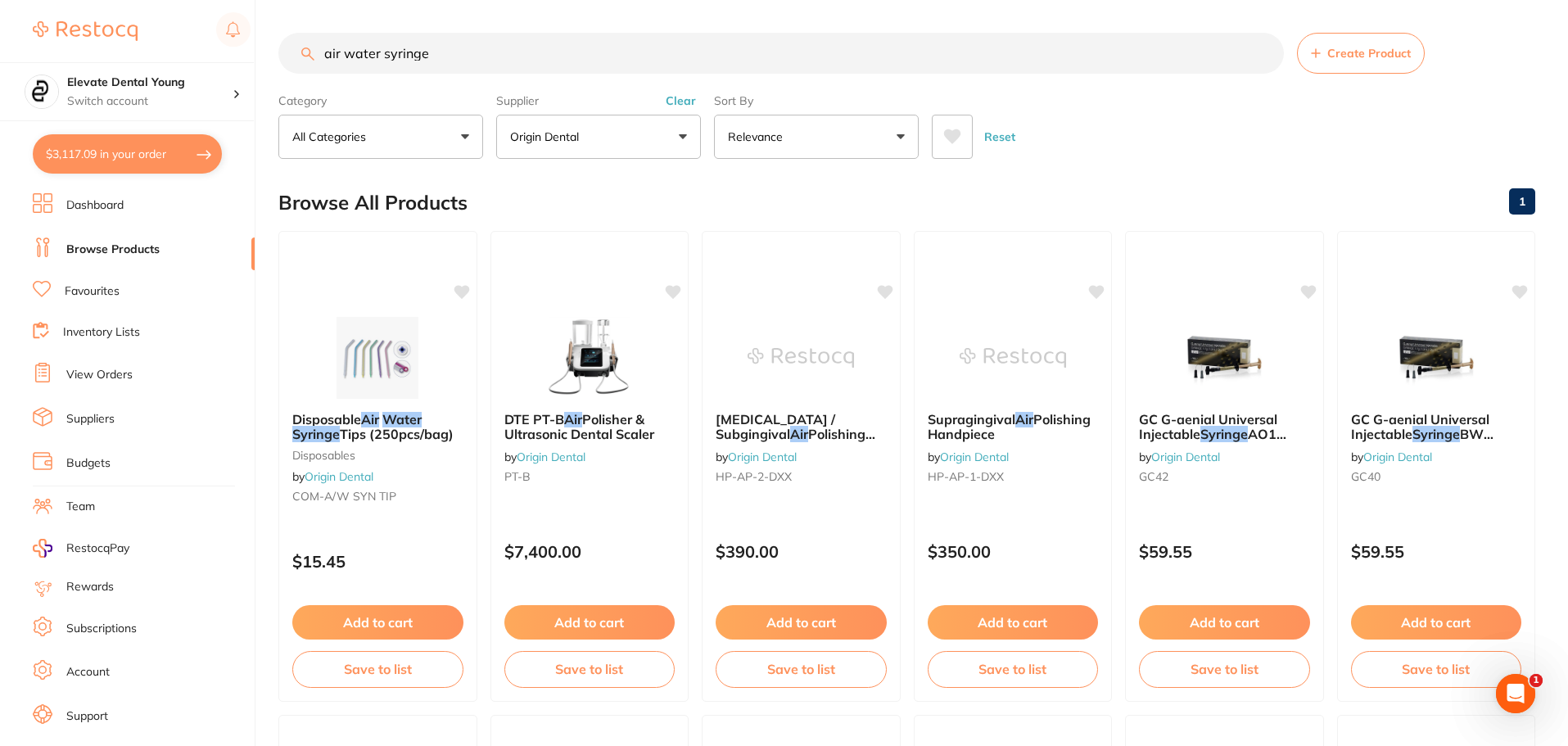
drag, startPoint x: 679, startPoint y: 100, endPoint x: 660, endPoint y: 109, distance: 21.0
click at [679, 100] on button "Clear" at bounding box center [680, 101] width 41 height 15
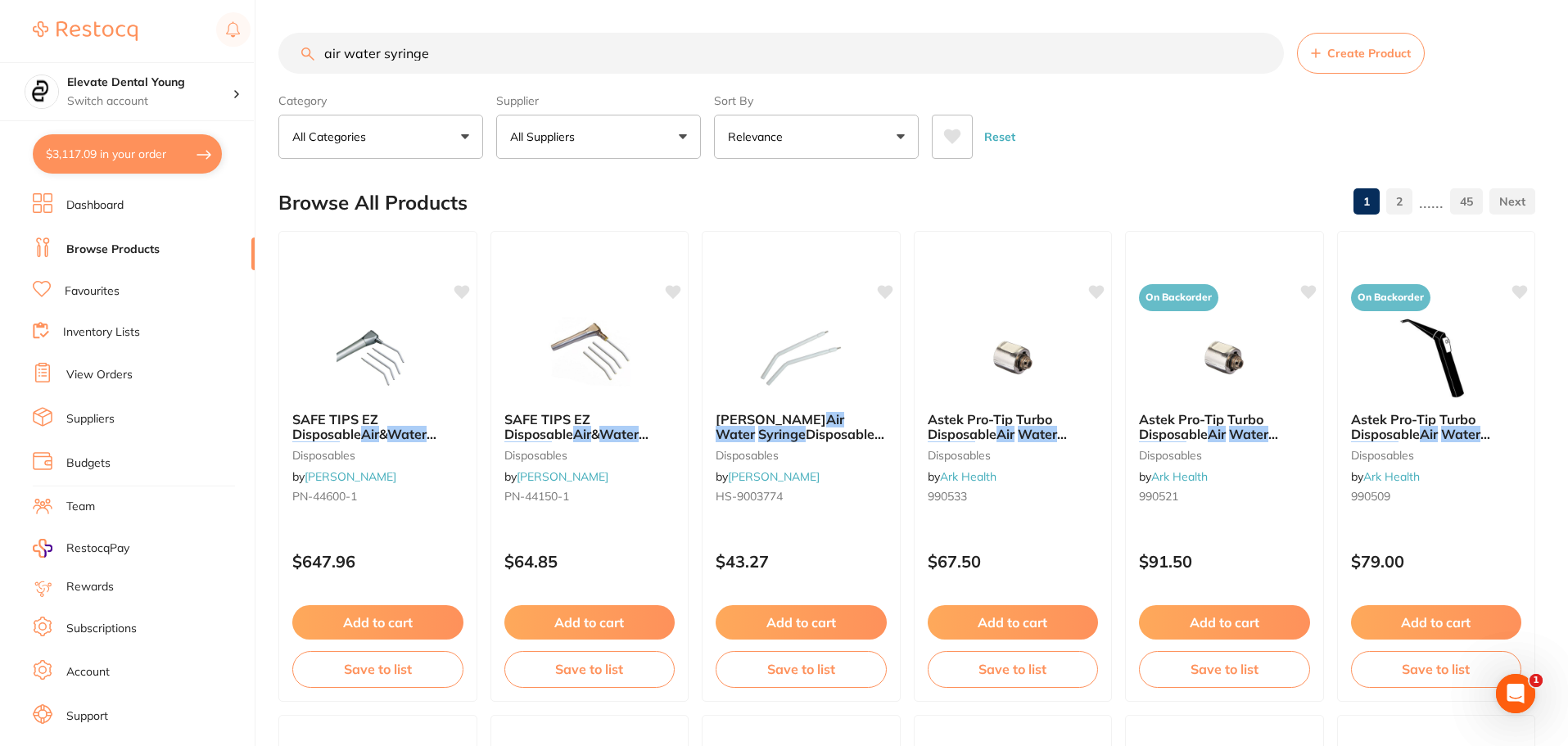
click at [680, 135] on button "All Suppliers" at bounding box center [598, 136] width 205 height 44
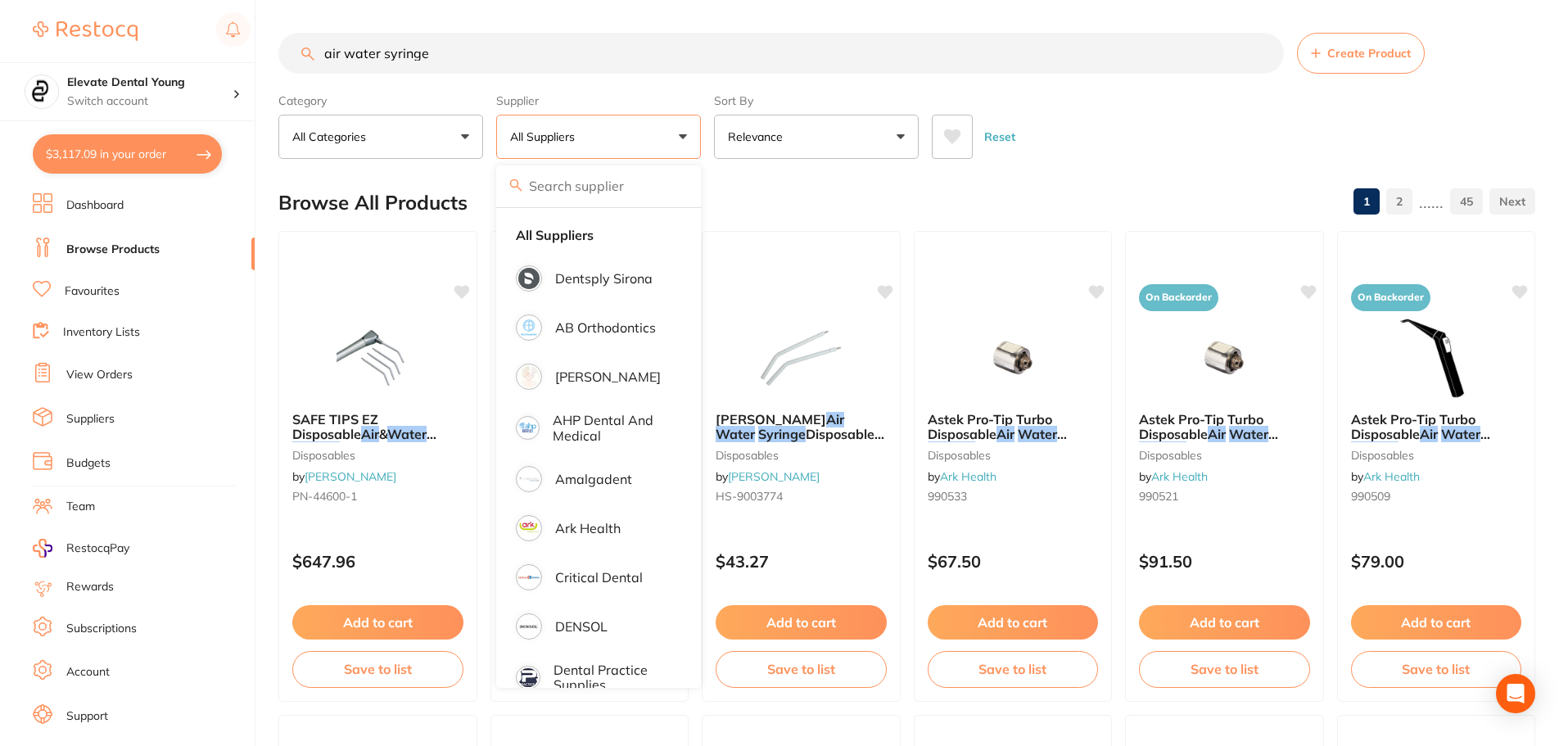
click at [578, 142] on p "All Suppliers" at bounding box center [545, 136] width 71 height 16
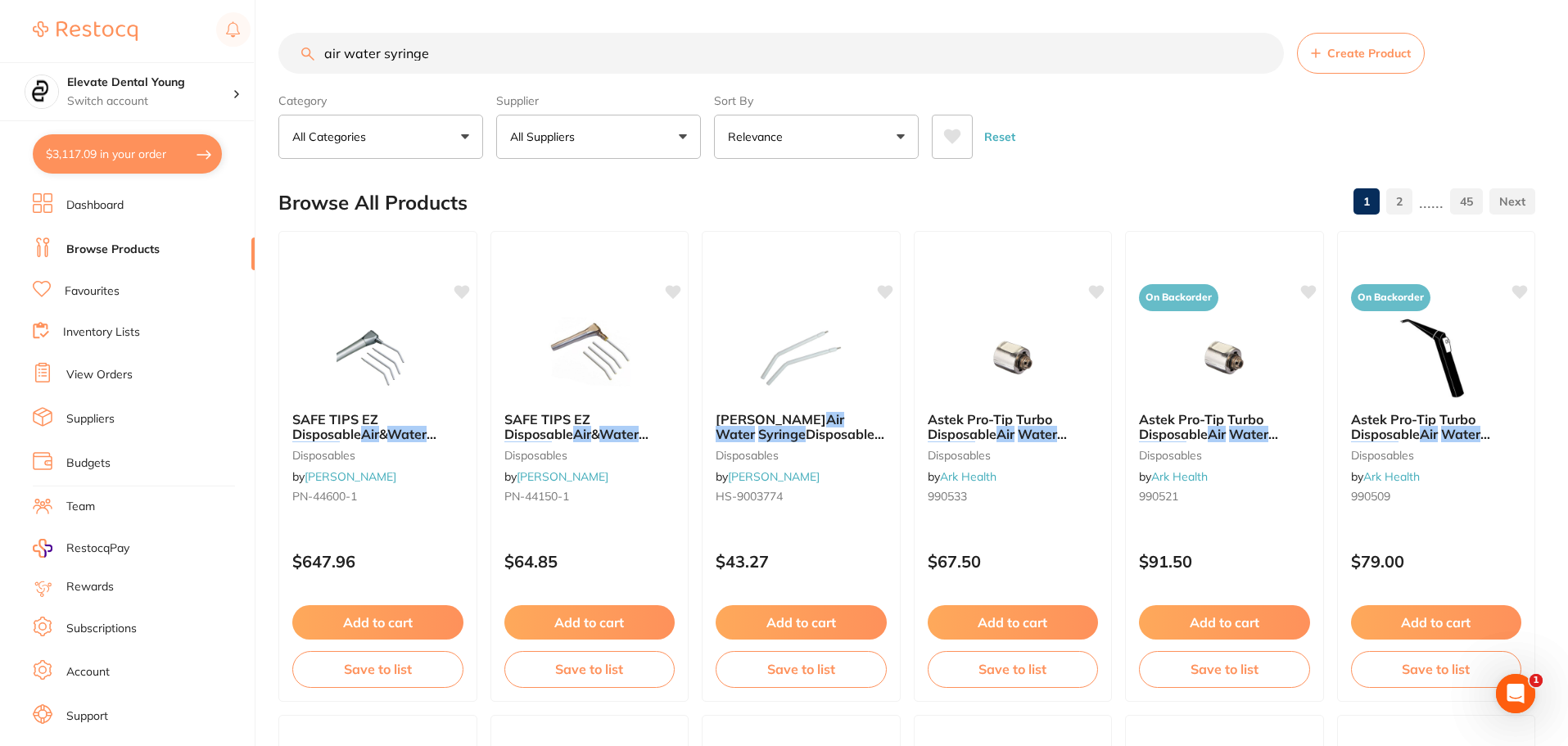
click at [556, 139] on p "All Suppliers" at bounding box center [545, 136] width 71 height 16
type input "adam"
click at [611, 281] on p "[PERSON_NAME]" at bounding box center [608, 278] width 106 height 15
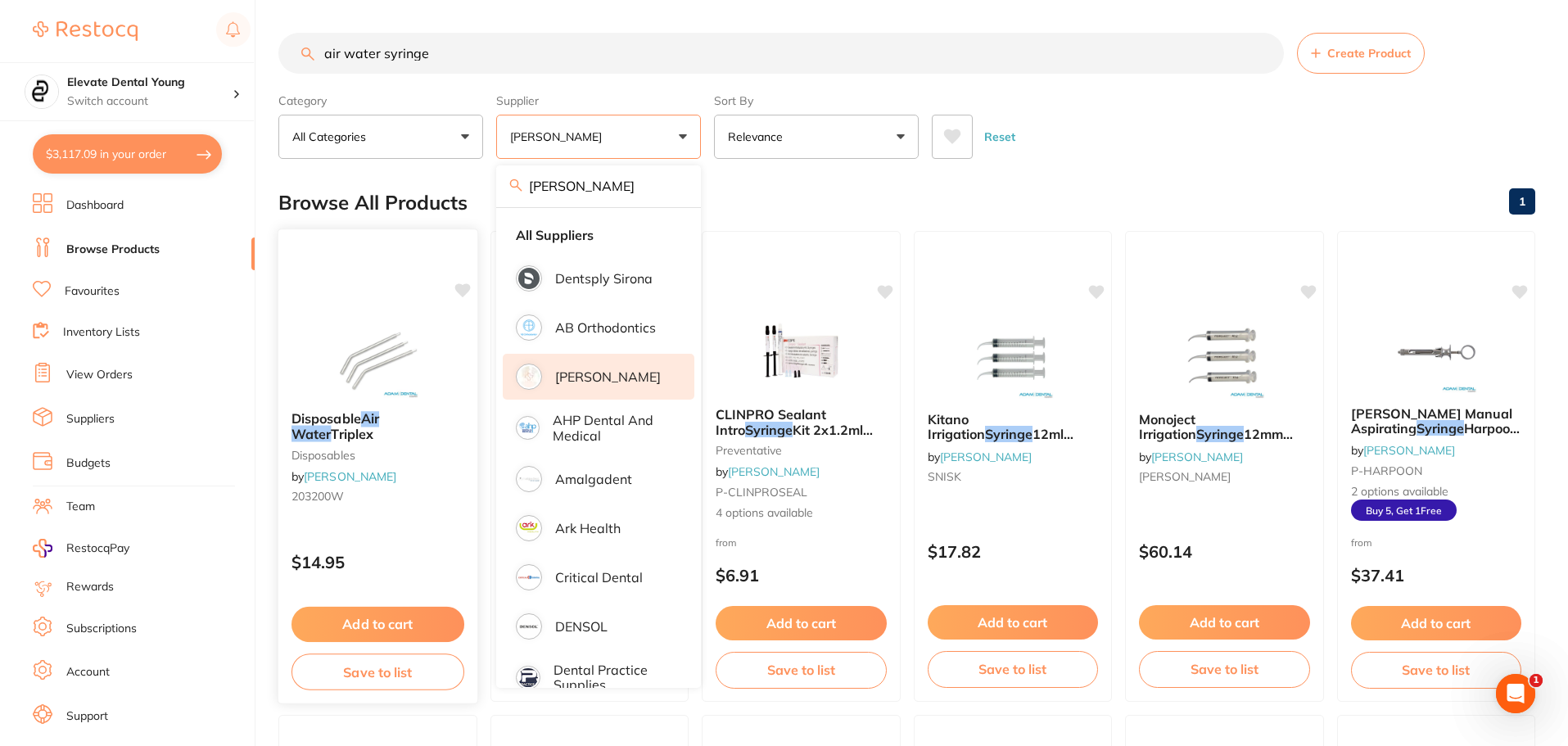
click at [393, 618] on button "Add to cart" at bounding box center [377, 623] width 173 height 35
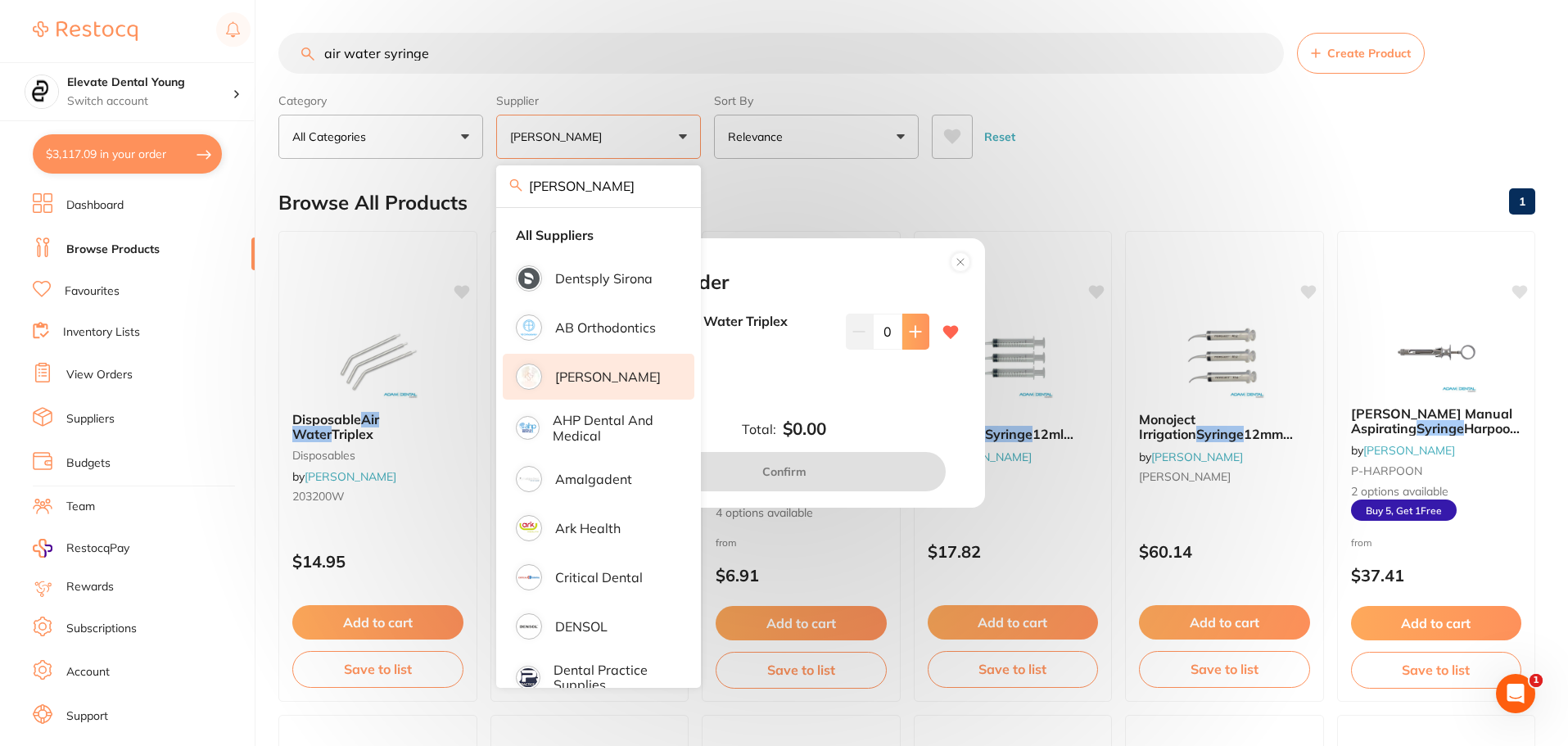
click at [903, 340] on button at bounding box center [915, 331] width 27 height 36
type input "4"
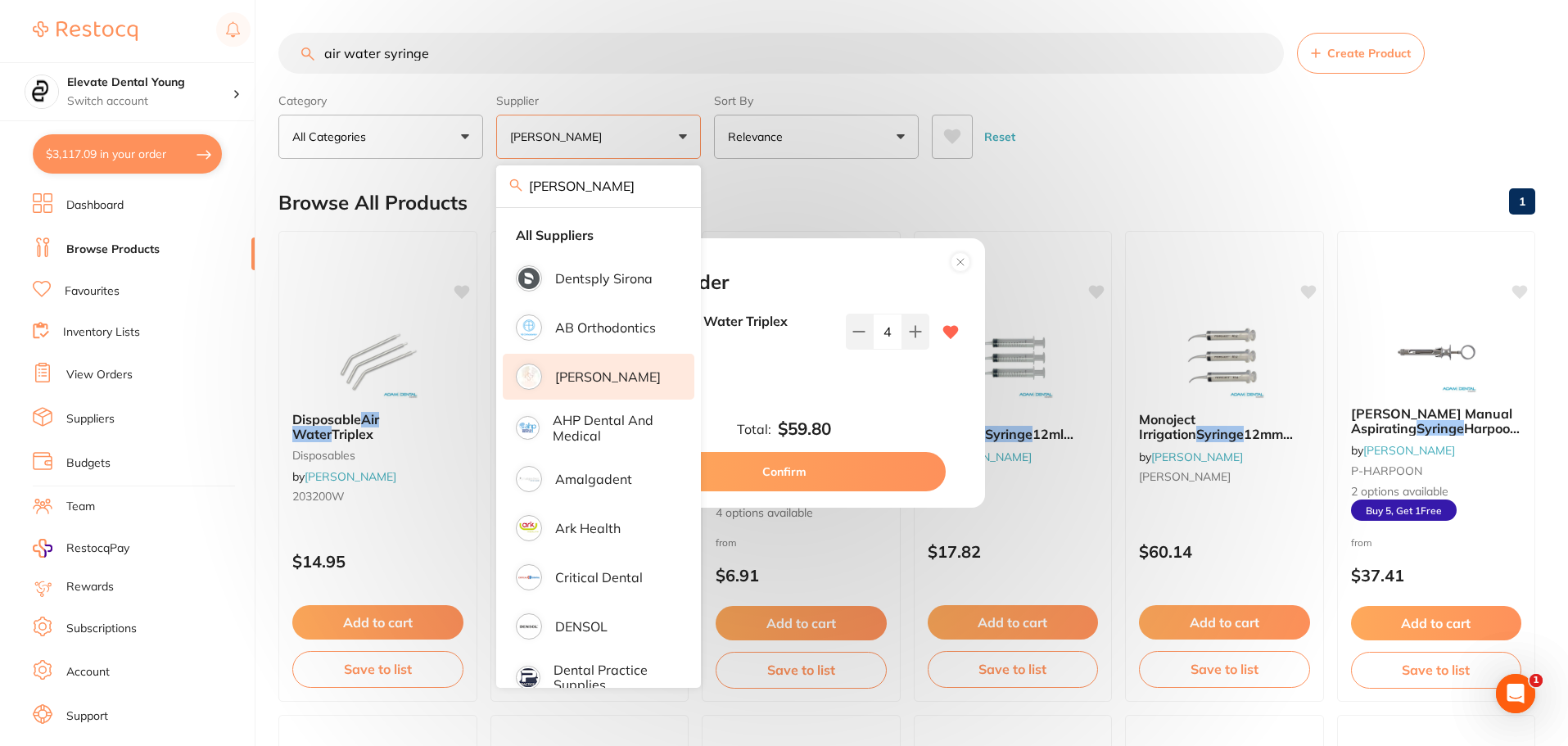
click at [823, 475] on button "Confirm" at bounding box center [784, 472] width 323 height 40
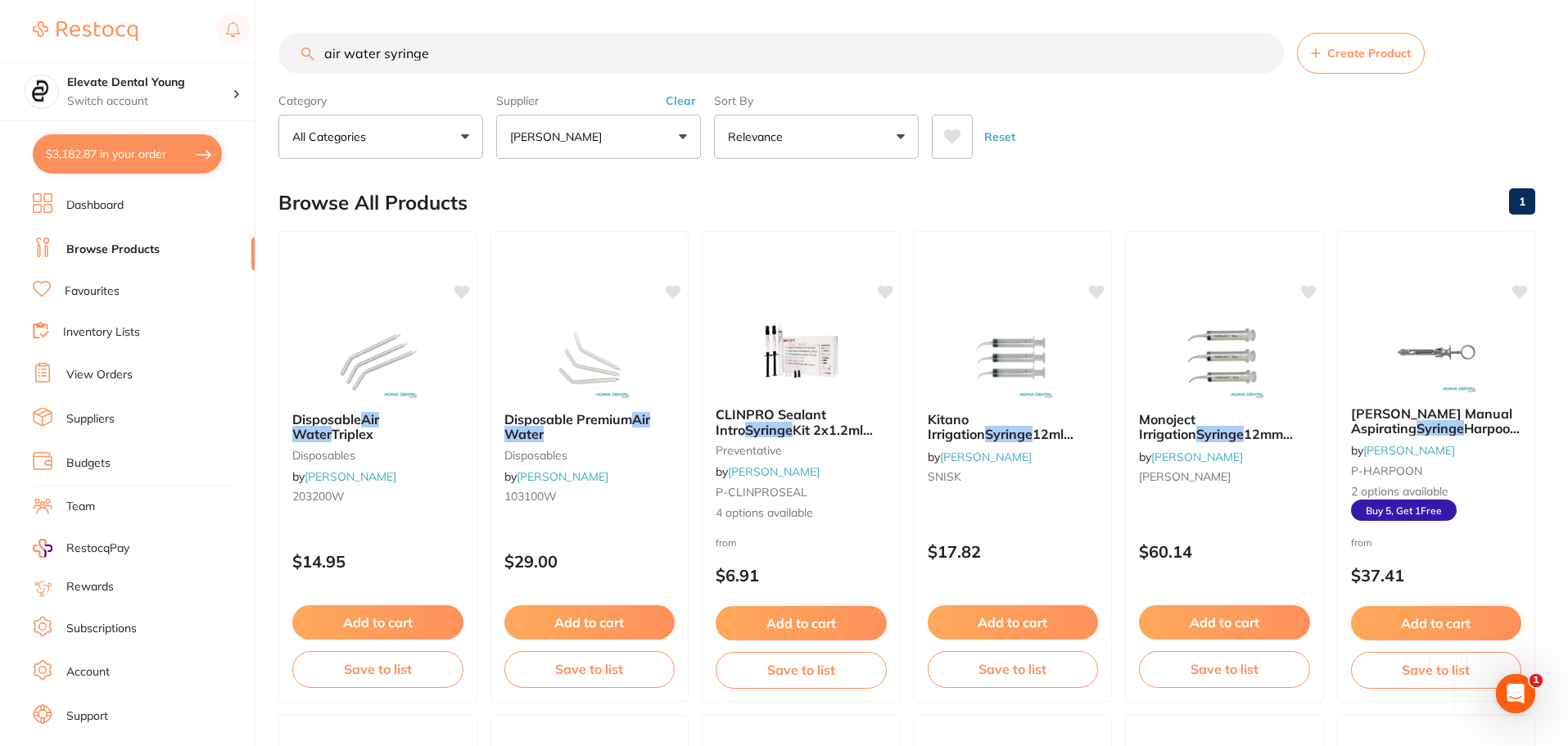
drag, startPoint x: 438, startPoint y: 50, endPoint x: 325, endPoint y: 60, distance: 113.4
click at [316, 59] on input "air water syringe" at bounding box center [781, 53] width 1006 height 41
type input "attach 2"
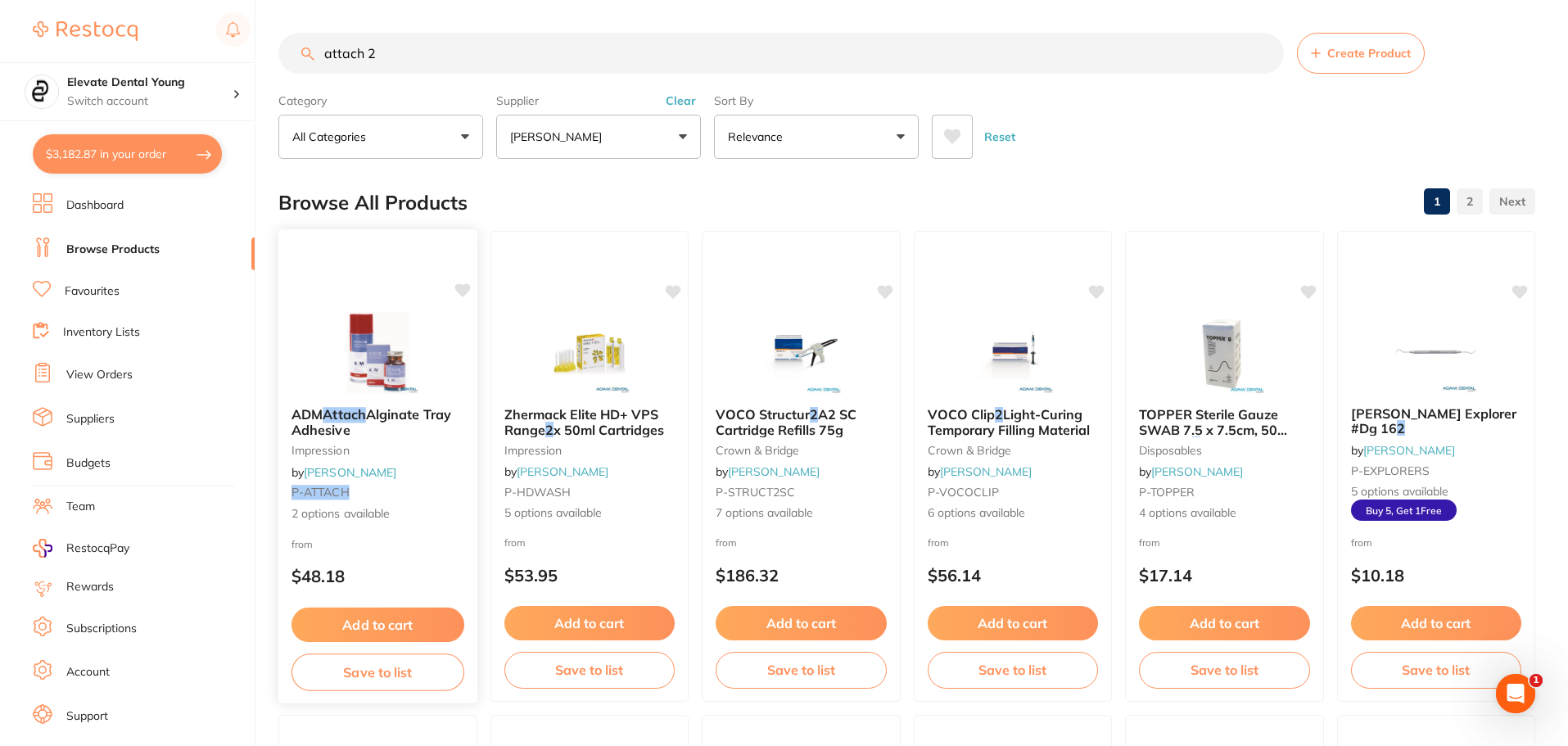
click at [358, 357] on img at bounding box center [378, 353] width 108 height 83
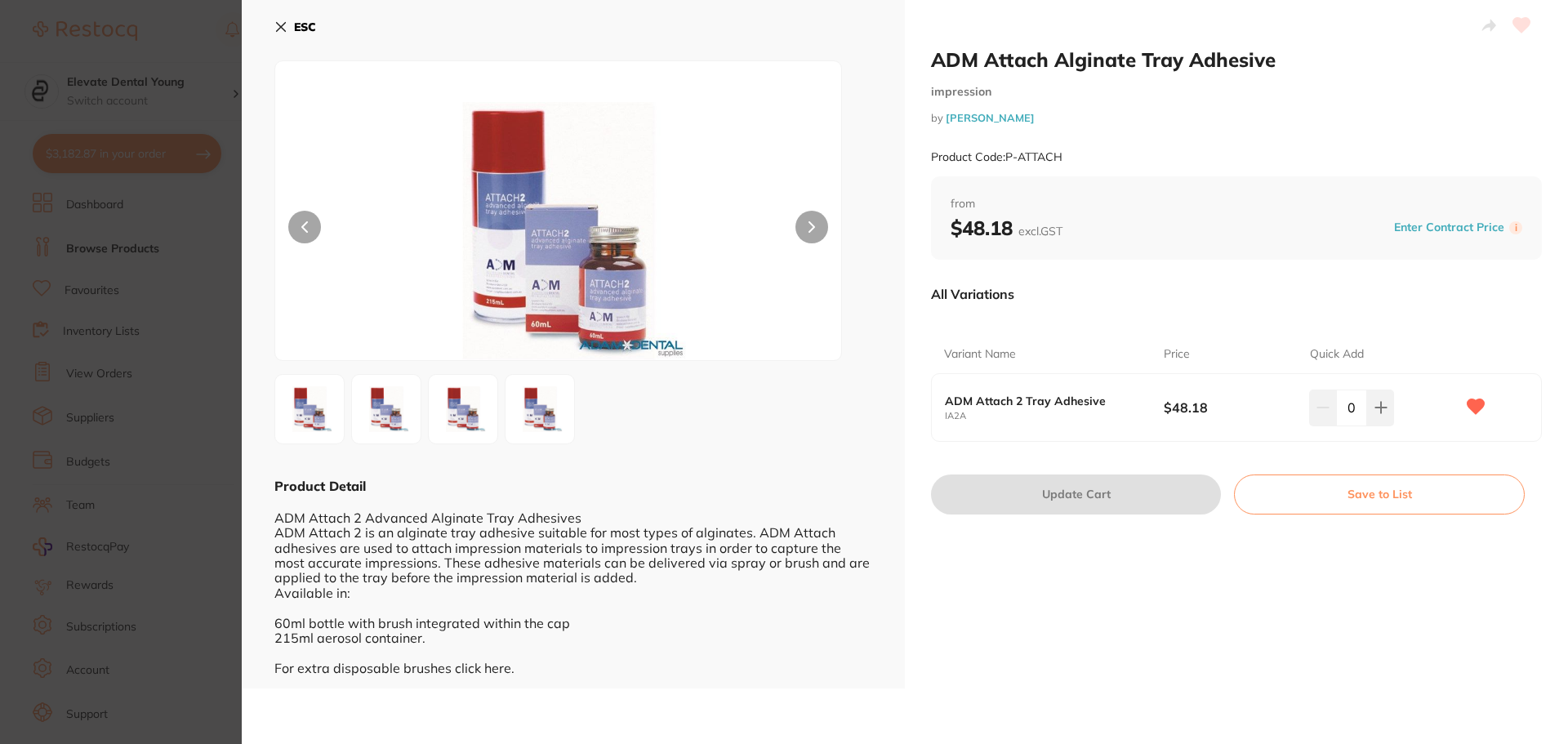
click at [287, 24] on icon at bounding box center [281, 27] width 13 height 13
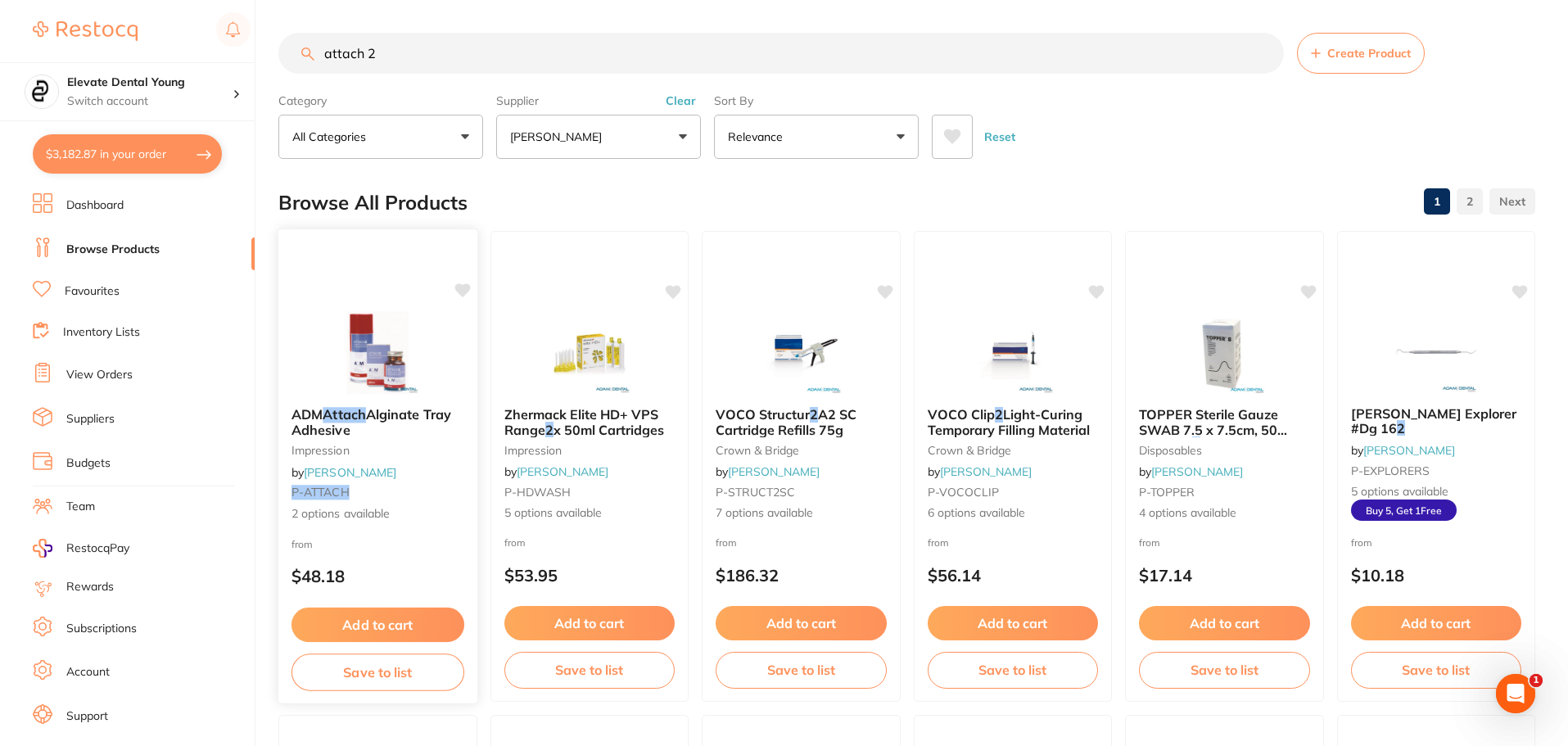
click at [364, 329] on img at bounding box center [378, 353] width 108 height 83
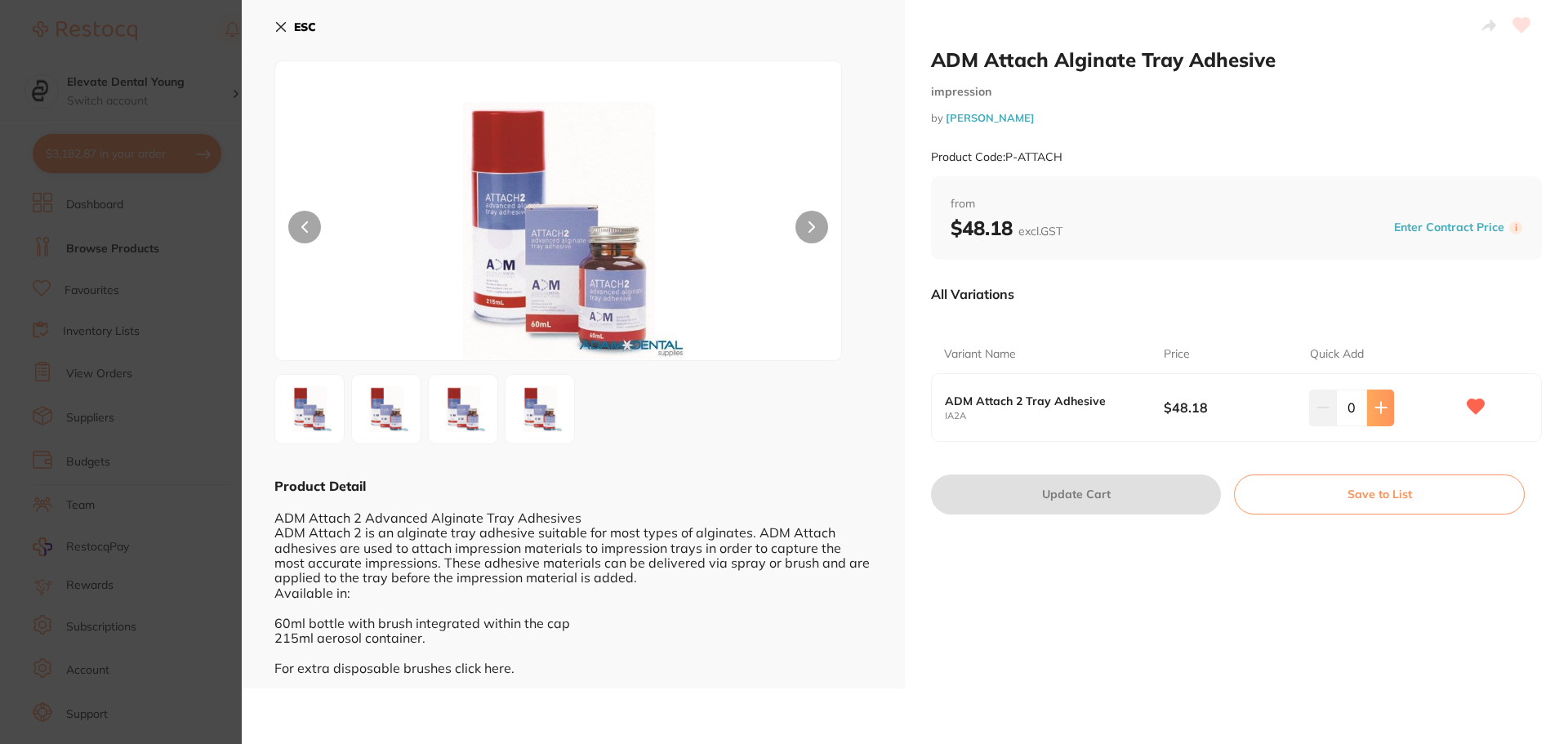
click at [1384, 412] on icon at bounding box center [1381, 407] width 13 height 13
type input "1"
click at [1146, 499] on button "Update Cart" at bounding box center [1076, 494] width 290 height 40
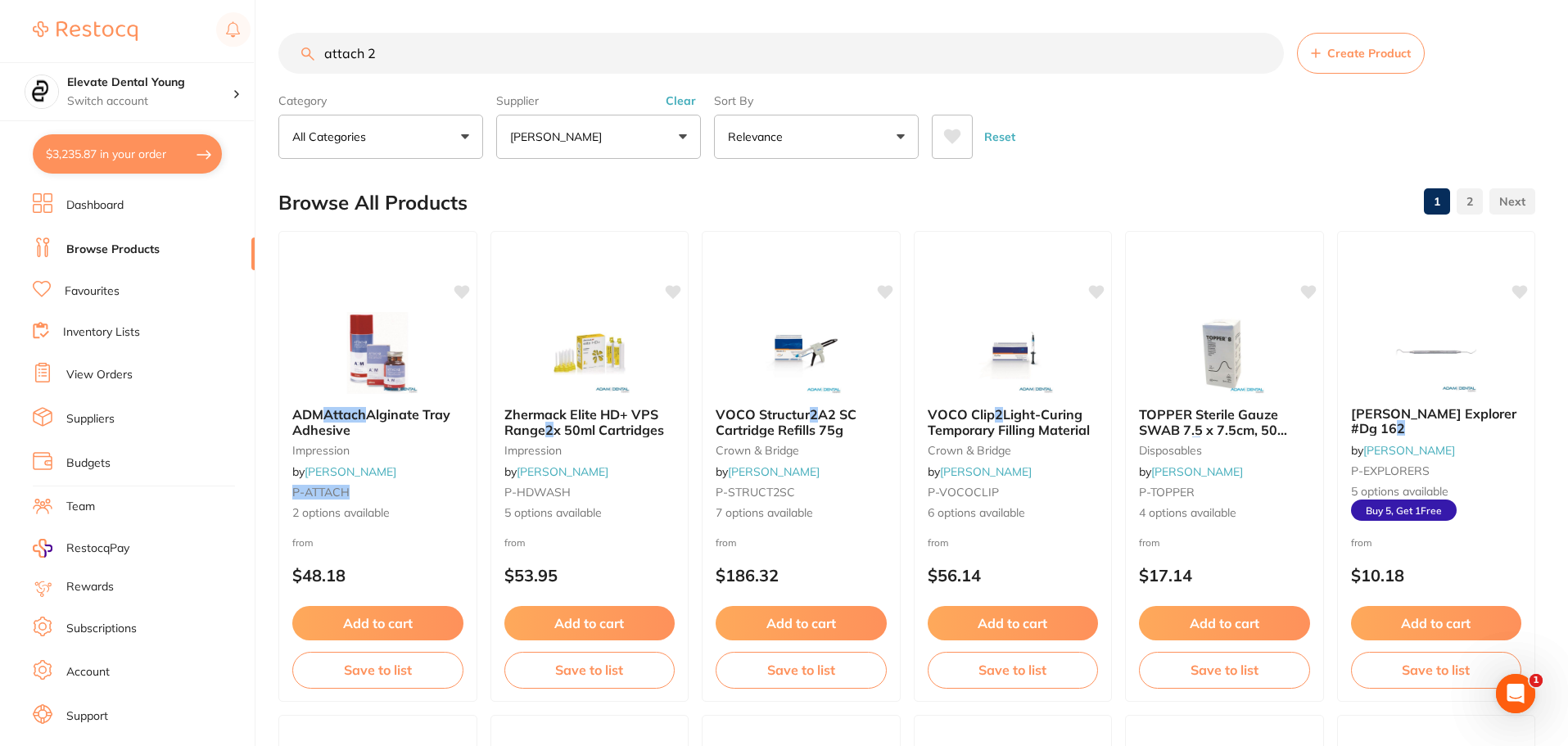
drag, startPoint x: 449, startPoint y: 63, endPoint x: 195, endPoint y: 41, distance: 255.0
click at [195, 42] on div "$3,235.87 Elevate Dental Young Switch account Elevate Dental Young Hilltops Den…" at bounding box center [784, 373] width 1568 height 746
type input "kleenit"
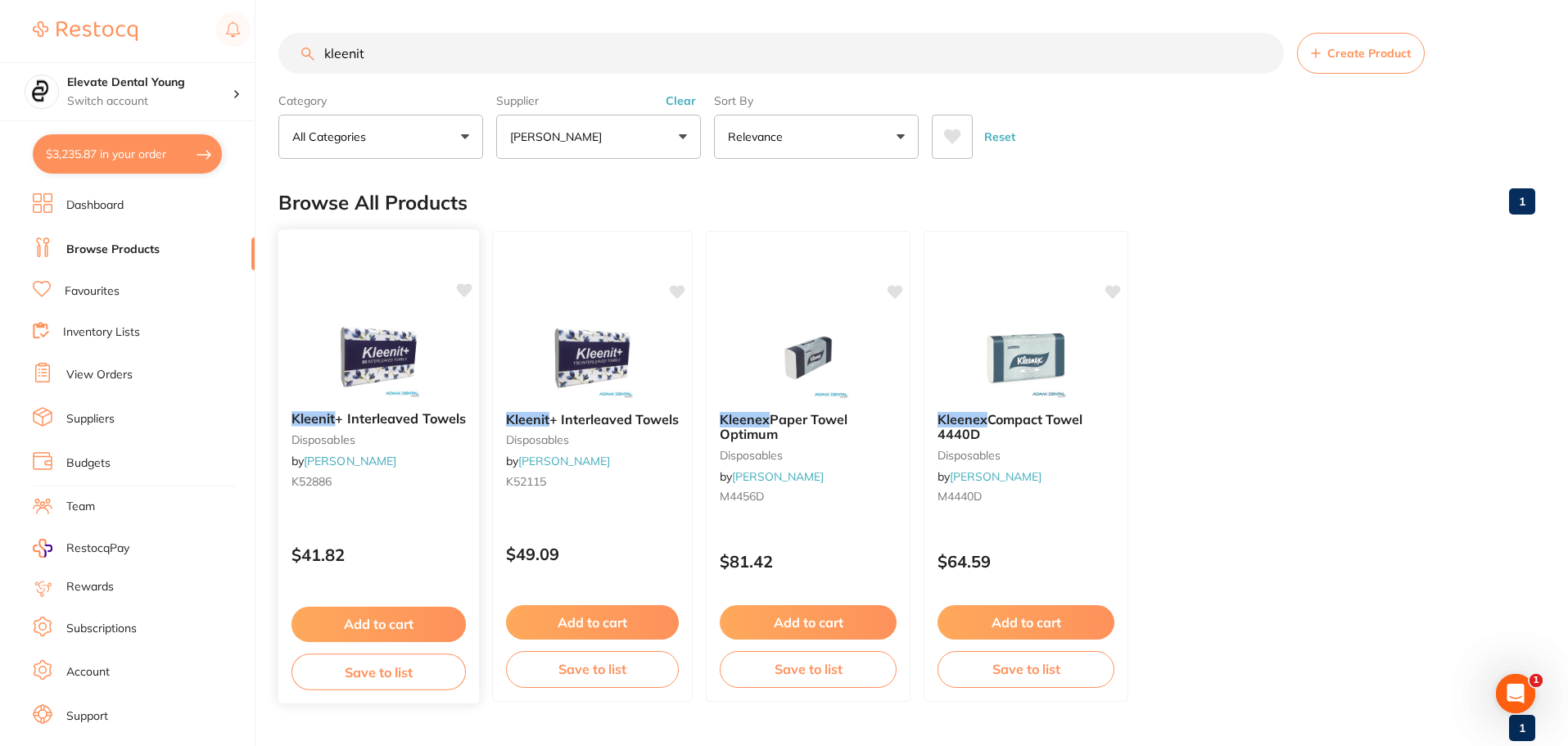
click at [414, 352] on img at bounding box center [378, 356] width 108 height 83
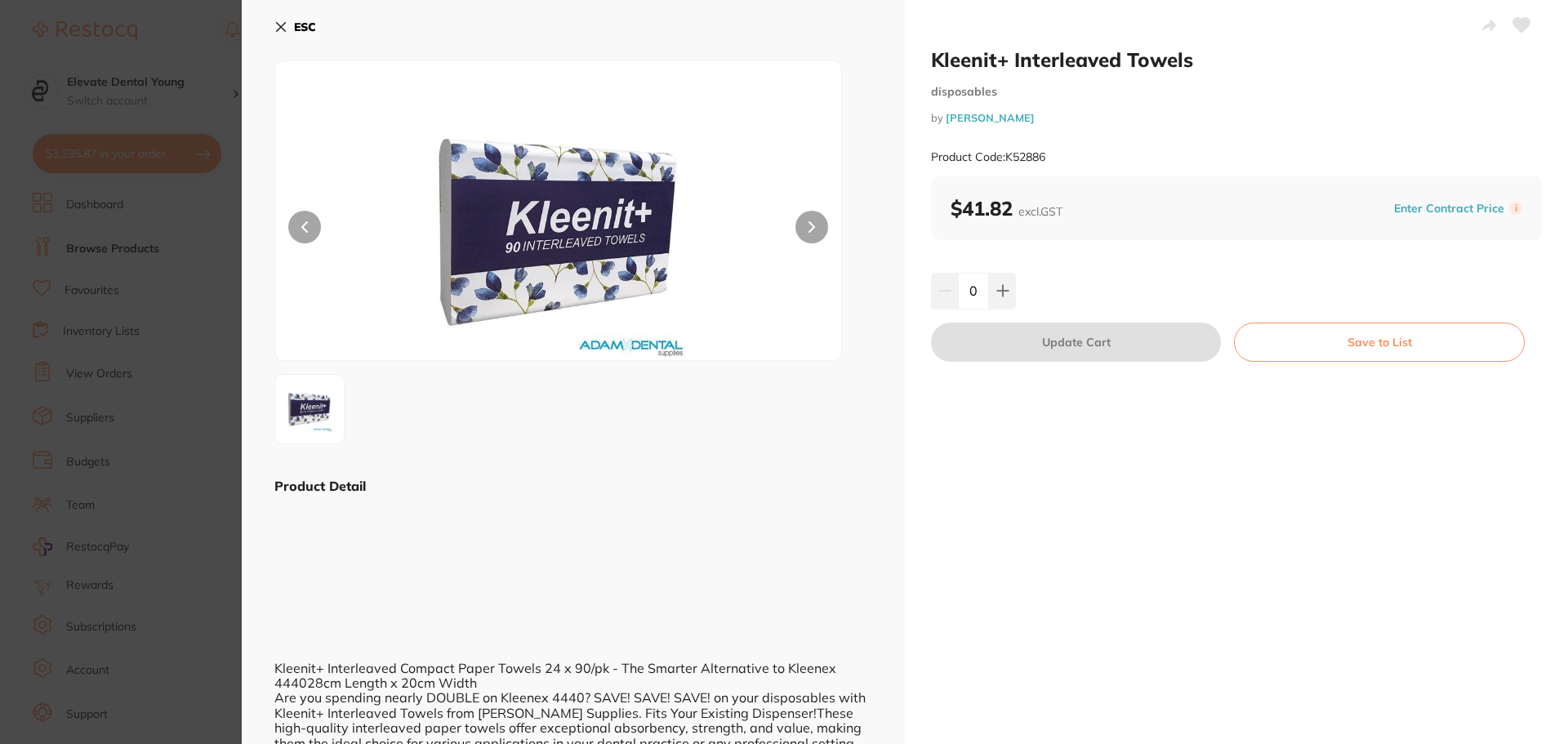
click at [272, 25] on div "ESC Product Detail Kleenit+ Interleaved Compact Paper Towels 24 x 90/pk - The S…" at bounding box center [573, 652] width 664 height 1304
click at [280, 28] on icon at bounding box center [281, 27] width 9 height 9
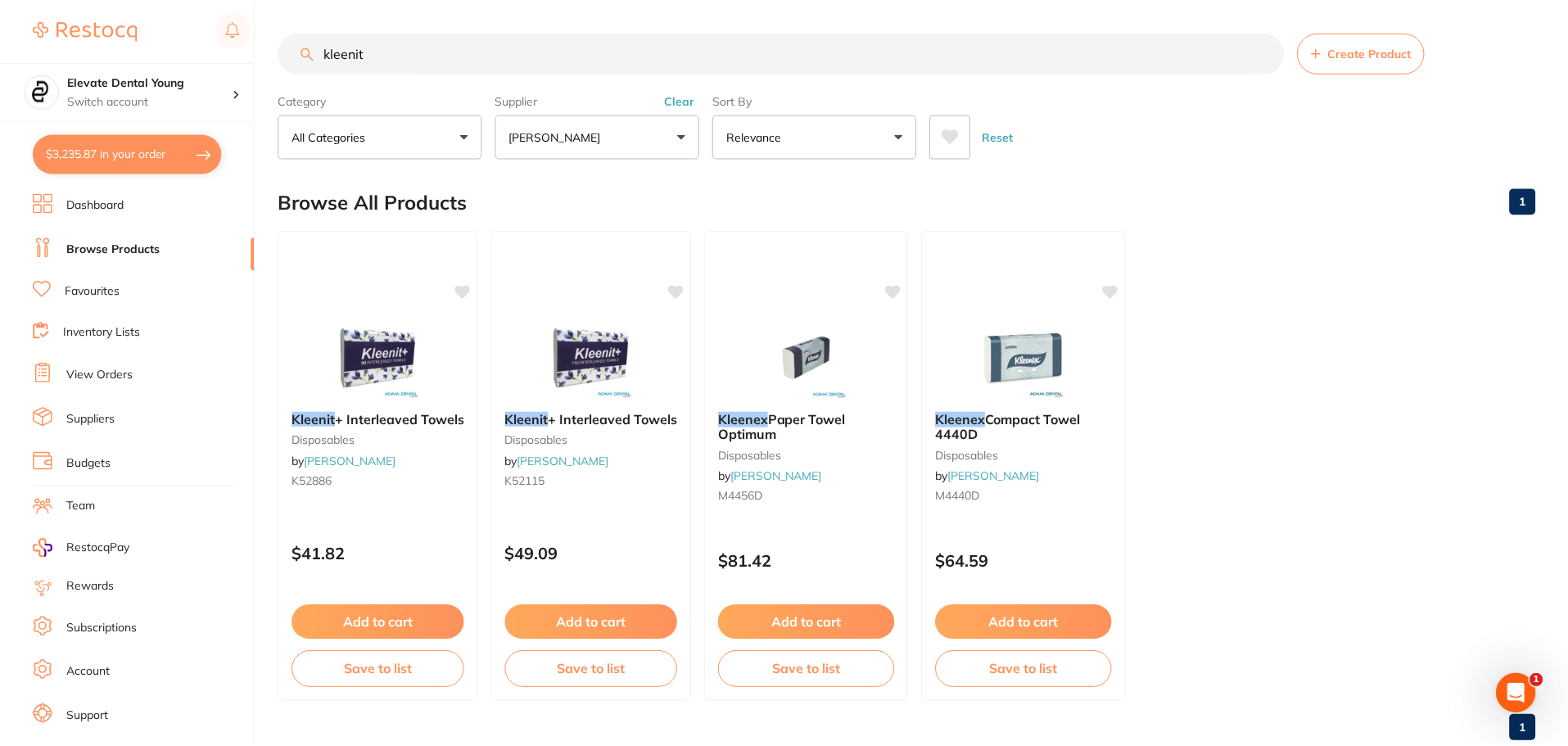
scroll to position [1, 0]
click at [555, 350] on img at bounding box center [592, 356] width 108 height 83
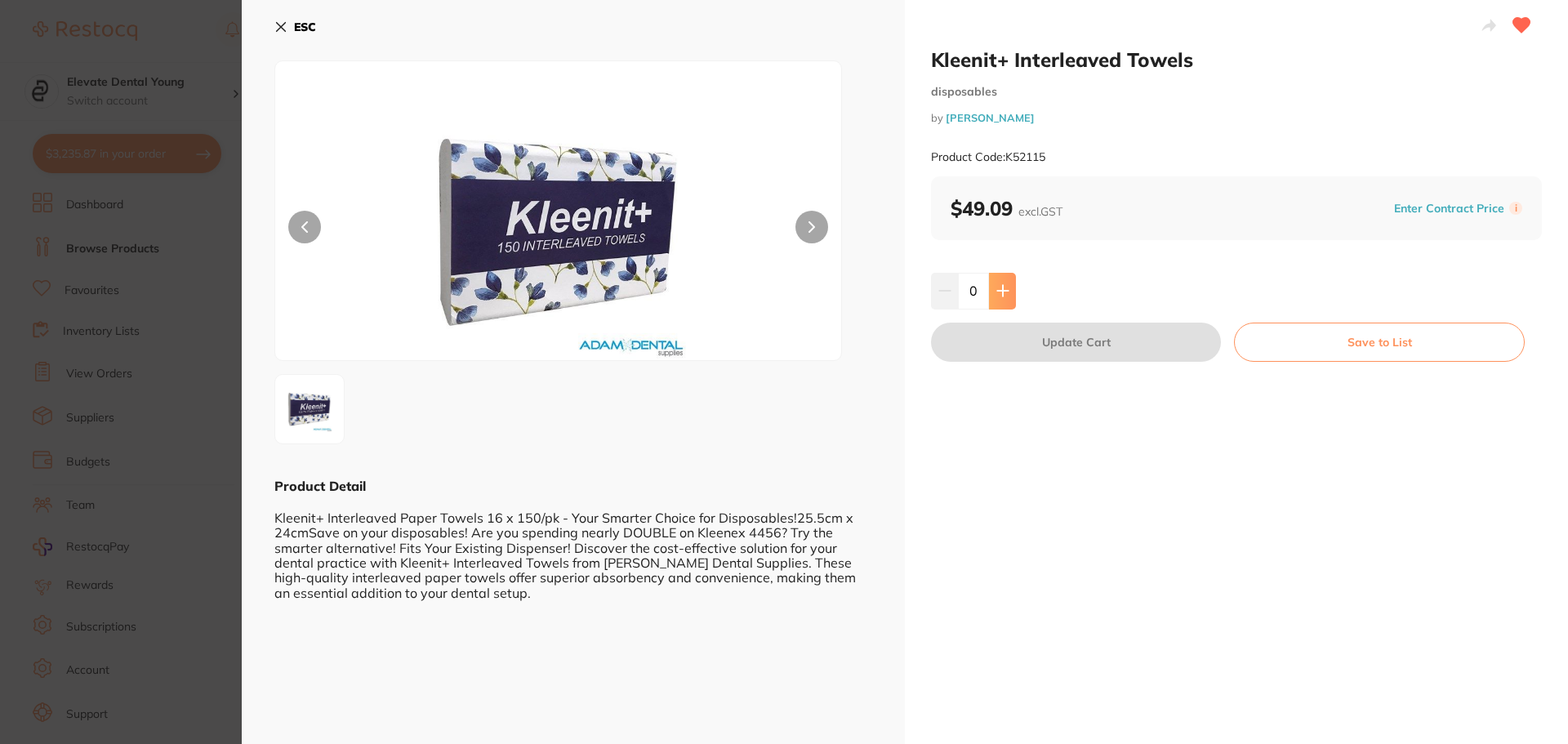
click at [997, 293] on icon at bounding box center [1003, 291] width 13 height 13
type input "1"
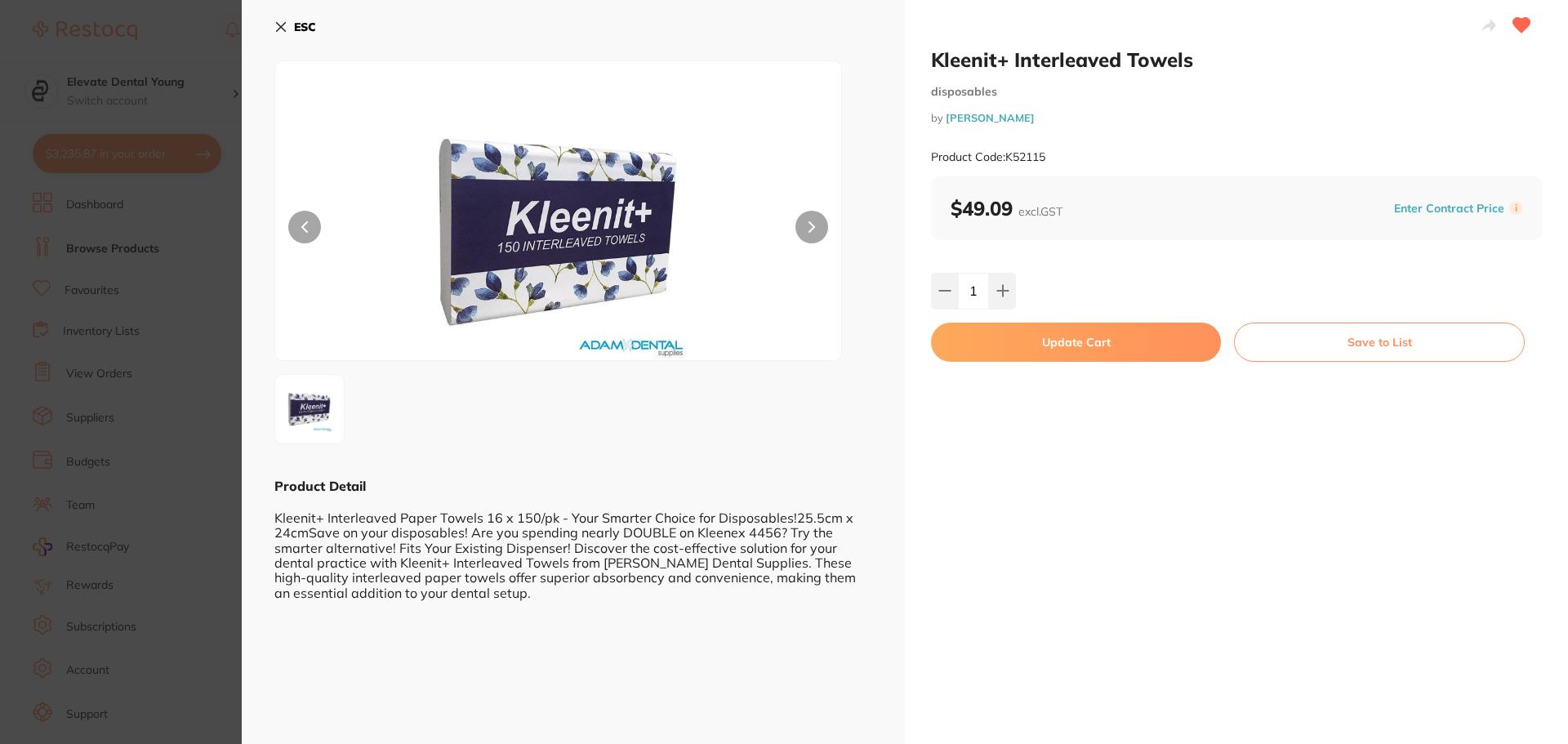
click at [1011, 353] on button "Update Cart" at bounding box center [1076, 342] width 290 height 40
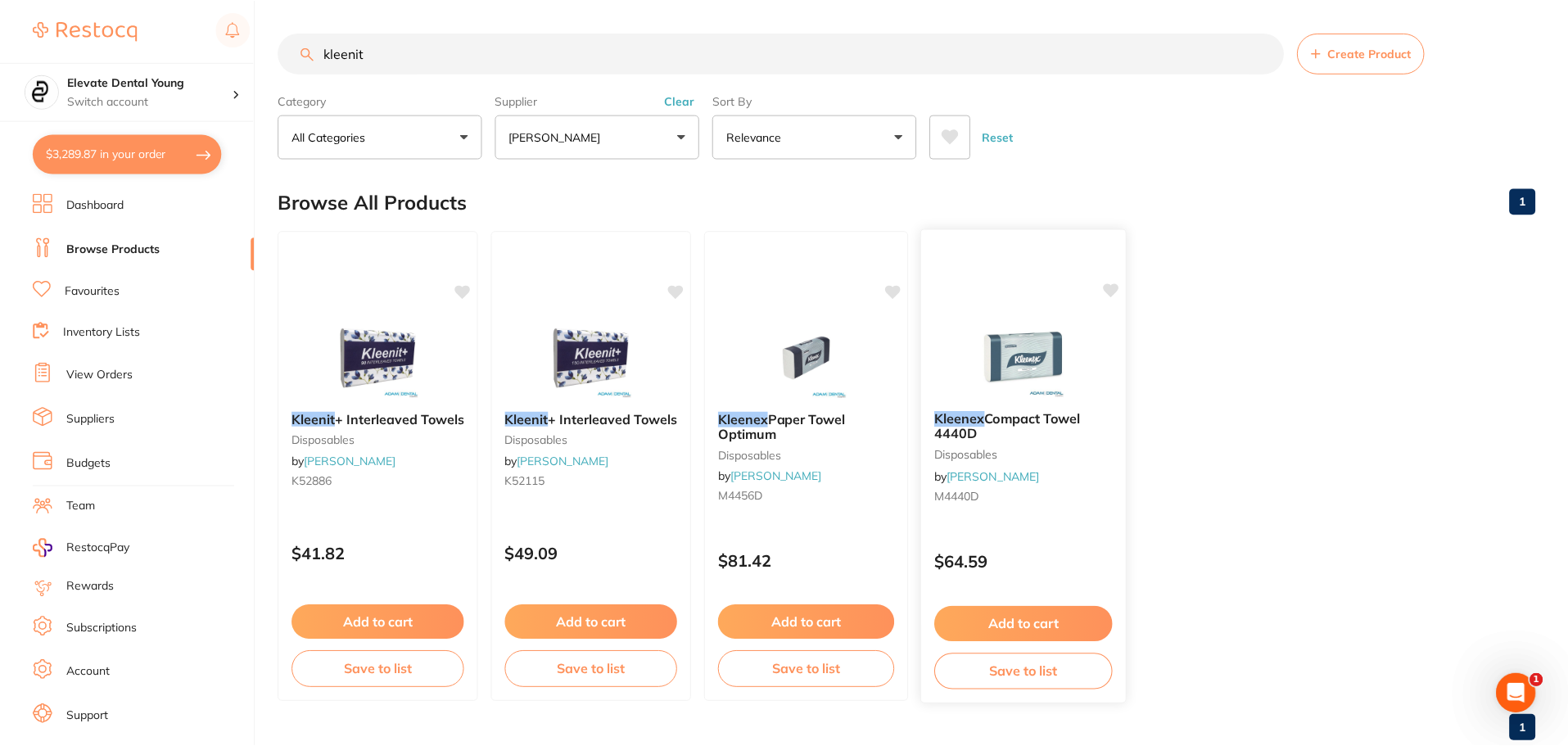
scroll to position [1, 0]
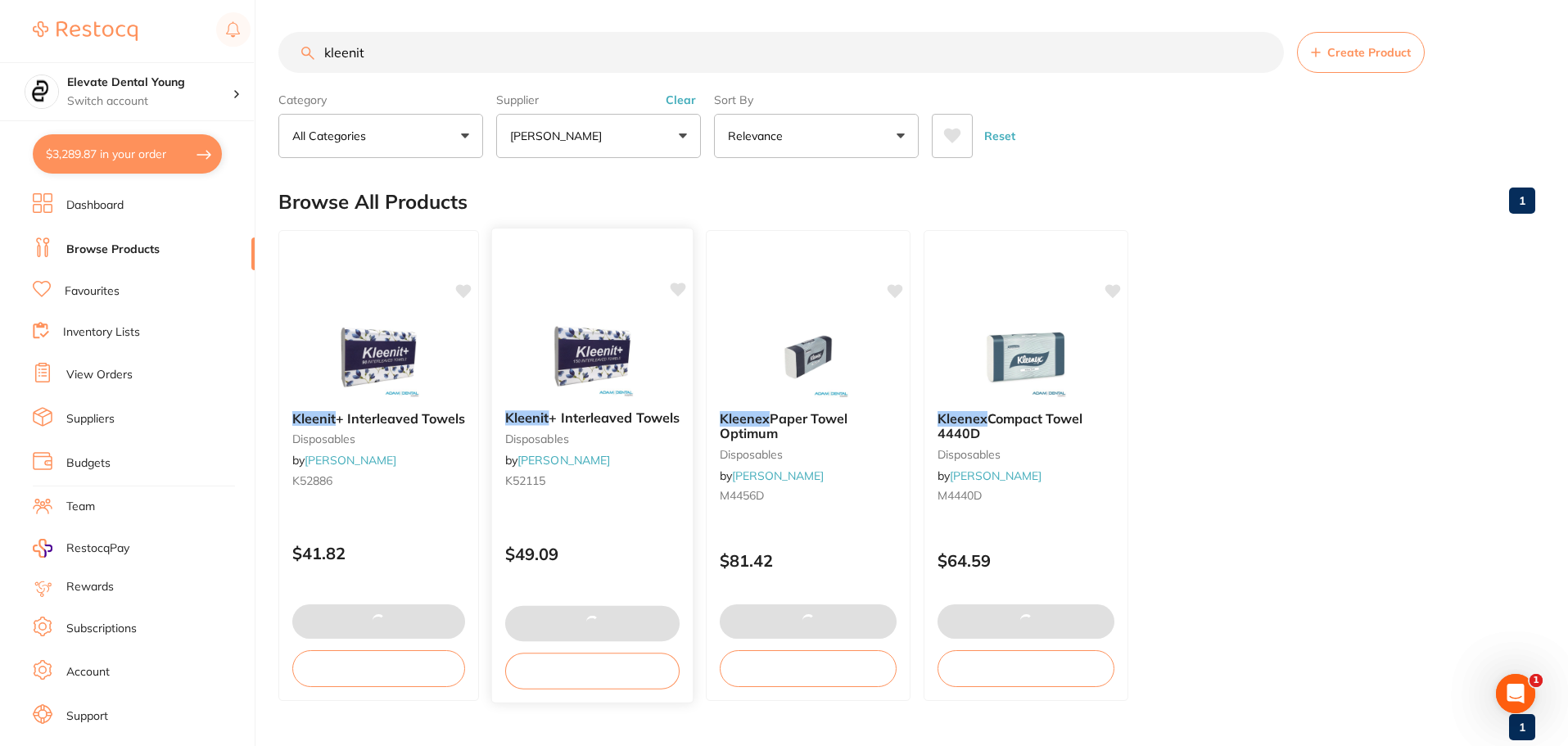
click at [608, 368] on img at bounding box center [592, 356] width 108 height 83
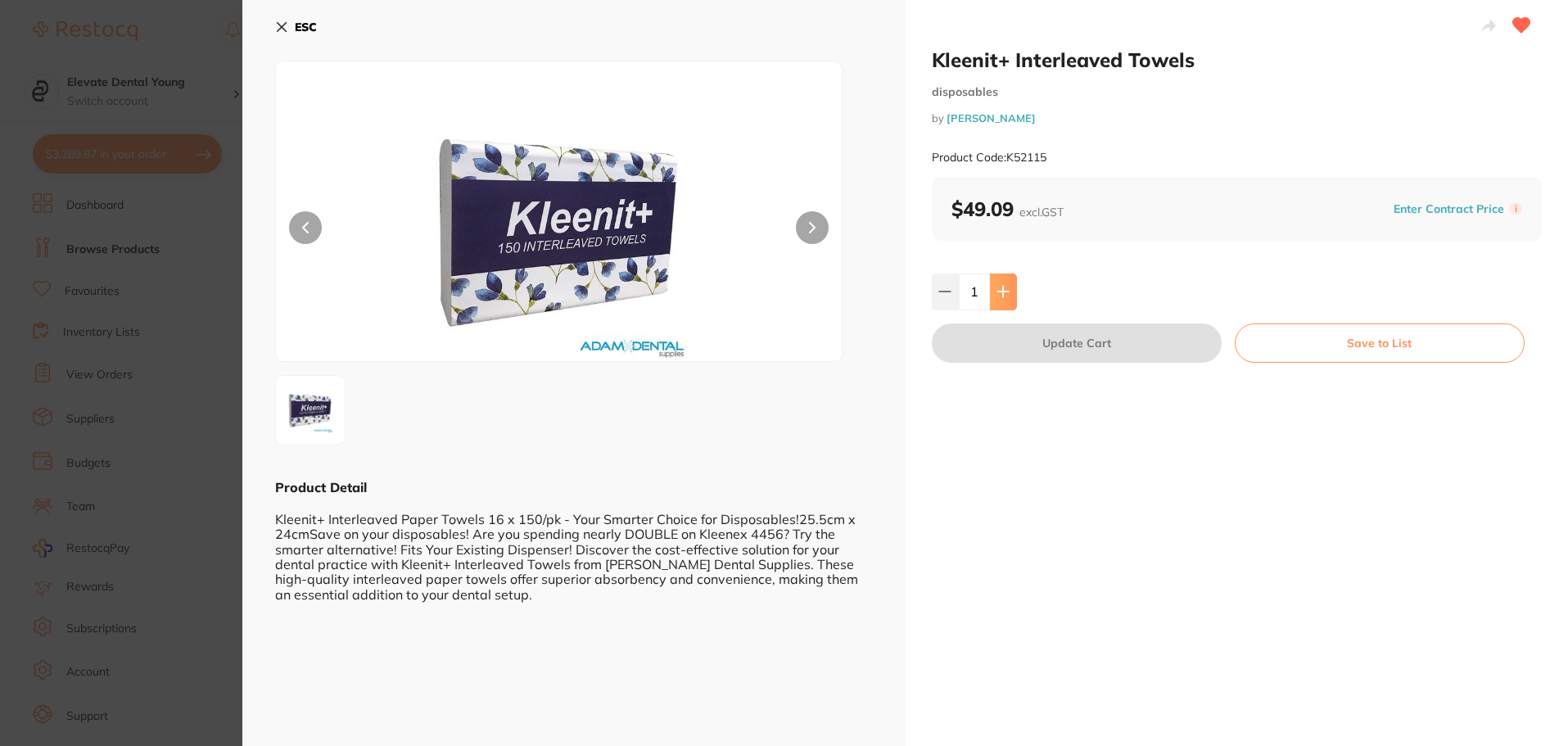
click at [997, 292] on icon at bounding box center [1002, 291] width 10 height 10
type input "2"
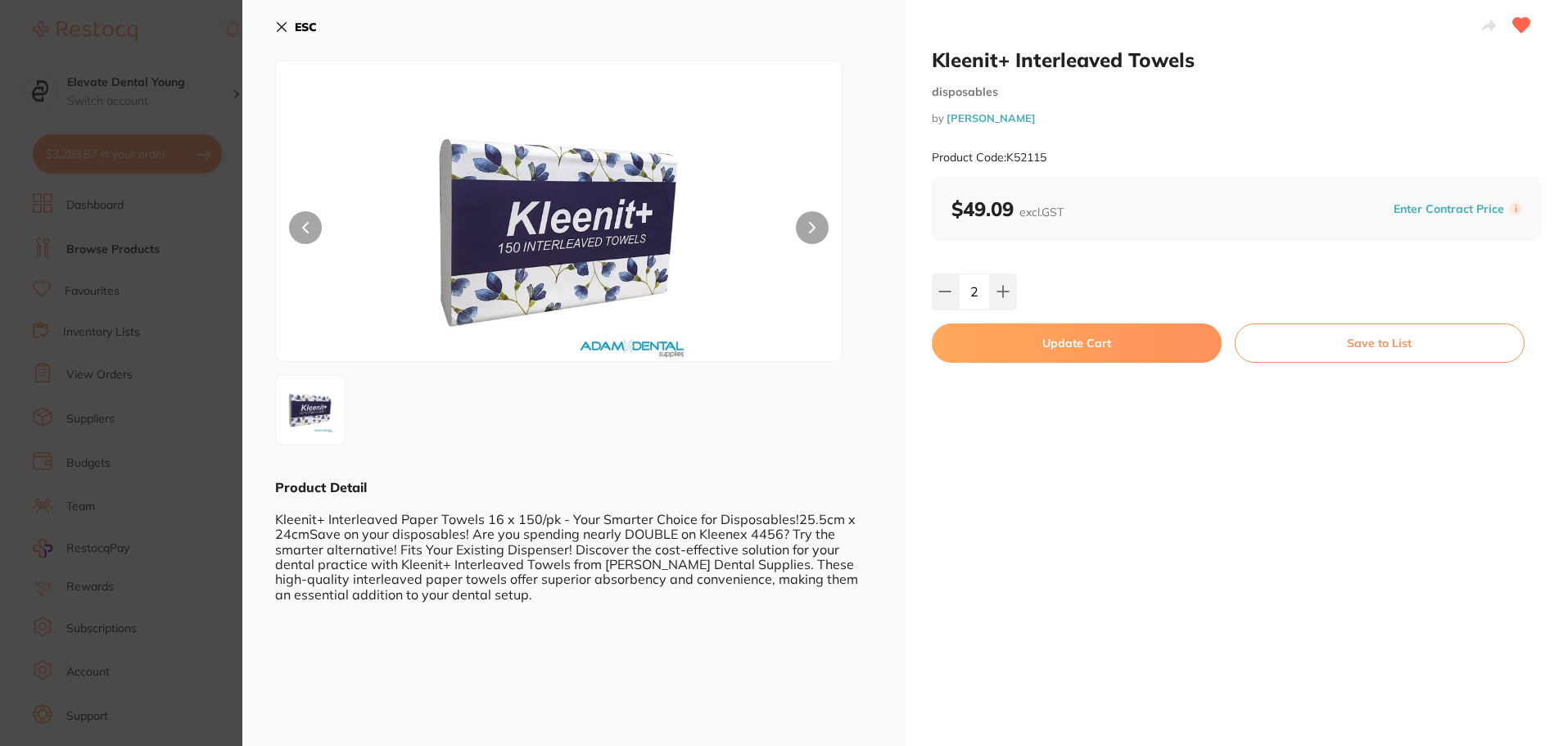
click at [1012, 350] on button "Update Cart" at bounding box center [1076, 343] width 290 height 40
type input "2"
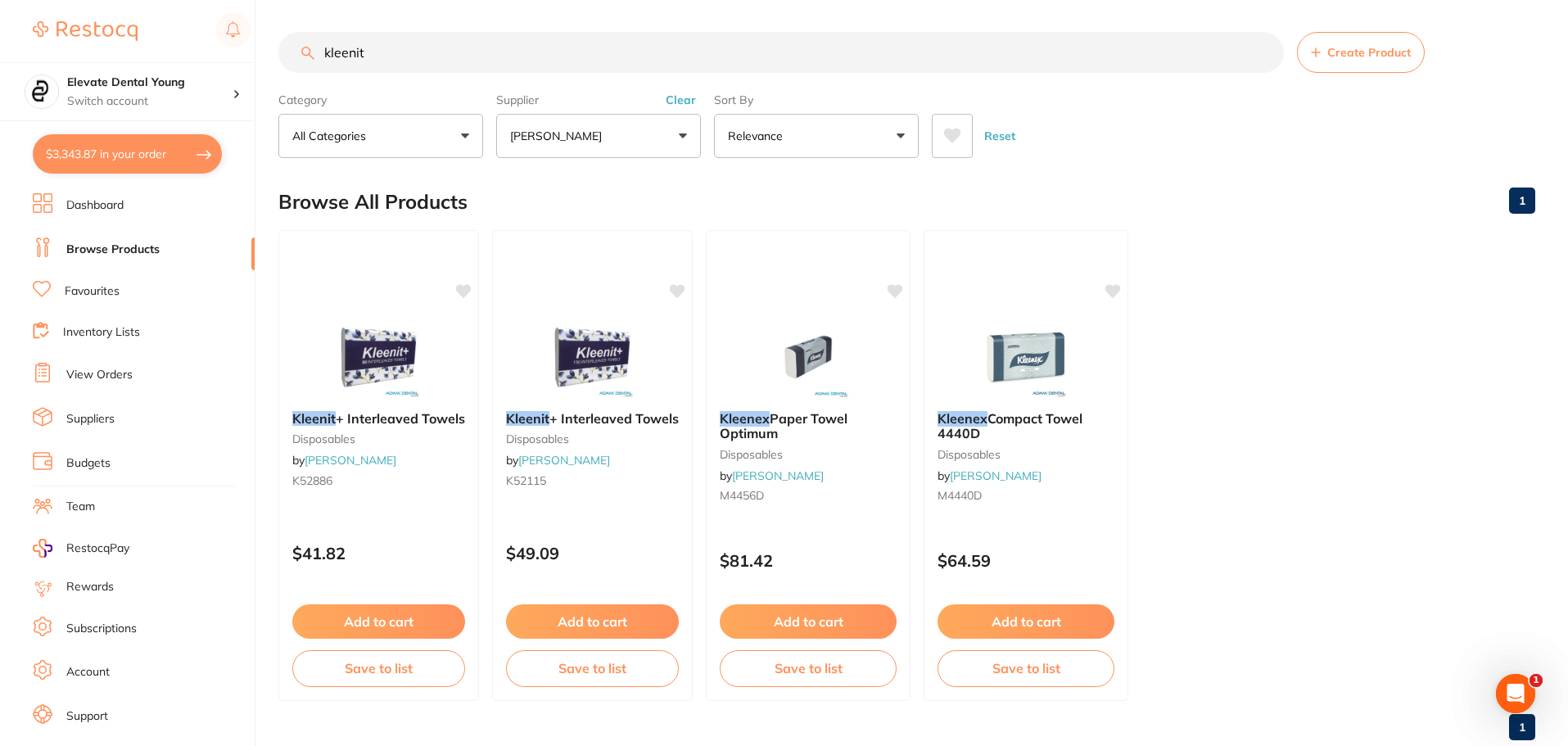
scroll to position [1, 0]
drag, startPoint x: 384, startPoint y: 66, endPoint x: 305, endPoint y: 65, distance: 79.0
click at [305, 65] on input "kleenit" at bounding box center [781, 52] width 1006 height 41
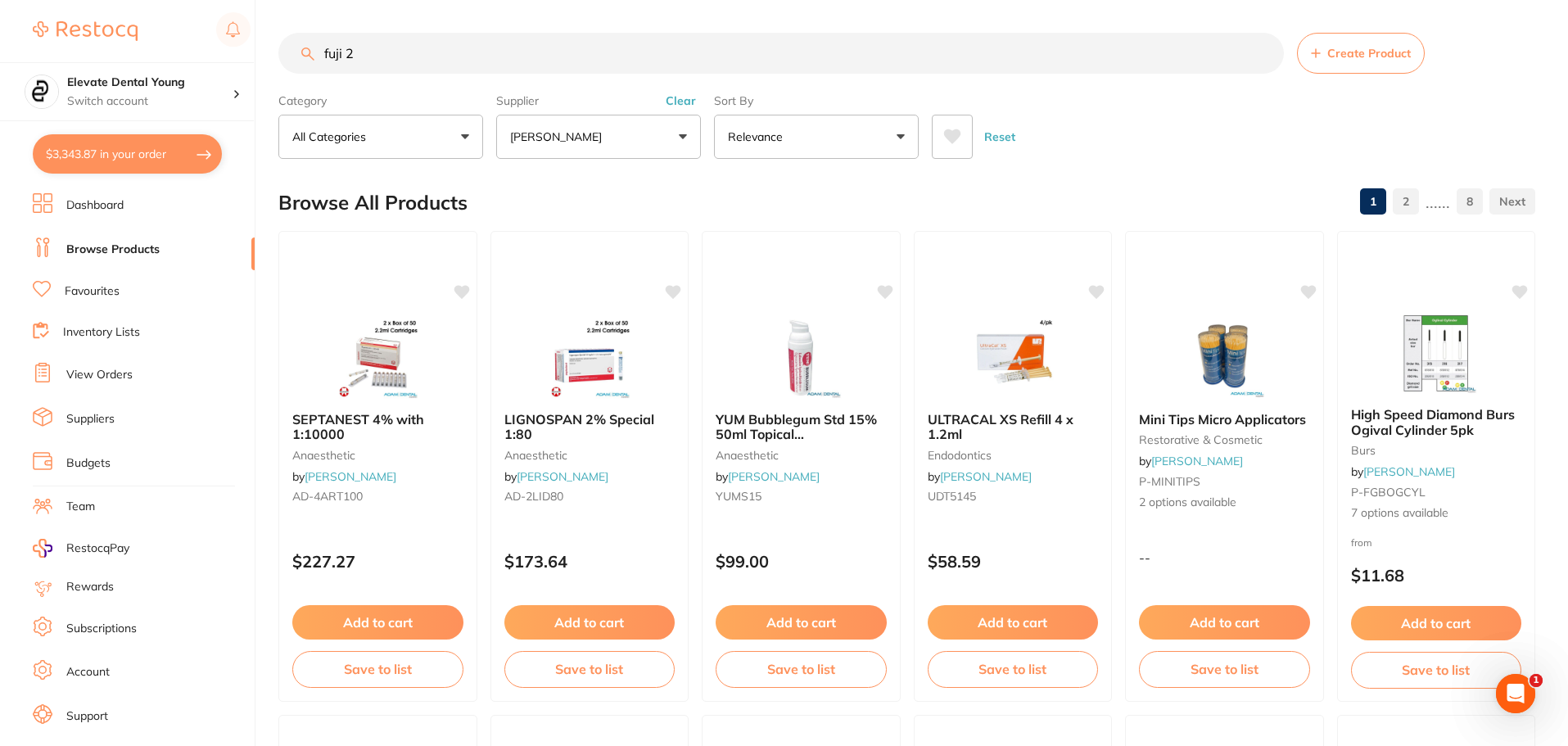
scroll to position [0, 0]
type input "fuji 2"
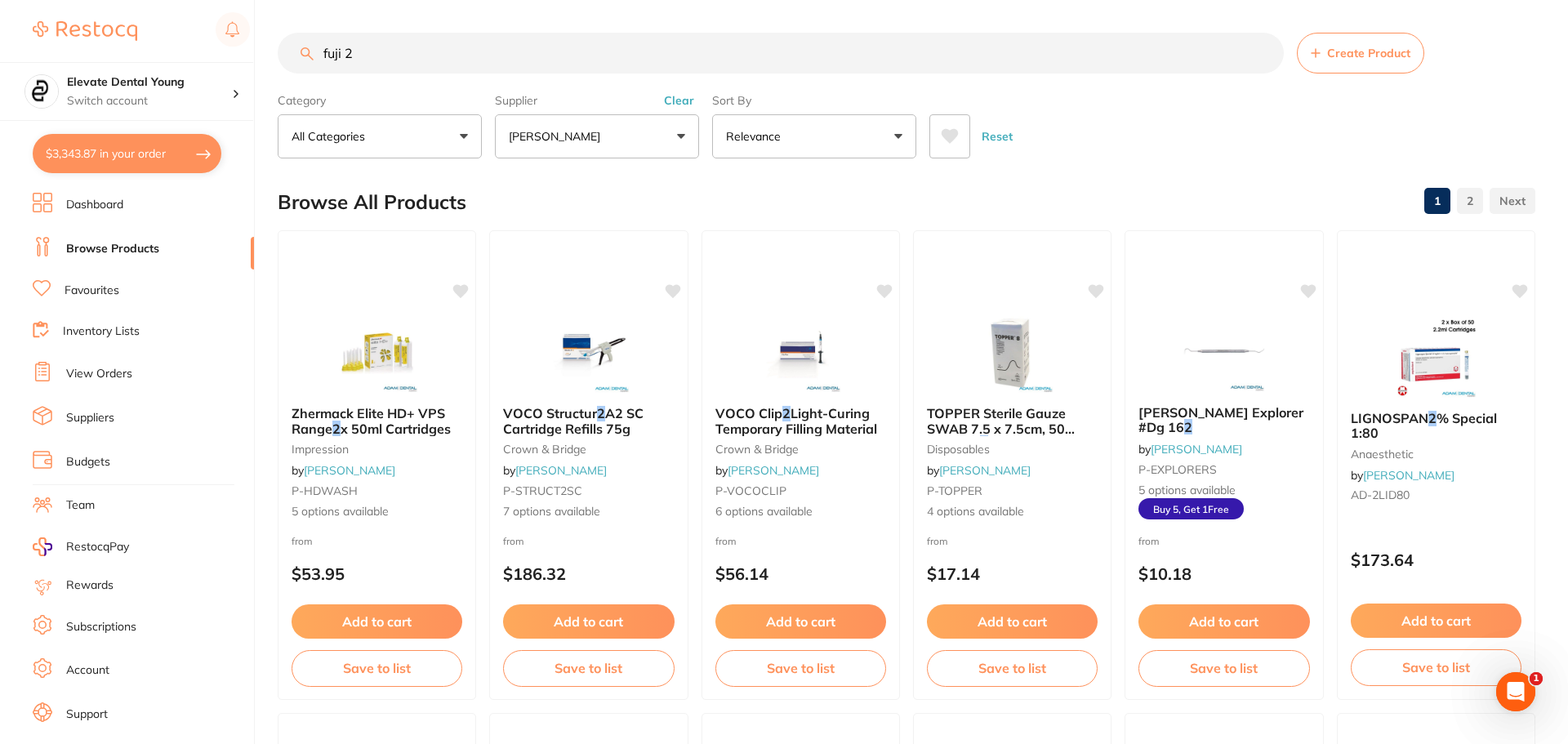
click at [686, 95] on button "Clear" at bounding box center [679, 101] width 40 height 15
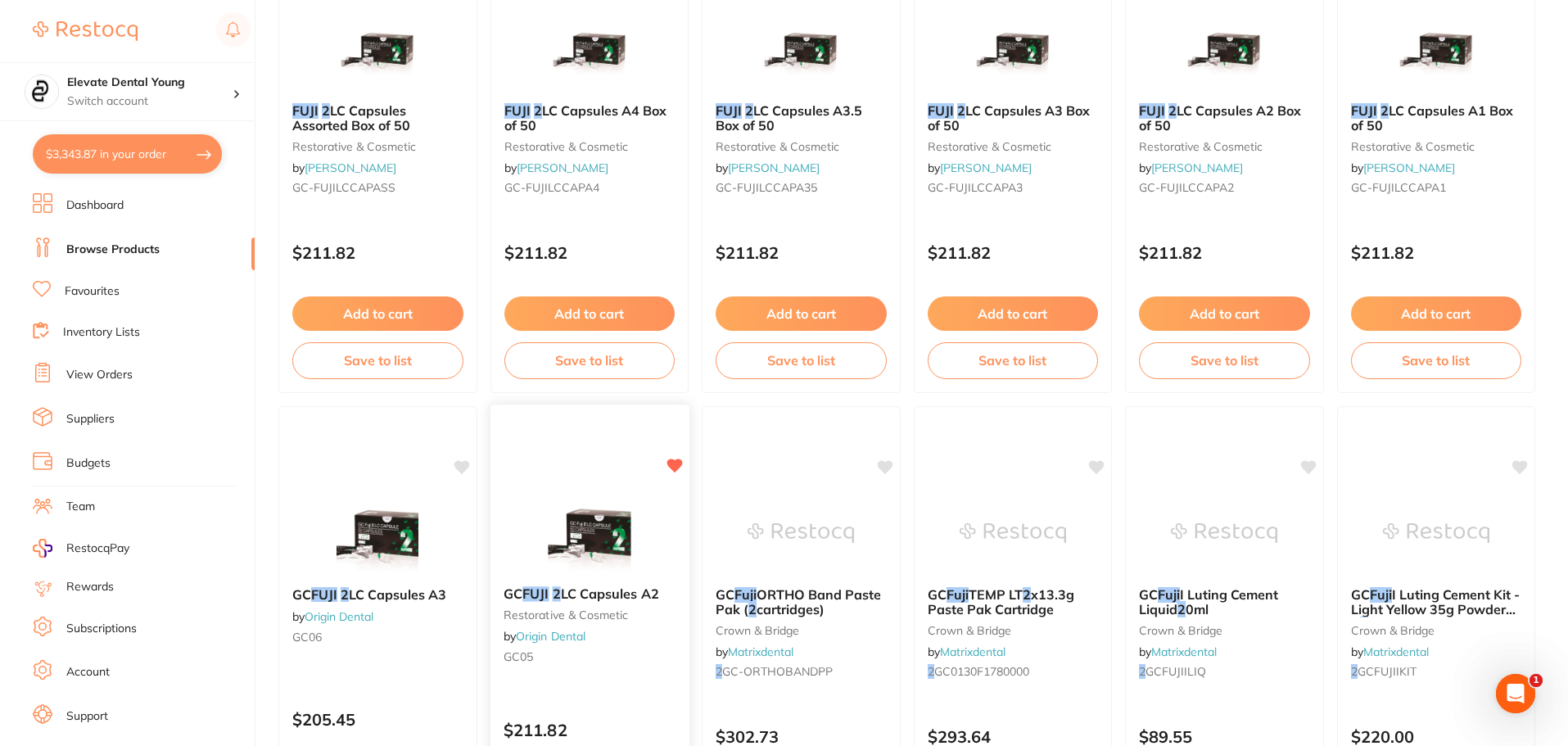
scroll to position [901, 0]
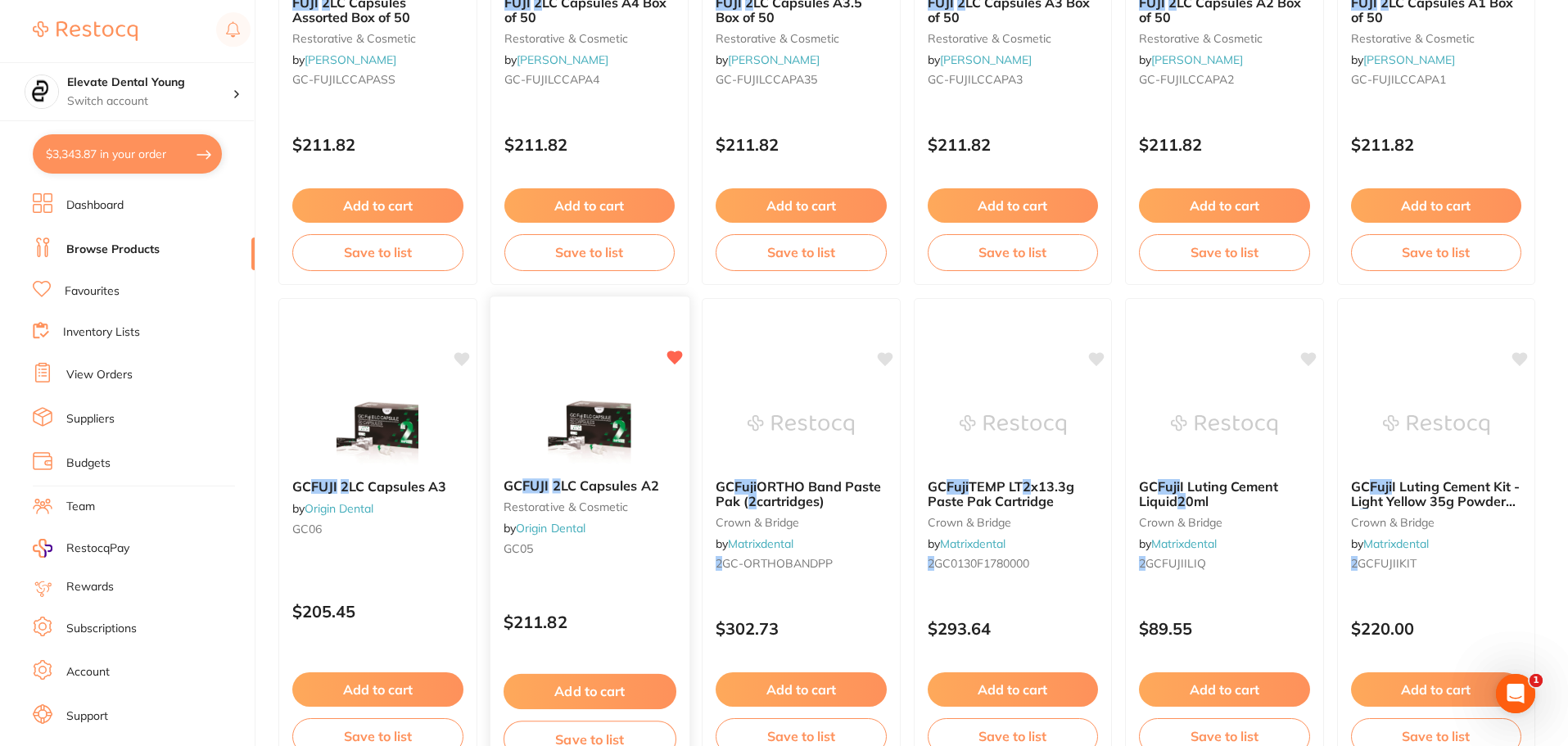
click at [616, 695] on button "Add to cart" at bounding box center [589, 690] width 173 height 35
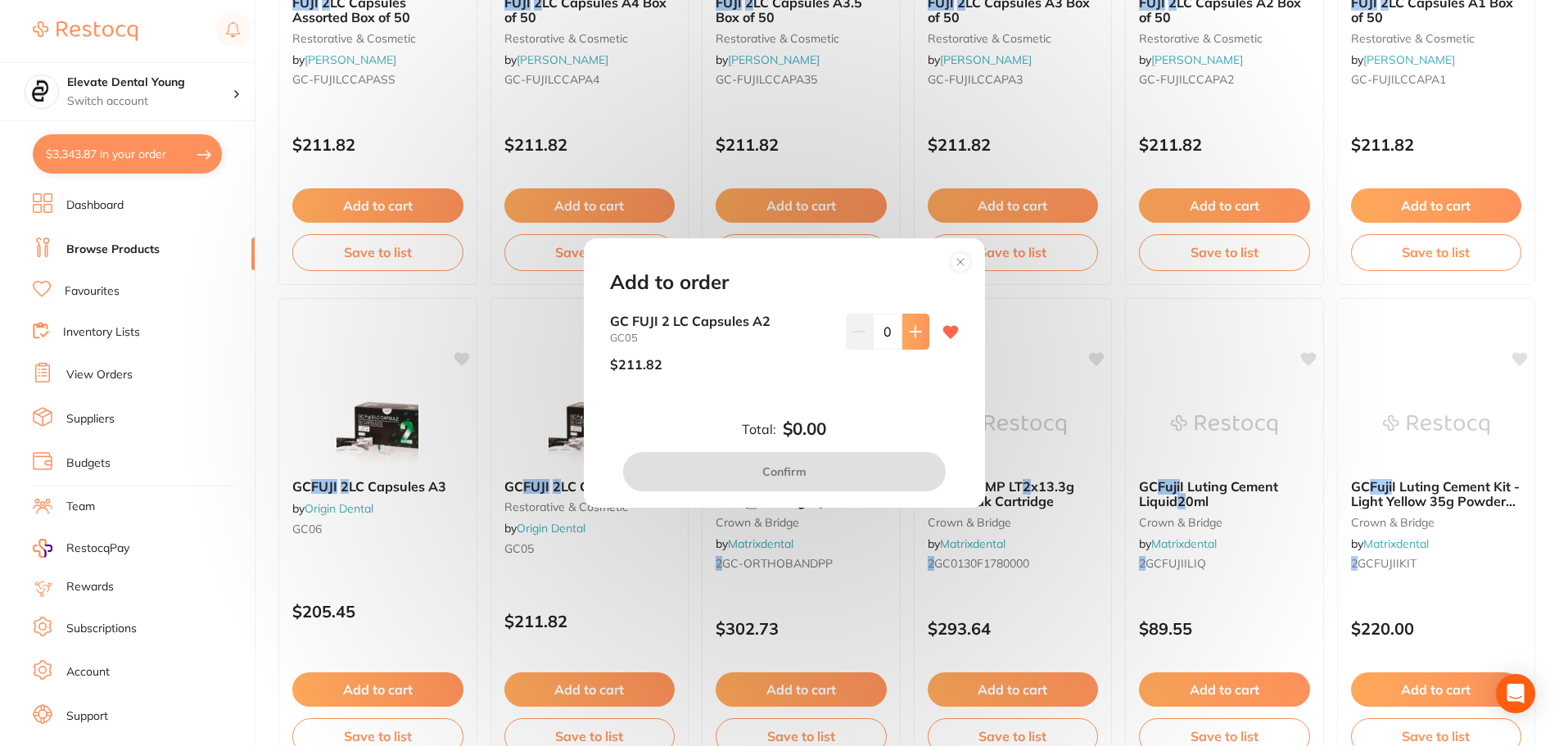
click at [909, 336] on icon at bounding box center [915, 331] width 13 height 13
type input "1"
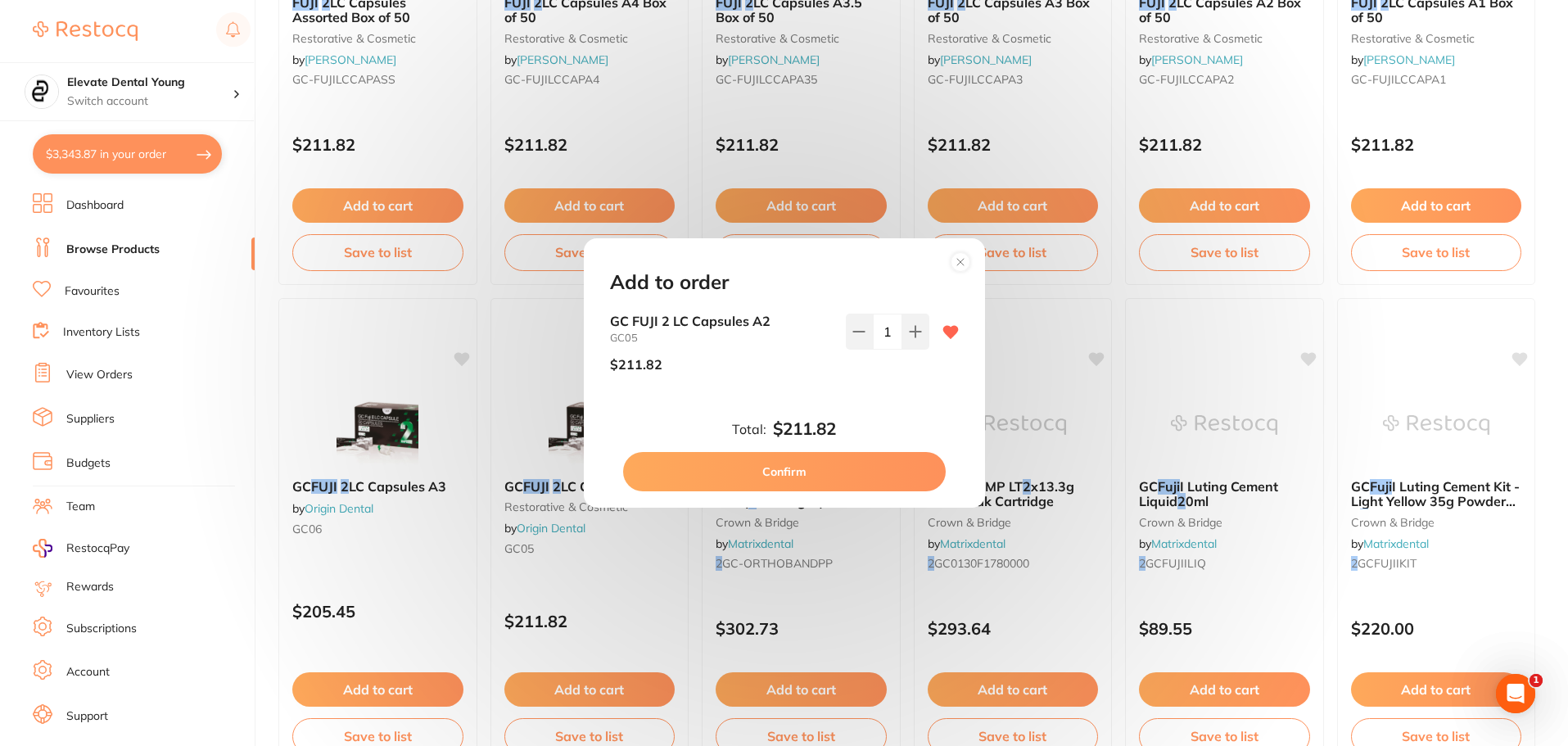
scroll to position [0, 0]
click at [844, 477] on button "Confirm" at bounding box center [784, 472] width 323 height 40
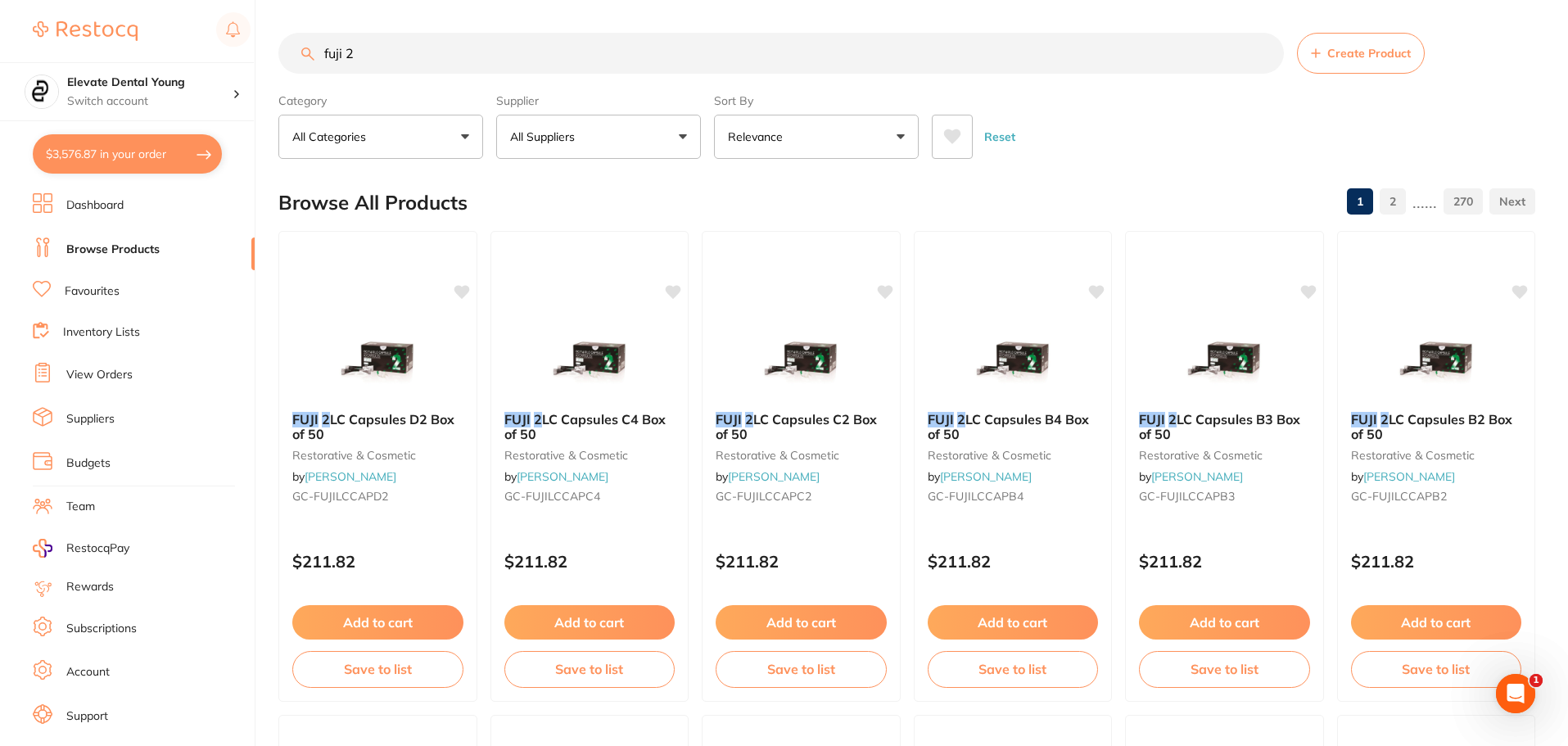
click at [380, 50] on input "fuji 2" at bounding box center [781, 53] width 1006 height 41
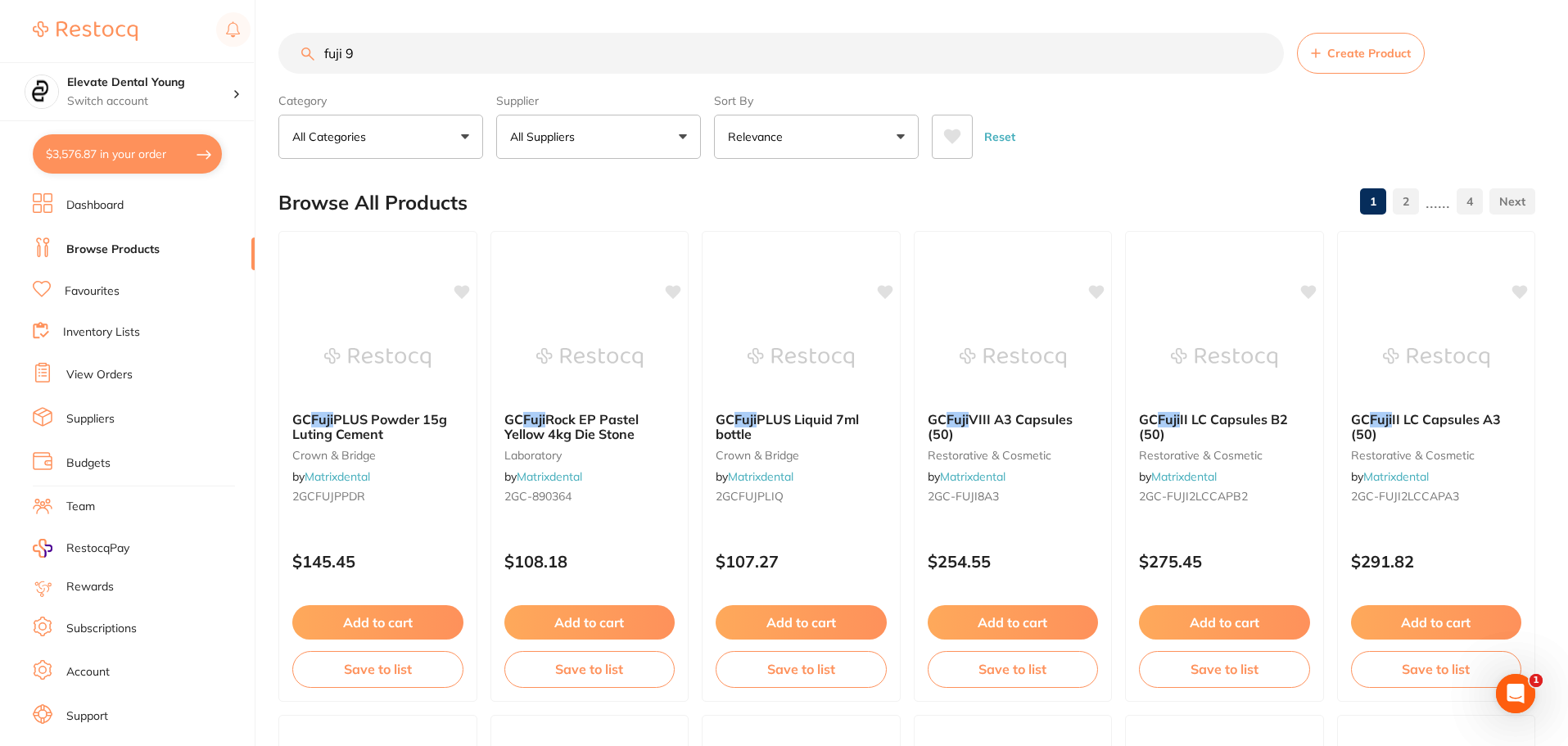
type input "fuji 9"
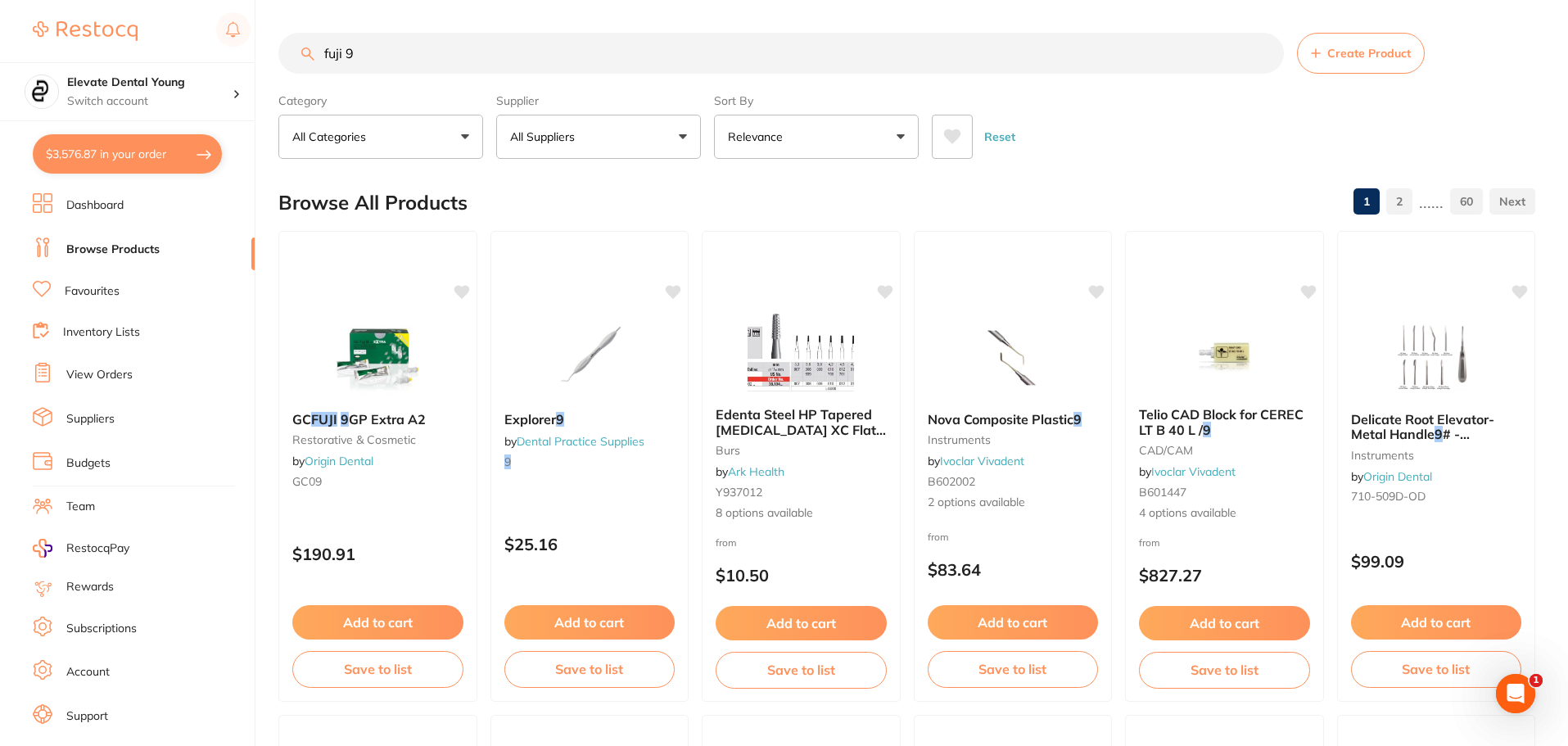
drag, startPoint x: 368, startPoint y: 612, endPoint x: 428, endPoint y: 633, distance: 63.6
click at [368, 612] on button "Add to cart" at bounding box center [377, 622] width 171 height 34
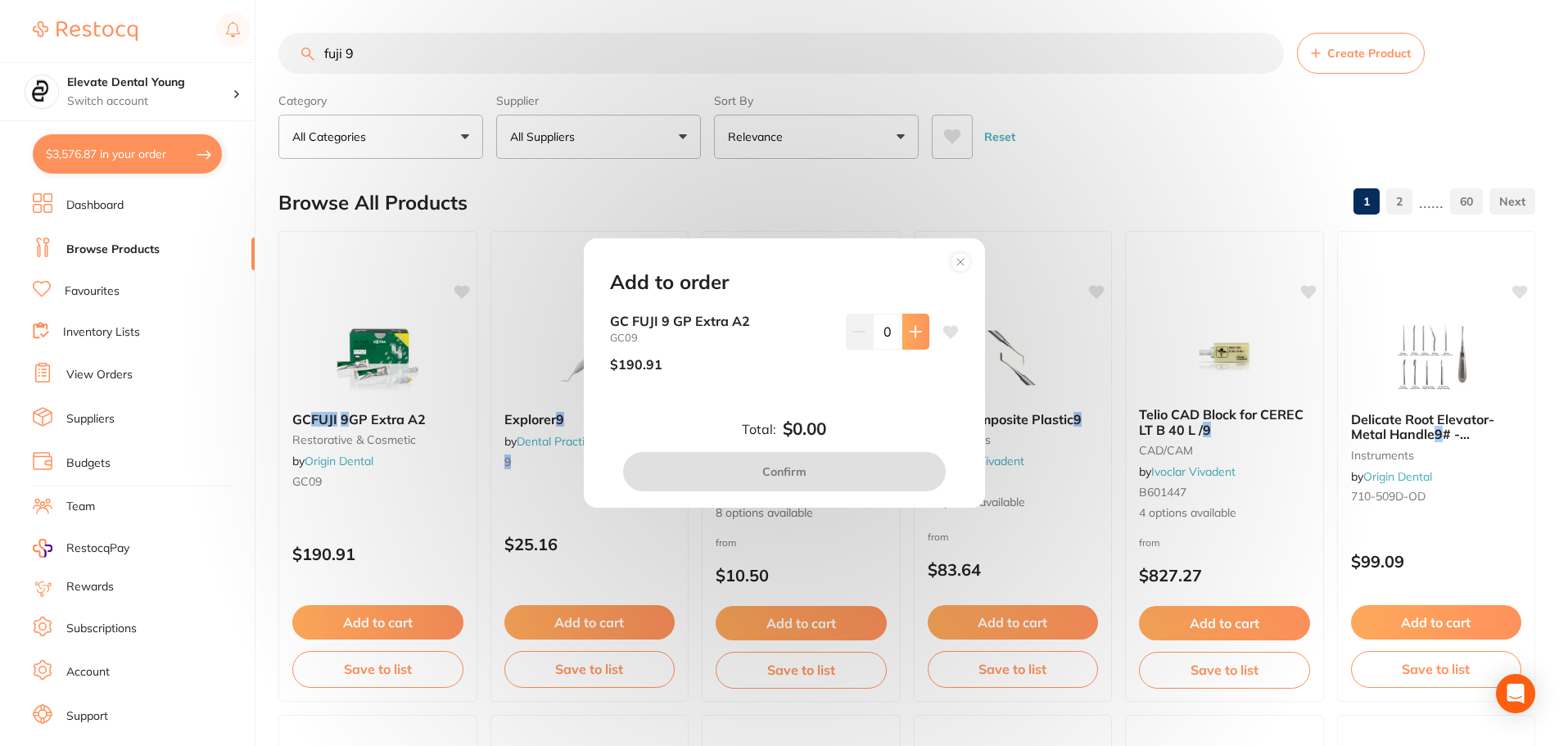
click at [909, 331] on icon at bounding box center [914, 330] width 10 height 10
type input "1"
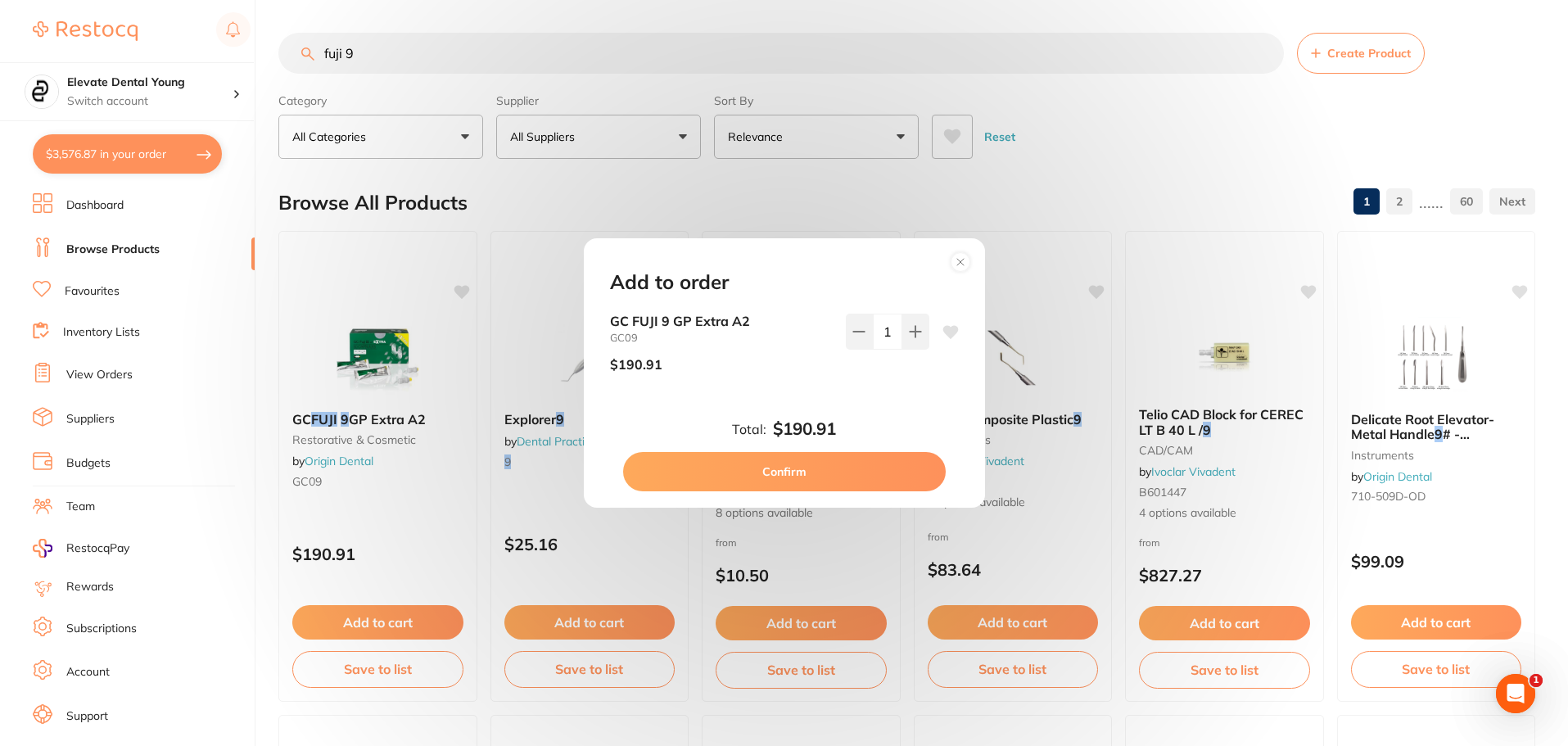
click at [795, 479] on button "Confirm" at bounding box center [784, 472] width 323 height 40
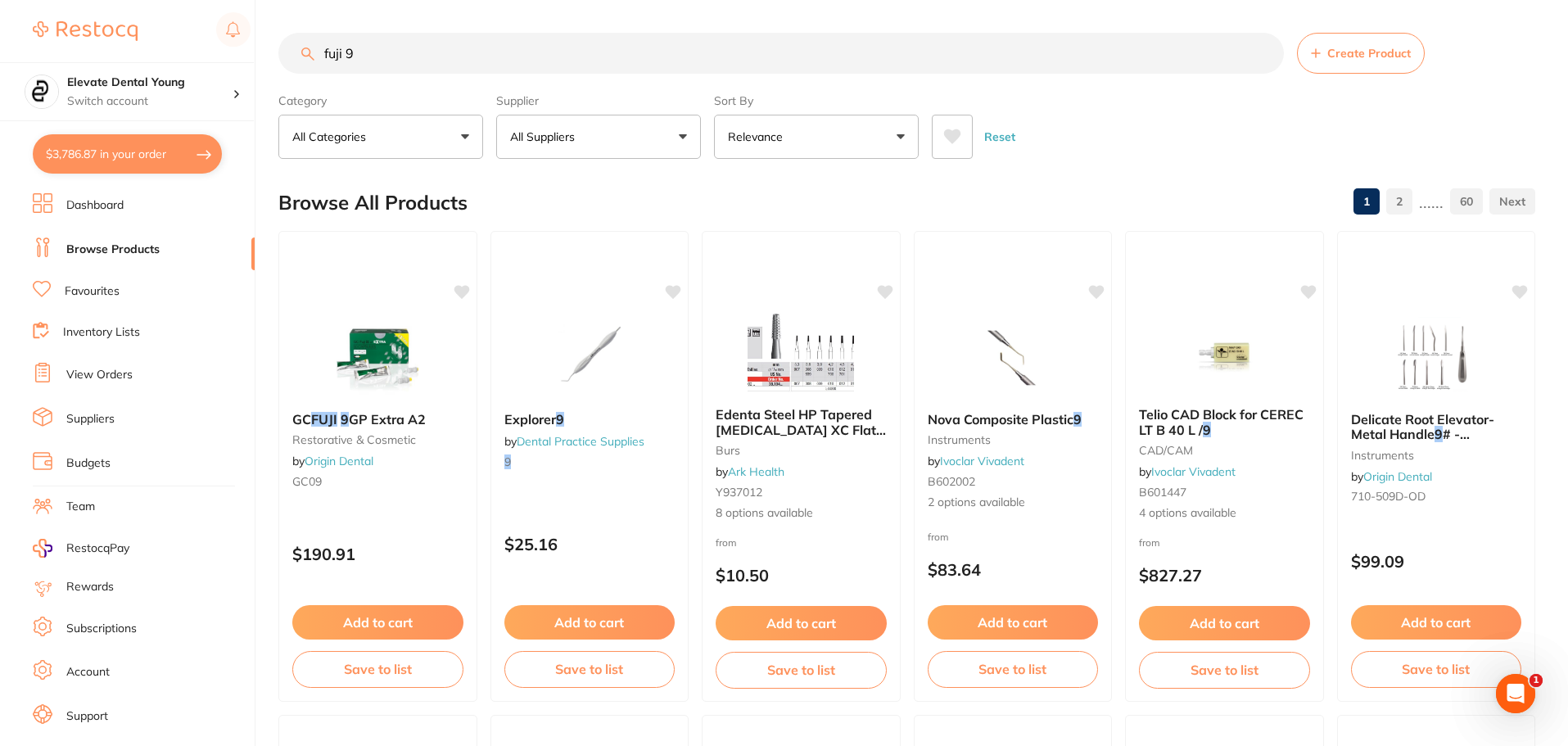
drag, startPoint x: 434, startPoint y: 53, endPoint x: -19, endPoint y: 34, distance: 453.4
click at [0, 34] on html "$3,786.87 Elevate Dental Young Switch account Elevate Dental Young Hilltops Den…" at bounding box center [784, 373] width 1568 height 746
type input "flouride trays"
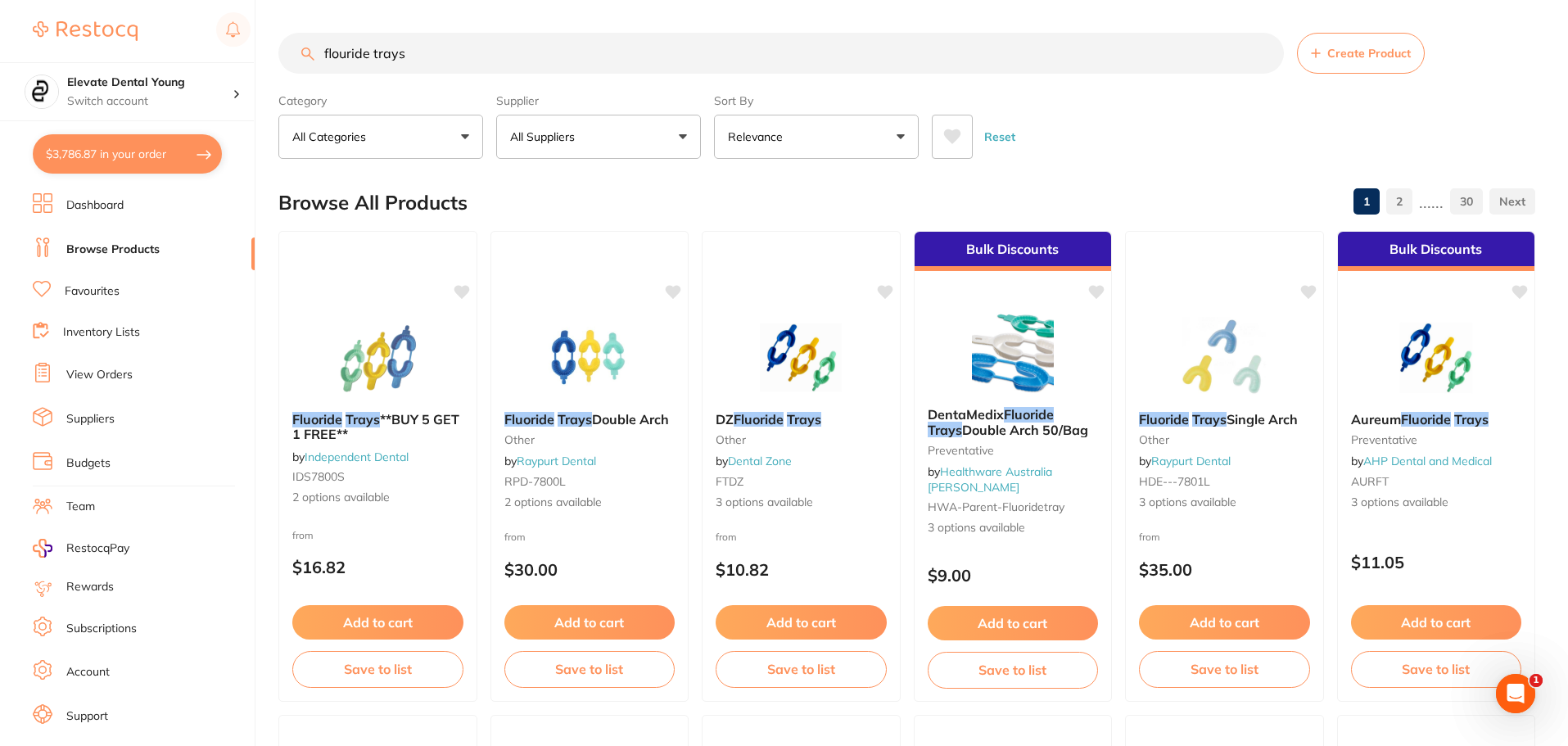
click at [616, 137] on button "All Suppliers" at bounding box center [598, 136] width 205 height 44
type input "ada"
click at [598, 281] on p "[PERSON_NAME]" at bounding box center [608, 278] width 106 height 15
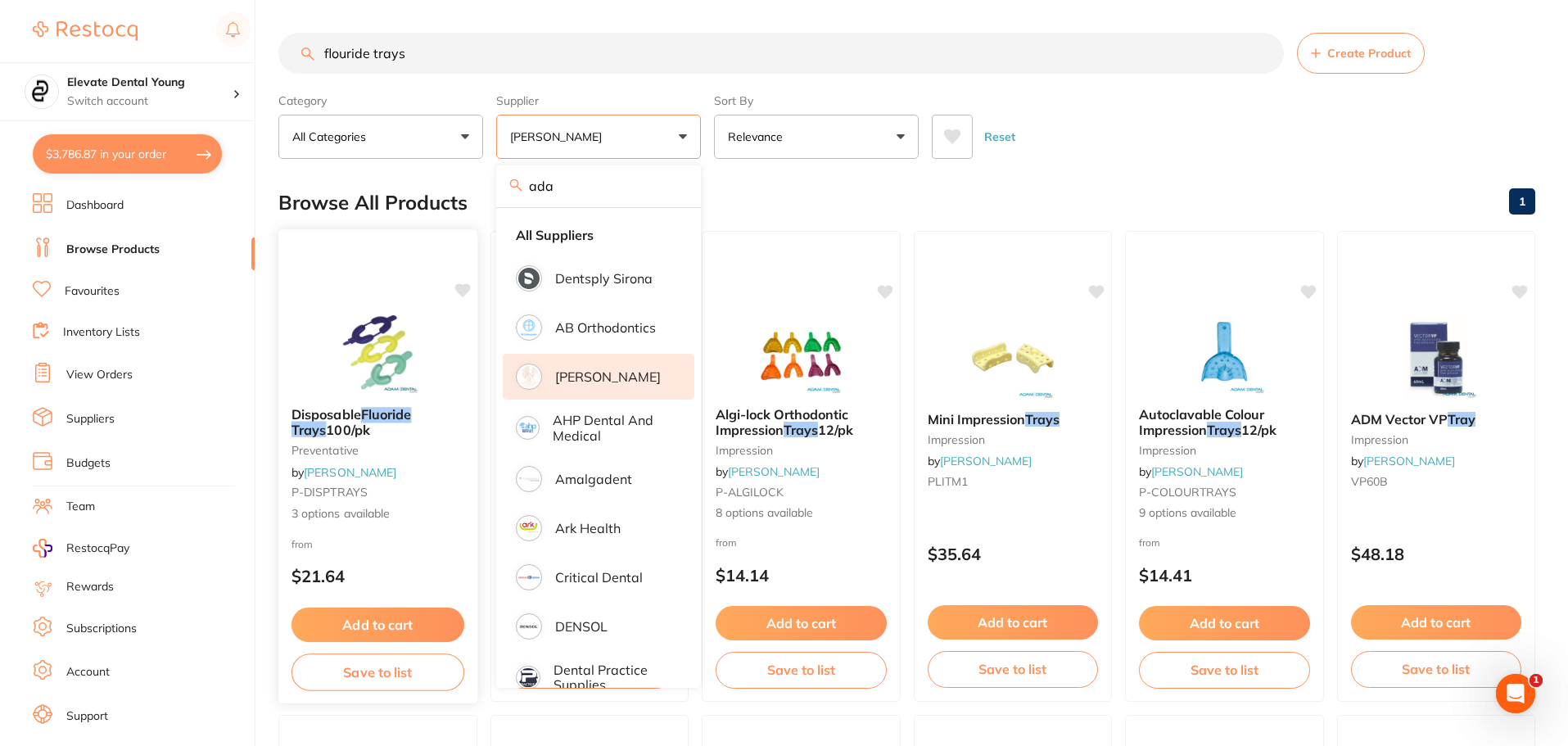
click at [399, 322] on img at bounding box center [378, 353] width 108 height 83
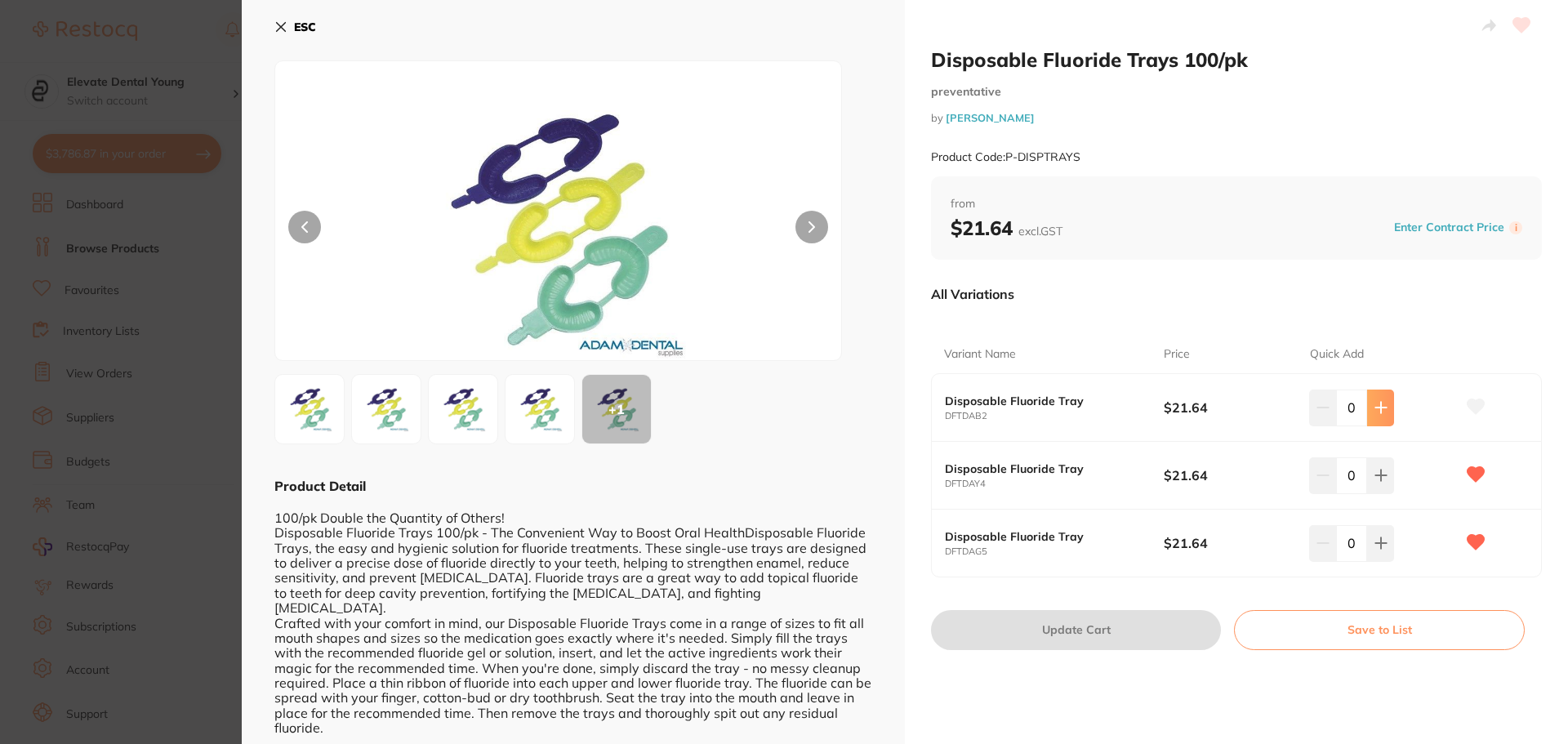
click at [1377, 401] on icon at bounding box center [1381, 407] width 13 height 13
type input "1"
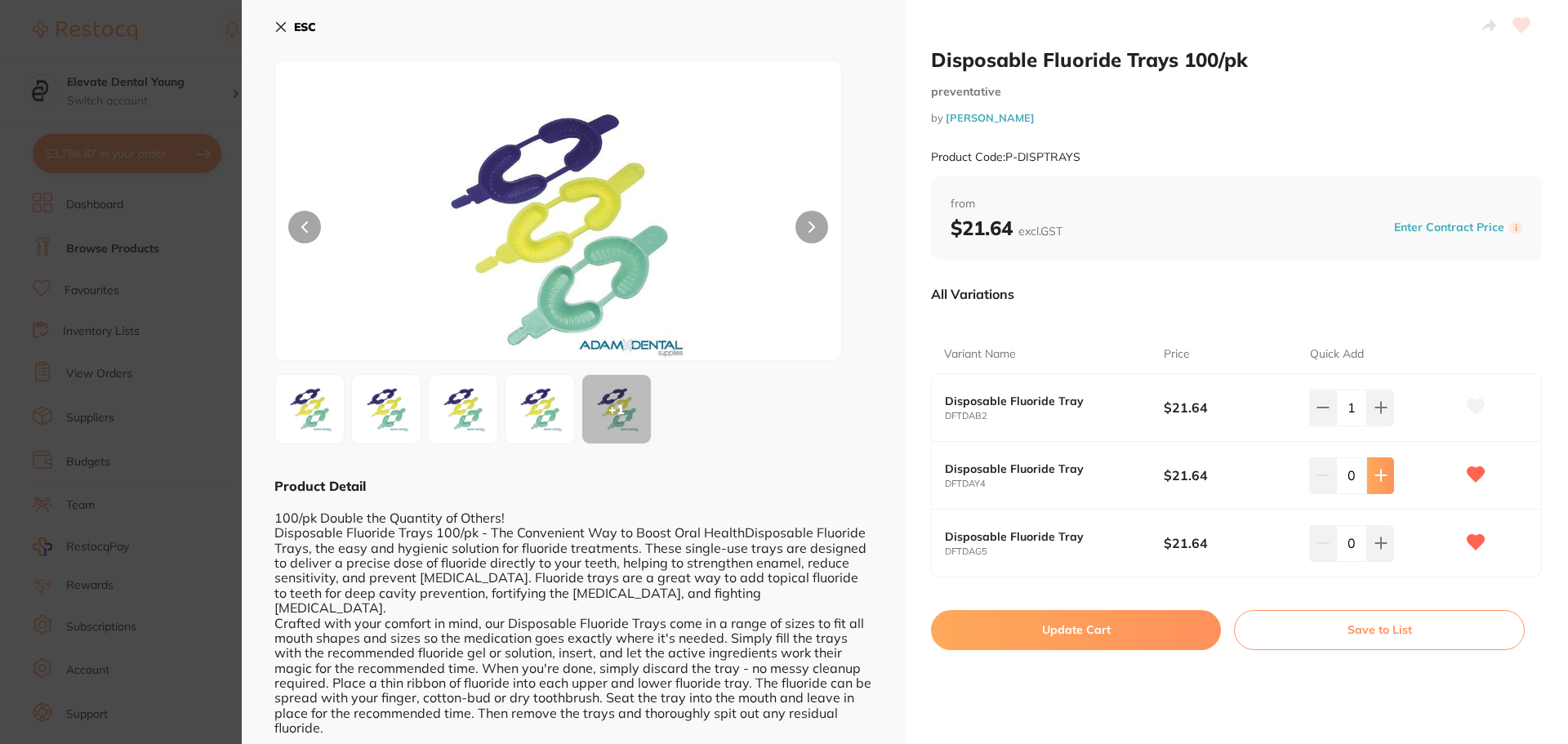
click at [1386, 471] on button at bounding box center [1381, 475] width 27 height 36
type input "1"
click at [1121, 623] on button "Update Cart" at bounding box center [1076, 629] width 290 height 40
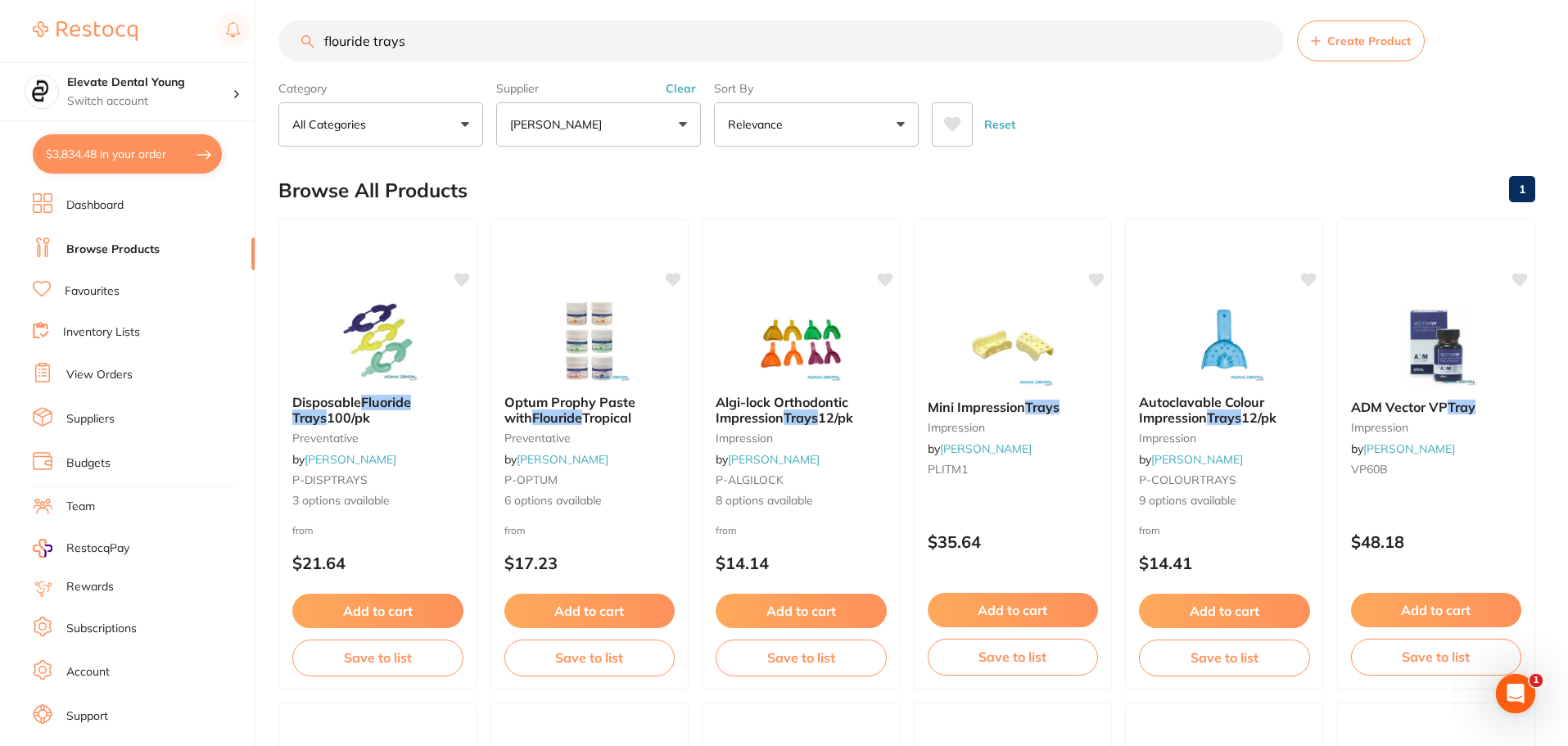
scroll to position [6, 0]
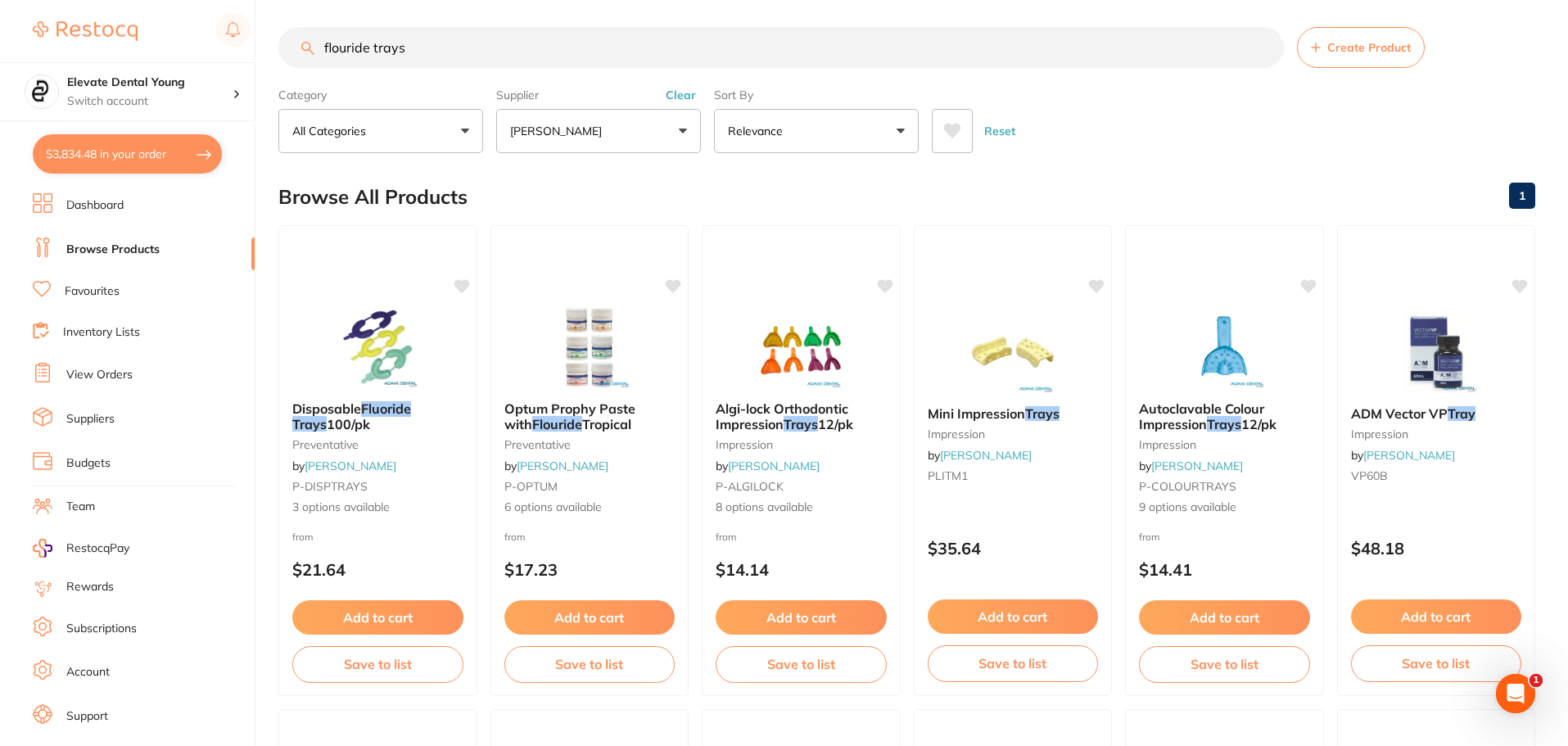
drag, startPoint x: 431, startPoint y: 46, endPoint x: 225, endPoint y: 51, distance: 206.1
click at [165, 8] on div "$3,834.48 Elevate Dental Young Switch account Elevate Dental Young Hilltops Den…" at bounding box center [784, 367] width 1568 height 746
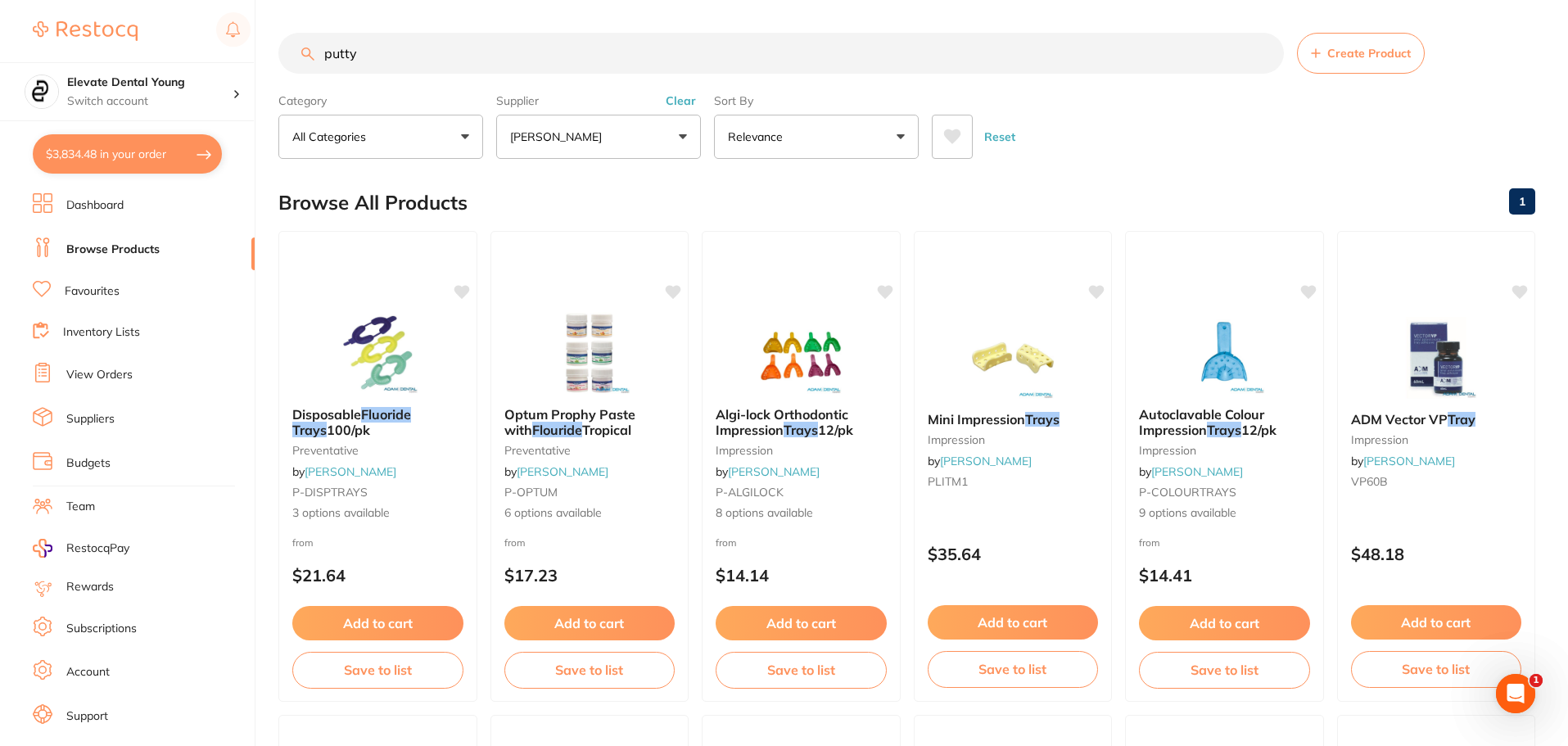
type input "putty"
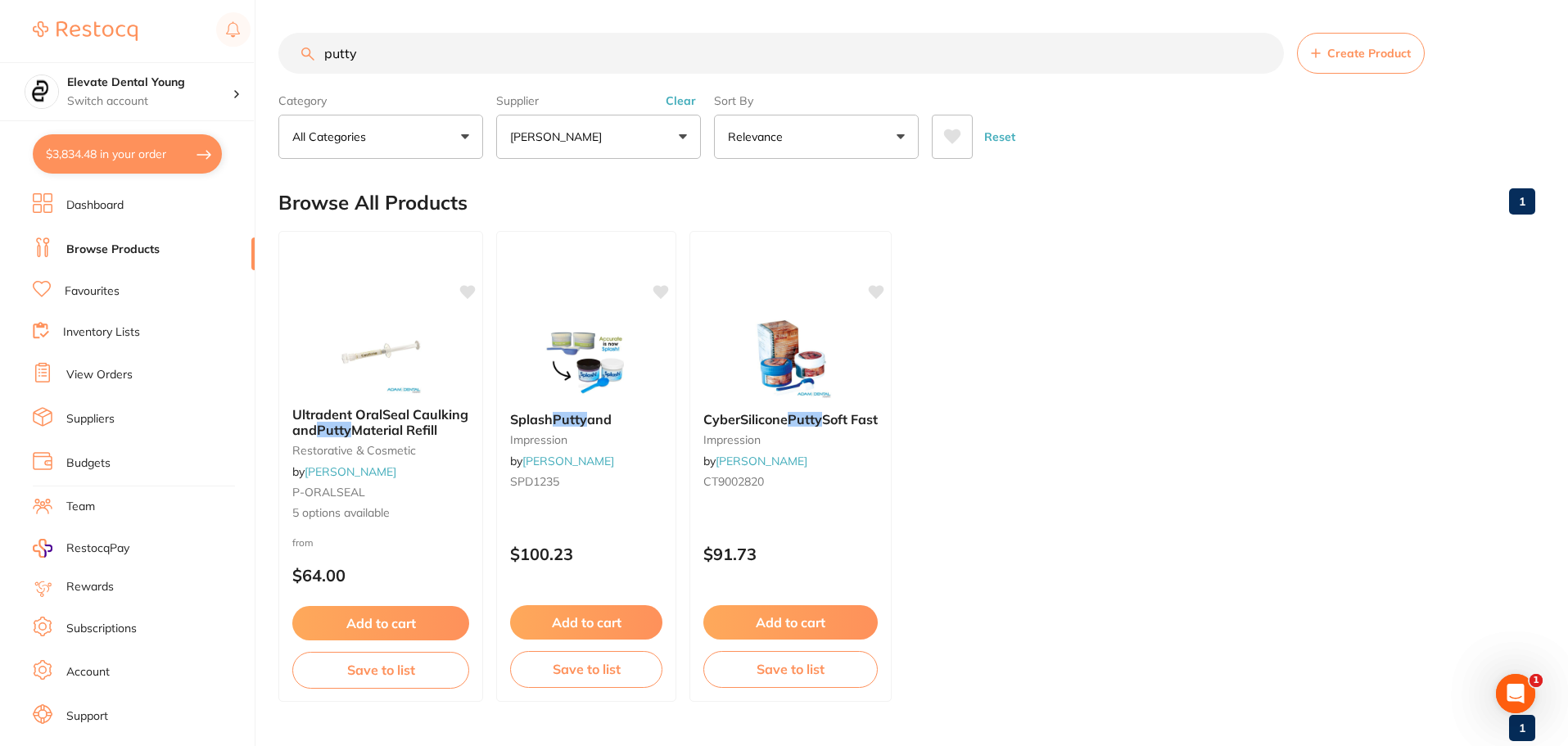
click at [771, 622] on button "Add to cart" at bounding box center [790, 622] width 175 height 34
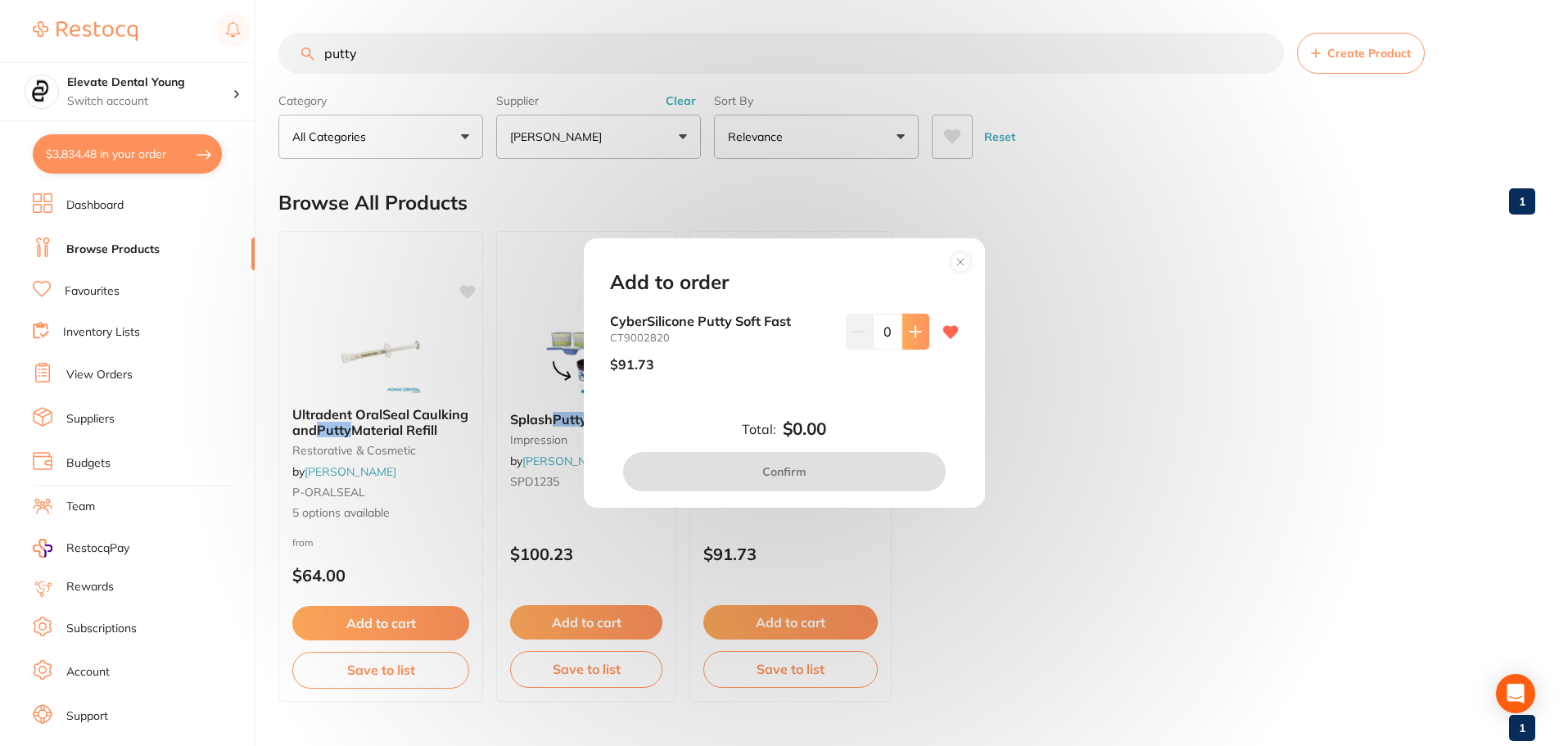
click at [905, 339] on button at bounding box center [915, 331] width 27 height 36
type input "1"
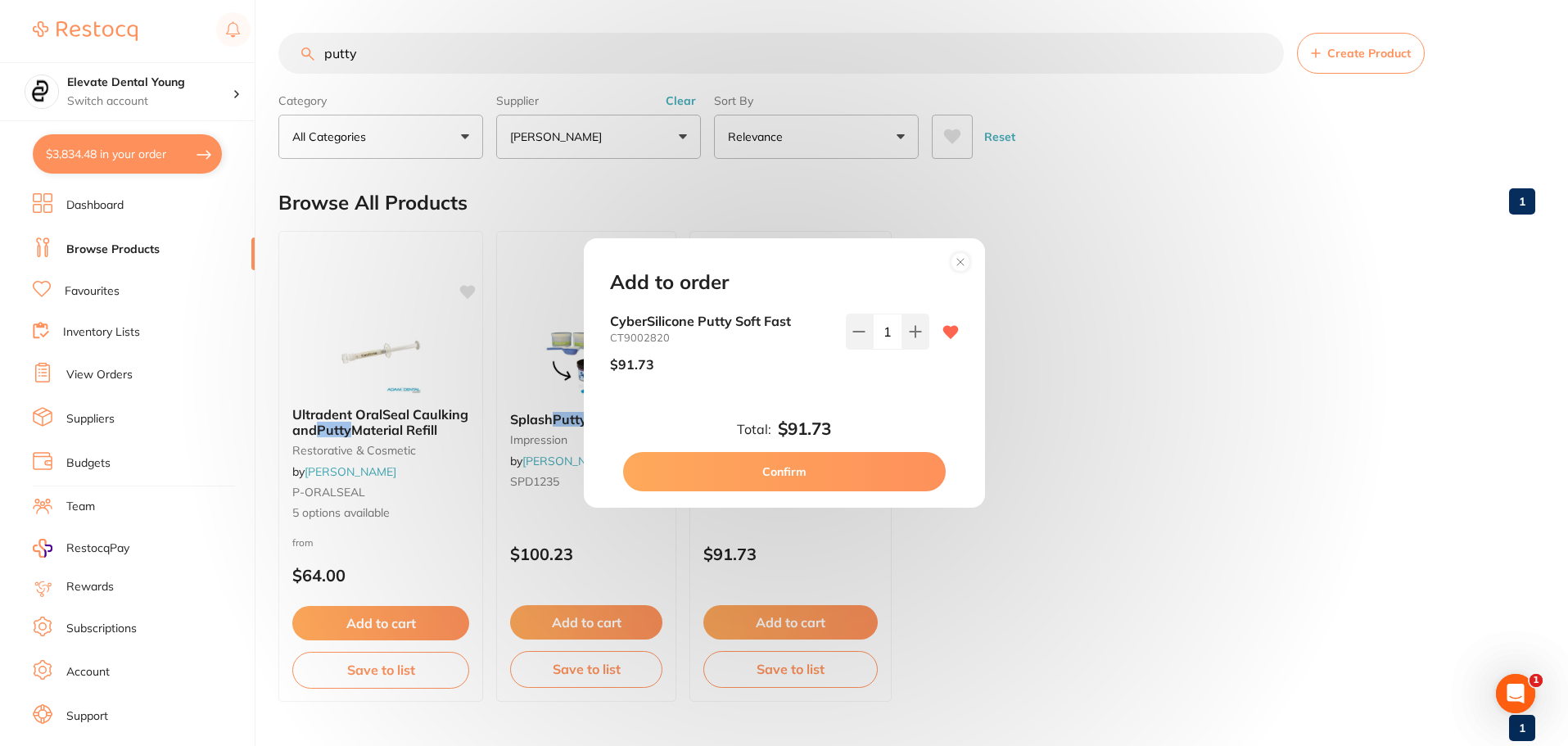
click at [834, 468] on button "Confirm" at bounding box center [784, 472] width 323 height 40
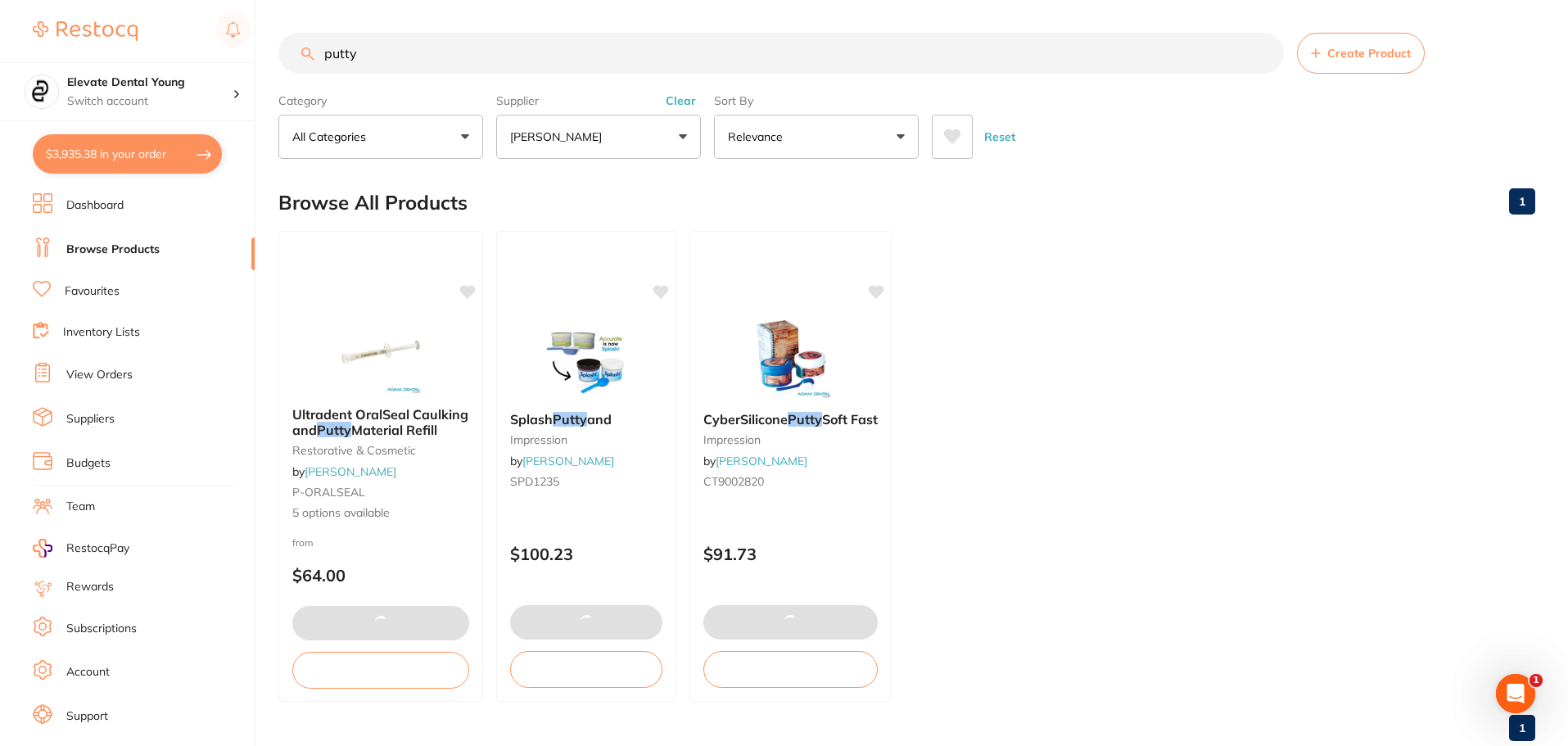
click at [0, 31] on html "$3,935.38 Elevate Dental Young Switch account Elevate Dental Young Hilltops Den…" at bounding box center [784, 373] width 1568 height 746
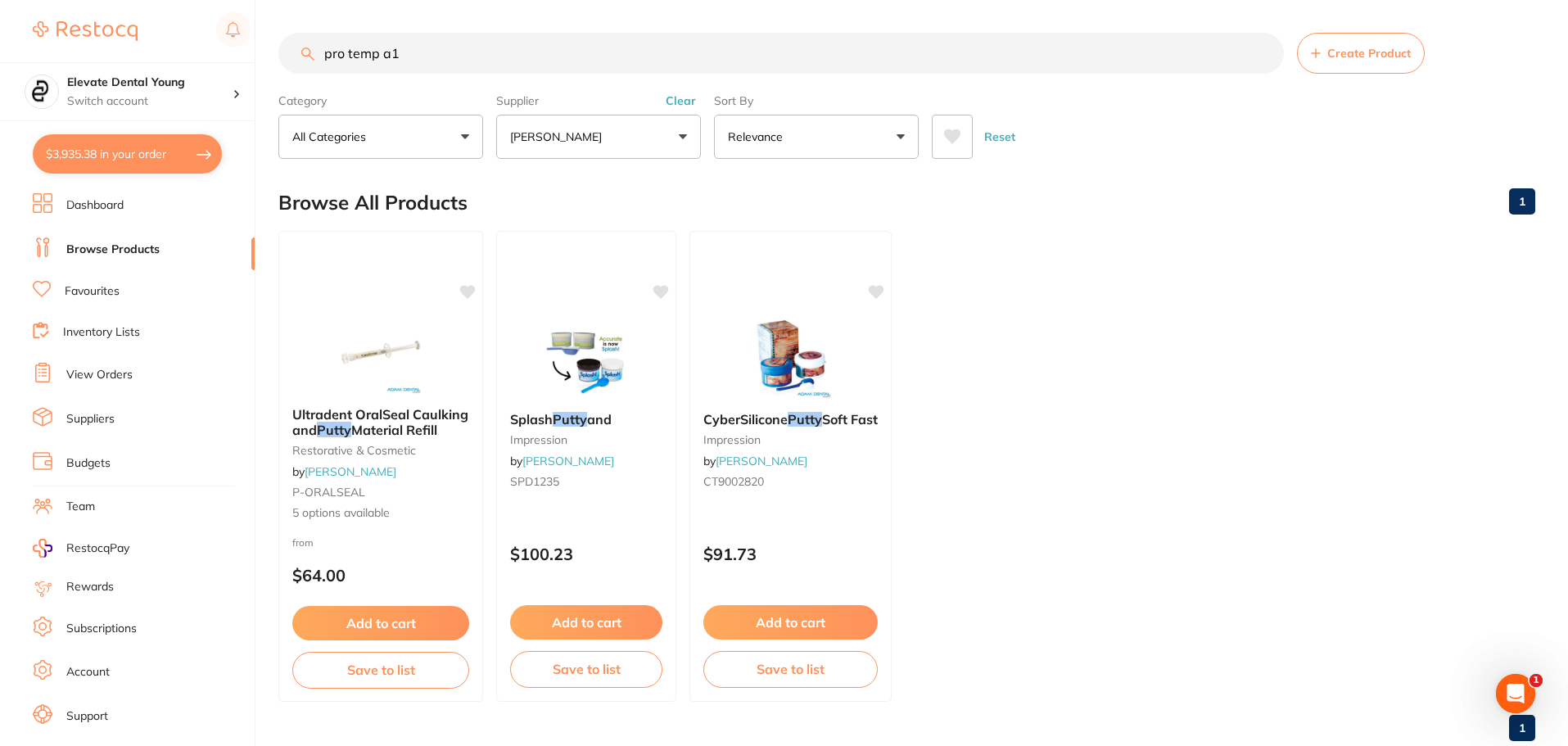
type input "pro temp a1"
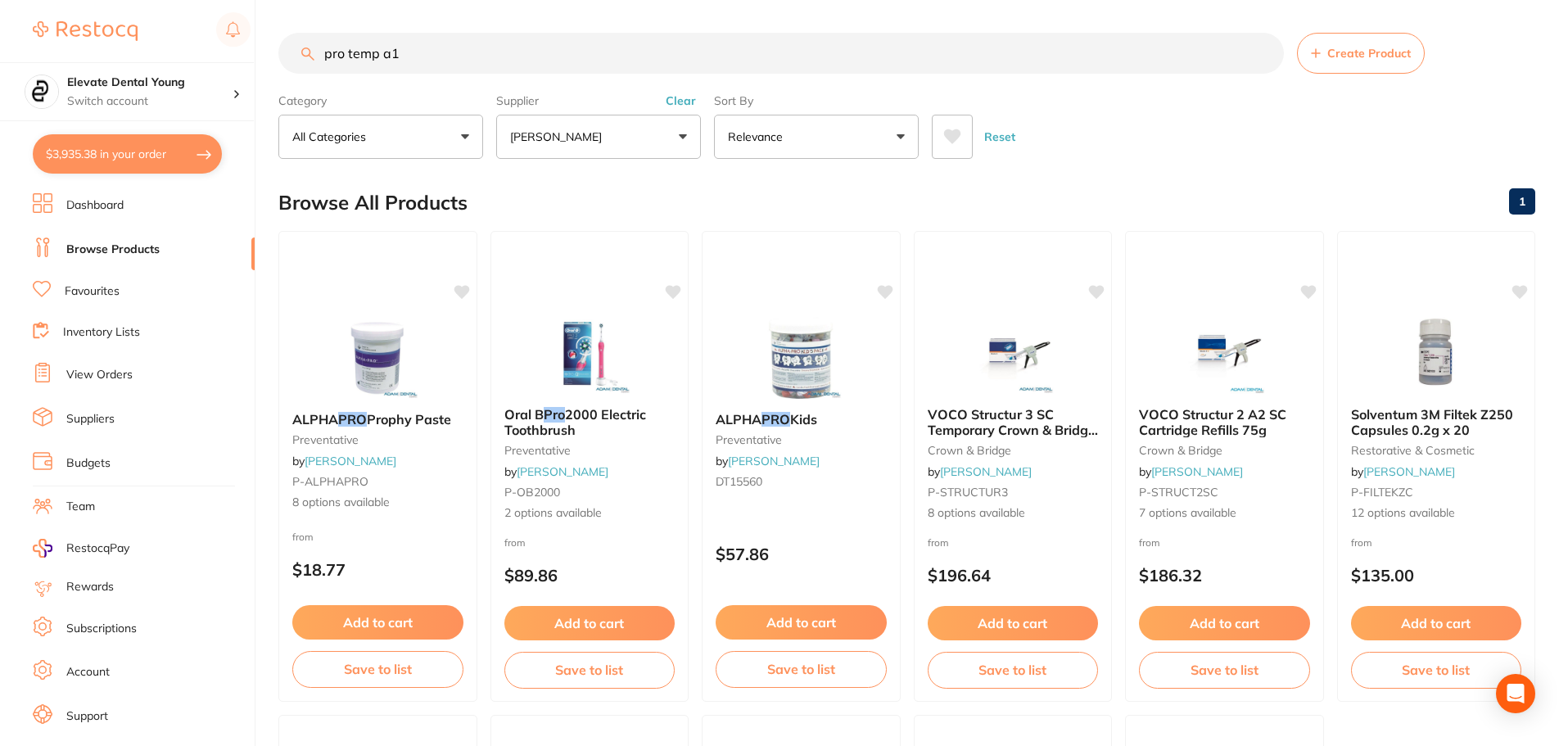
click at [685, 136] on button "[PERSON_NAME]" at bounding box center [598, 136] width 205 height 44
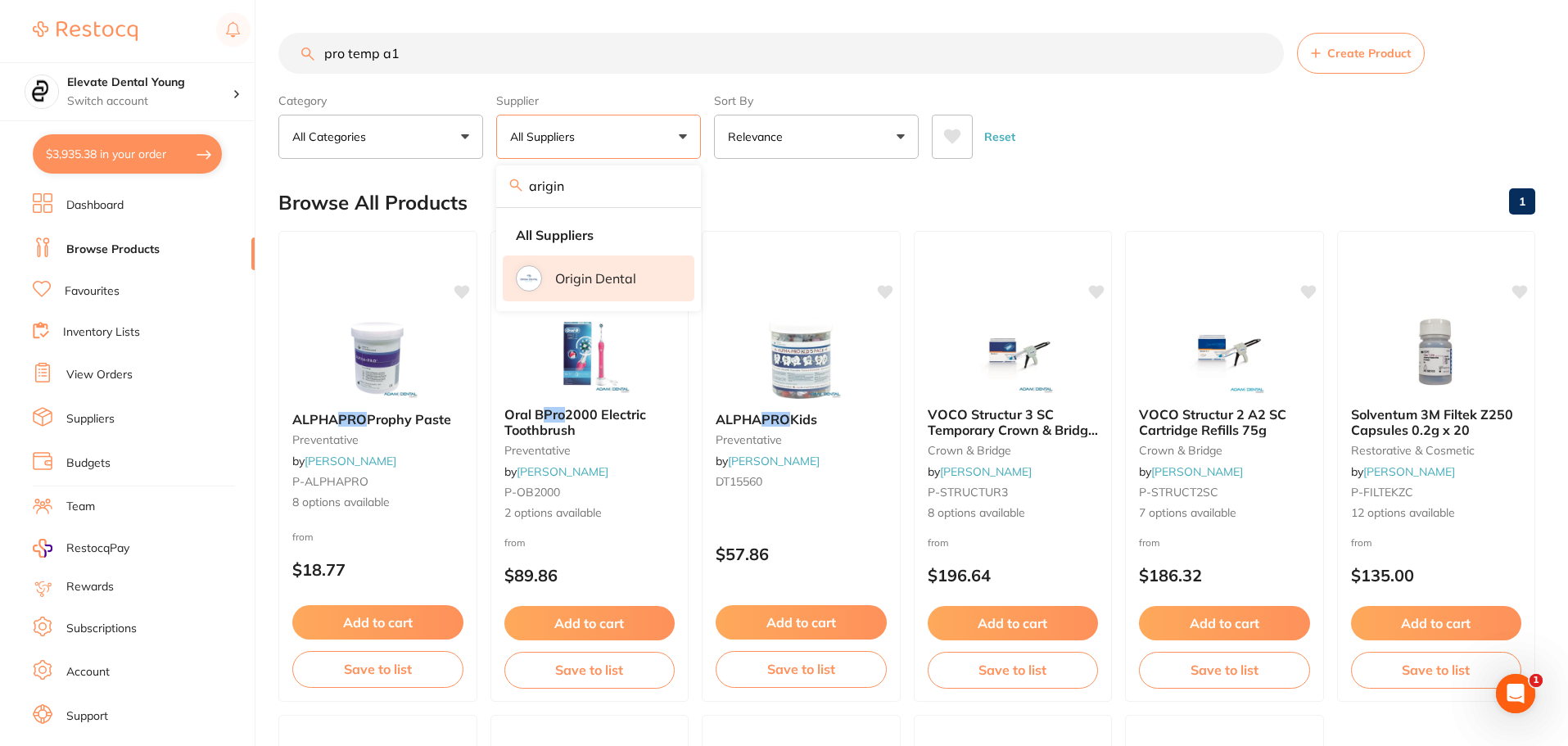
type input "arigin"
click at [645, 292] on li "Origin Dental" at bounding box center [598, 278] width 192 height 46
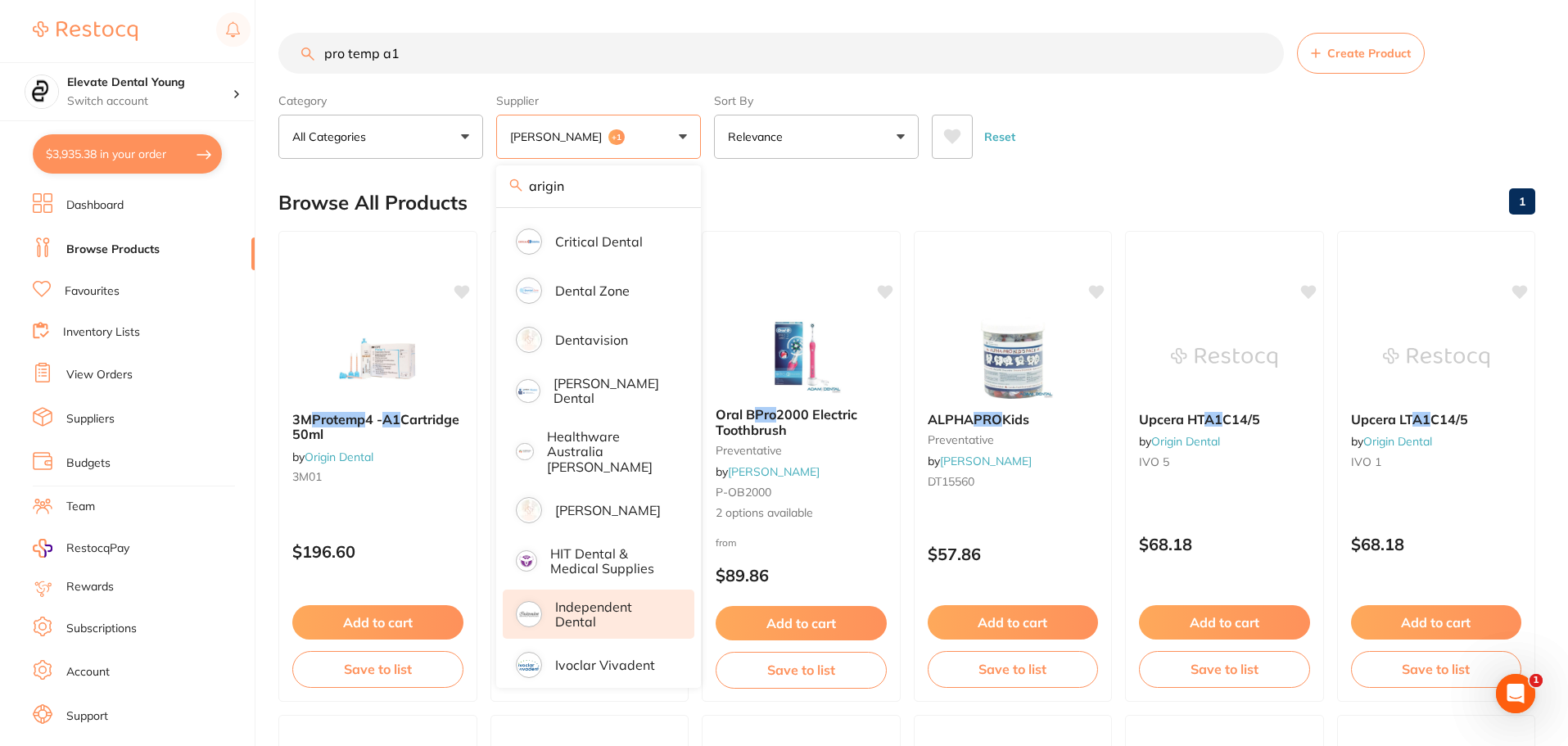
scroll to position [409, 0]
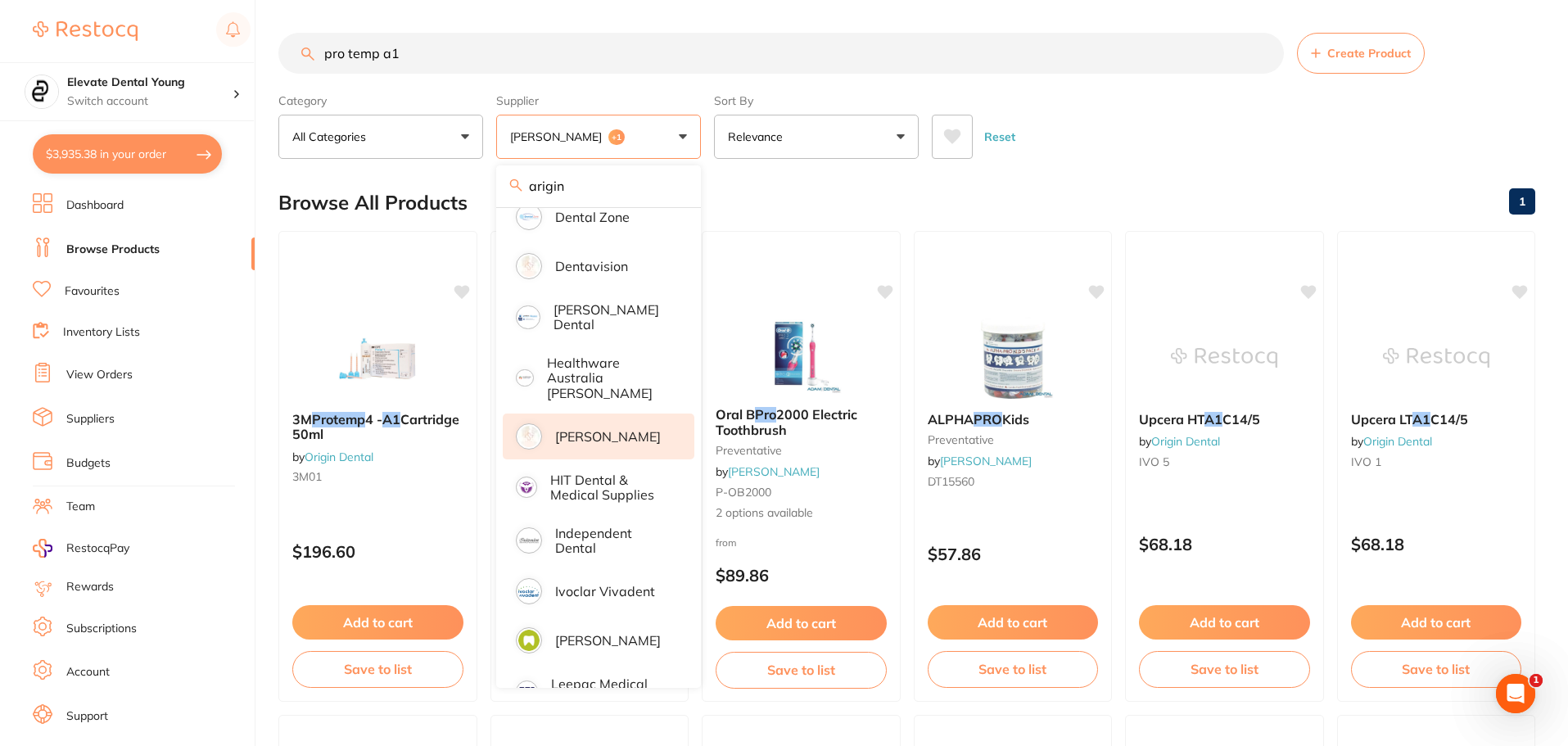
click at [613, 429] on p "[PERSON_NAME]" at bounding box center [608, 437] width 106 height 15
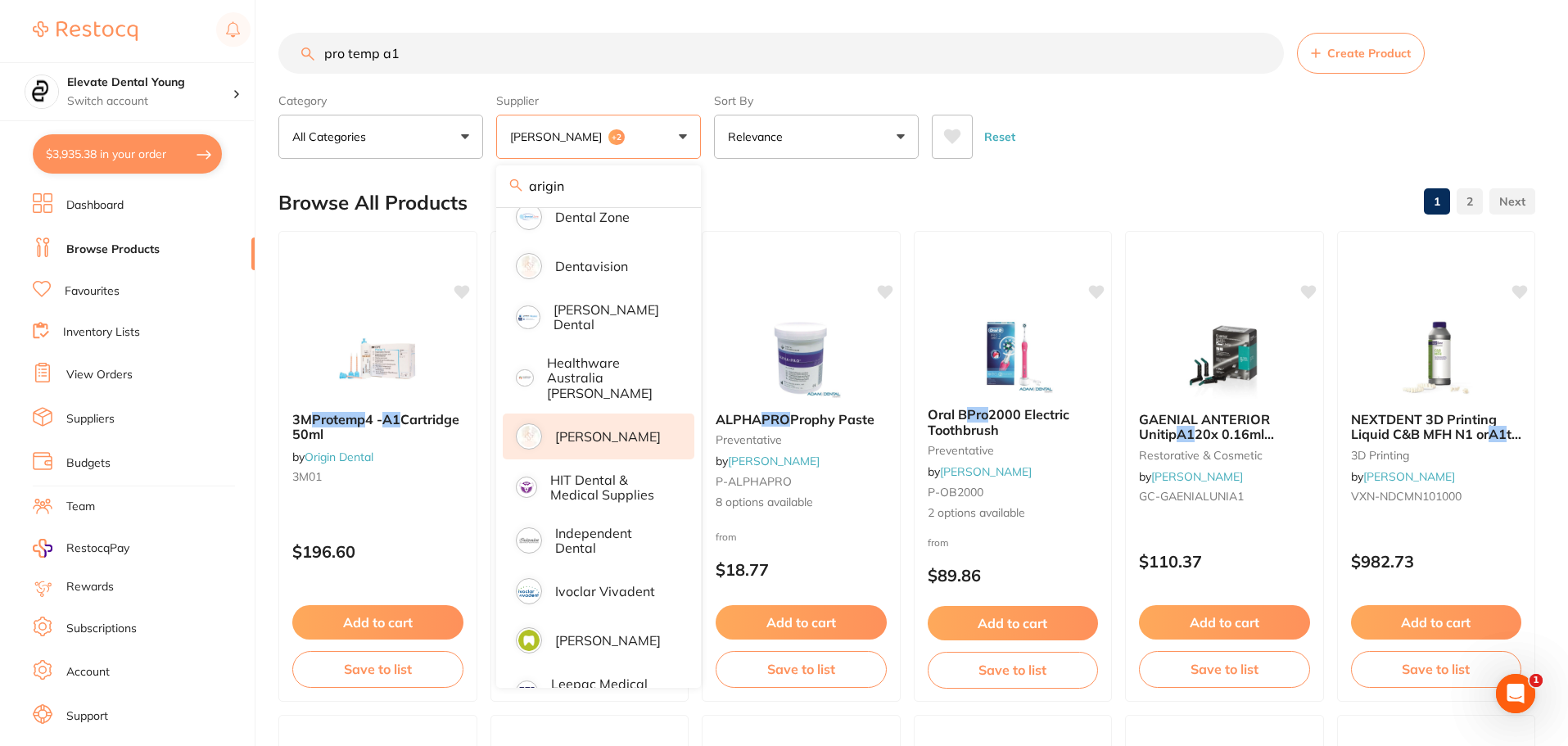
click at [1147, 141] on div "Reset" at bounding box center [1226, 130] width 591 height 58
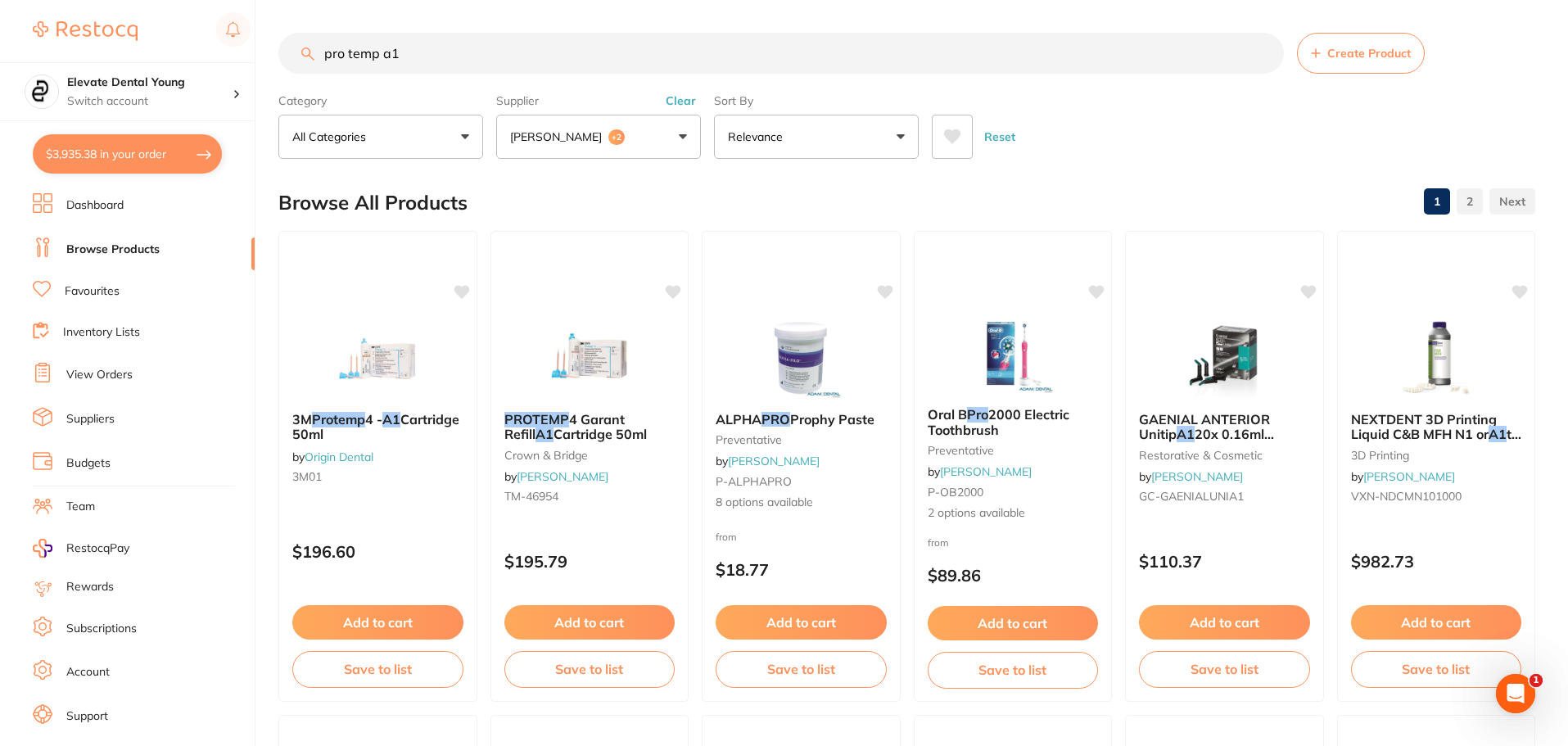
scroll to position [0, 0]
click at [610, 620] on button "Add to cart" at bounding box center [590, 622] width 171 height 34
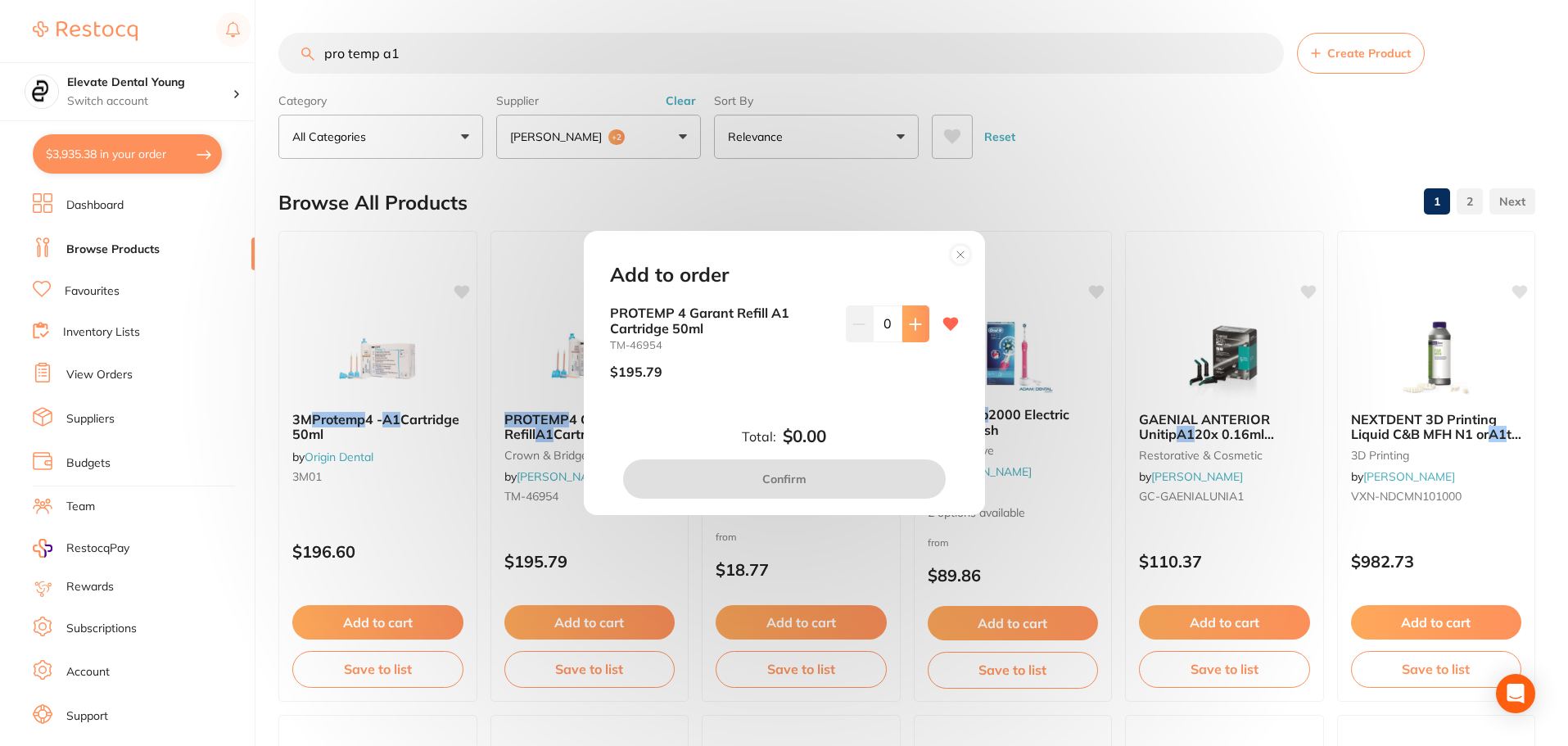
click at [912, 334] on button at bounding box center [915, 323] width 27 height 36
type input "1"
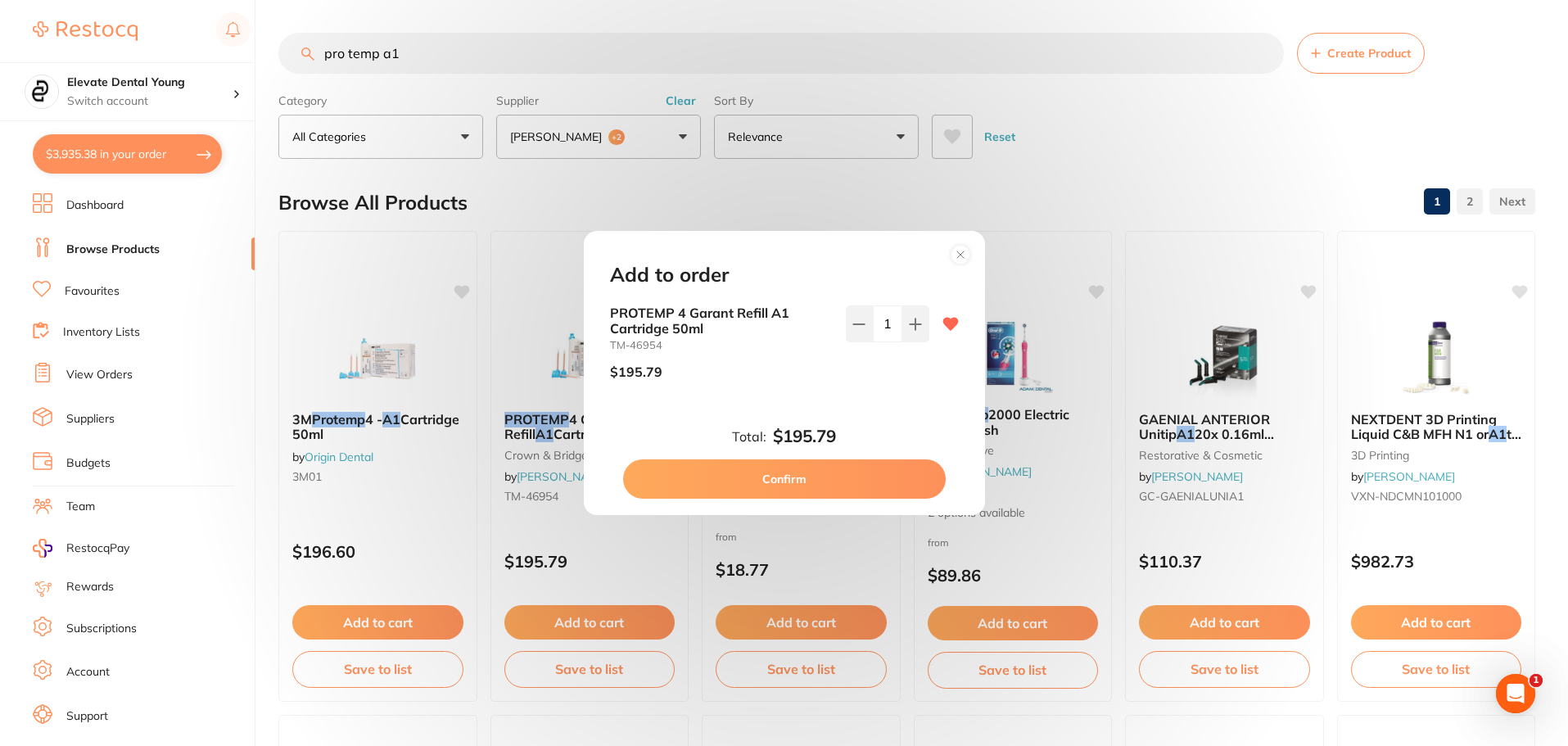
click at [843, 475] on button "Confirm" at bounding box center [784, 479] width 323 height 40
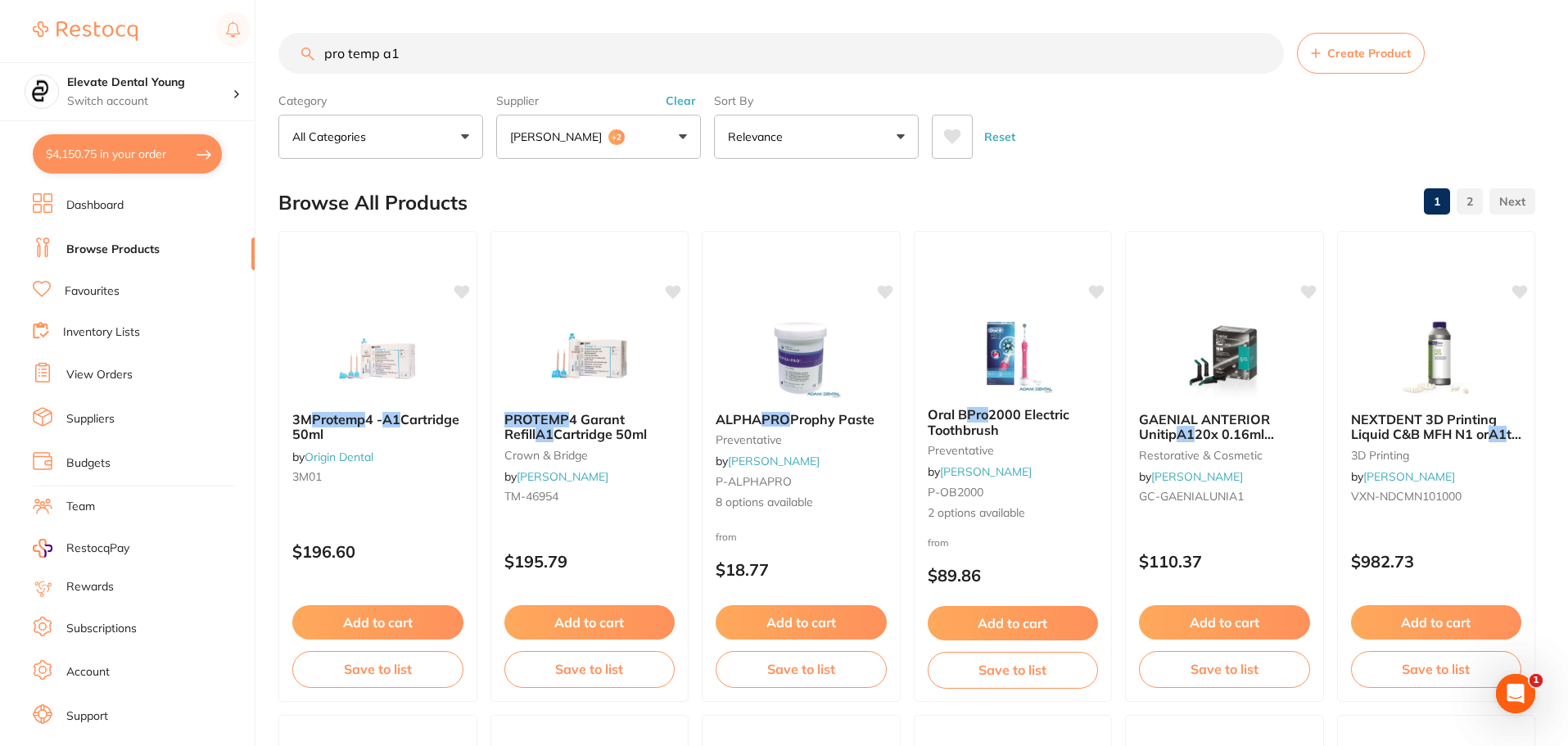
click at [423, 60] on input "pro temp a1" at bounding box center [781, 53] width 1006 height 41
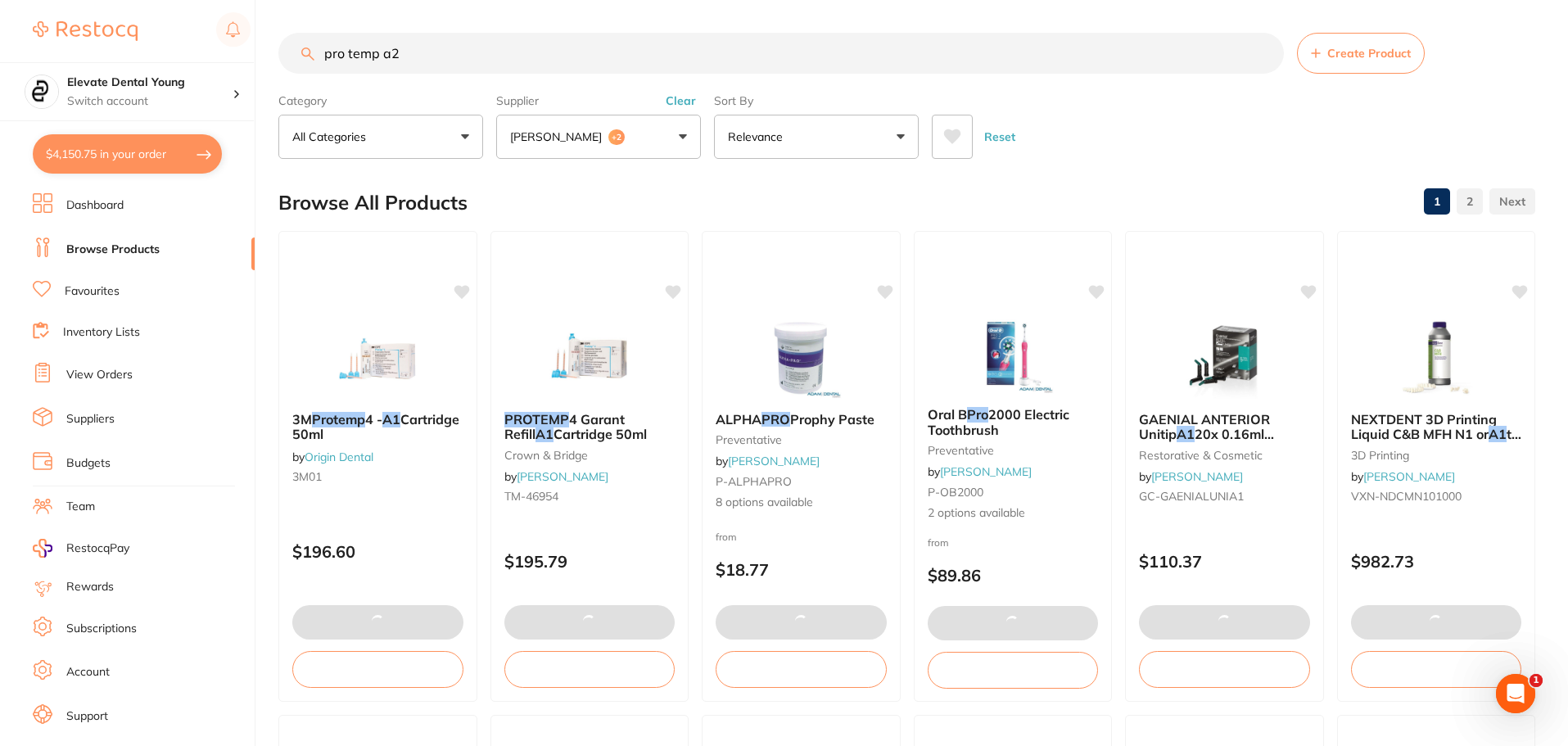
type input "pro temp a2"
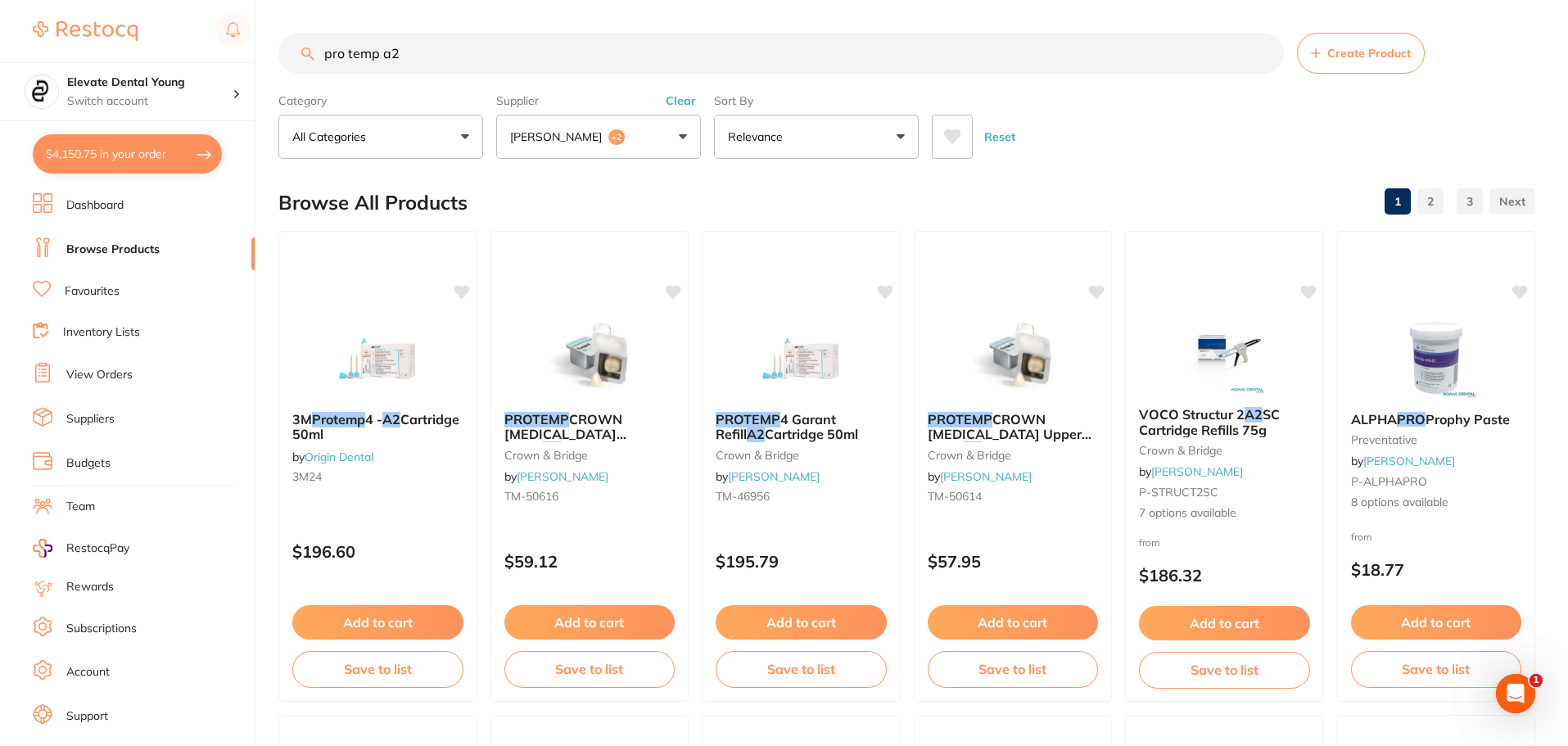
click at [802, 616] on button "Add to cart" at bounding box center [800, 622] width 171 height 34
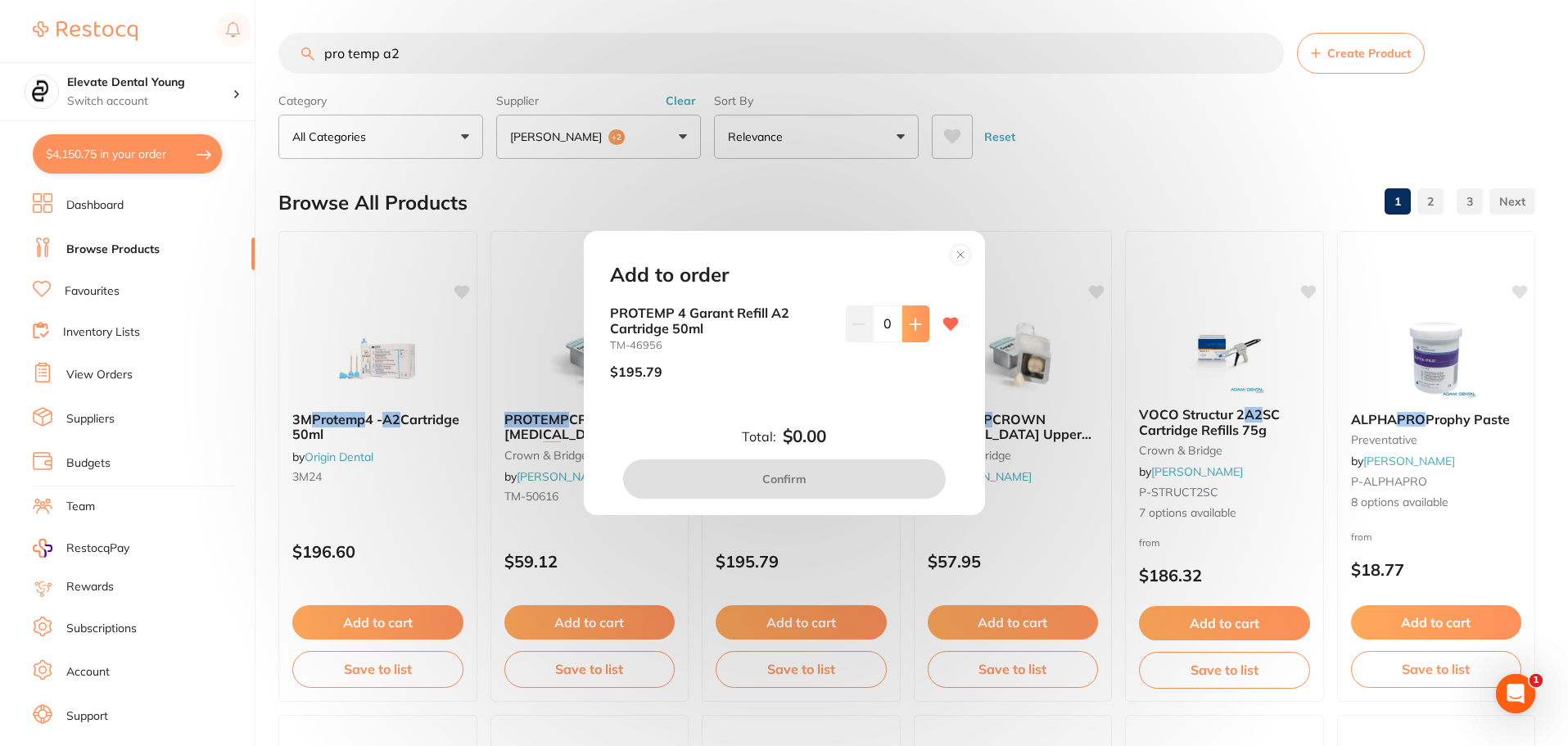
click at [923, 319] on button at bounding box center [915, 323] width 27 height 36
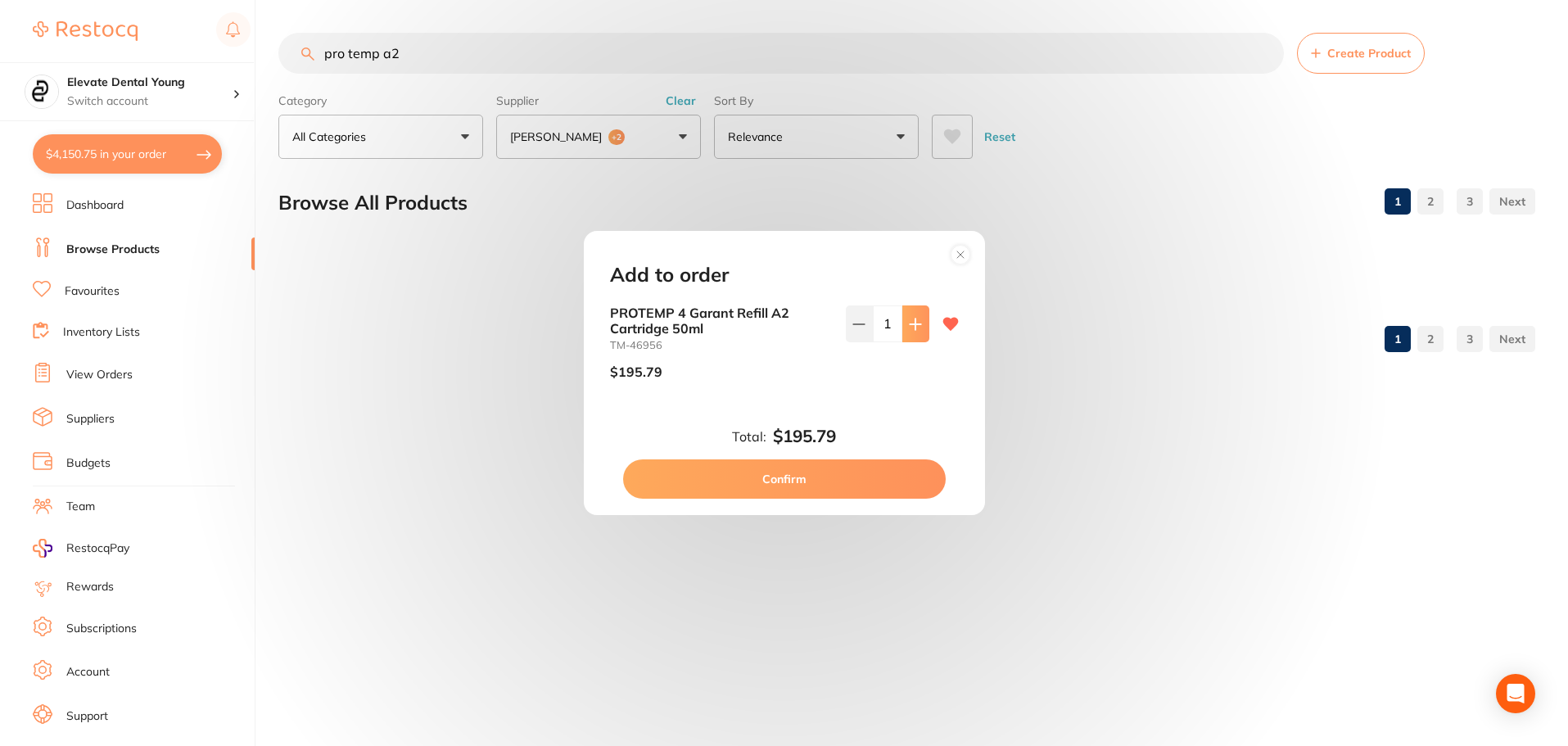
type input "1"
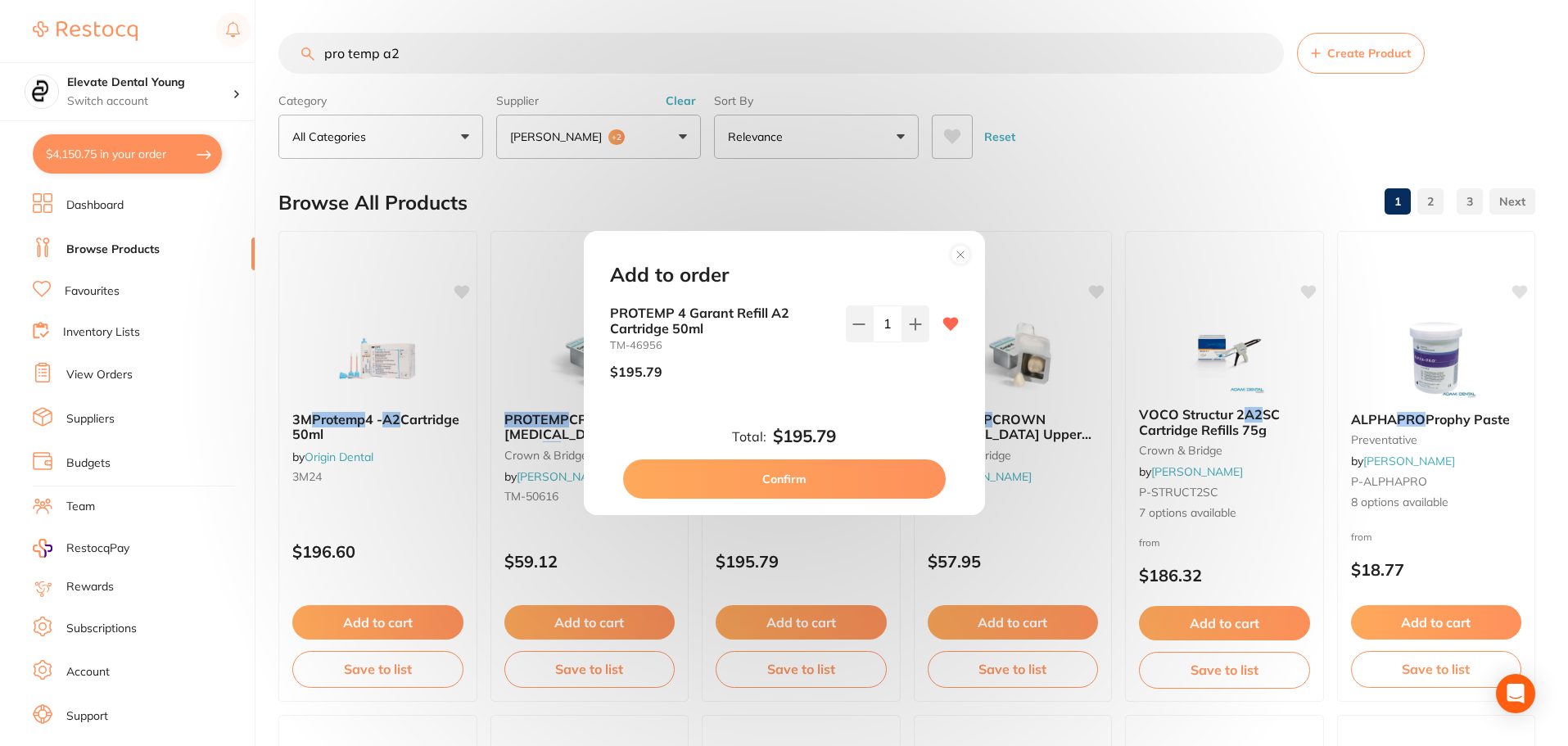
click at [844, 485] on button "Confirm" at bounding box center [784, 479] width 323 height 40
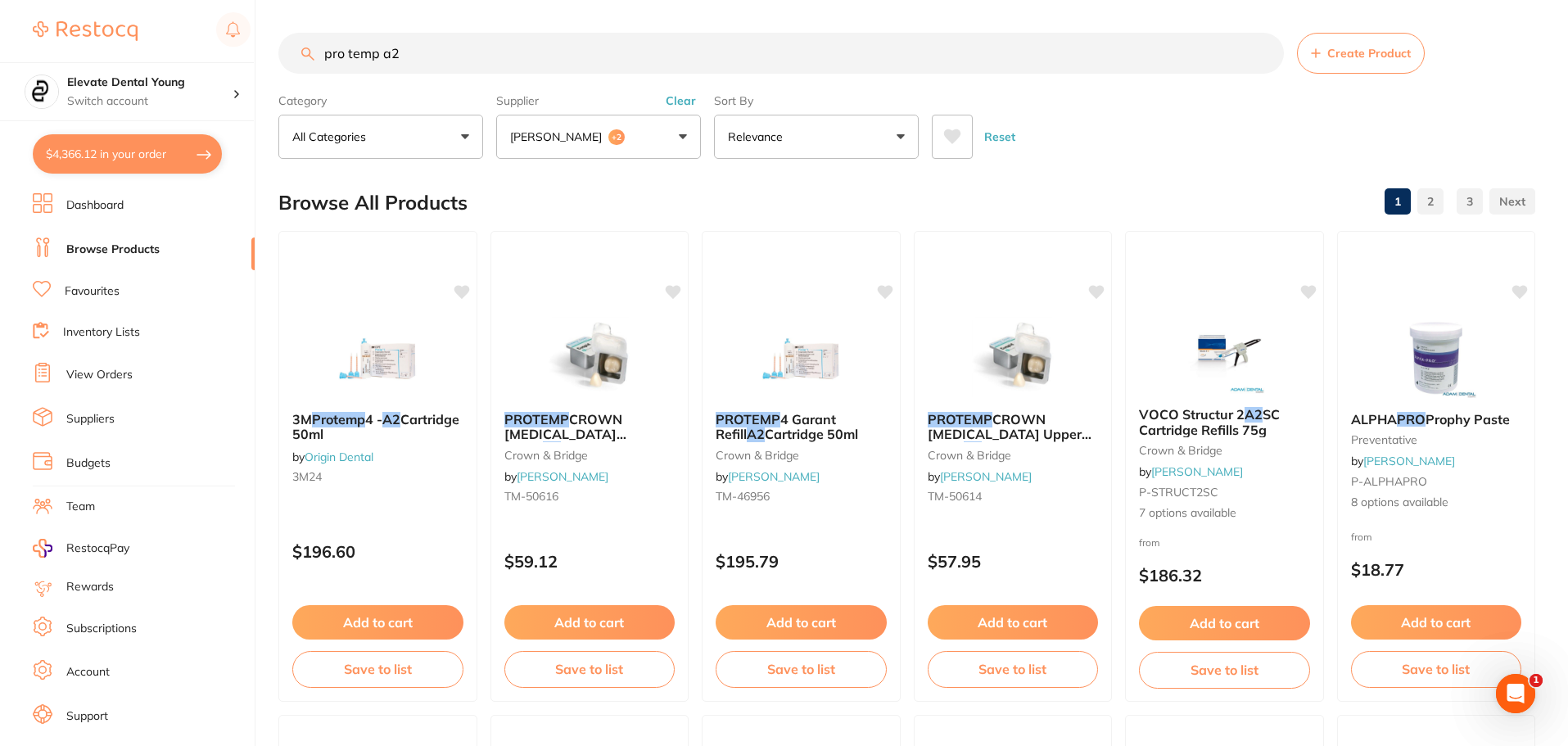
click at [418, 54] on input "pro temp a2" at bounding box center [781, 53] width 1006 height 41
type input "pro temp a3"
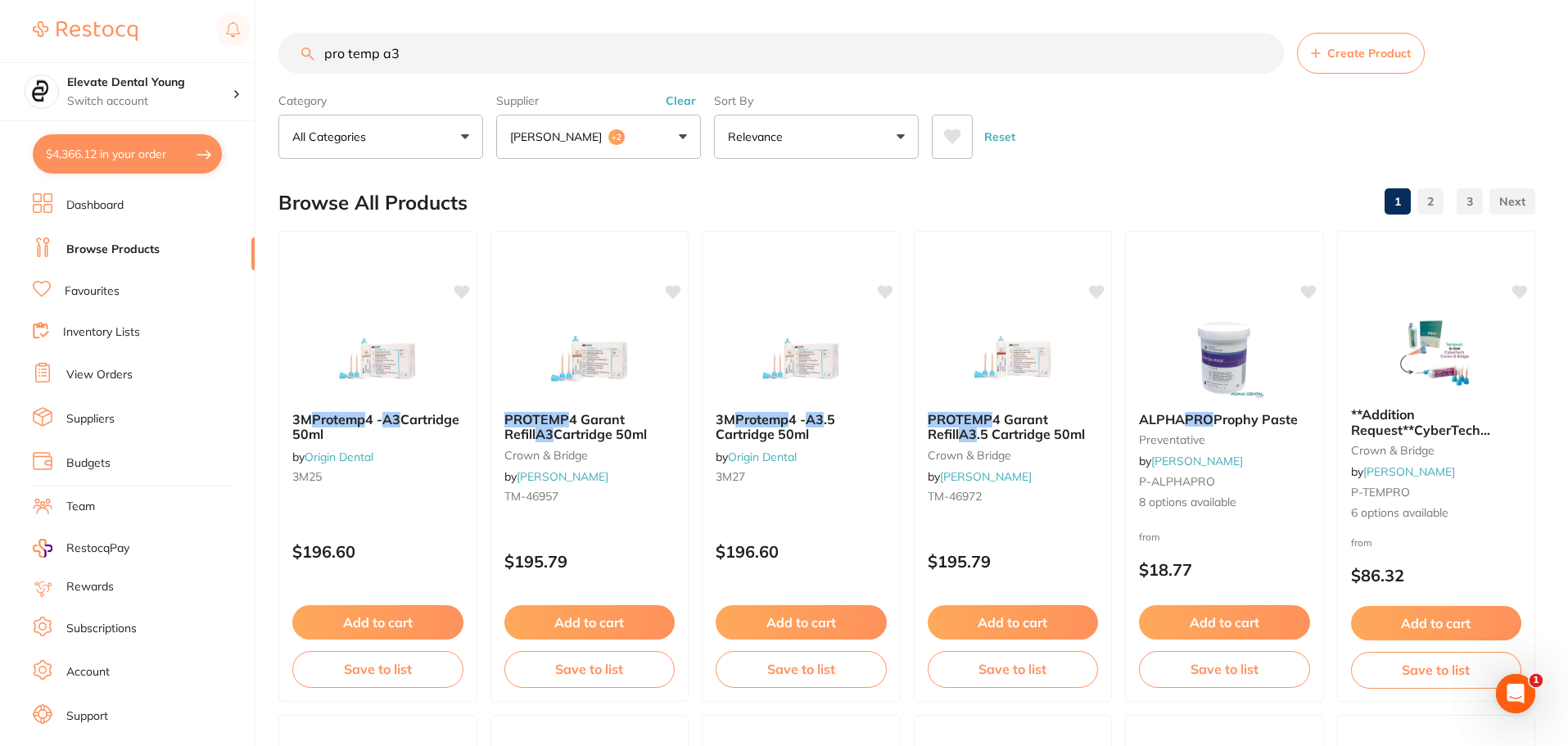
click at [575, 613] on button "Add to cart" at bounding box center [590, 622] width 171 height 34
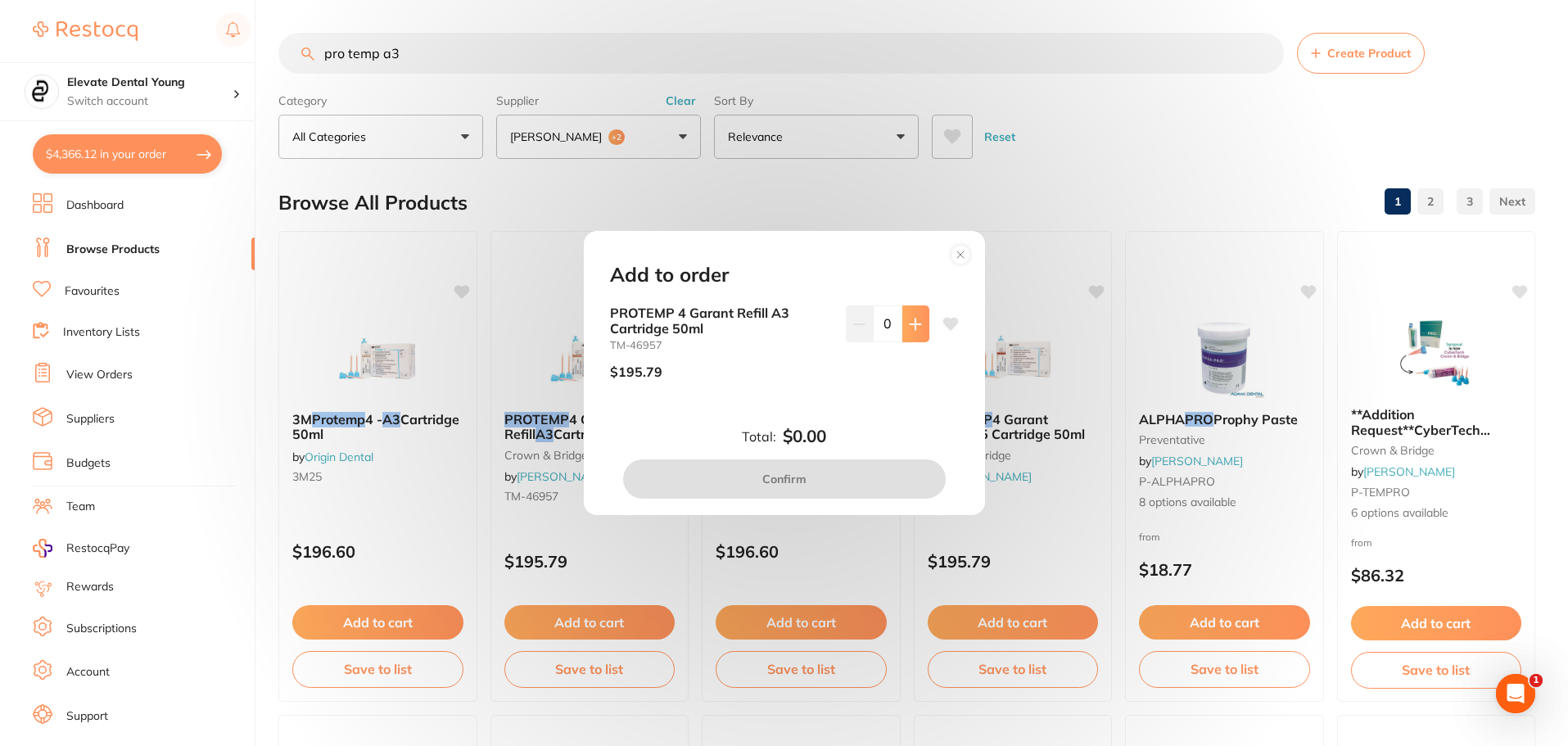
click at [909, 329] on icon at bounding box center [915, 324] width 13 height 13
type input "1"
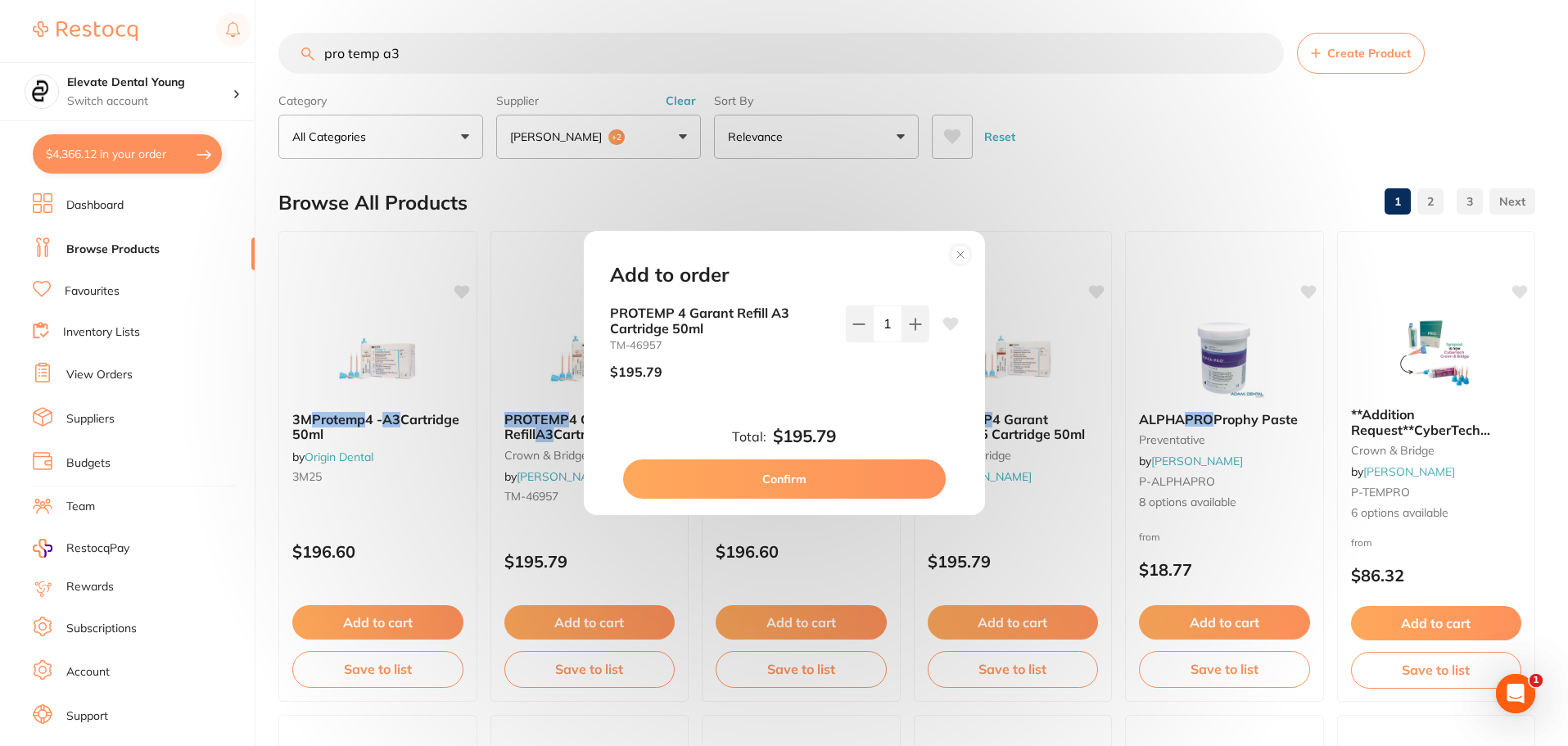
click at [827, 472] on button "Confirm" at bounding box center [784, 479] width 323 height 40
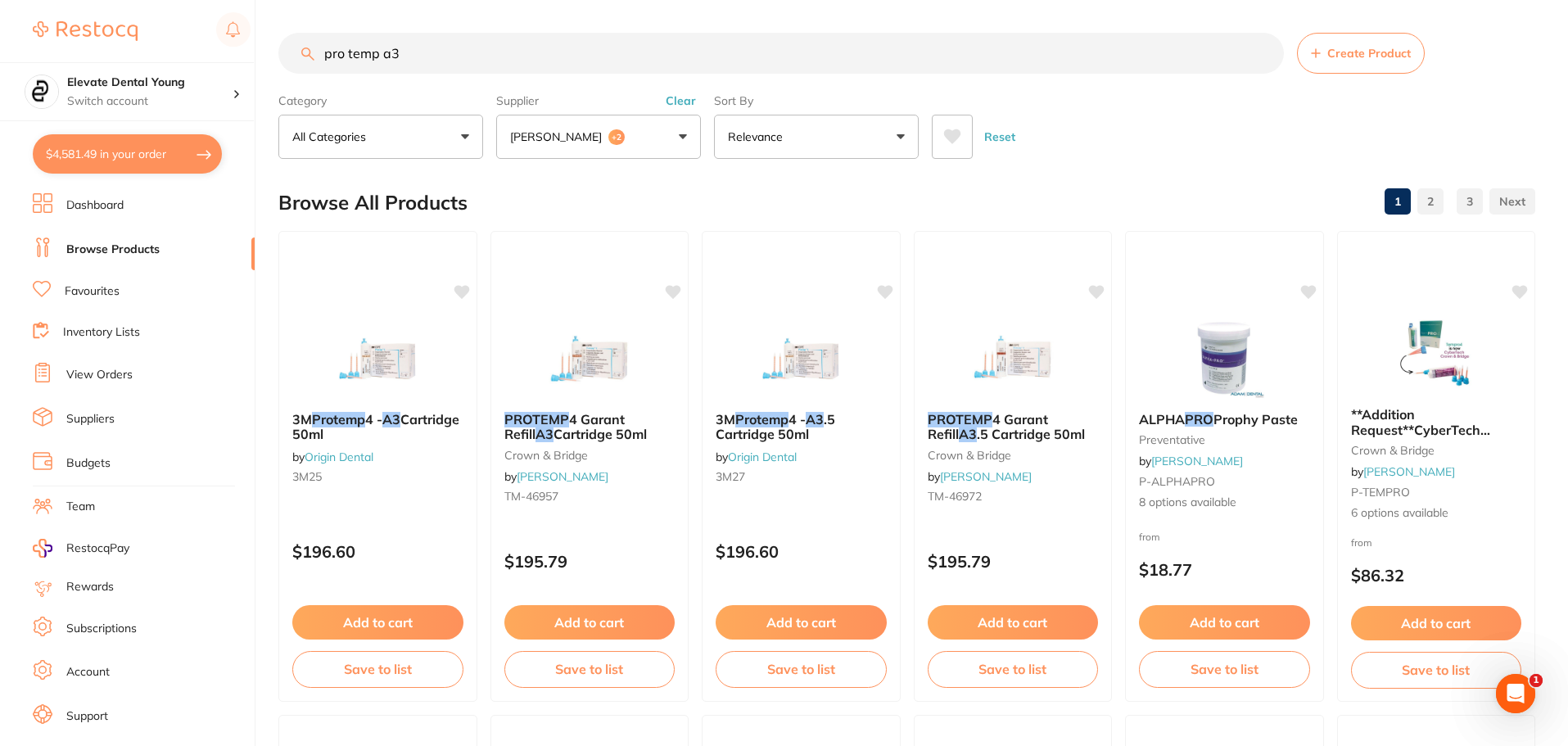
drag, startPoint x: 425, startPoint y: 58, endPoint x: 42, endPoint y: 12, distance: 385.8
click at [31, 12] on div "$4,581.49 Elevate Dental Young Switch account Elevate Dental Young Hilltops Den…" at bounding box center [784, 373] width 1568 height 746
type input "consea"
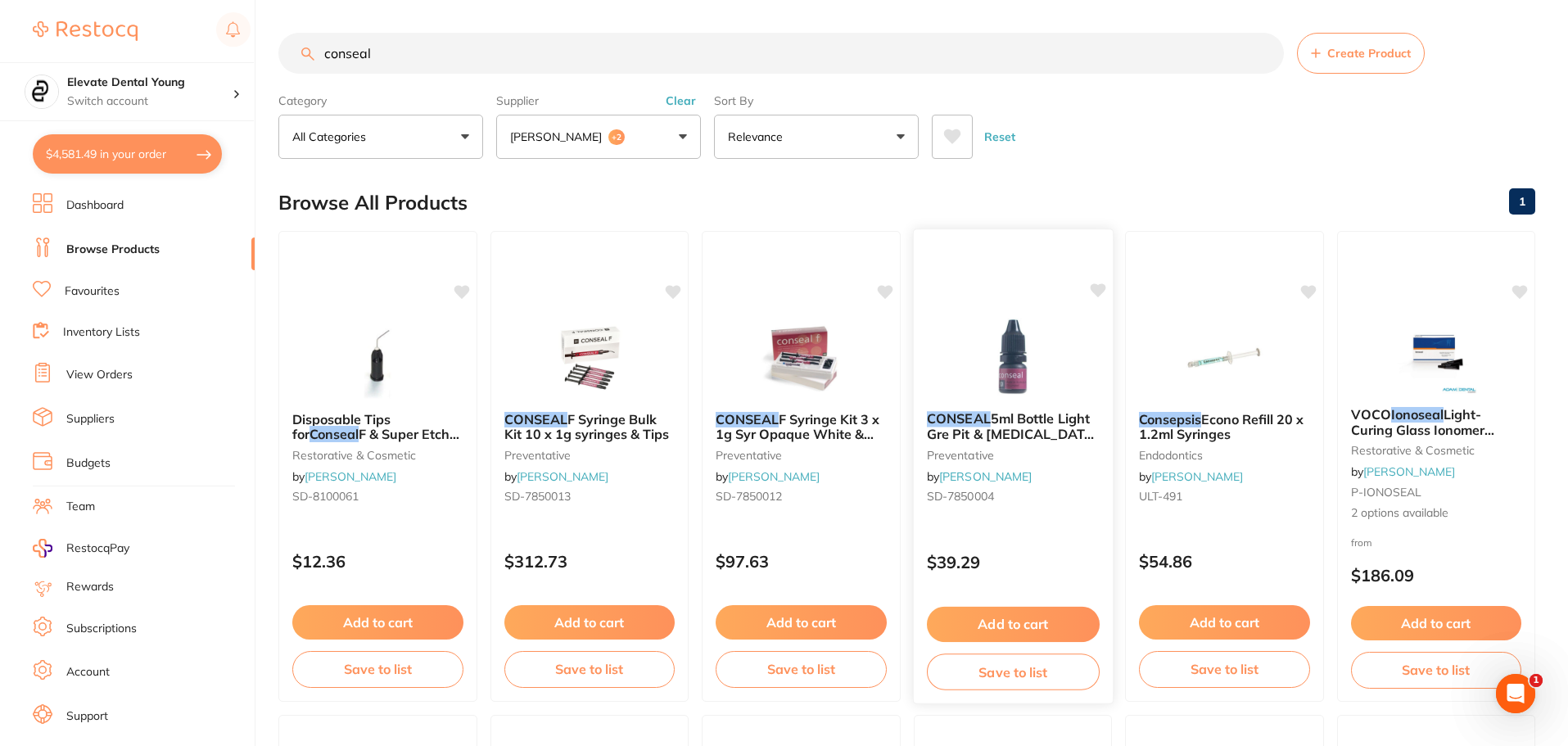
type input "conseal"
click at [982, 624] on button "Add to cart" at bounding box center [1011, 623] width 173 height 35
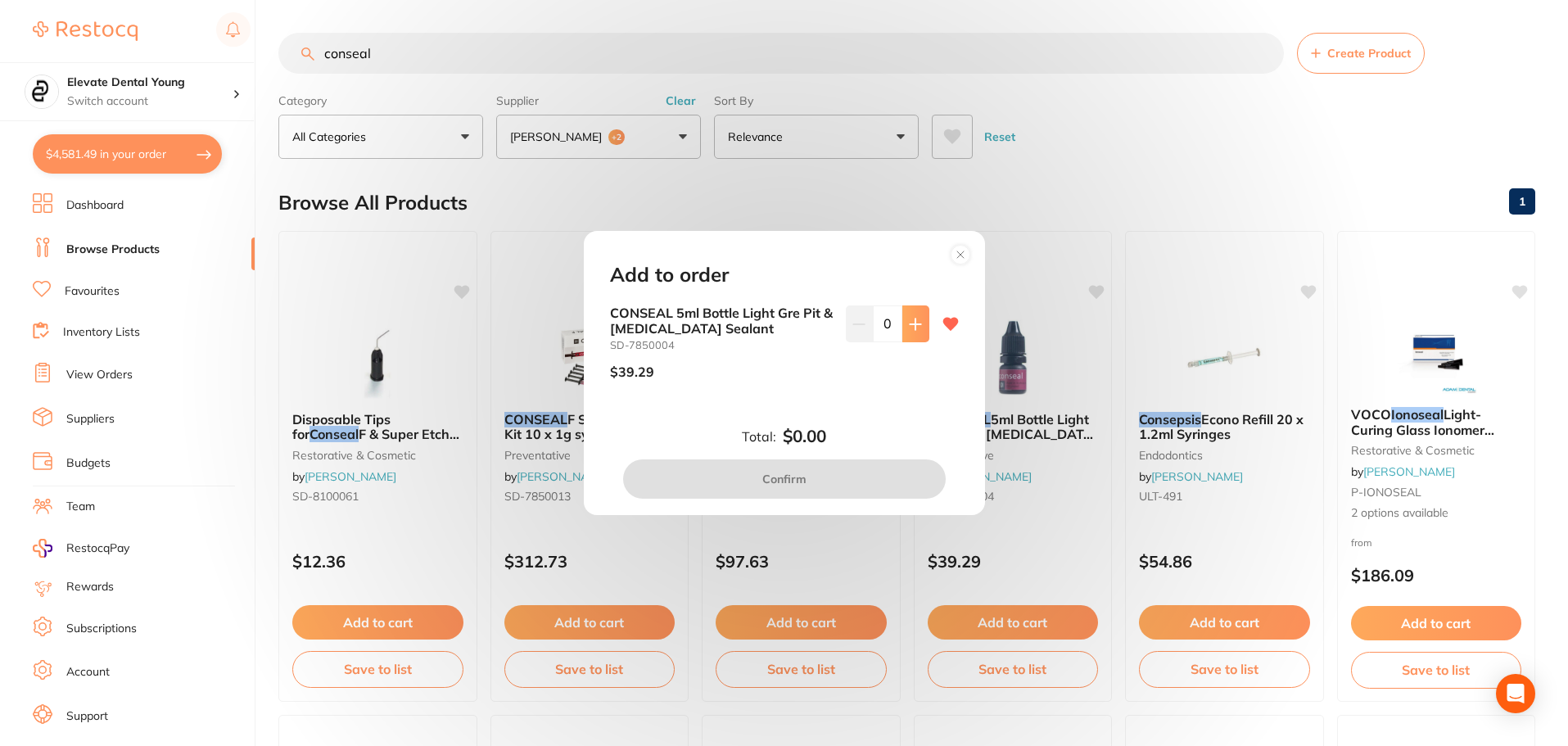
click at [904, 331] on button at bounding box center [915, 323] width 27 height 36
type input "1"
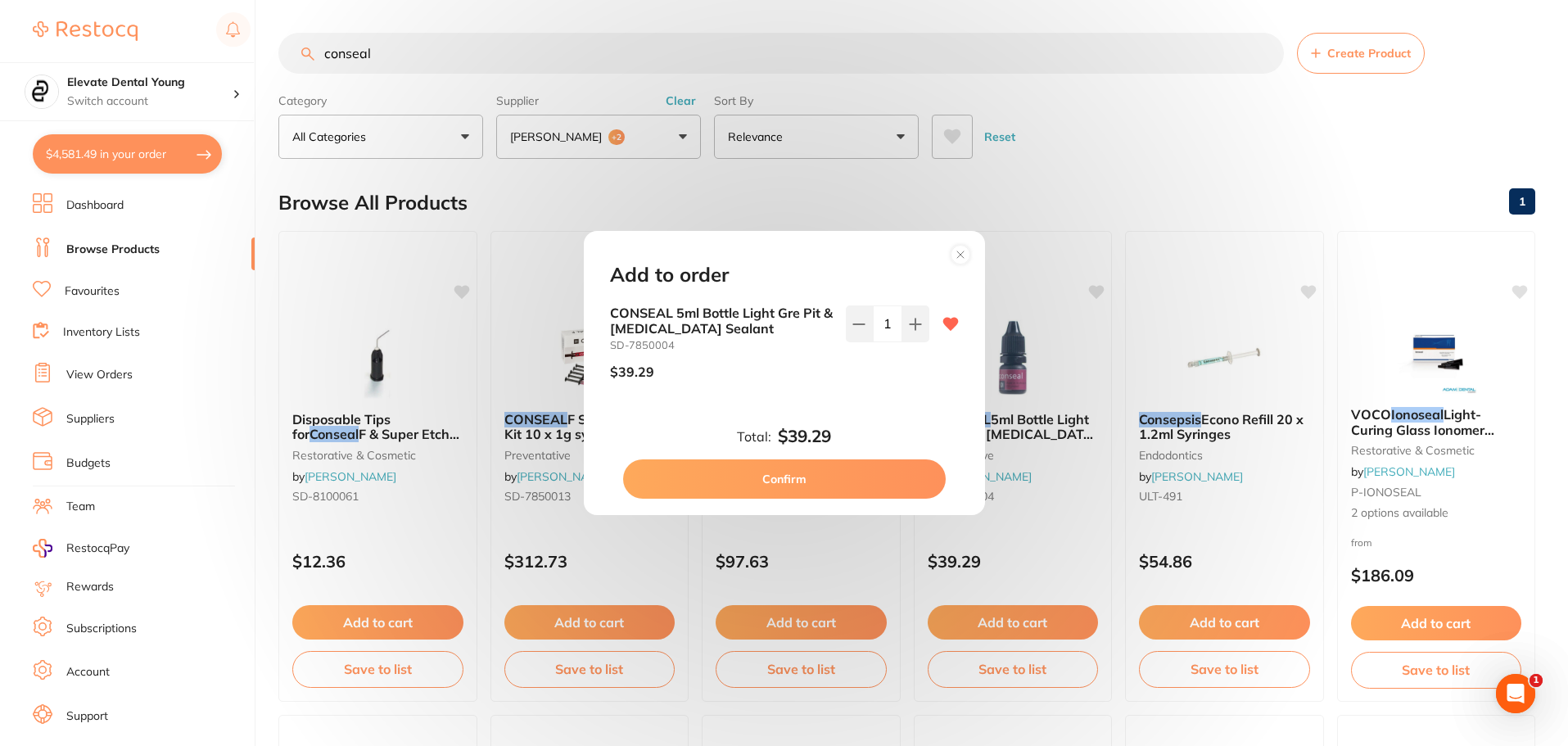
click at [807, 480] on button "Confirm" at bounding box center [784, 479] width 323 height 40
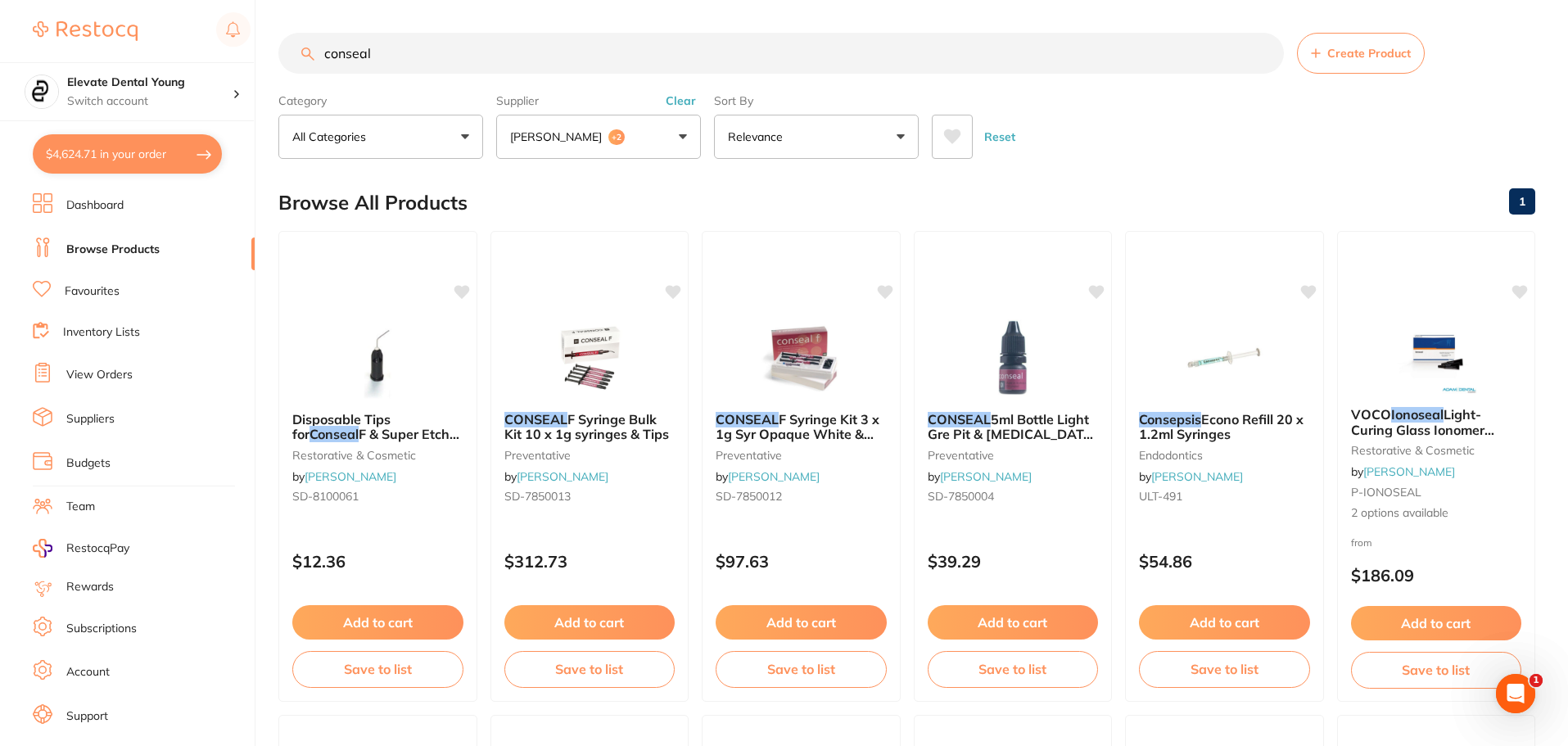
click at [166, 157] on button "$4,624.71 in your order" at bounding box center [127, 154] width 189 height 40
checkbox input "true"
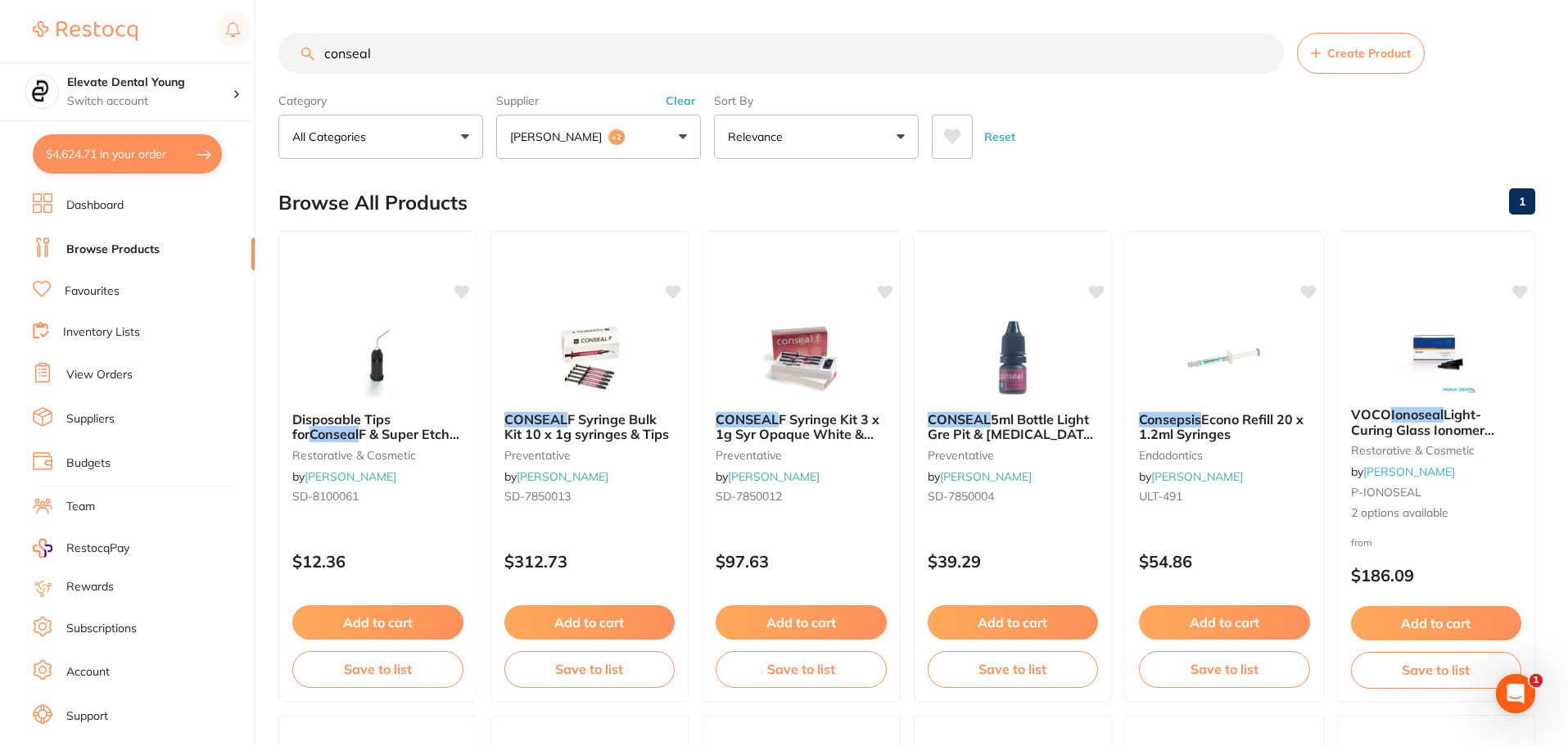
checkbox input "true"
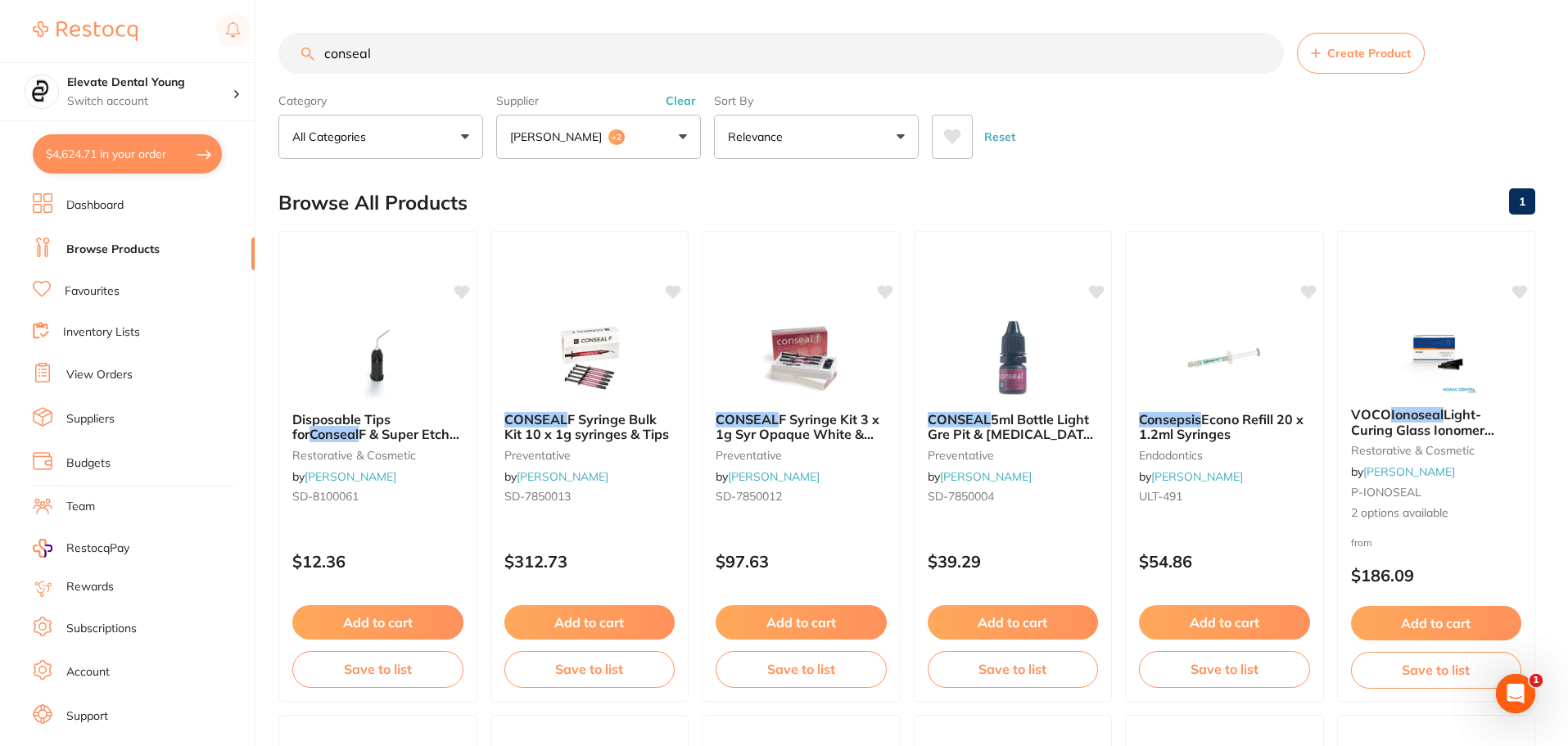
checkbox input "true"
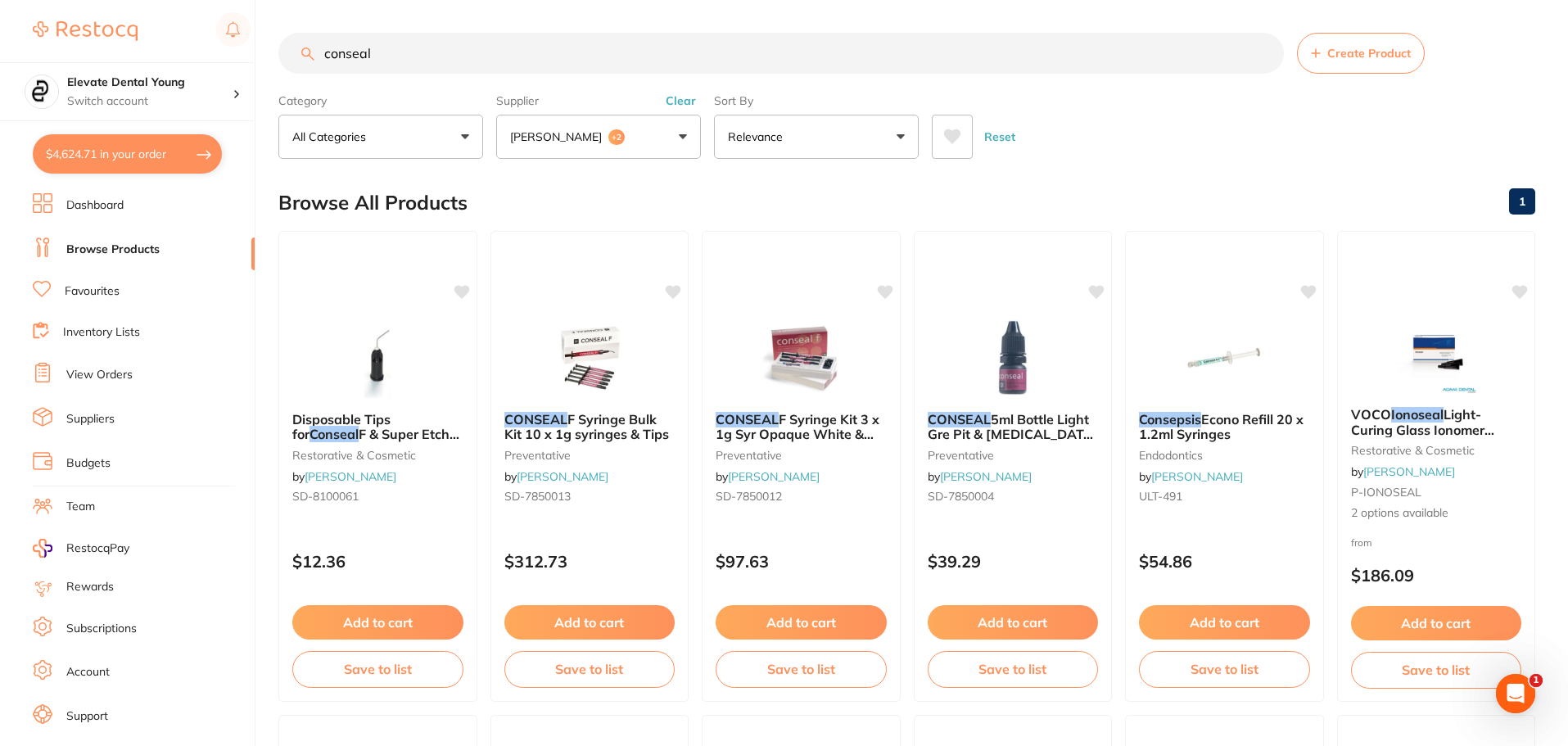
checkbox input "true"
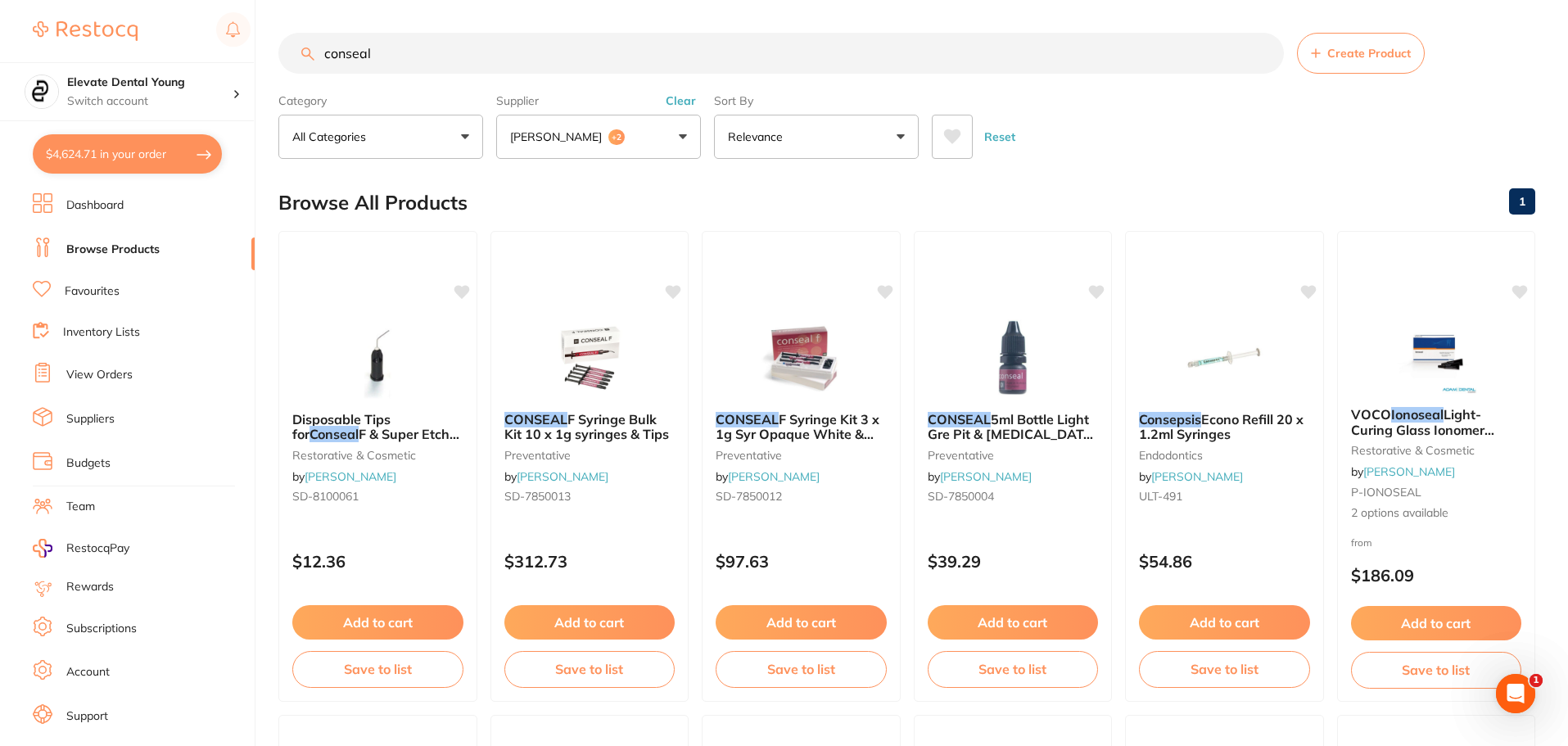
checkbox input "true"
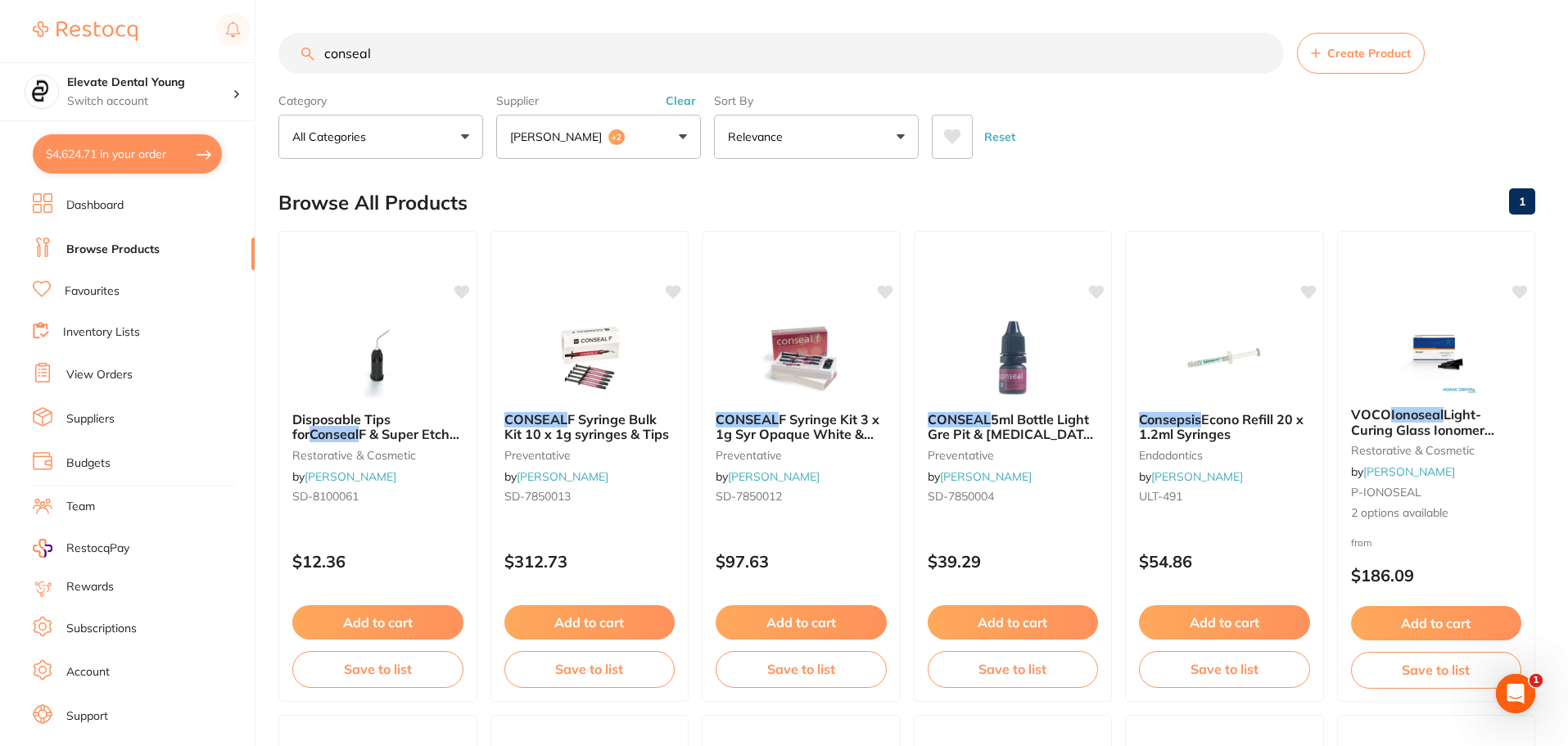
checkbox input "true"
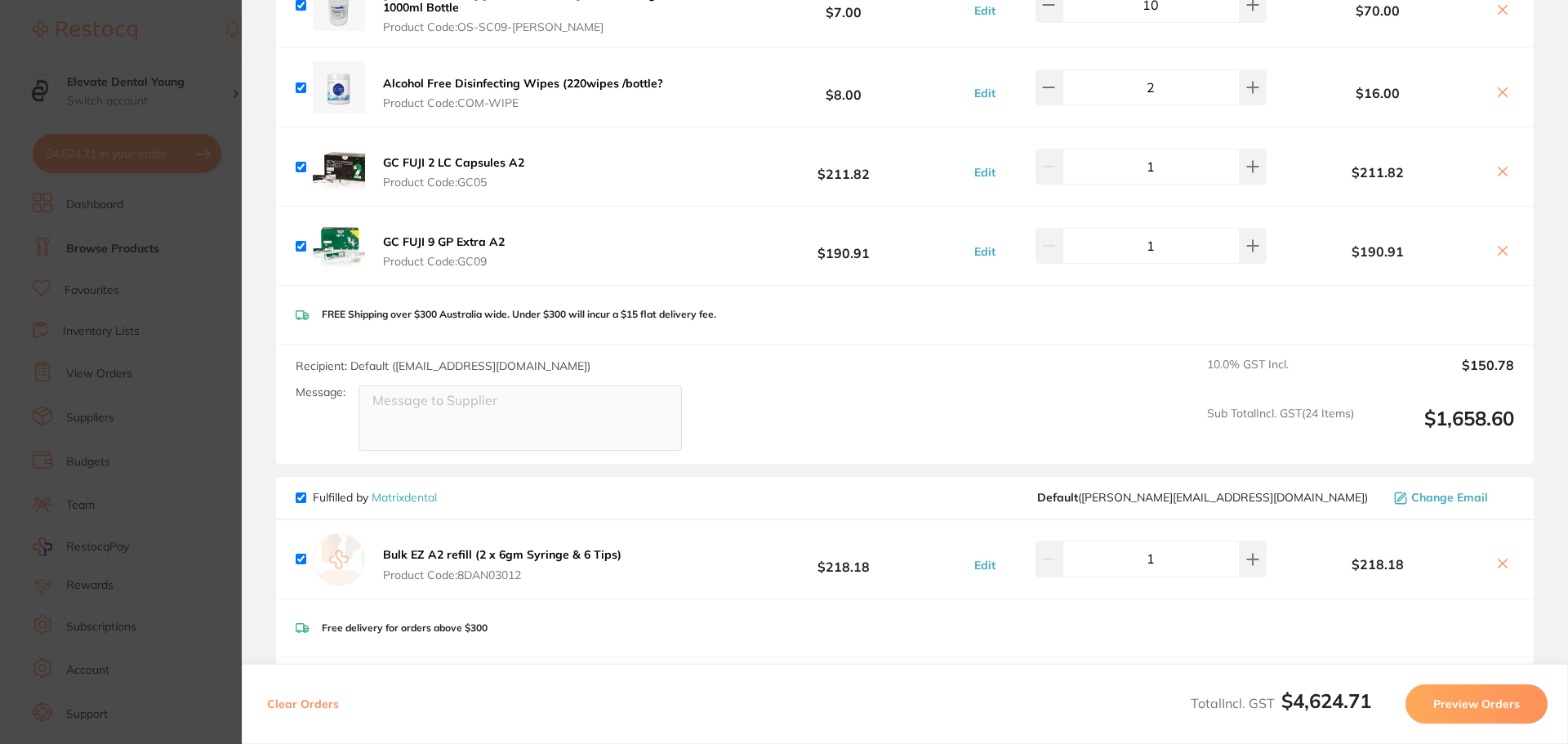
scroll to position [1683, 0]
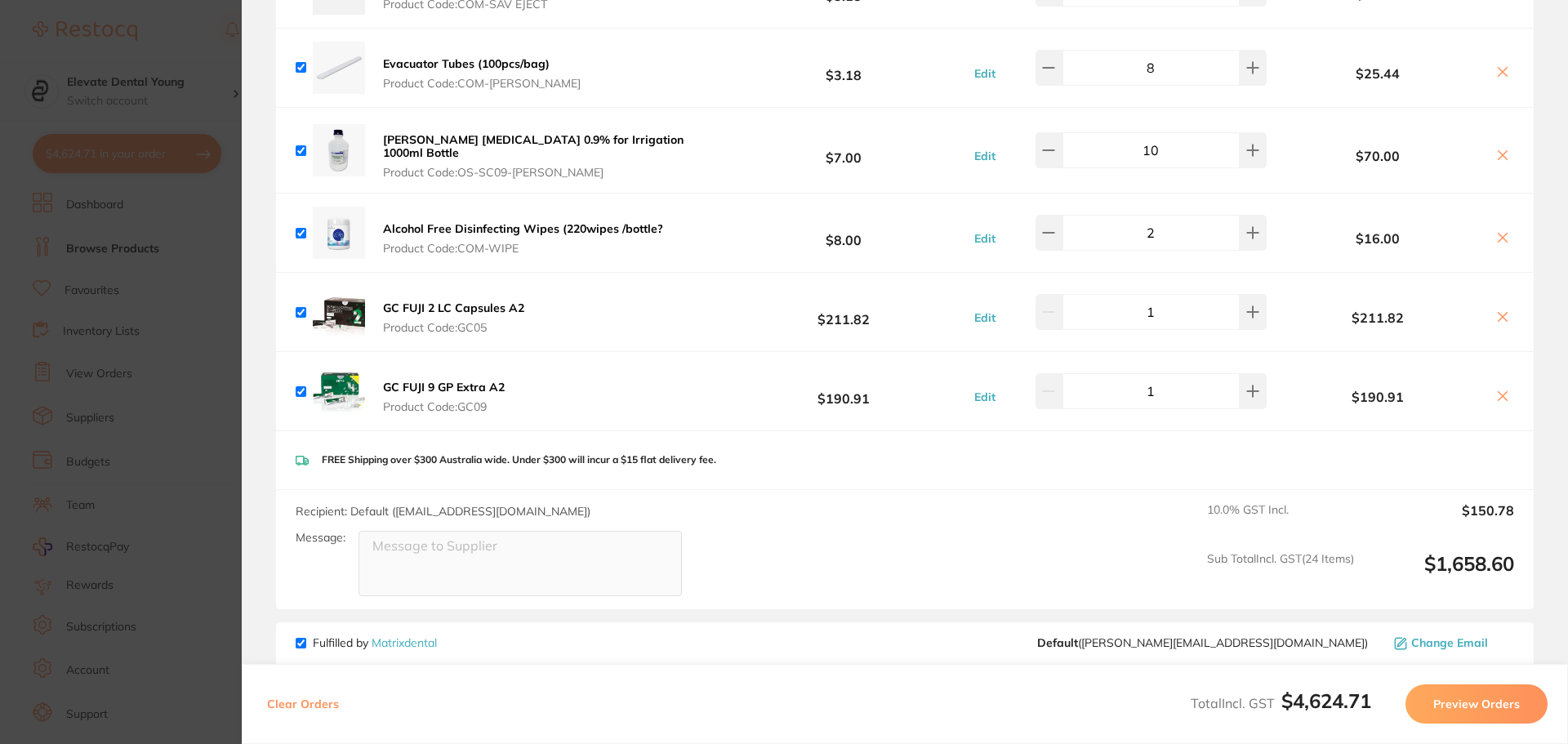
click at [201, 56] on section "Update RRP Set your pre negotiated price for this item. Item Agreed RRP (excl. …" at bounding box center [784, 372] width 1568 height 744
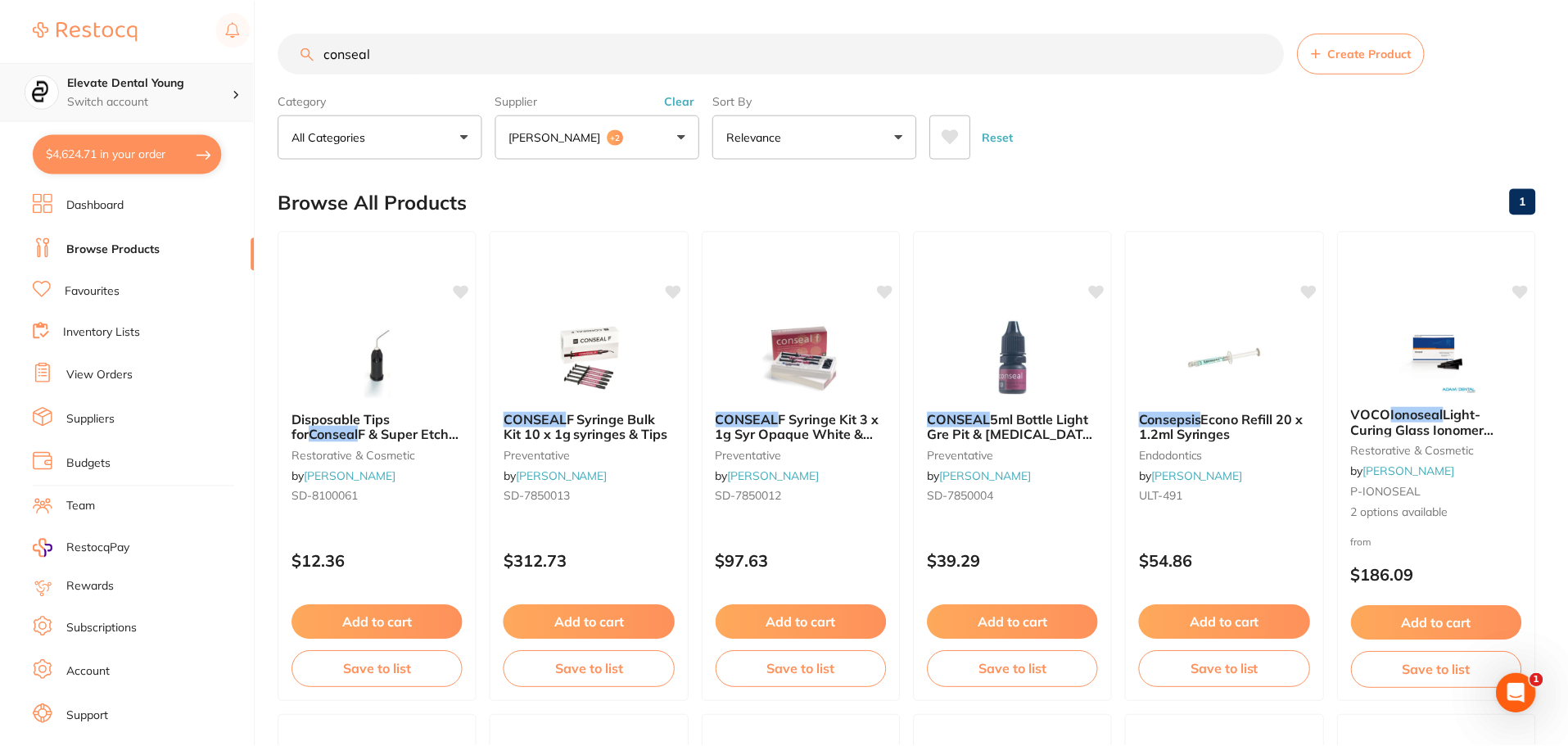
scroll to position [6, 0]
